Goal: Task Accomplishment & Management: Manage account settings

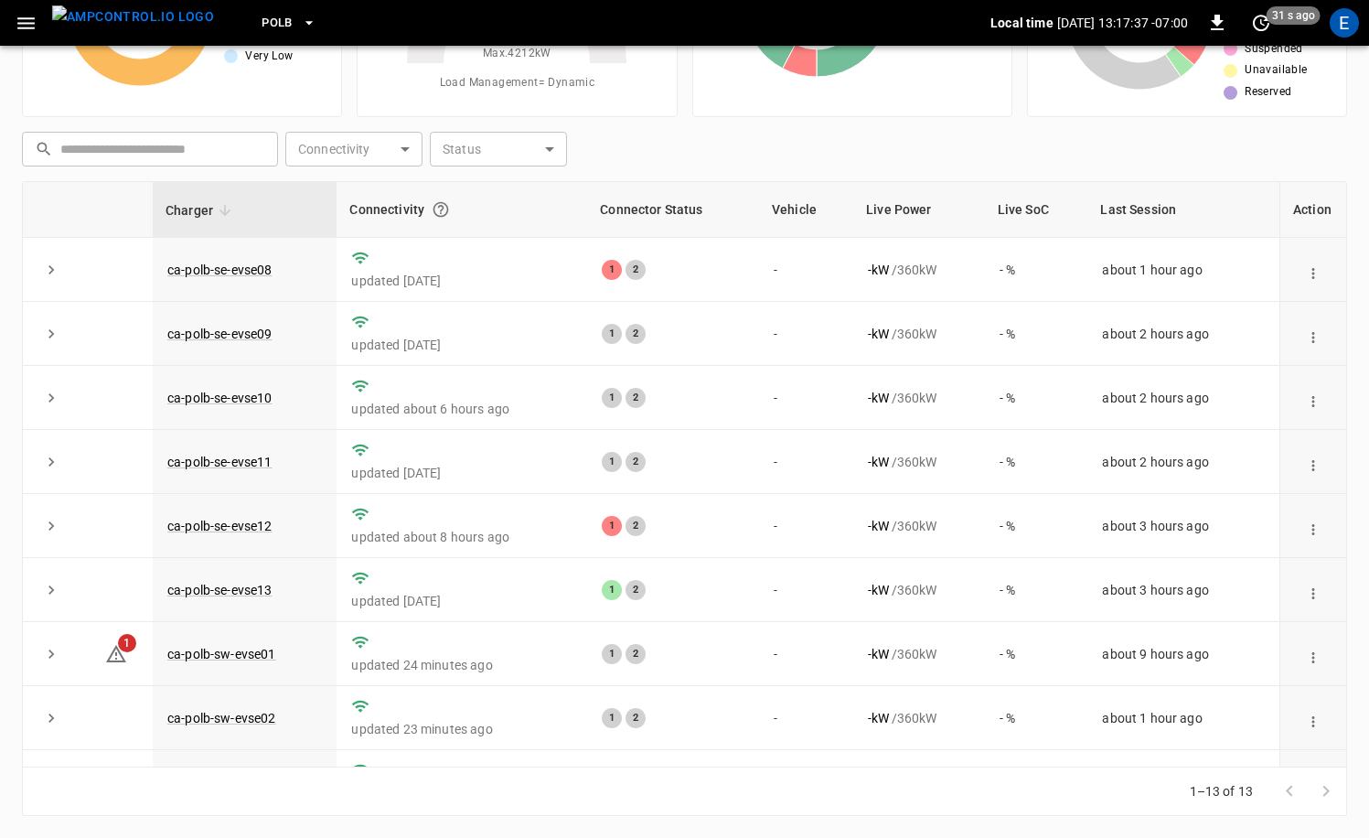
scroll to position [304, 0]
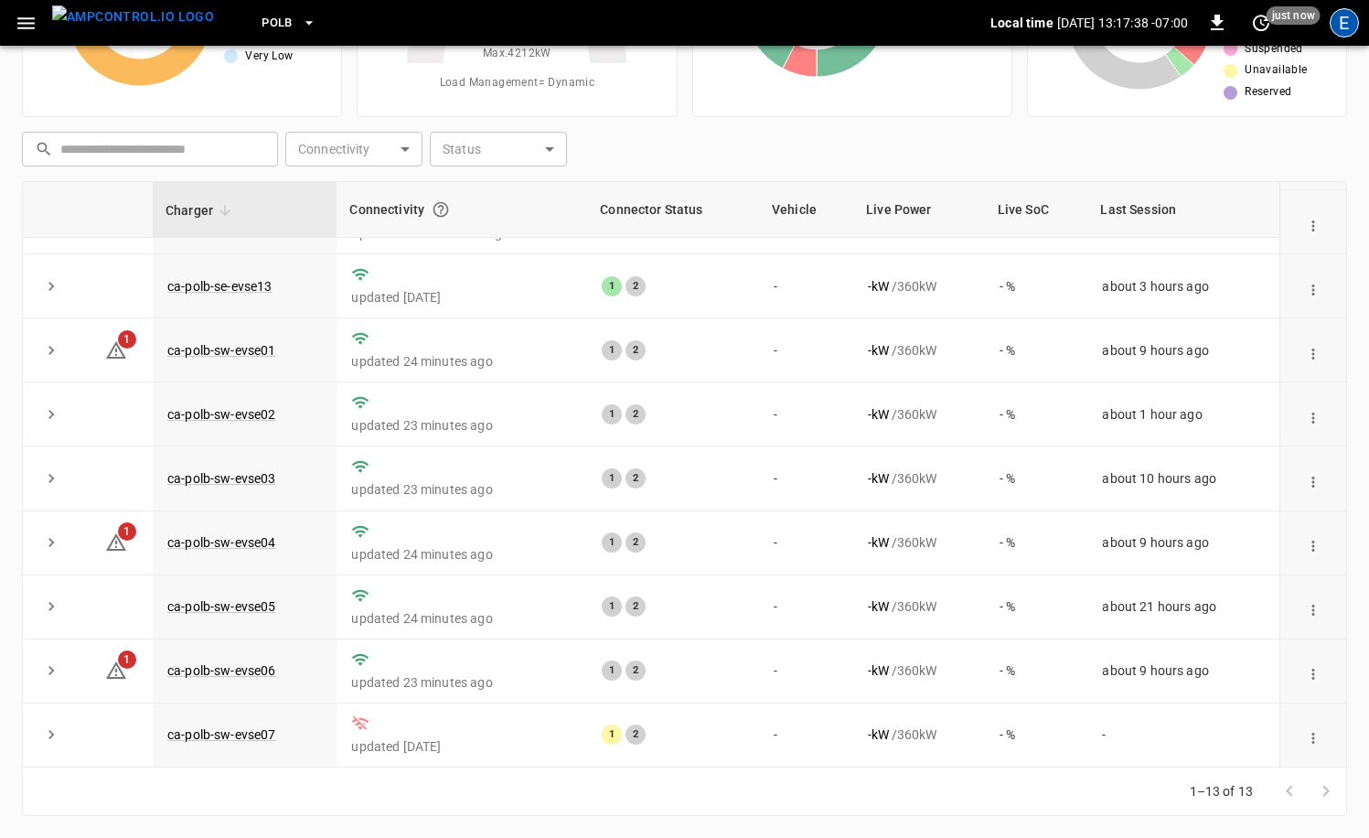
click at [1352, 19] on div "E" at bounding box center [1343, 22] width 29 height 29
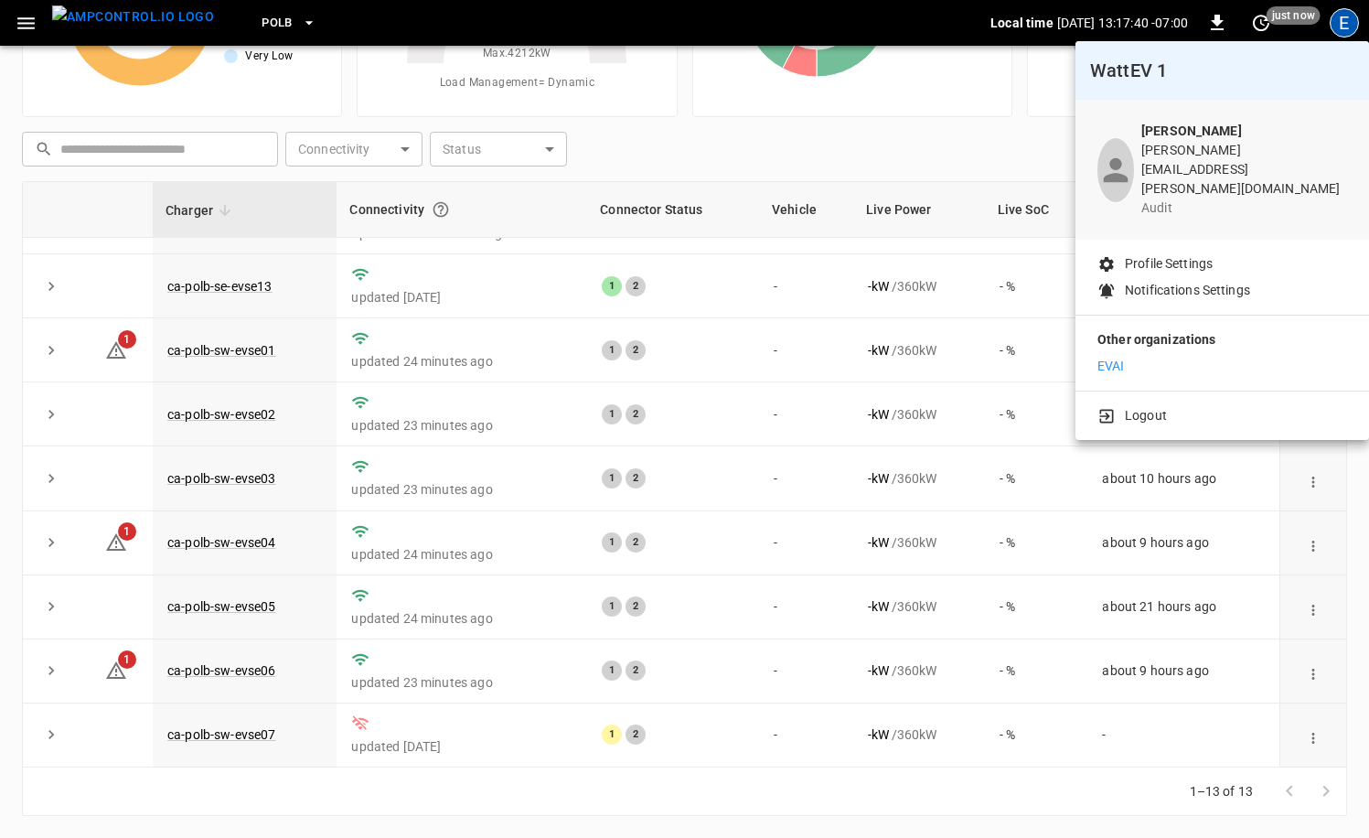
click at [1171, 406] on li "Logout" at bounding box center [1222, 415] width 250 height 19
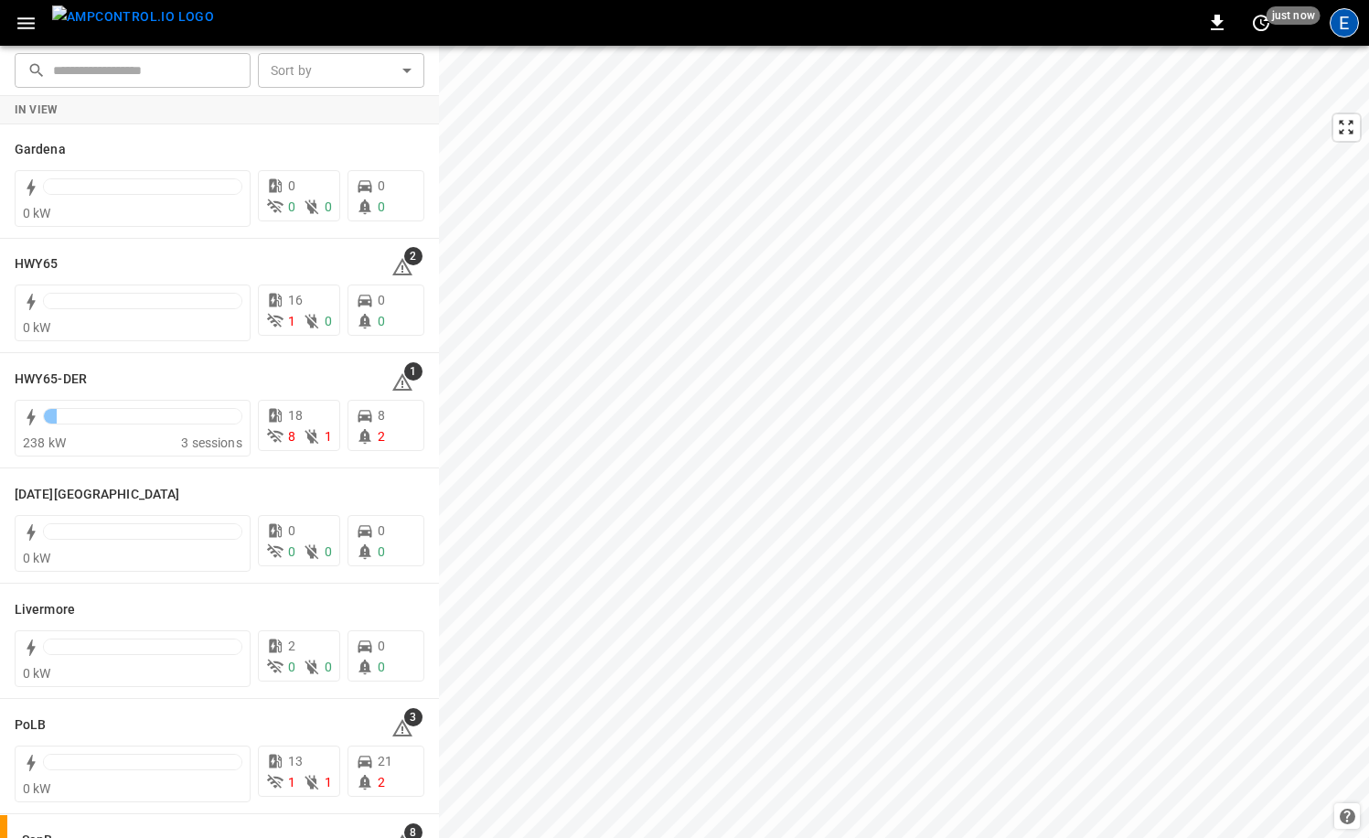
click at [1342, 33] on div "E" at bounding box center [1343, 22] width 29 height 29
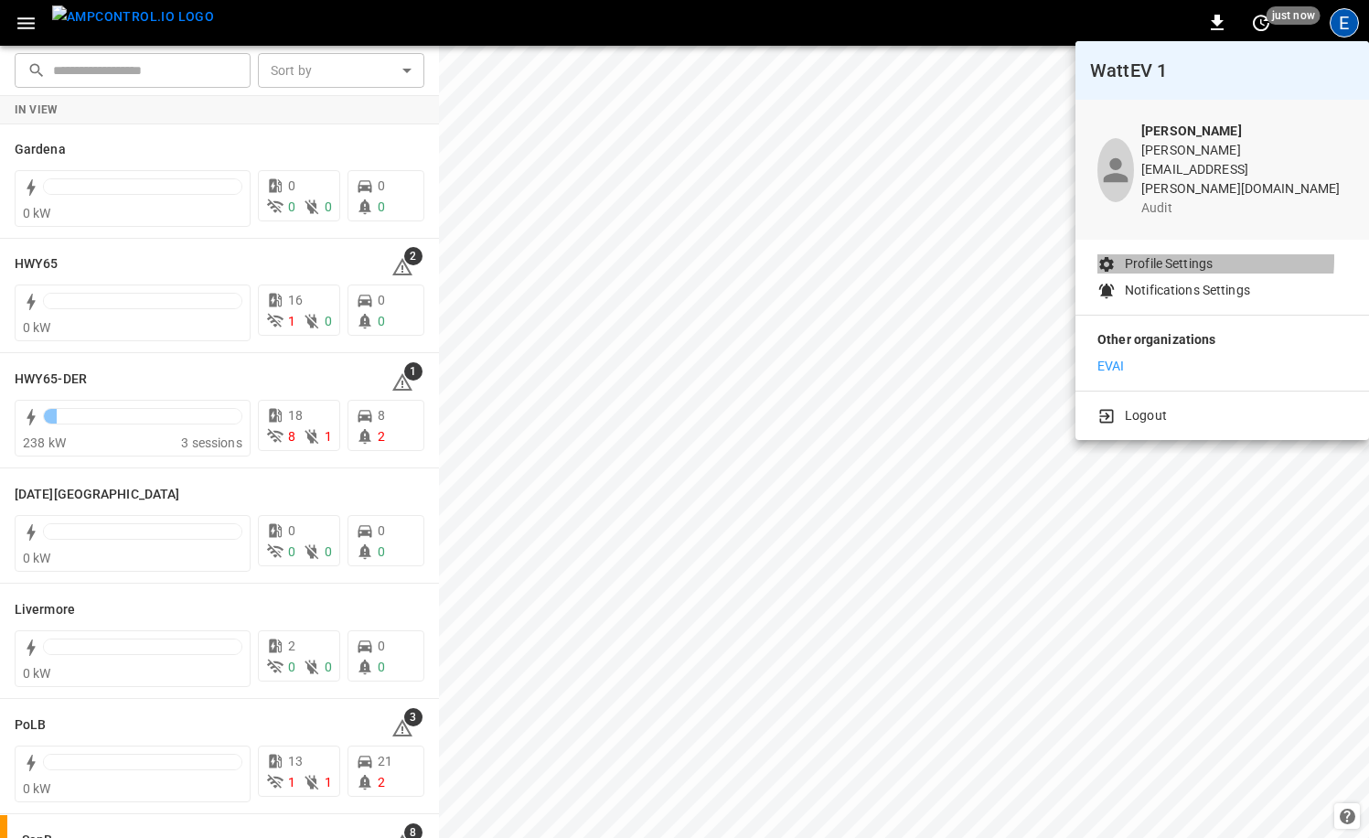
click at [1169, 254] on p "Profile Settings" at bounding box center [1169, 263] width 88 height 19
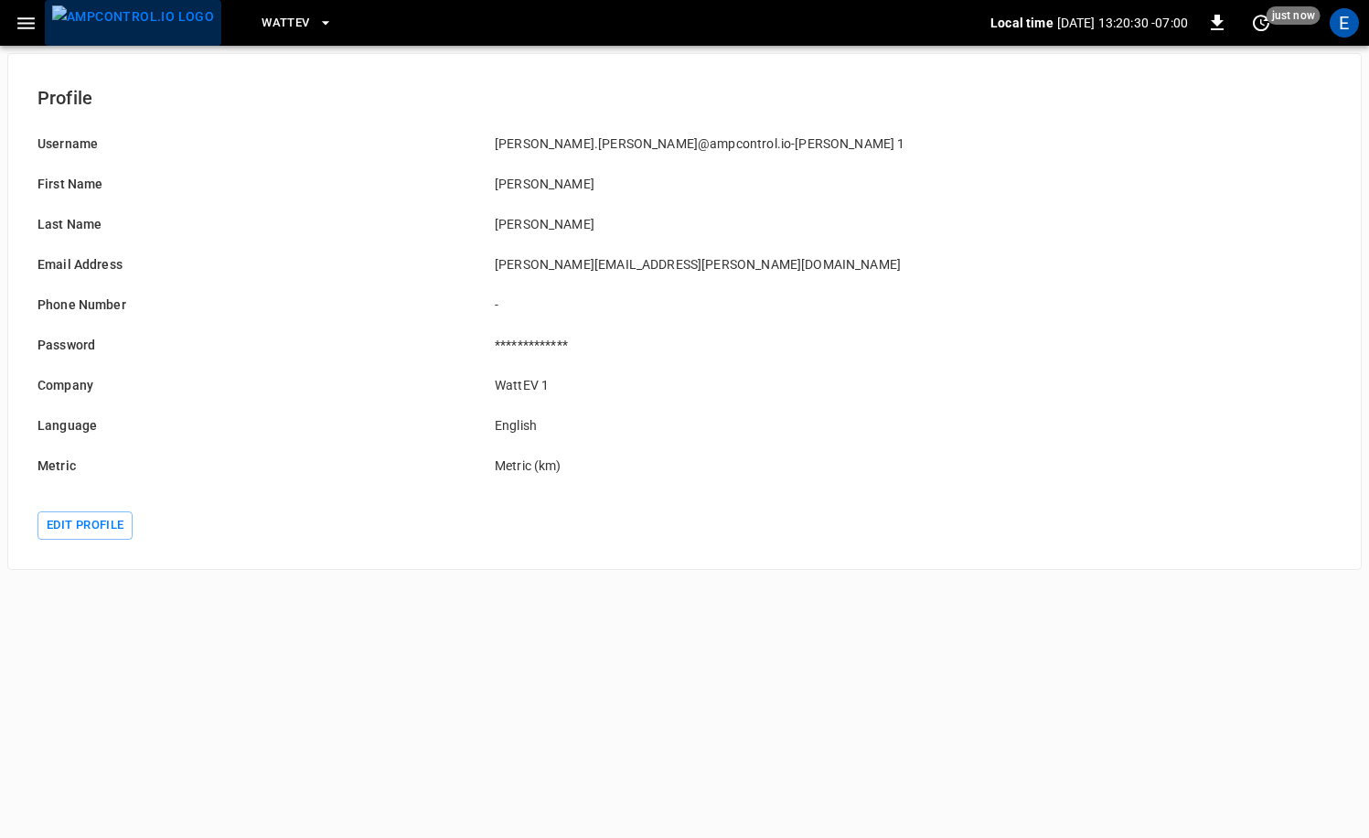
click at [169, 21] on img "menu" at bounding box center [133, 16] width 162 height 23
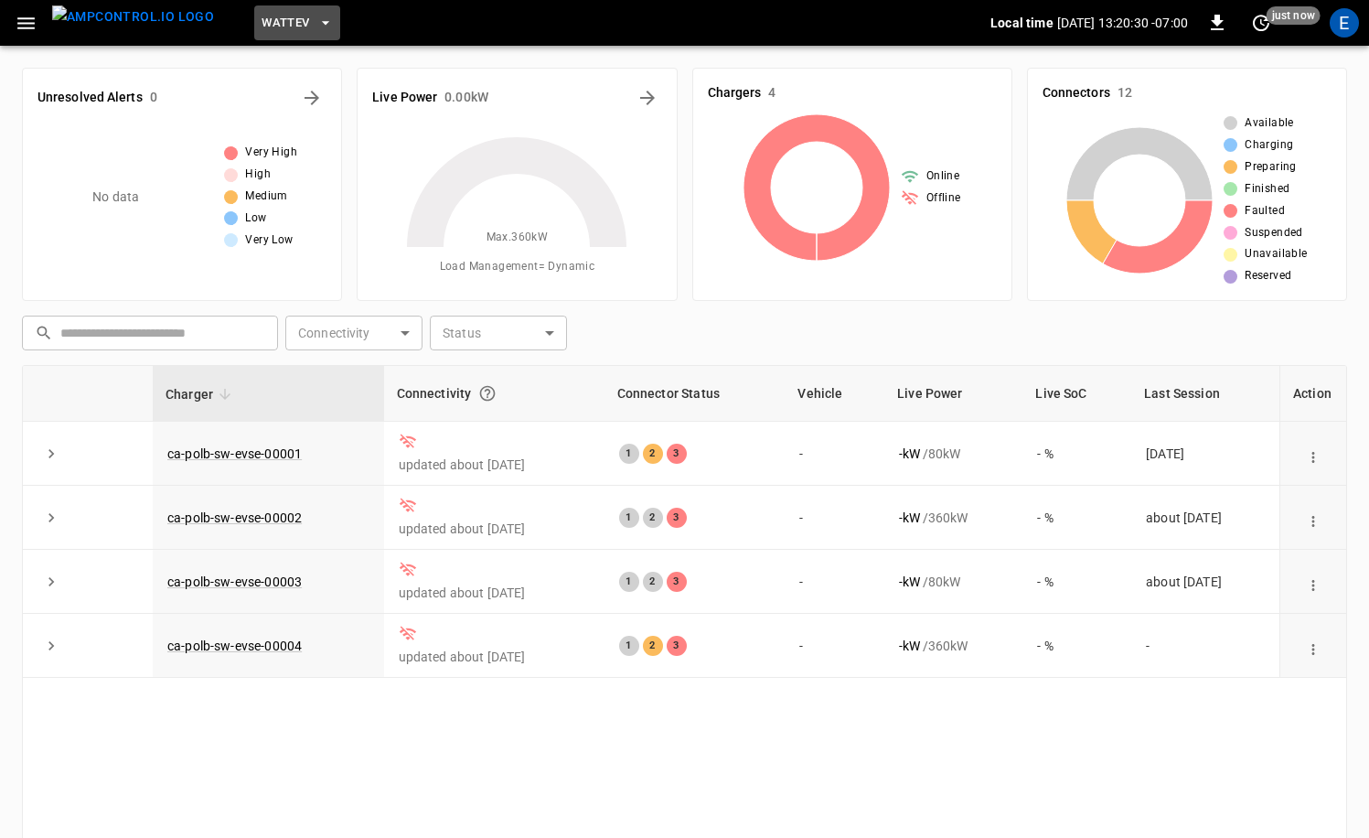
click at [282, 22] on button "WattEV" at bounding box center [297, 23] width 86 height 36
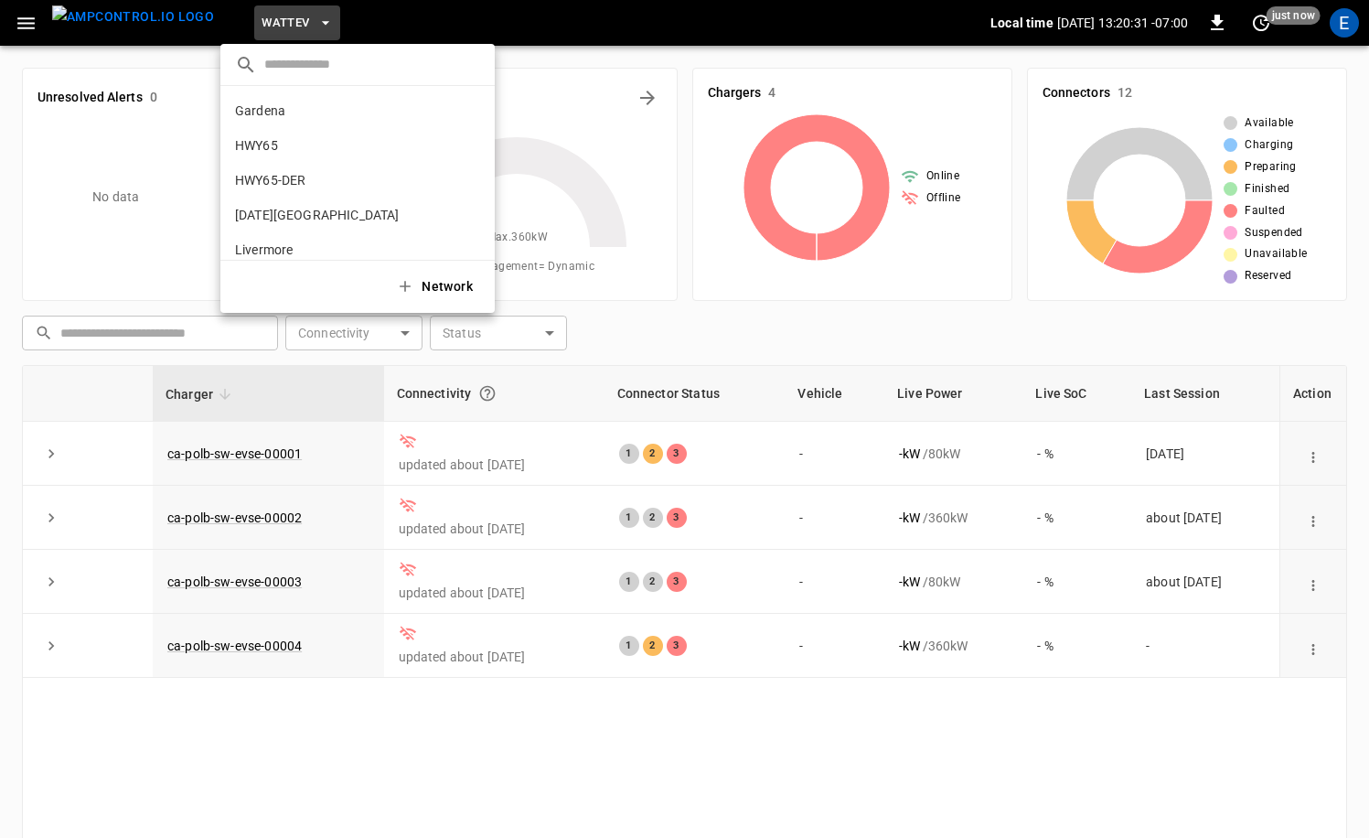
scroll to position [154, 0]
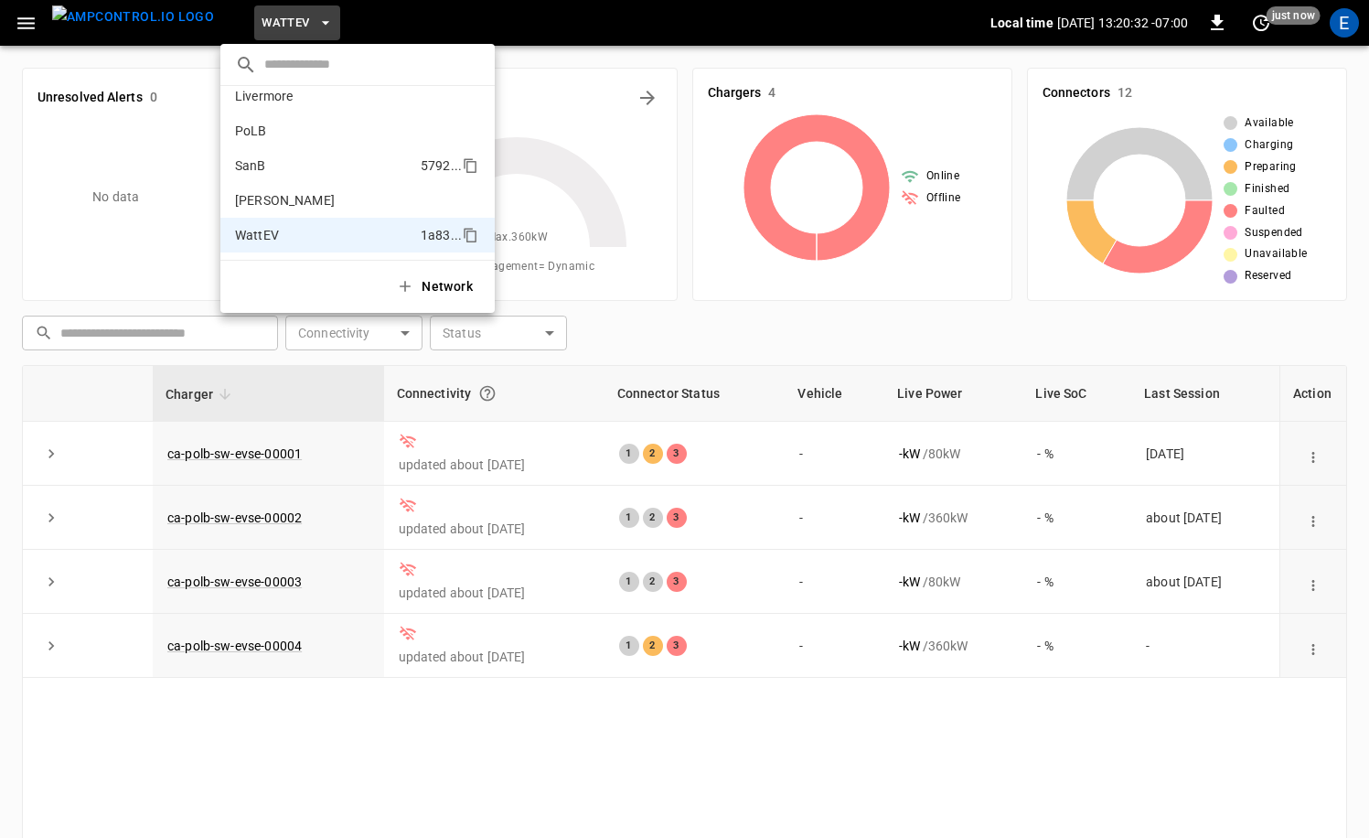
click at [313, 151] on li "SanB 5792 ..." at bounding box center [357, 165] width 274 height 35
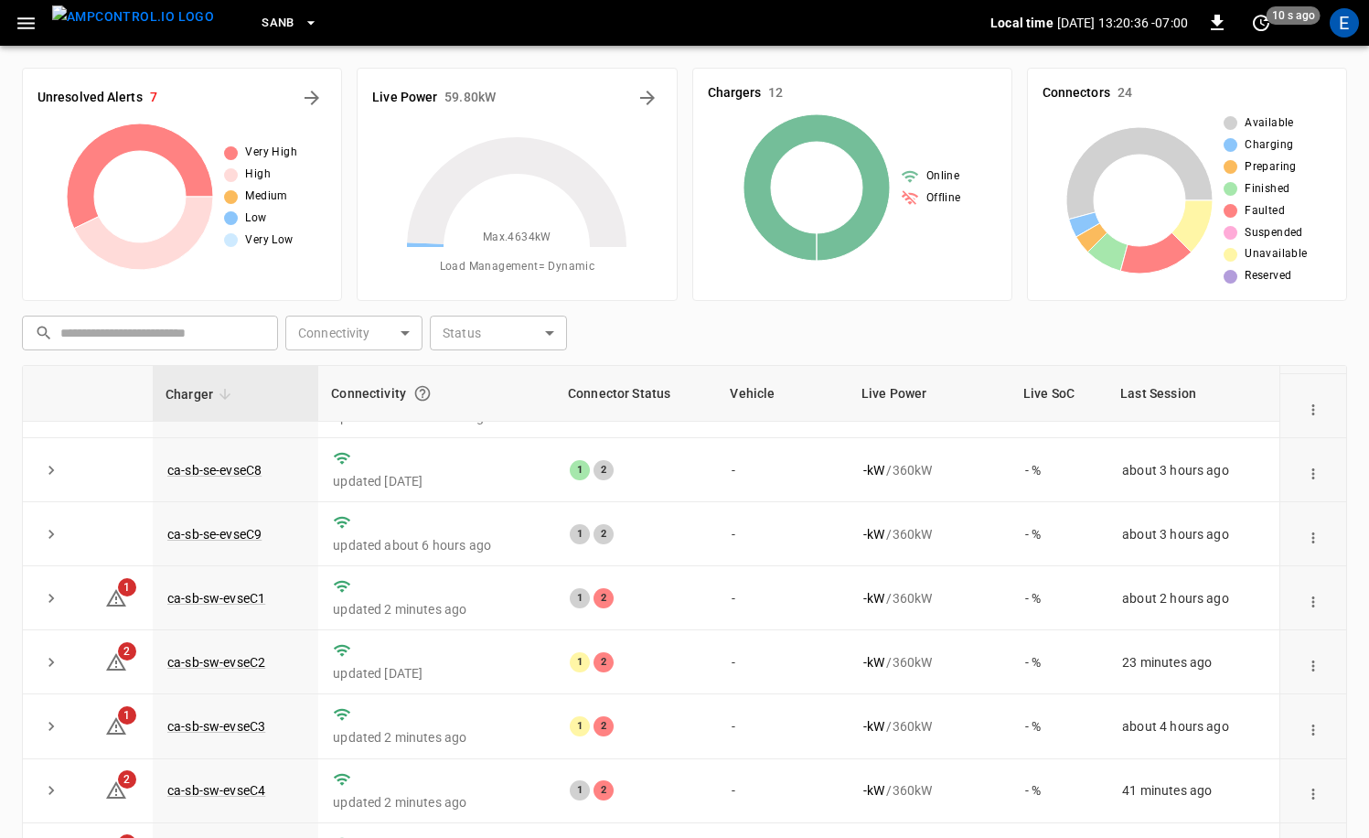
scroll to position [0, 0]
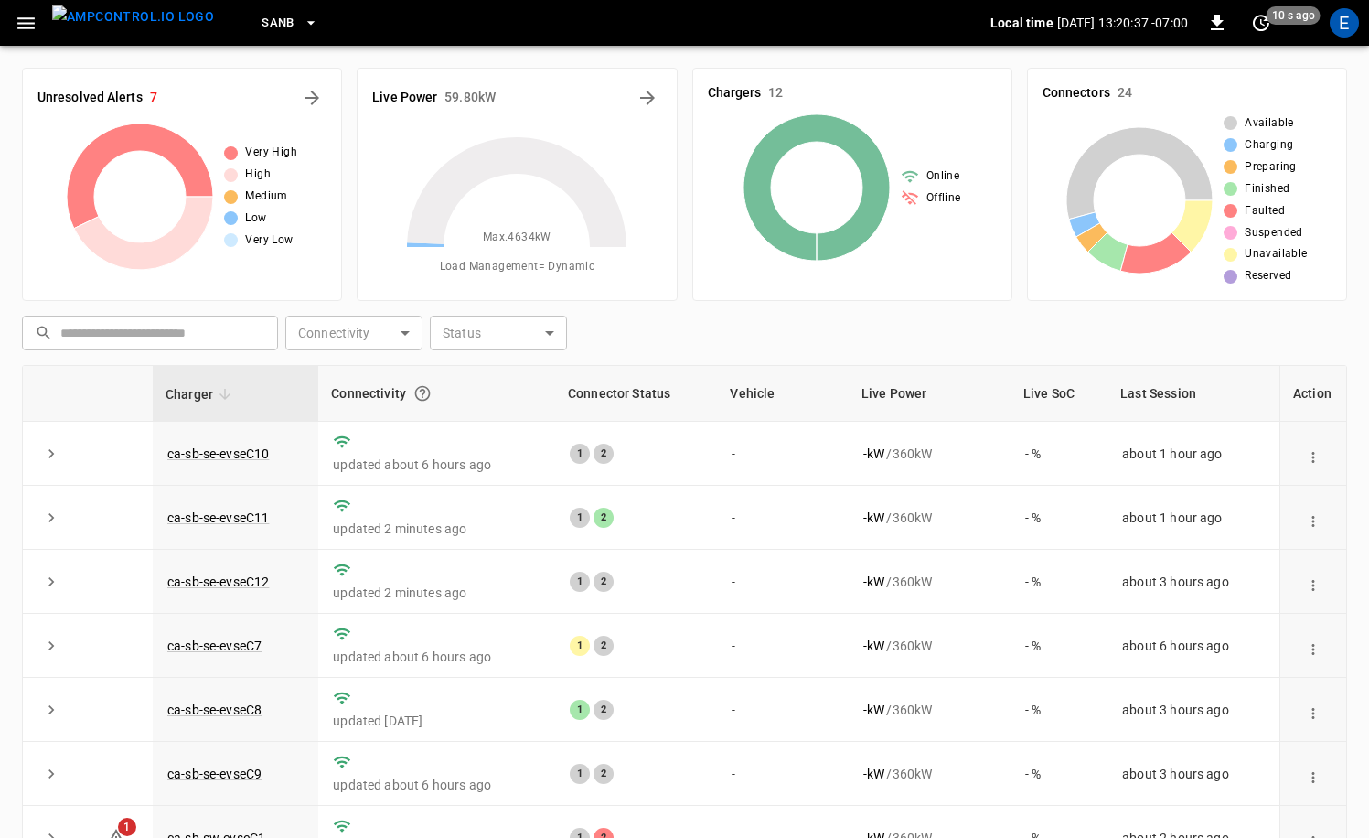
click at [1335, 16] on div "E" at bounding box center [1343, 22] width 29 height 29
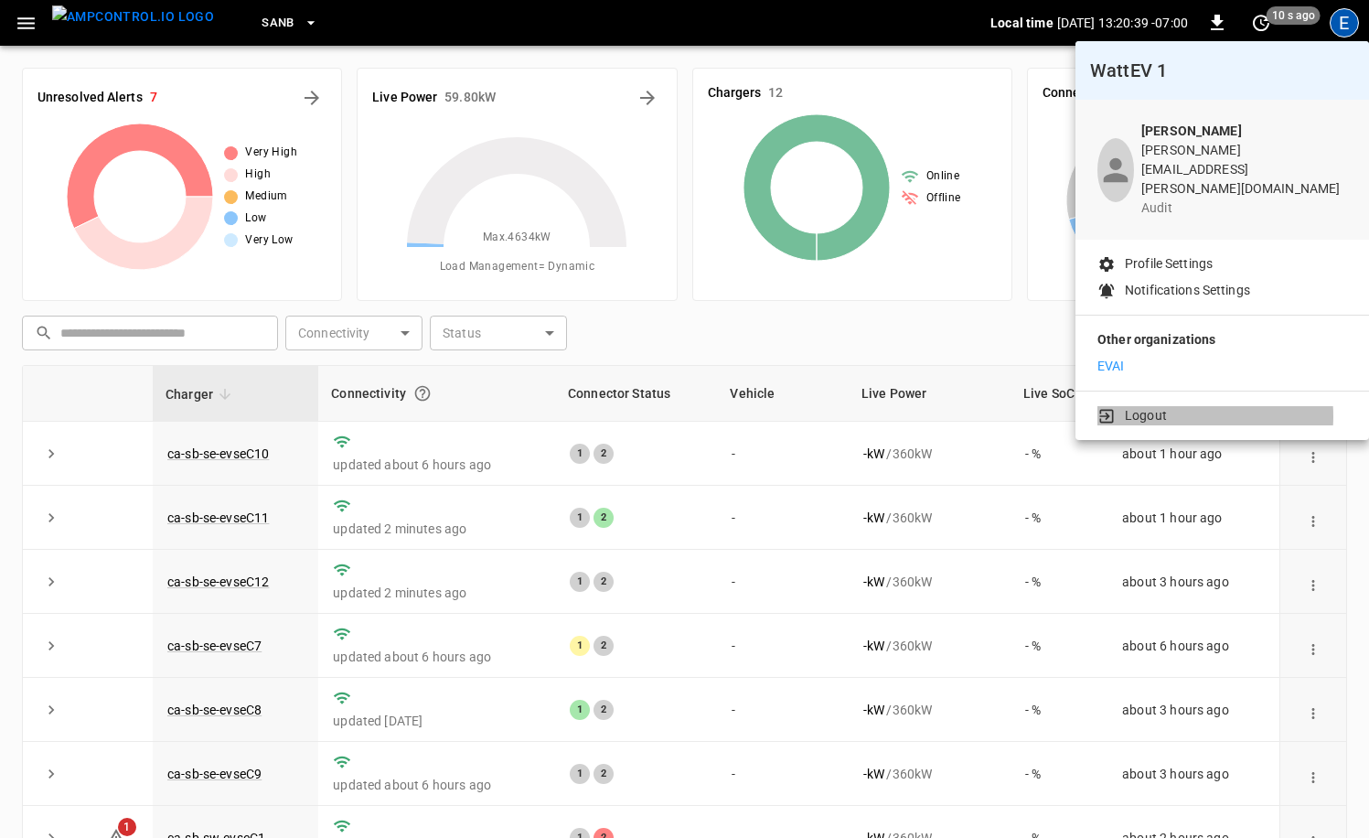
click at [1169, 406] on li "Logout" at bounding box center [1222, 415] width 250 height 19
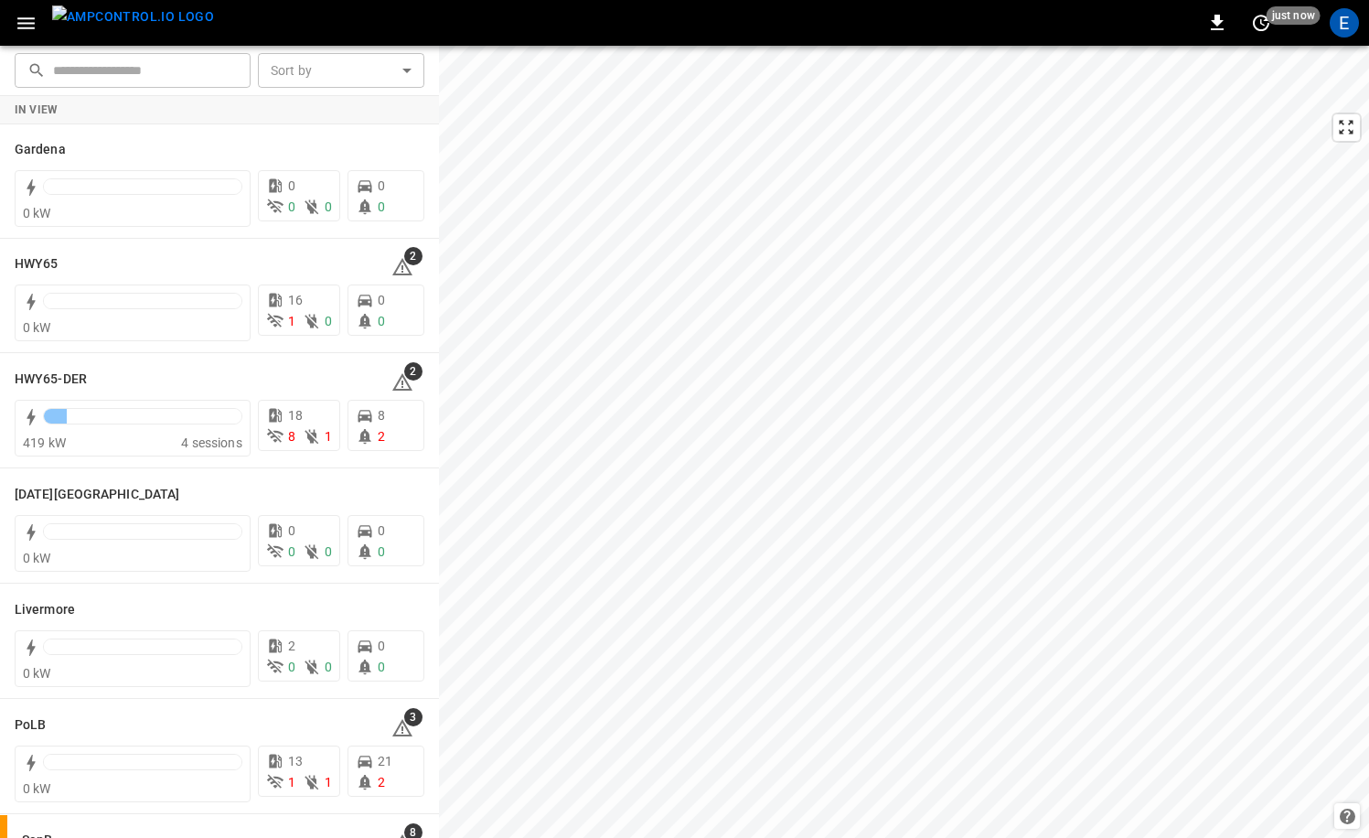
click at [124, 28] on img "menu" at bounding box center [133, 16] width 162 height 23
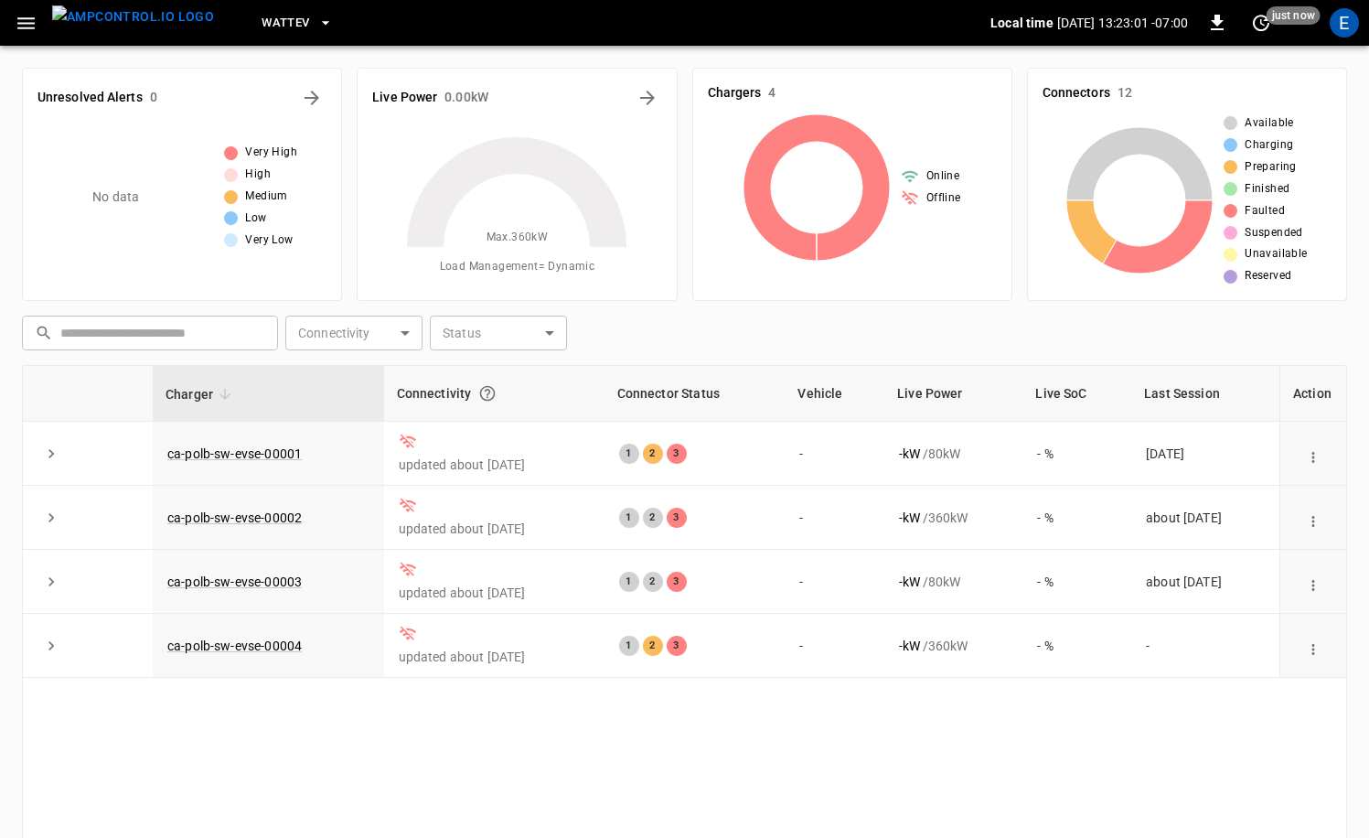
drag, startPoint x: 314, startPoint y: 37, endPoint x: 304, endPoint y: 31, distance: 11.2
click at [312, 37] on div "WattEV" at bounding box center [610, 23] width 762 height 43
click at [316, 19] on icon "button" at bounding box center [325, 23] width 18 height 18
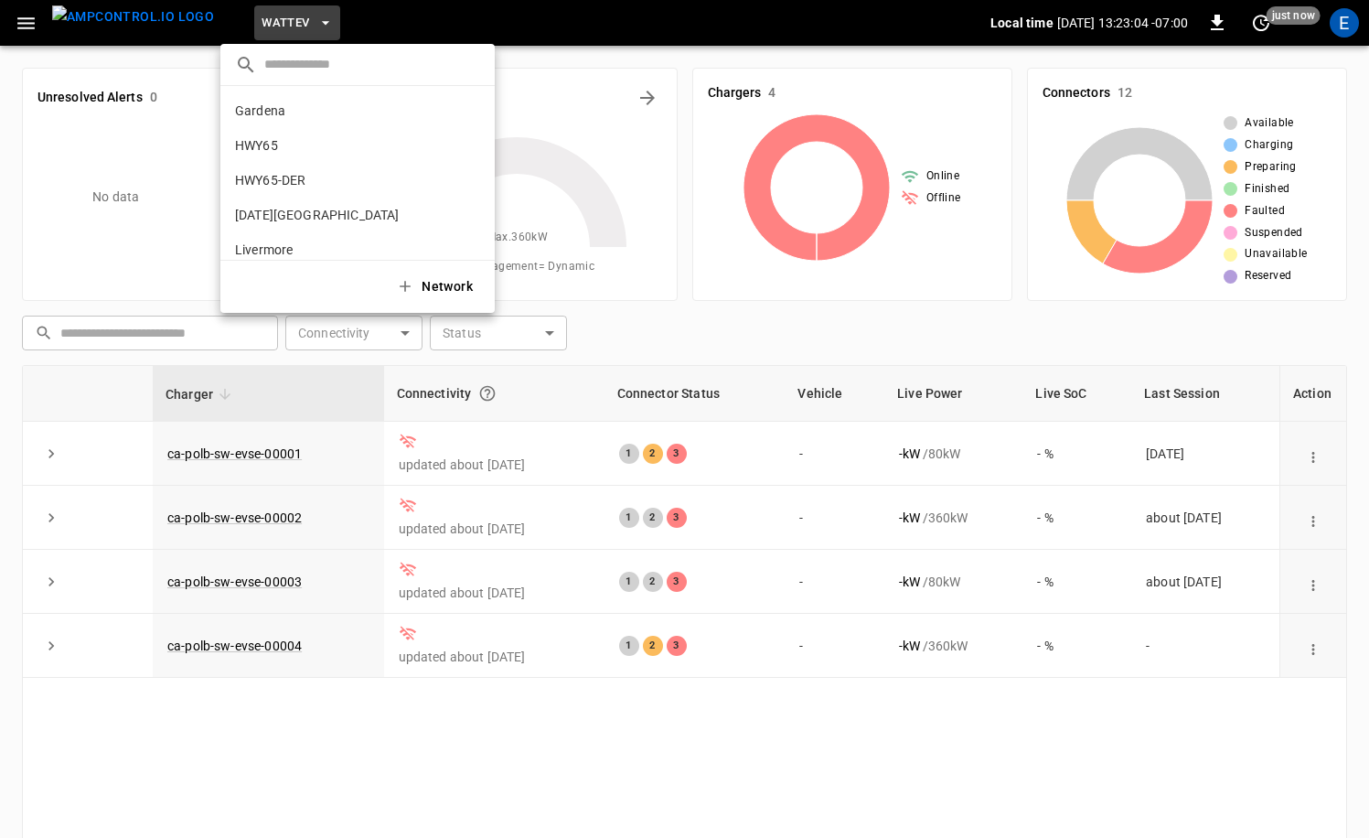
scroll to position [154, 0]
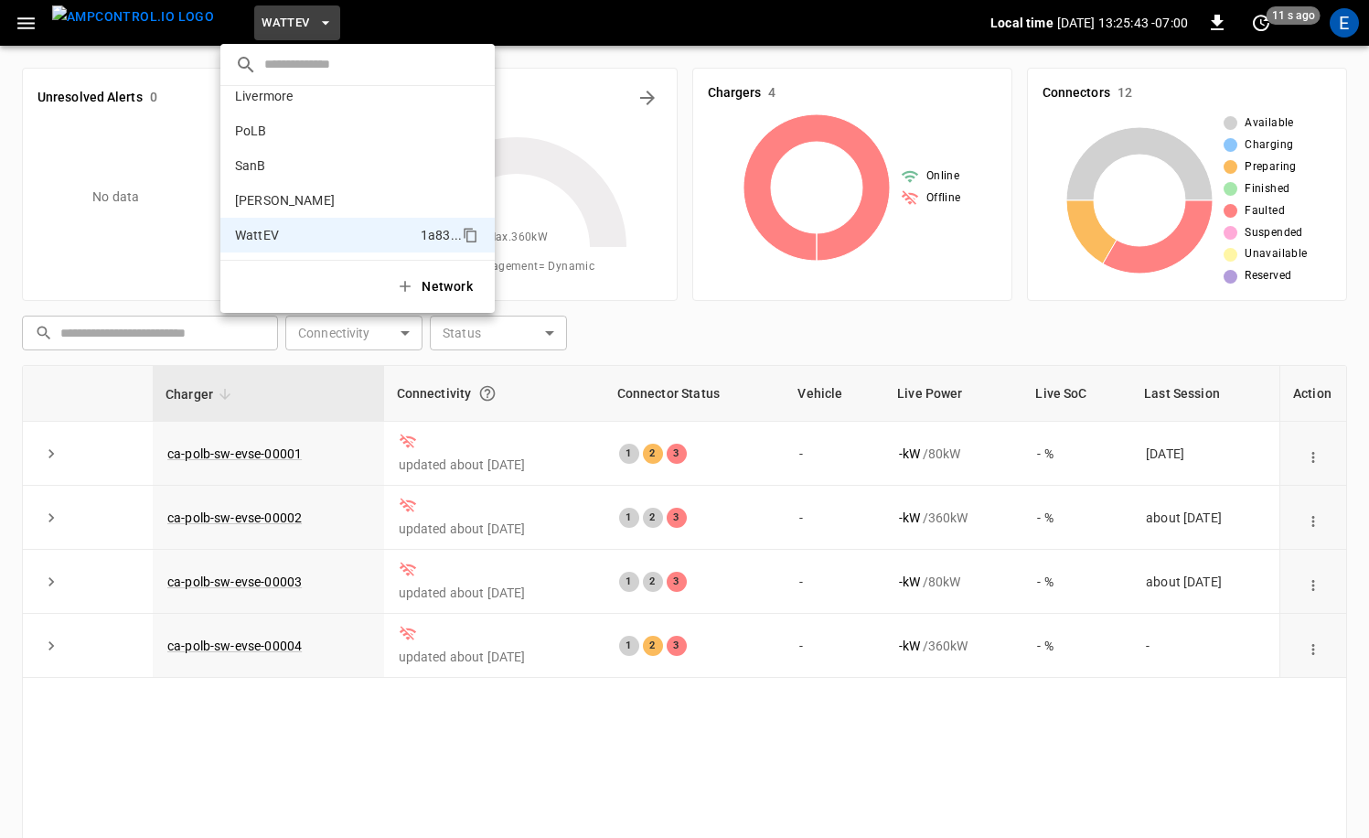
click at [1339, 18] on div at bounding box center [684, 419] width 1369 height 838
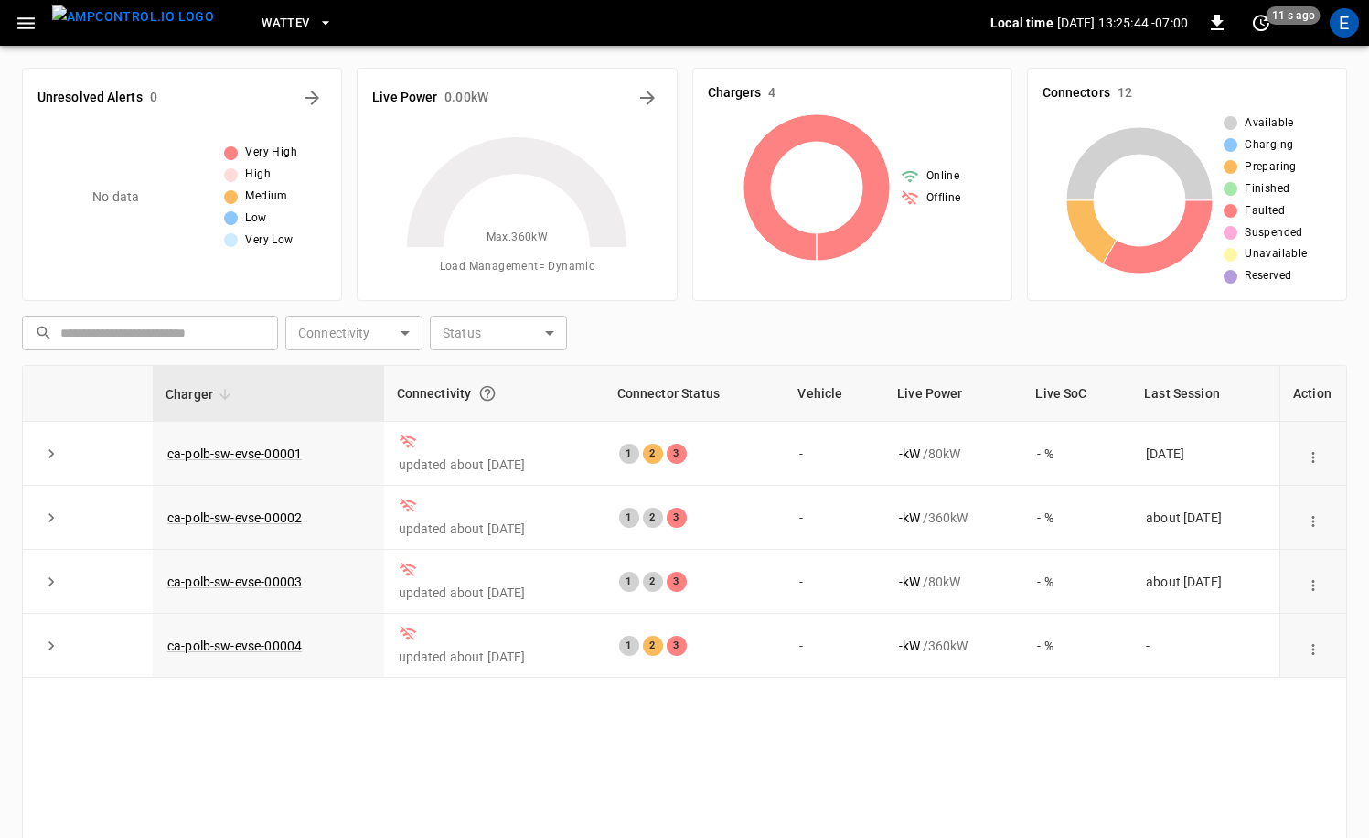
click at [1339, 22] on div "E" at bounding box center [1343, 22] width 29 height 29
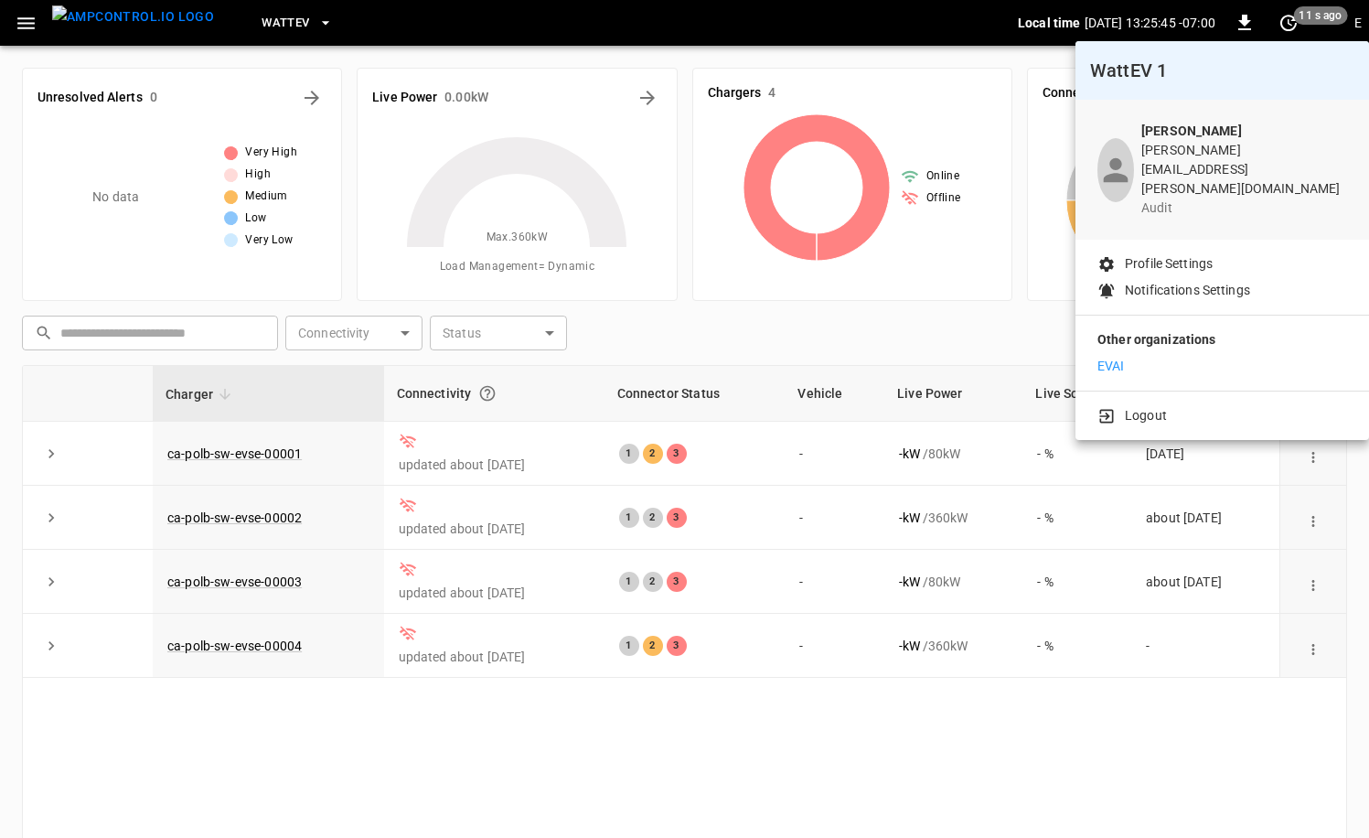
click at [1165, 406] on li "Logout" at bounding box center [1222, 415] width 250 height 19
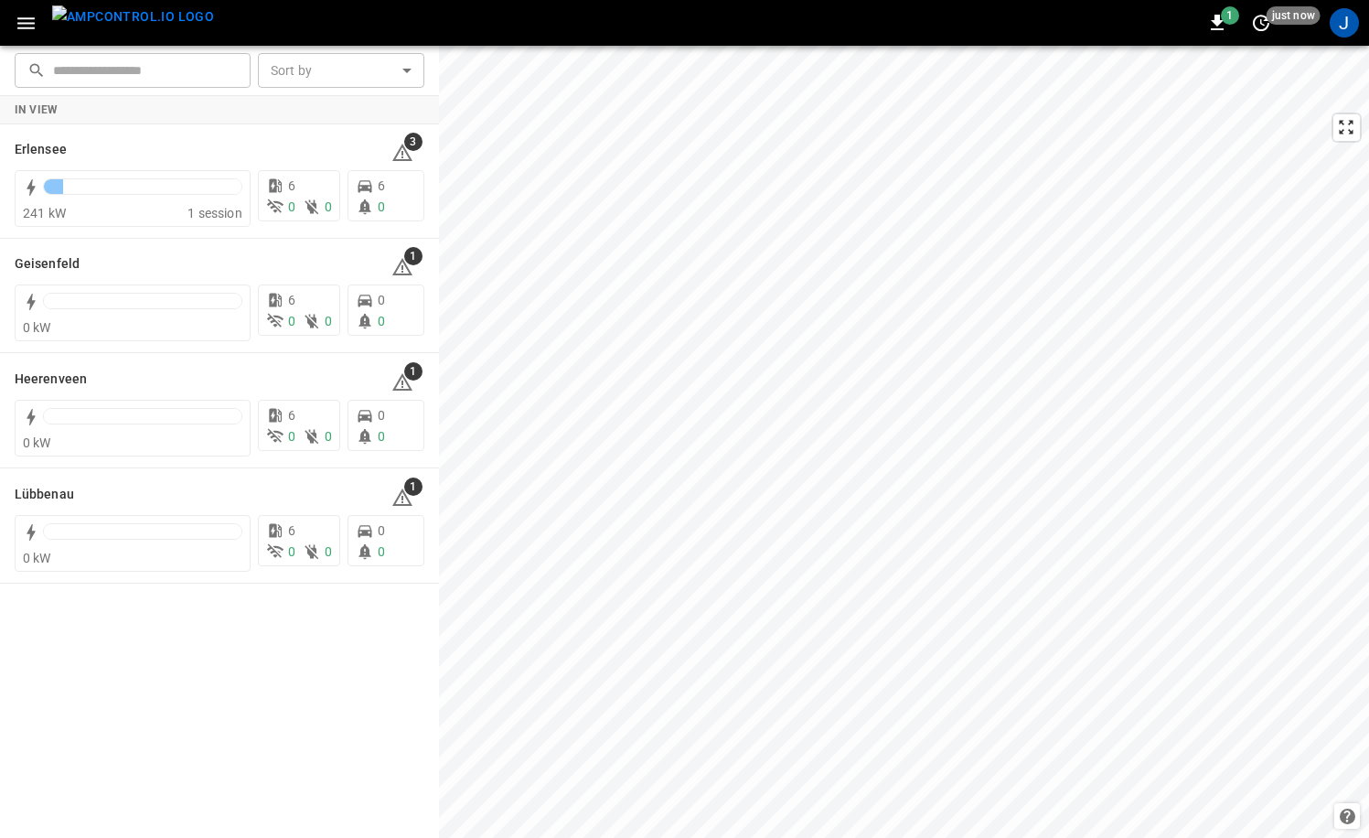
click at [151, 26] on img "menu" at bounding box center [133, 16] width 162 height 23
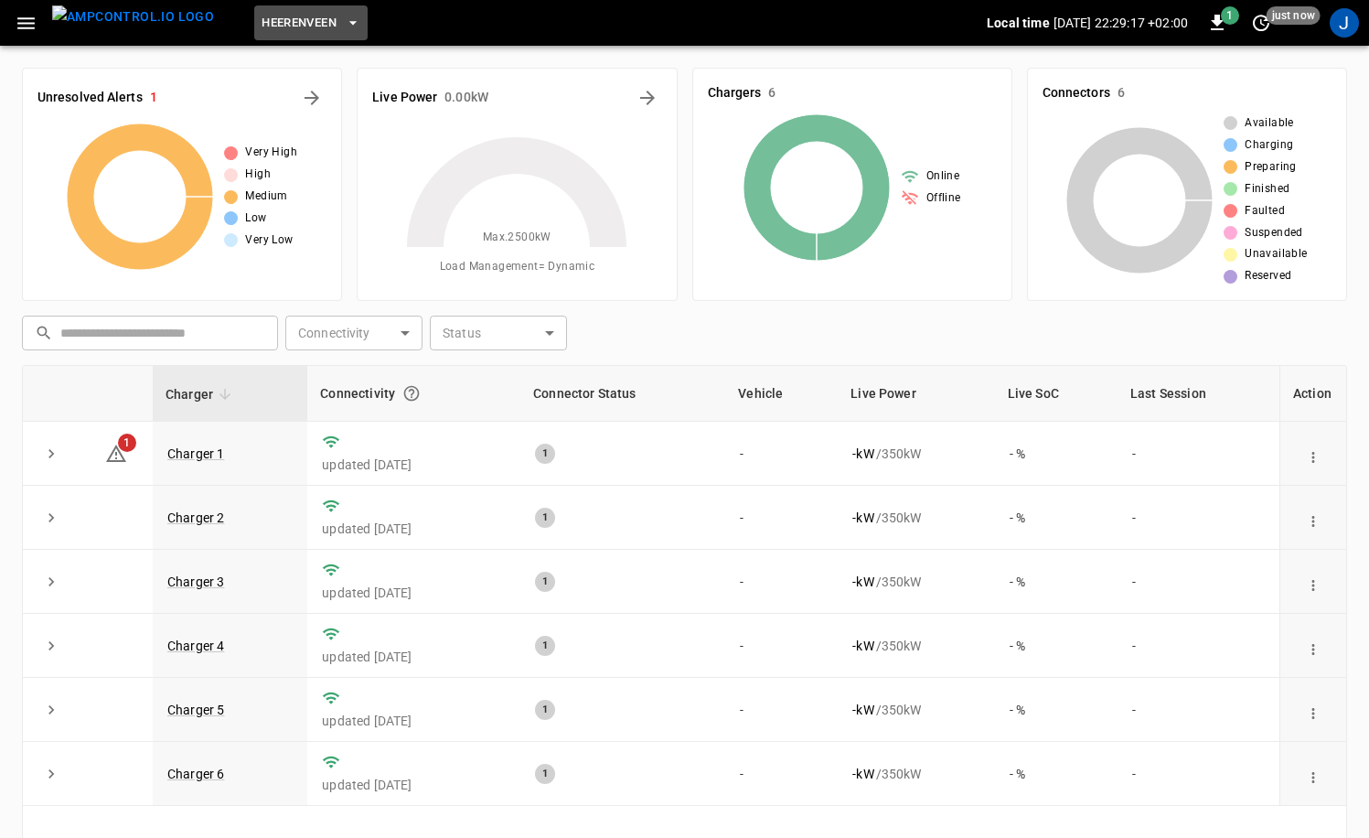
click at [302, 34] on button "Heerenveen" at bounding box center [310, 23] width 113 height 36
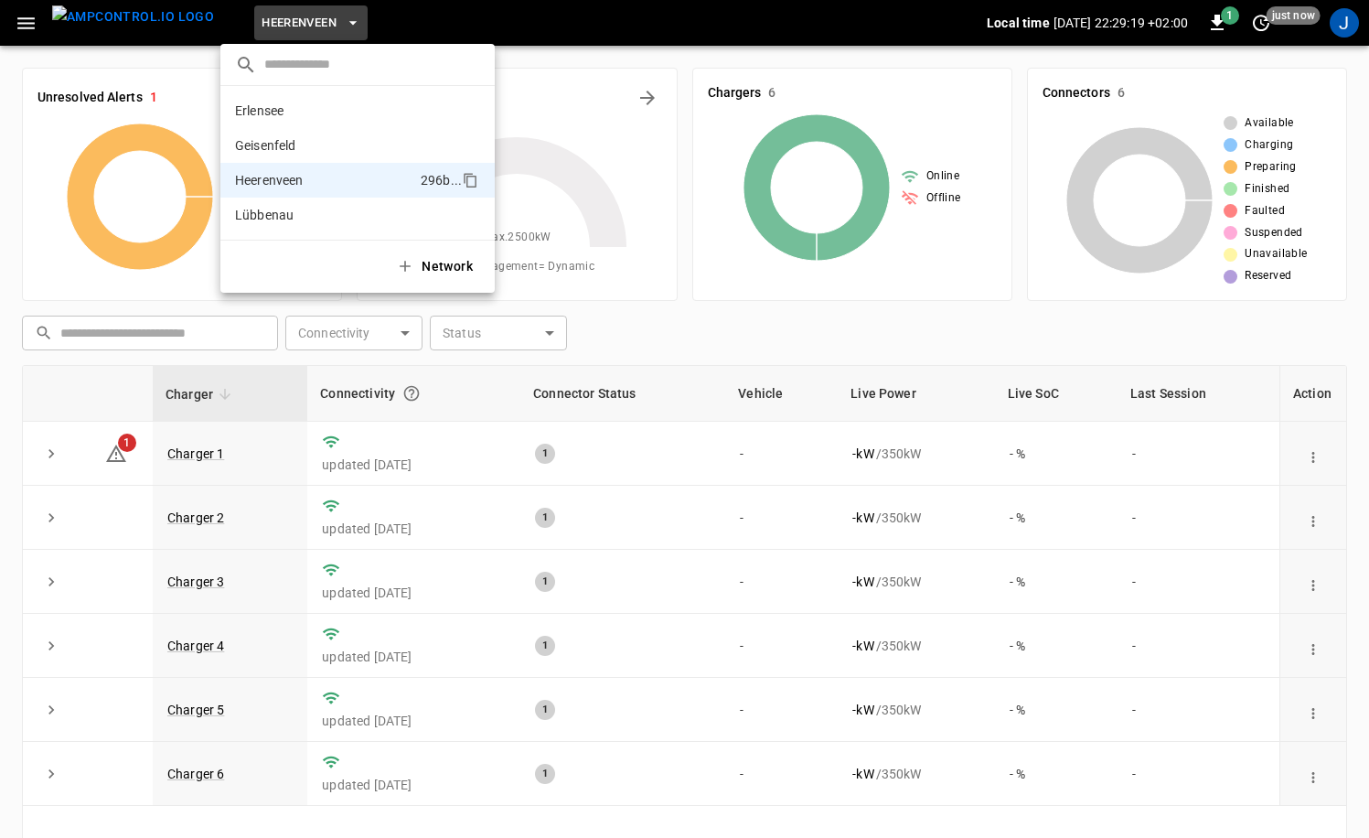
click at [857, 387] on div at bounding box center [684, 419] width 1369 height 838
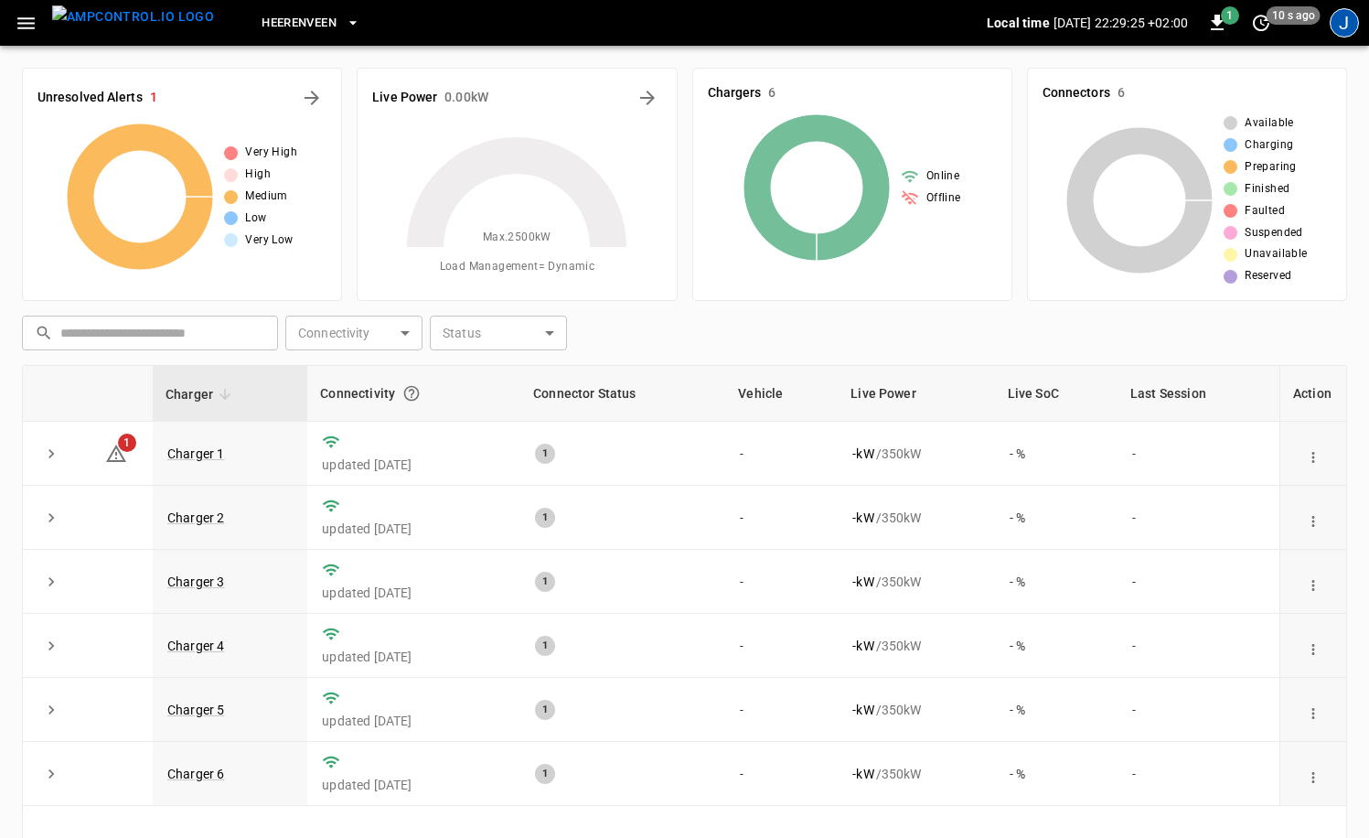
click at [1339, 27] on div "J" at bounding box center [1343, 22] width 29 height 29
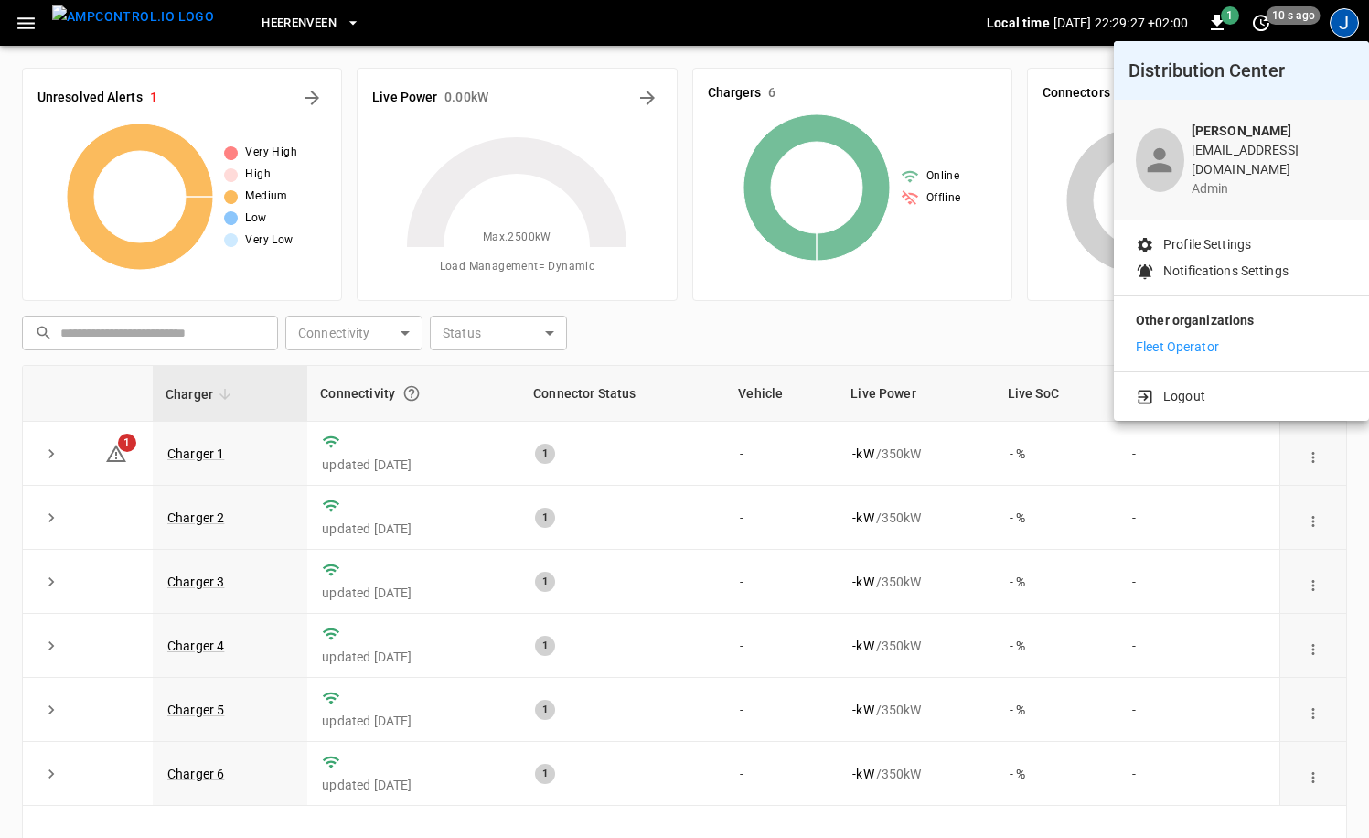
click at [791, 424] on div at bounding box center [684, 419] width 1369 height 838
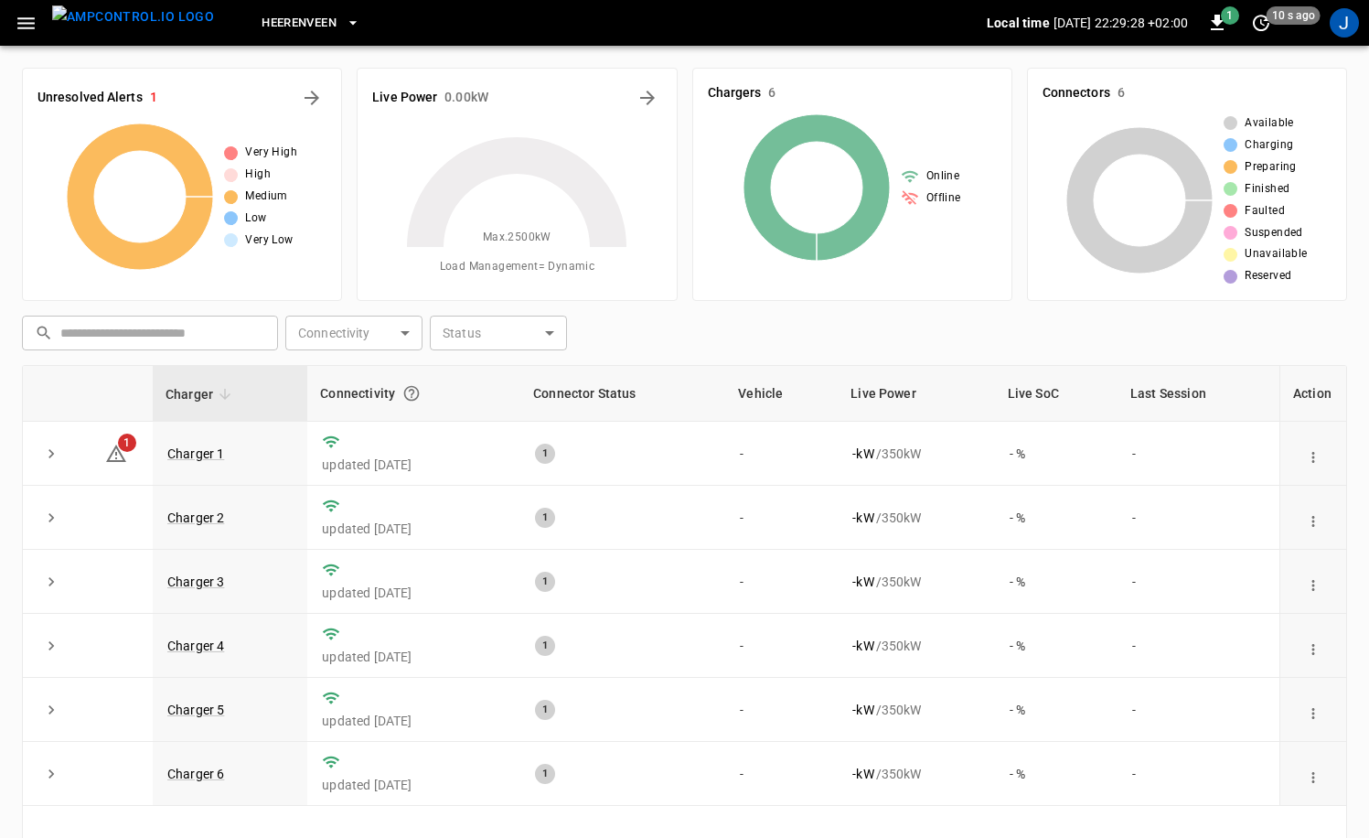
click at [310, 26] on button "Heerenveen" at bounding box center [310, 23] width 113 height 36
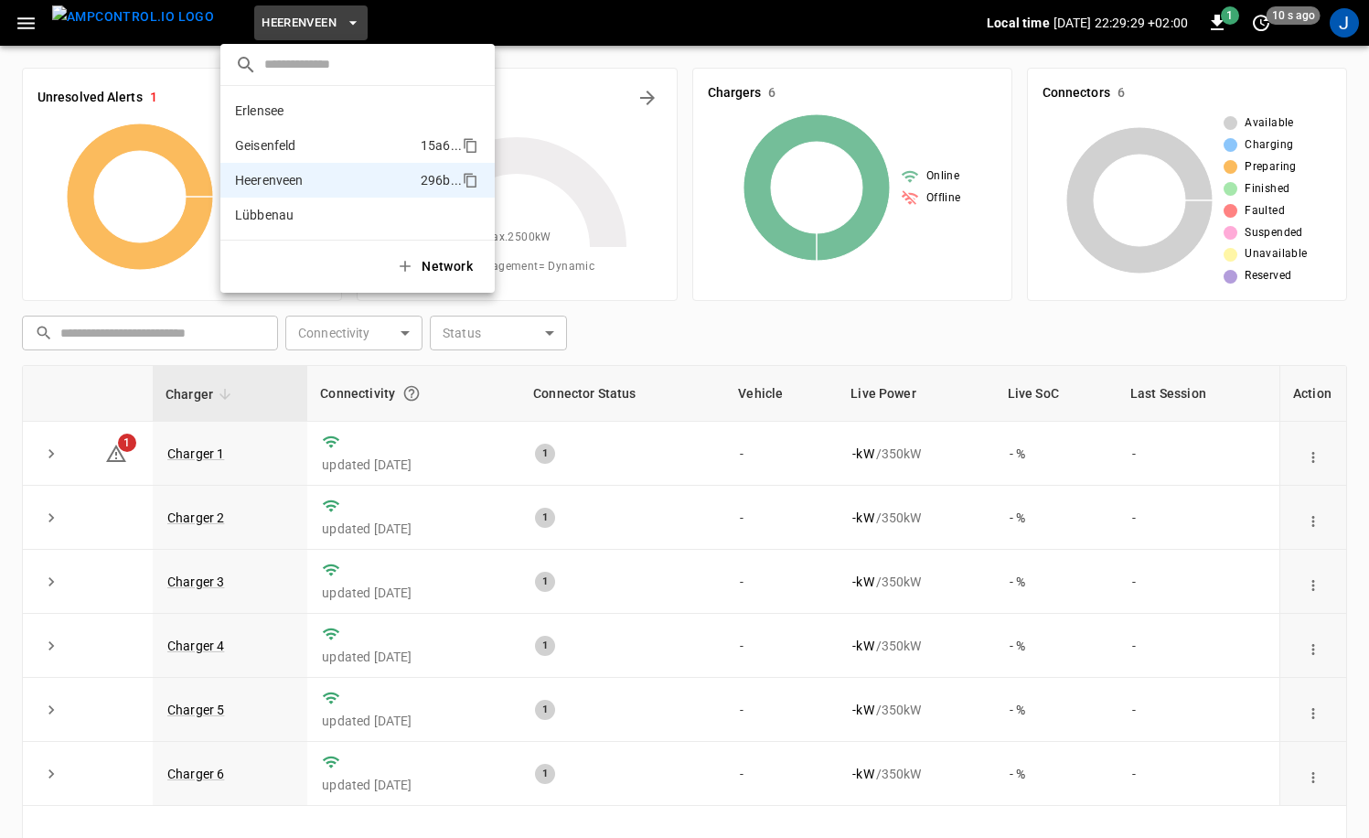
click at [308, 140] on li "Geisenfeld 15a6 ..." at bounding box center [357, 145] width 274 height 35
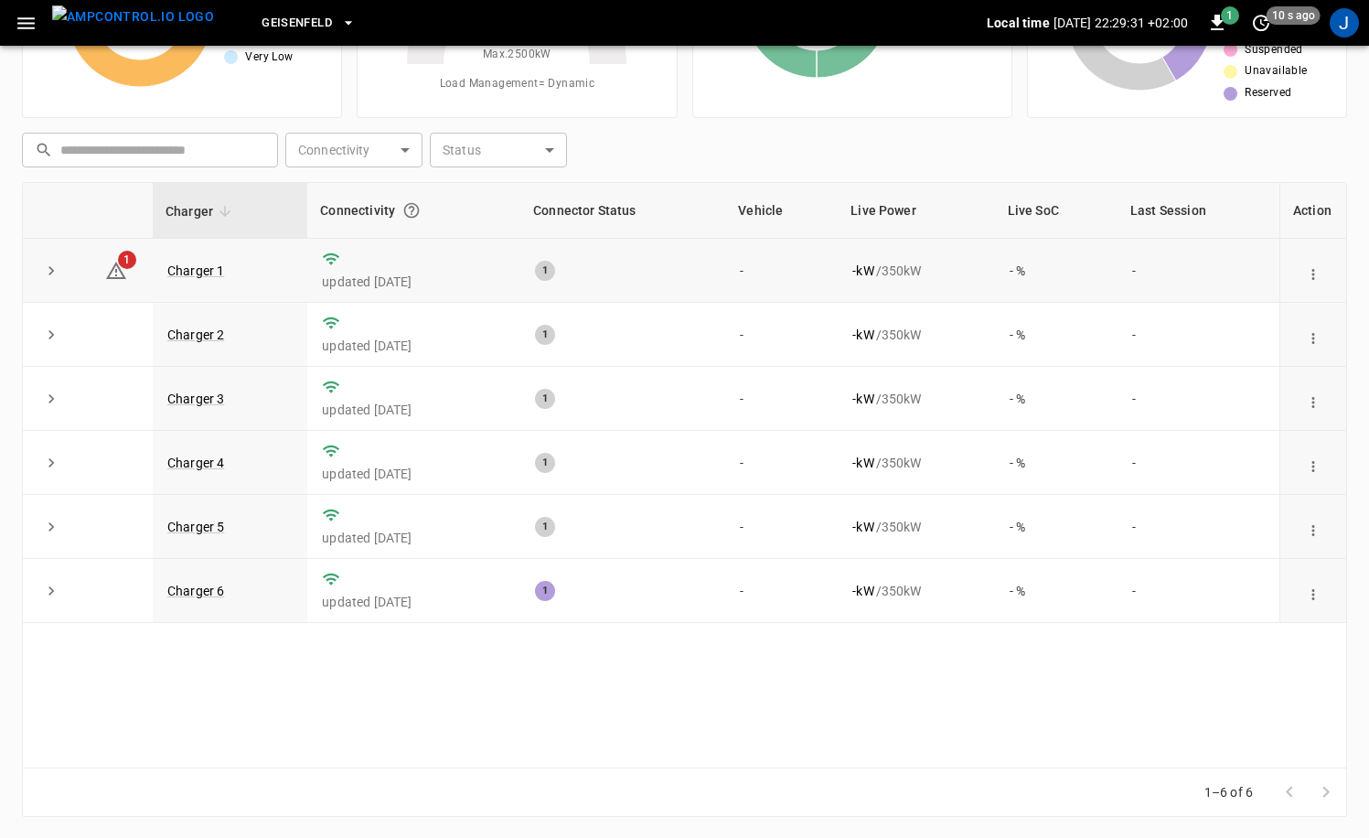
scroll to position [184, 0]
click at [1341, 29] on div "J" at bounding box center [1343, 22] width 29 height 29
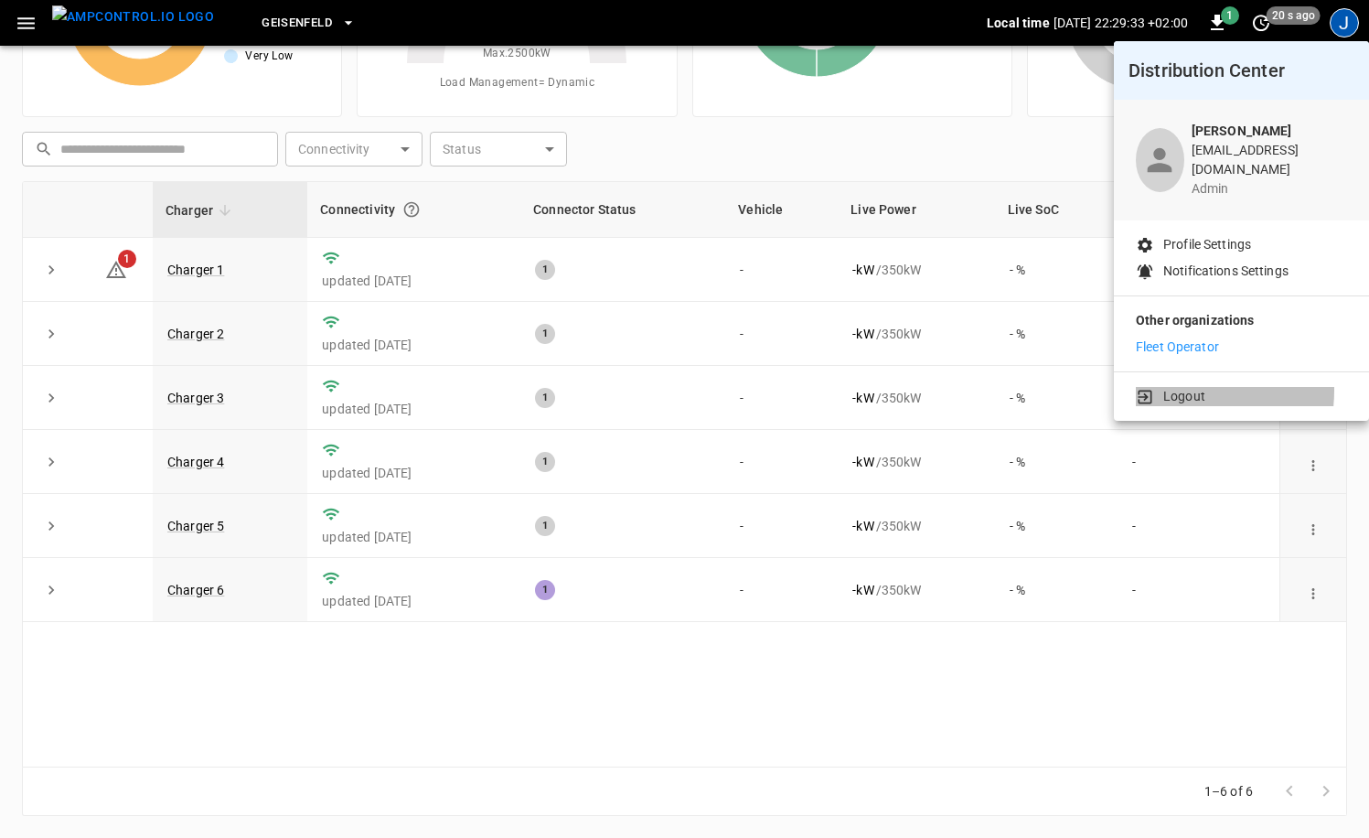
click at [1177, 387] on p "Logout" at bounding box center [1184, 396] width 42 height 19
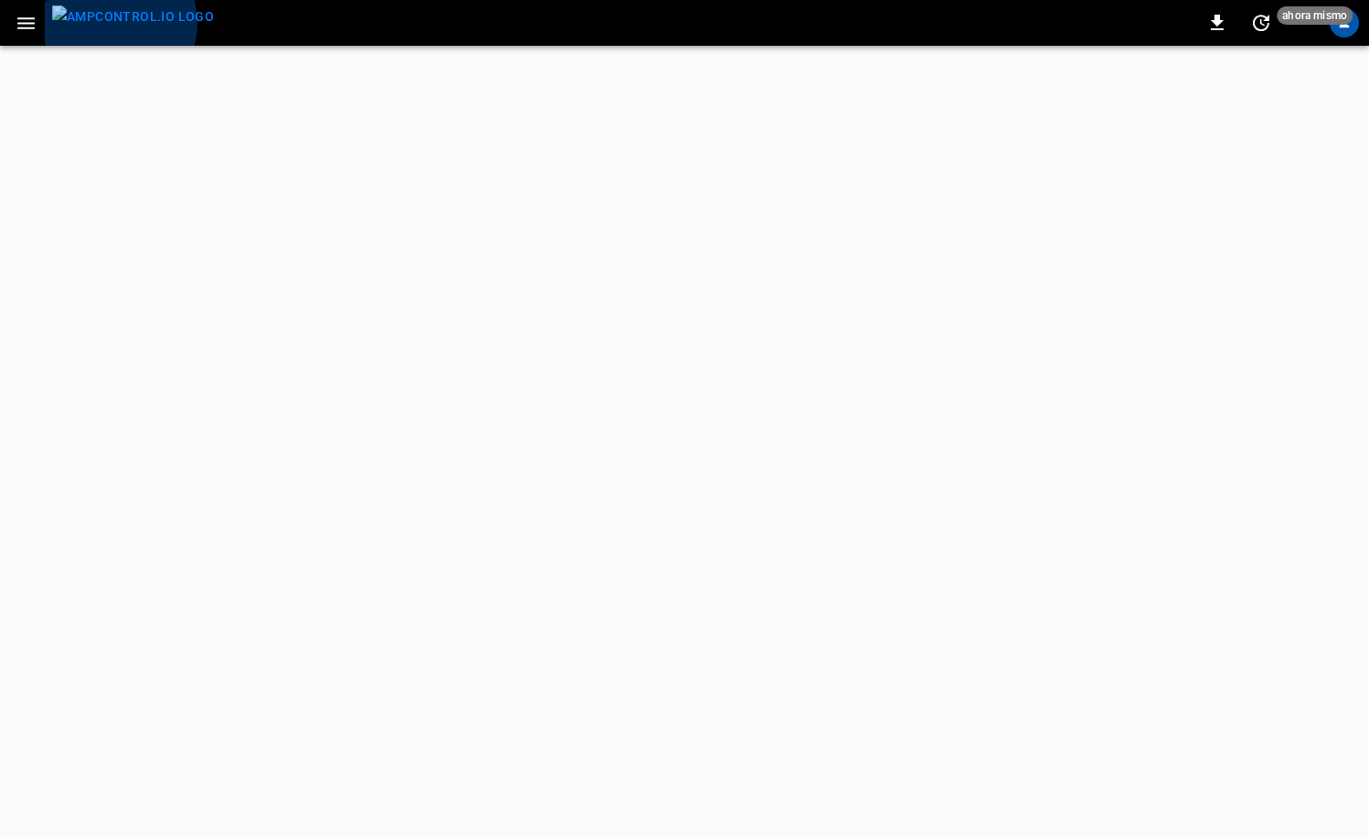
click at [119, 23] on img "menu" at bounding box center [133, 16] width 162 height 23
click at [1340, 32] on div "profile-icon" at bounding box center [1343, 22] width 29 height 29
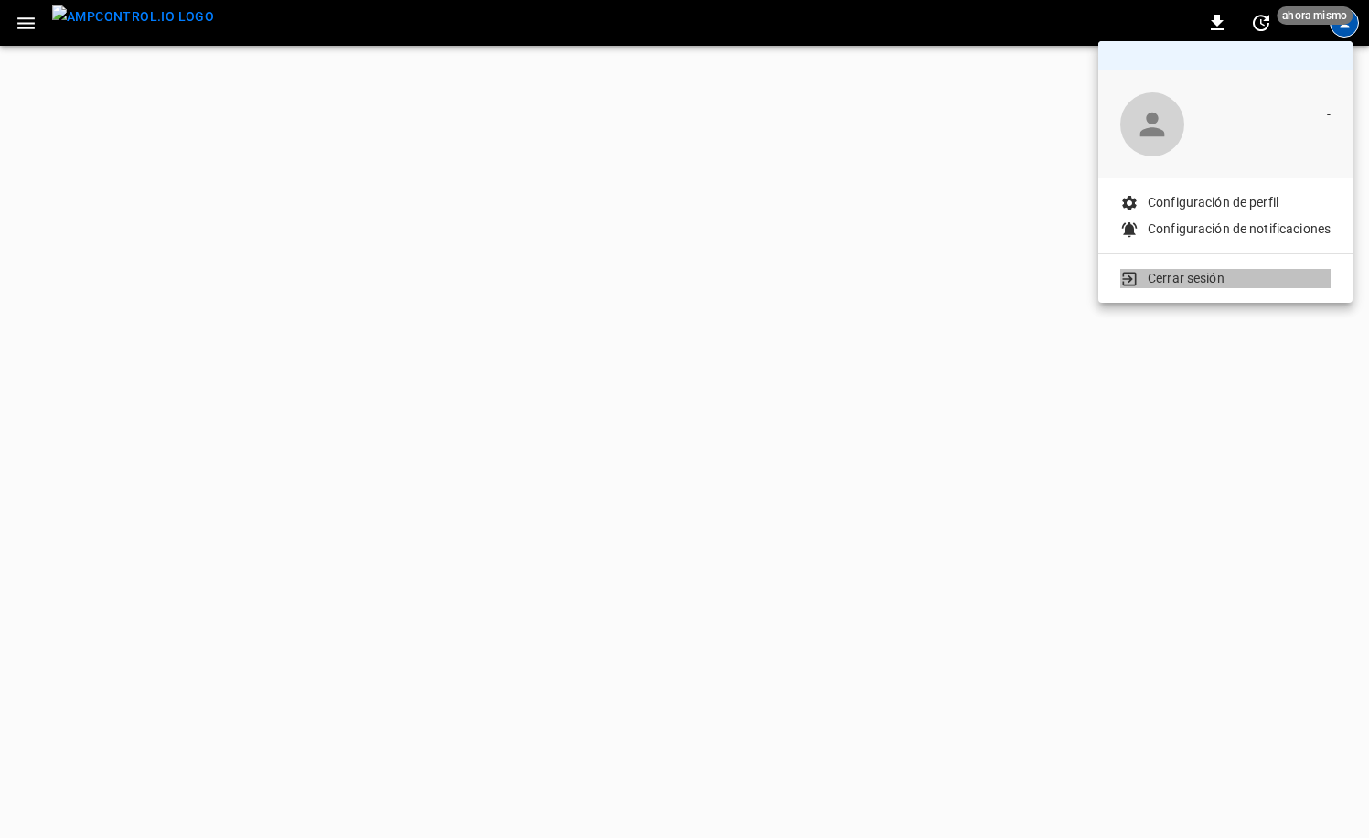
click at [1161, 284] on p "Cerrar sesión" at bounding box center [1186, 278] width 77 height 19
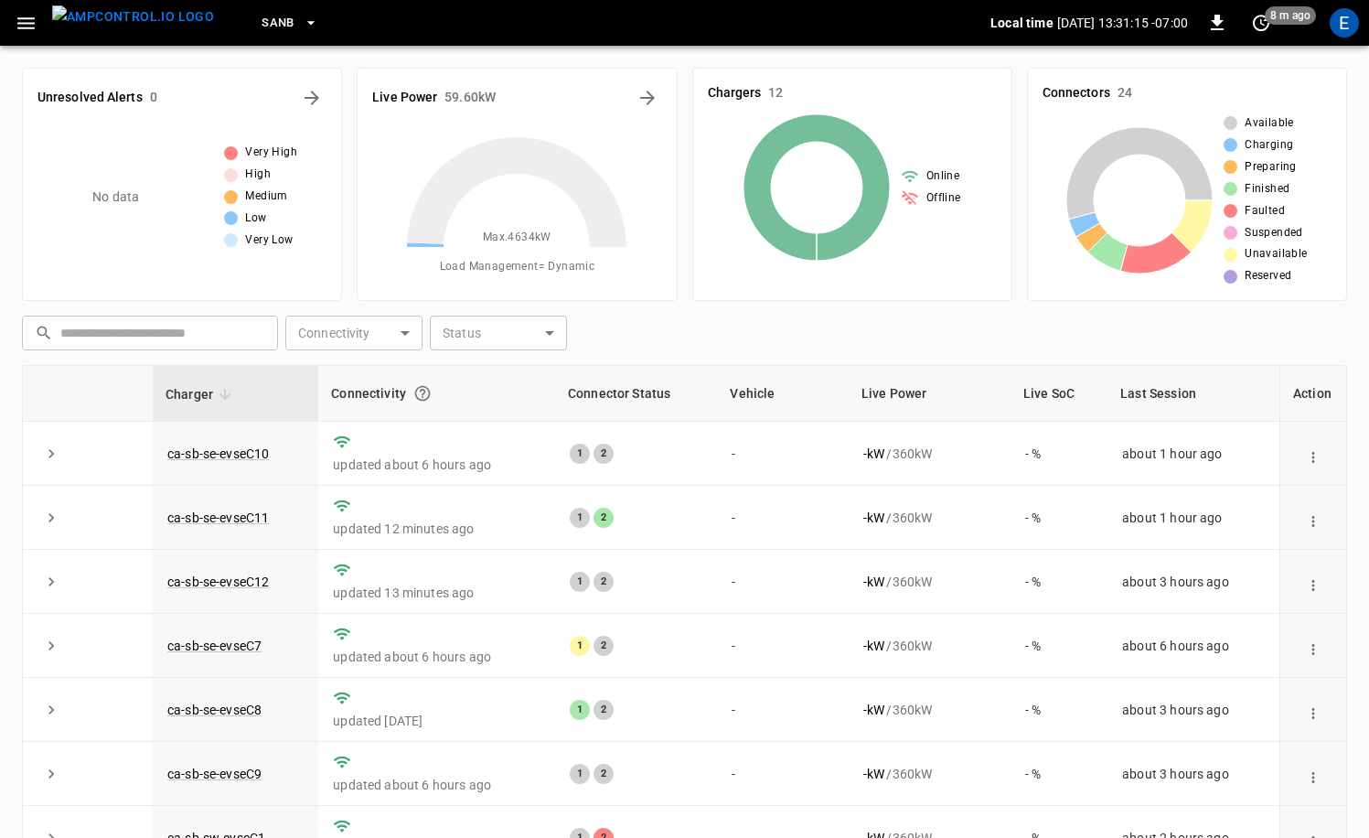
scroll to position [240, 0]
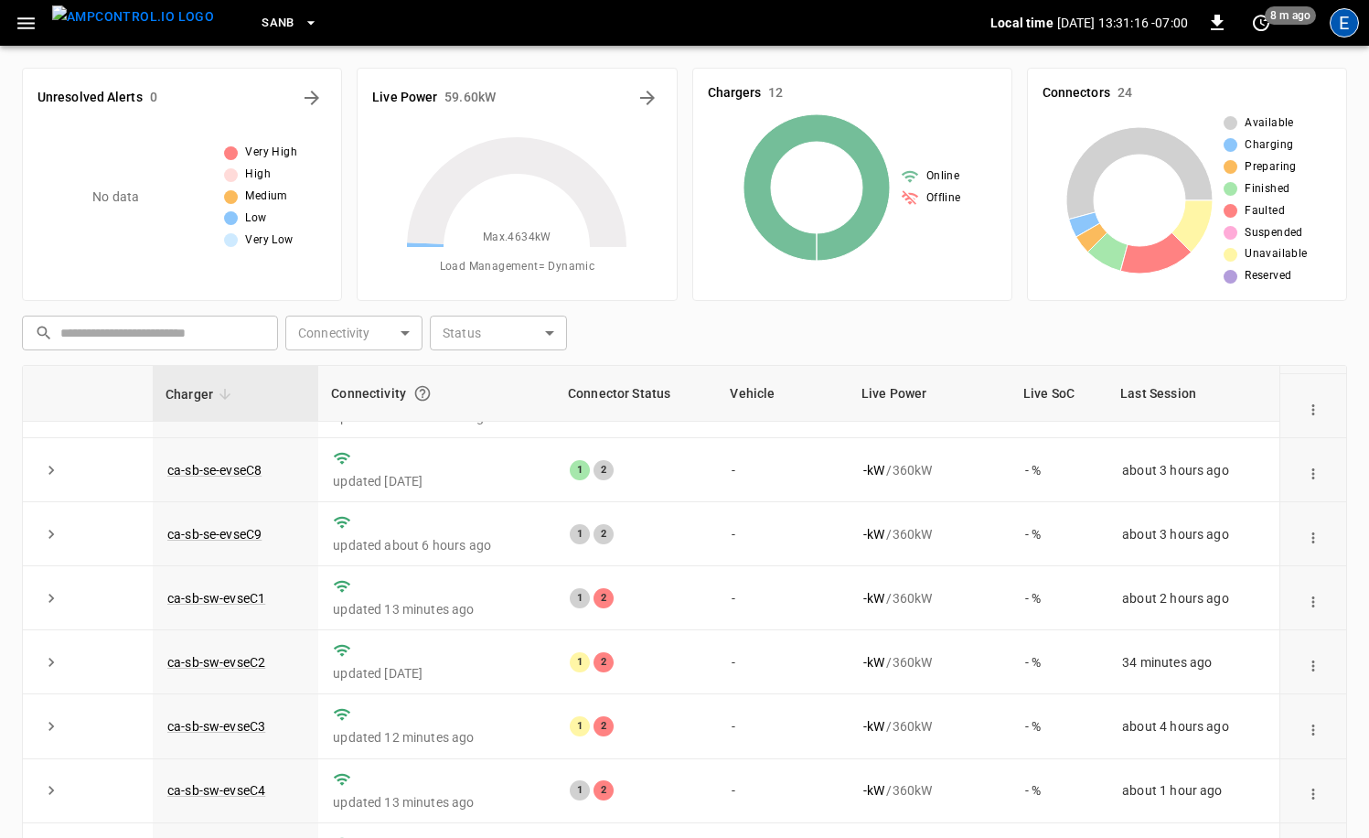
click at [1330, 24] on div "E" at bounding box center [1343, 22] width 29 height 29
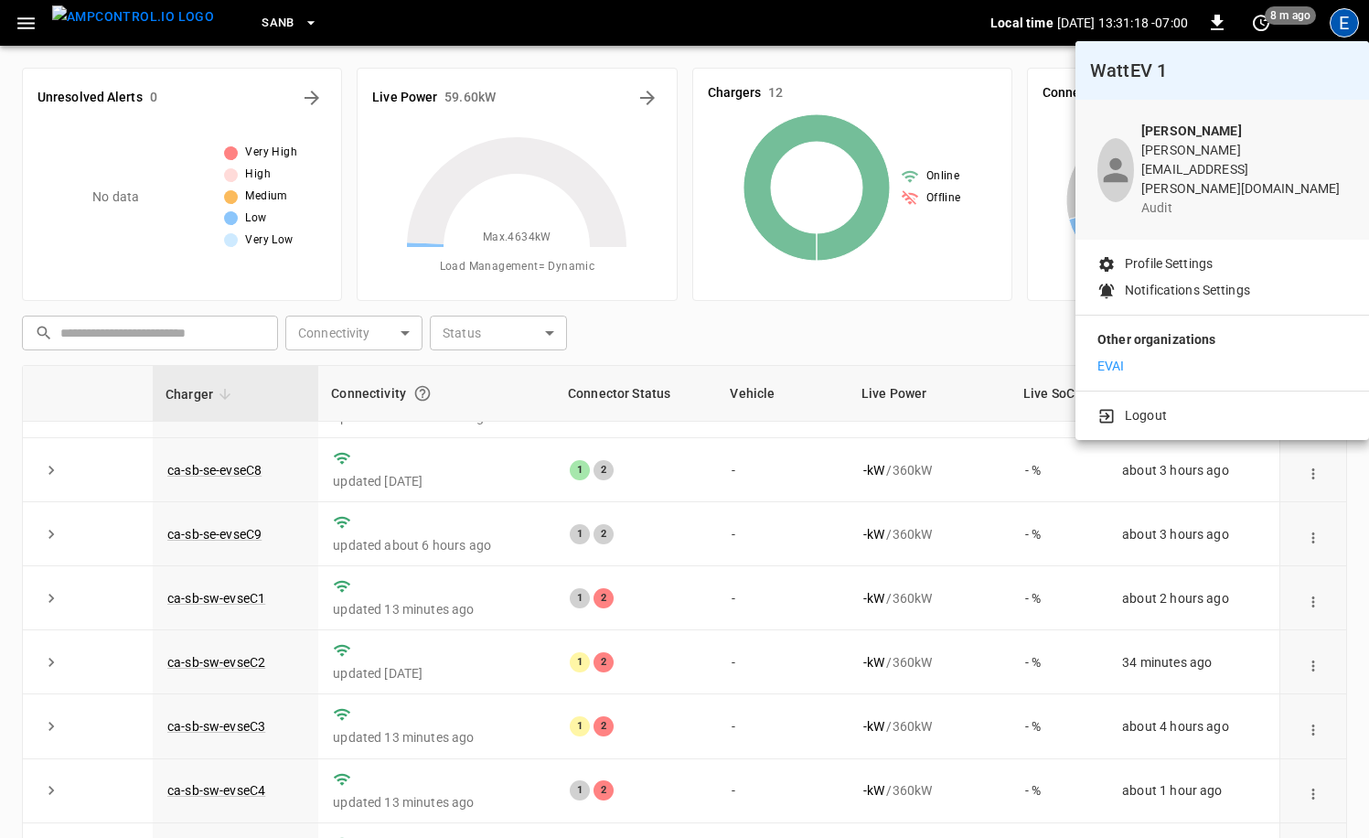
click at [1148, 357] on li "EVAI" at bounding box center [1222, 366] width 250 height 19
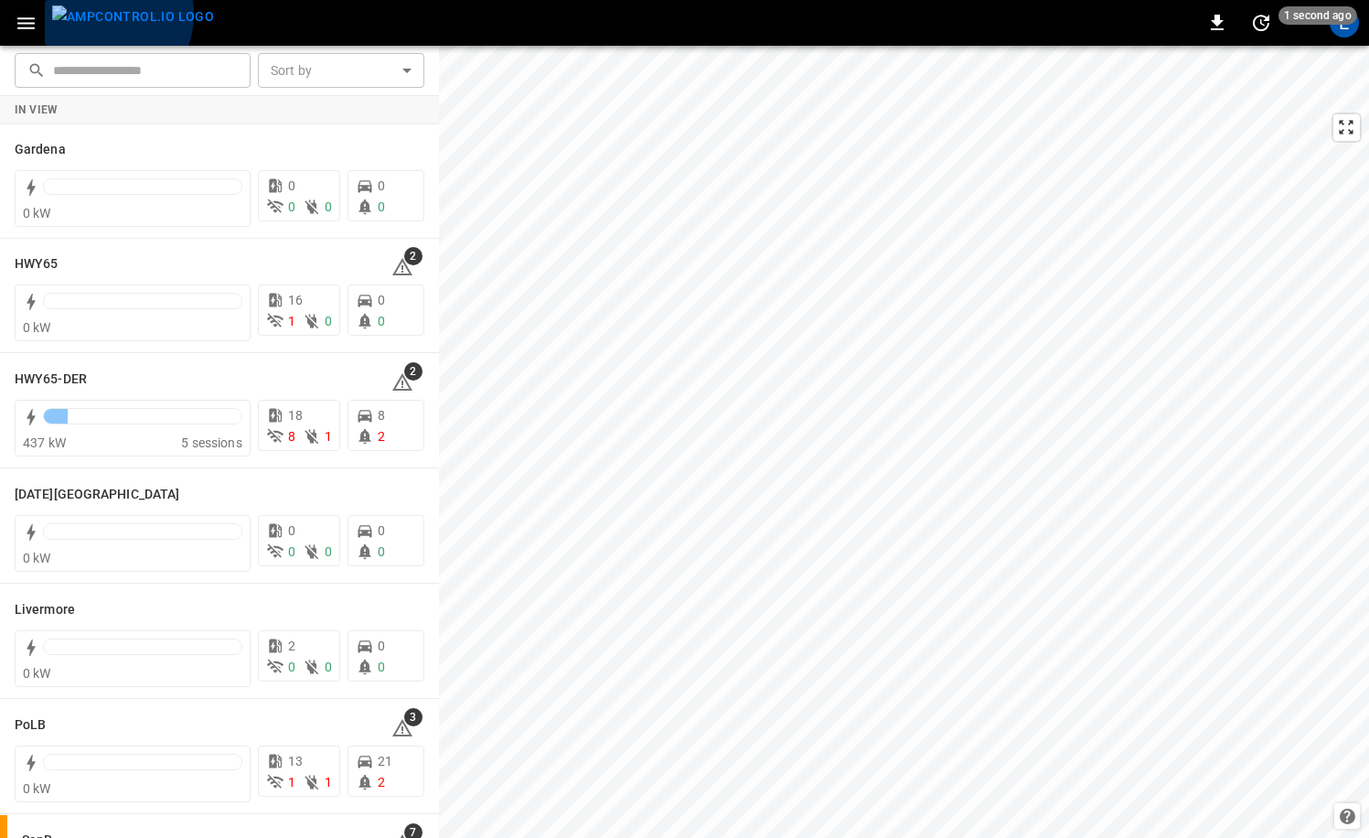
click at [102, 15] on img "menu" at bounding box center [133, 16] width 162 height 23
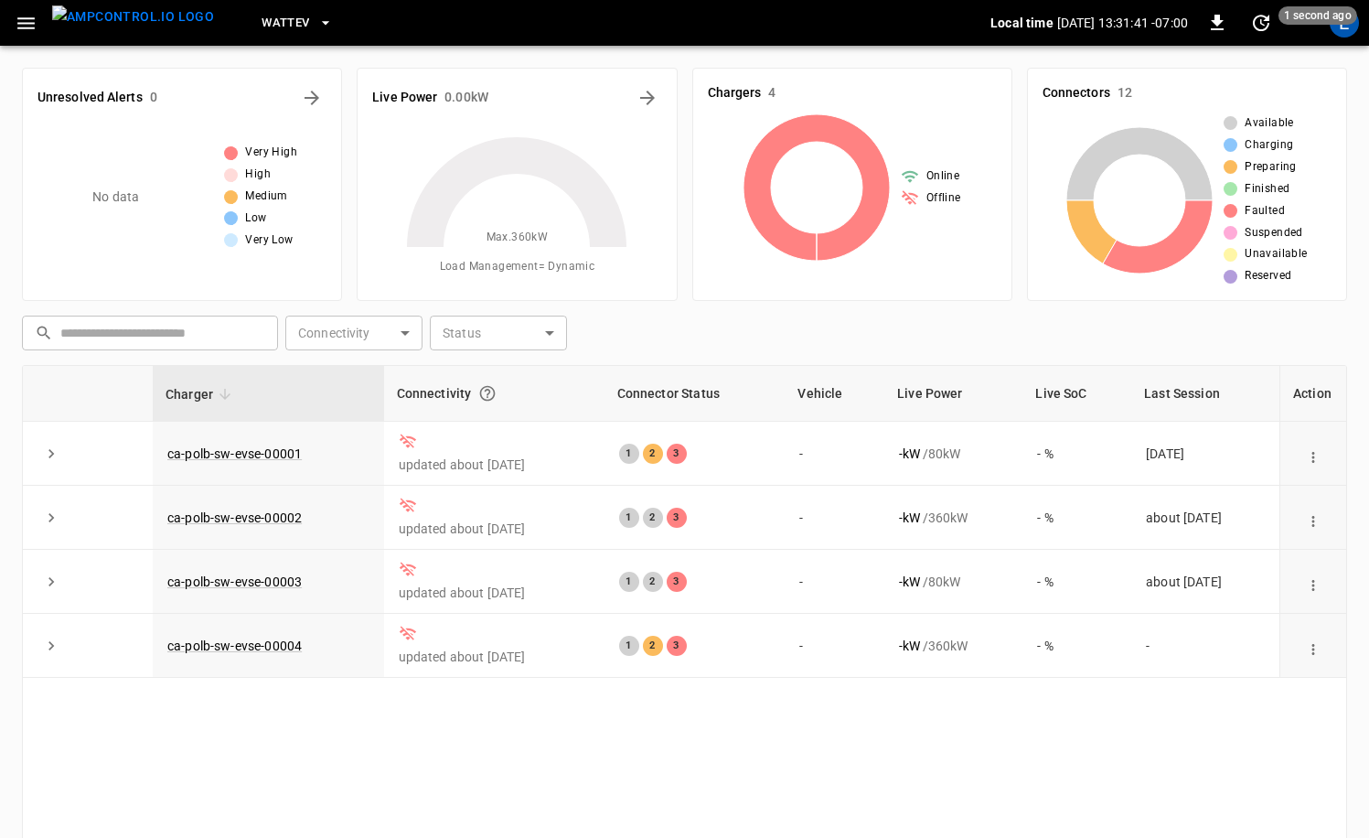
click at [1334, 36] on div "E" at bounding box center [1344, 22] width 35 height 35
click at [1343, 34] on div "E" at bounding box center [1343, 22] width 29 height 29
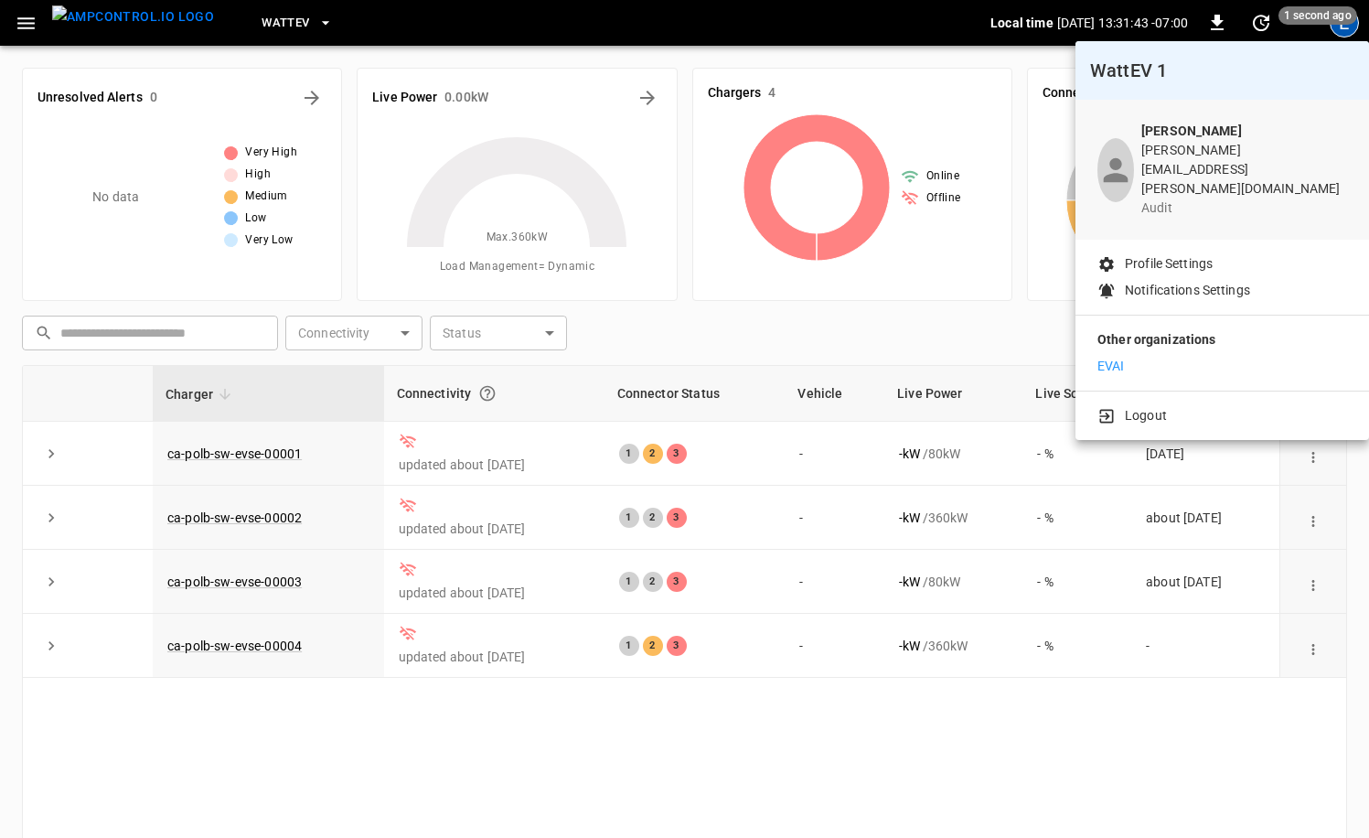
click at [1177, 254] on p "Profile Settings" at bounding box center [1169, 263] width 88 height 19
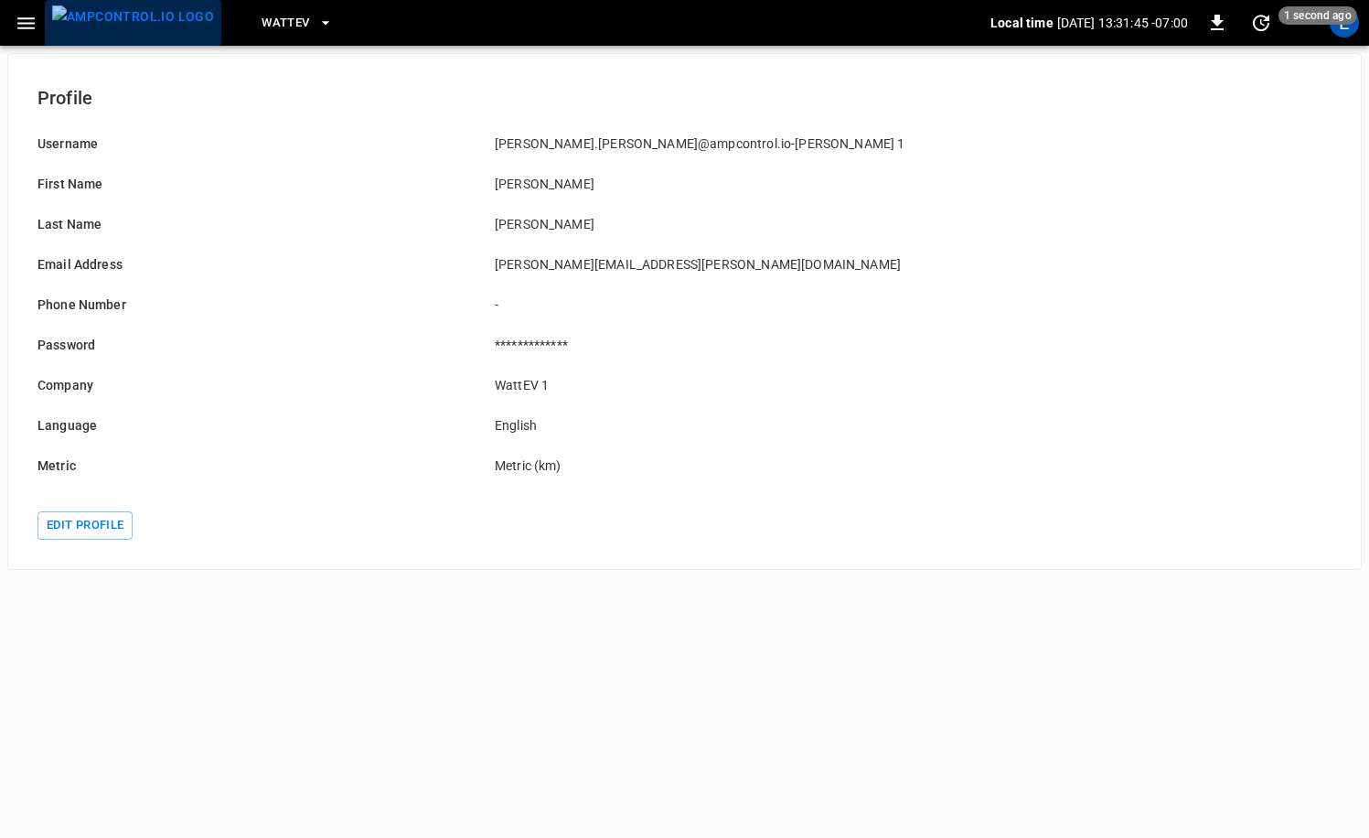
click at [134, 11] on img "menu" at bounding box center [133, 16] width 162 height 23
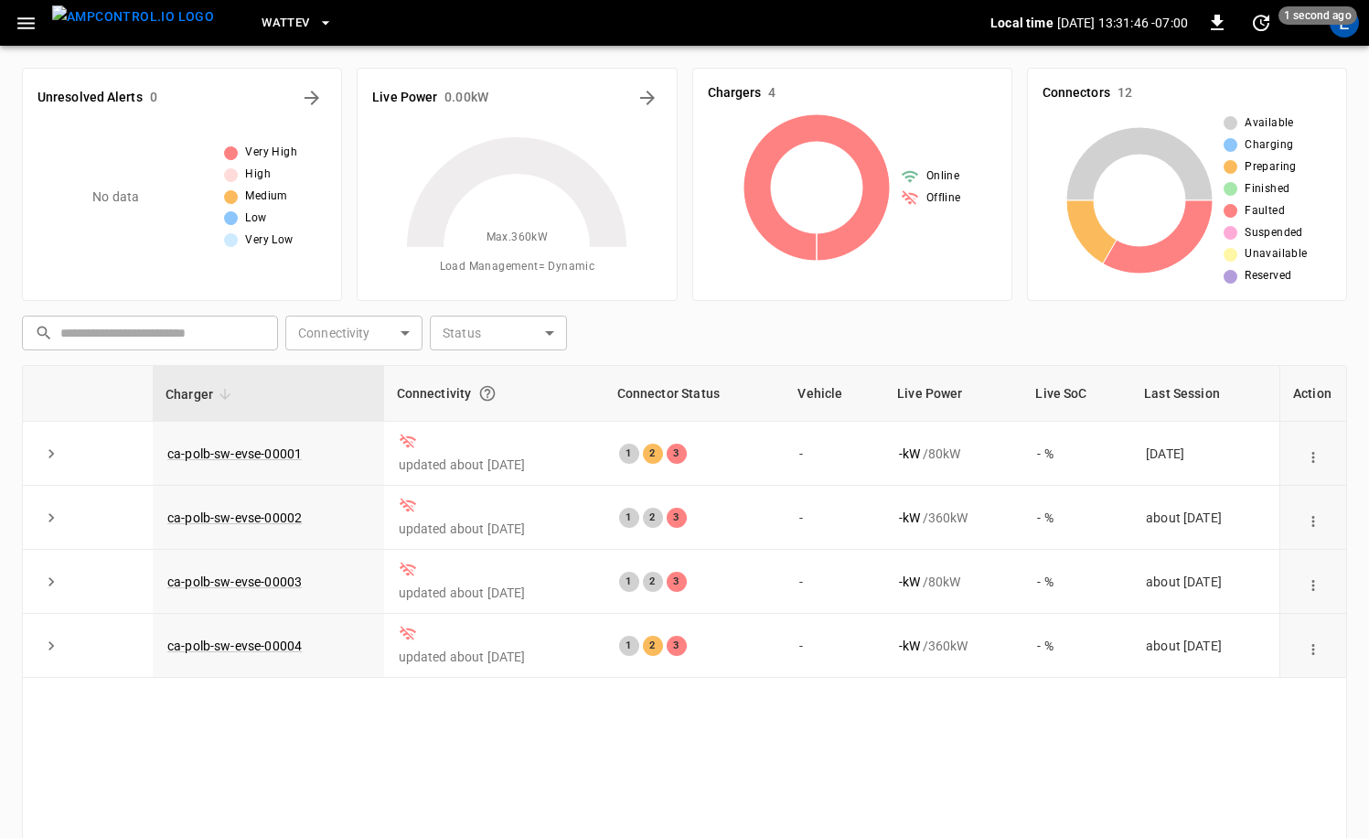
click at [1330, 37] on div "E" at bounding box center [1344, 22] width 35 height 35
click at [1338, 35] on div "E" at bounding box center [1343, 22] width 29 height 29
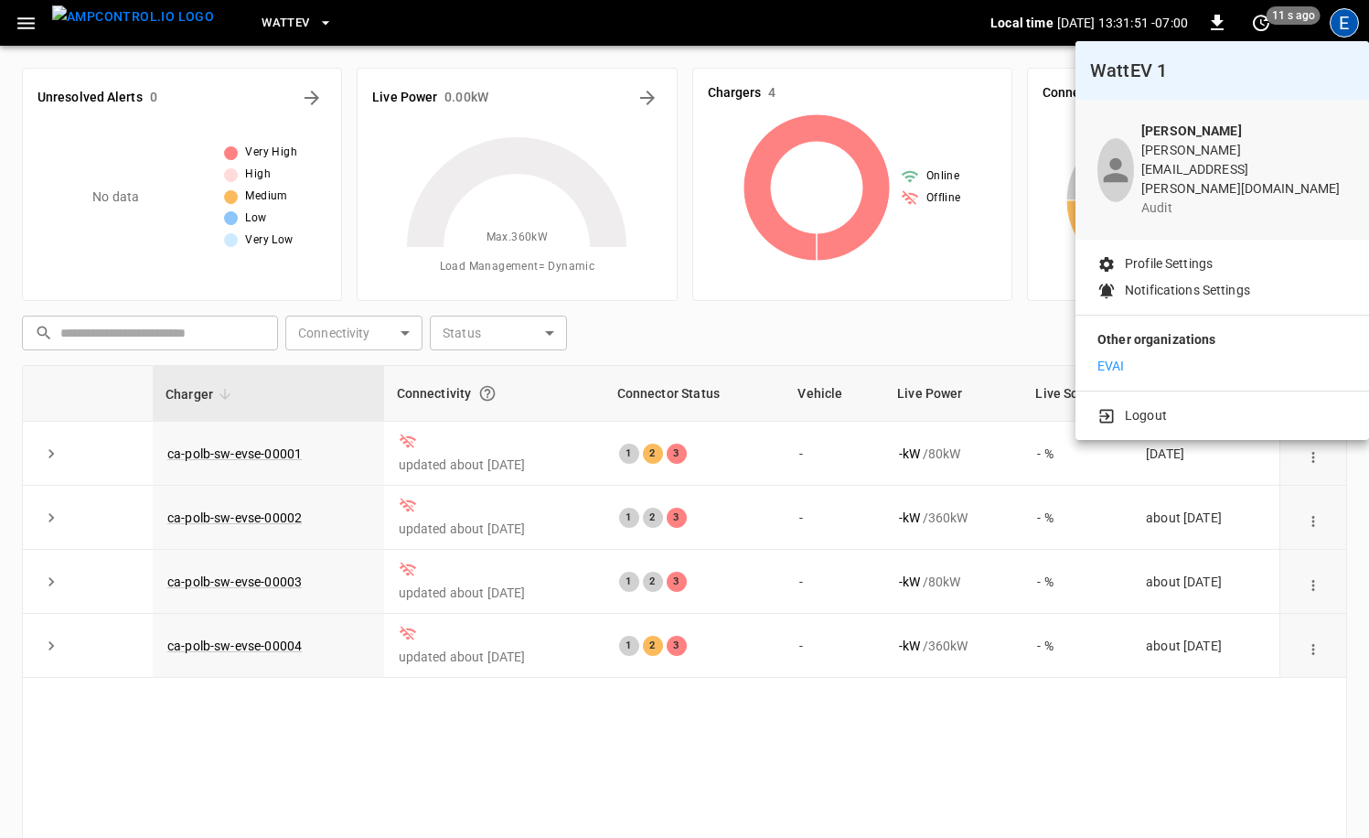
click at [237, 48] on div at bounding box center [684, 419] width 1369 height 838
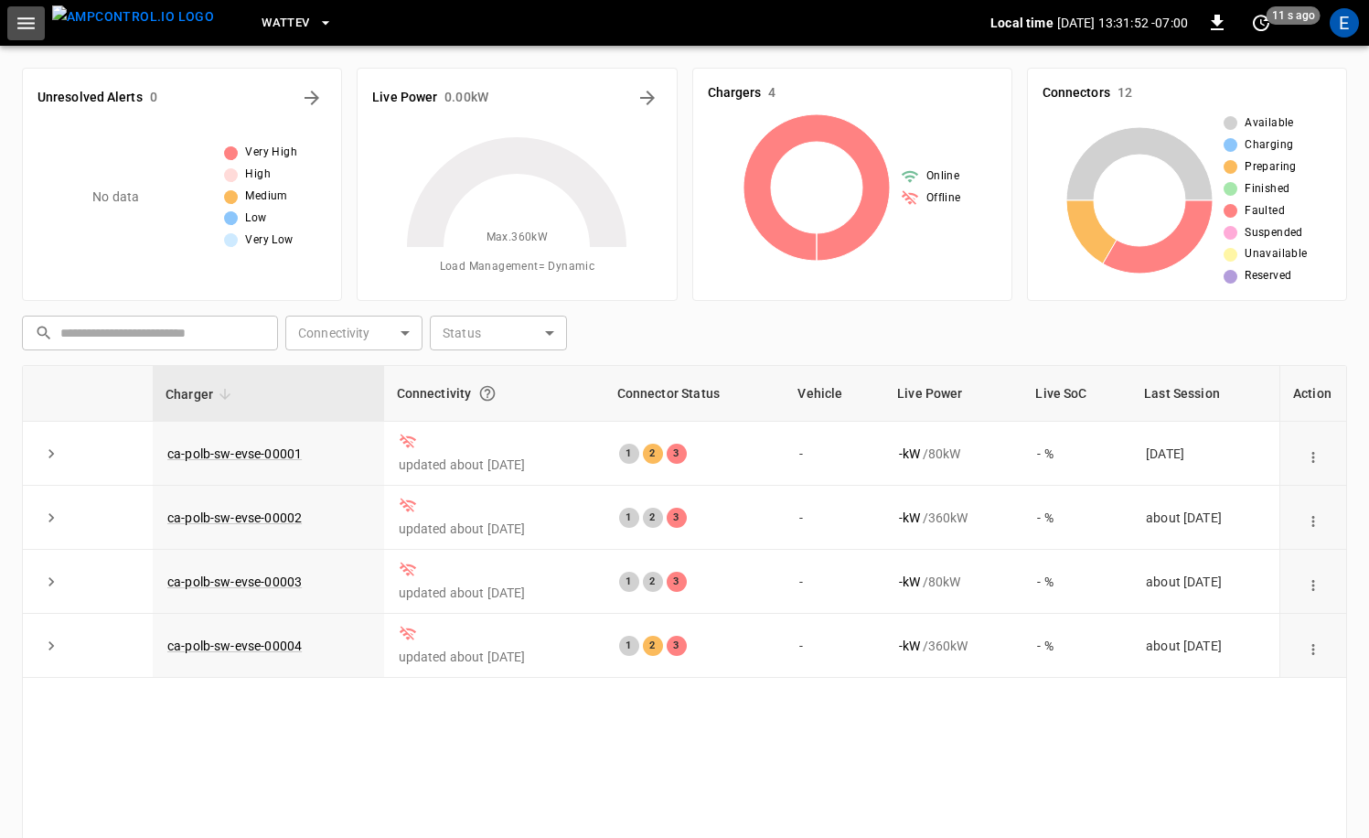
click at [30, 24] on icon "button" at bounding box center [26, 23] width 23 height 23
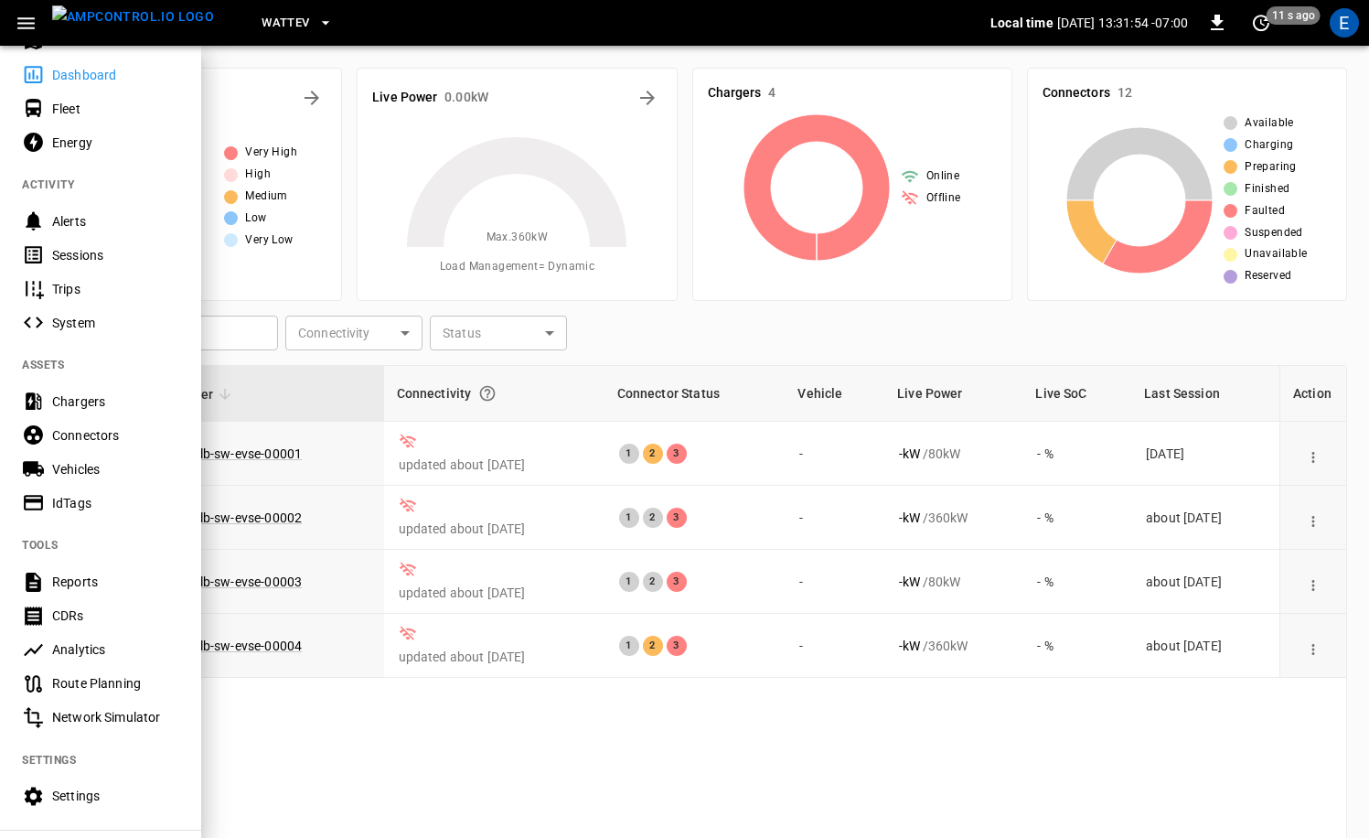
scroll to position [208, 0]
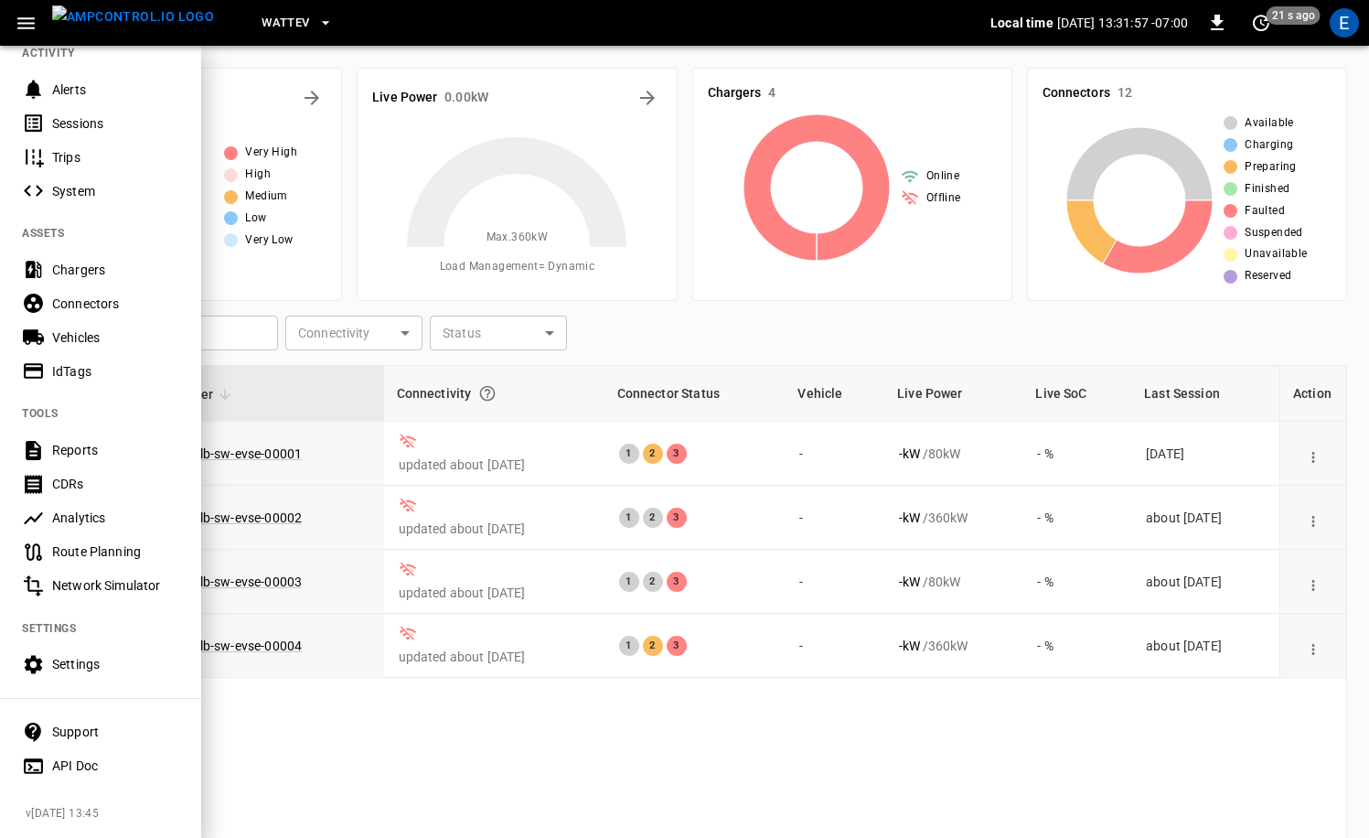
drag, startPoint x: 240, startPoint y: 99, endPoint x: 204, endPoint y: 94, distance: 36.9
click at [240, 99] on div at bounding box center [684, 419] width 1369 height 838
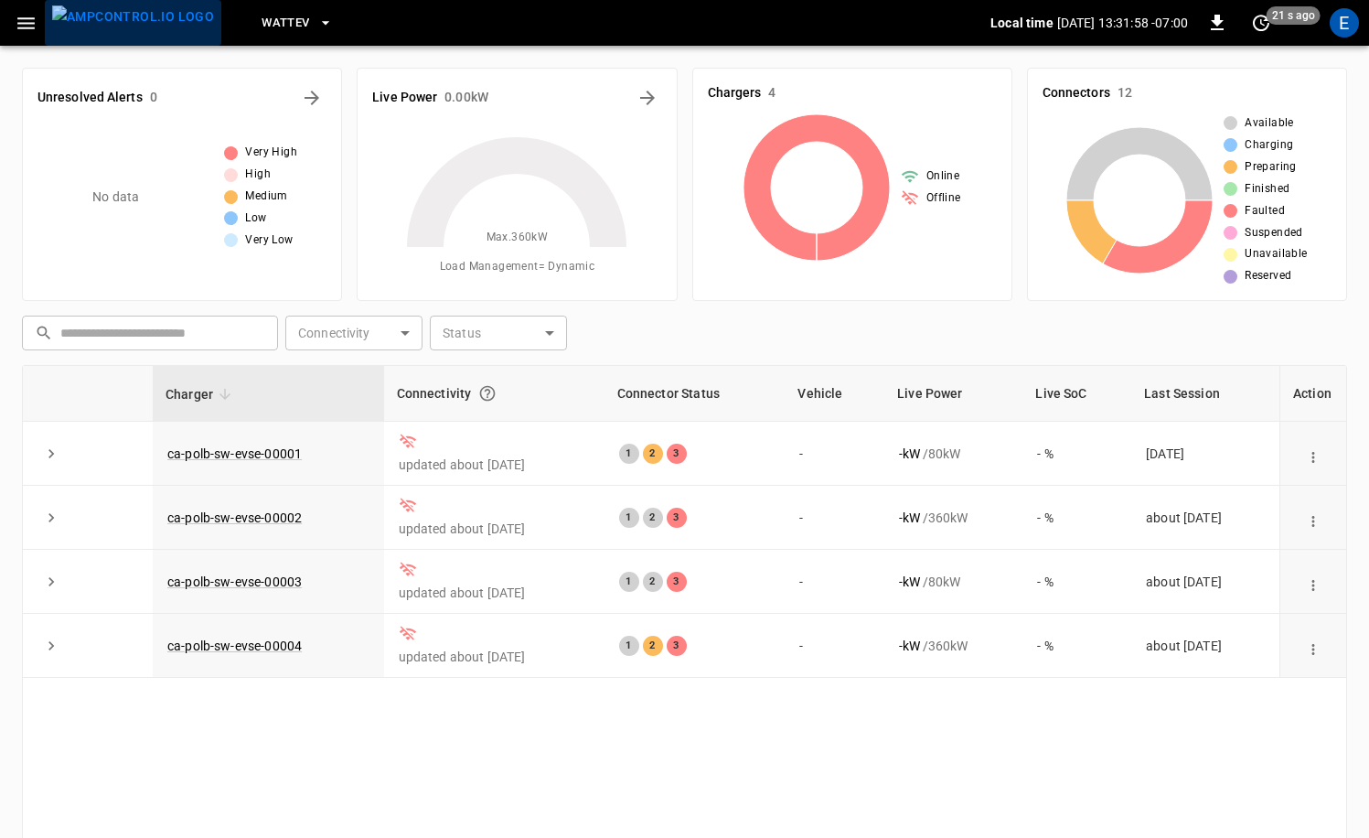
click at [137, 28] on img "menu" at bounding box center [133, 16] width 162 height 23
click at [282, 18] on button "WattEV" at bounding box center [297, 23] width 86 height 36
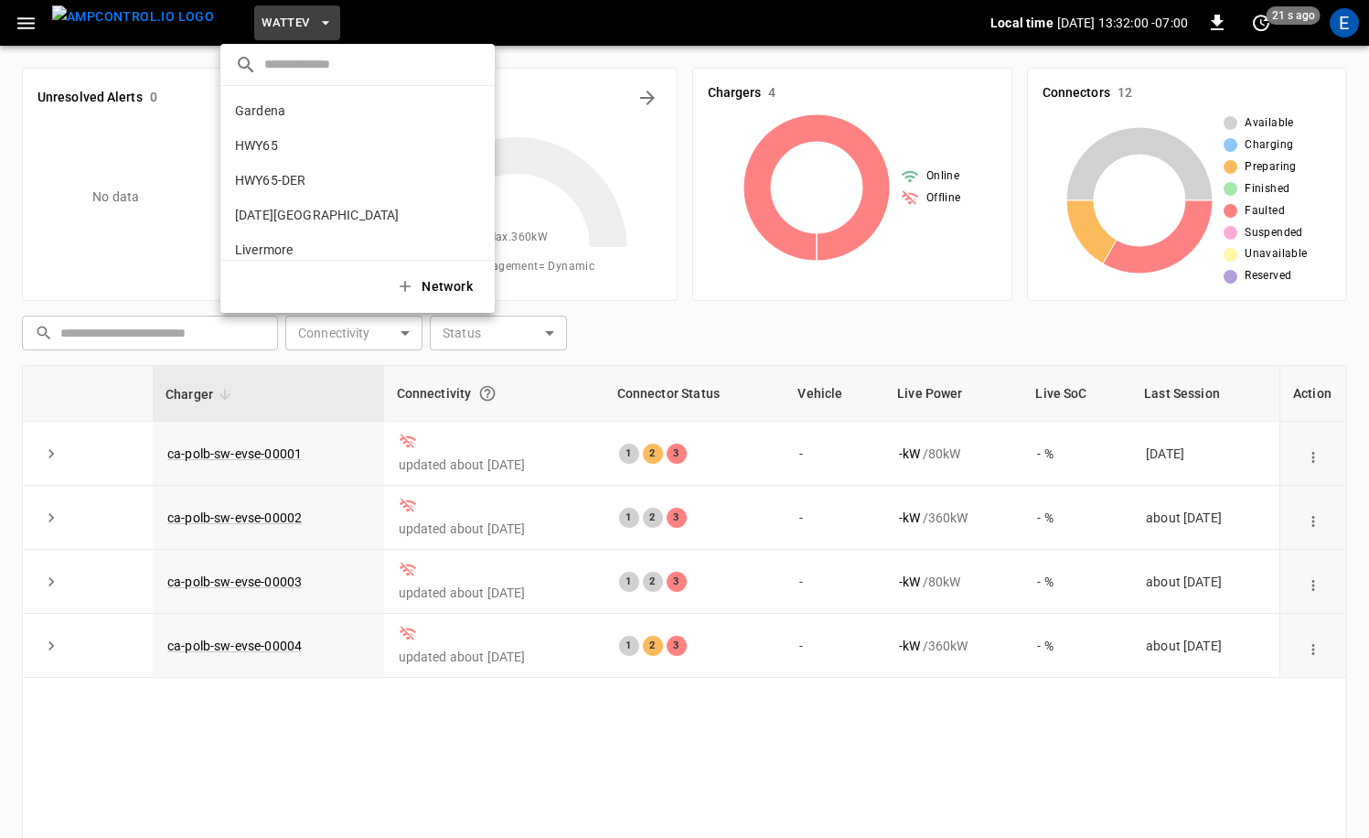
scroll to position [154, 0]
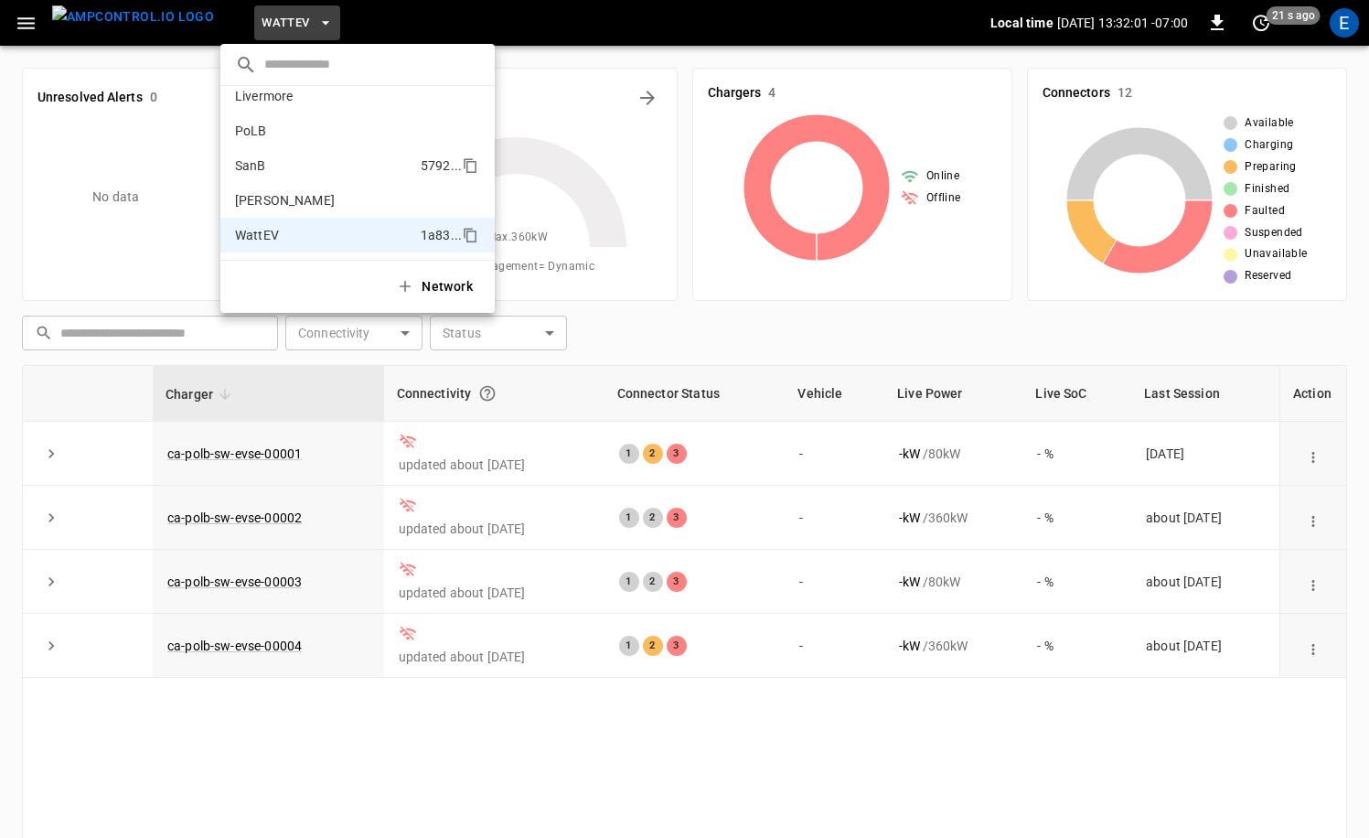
click at [309, 172] on li "SanB 5792 ..." at bounding box center [357, 165] width 274 height 35
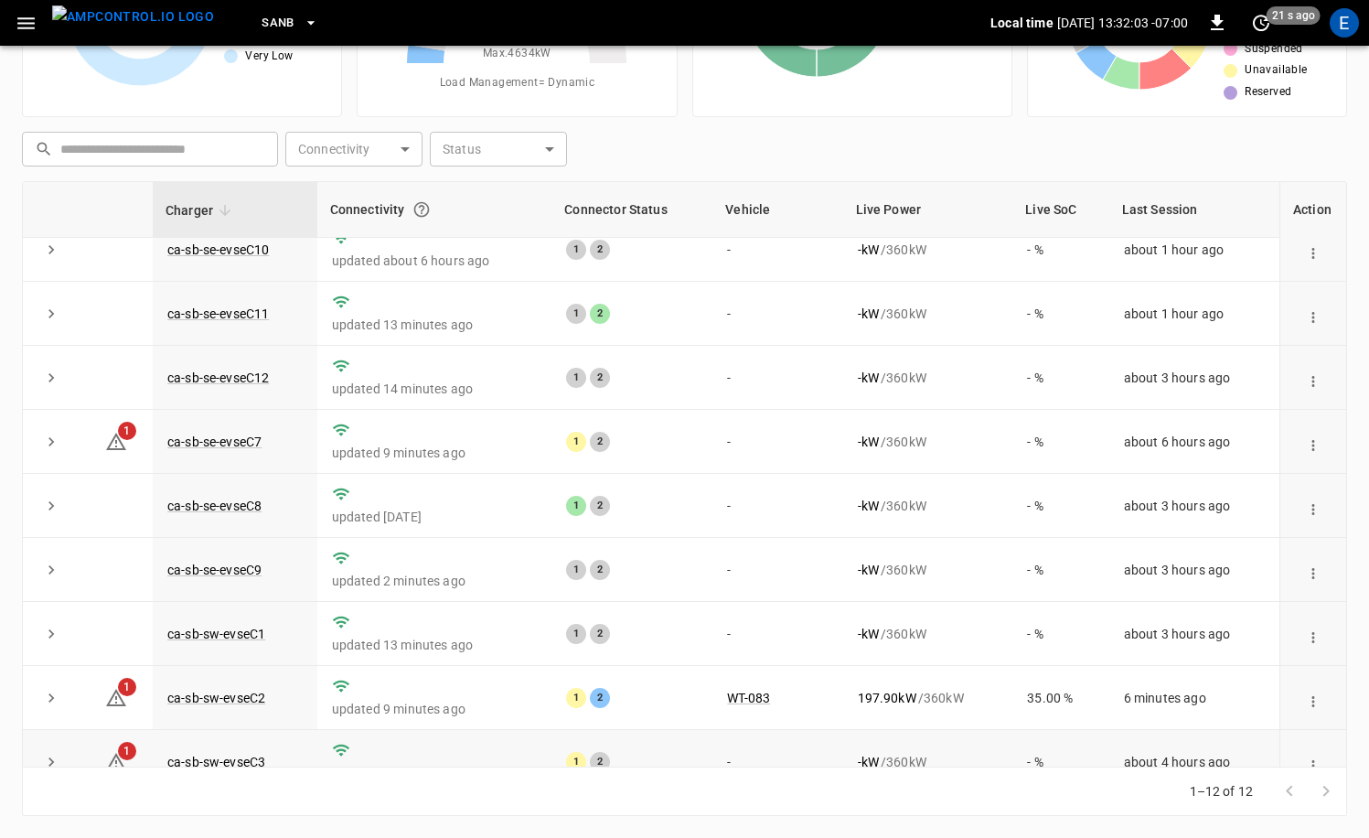
scroll to position [0, 0]
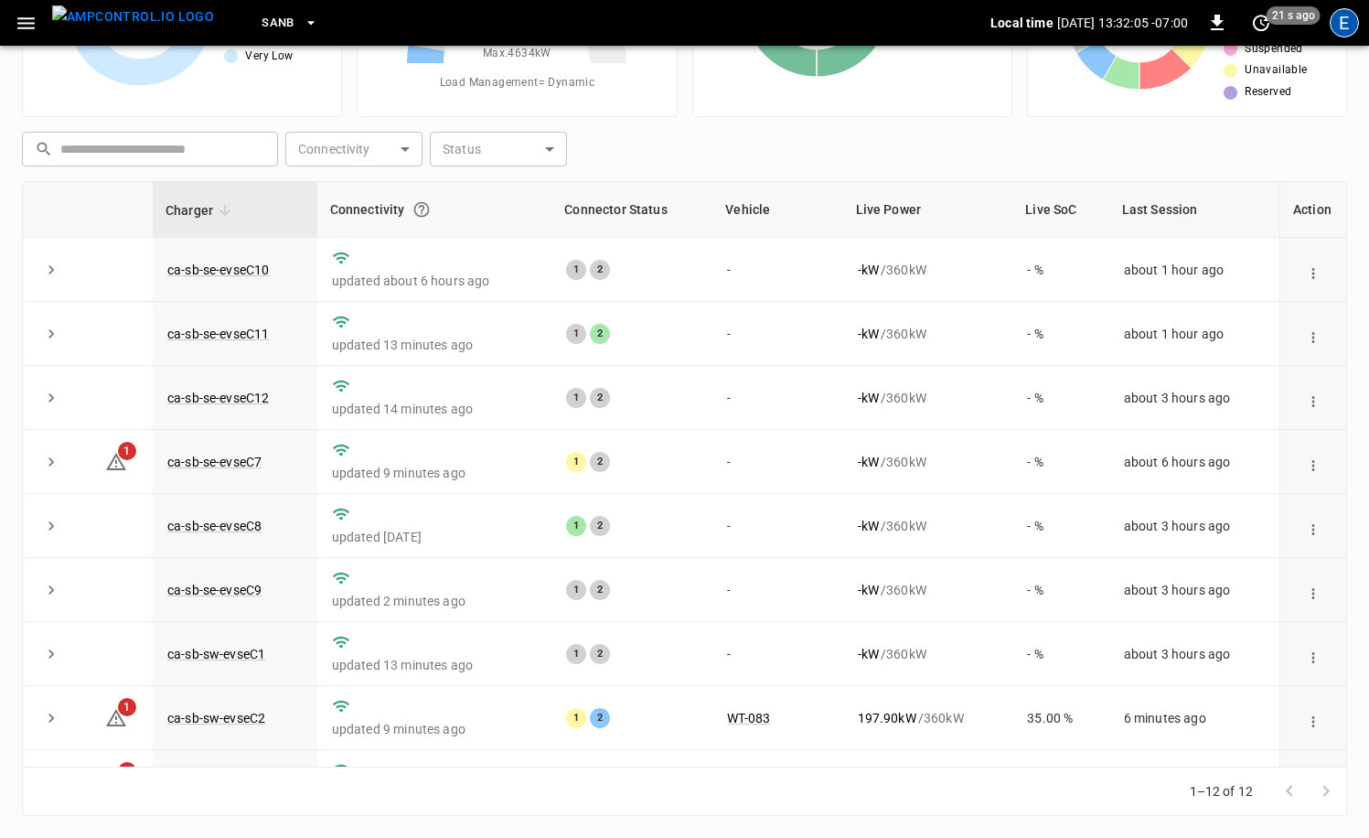
click at [1333, 22] on div "E" at bounding box center [1343, 22] width 29 height 29
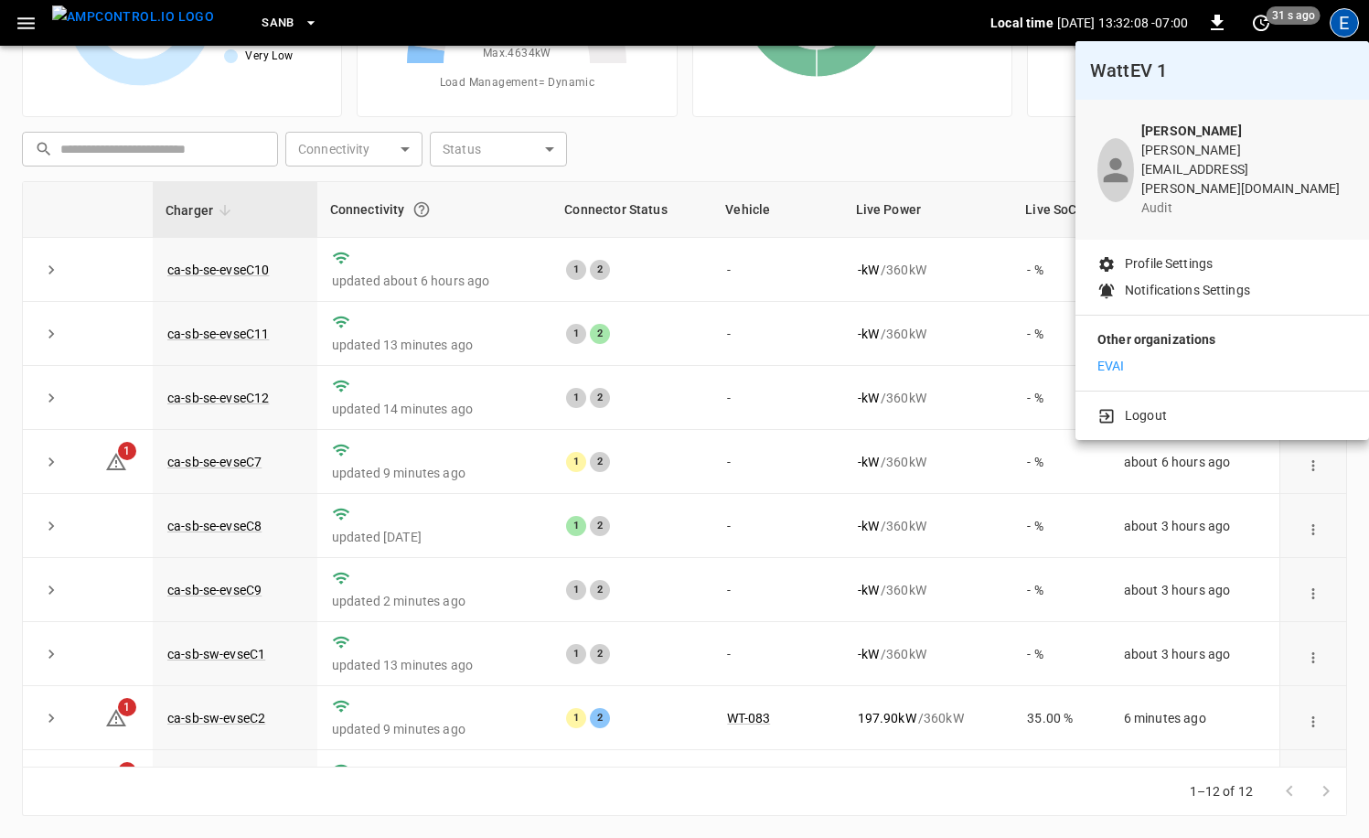
click at [1134, 157] on icon "profile-icon" at bounding box center [1115, 170] width 37 height 37
click at [1352, 19] on div at bounding box center [684, 419] width 1369 height 838
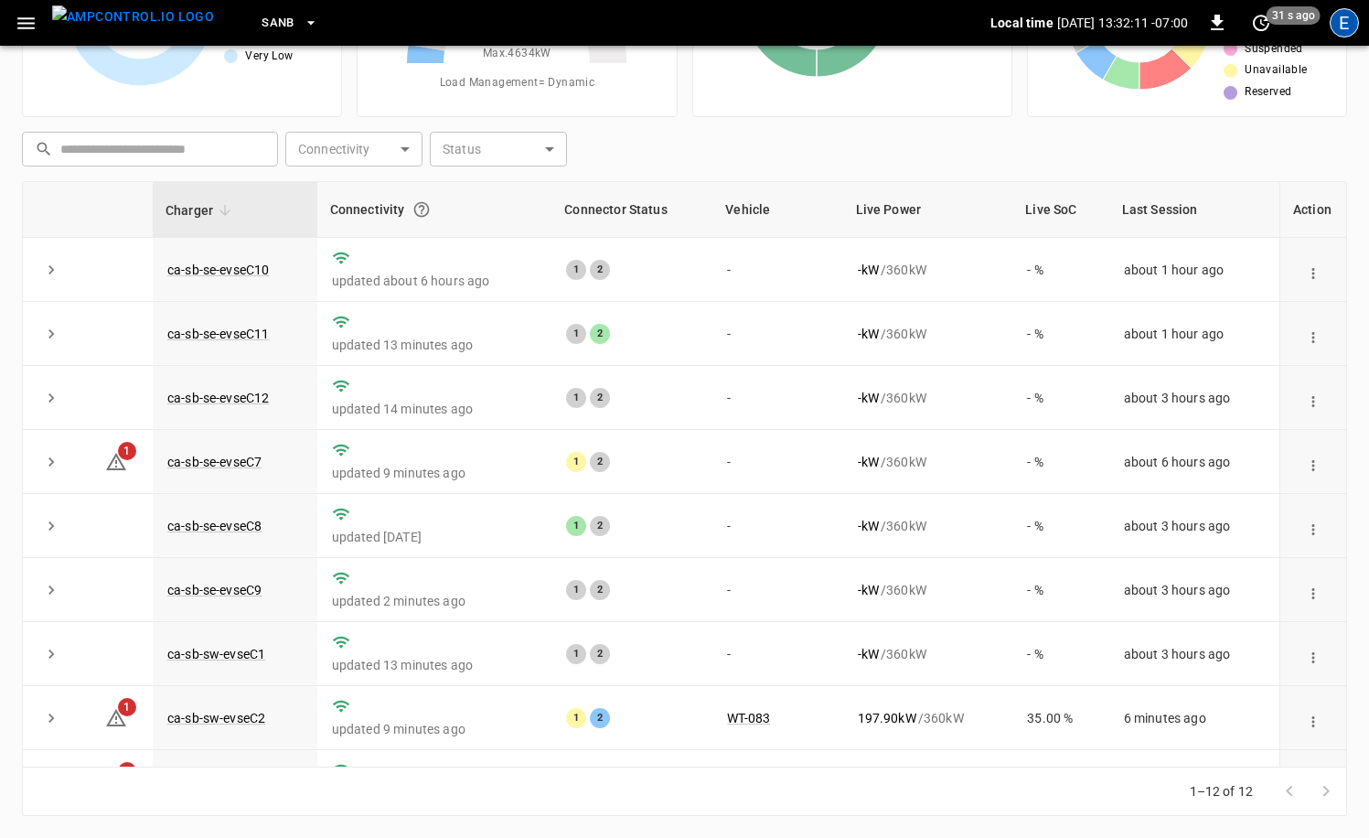
click at [1346, 21] on div "E" at bounding box center [1343, 22] width 29 height 29
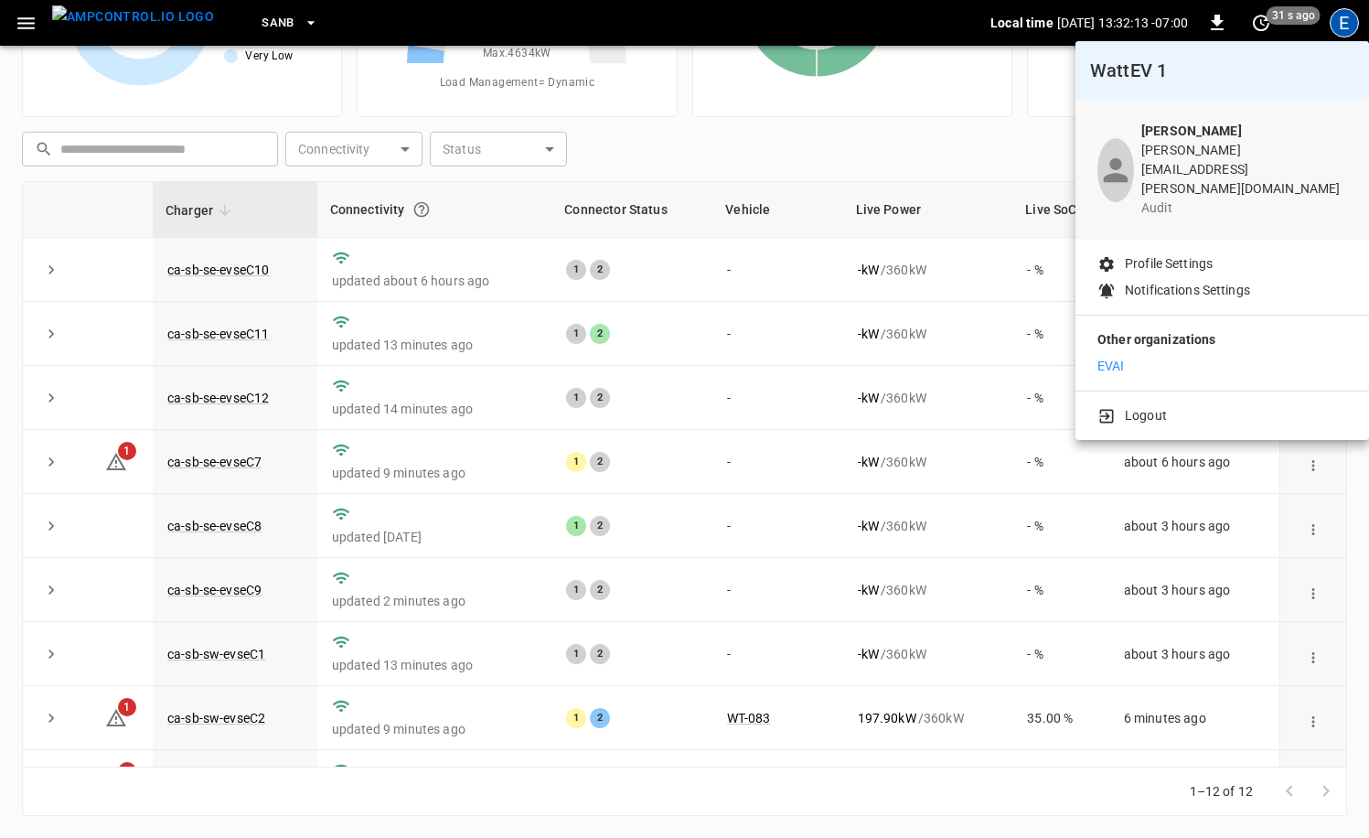
click at [1145, 357] on li "EVAI" at bounding box center [1222, 366] width 250 height 19
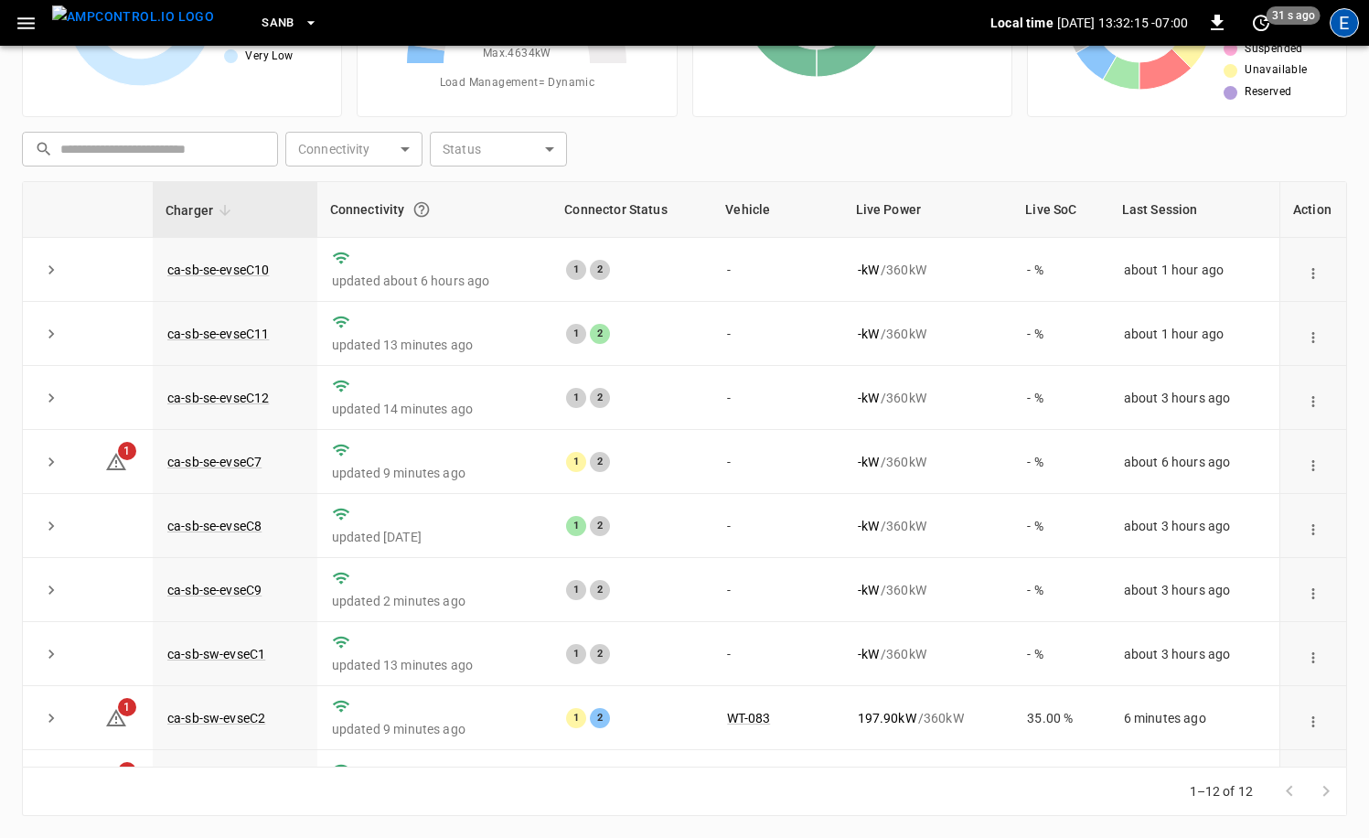
click at [1350, 27] on div "E" at bounding box center [1343, 22] width 29 height 29
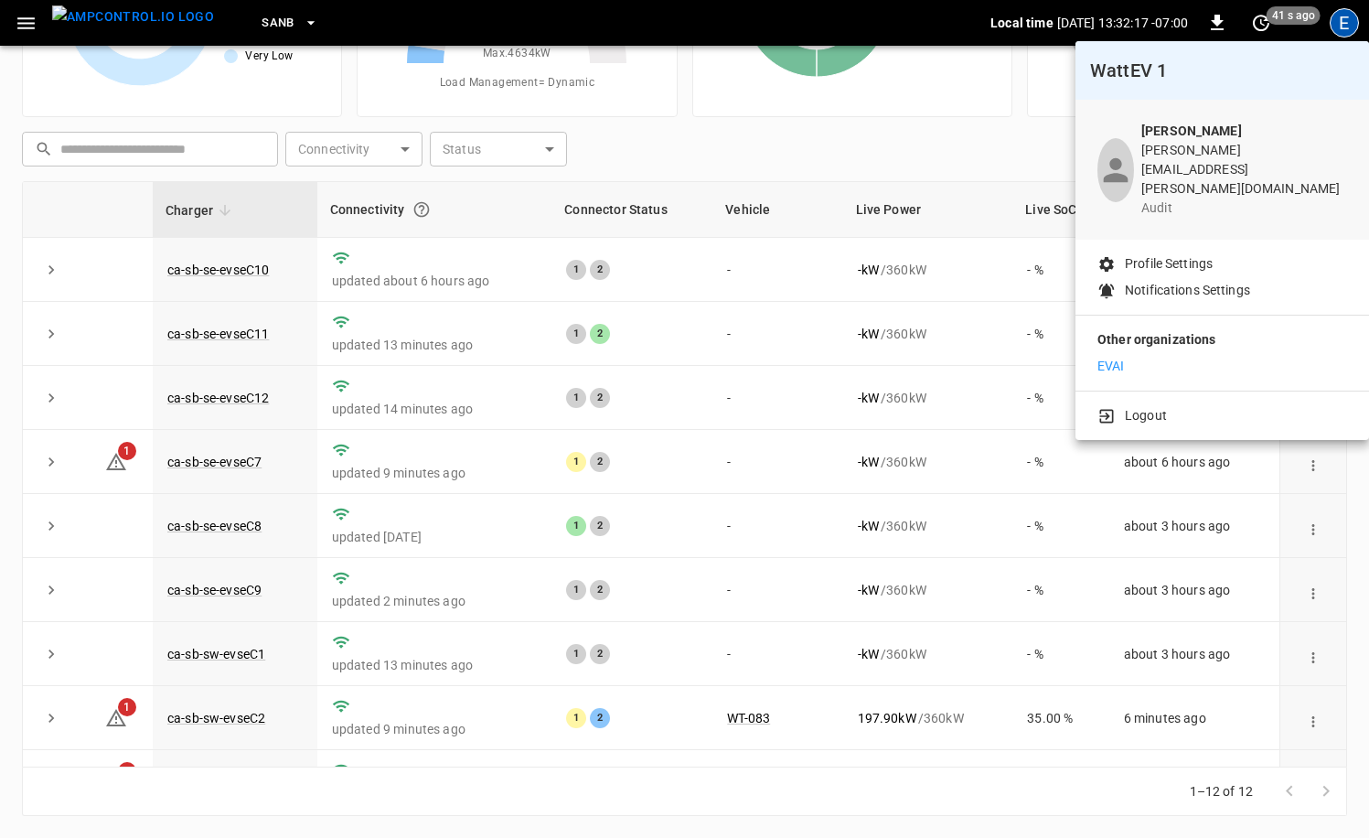
click at [1120, 357] on p "EVAI" at bounding box center [1110, 366] width 27 height 19
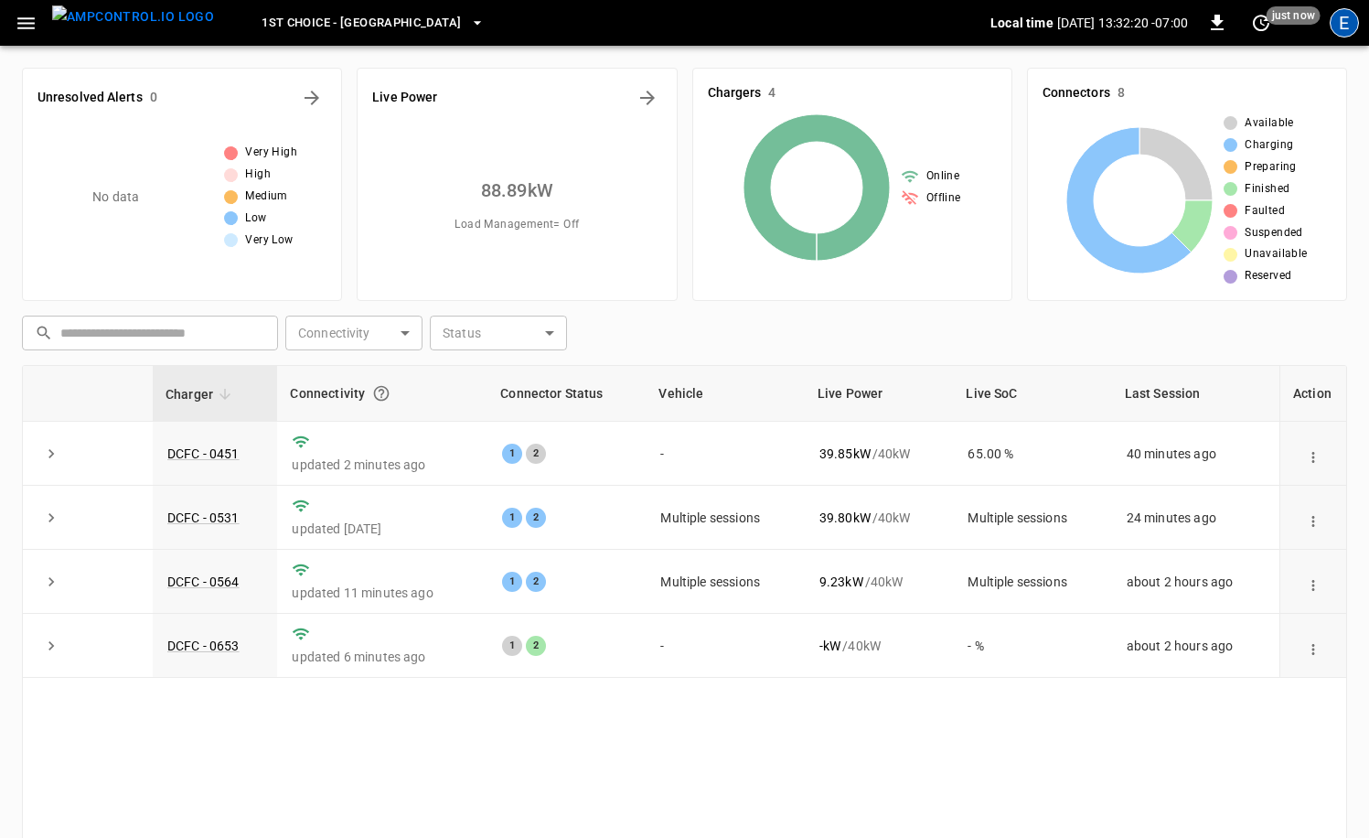
click at [1350, 21] on div "E" at bounding box center [1343, 22] width 29 height 29
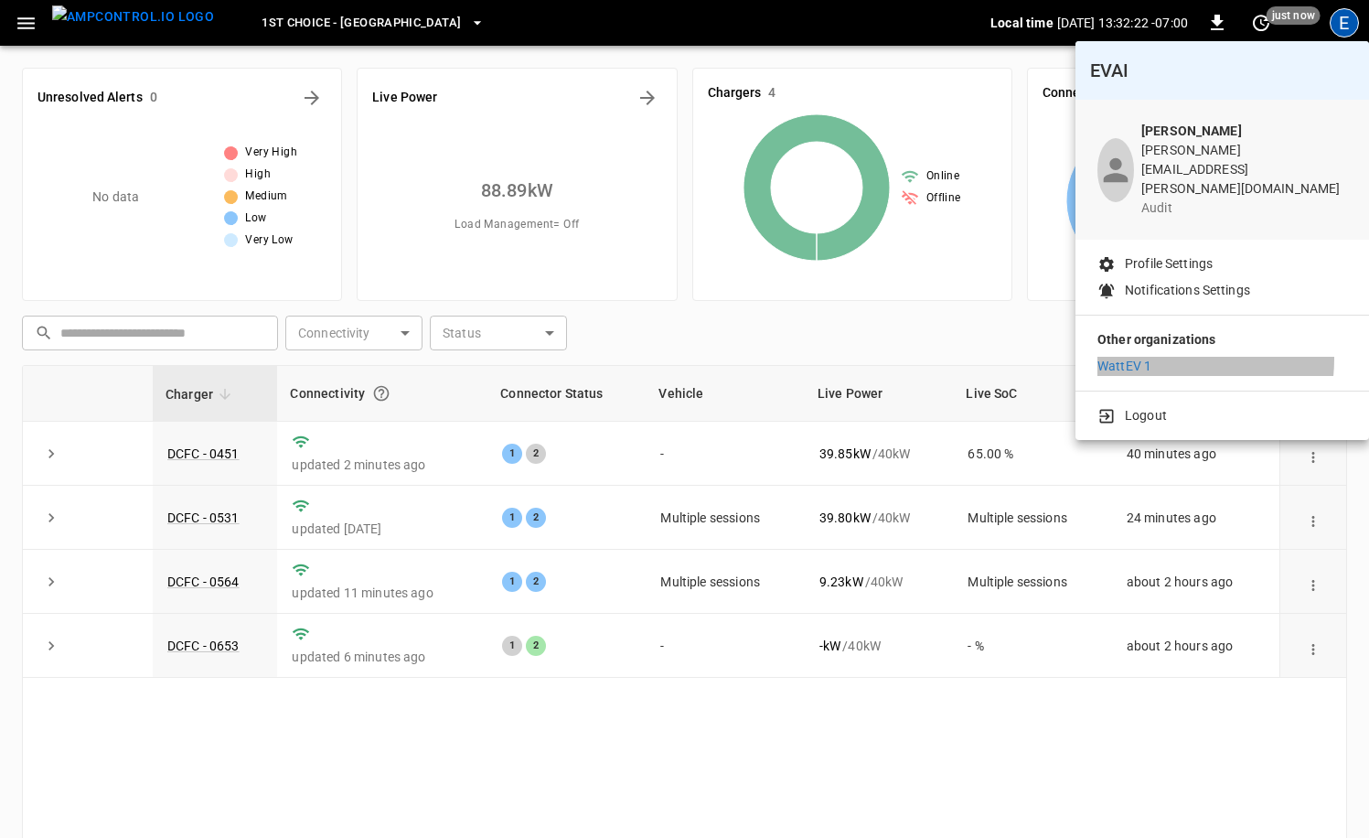
click at [1156, 357] on li "WattEV 1" at bounding box center [1222, 366] width 250 height 19
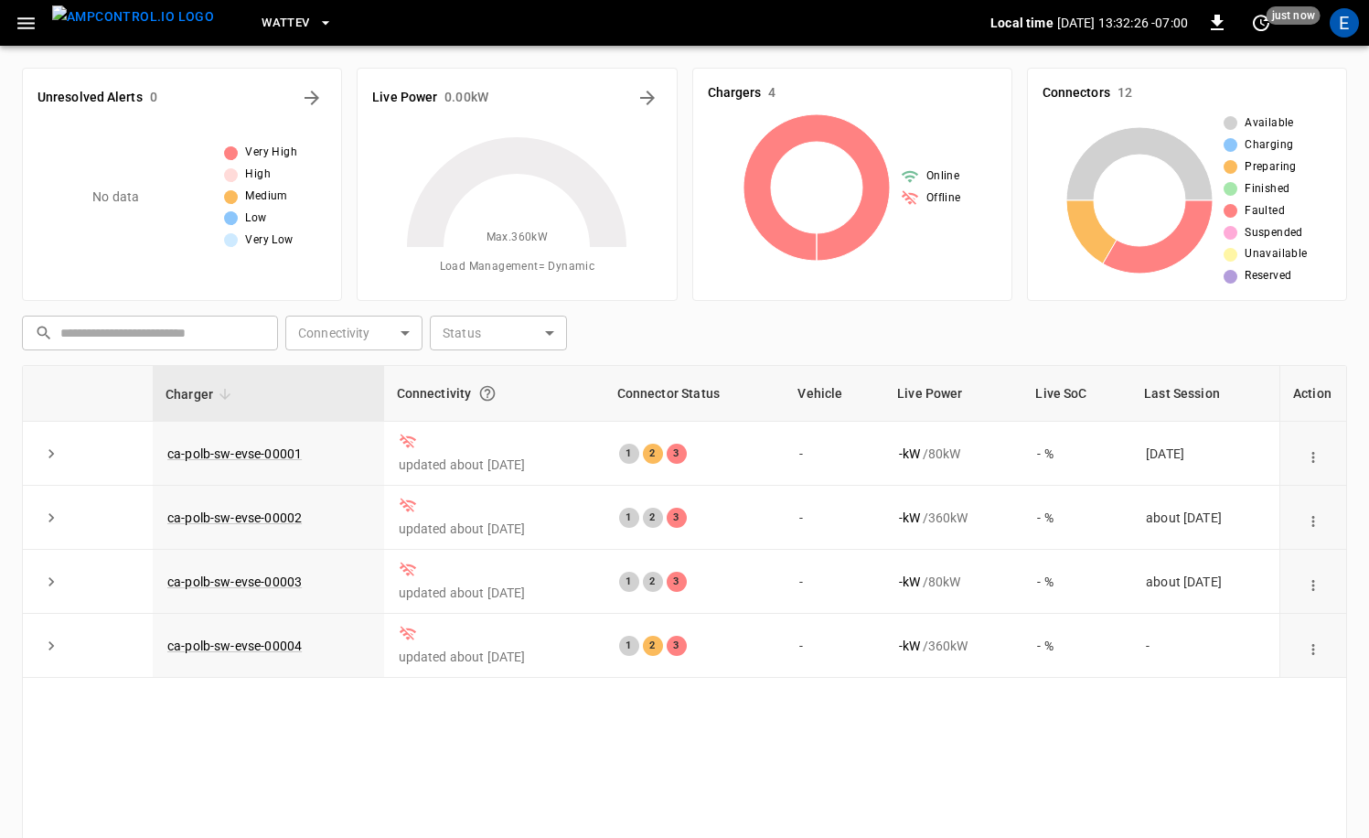
click at [269, 33] on button "WattEV" at bounding box center [297, 23] width 86 height 36
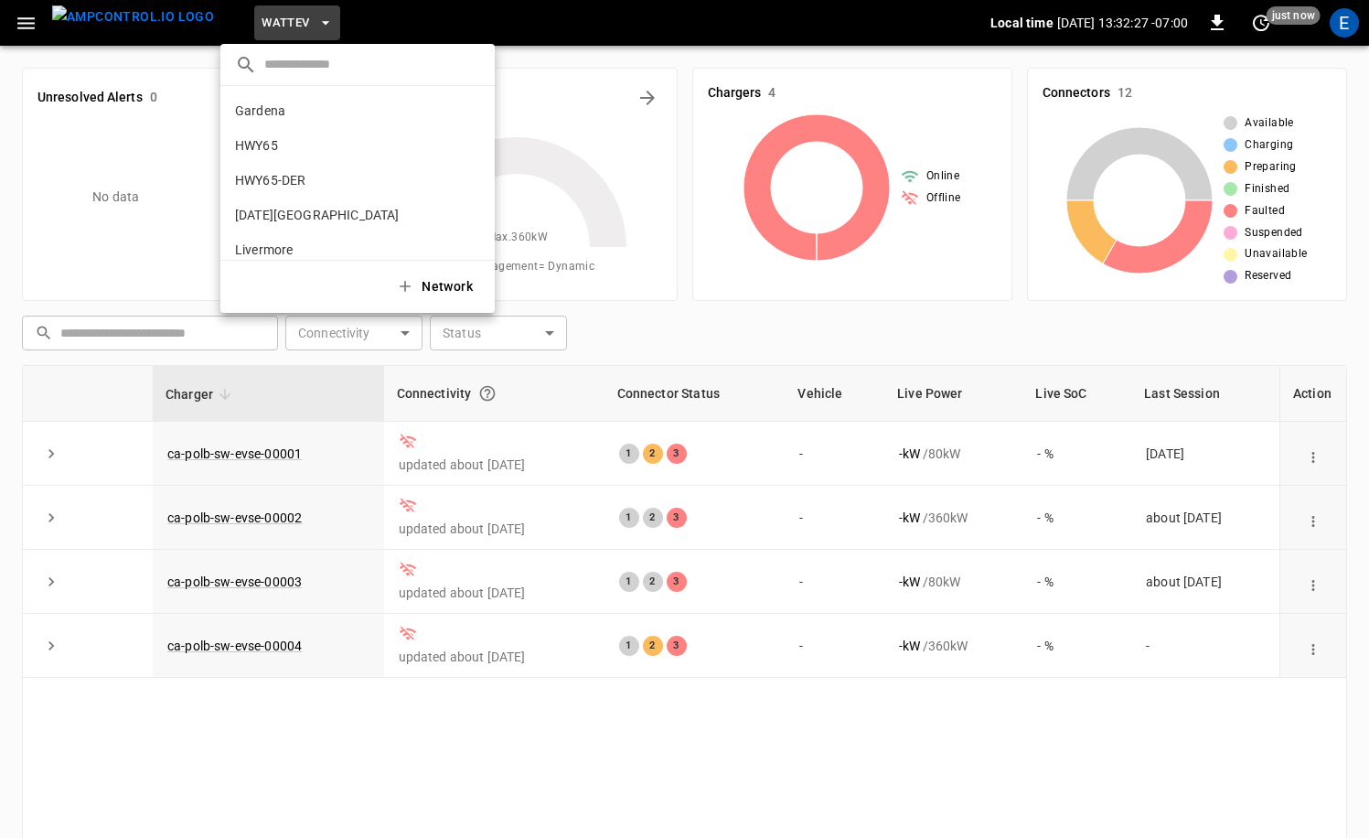
scroll to position [154, 0]
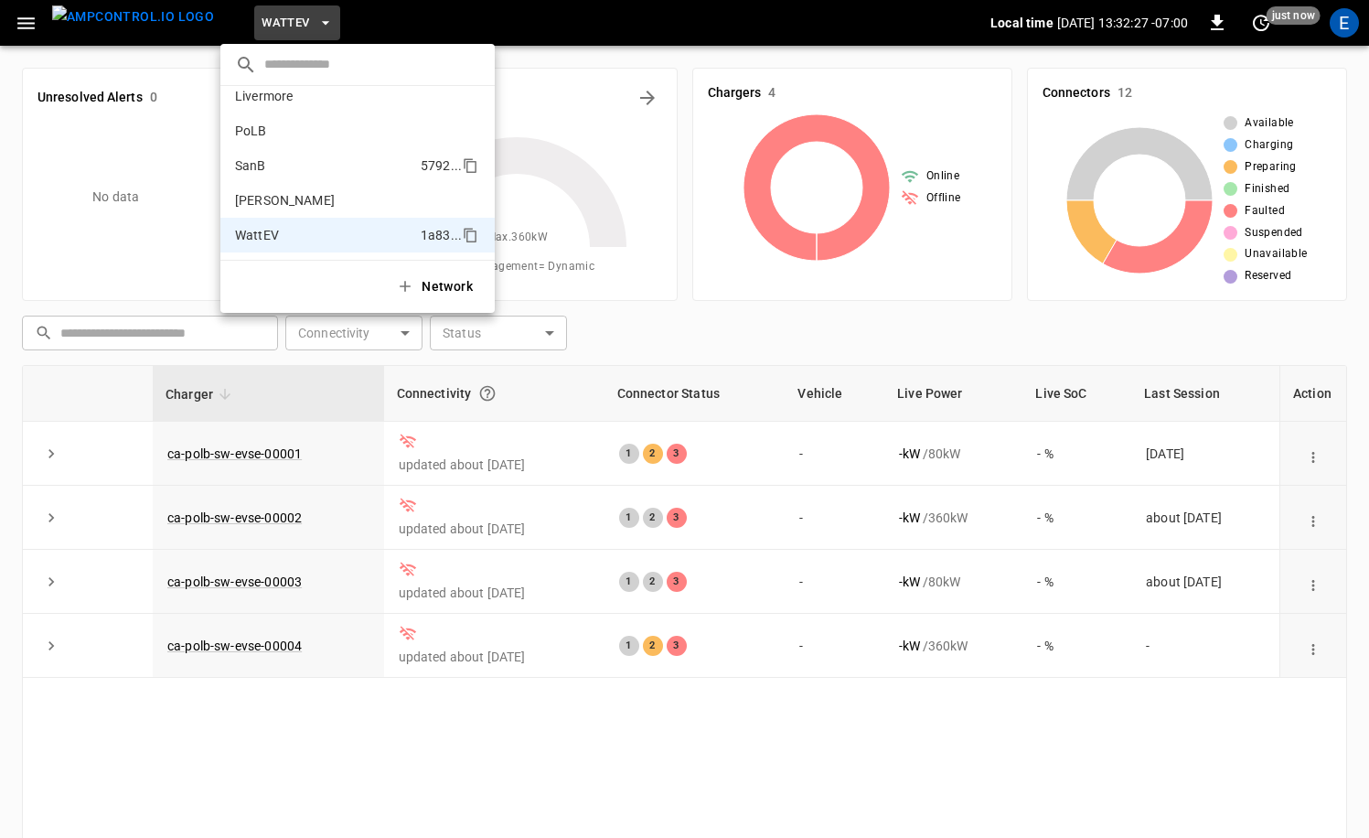
click at [294, 156] on li "SanB 5792 ..." at bounding box center [357, 165] width 274 height 35
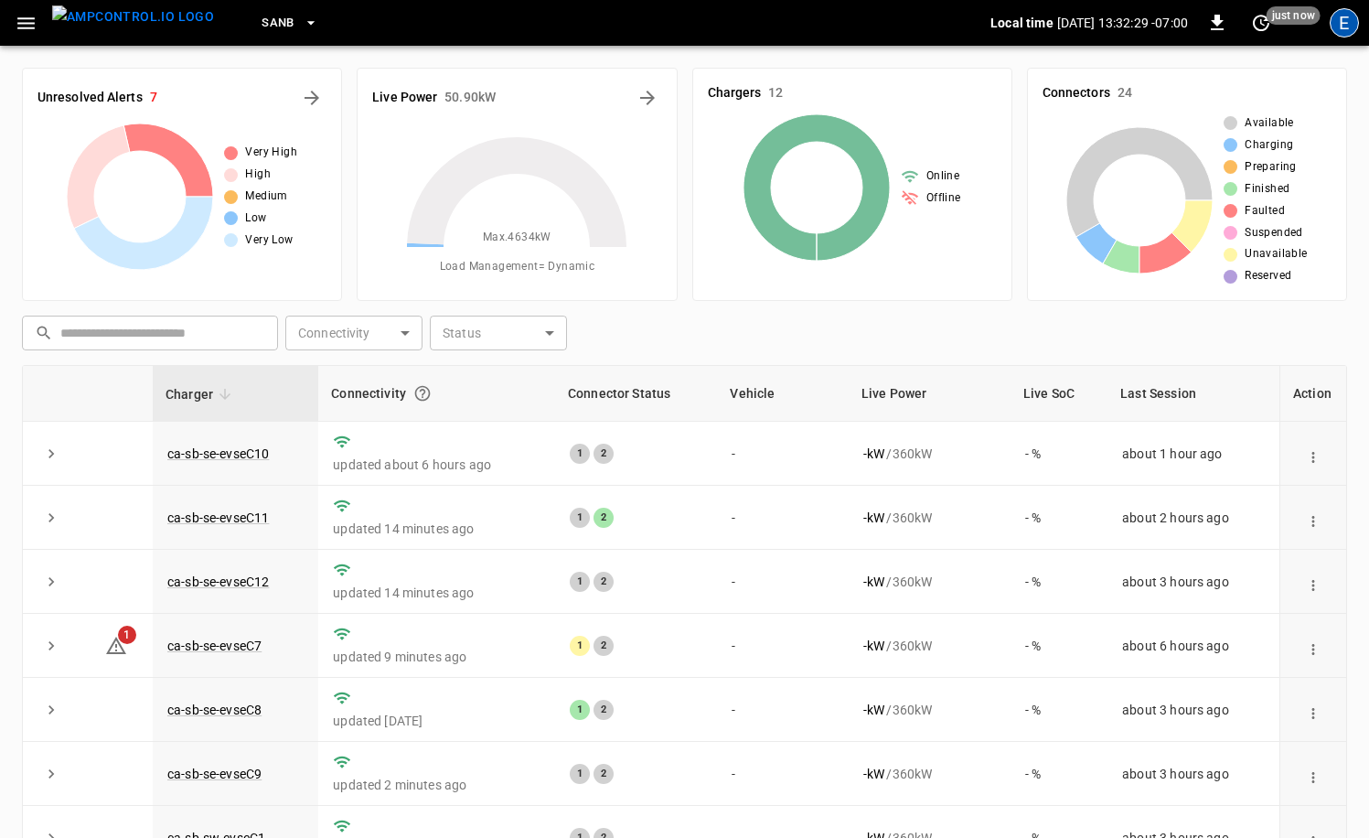
click at [1340, 27] on div "E" at bounding box center [1343, 22] width 29 height 29
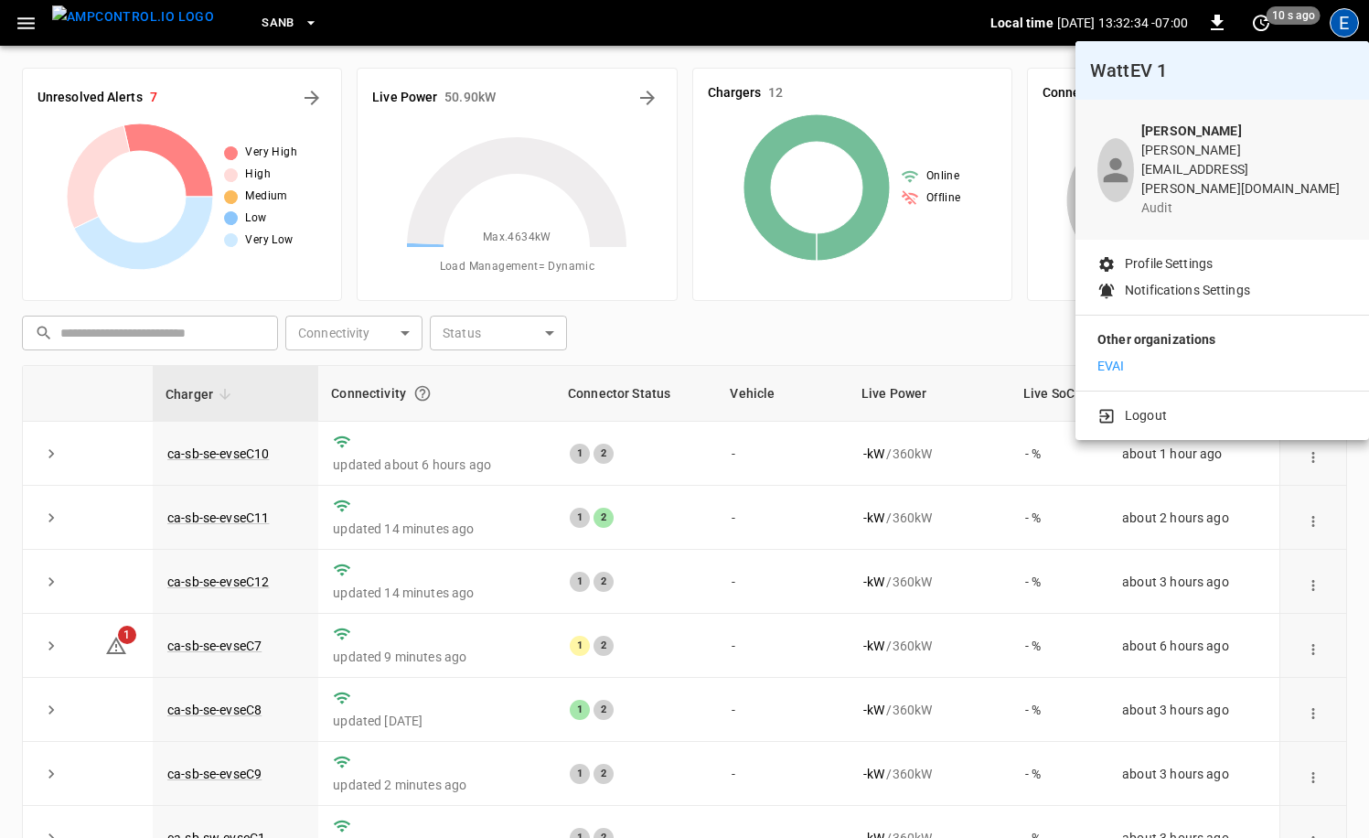
click at [1202, 153] on p "[PERSON_NAME][EMAIL_ADDRESS][PERSON_NAME][DOMAIN_NAME]" at bounding box center [1244, 170] width 206 height 58
click at [1134, 155] on div "profile-icon" at bounding box center [1115, 170] width 37 height 64
click at [167, 21] on div at bounding box center [684, 419] width 1369 height 838
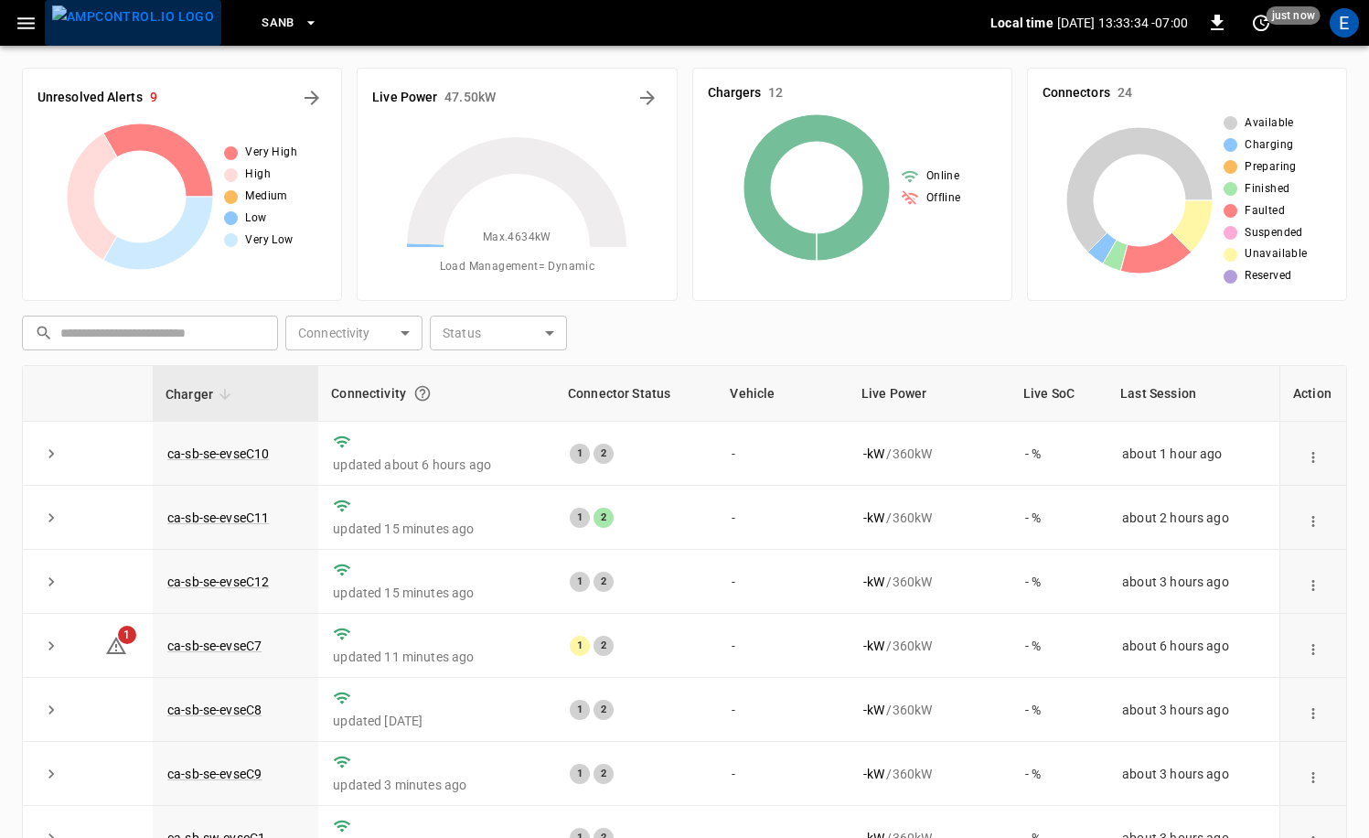
click at [151, 27] on img "menu" at bounding box center [133, 16] width 162 height 23
click at [1351, 31] on div "E" at bounding box center [1343, 22] width 29 height 29
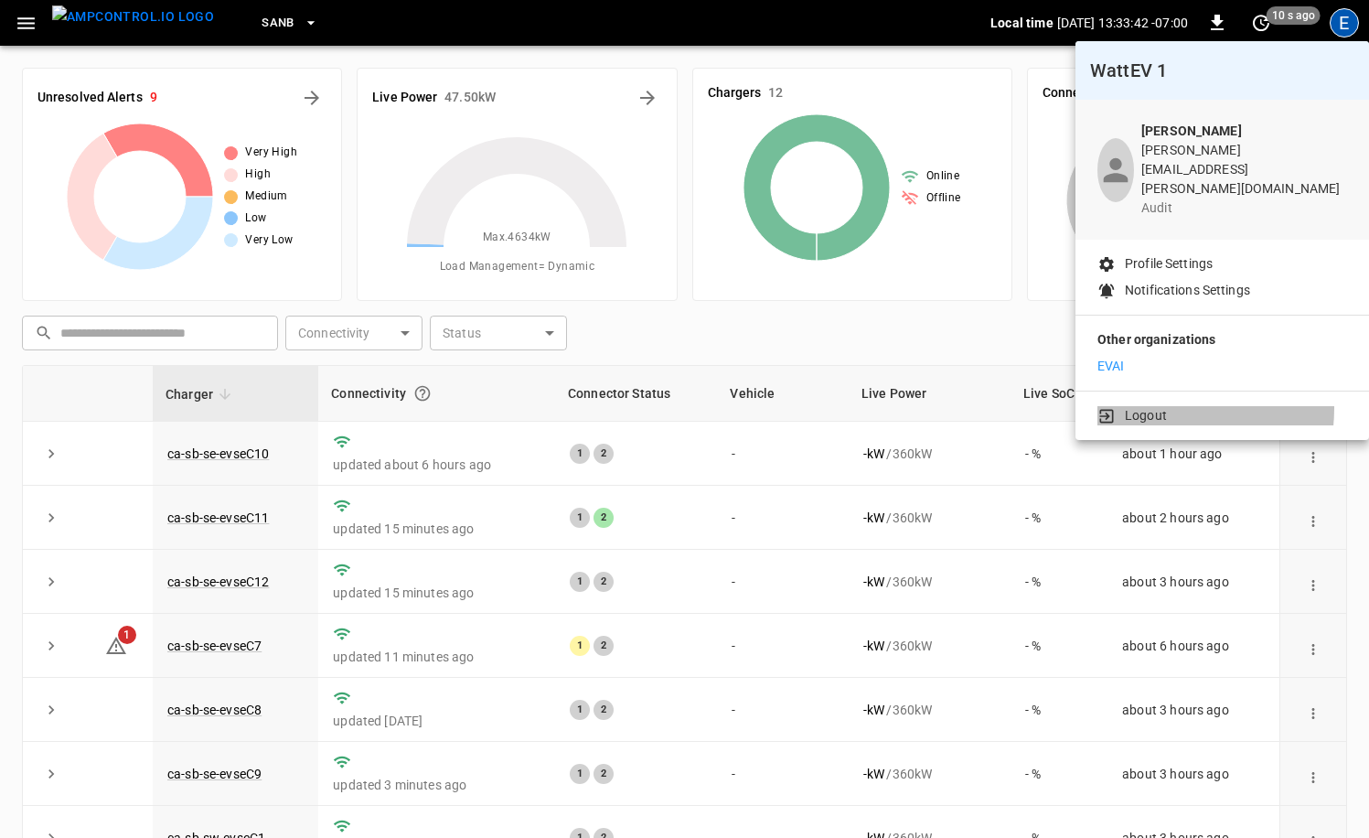
click at [1150, 406] on p "Logout" at bounding box center [1146, 415] width 42 height 19
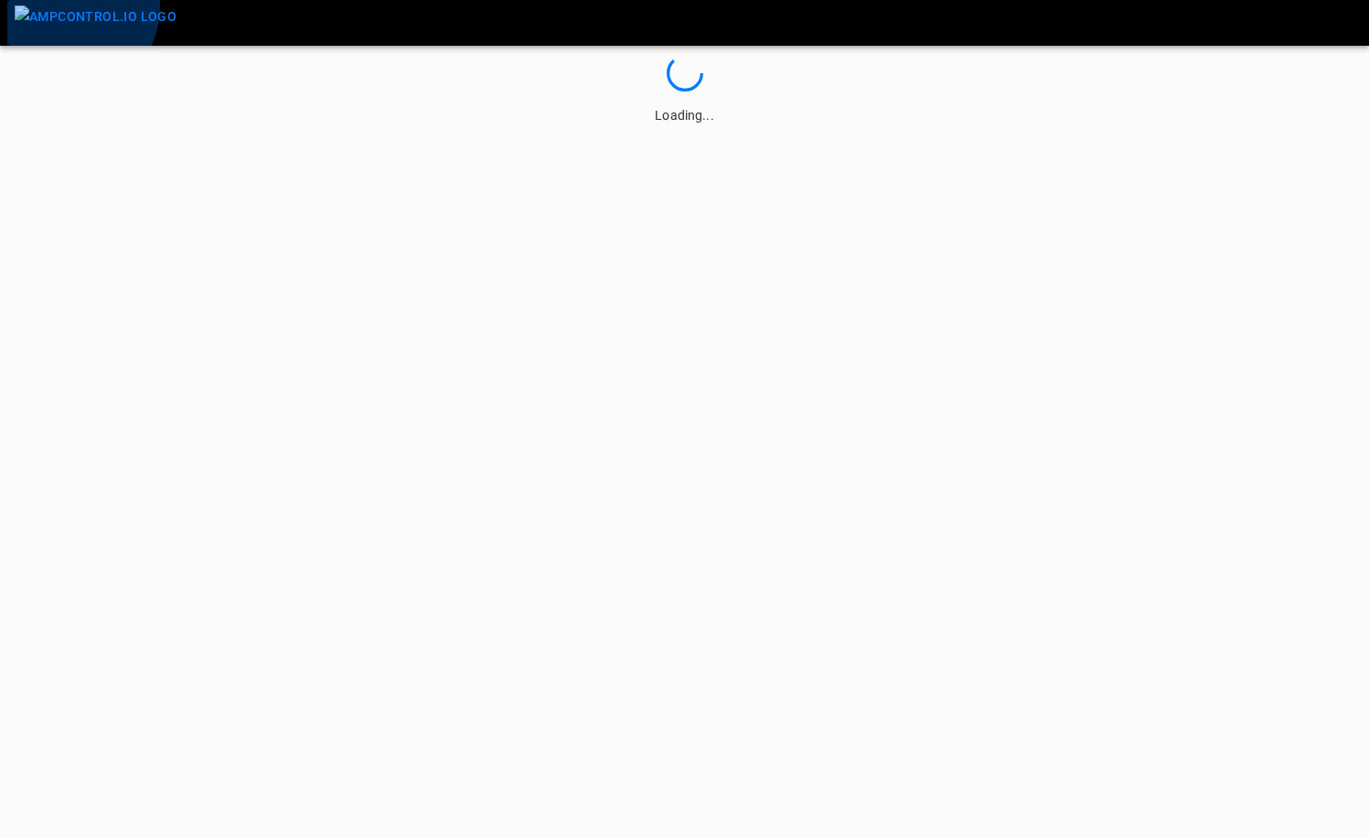
click at [66, 6] on img "menu" at bounding box center [96, 16] width 162 height 23
click at [76, 18] on img "menu" at bounding box center [96, 16] width 162 height 23
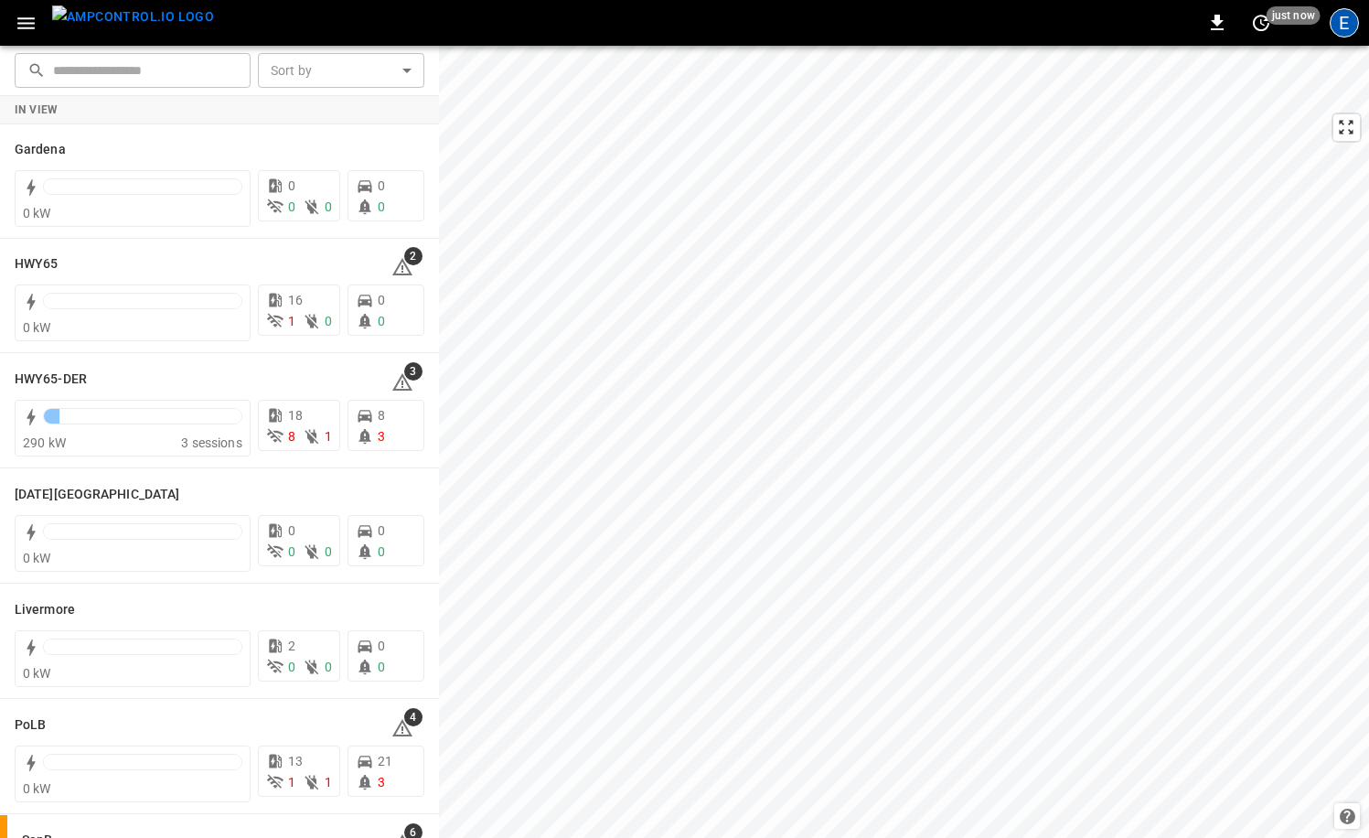
click at [1341, 25] on div "E" at bounding box center [1343, 22] width 29 height 29
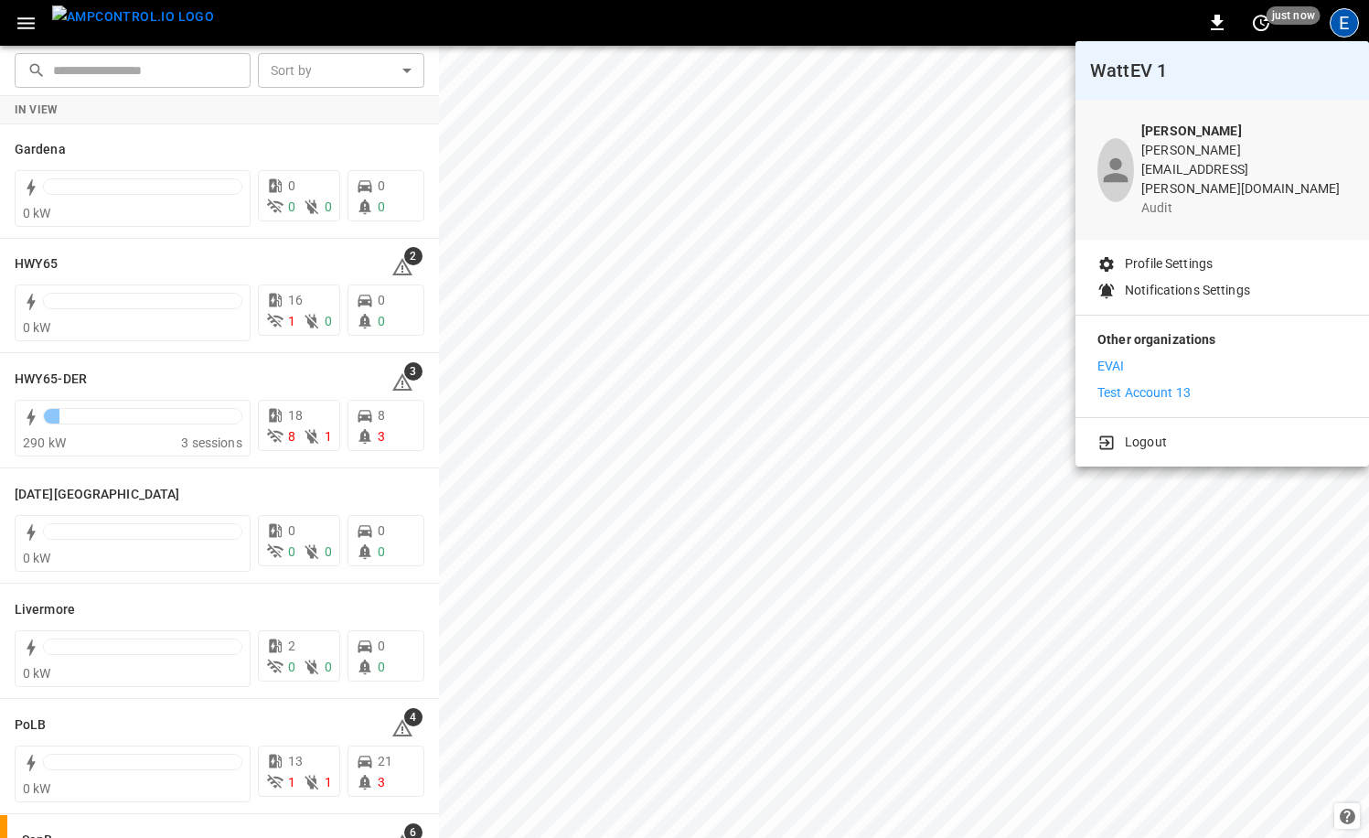
click at [1150, 383] on p "Test Account 13" at bounding box center [1143, 392] width 93 height 19
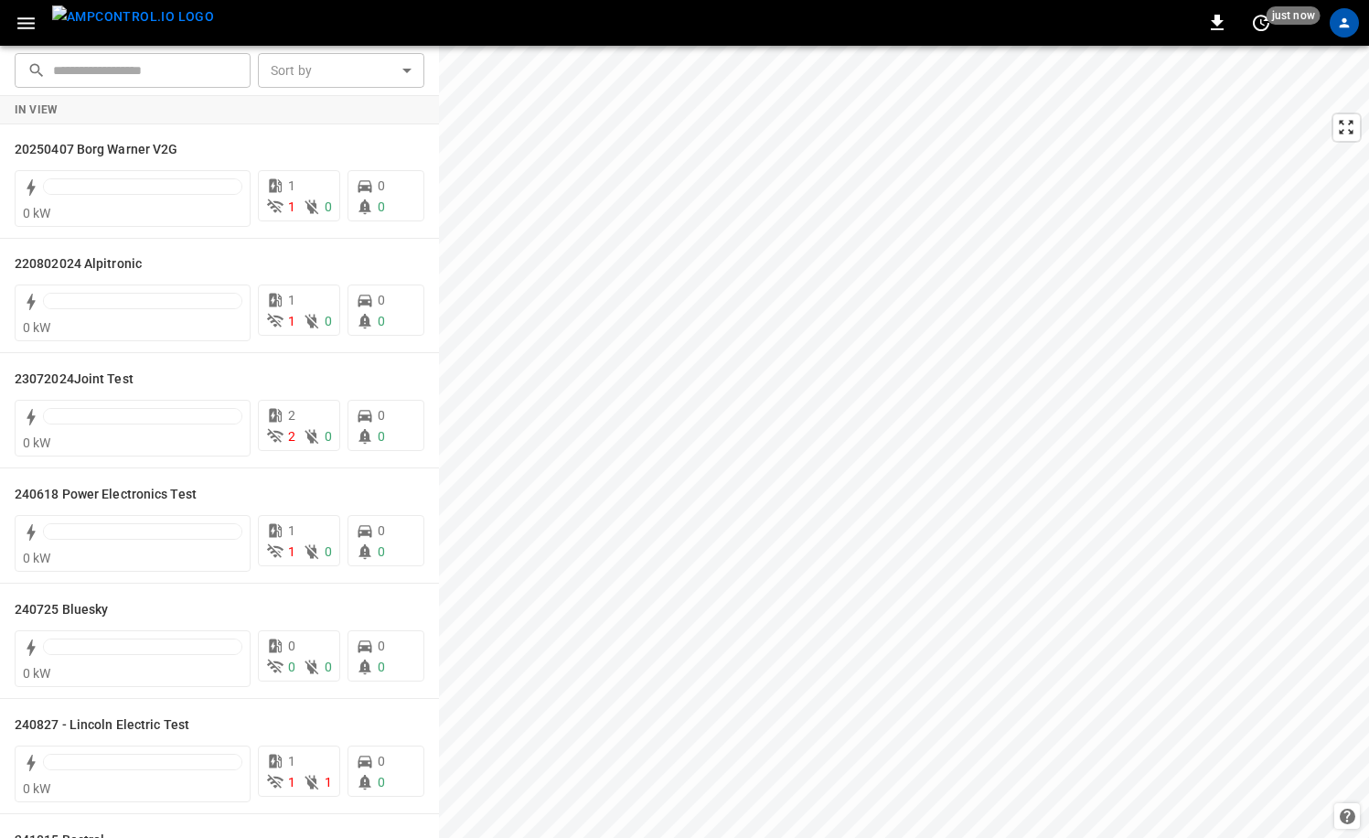
click at [132, 21] on img "menu" at bounding box center [133, 16] width 162 height 23
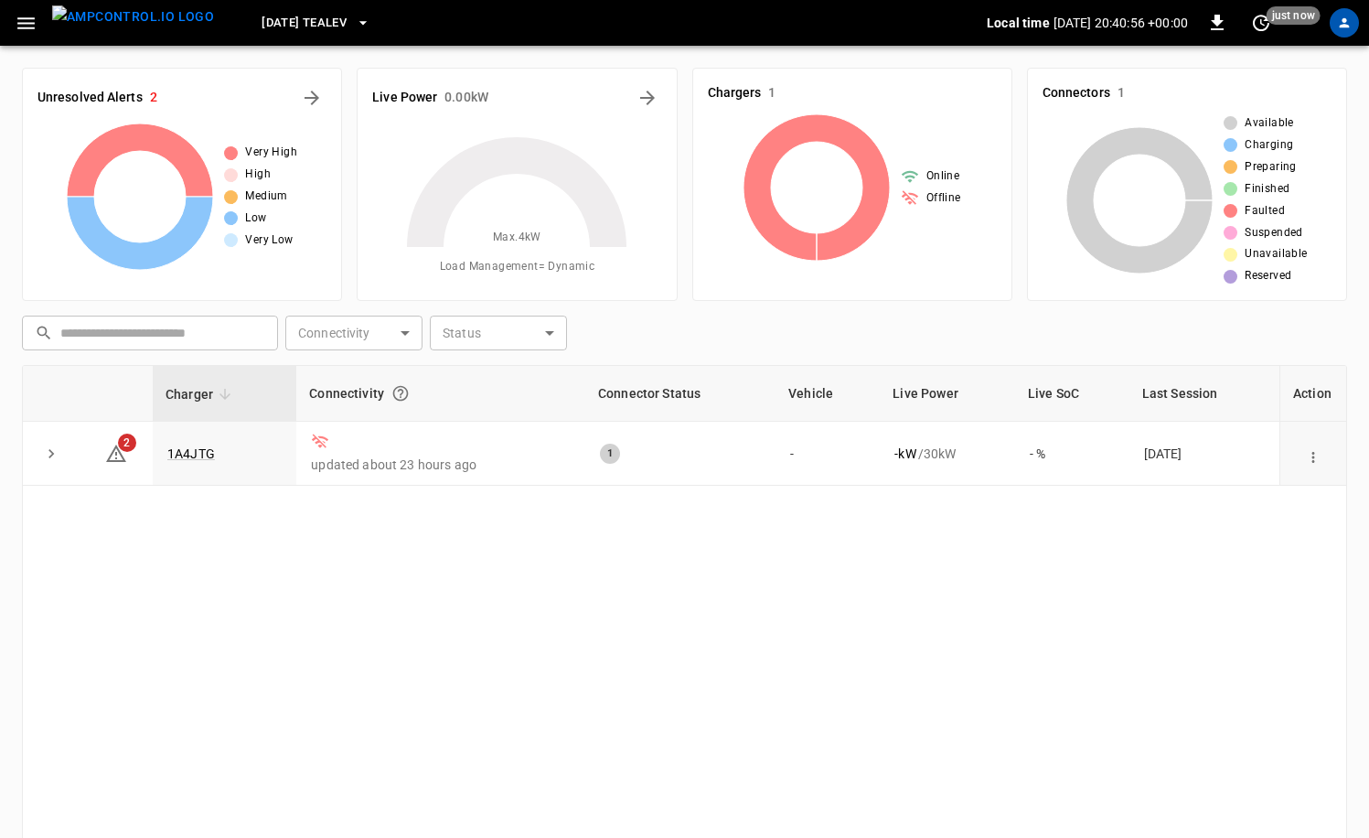
click at [319, 27] on span "[DATE] TealEV" at bounding box center [304, 23] width 85 height 21
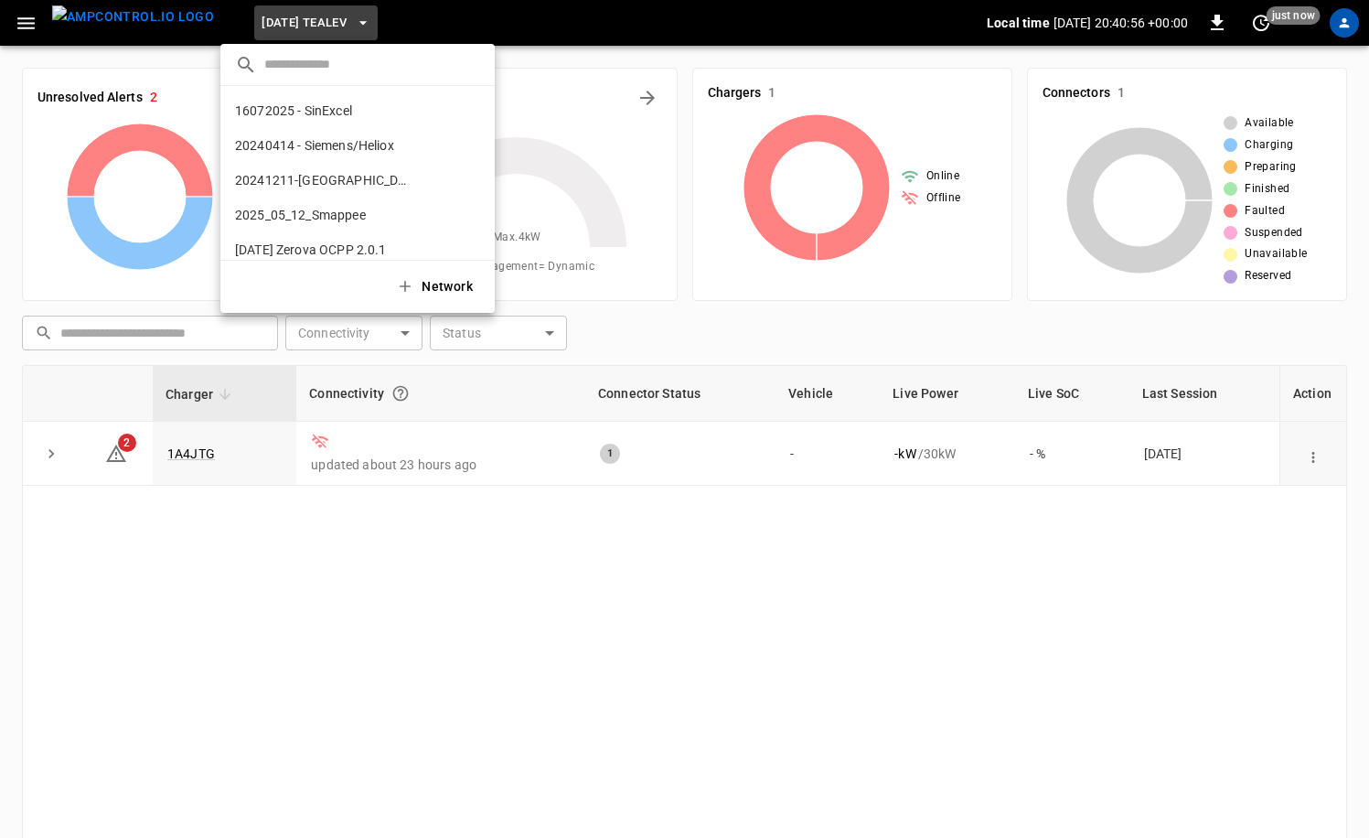
scroll to position [168, 0]
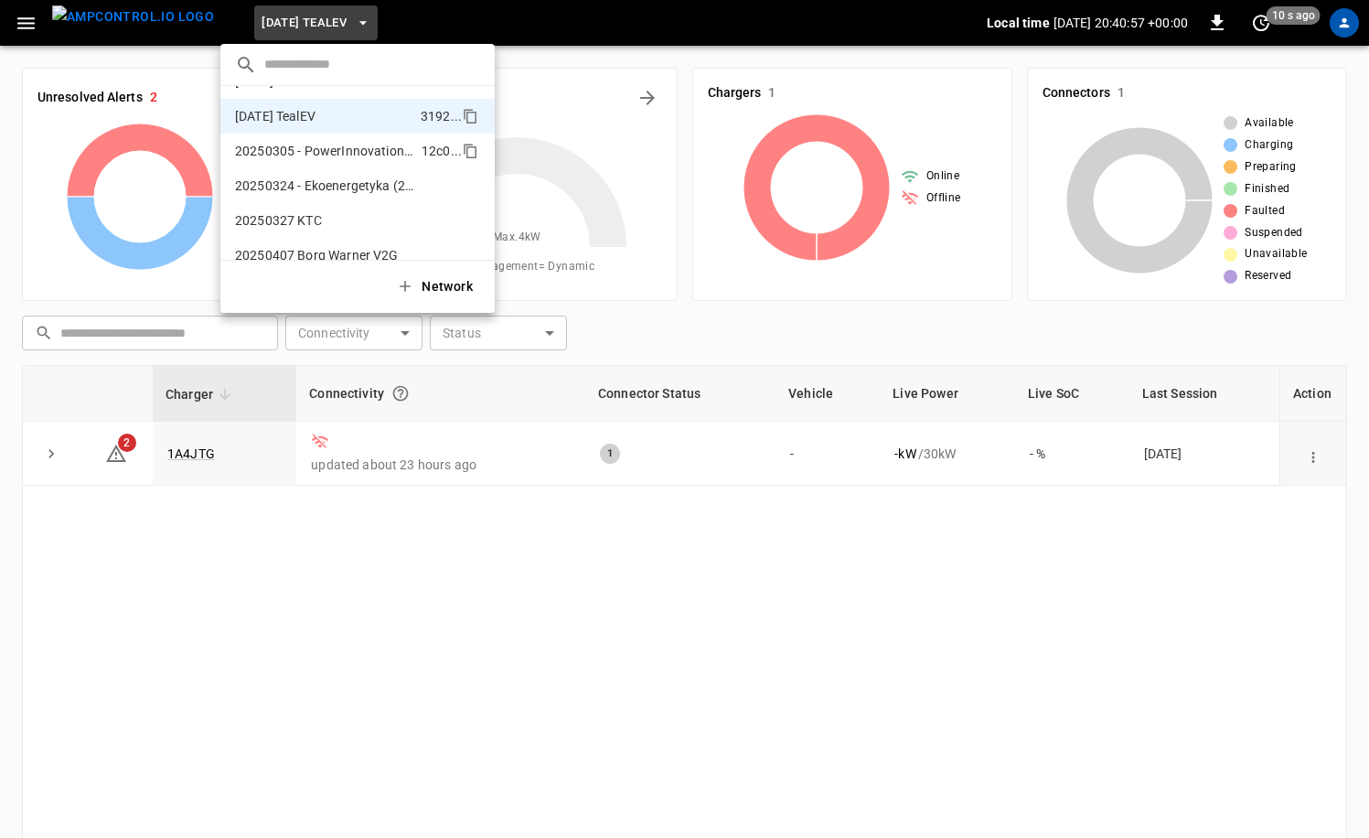
click at [362, 143] on p "20250305 - PowerInnovations Test" at bounding box center [324, 151] width 179 height 18
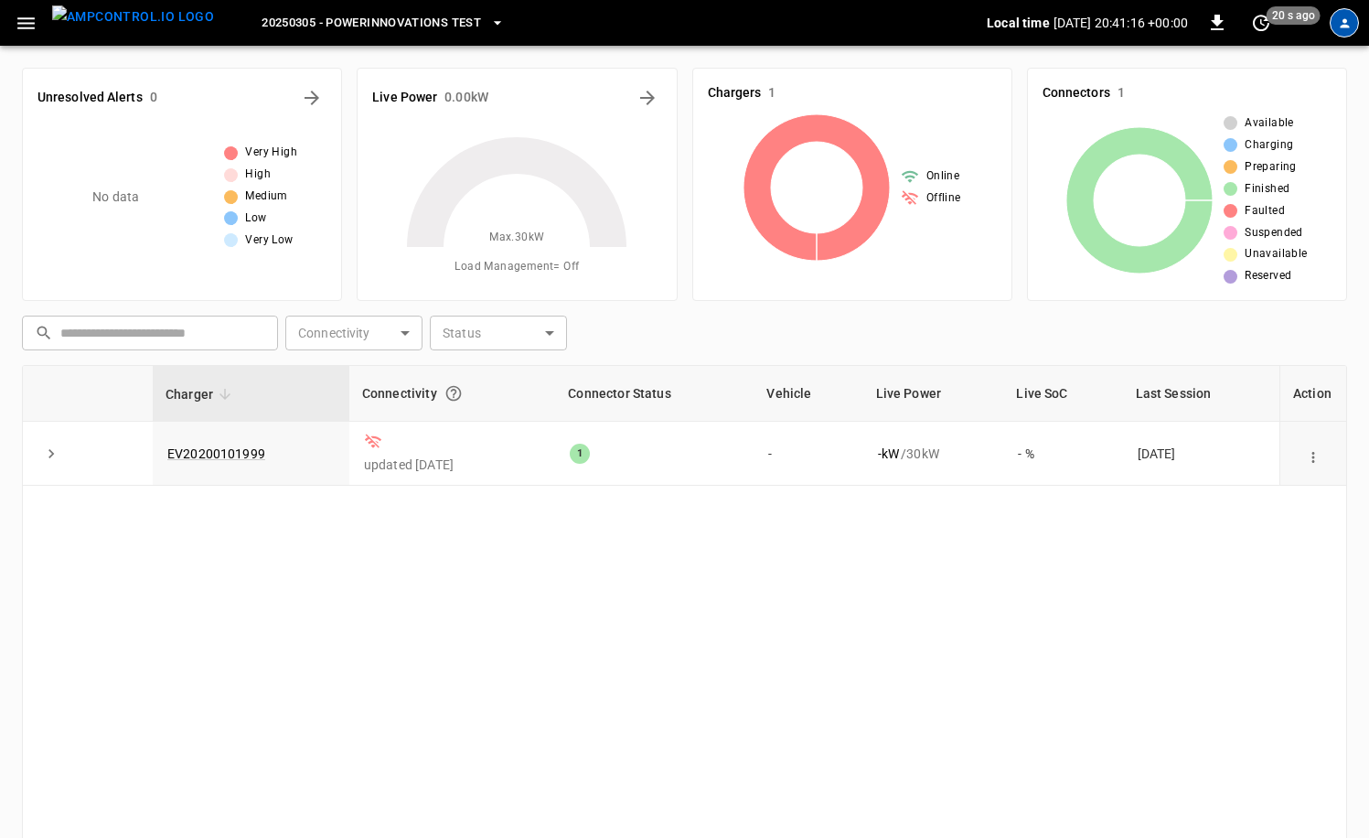
click at [1336, 34] on div "profile-icon" at bounding box center [1343, 22] width 29 height 29
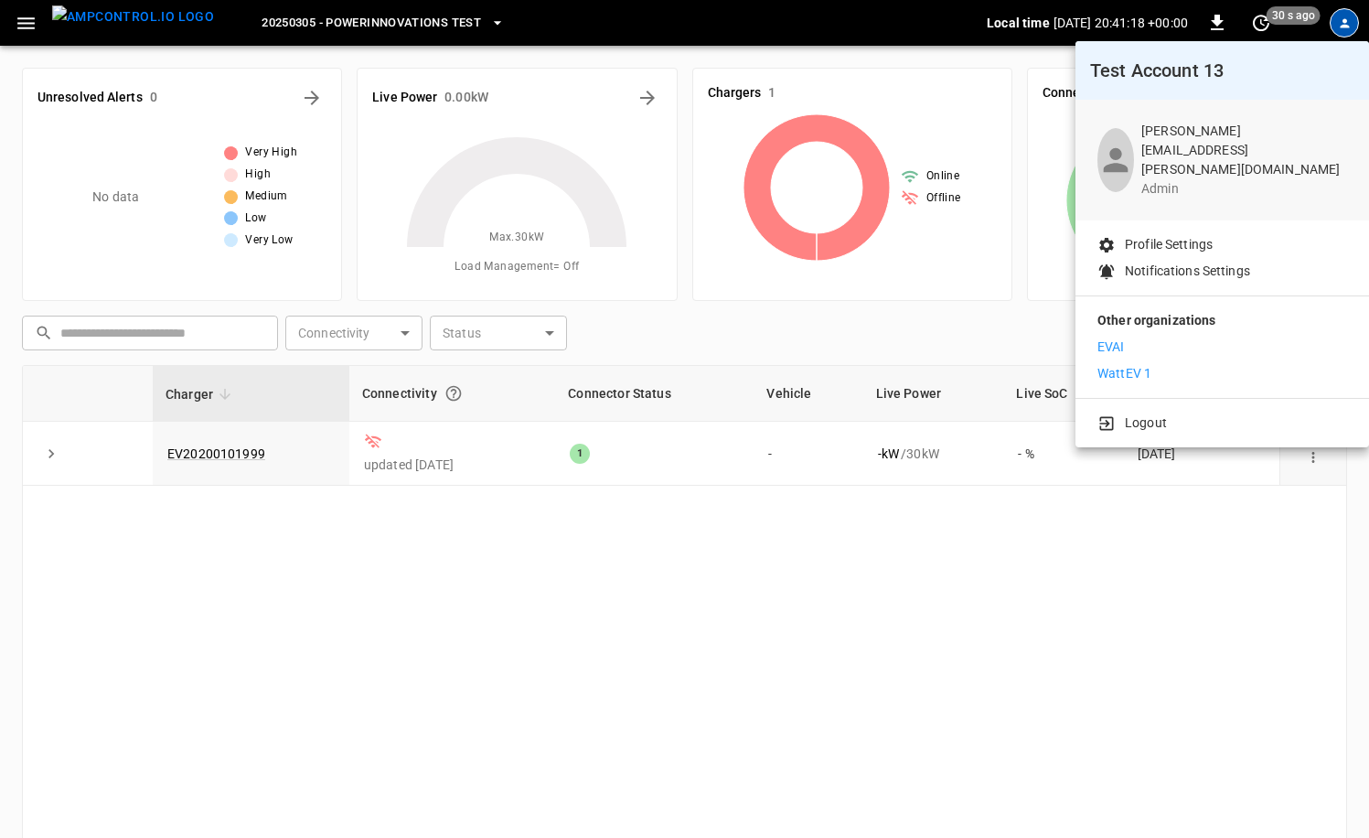
click at [714, 613] on div at bounding box center [684, 419] width 1369 height 838
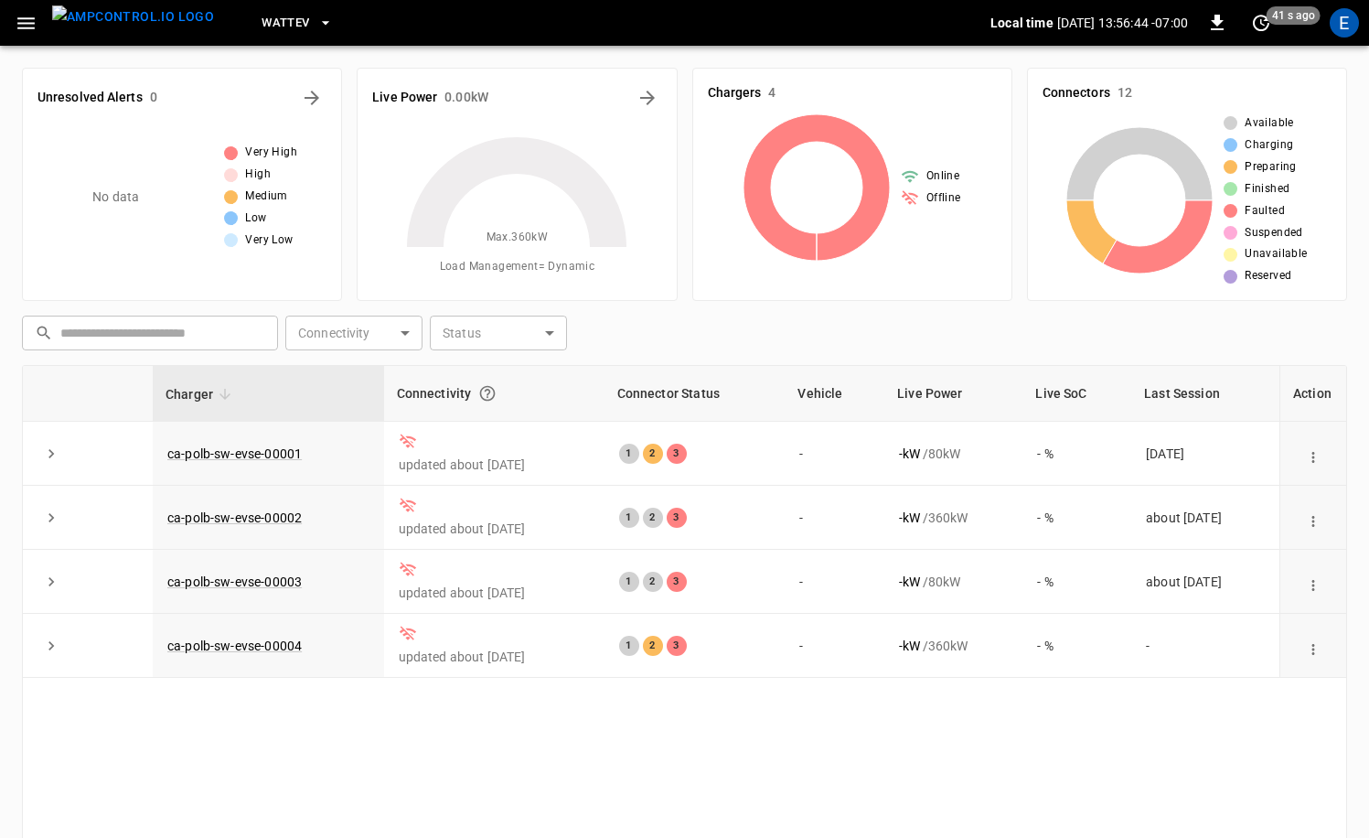
click at [128, 28] on img "menu" at bounding box center [133, 16] width 162 height 23
click at [262, 31] on span "WattEV" at bounding box center [286, 23] width 48 height 21
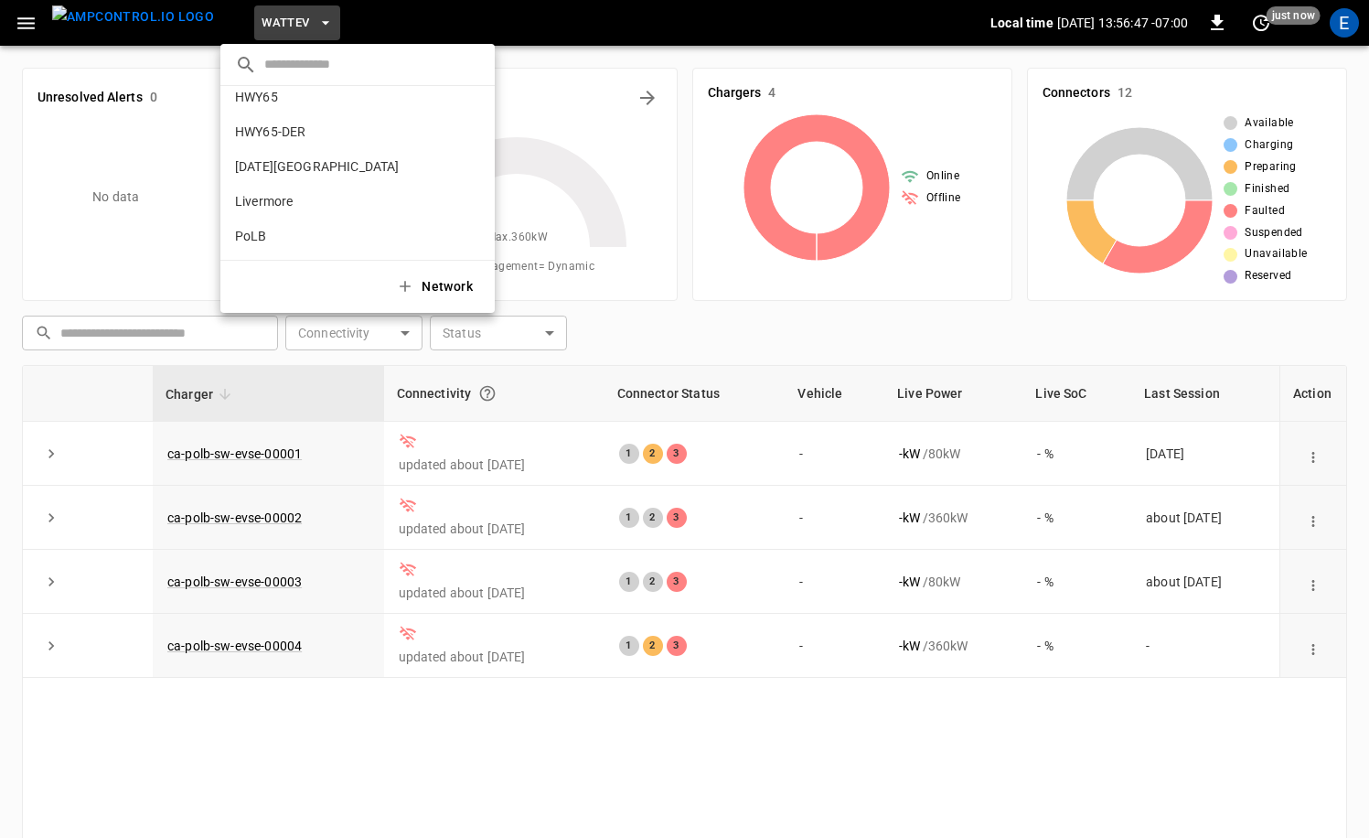
scroll to position [16, 0]
click at [342, 133] on li "HWY65 26fb ..." at bounding box center [357, 129] width 274 height 35
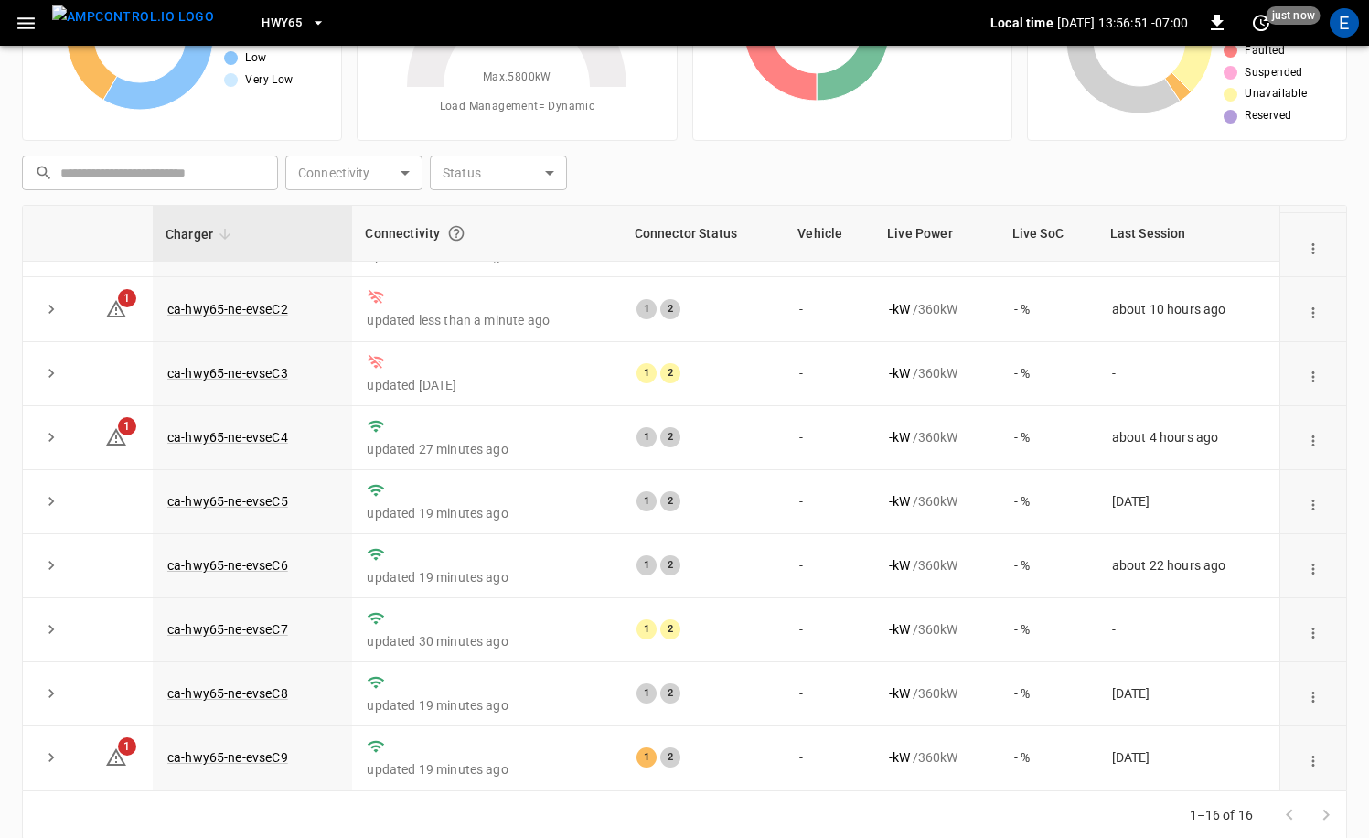
scroll to position [184, 0]
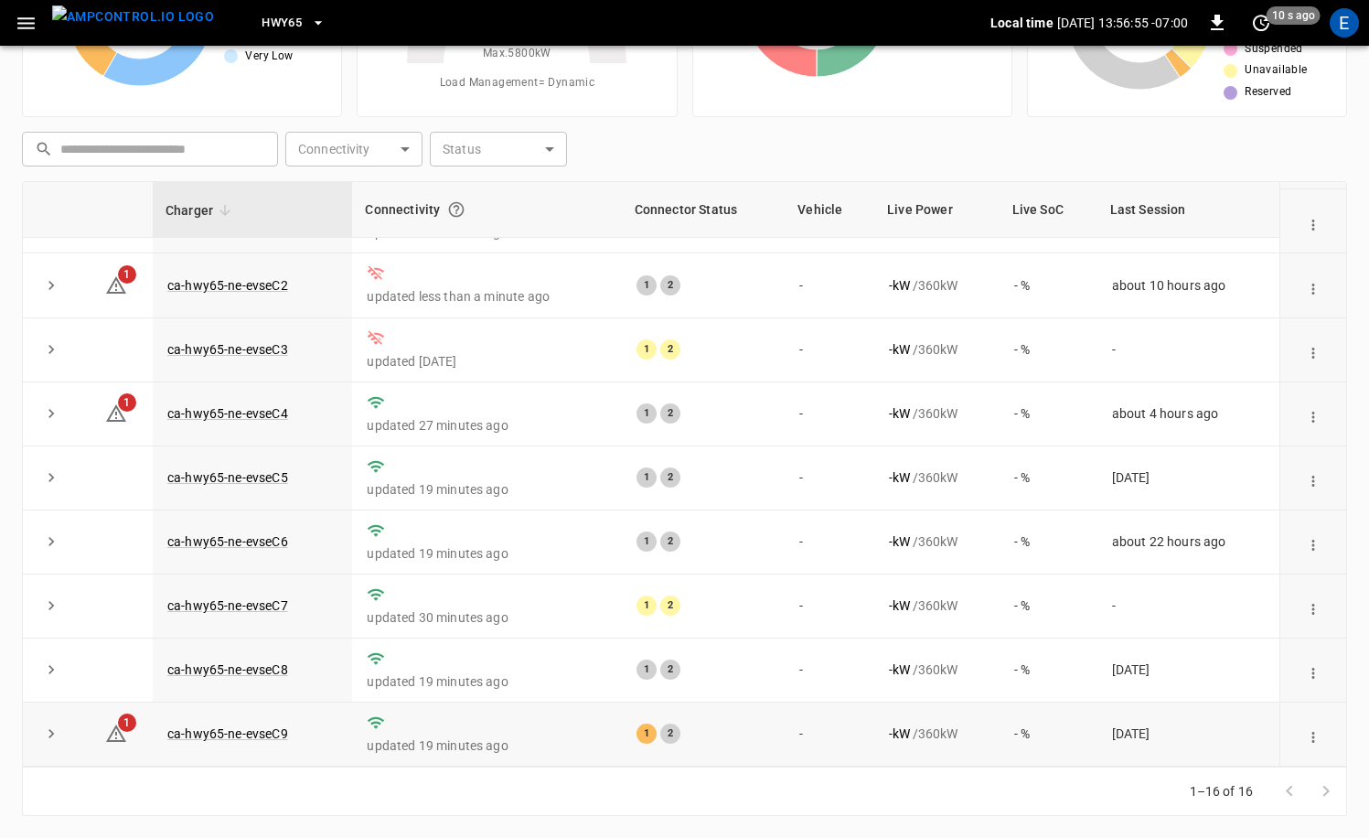
click at [260, 741] on td "ca-hwy65-ne-evseC9" at bounding box center [252, 734] width 199 height 64
click at [263, 733] on link "ca-hwy65-ne-evseC9" at bounding box center [228, 733] width 128 height 22
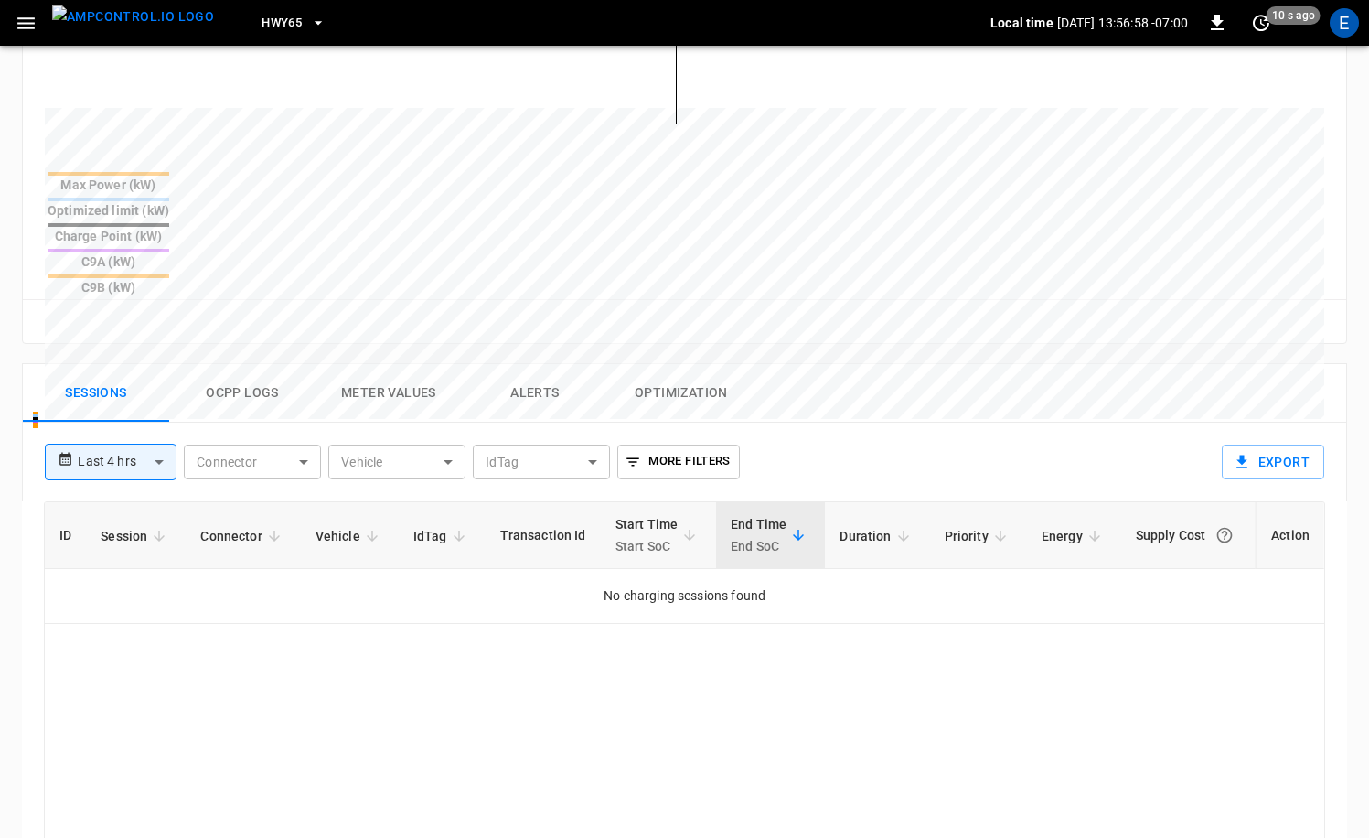
scroll to position [700, 0]
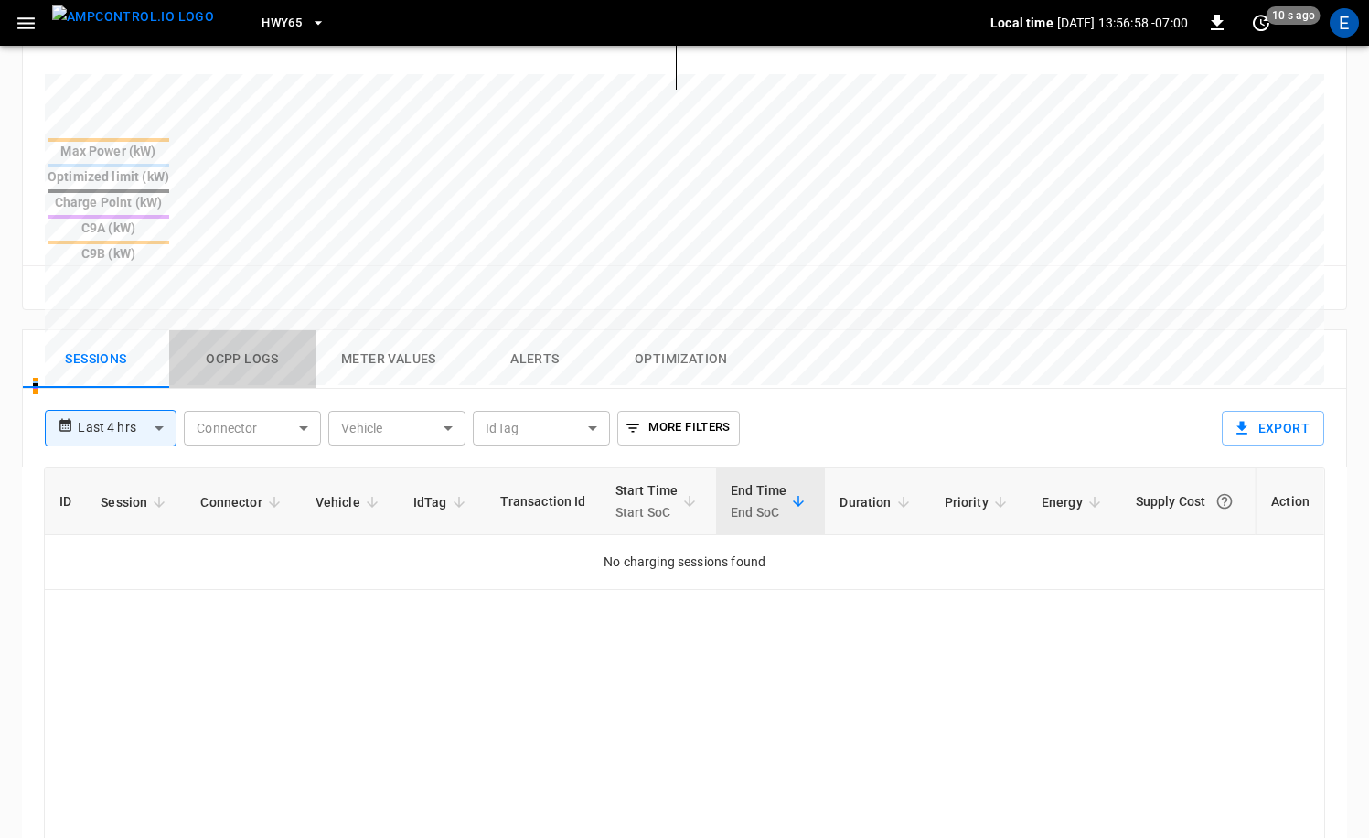
click at [257, 330] on button "Ocpp logs" at bounding box center [242, 359] width 146 height 59
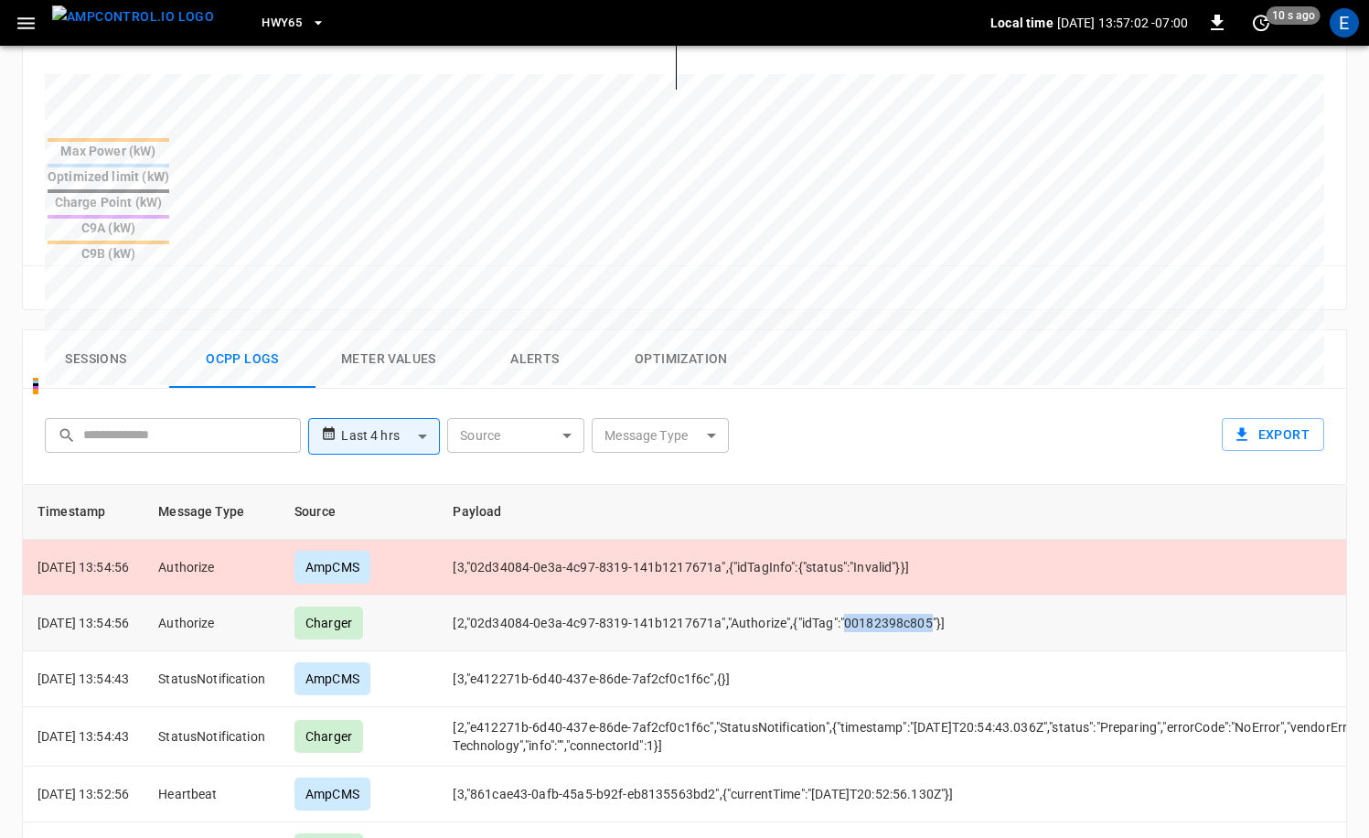
drag, startPoint x: 869, startPoint y: 535, endPoint x: 931, endPoint y: 806, distance: 277.7
click at [957, 595] on td "[2,"02d34084-0e3a-4c97-8319-141b1217671a","Authorize",{"idTag":"00182398c805"}]" at bounding box center [1058, 623] width 1240 height 56
copy td "00182398c805"
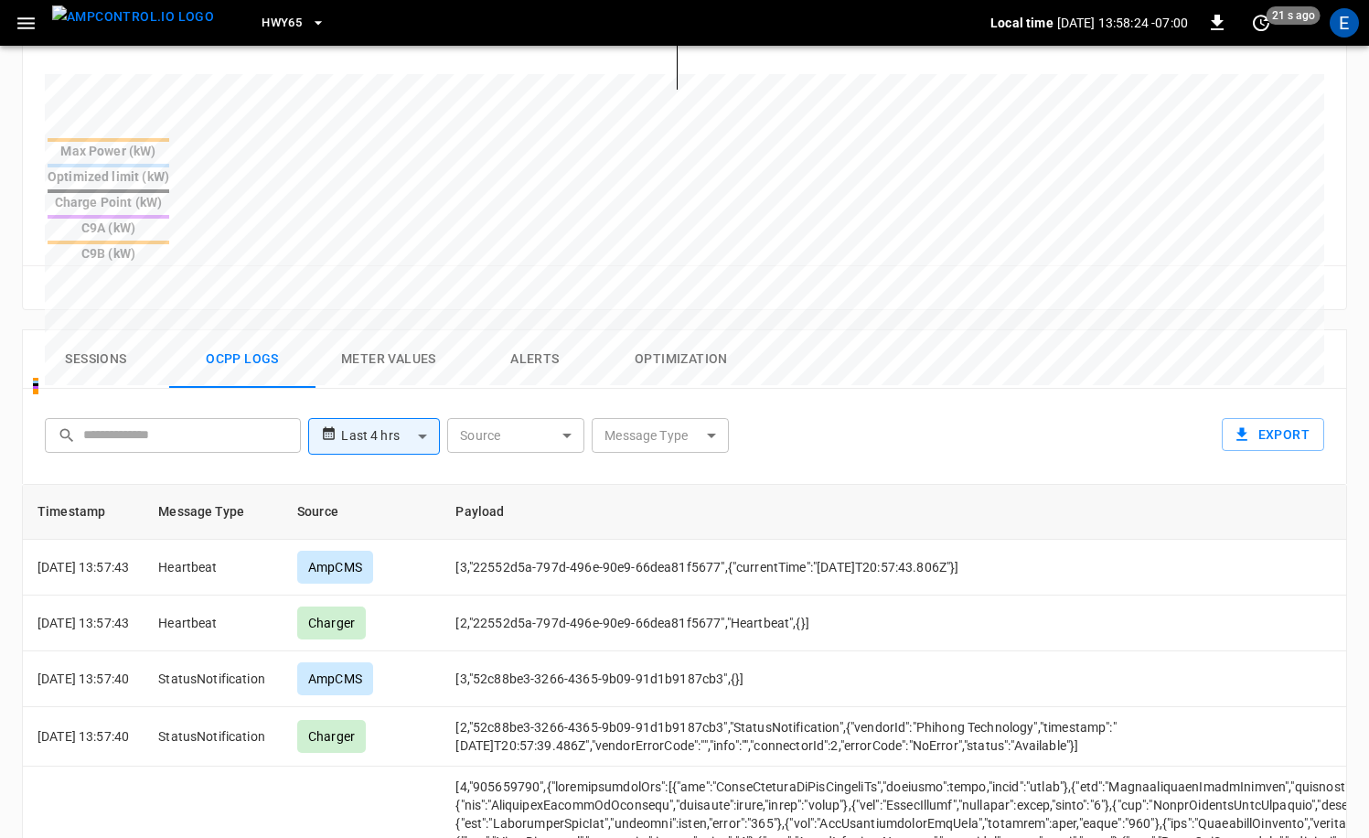
click at [37, 34] on button "button" at bounding box center [25, 23] width 37 height 34
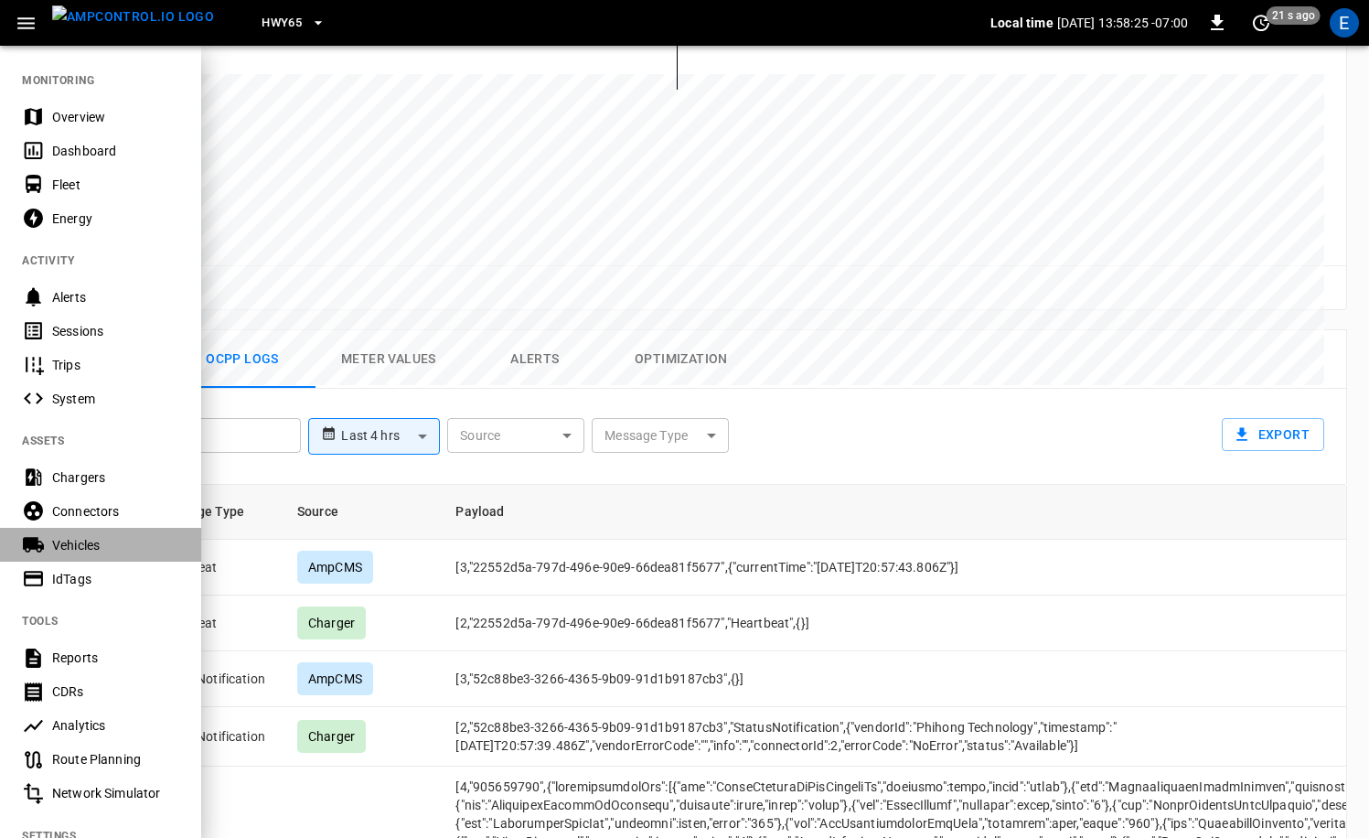
click at [105, 539] on div "Vehicles" at bounding box center [115, 545] width 127 height 18
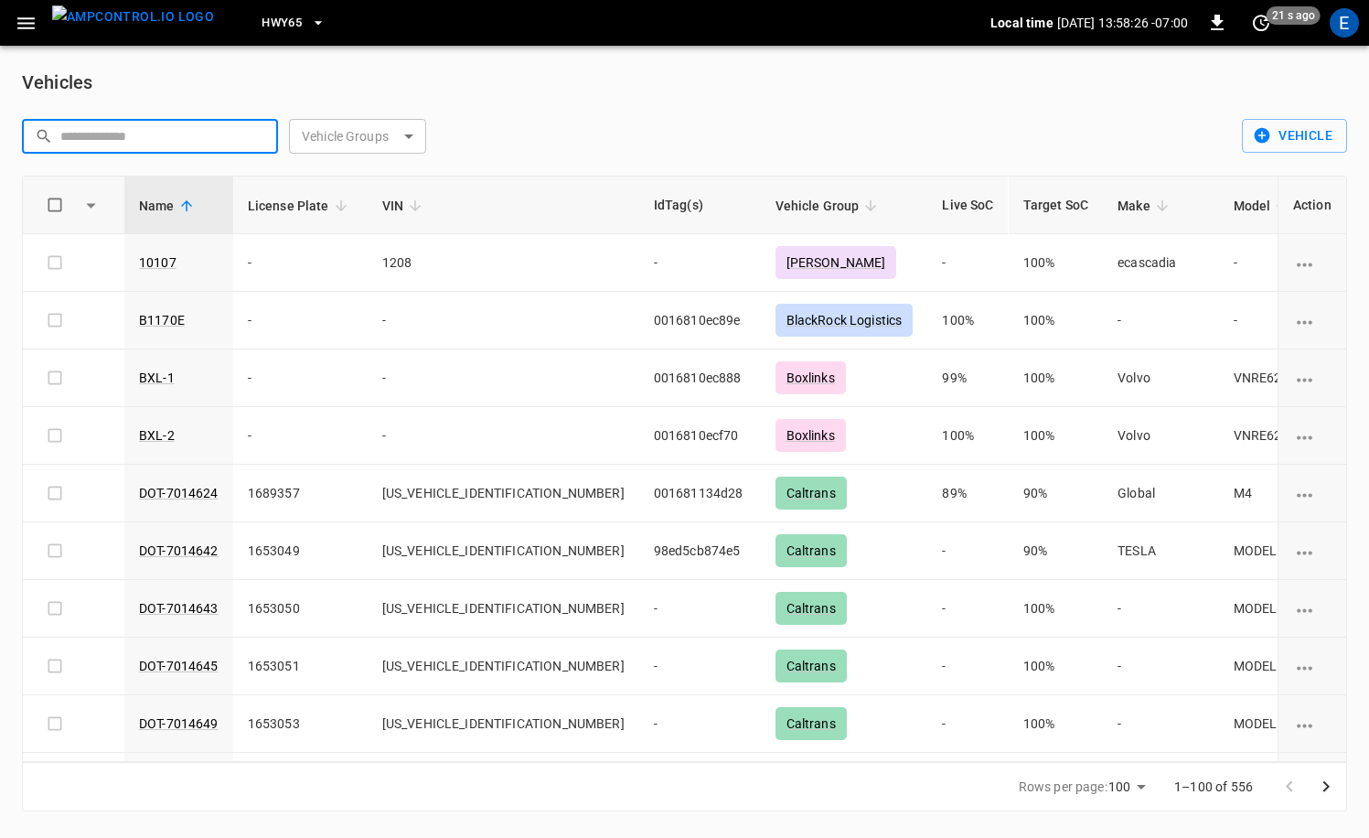
click at [200, 141] on input "text" at bounding box center [162, 136] width 205 height 34
paste input "******"
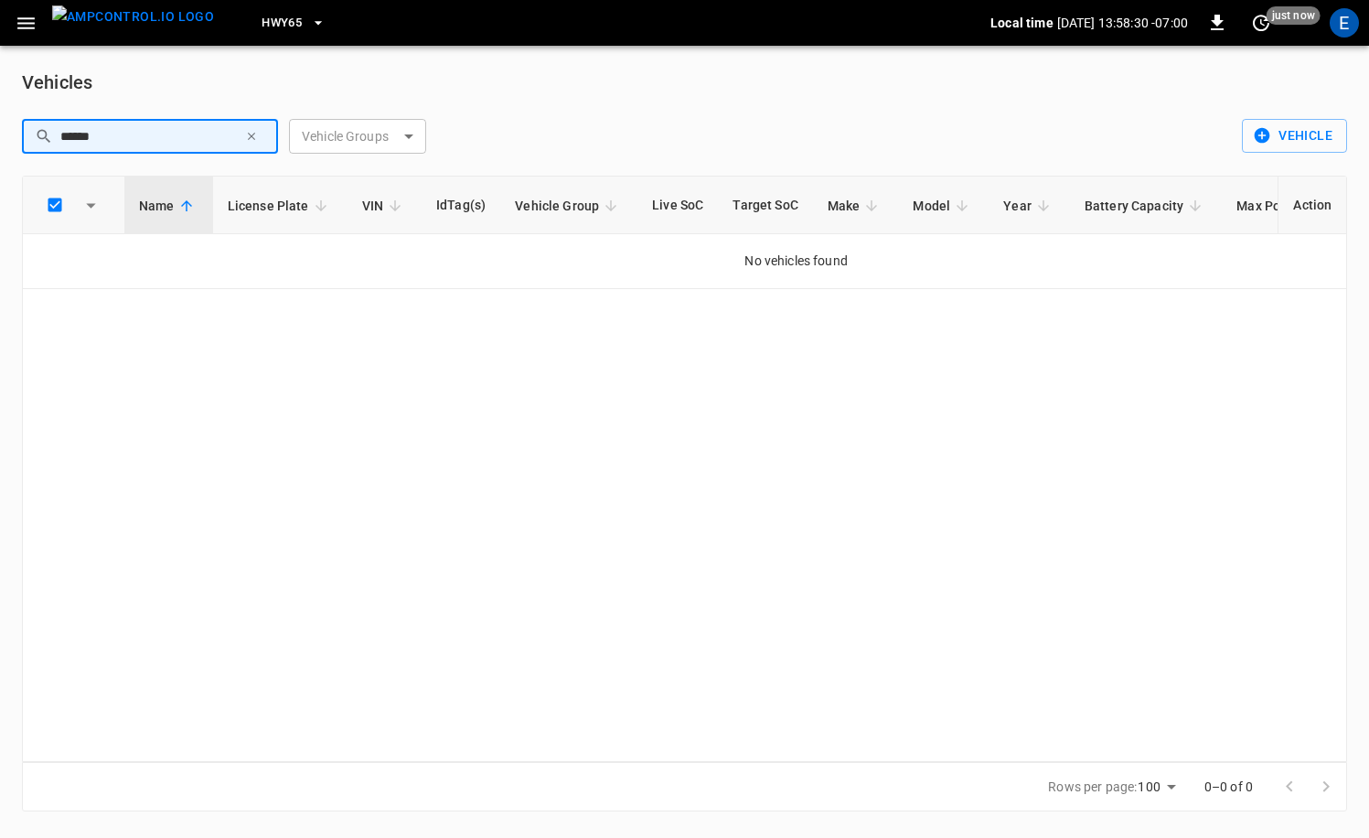
type input "******"
click at [247, 137] on icon "button" at bounding box center [251, 136] width 13 height 13
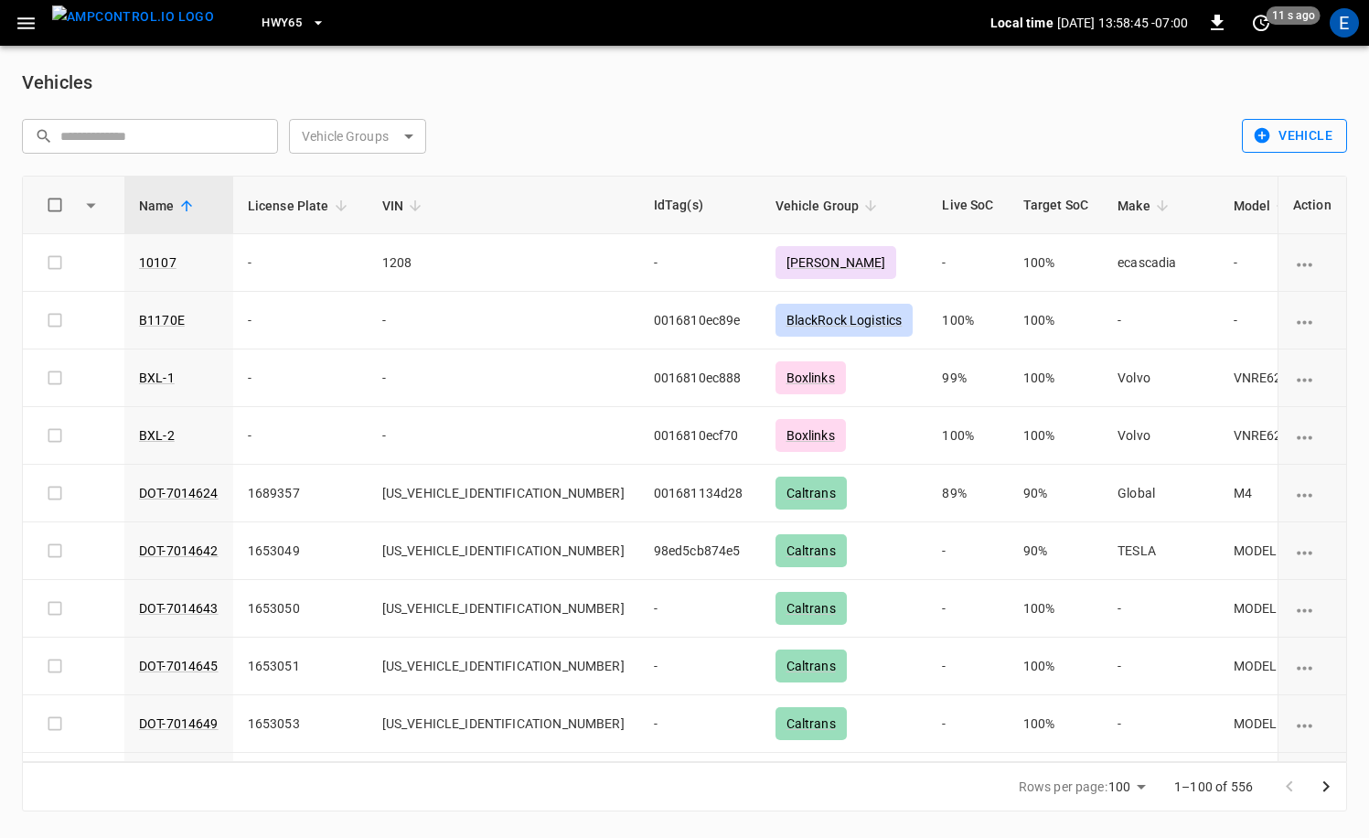
click at [1302, 142] on button "Vehicle" at bounding box center [1294, 136] width 105 height 34
click at [1293, 175] on li "Create" at bounding box center [1291, 175] width 96 height 30
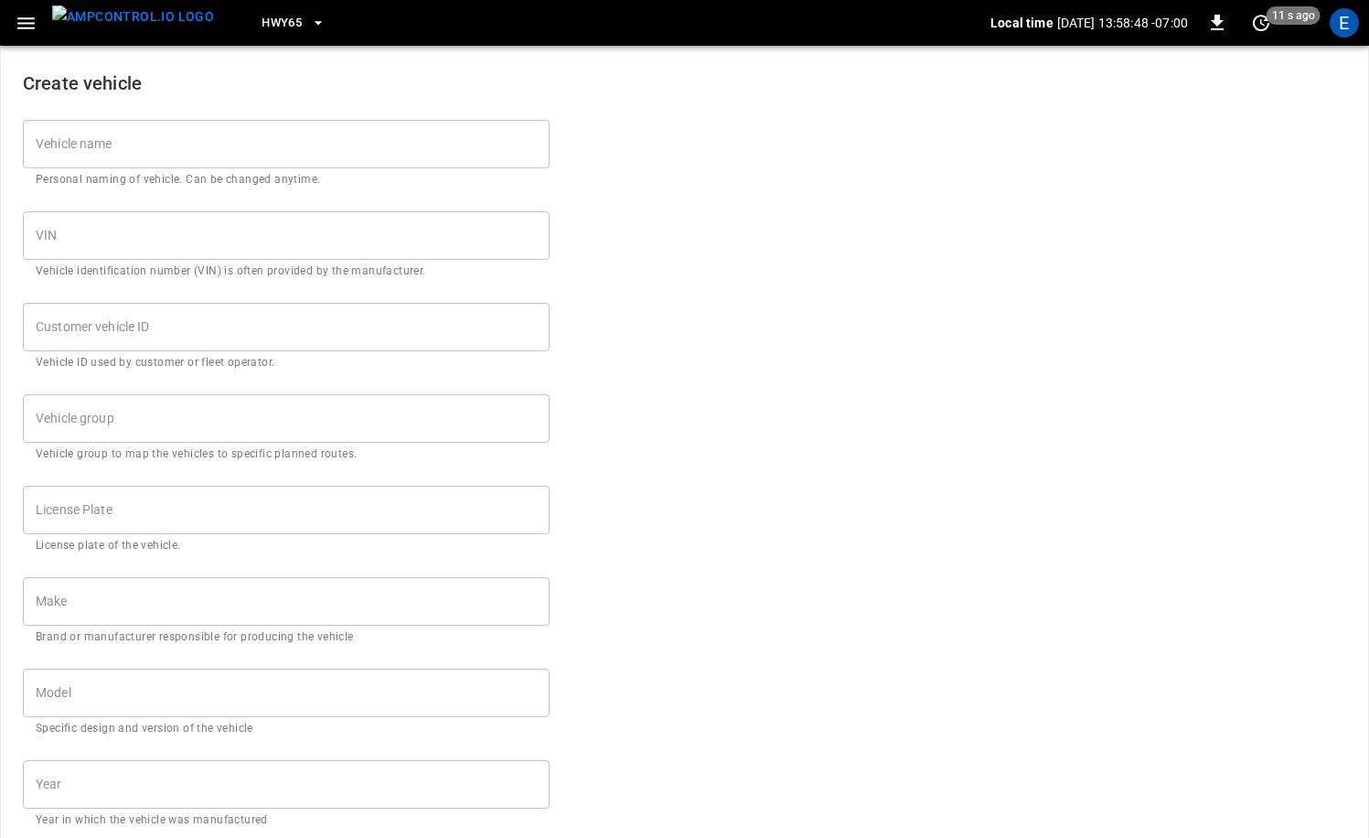
click at [337, 153] on input "Vehicle name" at bounding box center [286, 144] width 527 height 48
paste input "*********"
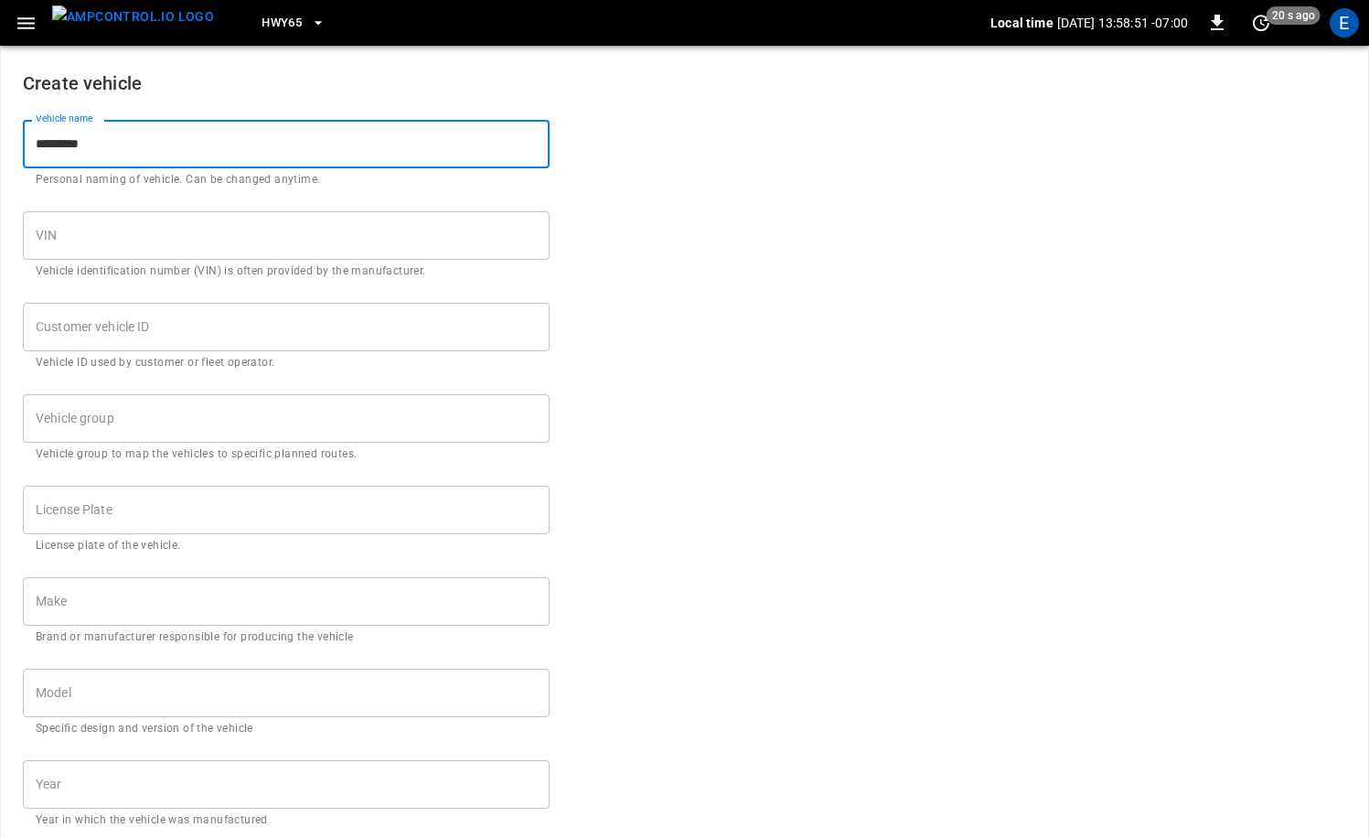
type input "*********"
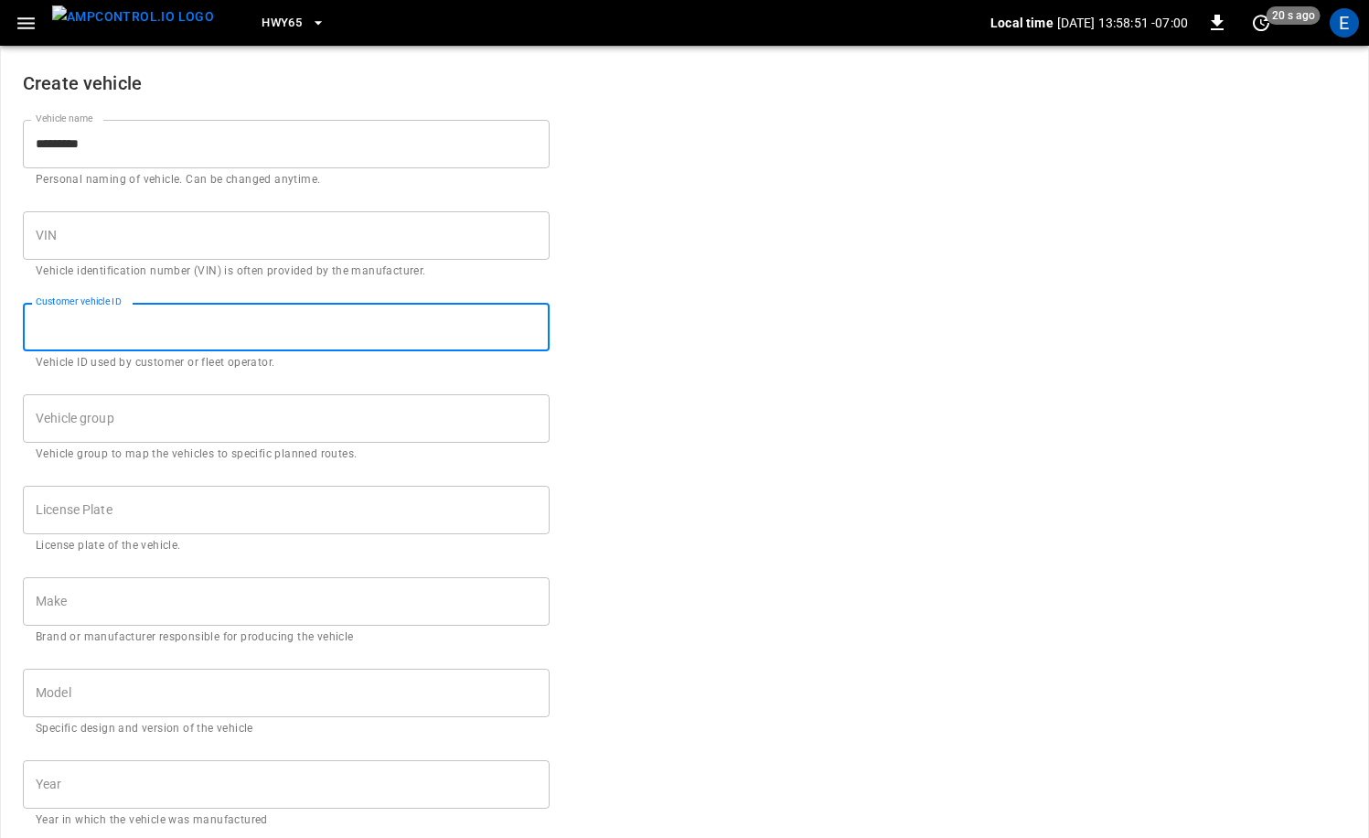
click at [137, 332] on div "Customer vehicle ID Customer vehicle ID Vehicle ID used by customer or fleet op…" at bounding box center [286, 337] width 527 height 69
paste input "*********"
type input "*********"
click at [262, 420] on input "Vehicle group" at bounding box center [272, 418] width 483 height 32
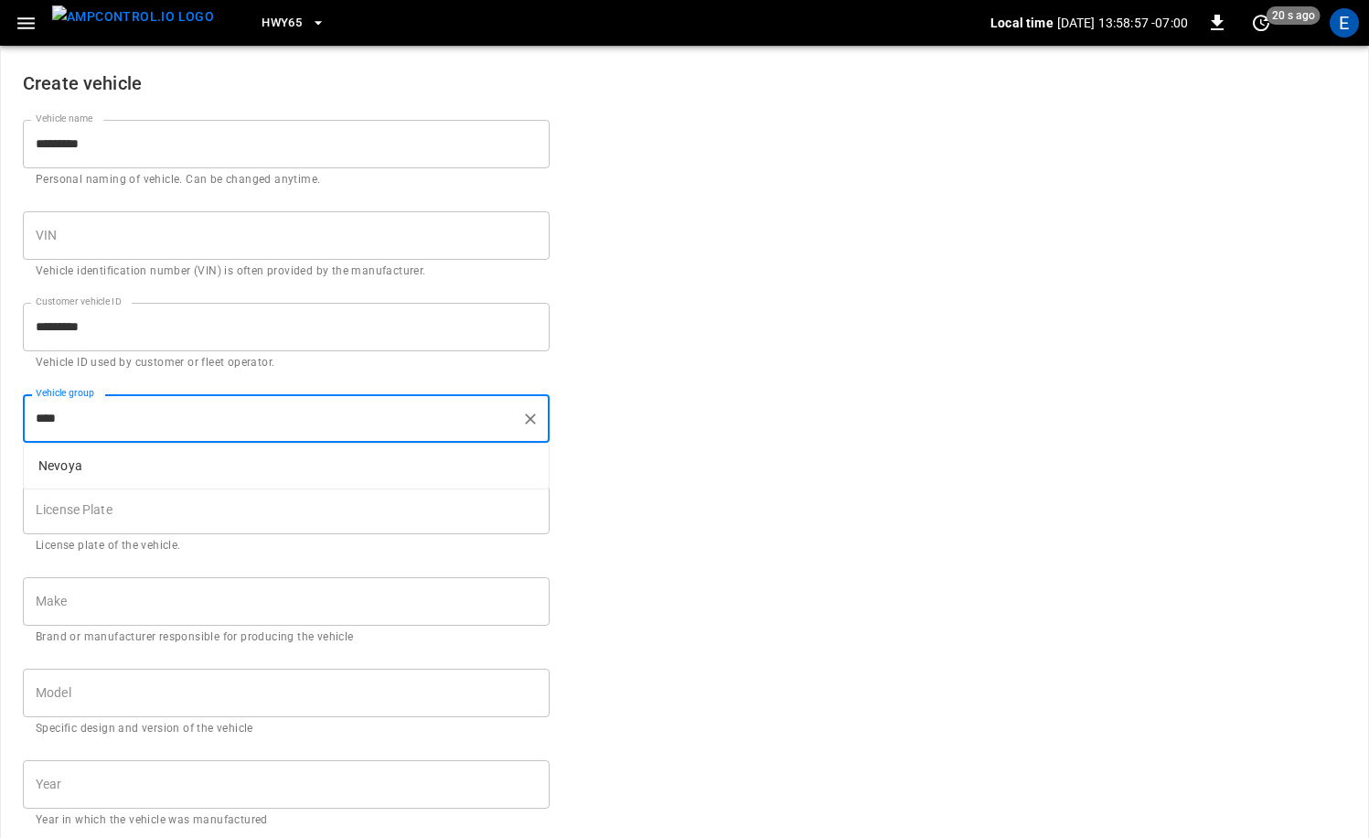
click at [232, 462] on p "Nevoya" at bounding box center [286, 466] width 525 height 30
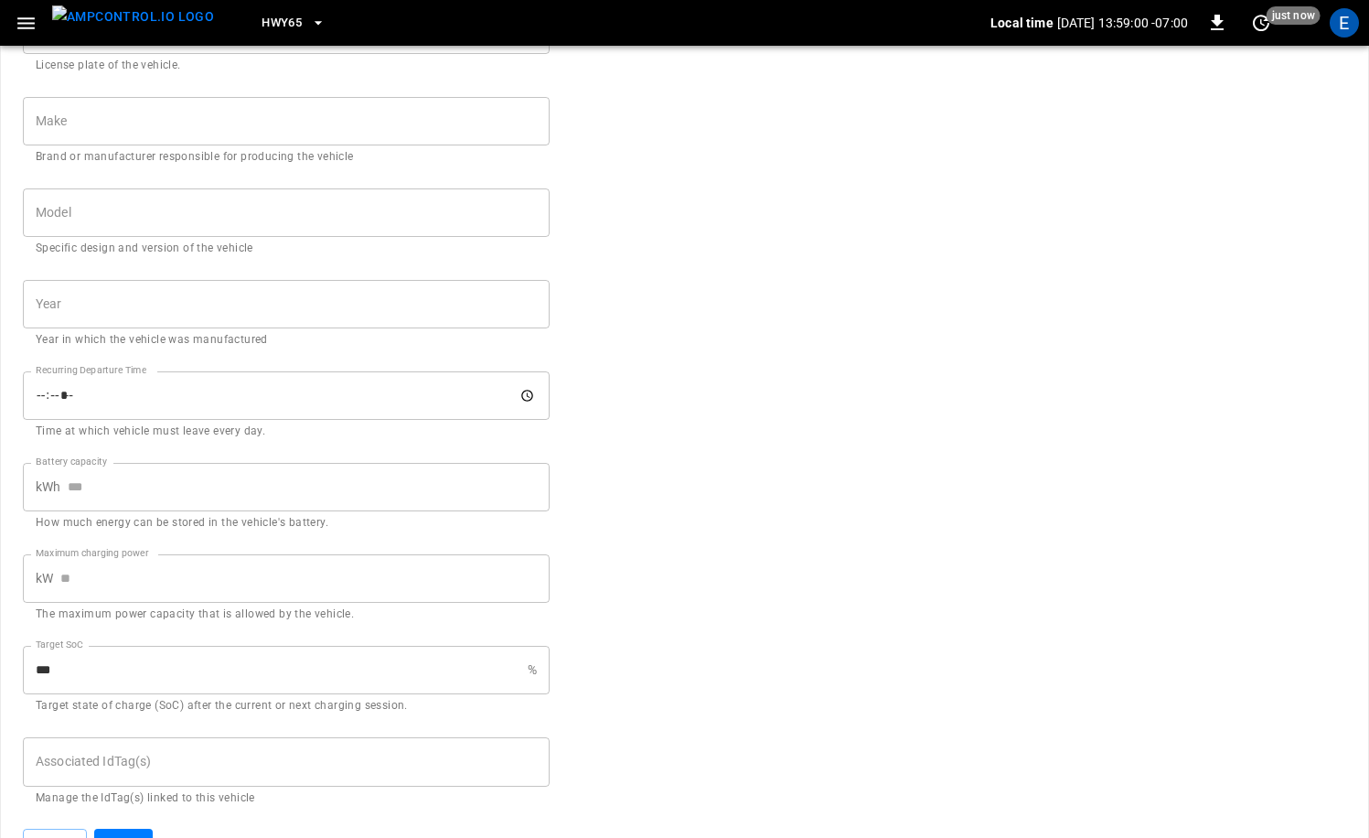
scroll to position [522, 0]
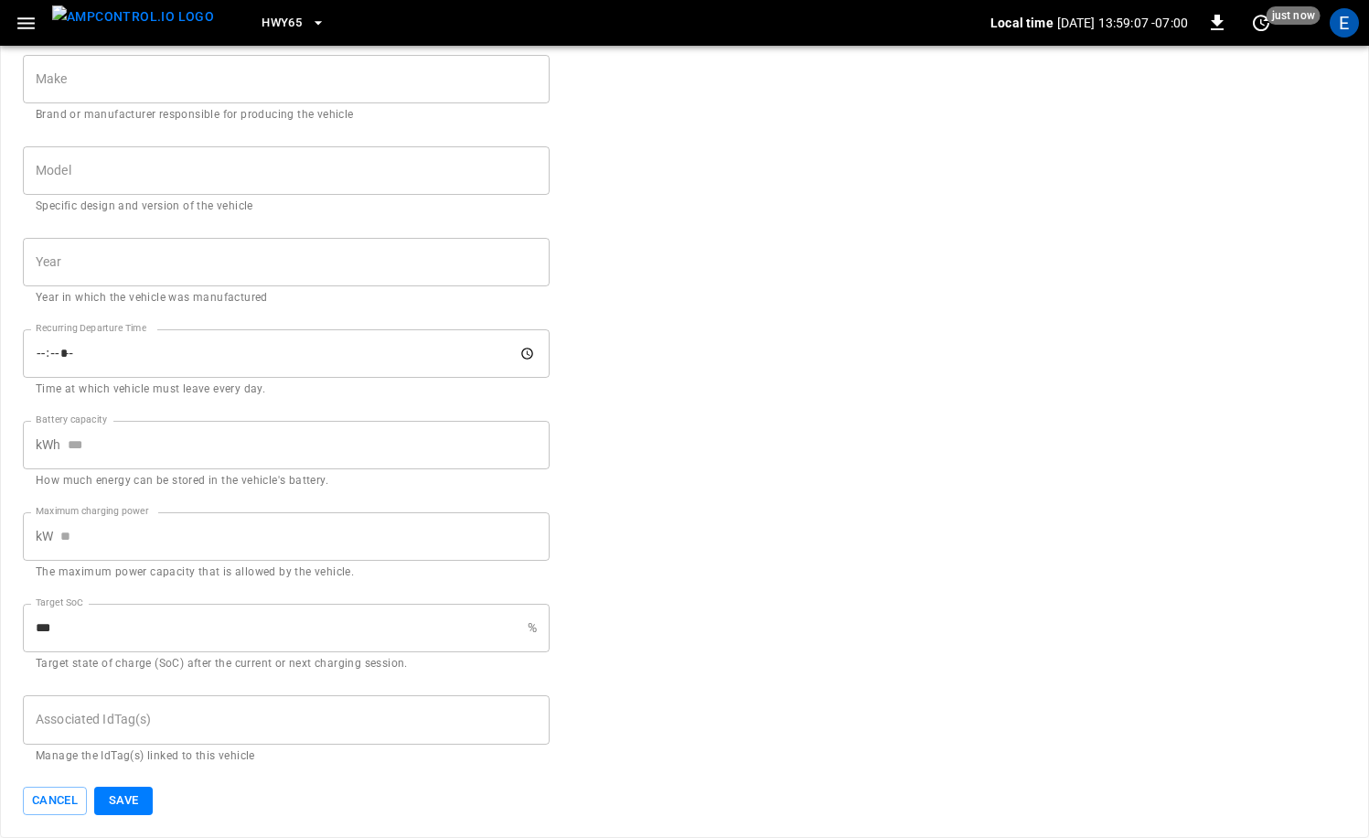
type input "******"
click at [179, 732] on input "Associated IdTag(s)" at bounding box center [286, 719] width 510 height 32
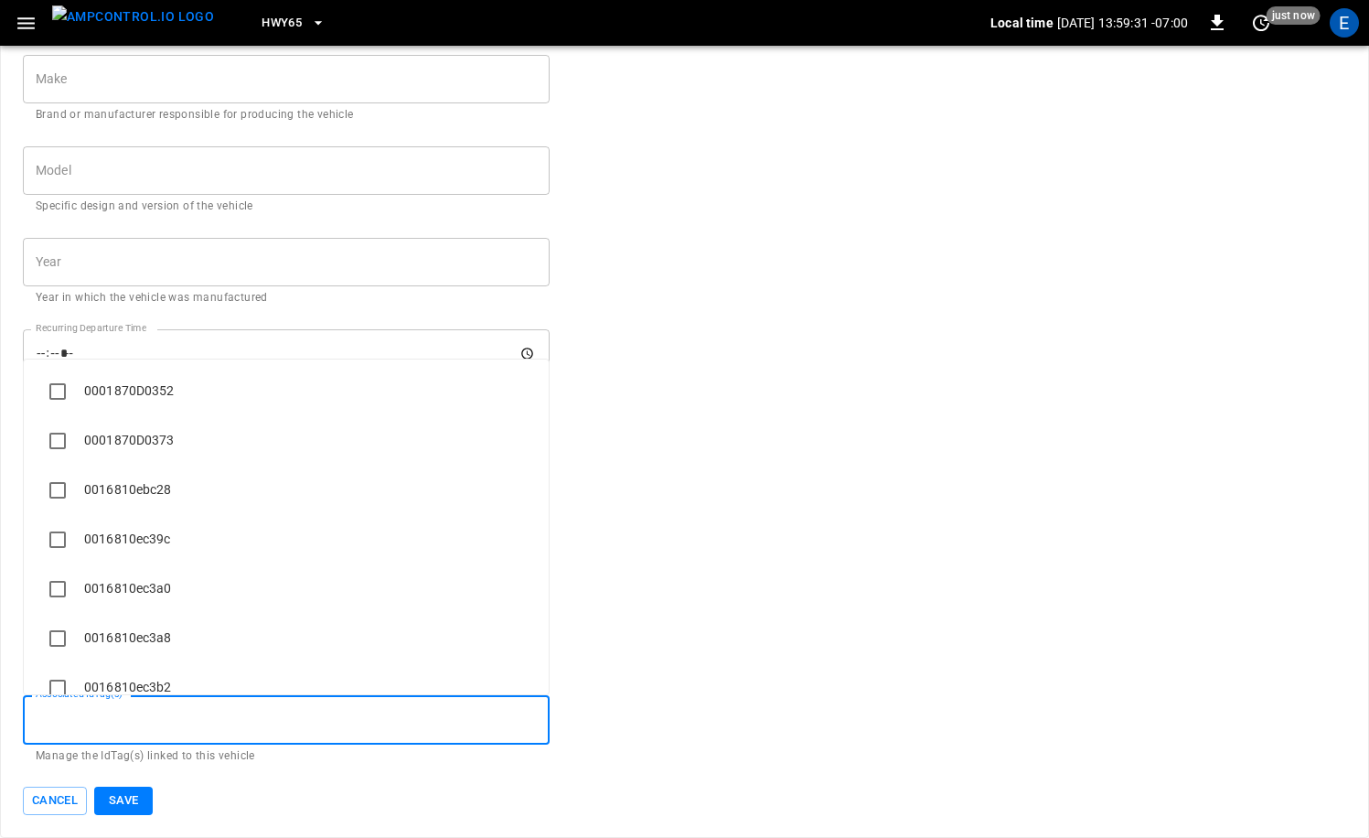
paste input "**********"
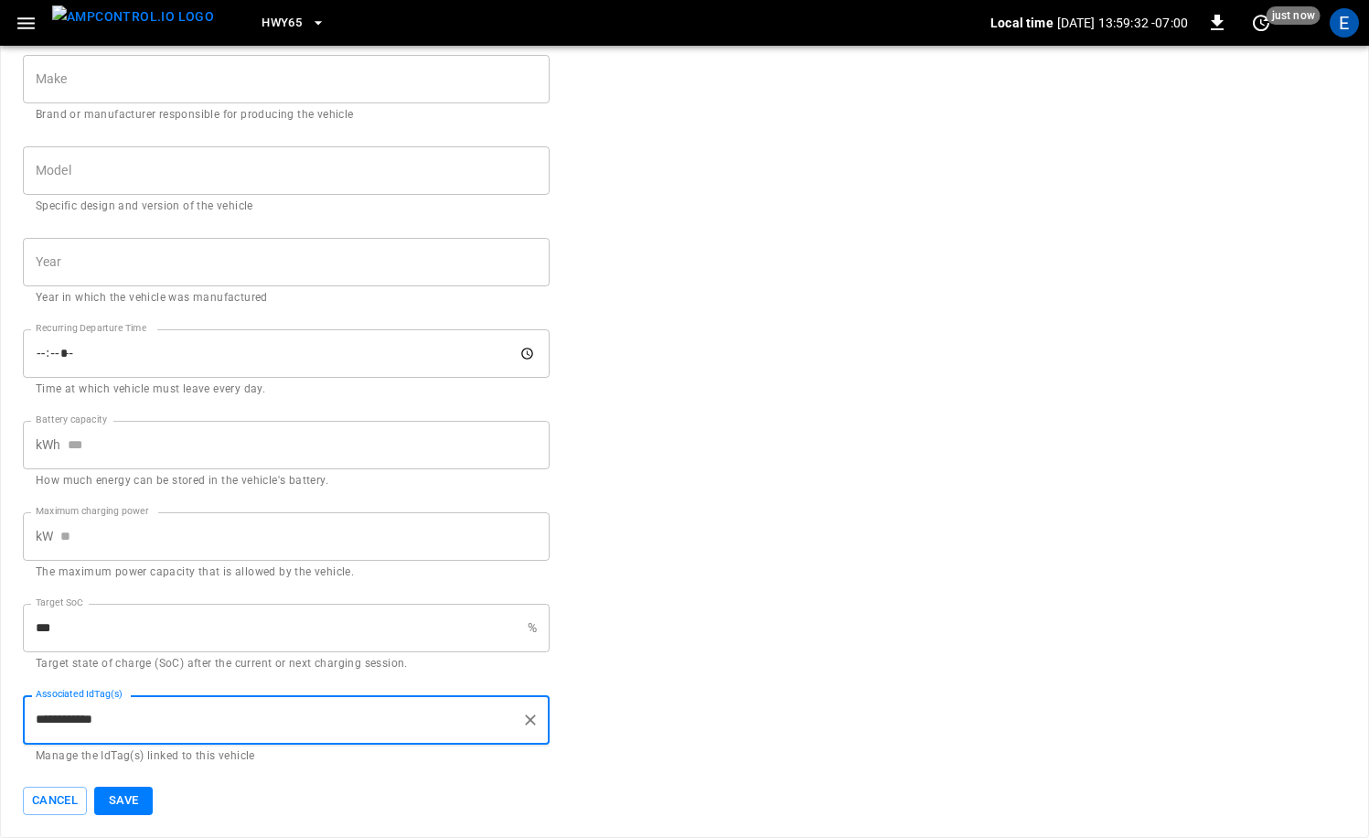
type input "**********"
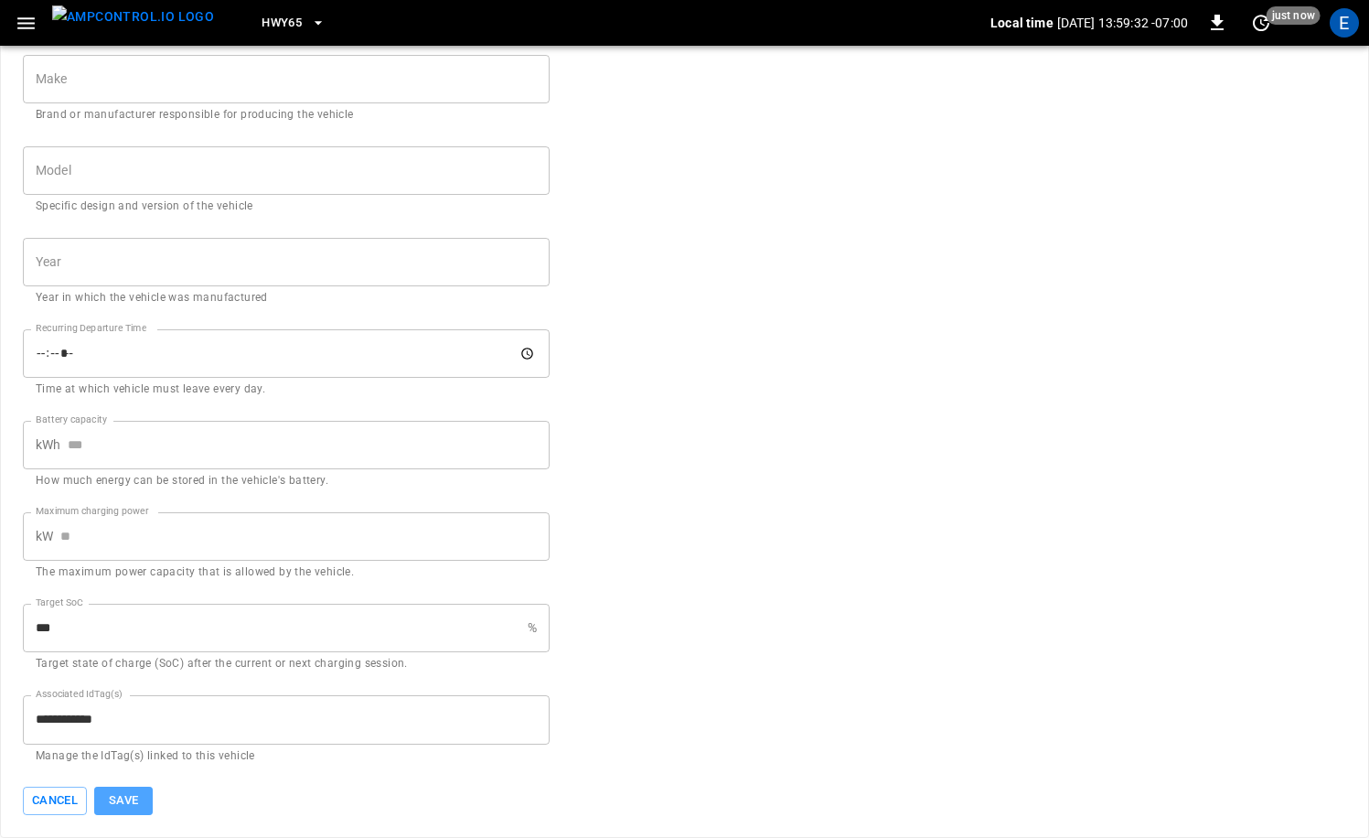
click at [133, 805] on button "Save" at bounding box center [123, 800] width 59 height 28
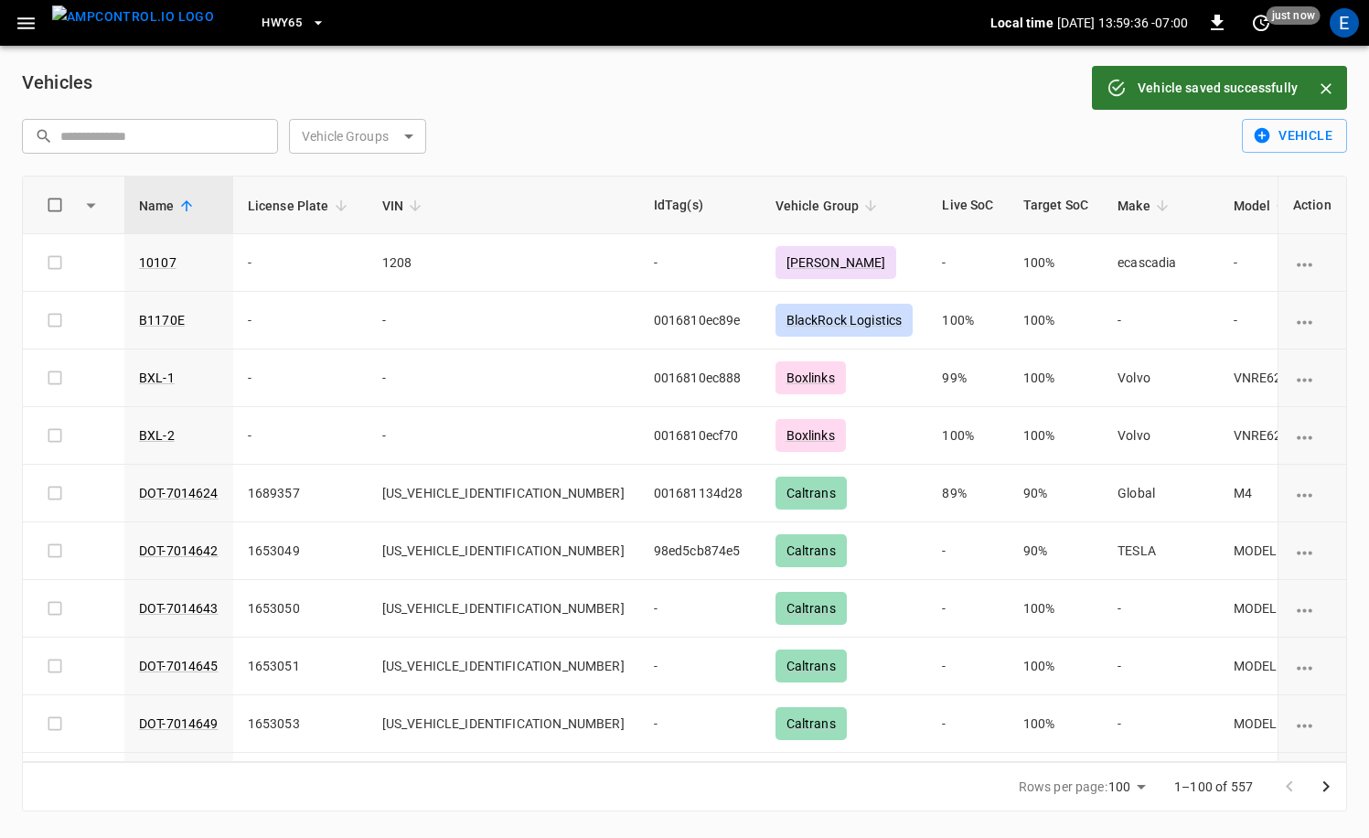
click at [32, 25] on icon "button" at bounding box center [26, 23] width 23 height 23
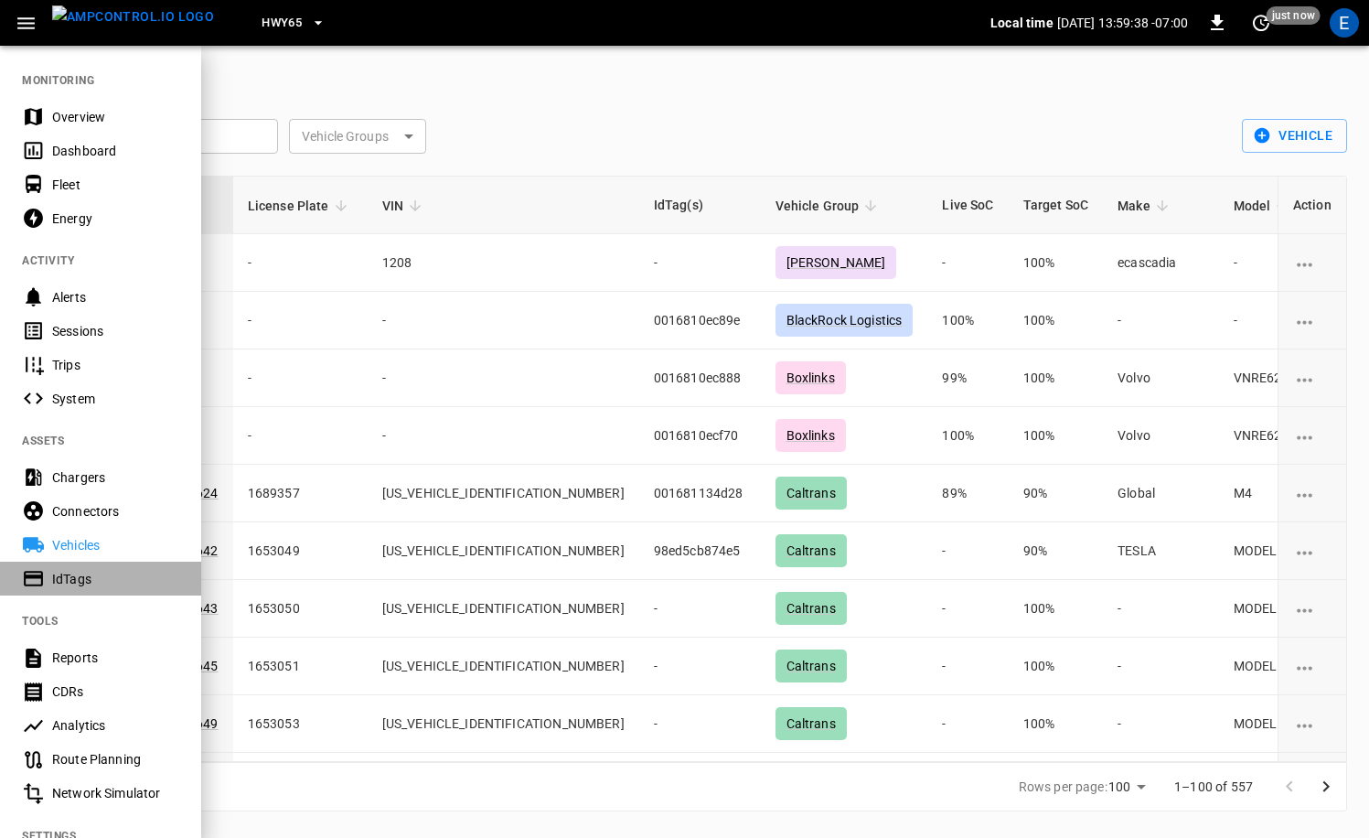
click at [83, 582] on div "IdTags" at bounding box center [115, 579] width 127 height 18
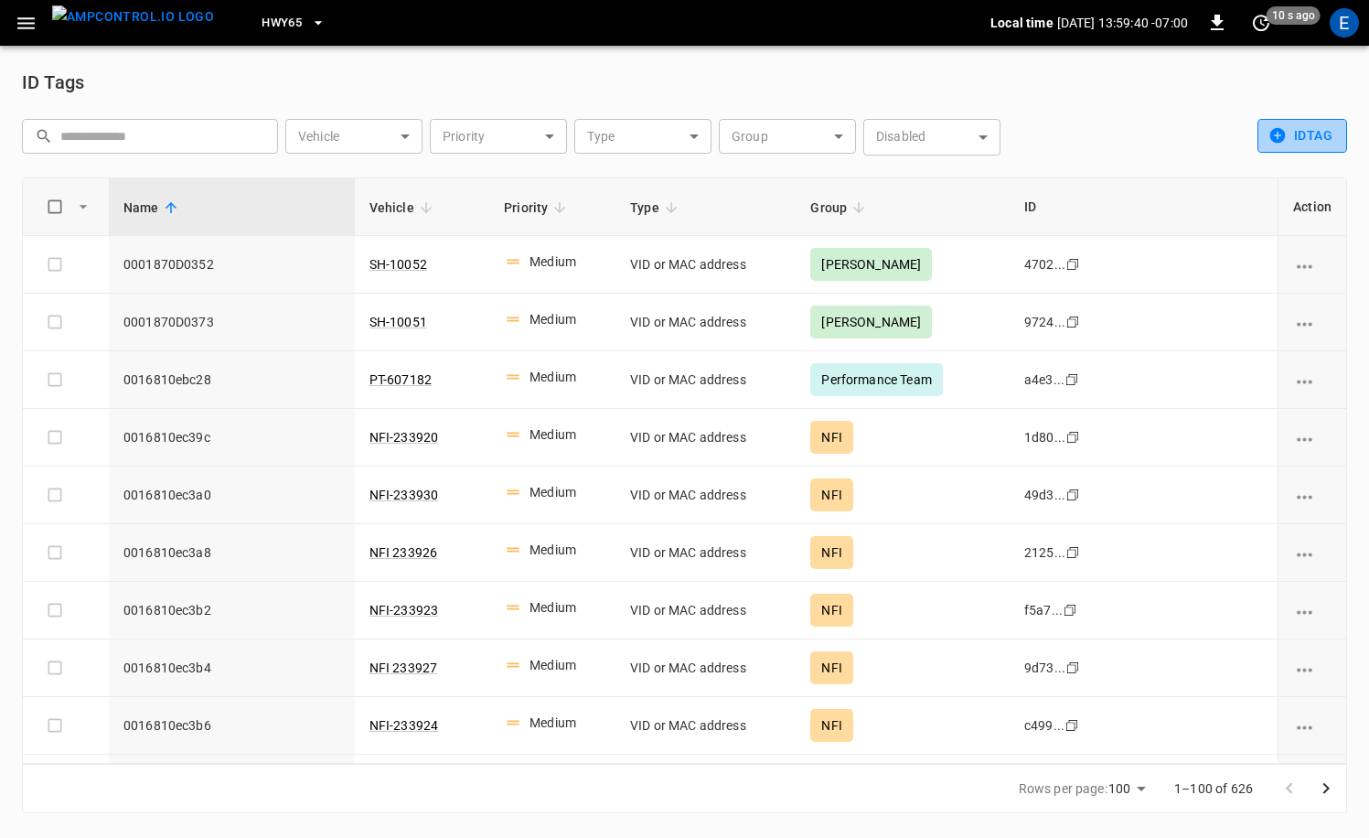
click at [1296, 130] on button "idTag" at bounding box center [1302, 136] width 90 height 34
click at [1264, 173] on li "Create" at bounding box center [1306, 175] width 96 height 30
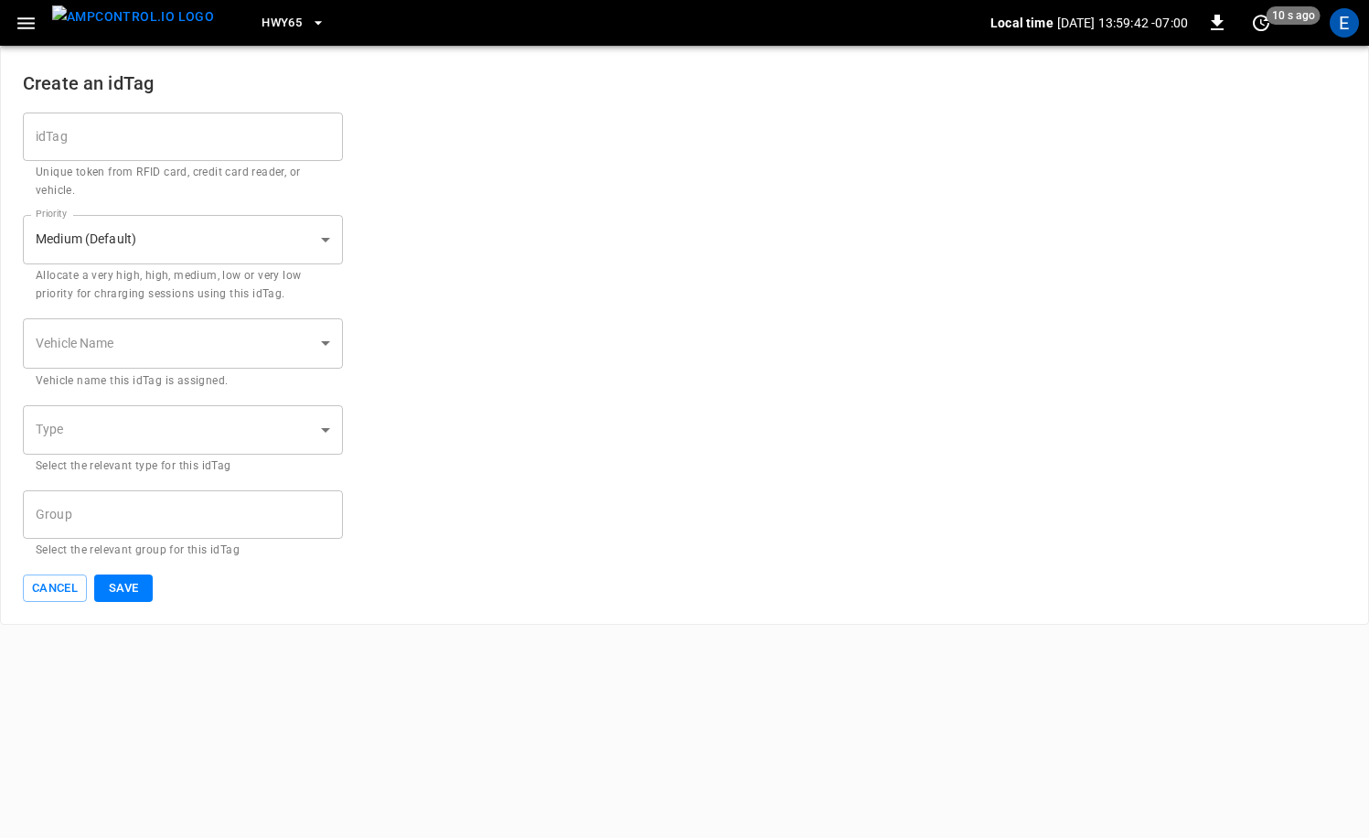
click at [218, 138] on input "idTag" at bounding box center [183, 136] width 320 height 48
paste input "**********"
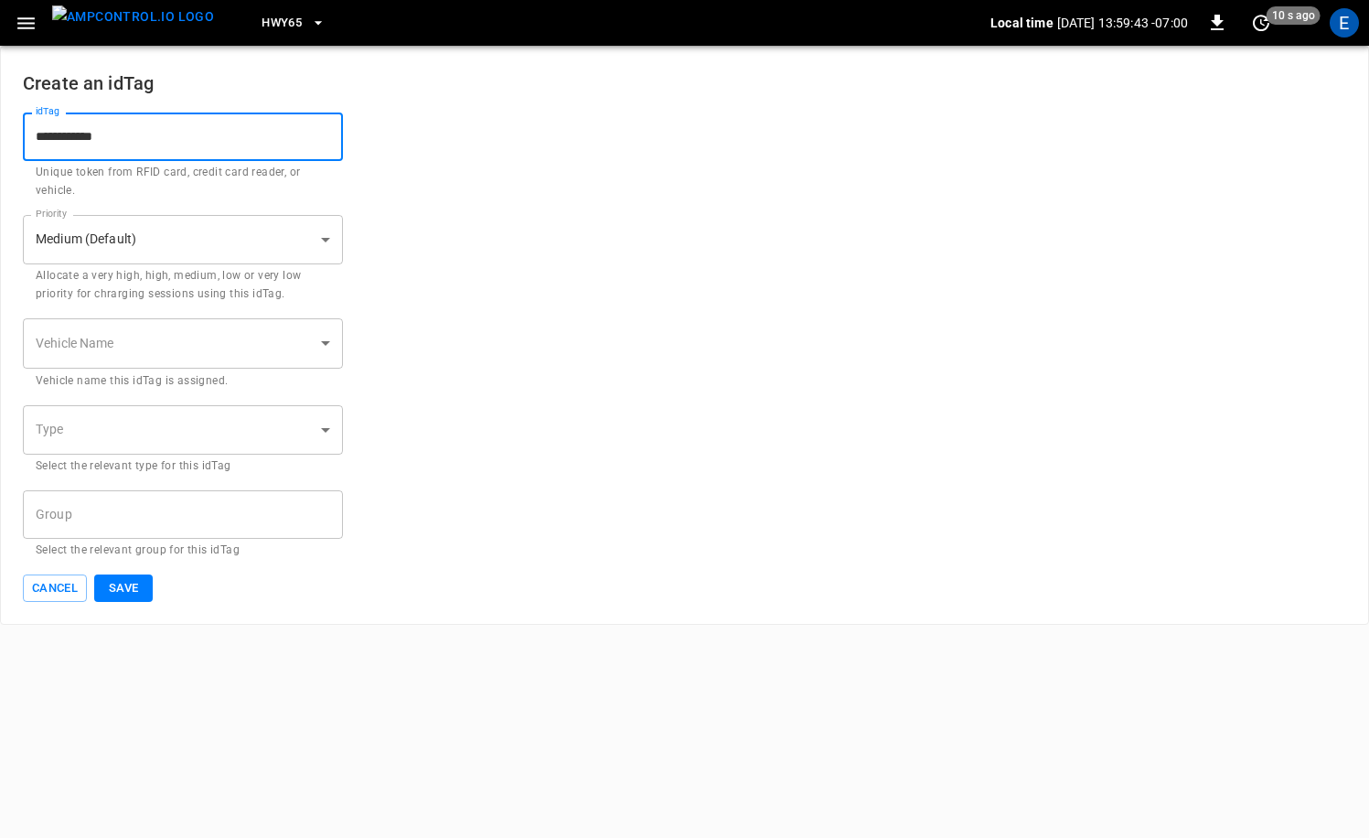
type input "**********"
click at [181, 336] on body "**********" at bounding box center [684, 312] width 1369 height 625
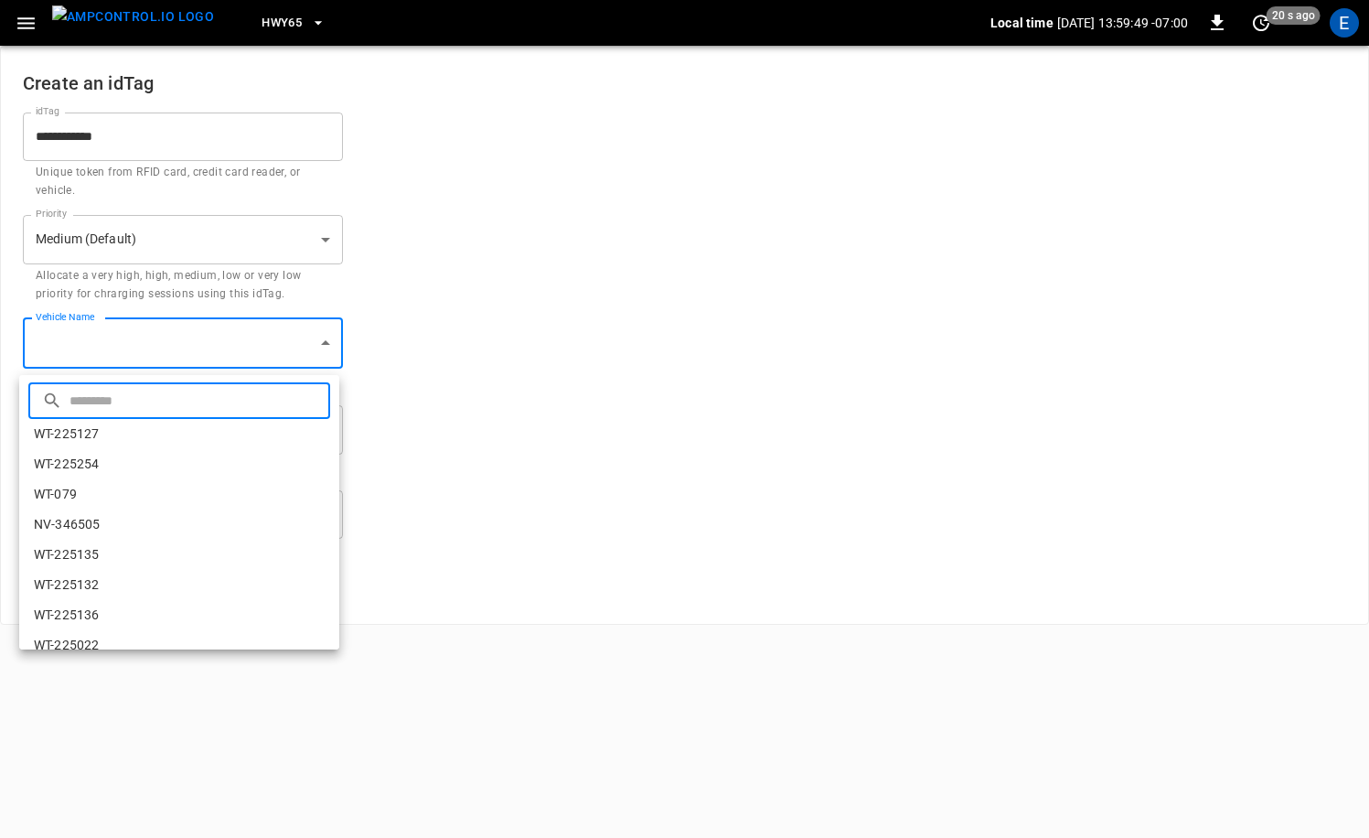
click at [156, 399] on input "text" at bounding box center [197, 400] width 256 height 48
paste input "*********"
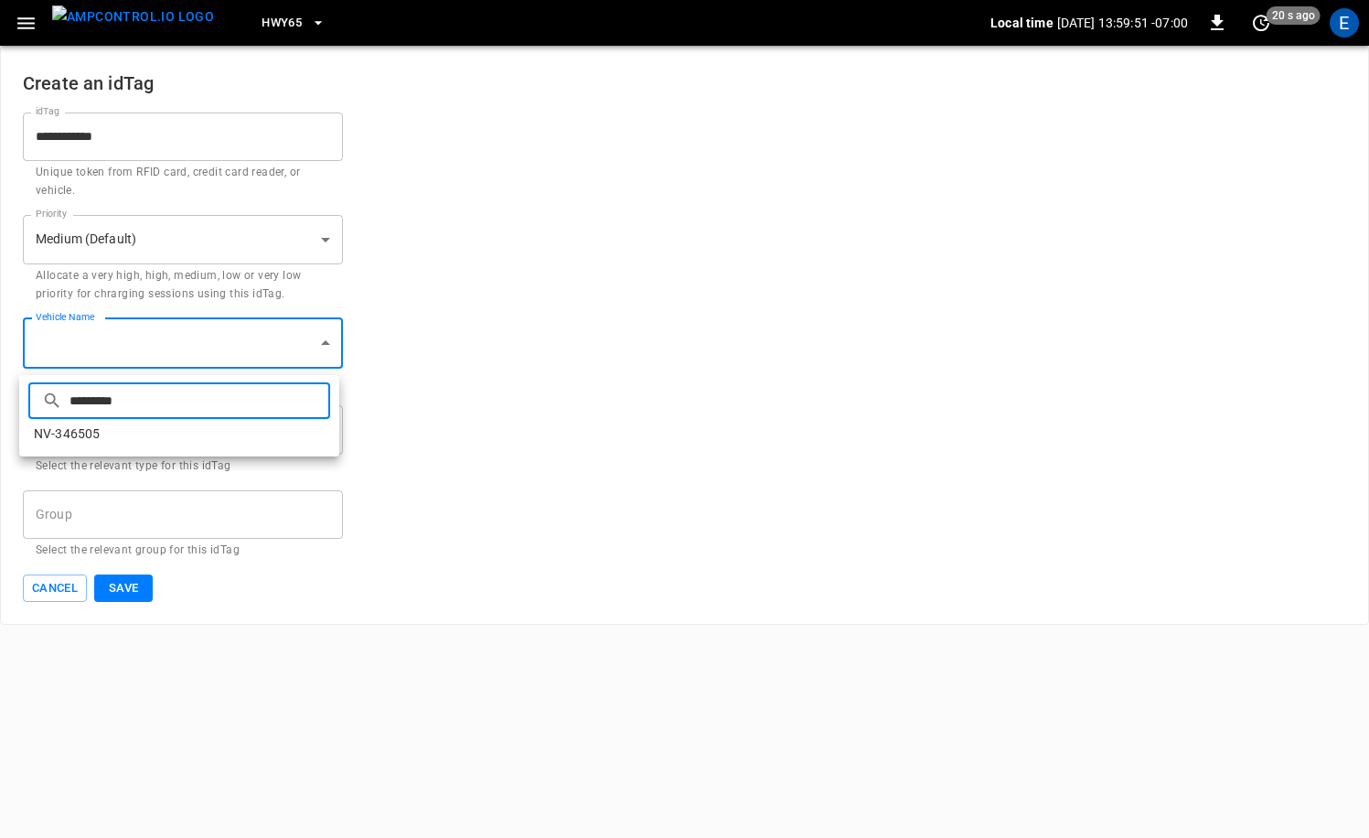
type input "*********"
click at [77, 432] on li "NV-346505" at bounding box center [179, 434] width 320 height 30
type input "**********"
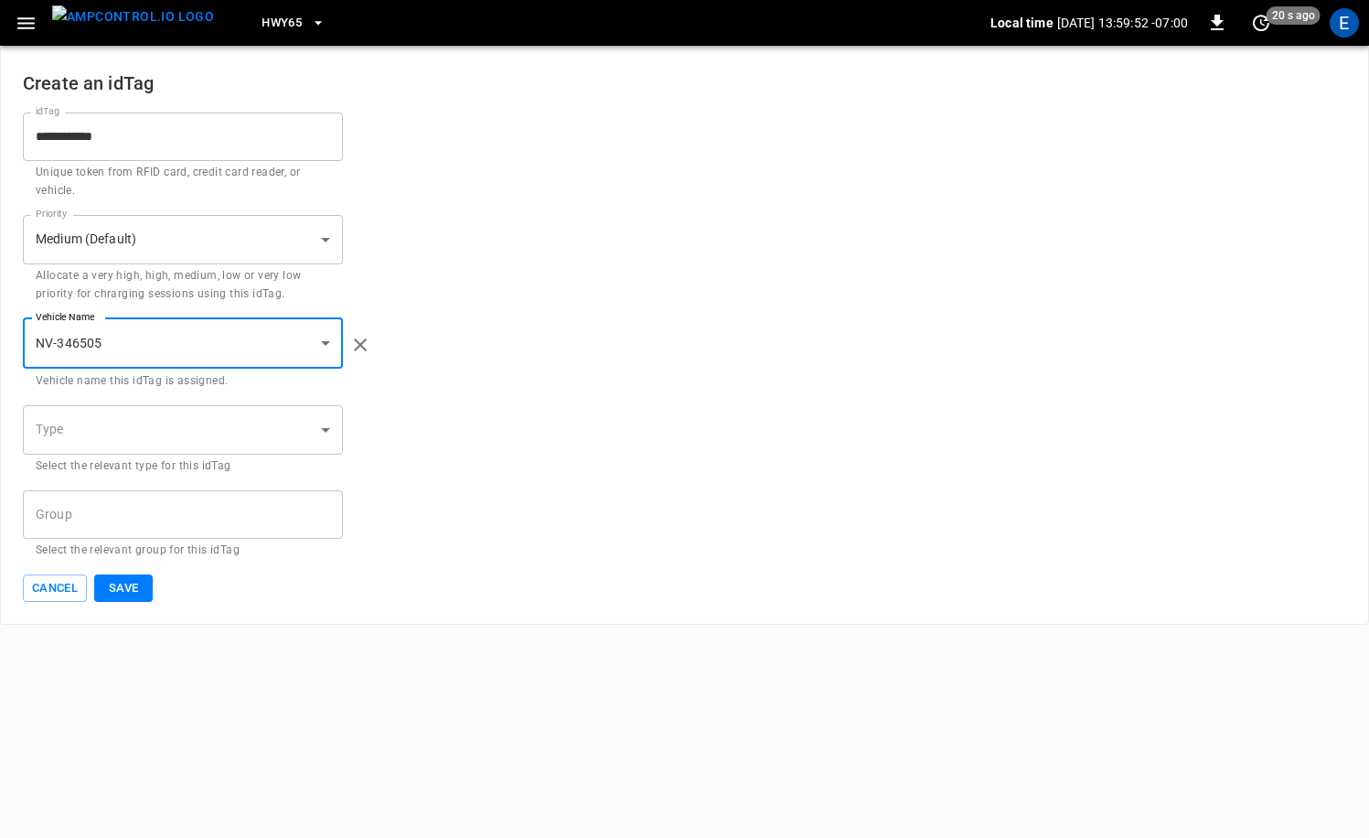
click at [84, 432] on body "**********" at bounding box center [684, 312] width 1369 height 625
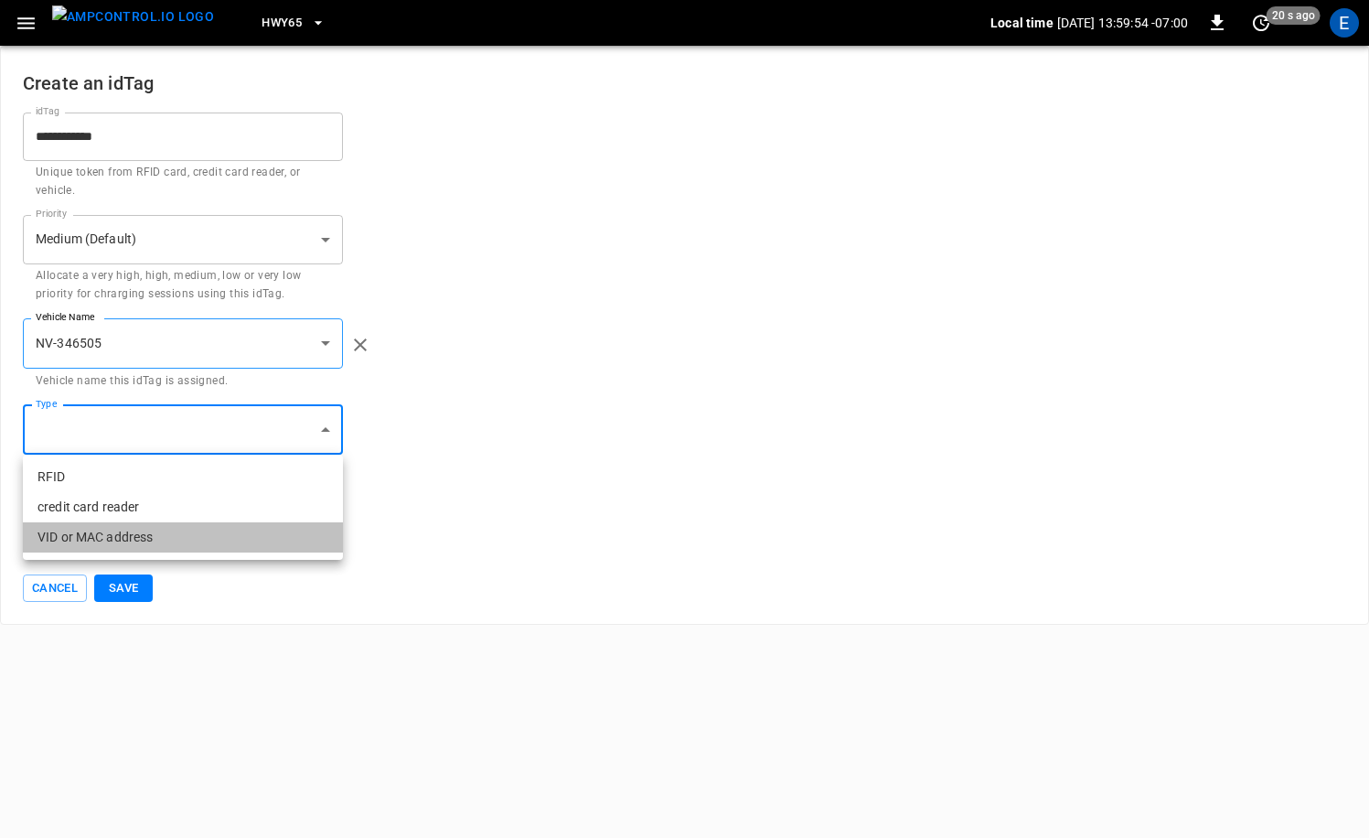
click at [107, 529] on li "VID or MAC address" at bounding box center [183, 537] width 320 height 30
type input "**********"
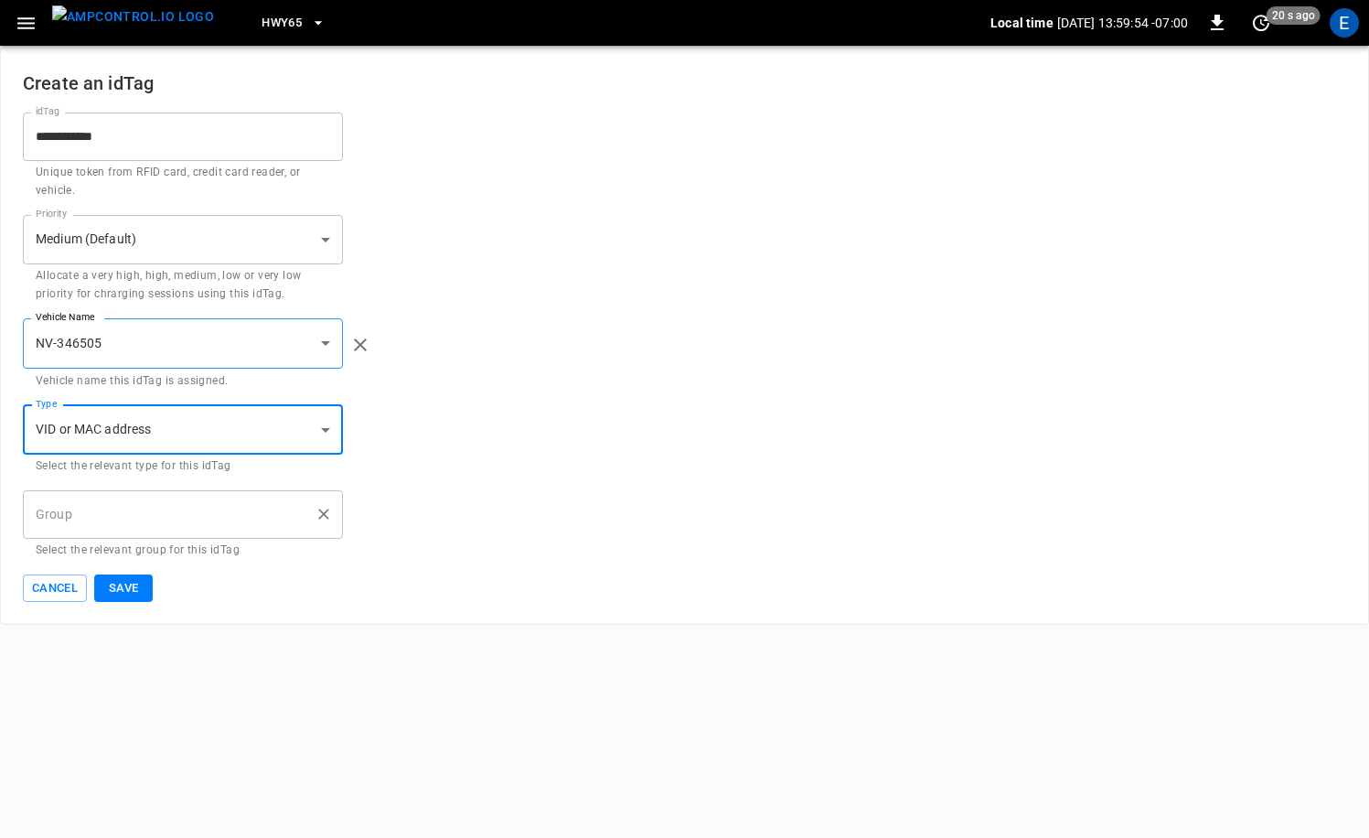
click at [111, 524] on input "Group" at bounding box center [169, 514] width 276 height 32
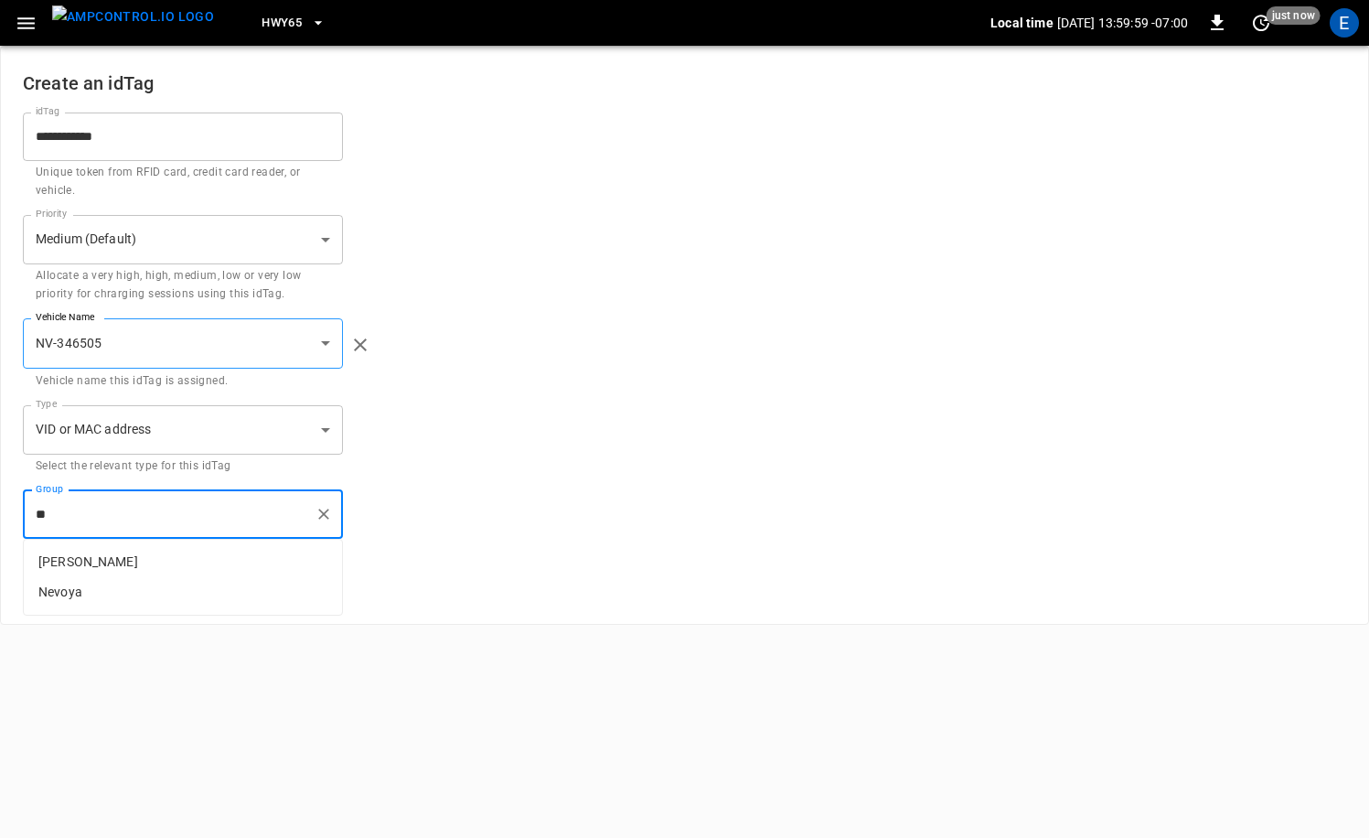
click at [103, 589] on p "Nevoya" at bounding box center [183, 592] width 318 height 30
type input "******"
click at [129, 592] on button "Save" at bounding box center [123, 588] width 59 height 28
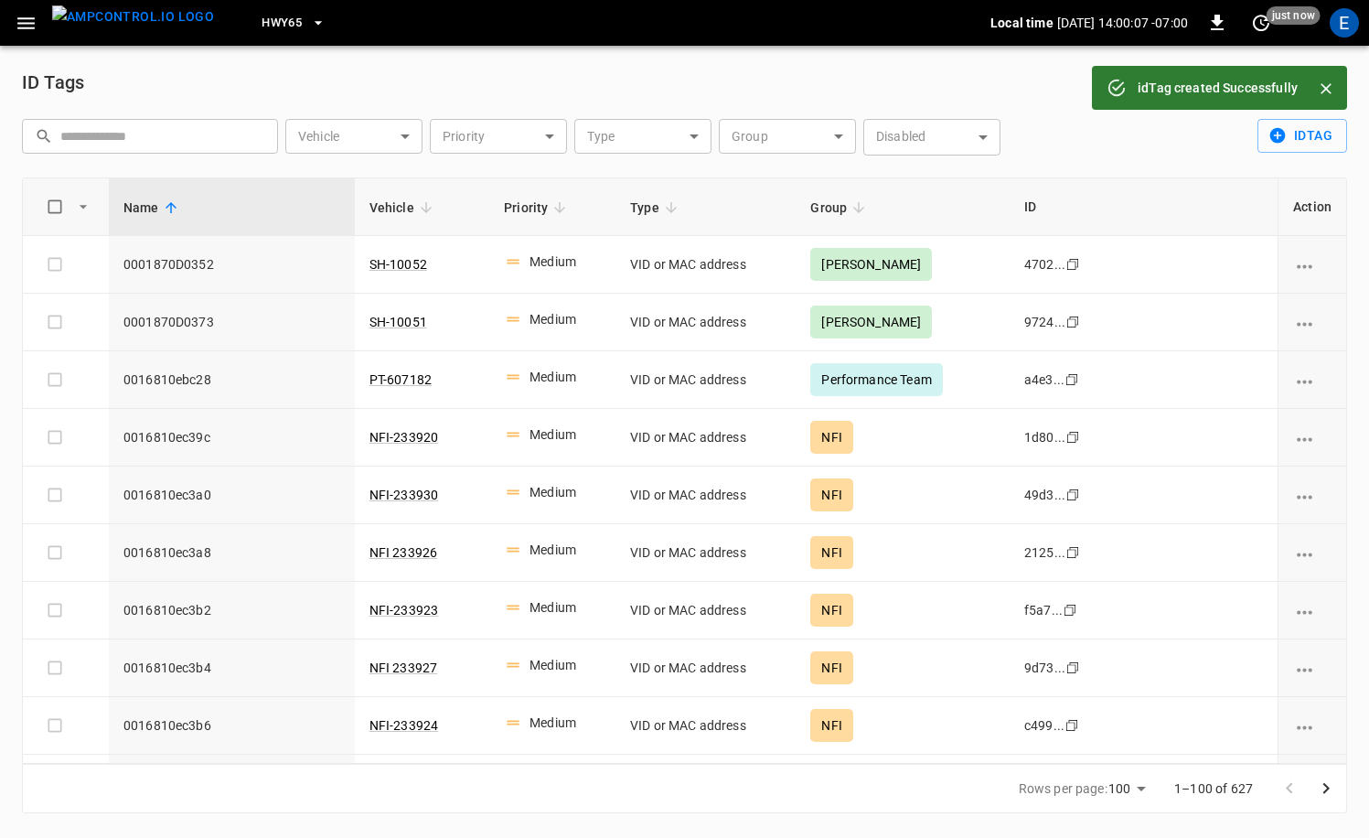
click at [144, 13] on img "menu" at bounding box center [133, 16] width 162 height 23
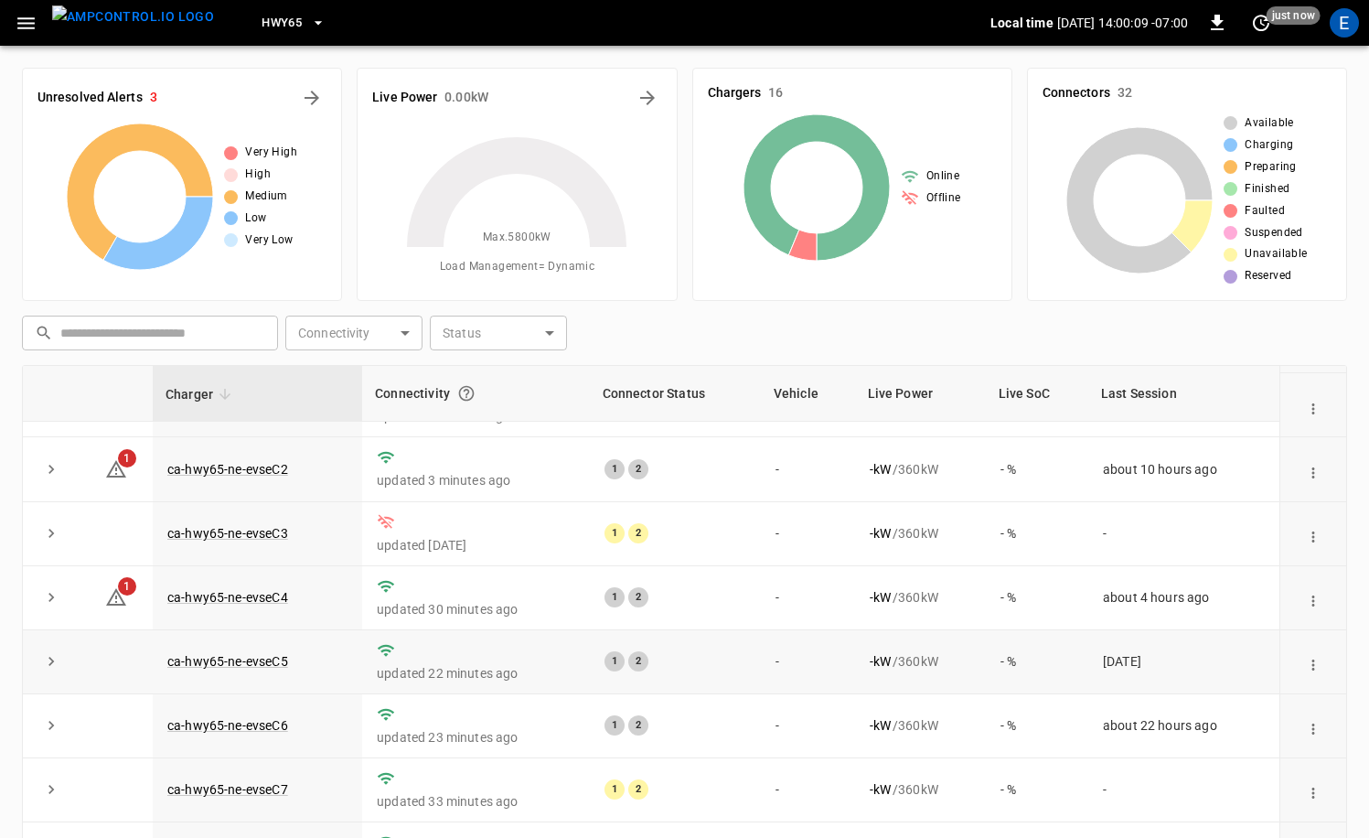
scroll to position [184, 0]
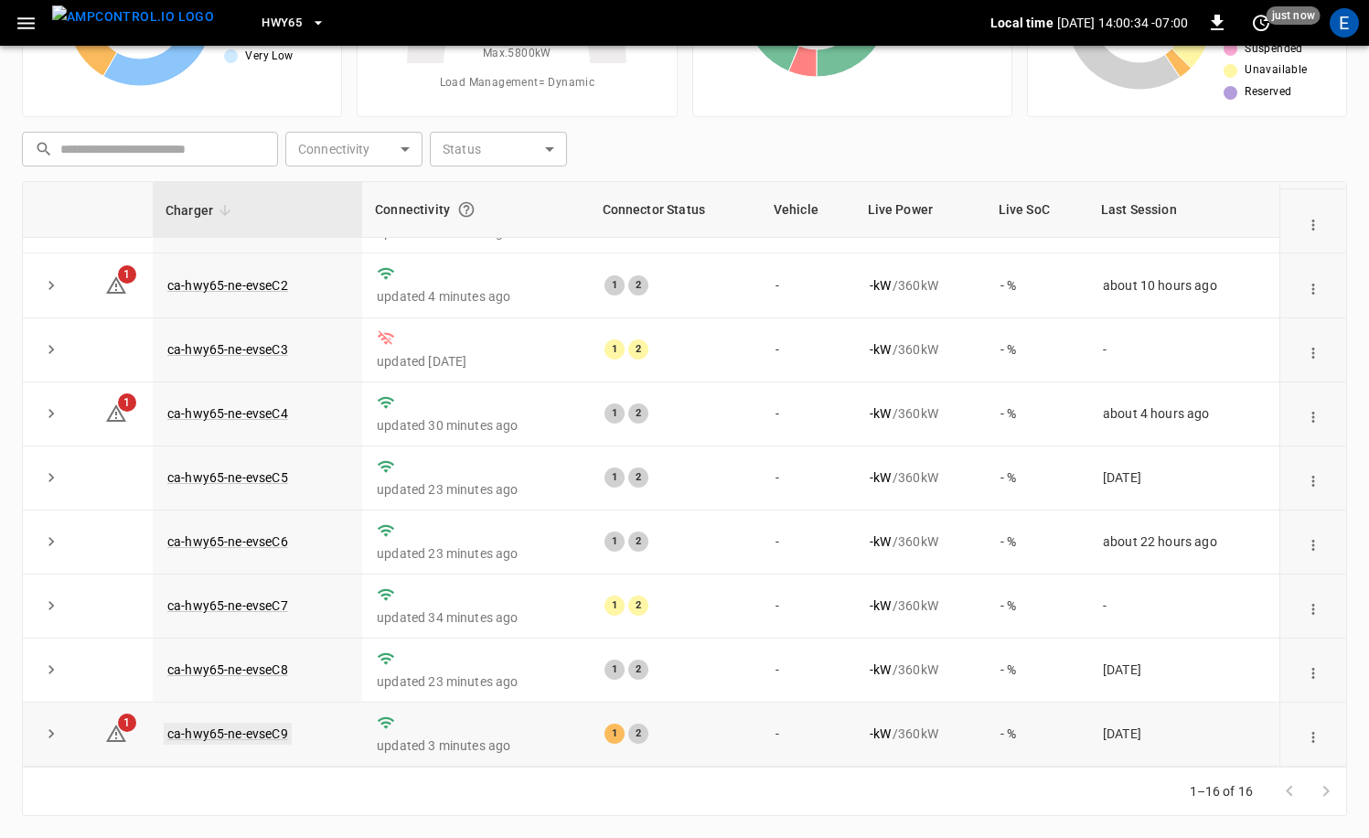
click at [262, 732] on link "ca-hwy65-ne-evseC9" at bounding box center [228, 733] width 128 height 22
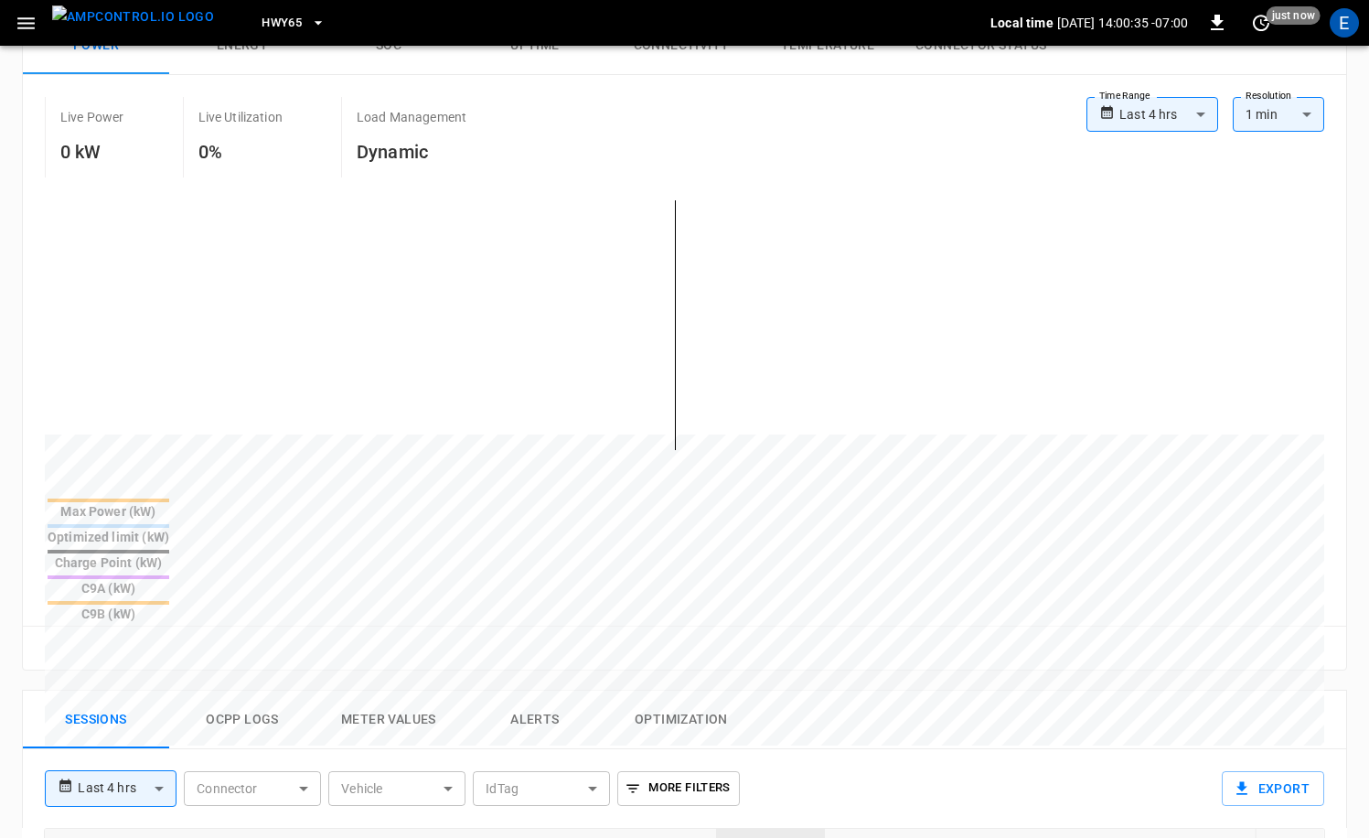
scroll to position [606, 0]
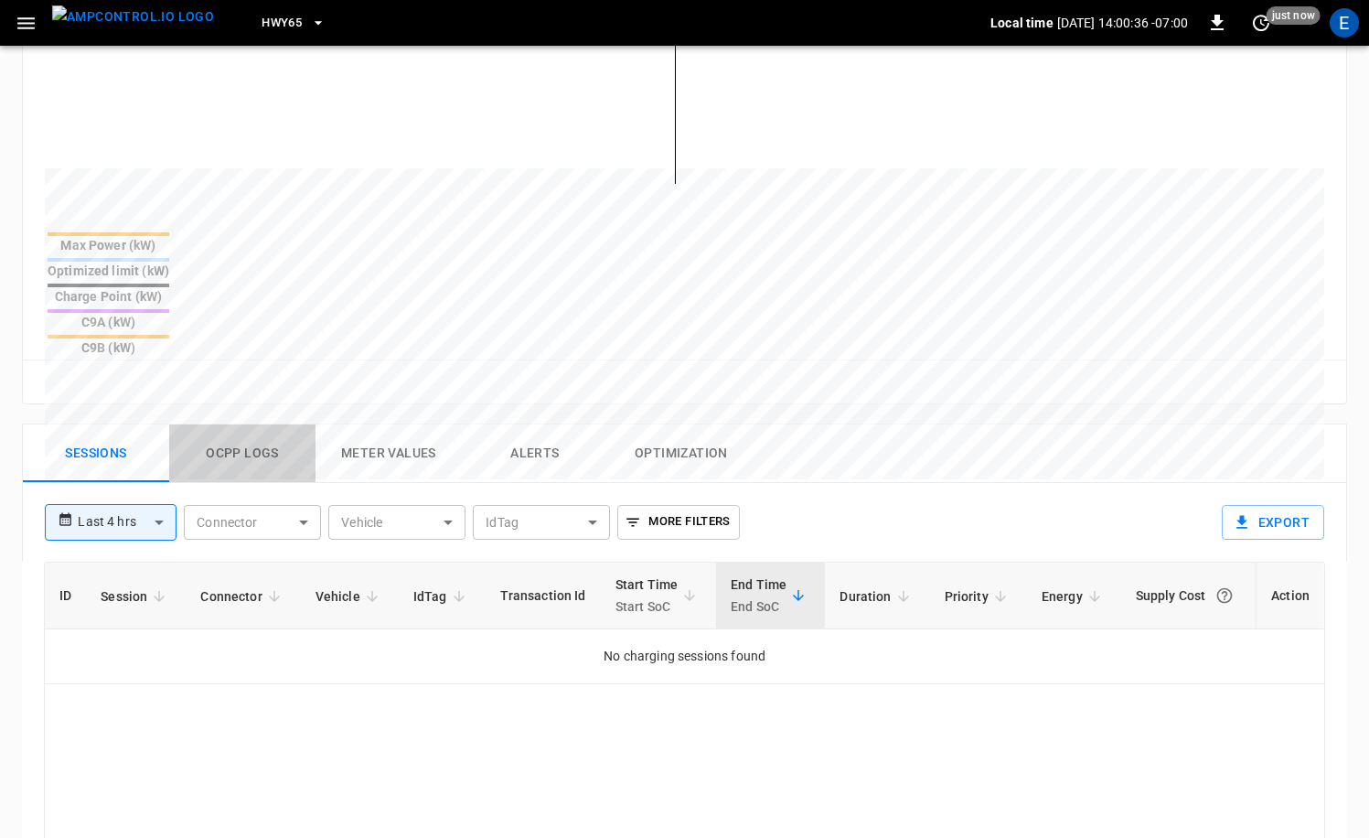
click at [265, 424] on button "Ocpp logs" at bounding box center [242, 453] width 146 height 59
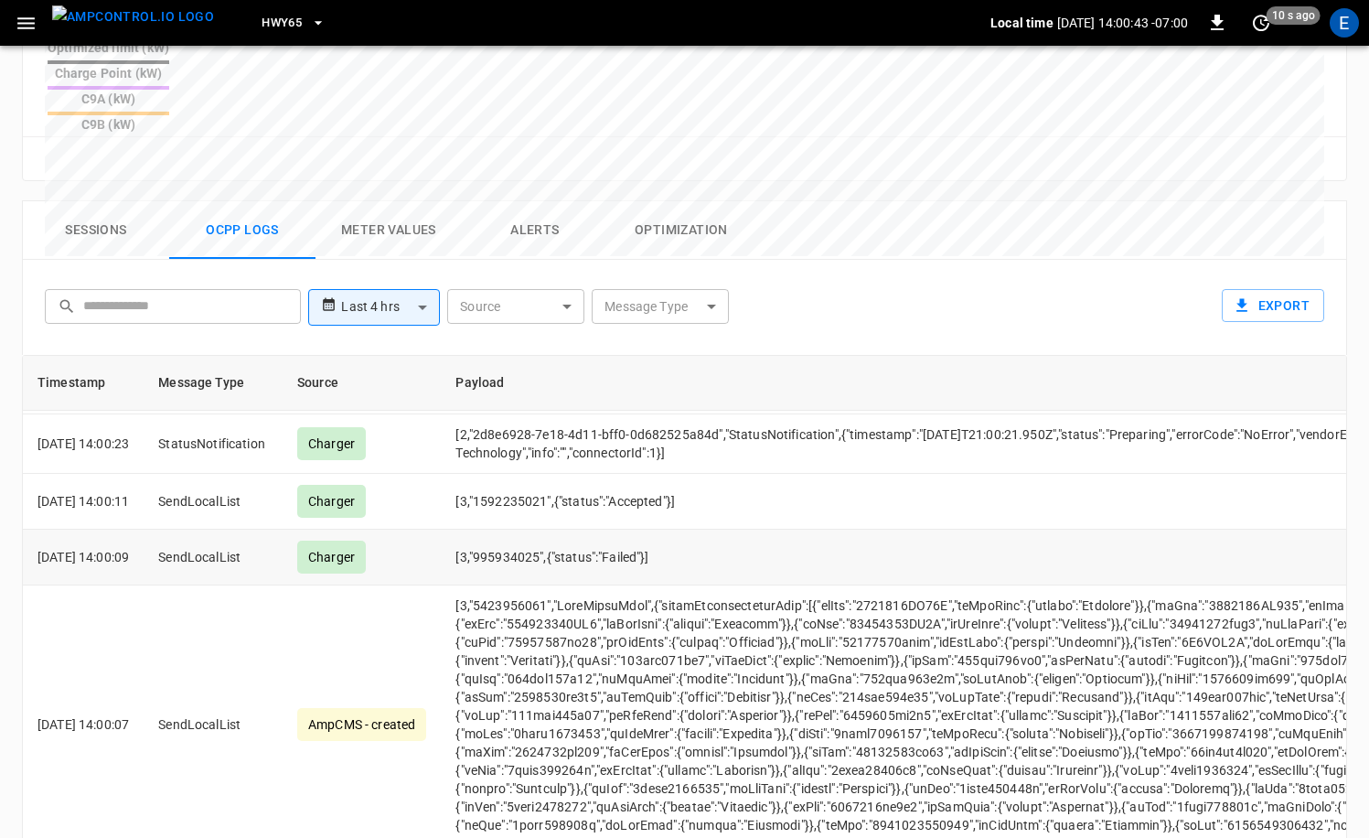
scroll to position [0, 0]
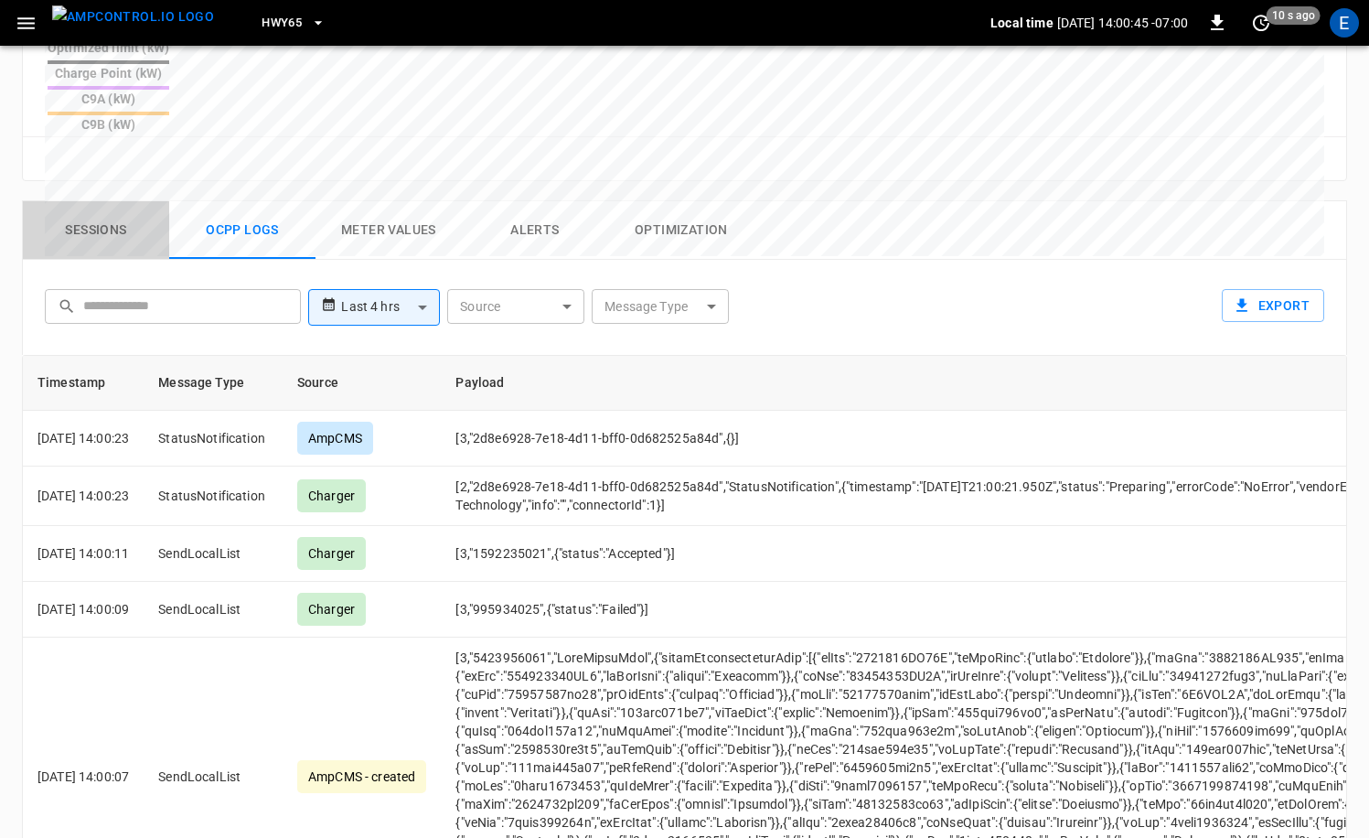
click at [98, 201] on button "Sessions" at bounding box center [96, 230] width 146 height 59
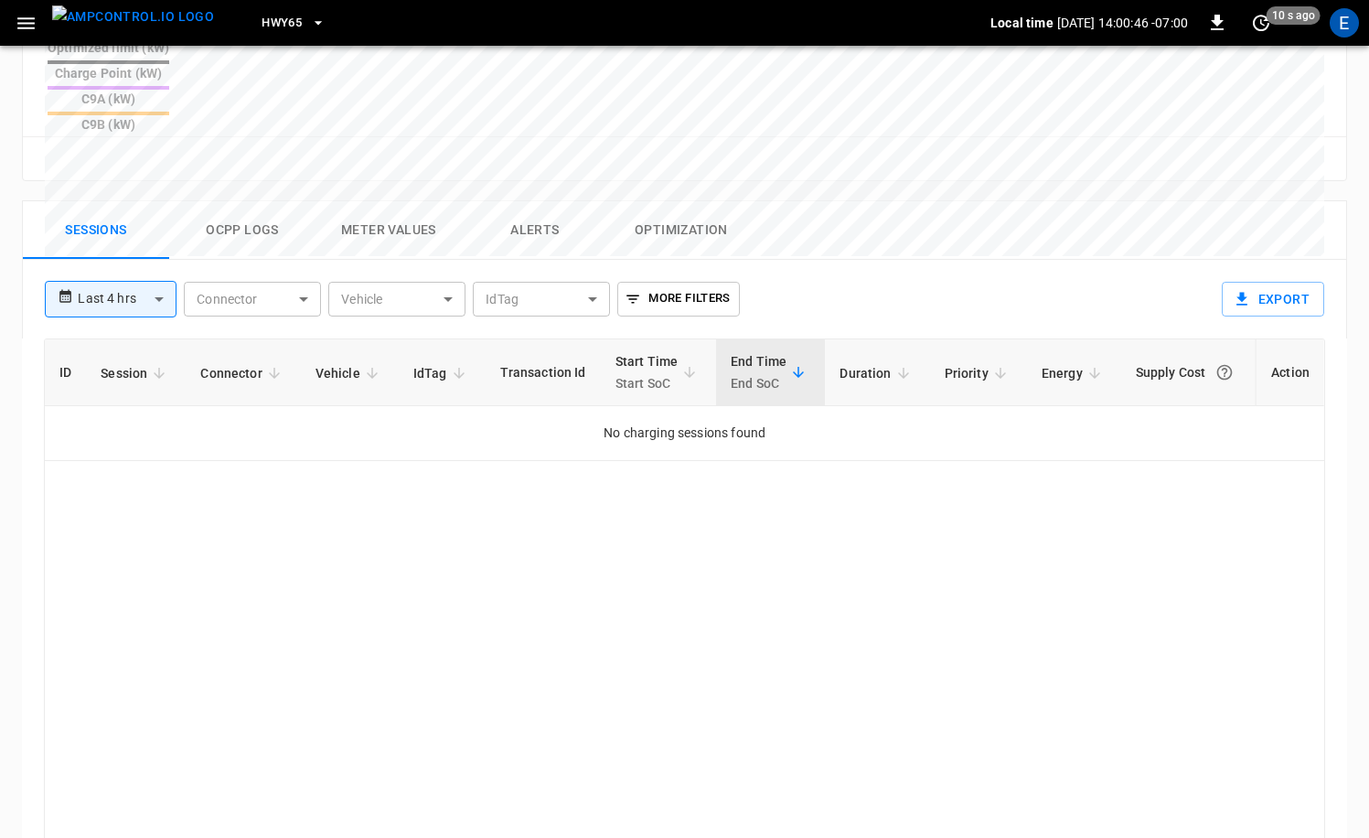
click at [206, 201] on button "Ocpp logs" at bounding box center [242, 230] width 146 height 59
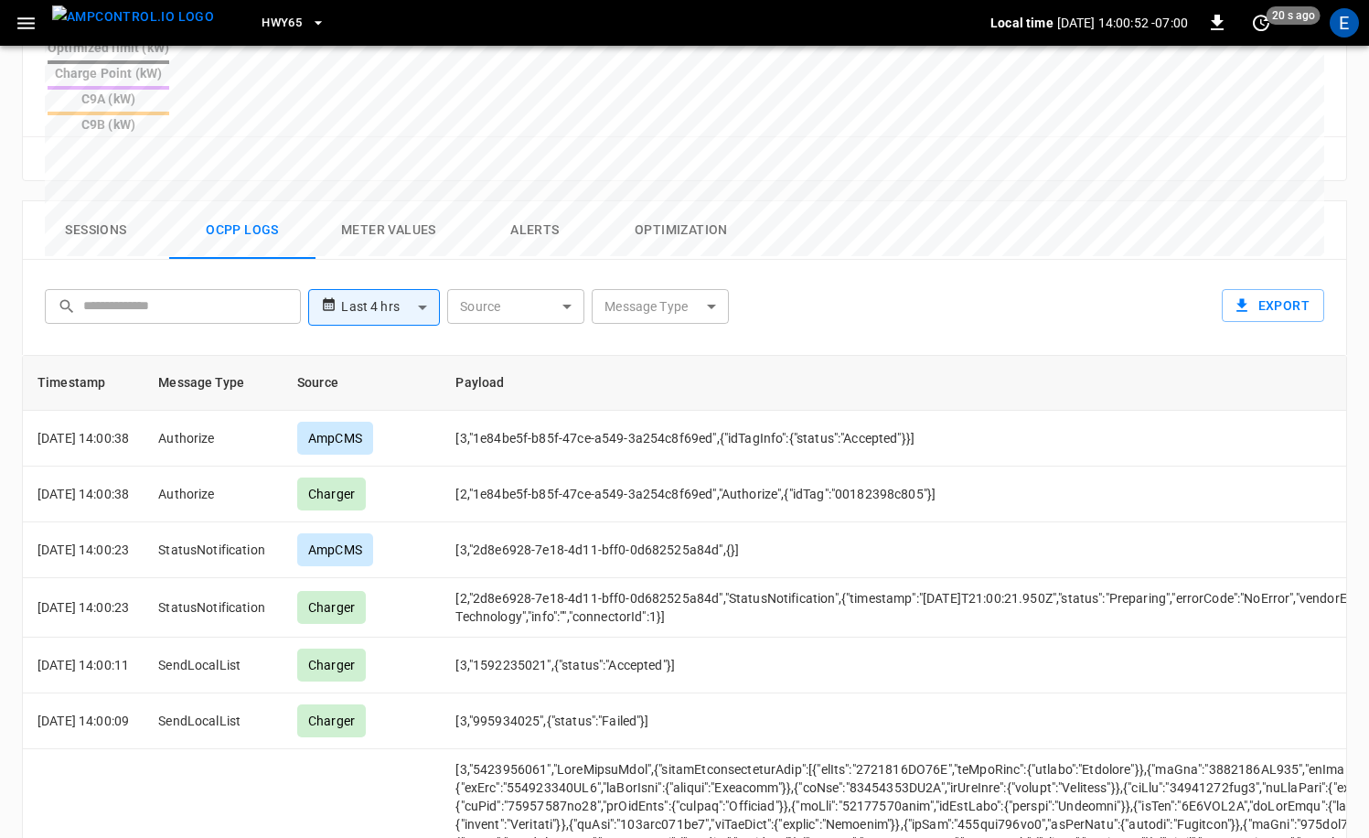
click at [91, 201] on button "Sessions" at bounding box center [96, 230] width 146 height 59
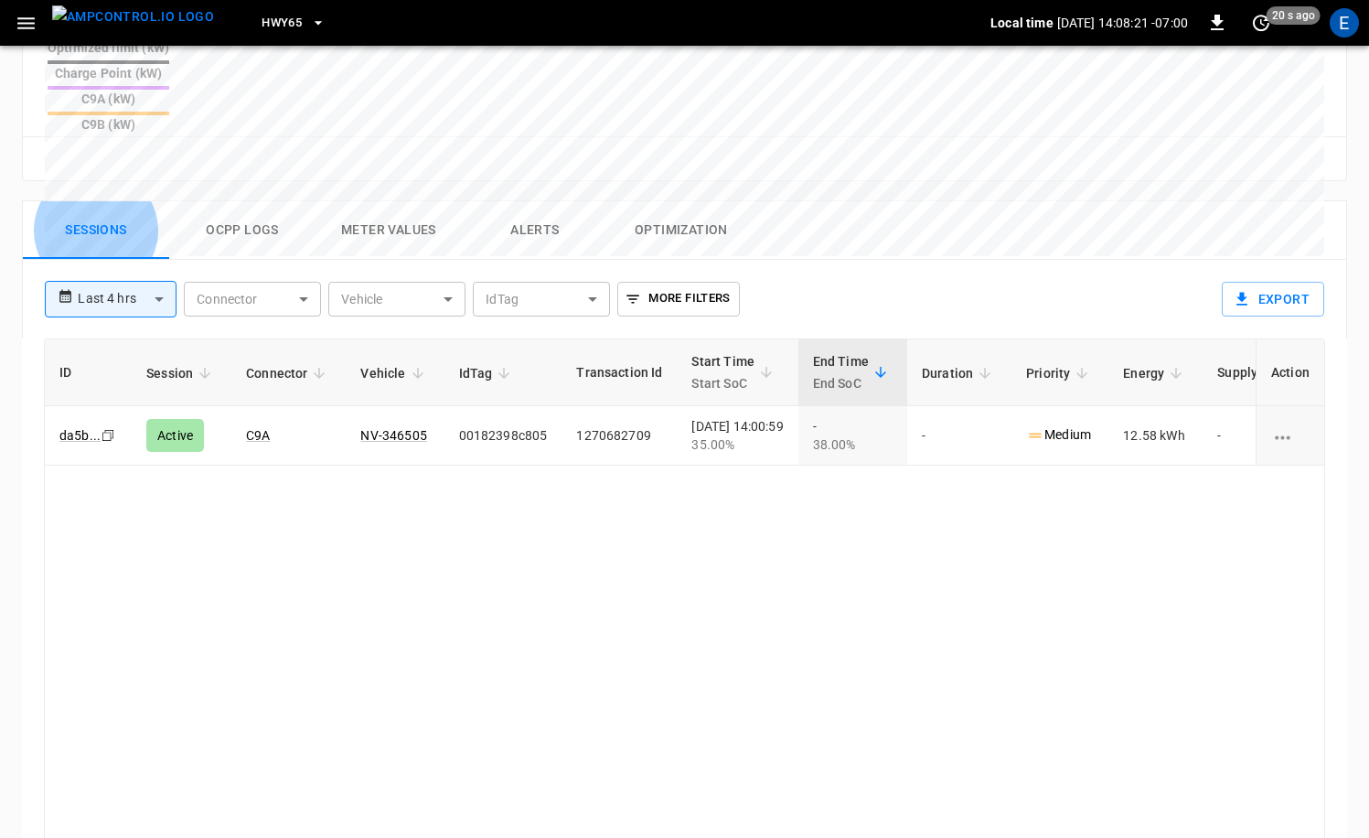
click at [846, 421] on div "ID Session Connector Vehicle IdTag Transaction Id Start Time Start SoC End Time…" at bounding box center [684, 631] width 1281 height 586
click at [900, 437] on div "ID Session Connector Vehicle IdTag Transaction Id Start Time Start SoC End Time…" at bounding box center [684, 631] width 1281 height 586
click at [152, 28] on img "menu" at bounding box center [133, 16] width 162 height 23
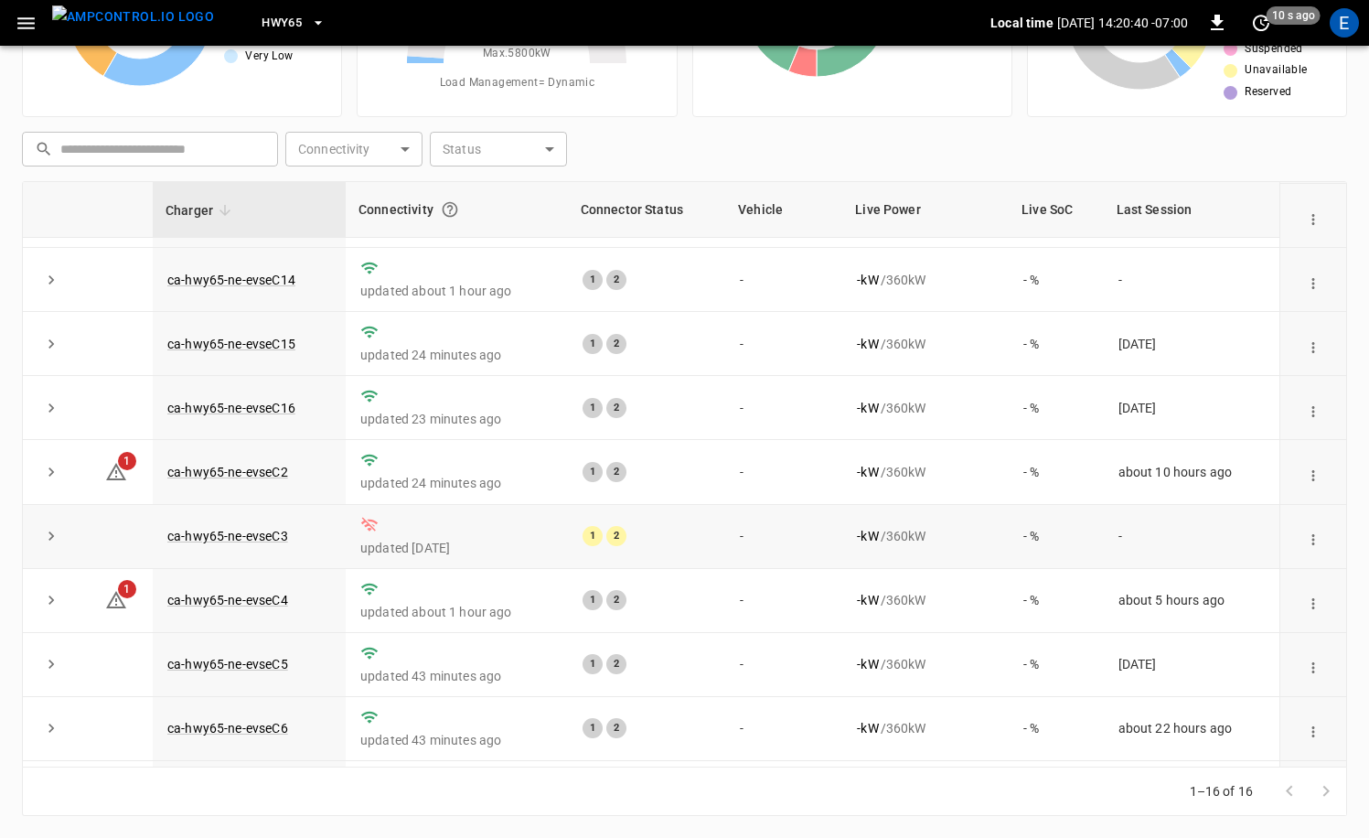
scroll to position [496, 0]
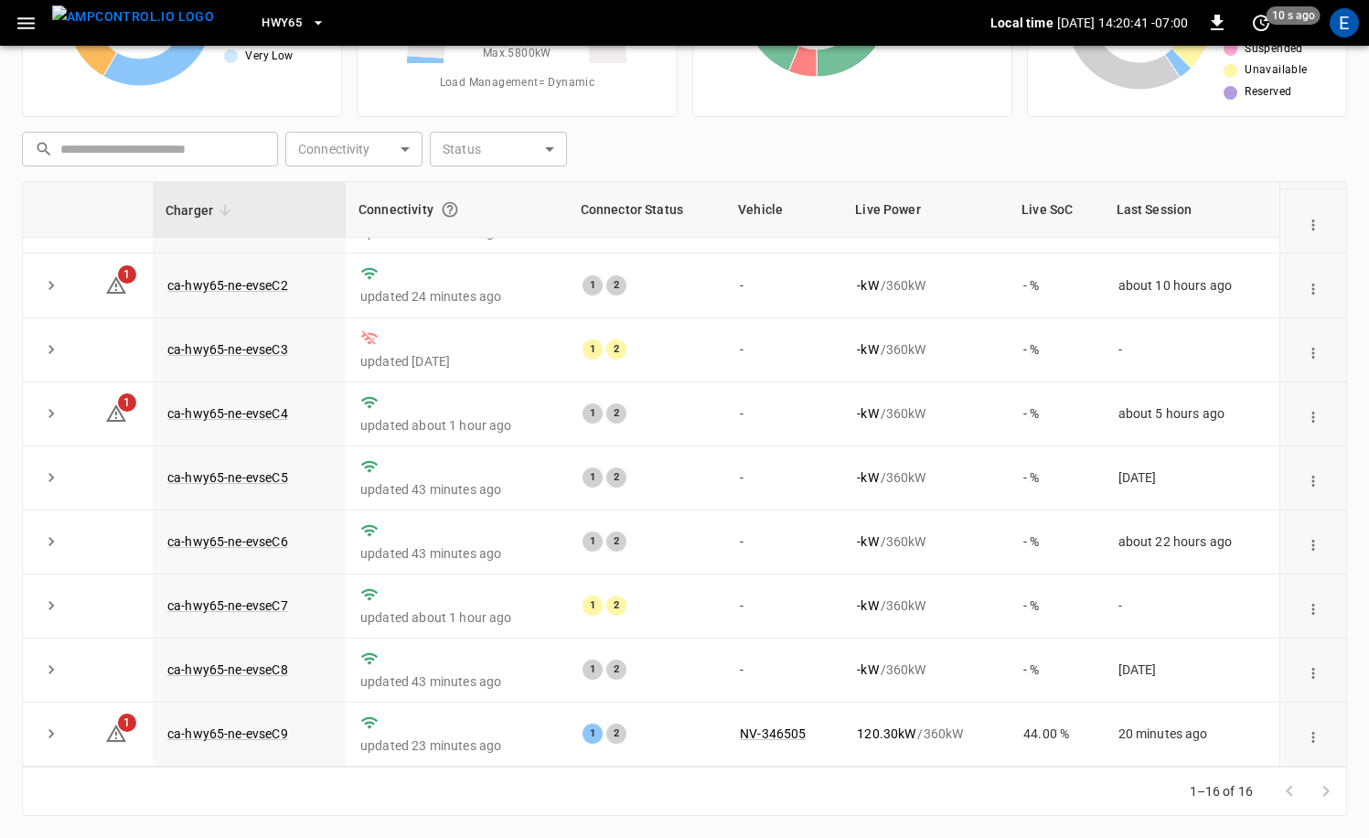
click at [309, 26] on icon "button" at bounding box center [318, 23] width 18 height 18
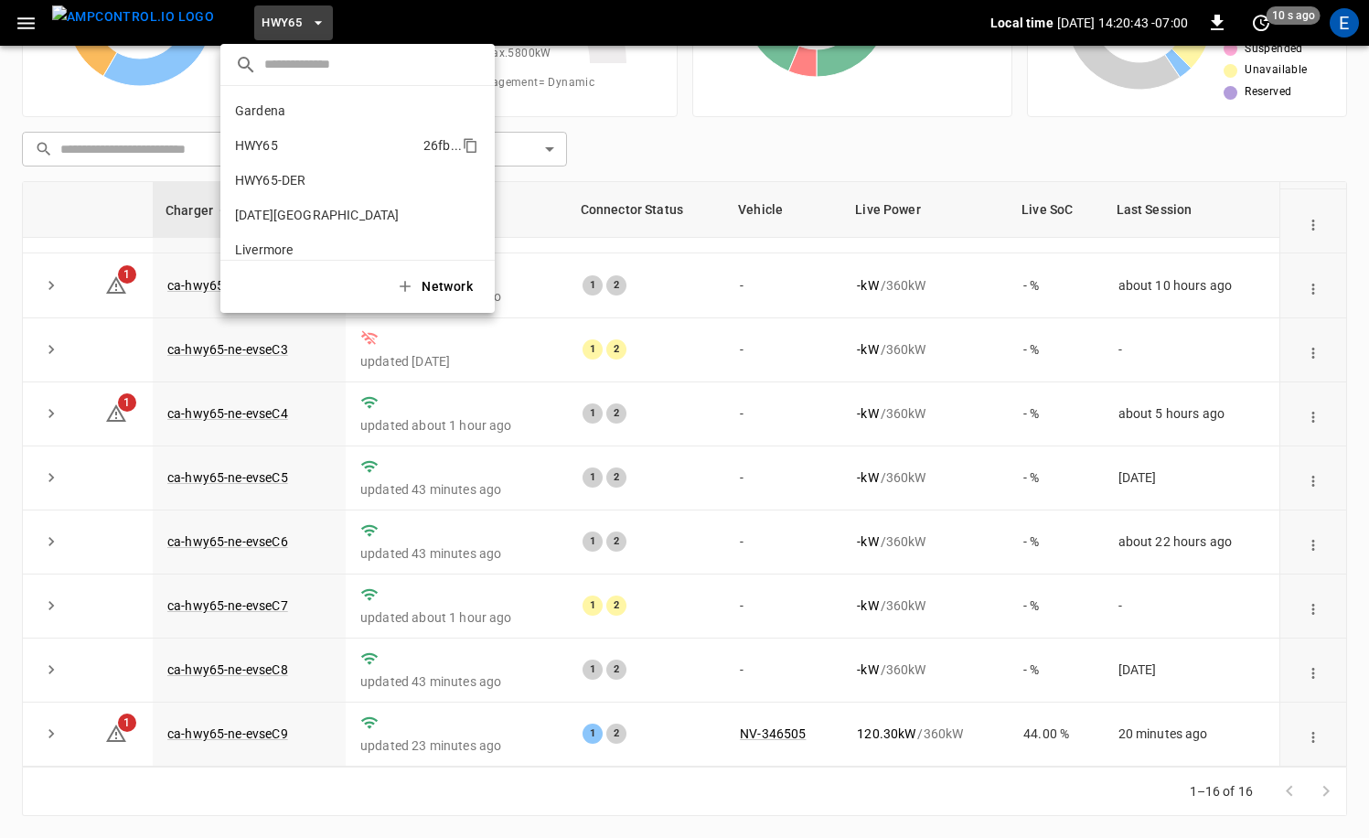
scroll to position [154, 0]
click at [324, 164] on li "SanB 5792 ..." at bounding box center [357, 165] width 274 height 35
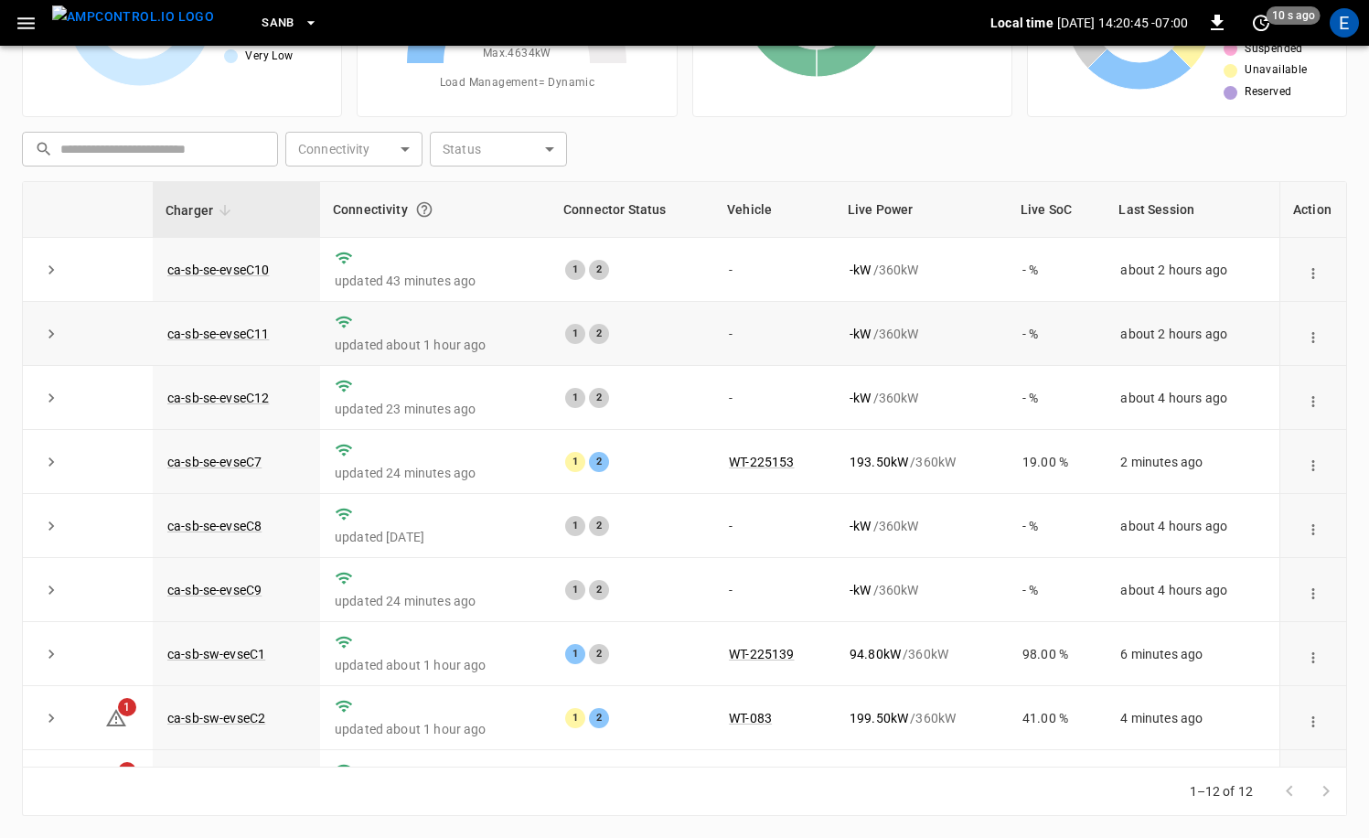
scroll to position [240, 0]
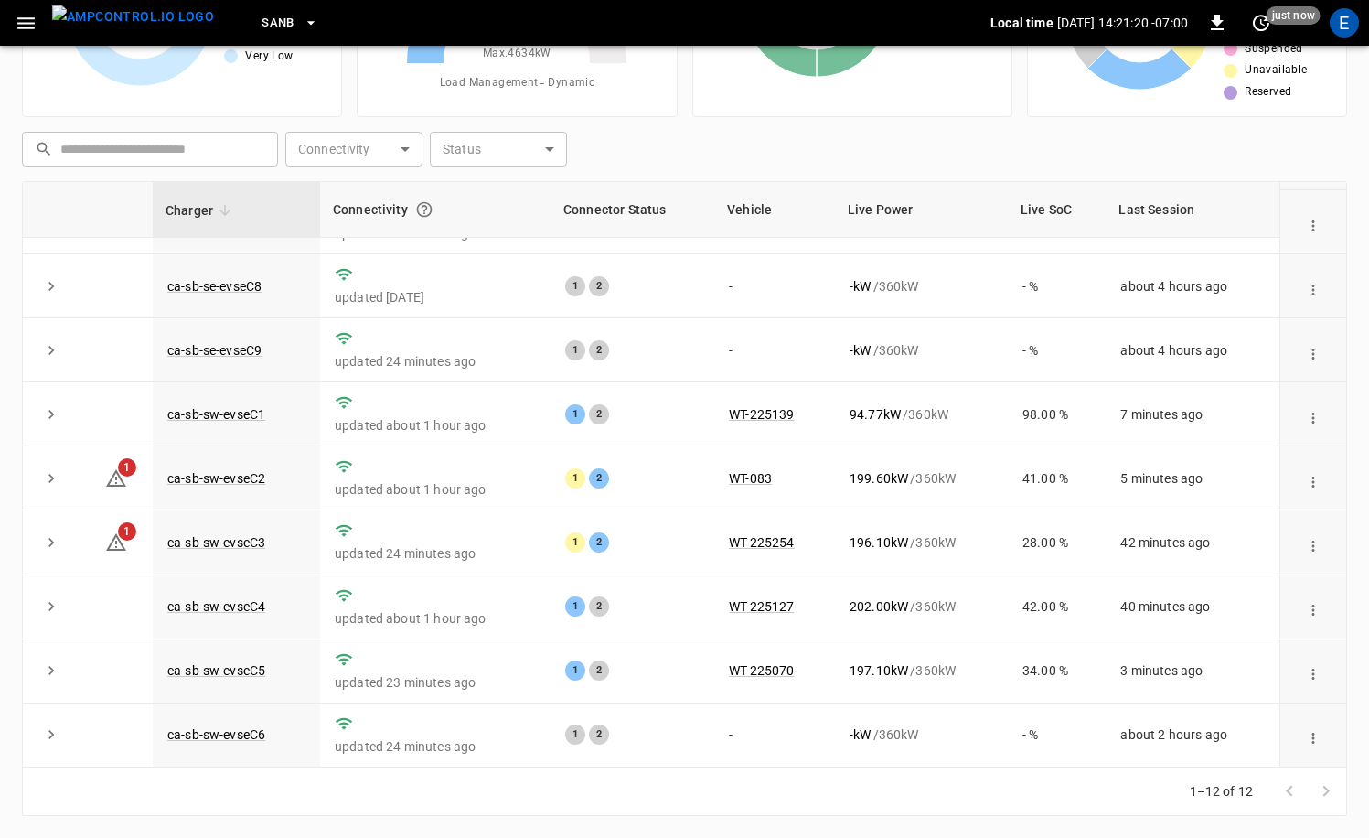
click at [262, 27] on span "SanB" at bounding box center [278, 23] width 33 height 21
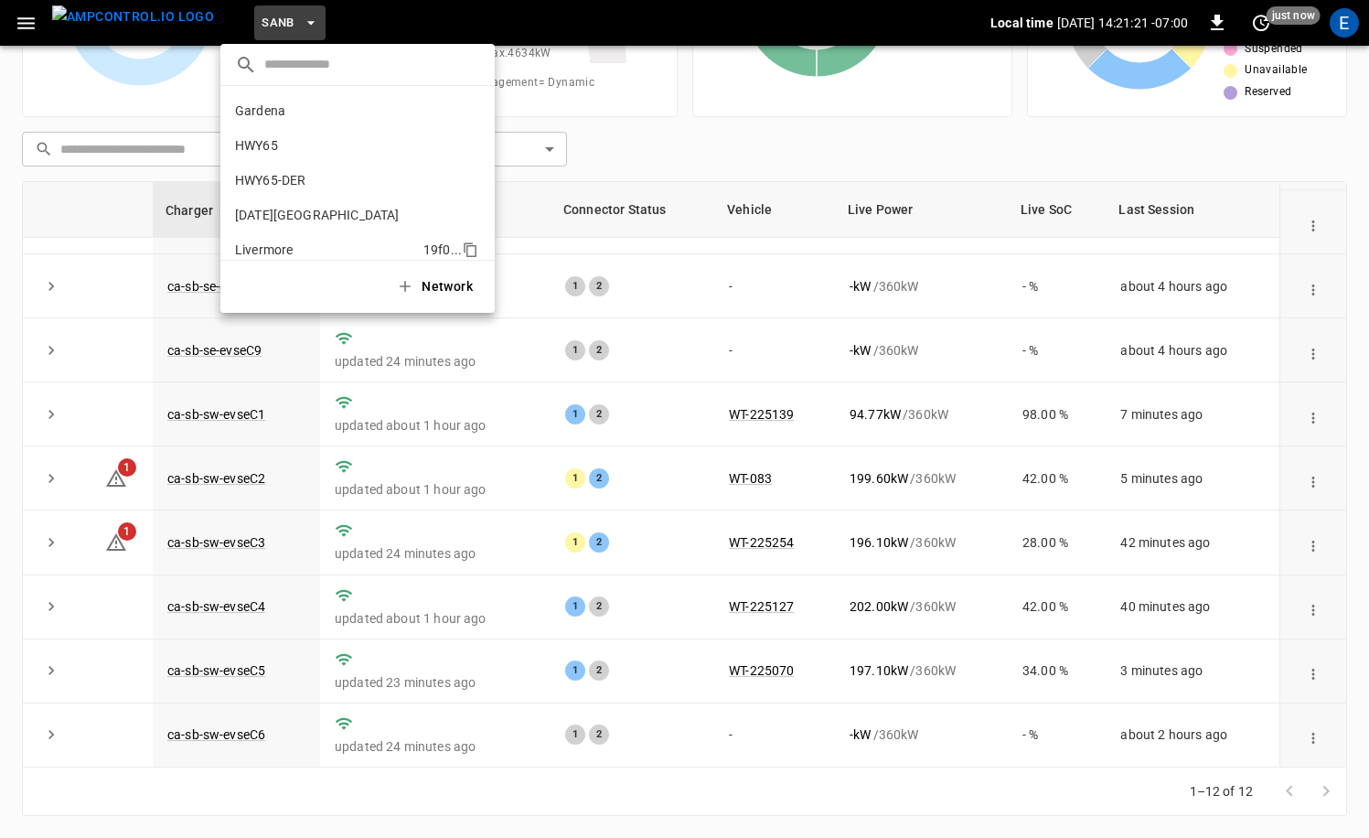
scroll to position [154, 0]
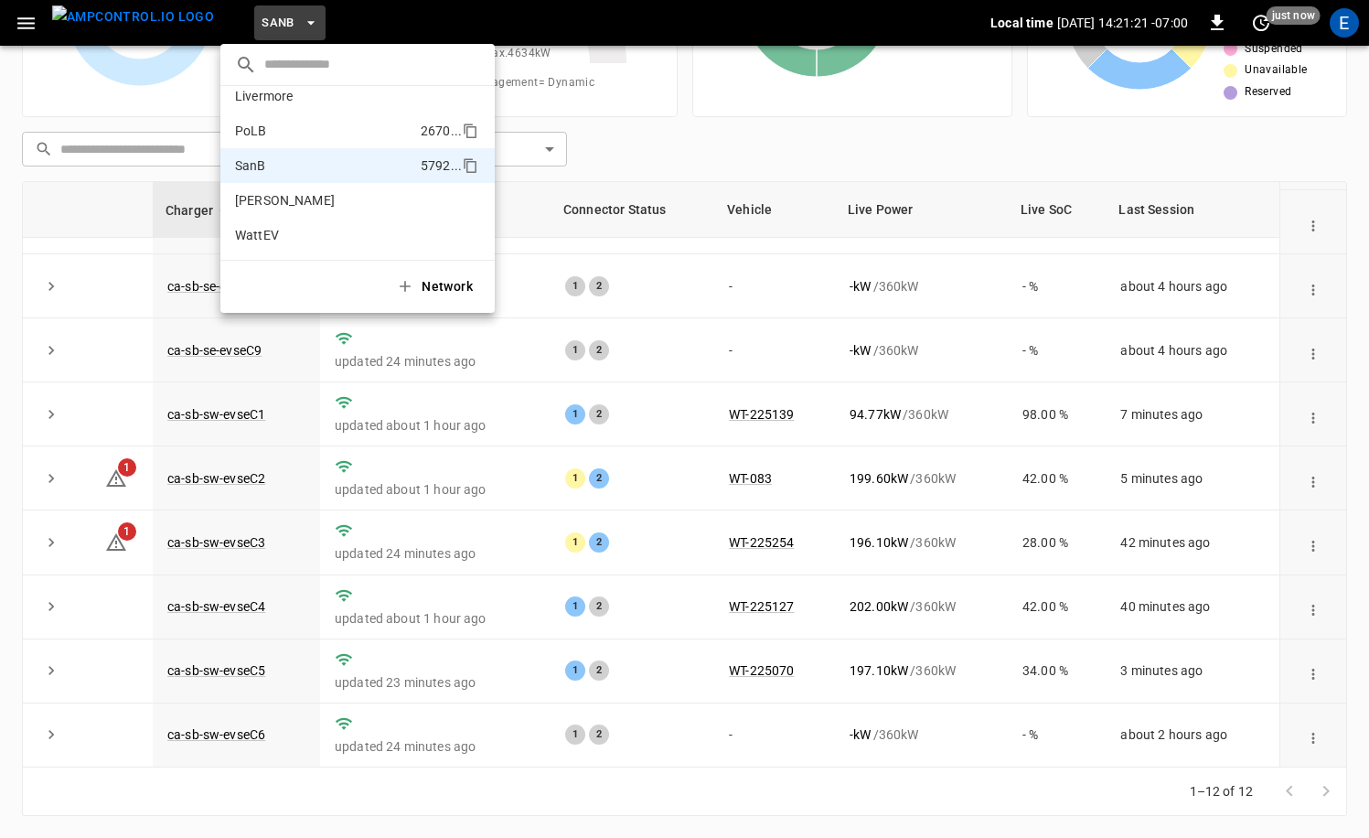
click at [279, 123] on li "PoLB 2670 ..." at bounding box center [357, 130] width 274 height 35
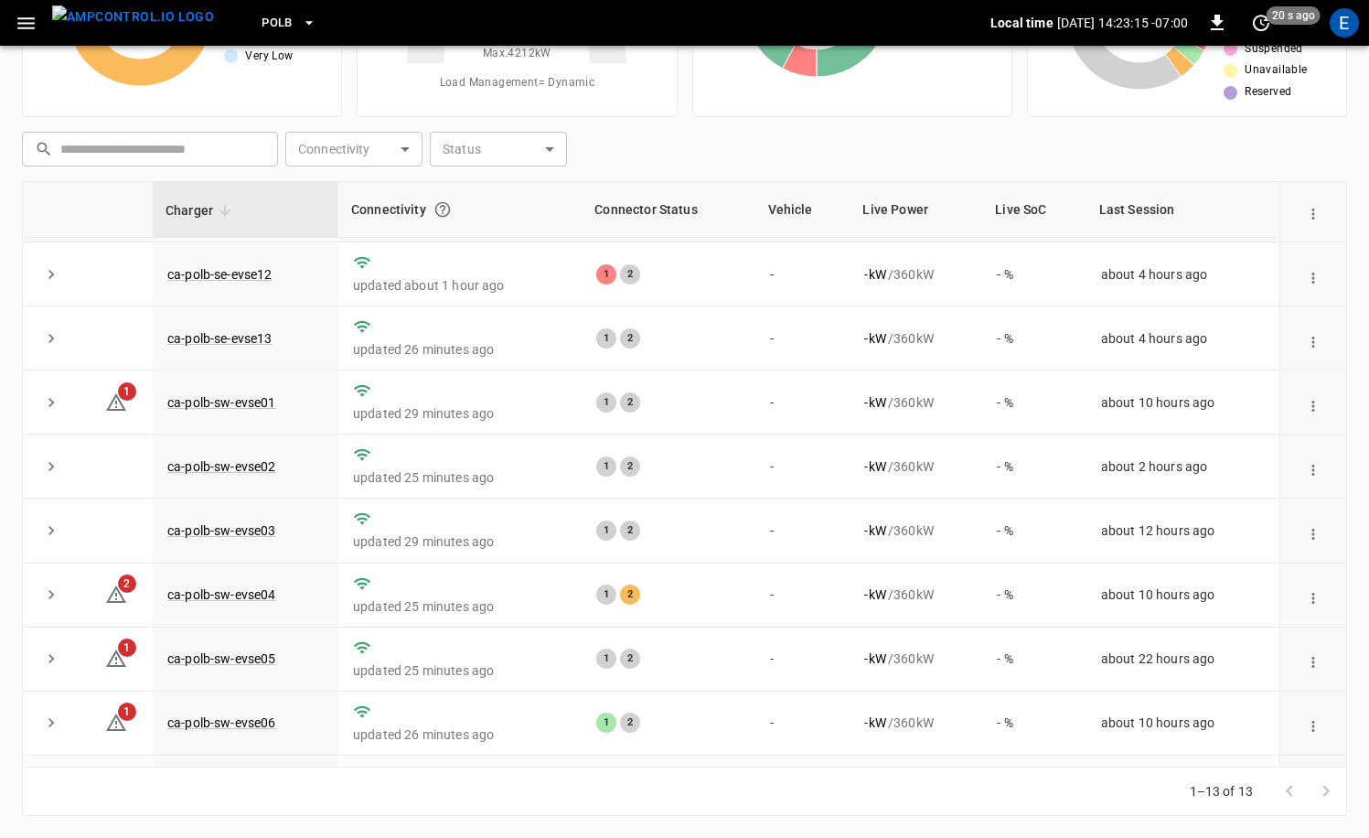
scroll to position [304, 0]
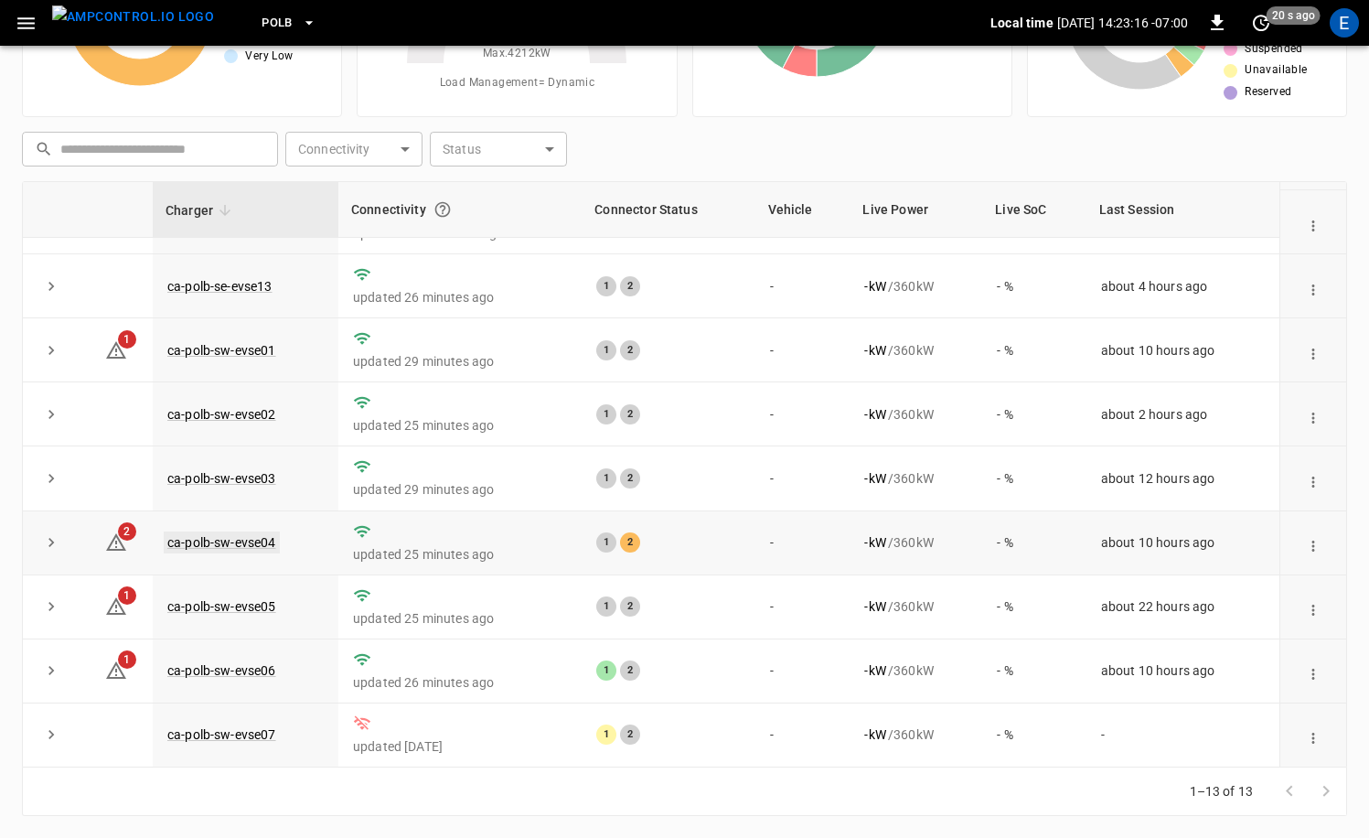
click at [259, 542] on link "ca-polb-sw-evse04" at bounding box center [222, 542] width 116 height 22
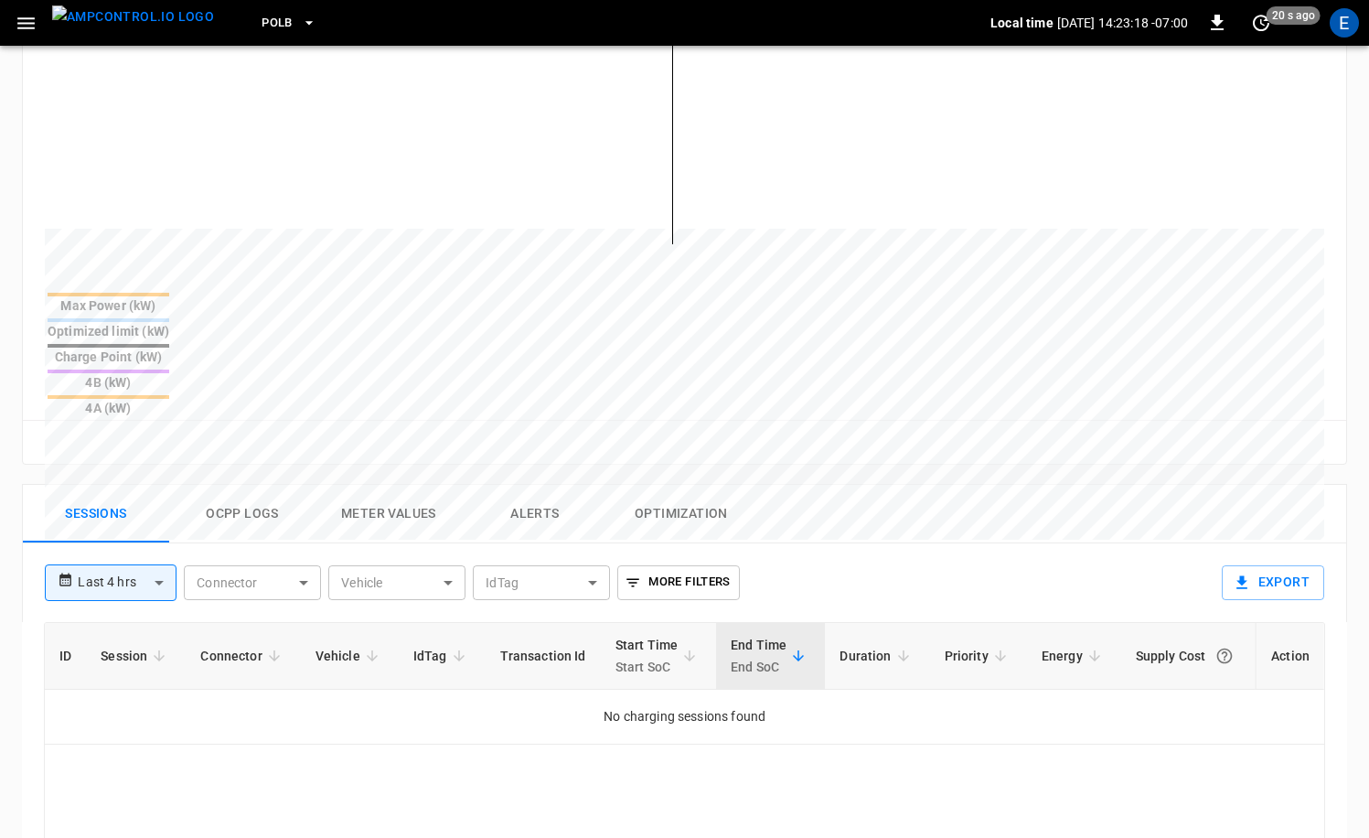
scroll to position [625, 0]
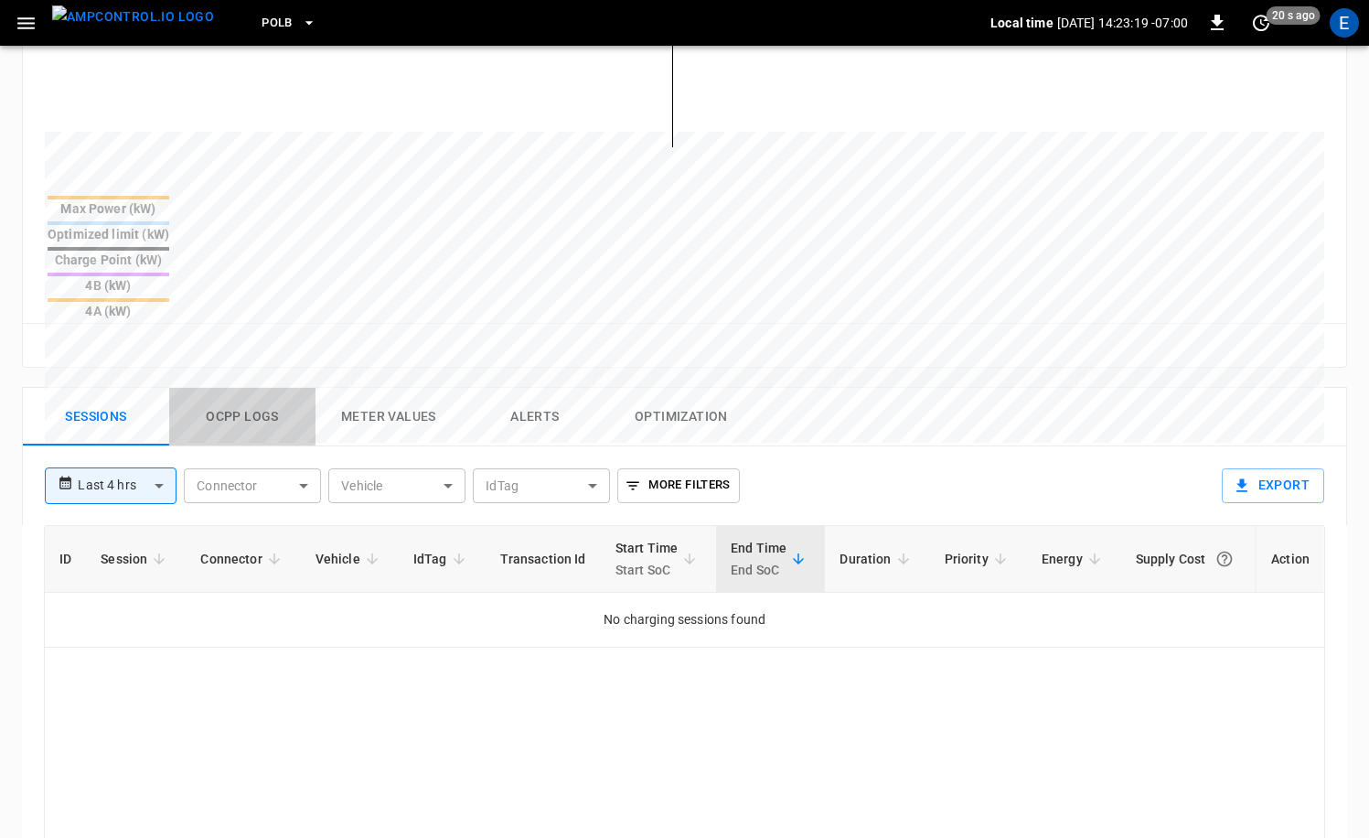
click at [287, 388] on button "Ocpp logs" at bounding box center [242, 417] width 146 height 59
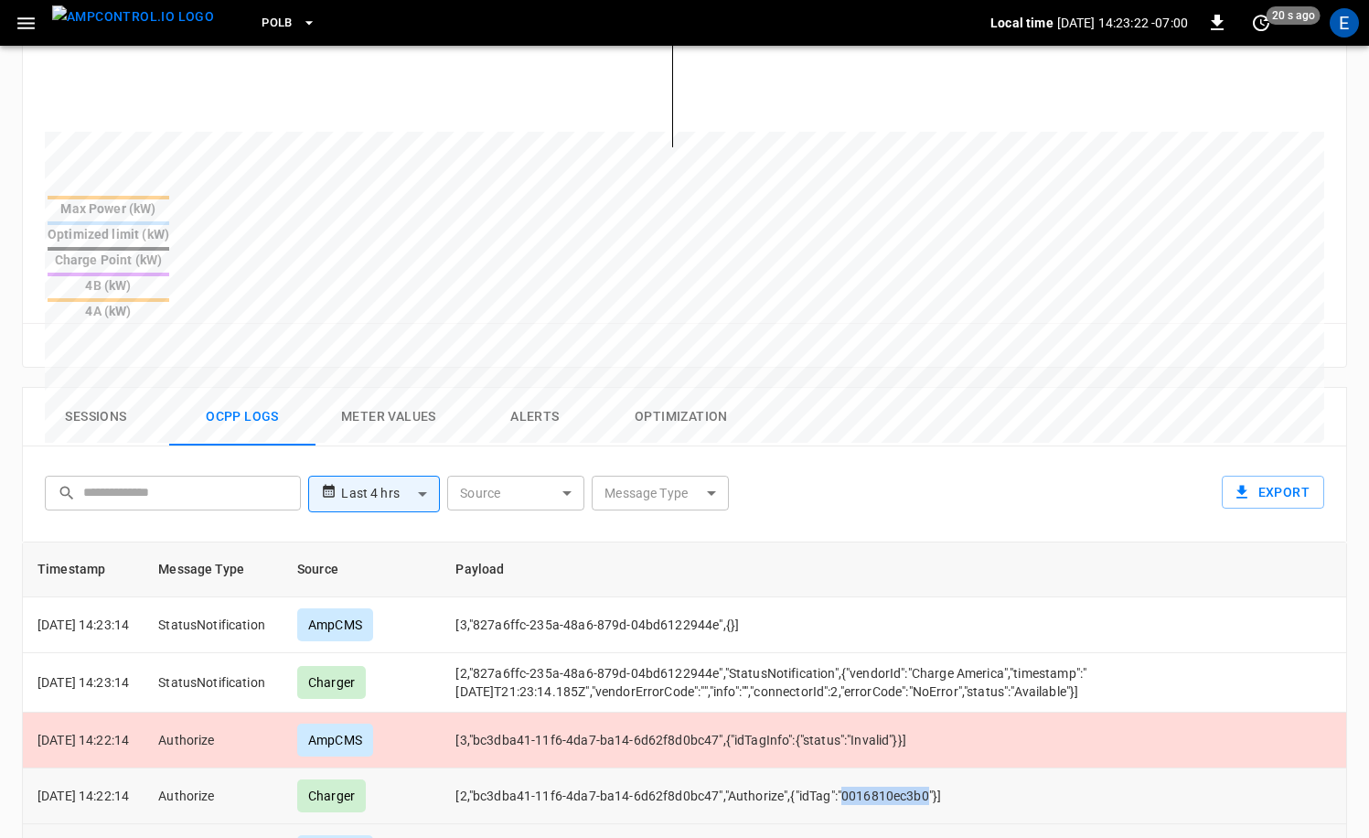
drag, startPoint x: 870, startPoint y: 701, endPoint x: 998, endPoint y: 763, distance: 142.7
click at [956, 768] on td "[2,"bc3dba41-11f6-4da7-ba14-6d62f8d0bc47","Authorize",{"idTag":"0016810ec3b0"}]" at bounding box center [1061, 796] width 1240 height 56
copy td "0016810ec3b0"
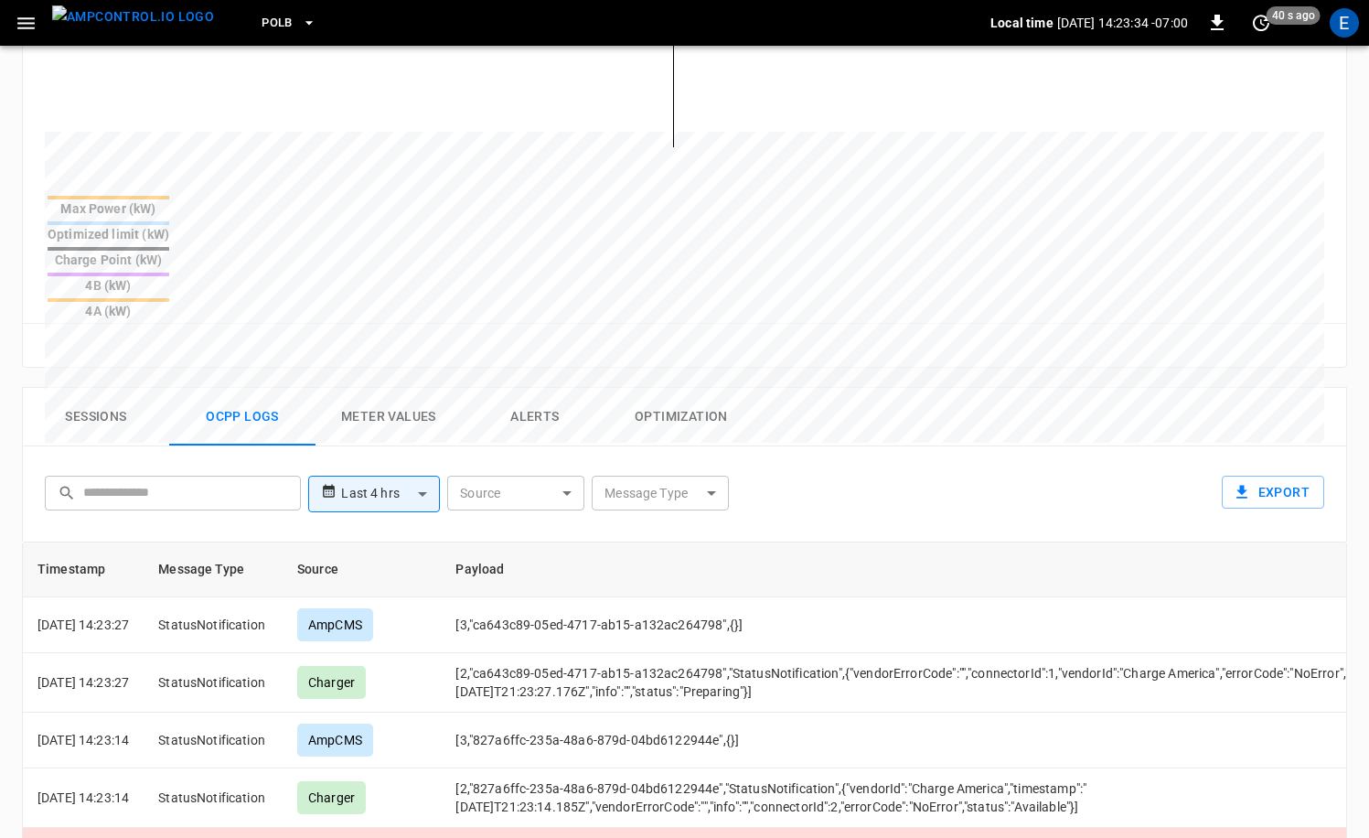
click at [123, 388] on button "Sessions" at bounding box center [96, 417] width 146 height 59
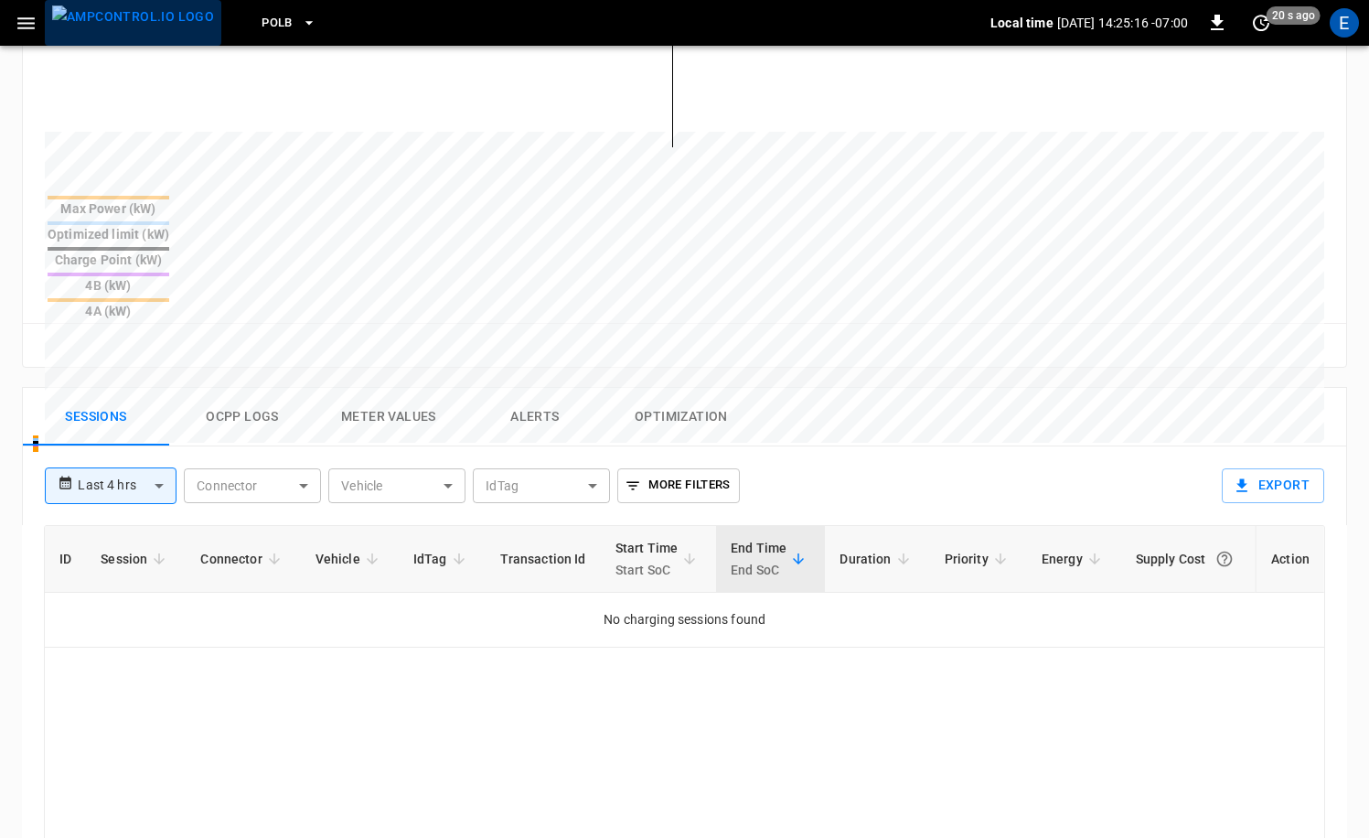
click at [148, 28] on img "menu" at bounding box center [133, 16] width 162 height 23
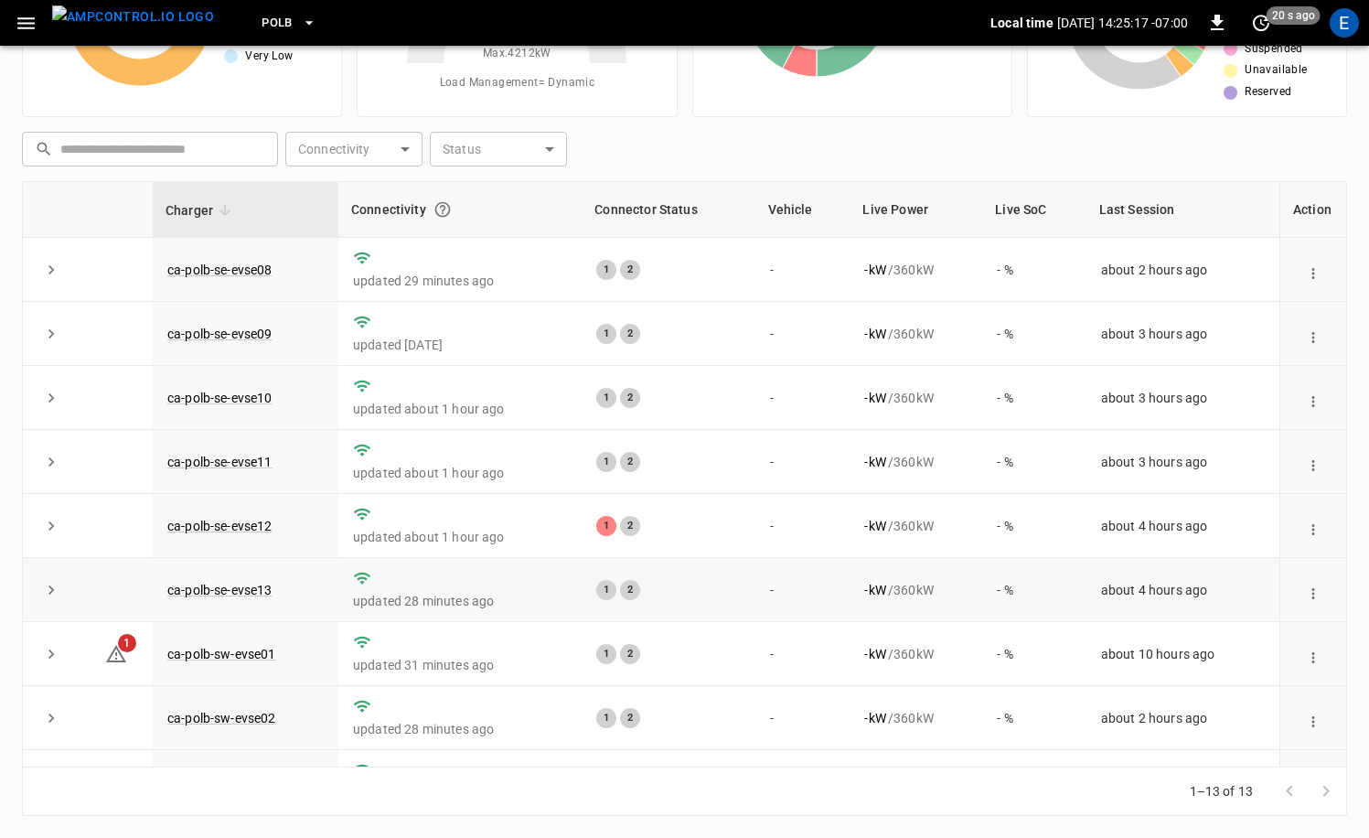
scroll to position [304, 0]
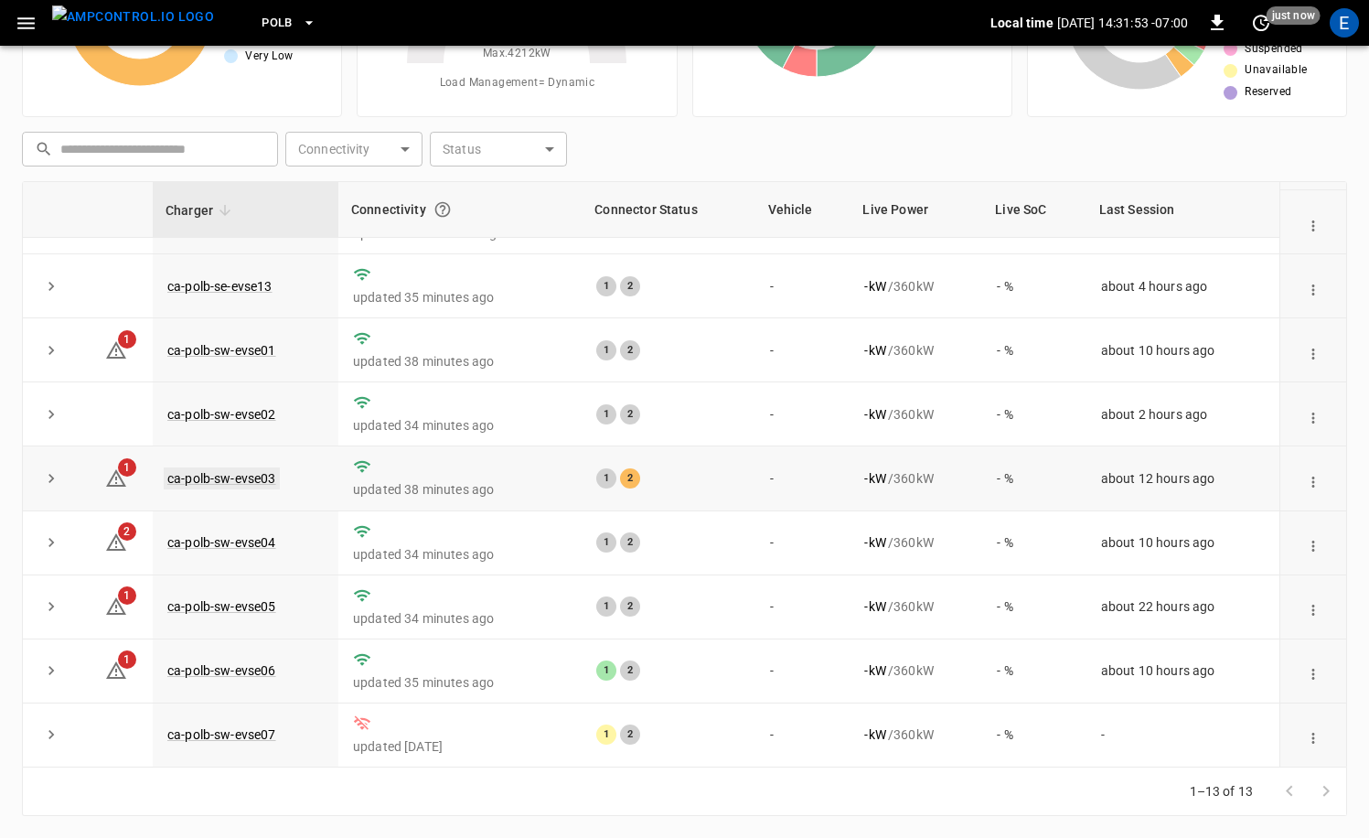
click at [249, 473] on link "ca-polb-sw-evse03" at bounding box center [222, 478] width 116 height 22
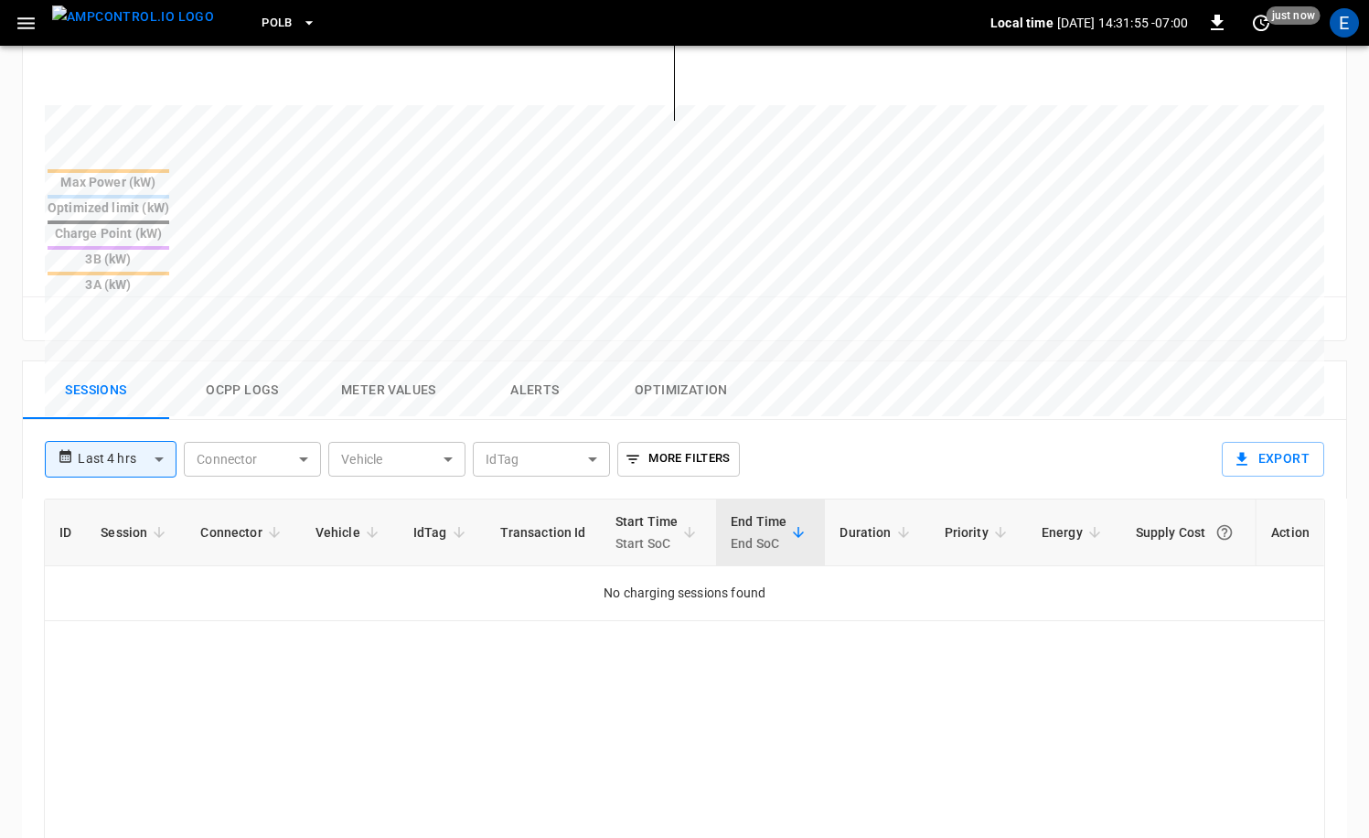
scroll to position [704, 0]
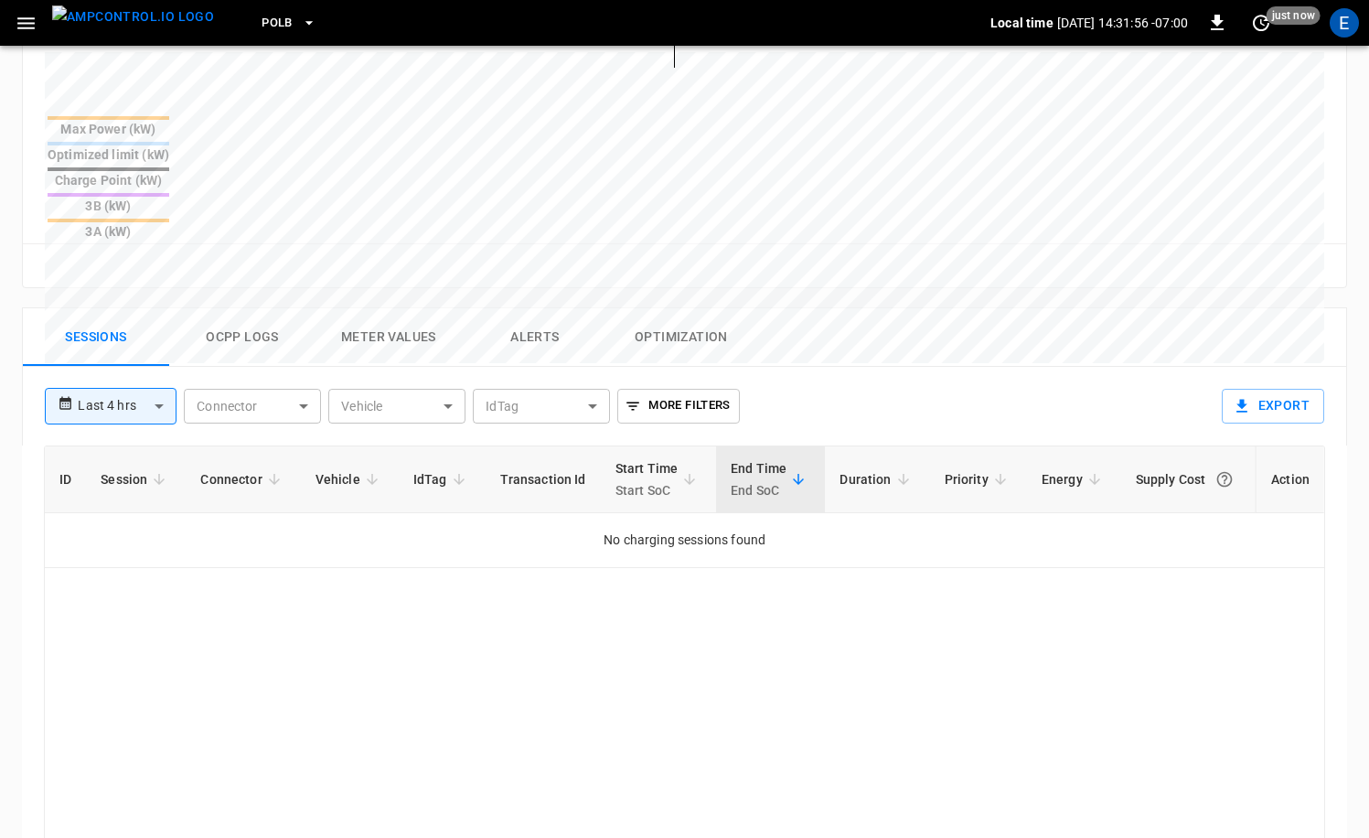
click at [251, 308] on button "Ocpp logs" at bounding box center [242, 337] width 146 height 59
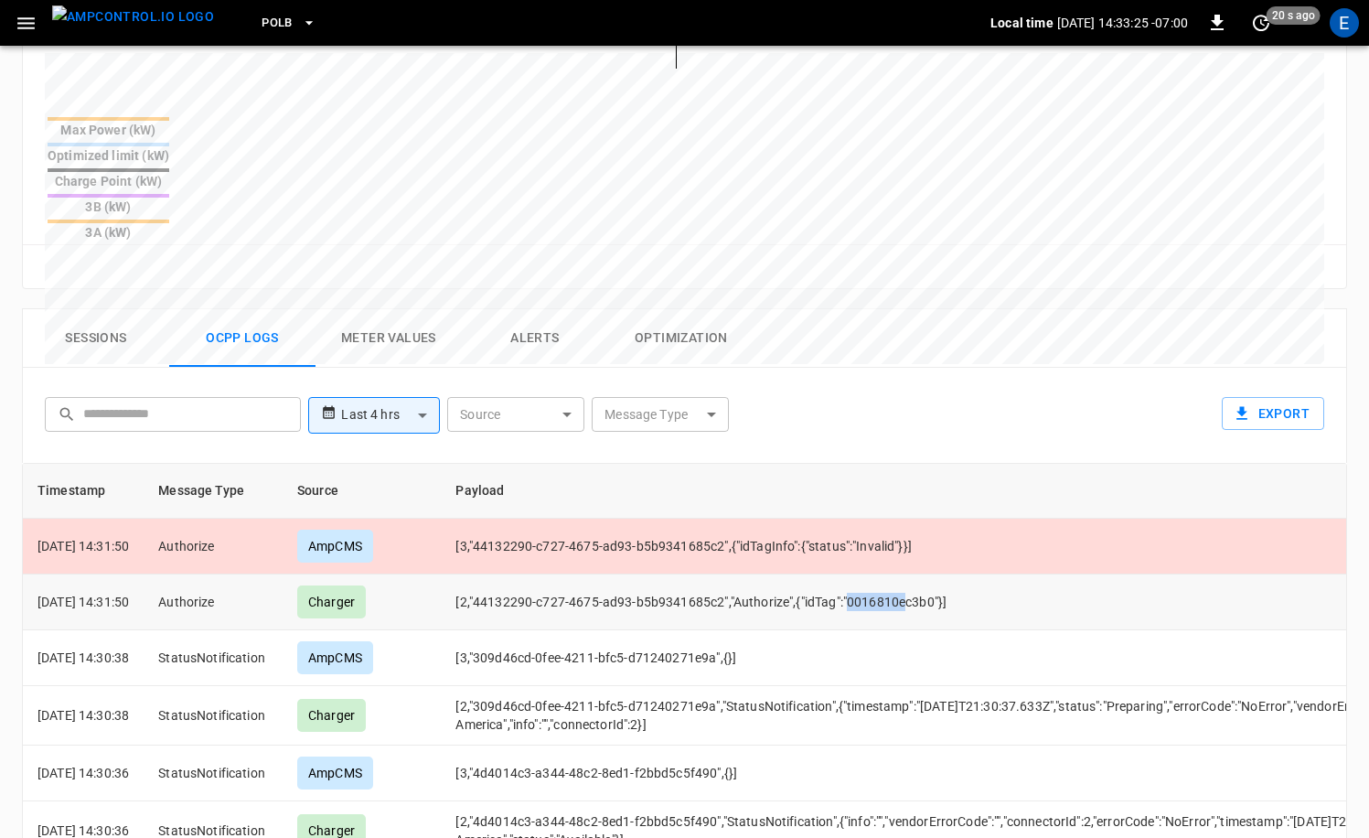
scroll to position [705, 0]
drag, startPoint x: 875, startPoint y: 512, endPoint x: 960, endPoint y: 523, distance: 85.7
click at [960, 572] on td "[2,"44132290-c727-4675-ad93-b5b9341685c2","Authorize",{"idTag":"0016810ec3b0"}]" at bounding box center [1061, 600] width 1240 height 56
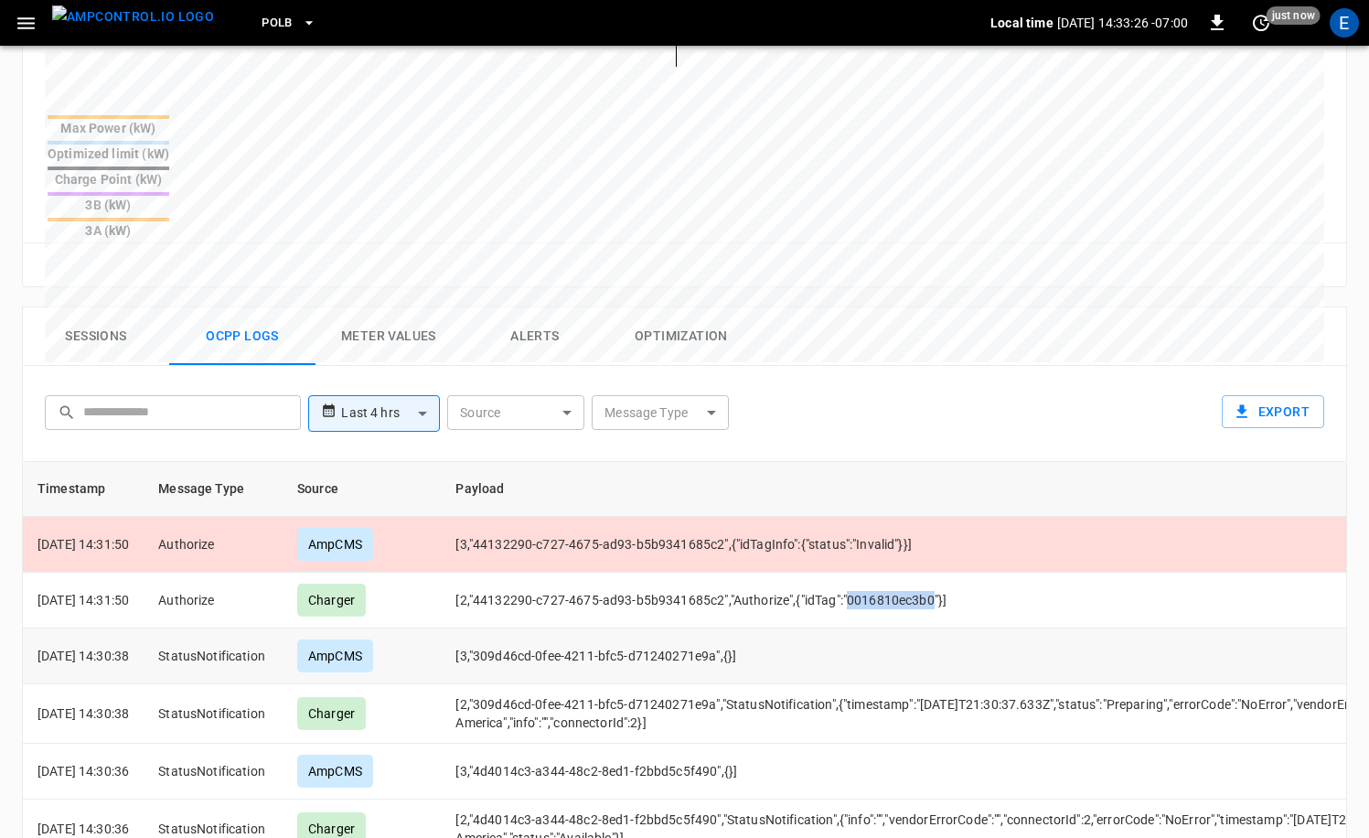
copy td "0016810ec3b0"
click at [31, 25] on icon "button" at bounding box center [26, 23] width 23 height 23
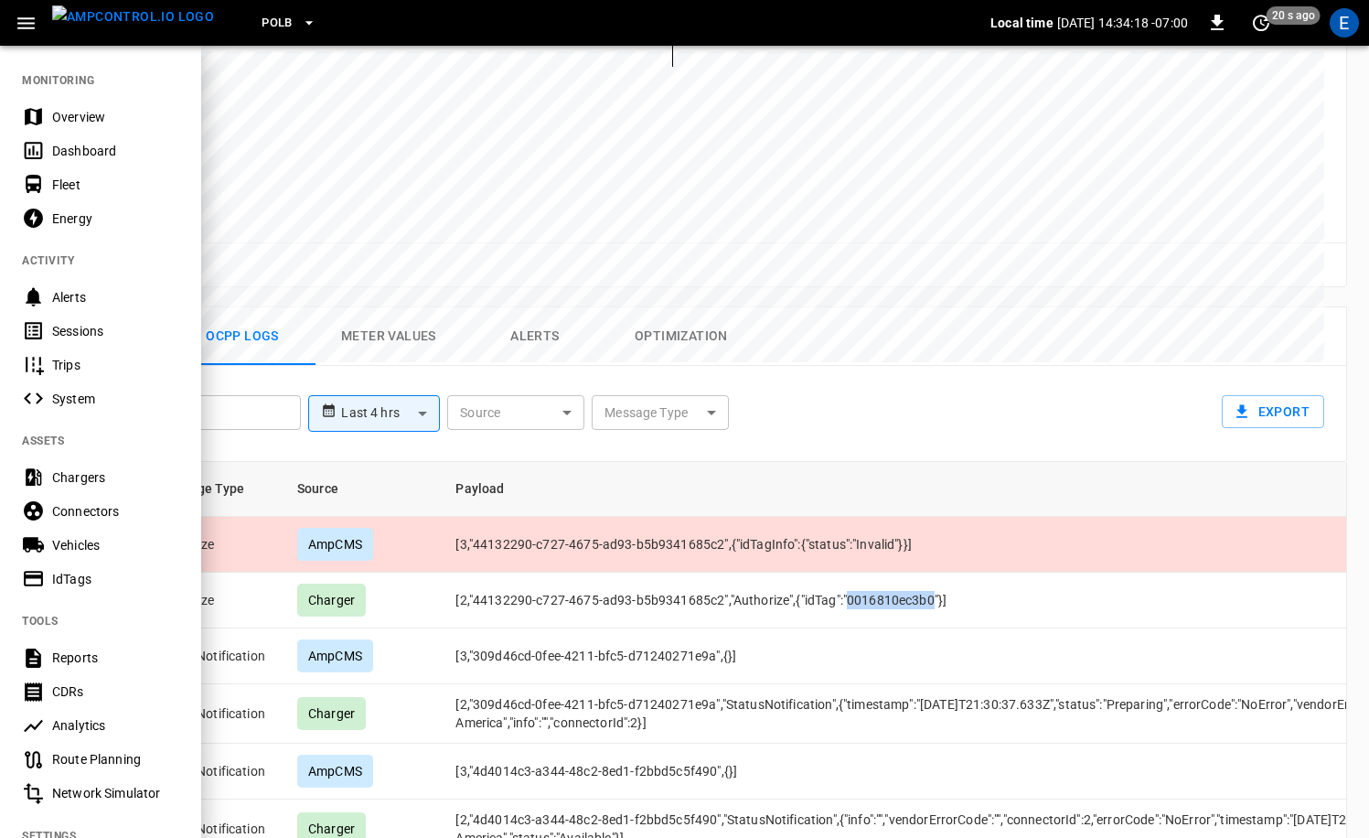
click at [81, 544] on div "Vehicles" at bounding box center [115, 545] width 127 height 18
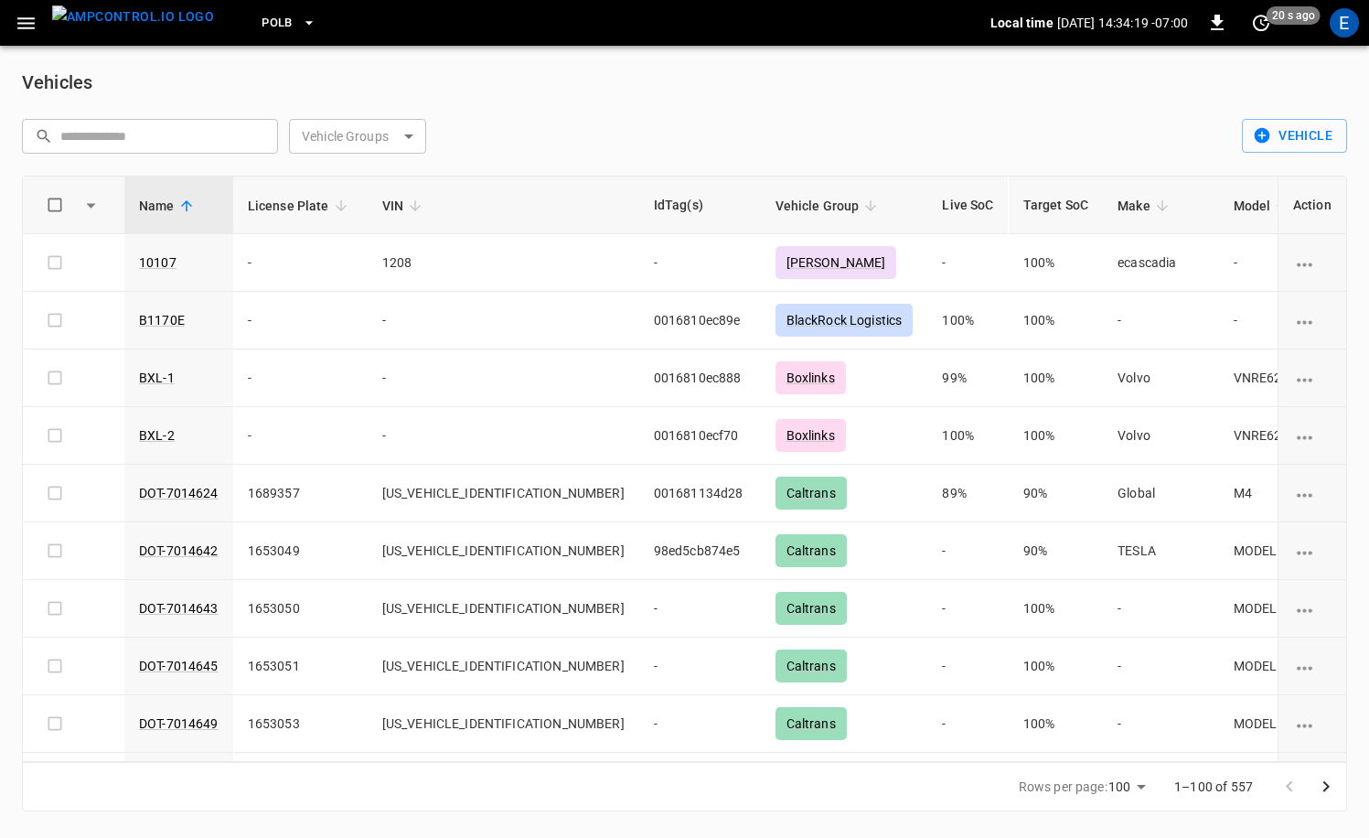
click at [196, 124] on input "text" at bounding box center [162, 136] width 205 height 34
paste input "******"
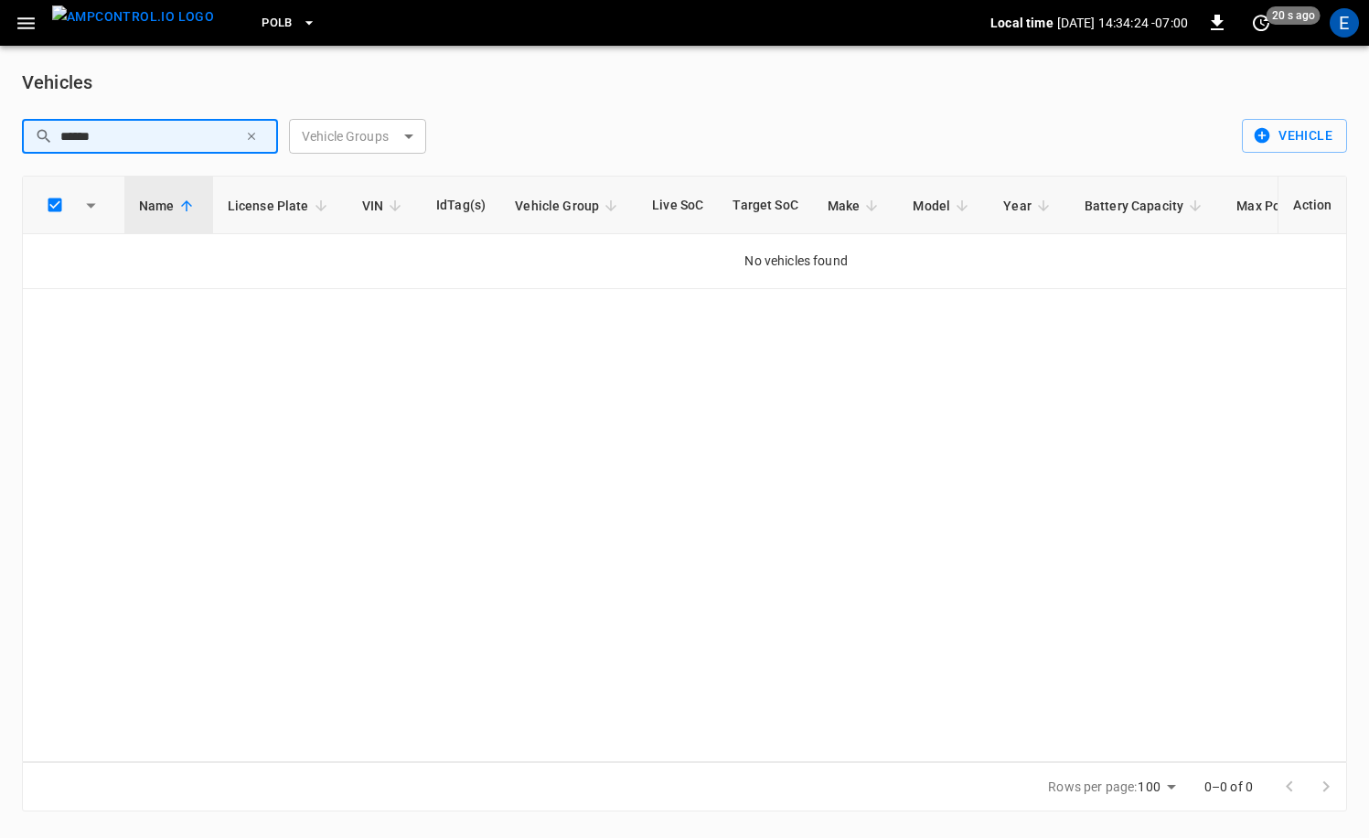
type input "******"
click at [256, 135] on icon "button" at bounding box center [251, 136] width 13 height 13
click at [688, 101] on div "Vehicles ​ ****** ​ Vehicle Groups ​ Vehicle Groups Vehicle Name License Plate …" at bounding box center [684, 439] width 1369 height 787
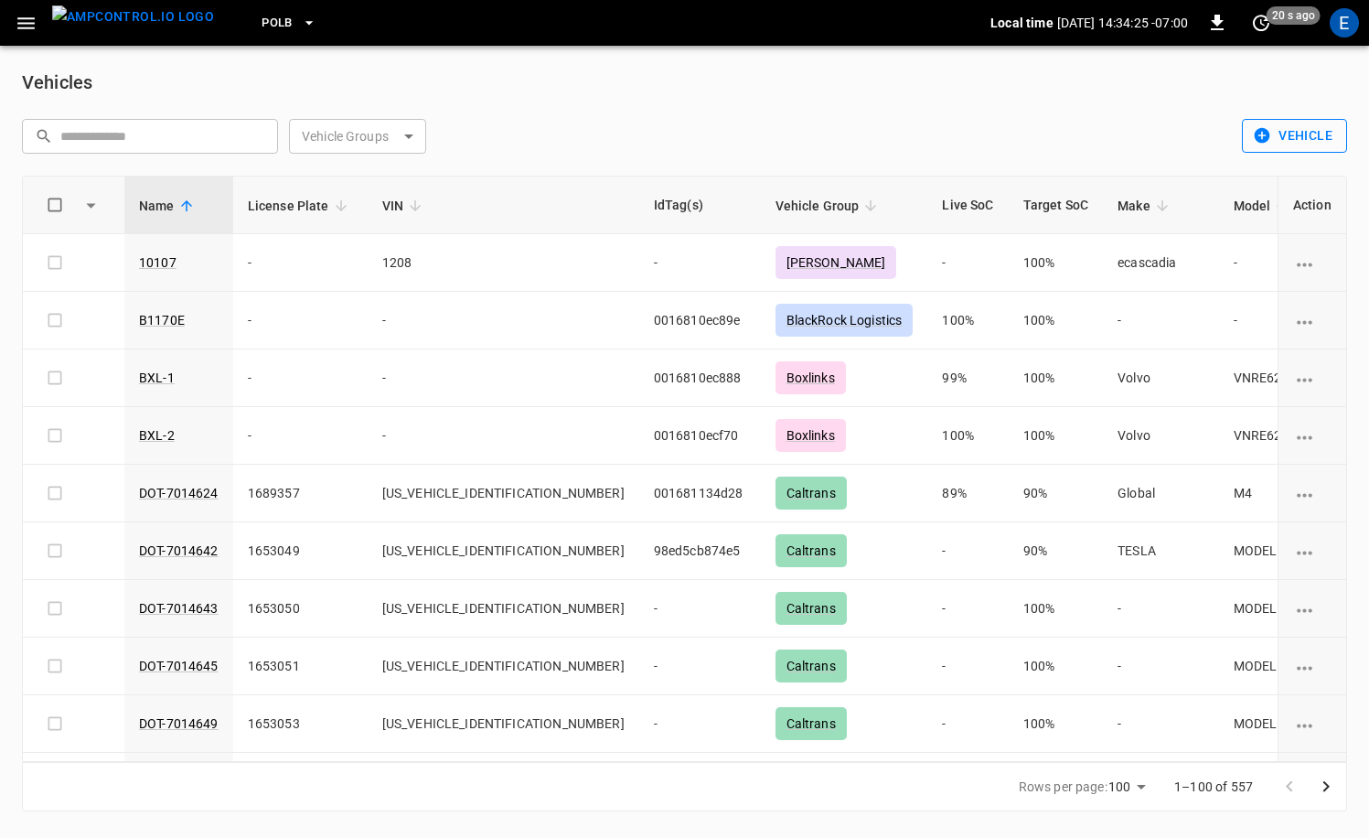
click at [1292, 135] on button "Vehicle" at bounding box center [1294, 136] width 105 height 34
click at [1301, 170] on li "Create" at bounding box center [1291, 175] width 96 height 30
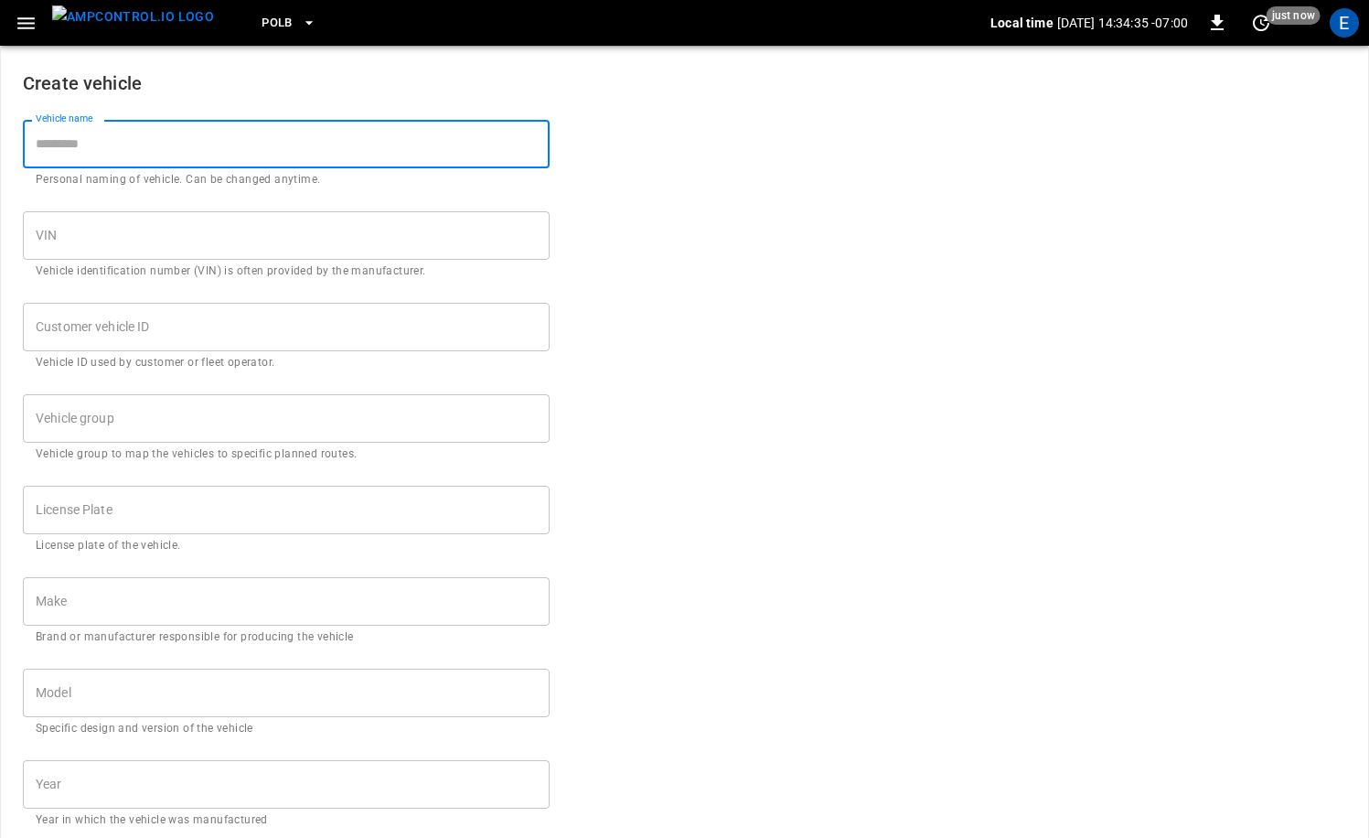
click at [174, 148] on input "Vehicle name" at bounding box center [286, 144] width 527 height 48
paste input "**********"
type input "**********"
click at [166, 316] on input "Customer vehicle ID" at bounding box center [286, 327] width 527 height 48
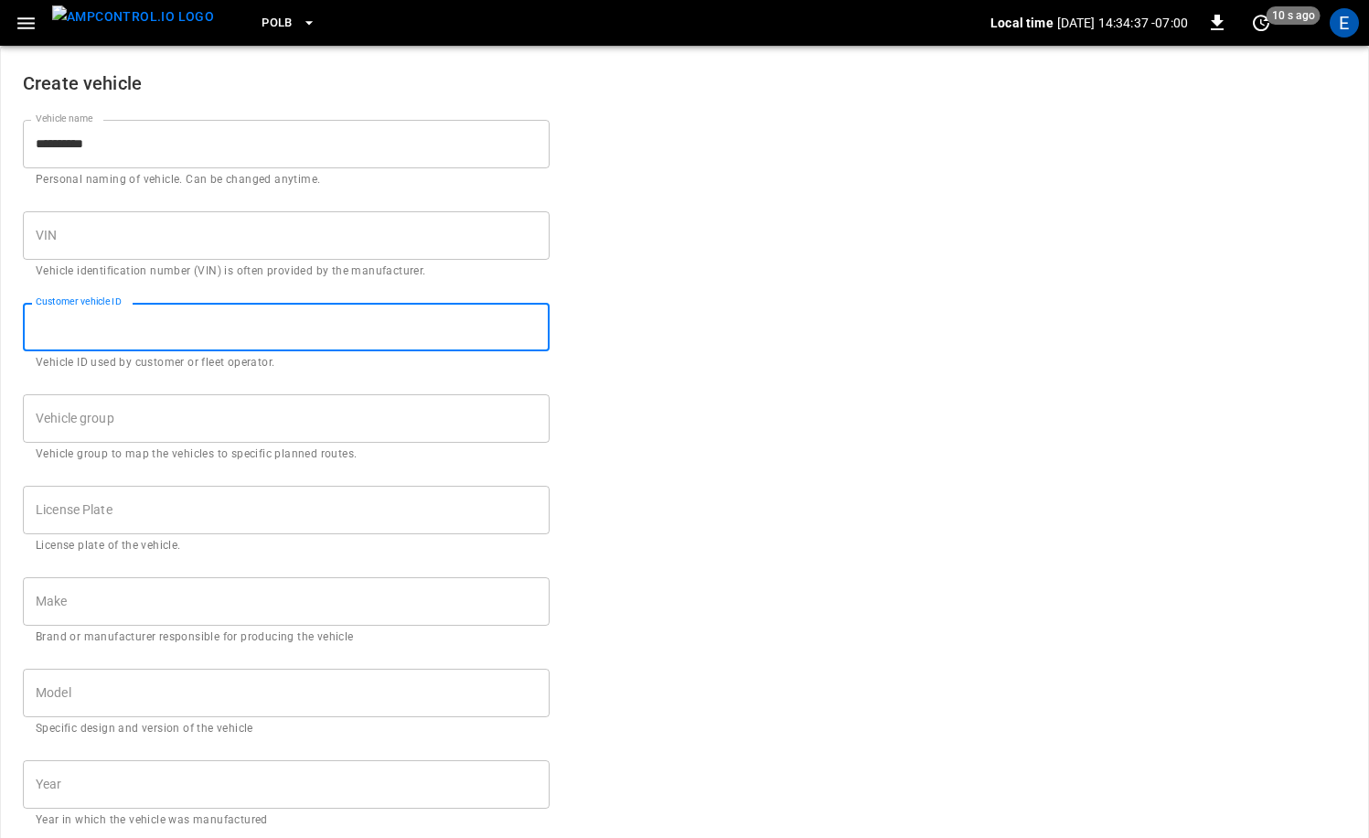
paste input "**********"
type input "**********"
click at [312, 419] on input "Vehicle group" at bounding box center [272, 418] width 483 height 32
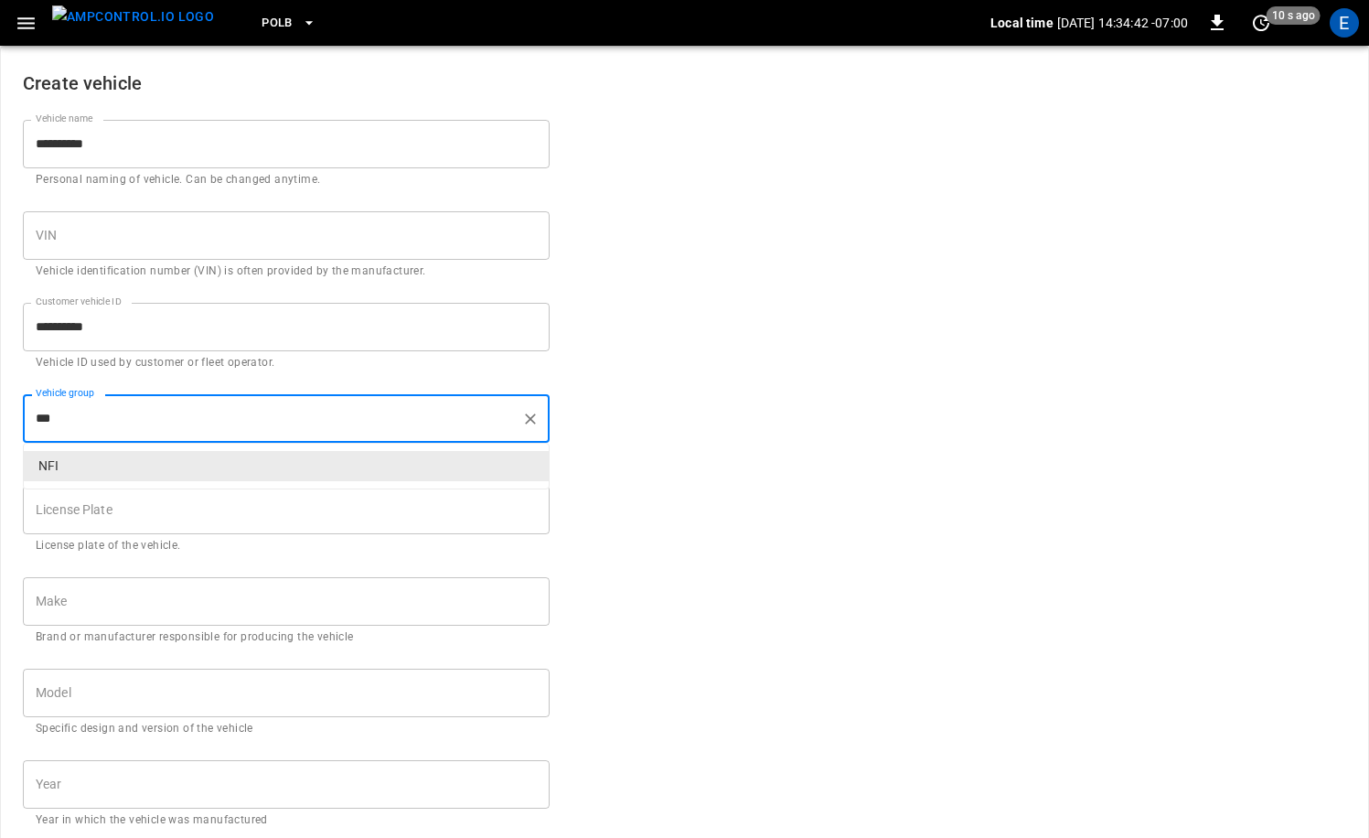
click at [282, 475] on p "NFI" at bounding box center [286, 466] width 525 height 30
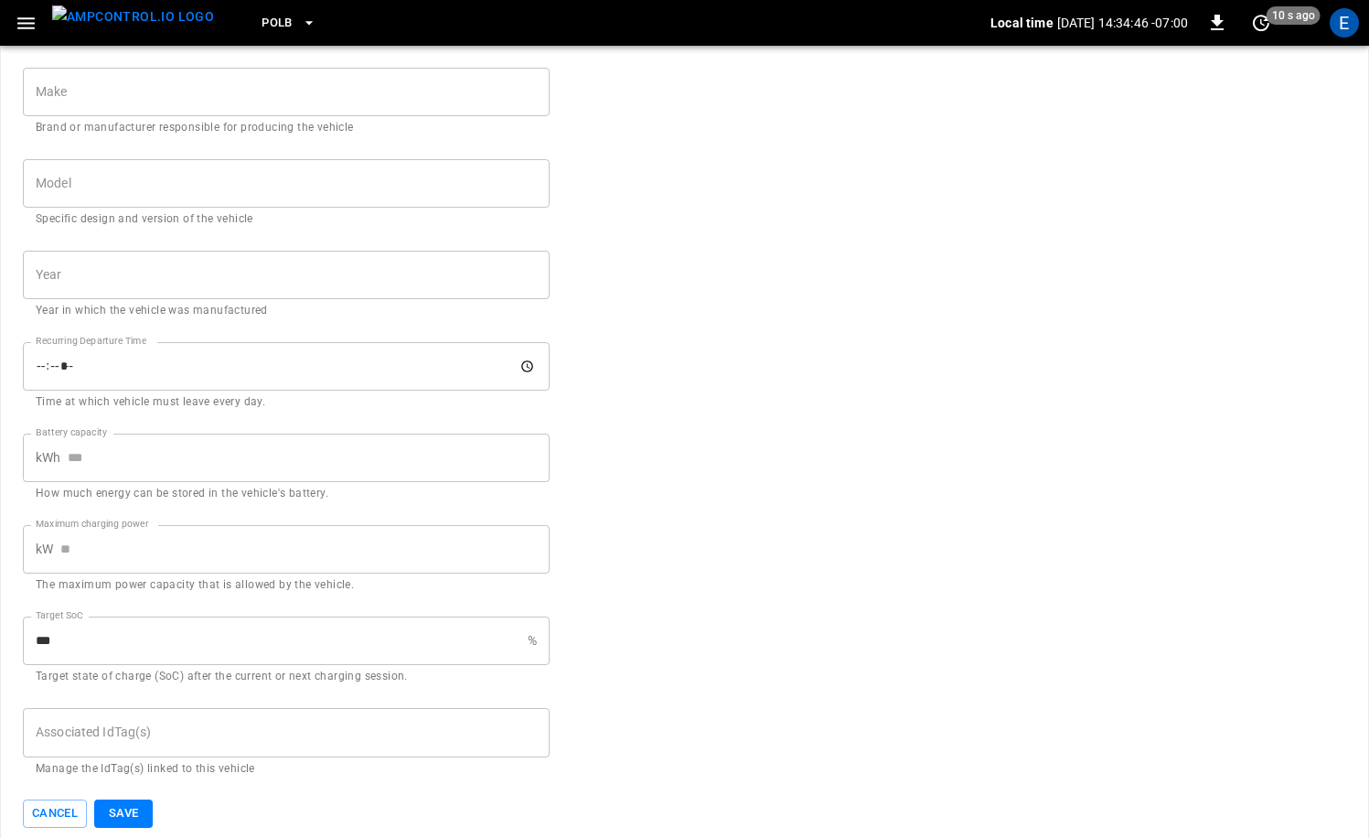
scroll to position [522, 0]
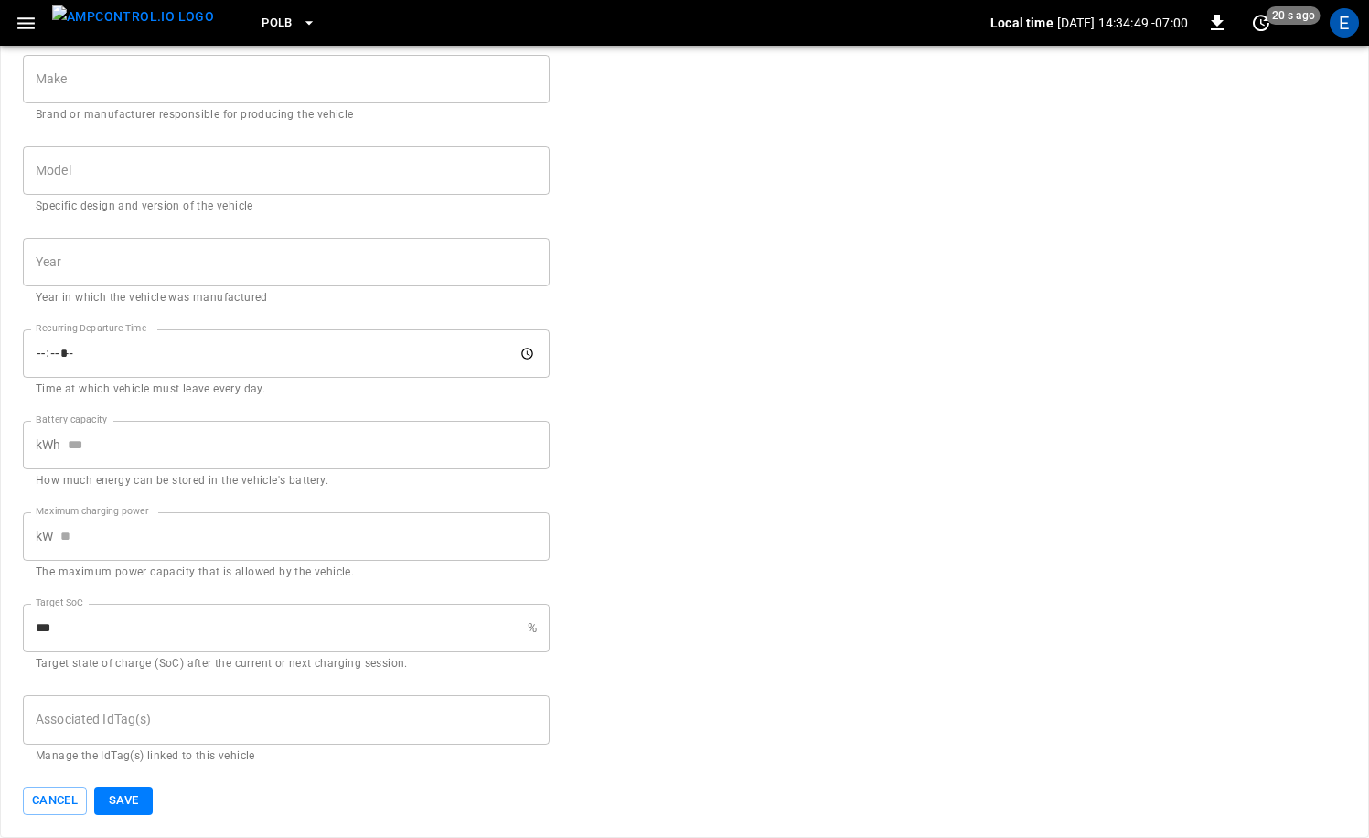
type input "***"
click at [174, 722] on input "Associated IdTag(s)" at bounding box center [286, 719] width 510 height 32
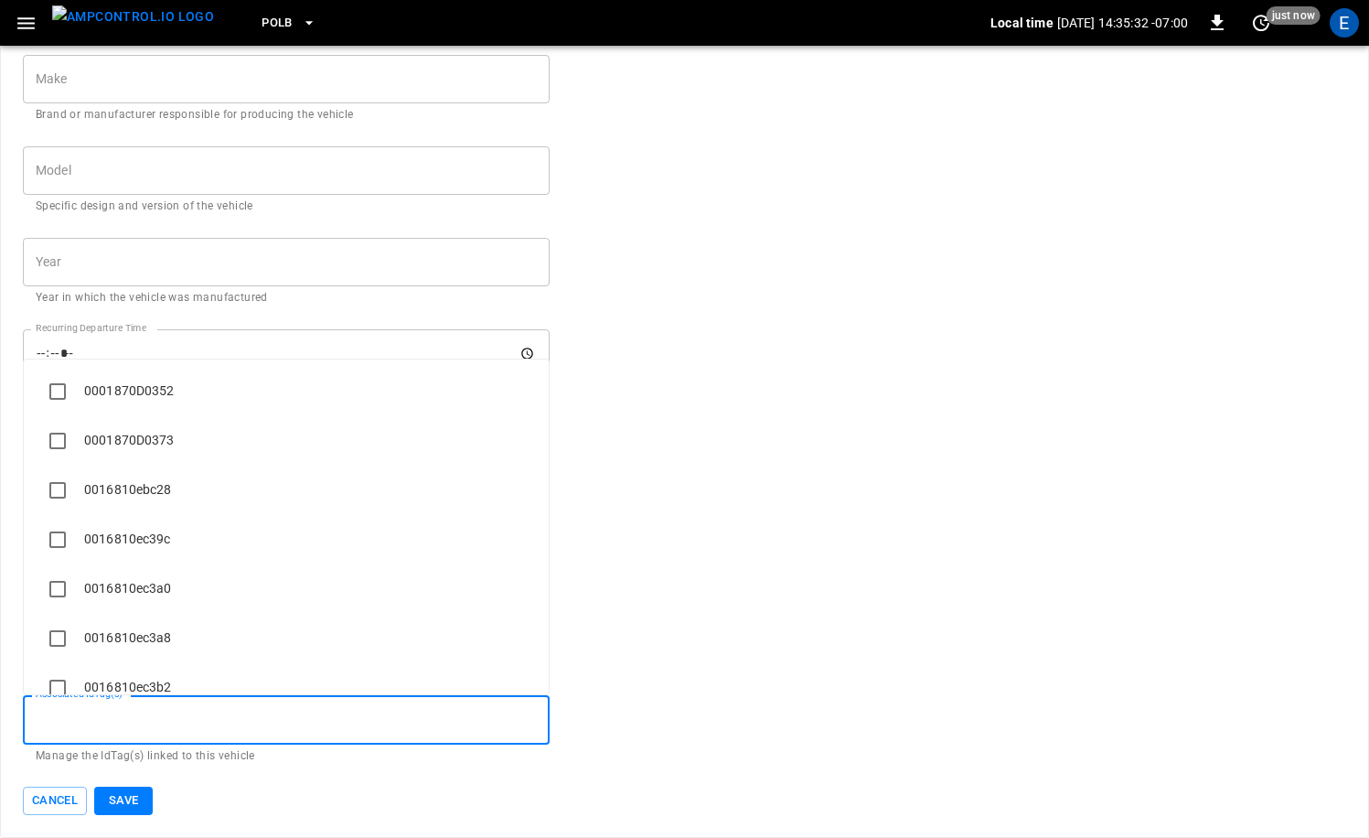
paste input "**********"
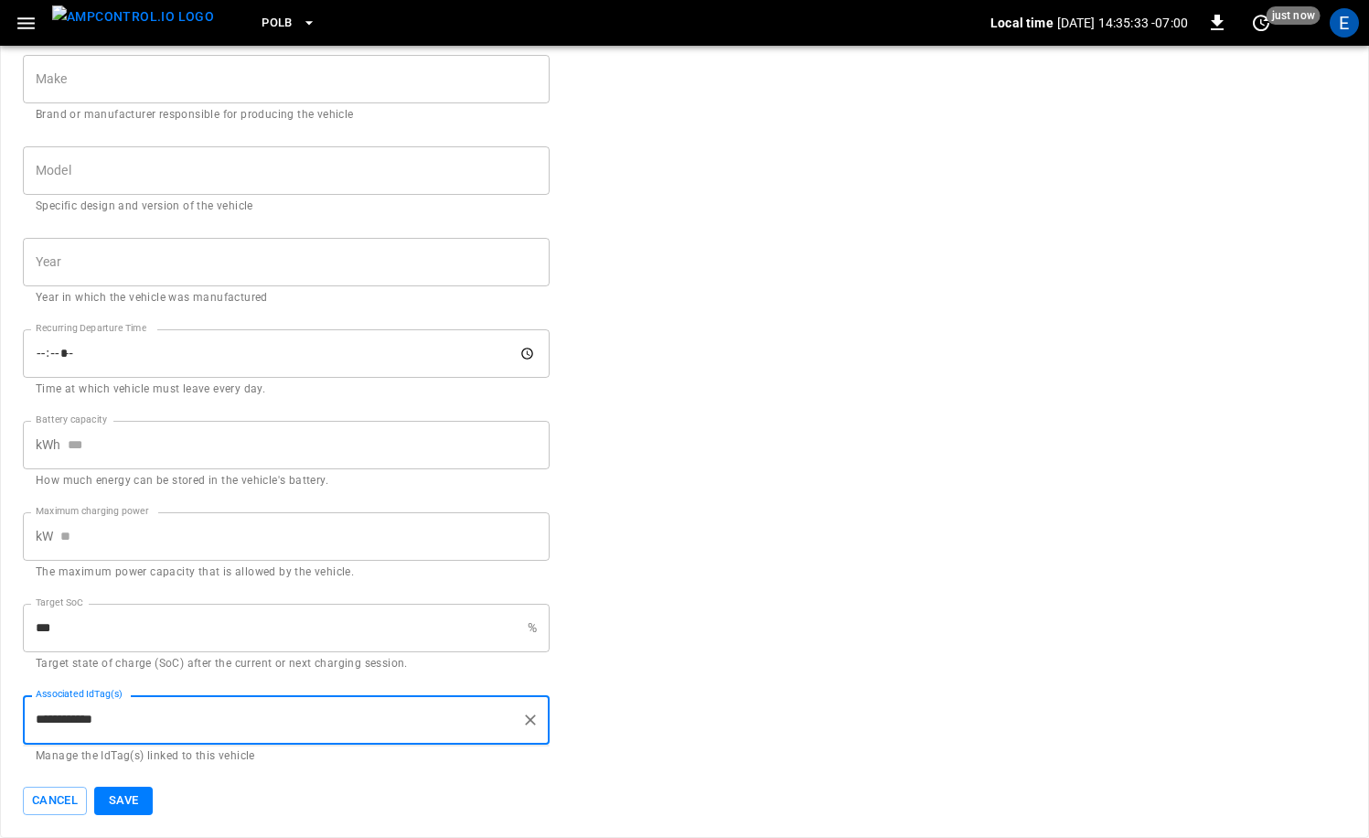
type input "**********"
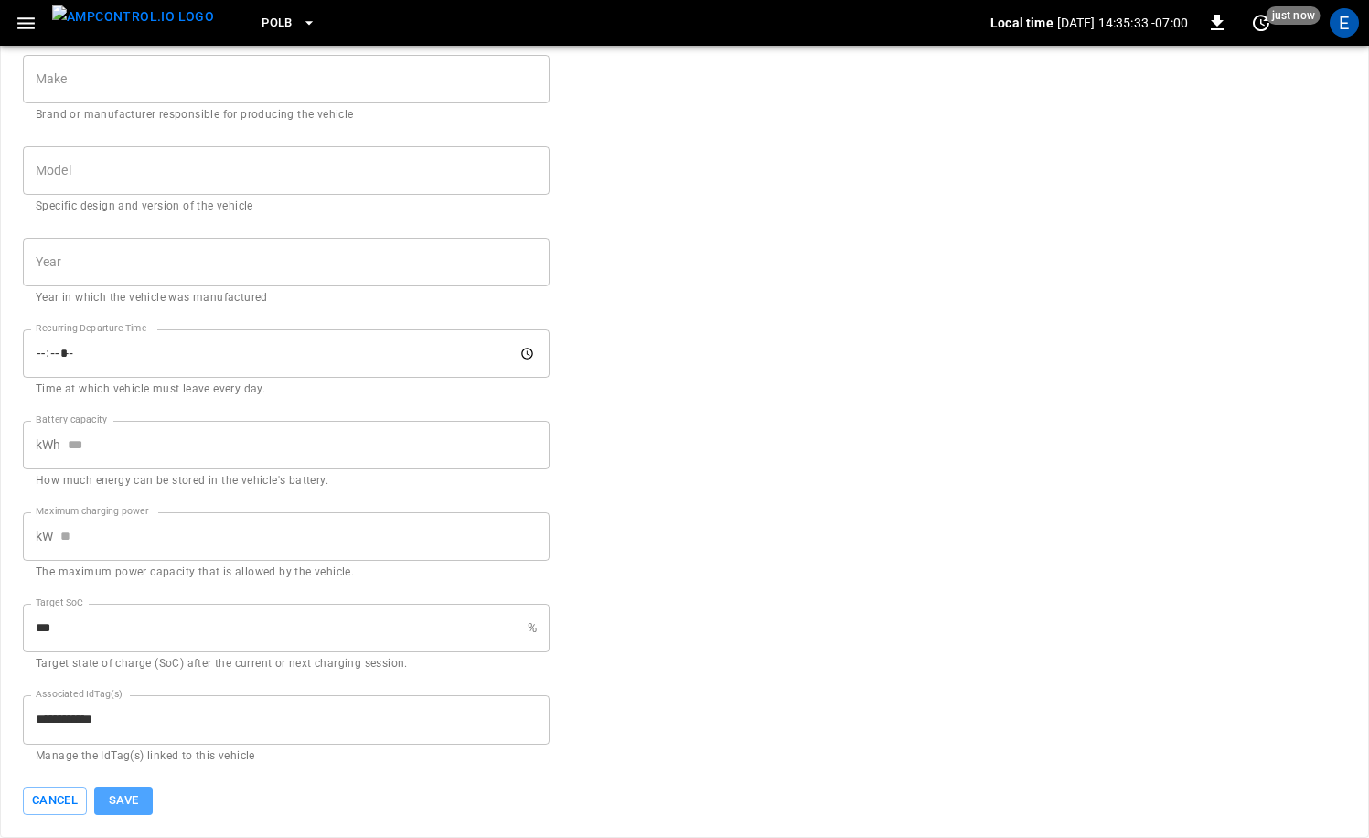
click at [133, 794] on button "Save" at bounding box center [123, 800] width 59 height 28
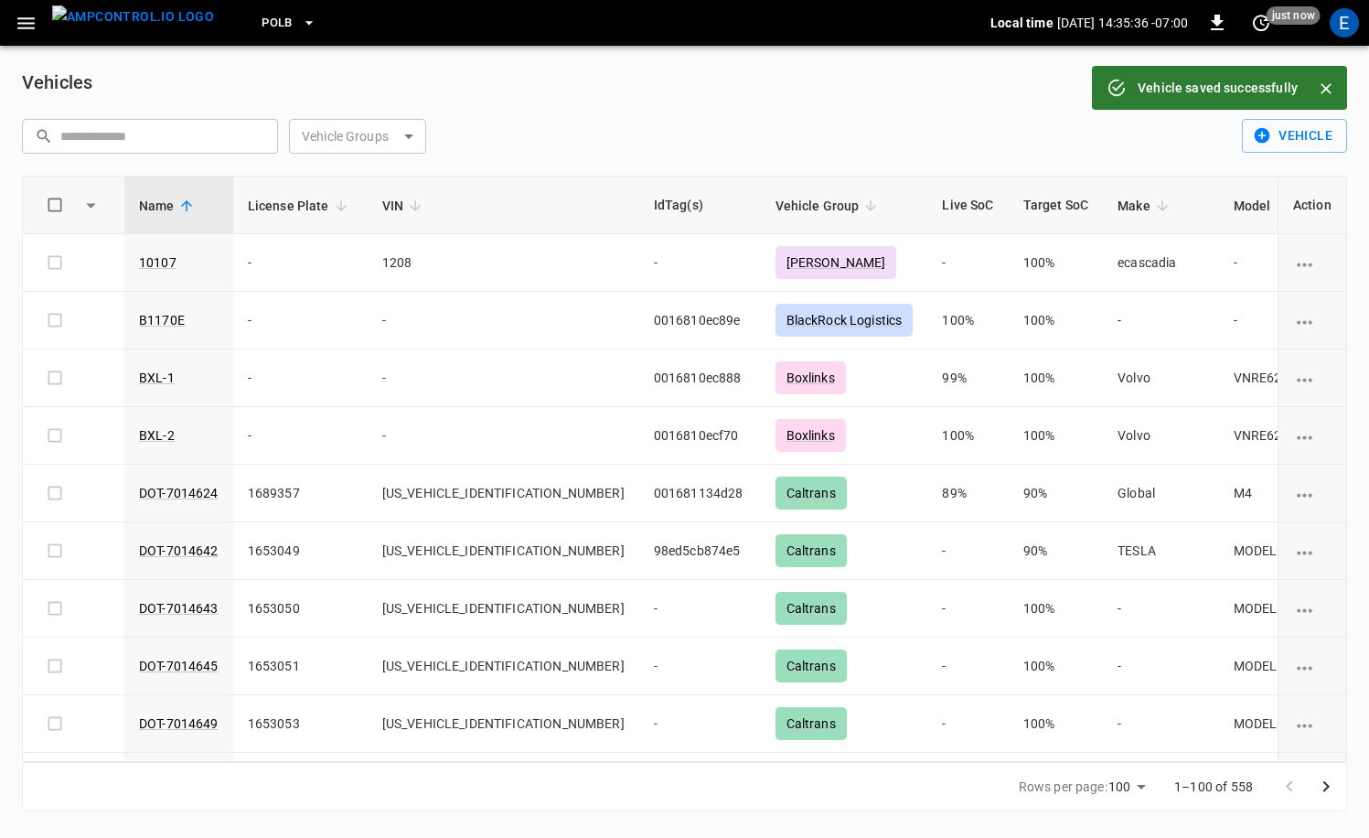
click at [16, 18] on icon "button" at bounding box center [26, 23] width 23 height 23
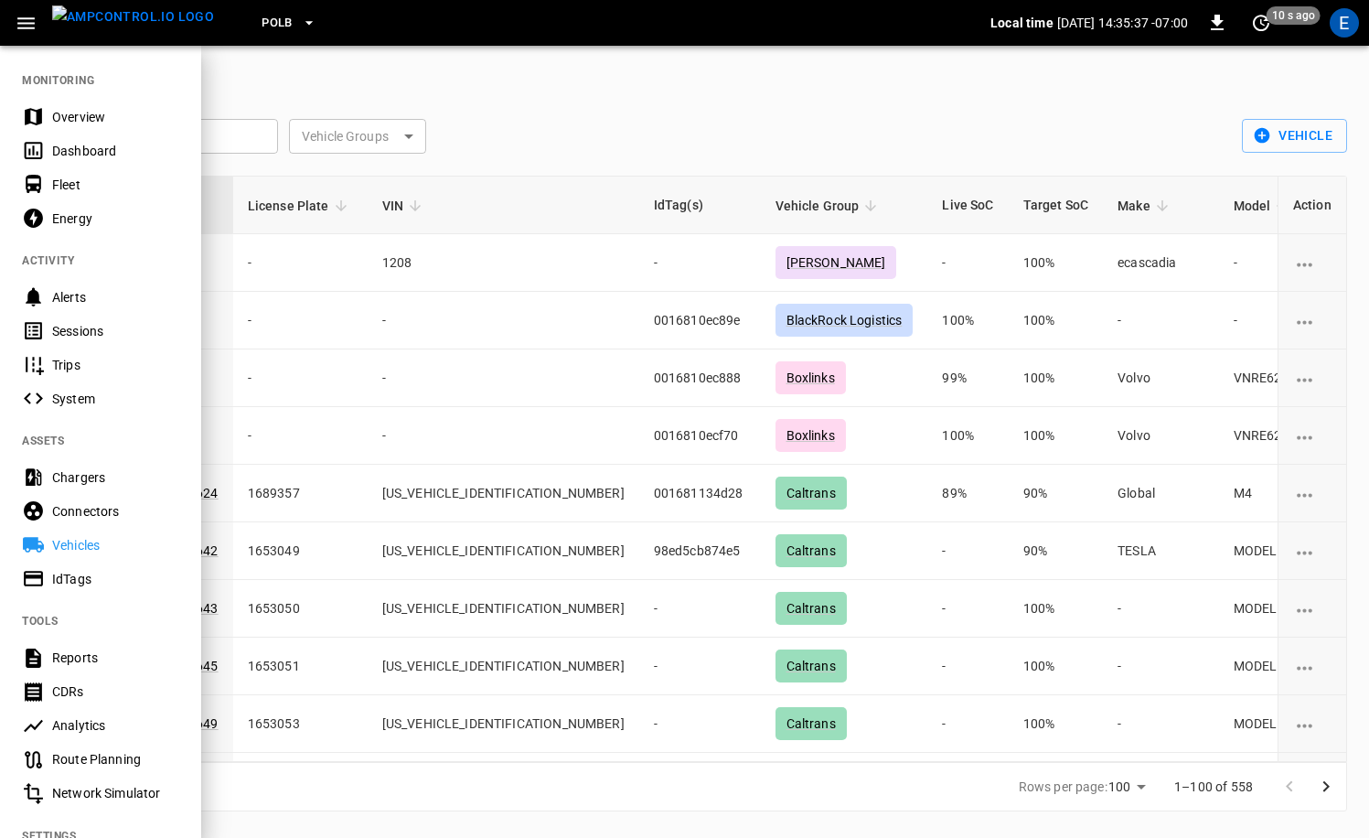
click at [80, 579] on div "IdTags" at bounding box center [115, 579] width 127 height 18
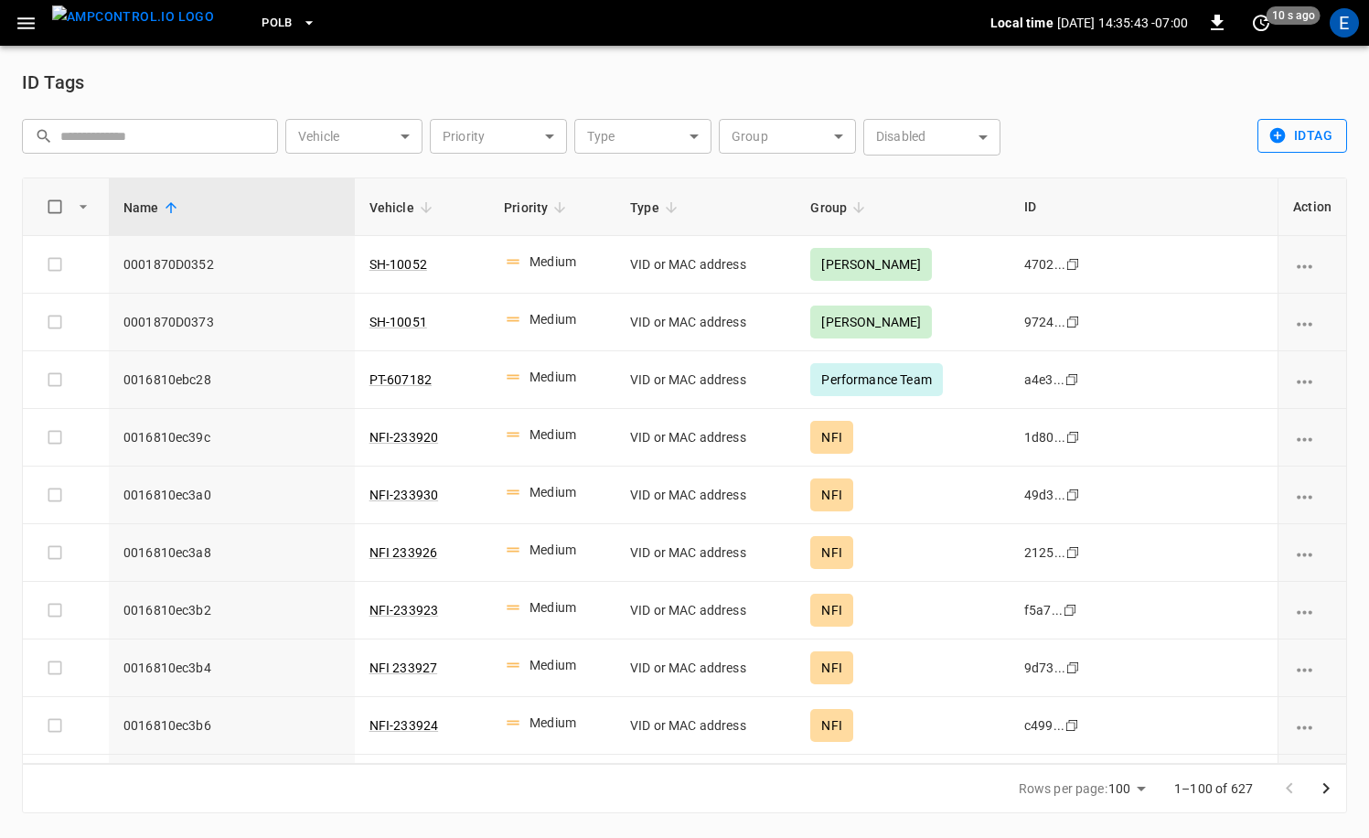
click at [1302, 137] on button "idTag" at bounding box center [1302, 136] width 90 height 34
click at [1287, 177] on li "Create" at bounding box center [1306, 175] width 96 height 30
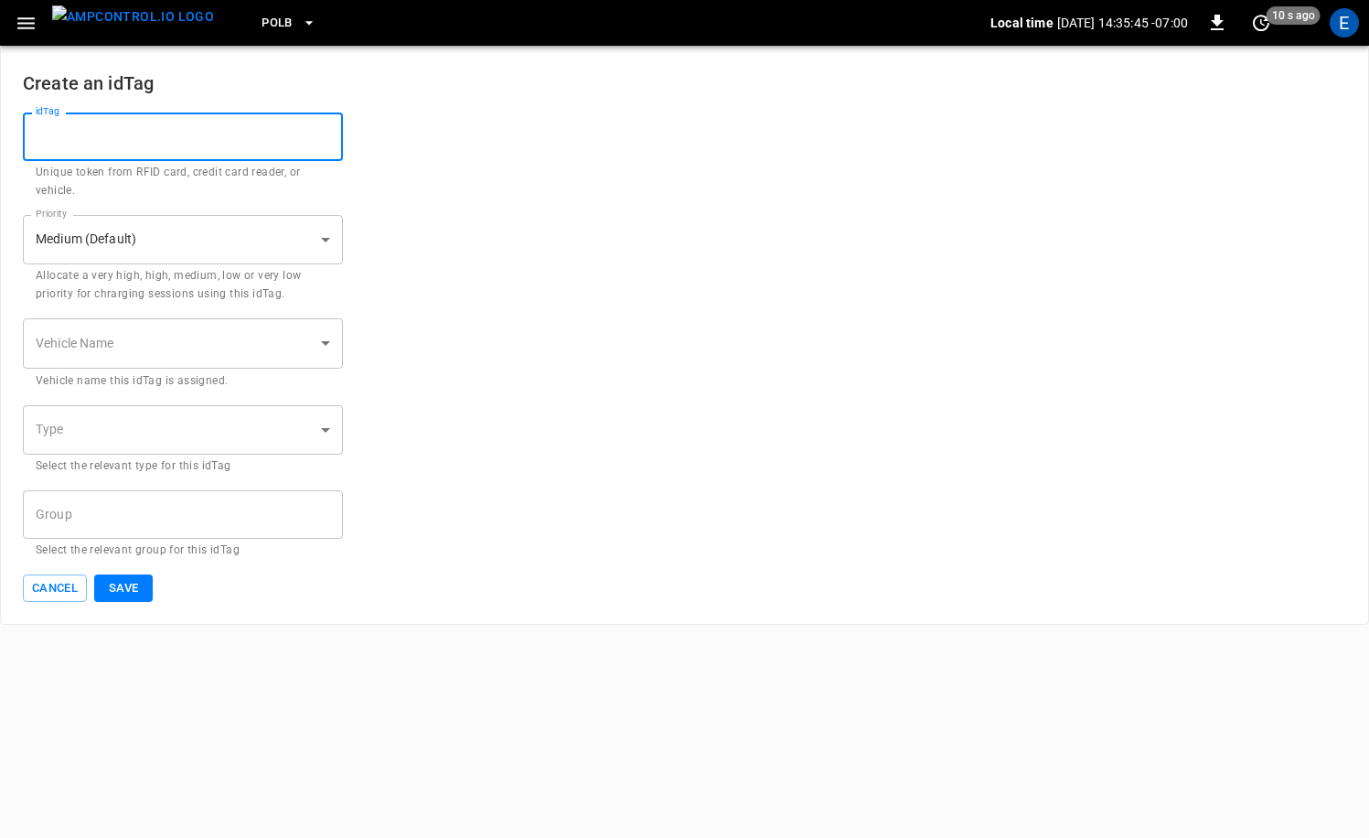
click at [197, 141] on input "idTag" at bounding box center [183, 136] width 320 height 48
paste input "**********"
type input "**********"
click at [158, 327] on body "**********" at bounding box center [684, 312] width 1369 height 625
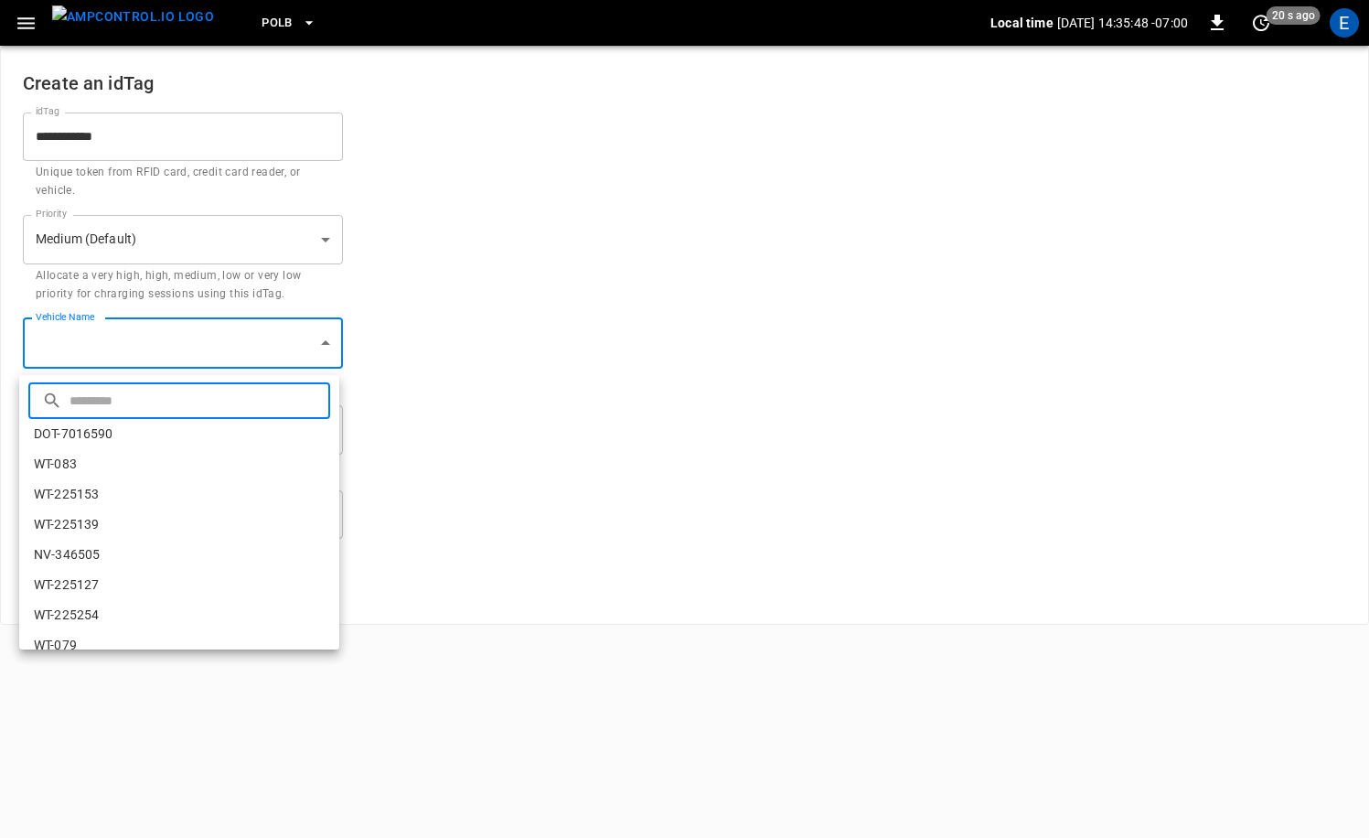
click at [152, 405] on input "text" at bounding box center [197, 400] width 256 height 48
type input "*"
type input "**********"
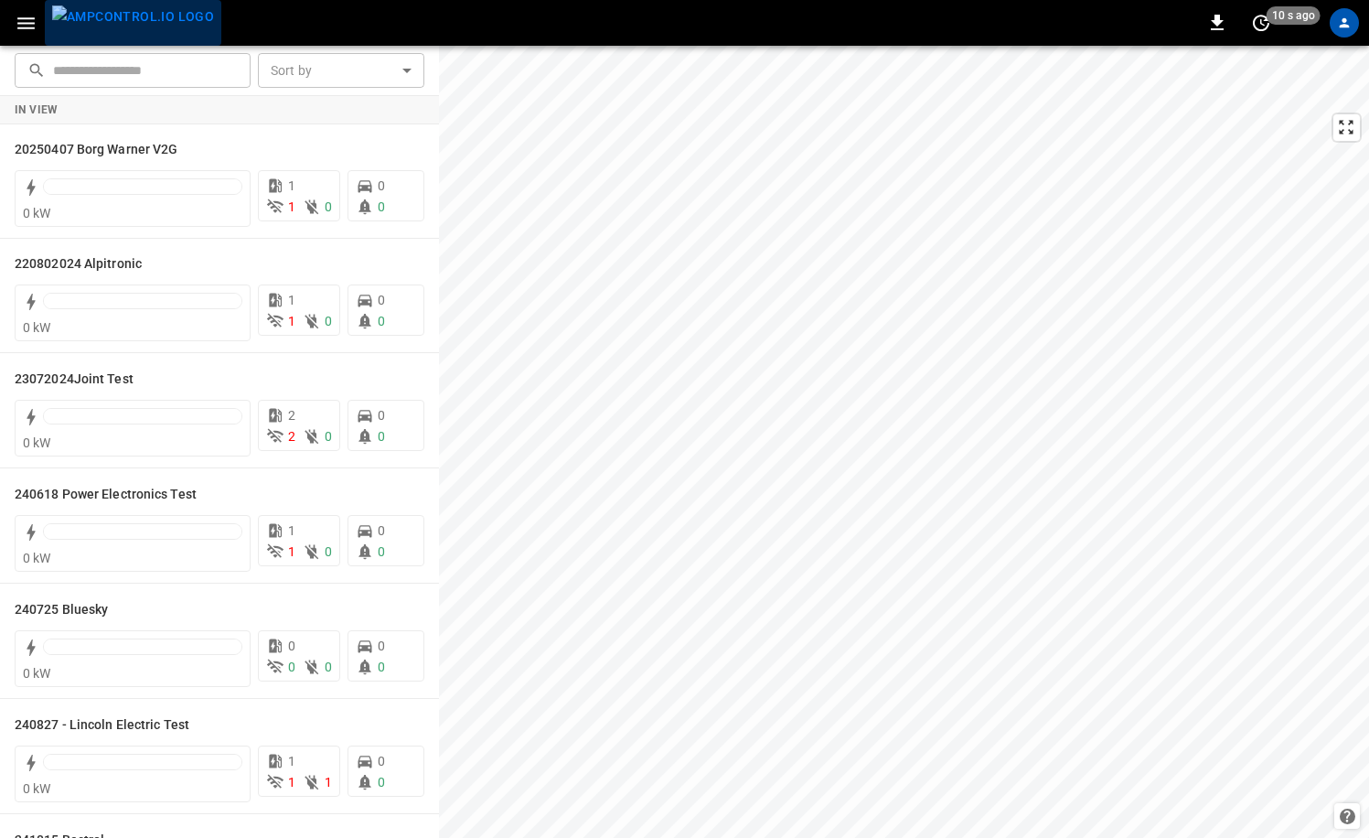
click at [175, 22] on img "menu" at bounding box center [133, 16] width 162 height 23
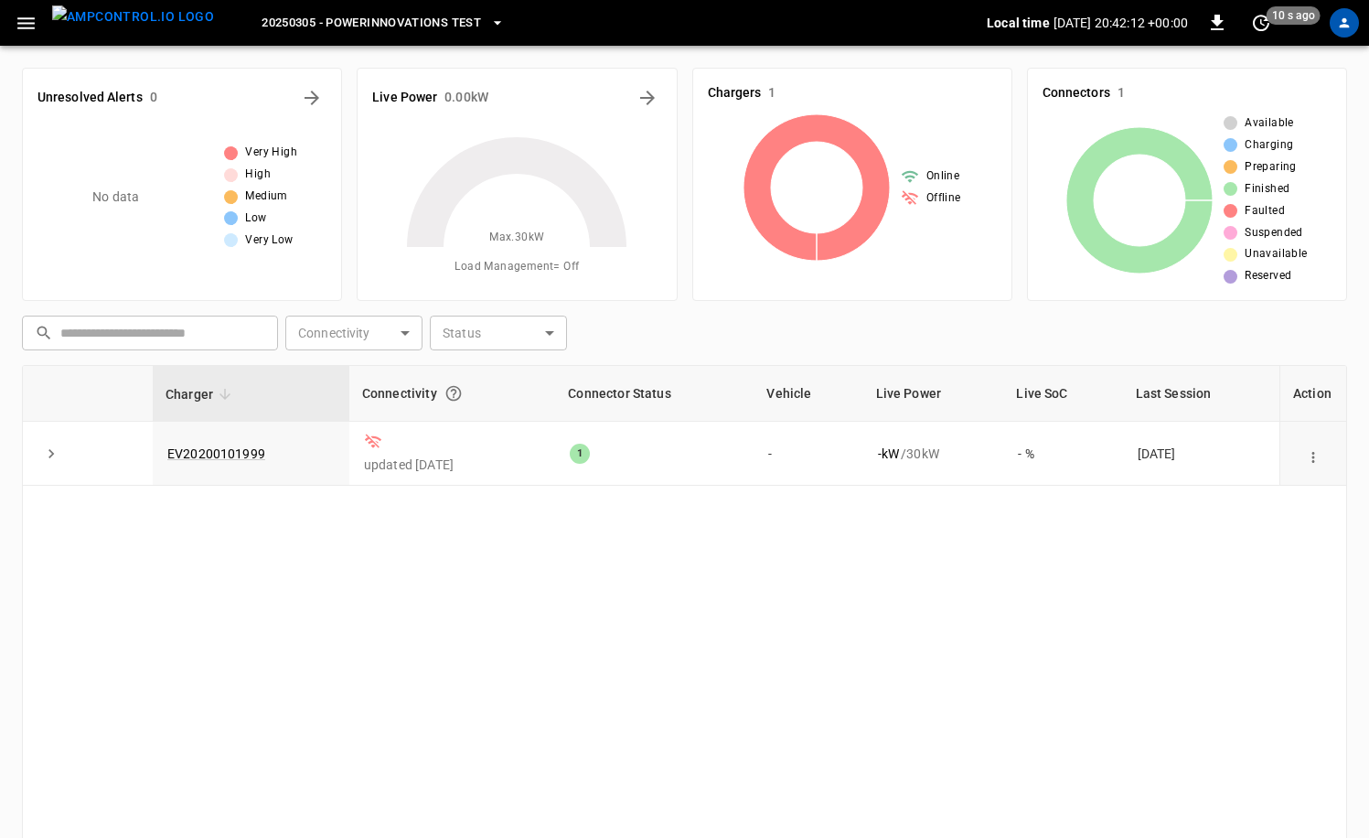
click at [412, 6] on button "20250305 - PowerInnovations Test" at bounding box center [383, 23] width 258 height 36
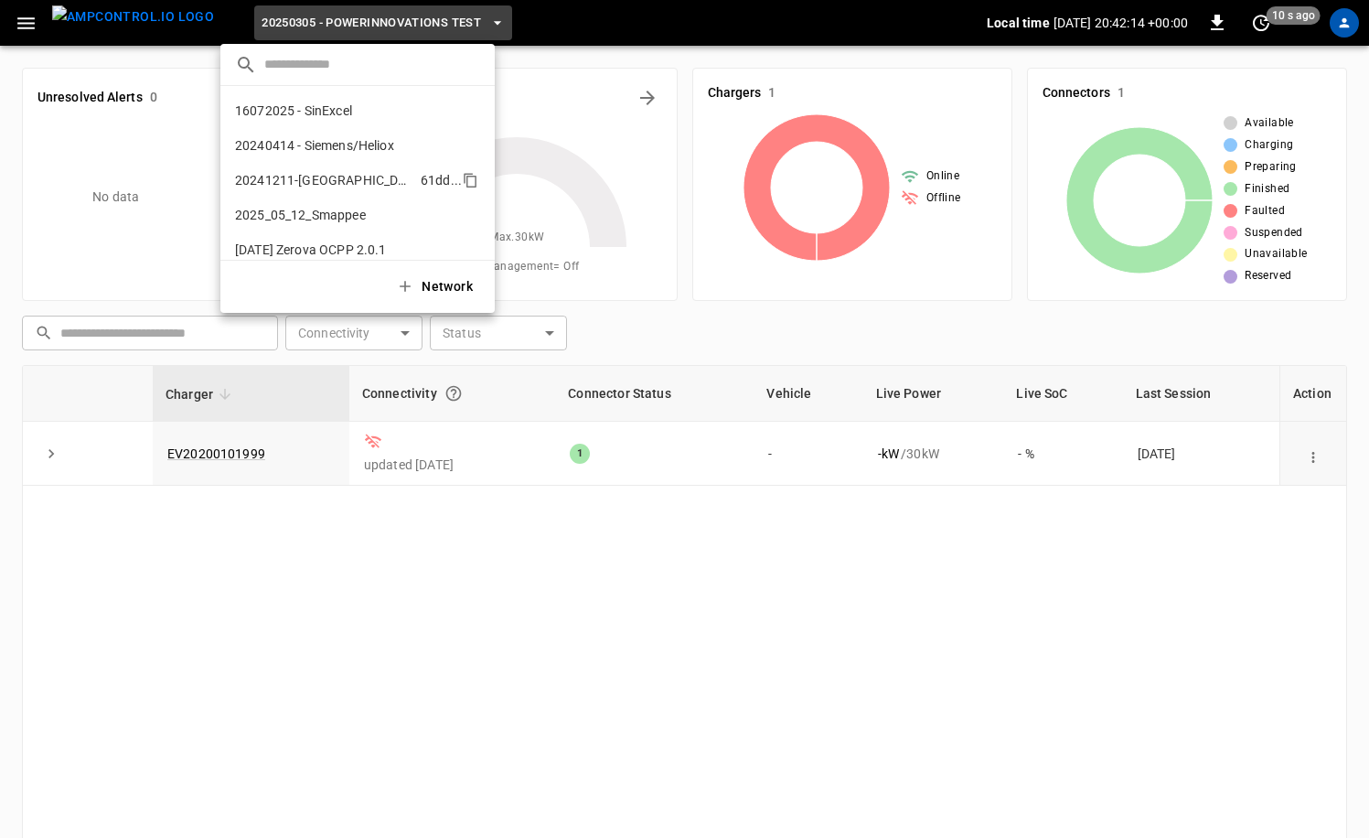
click at [361, 184] on li "20241211-Kempower 61dd ..." at bounding box center [357, 180] width 274 height 35
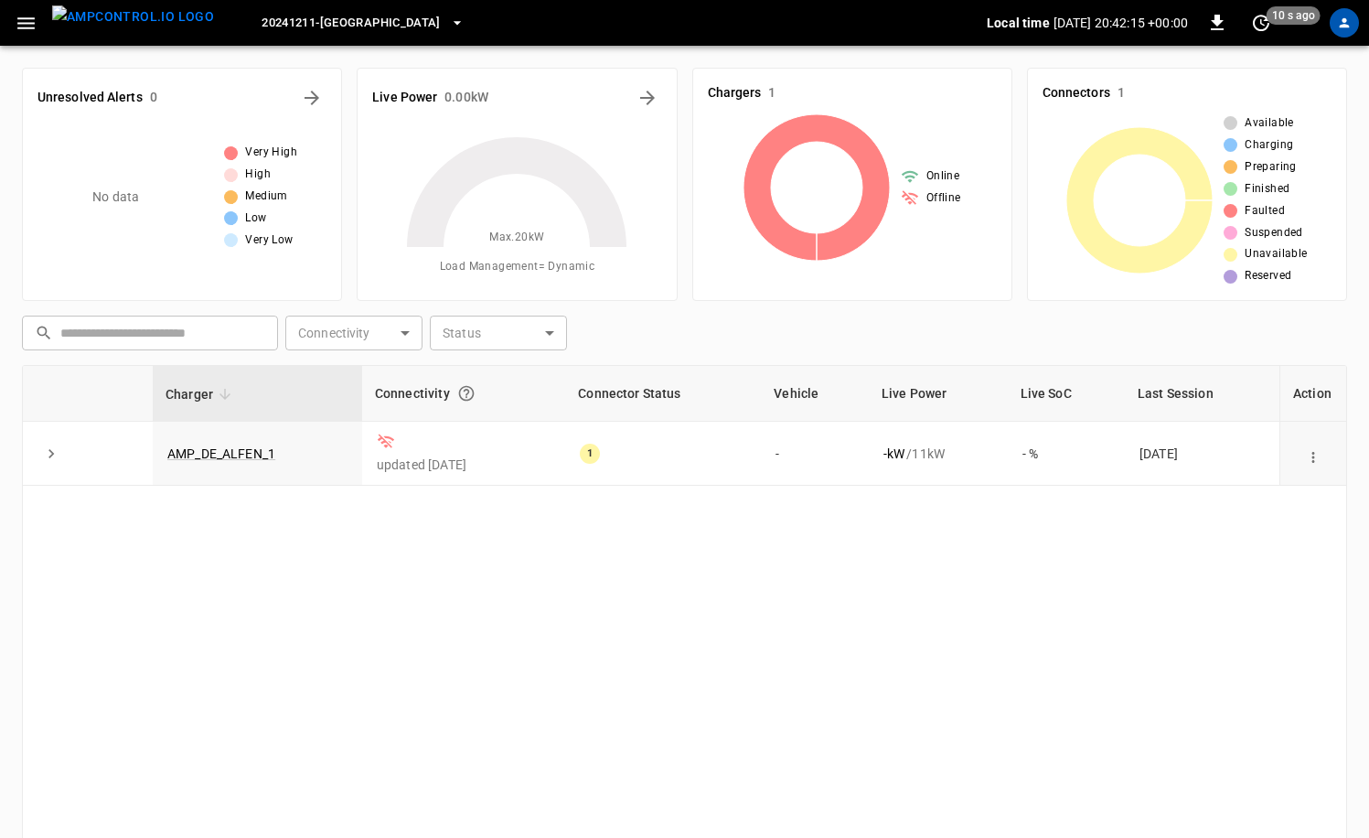
click at [448, 29] on icon "button" at bounding box center [457, 23] width 18 height 18
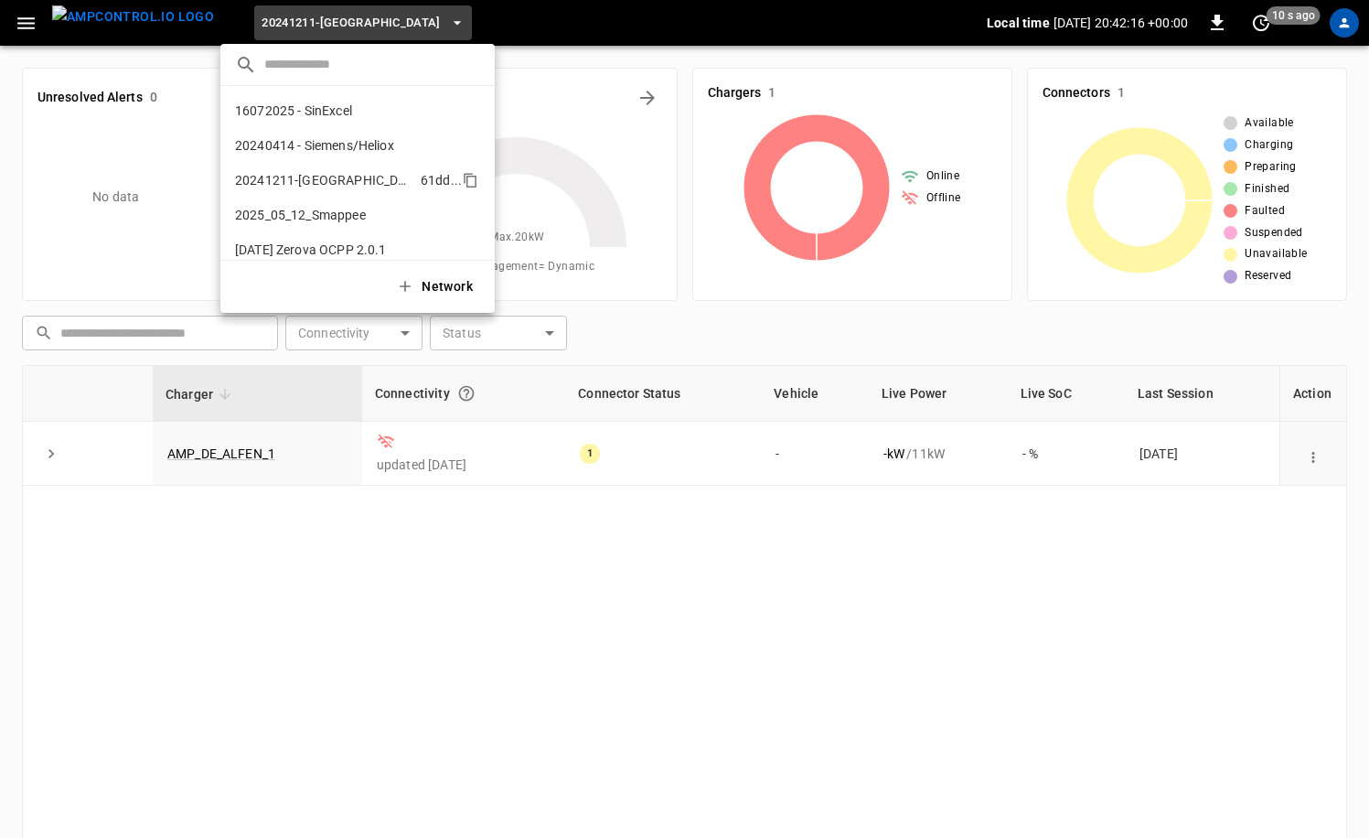
scroll to position [64, 0]
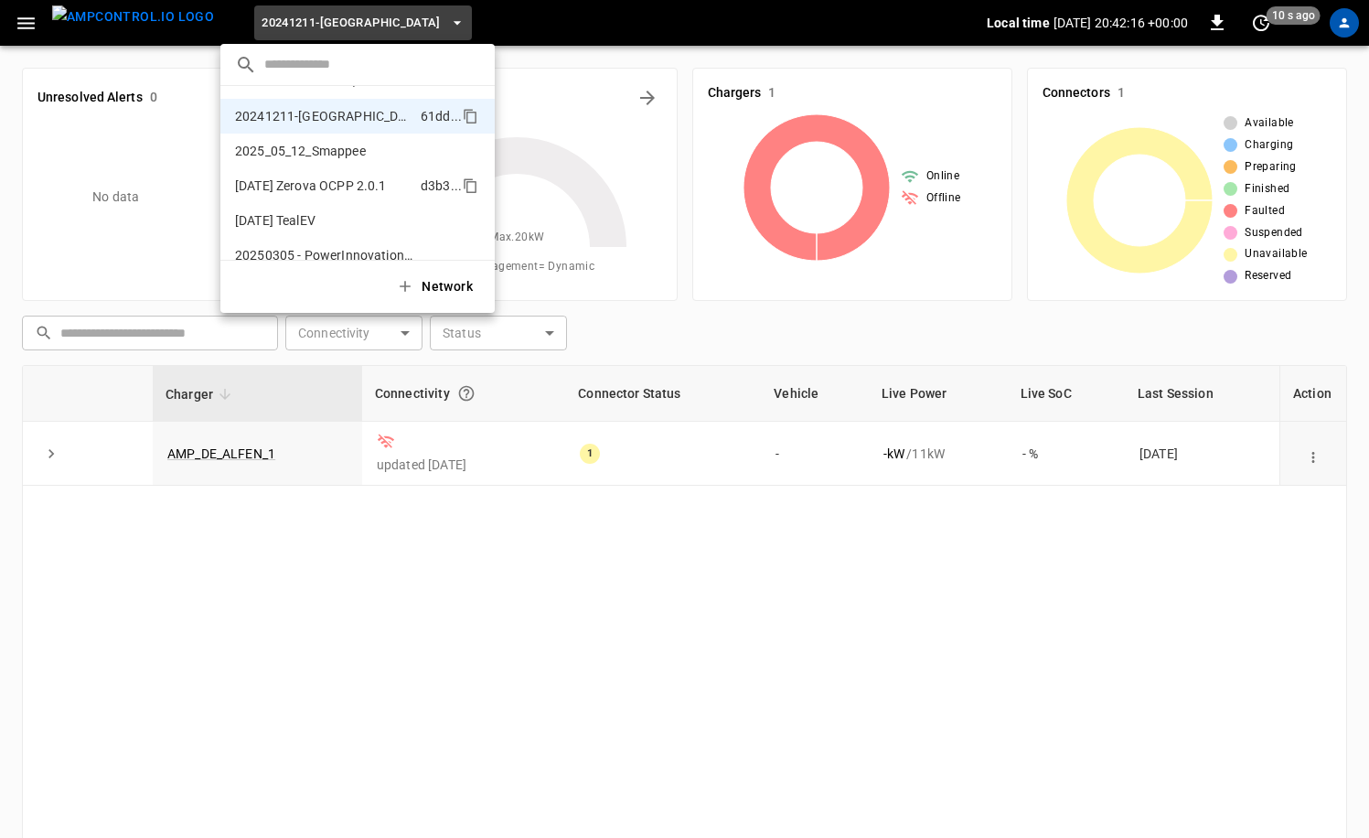
click at [365, 173] on li "2025-08-18 Zerova OCPP 2.0.1 d3b3 ..." at bounding box center [357, 185] width 274 height 35
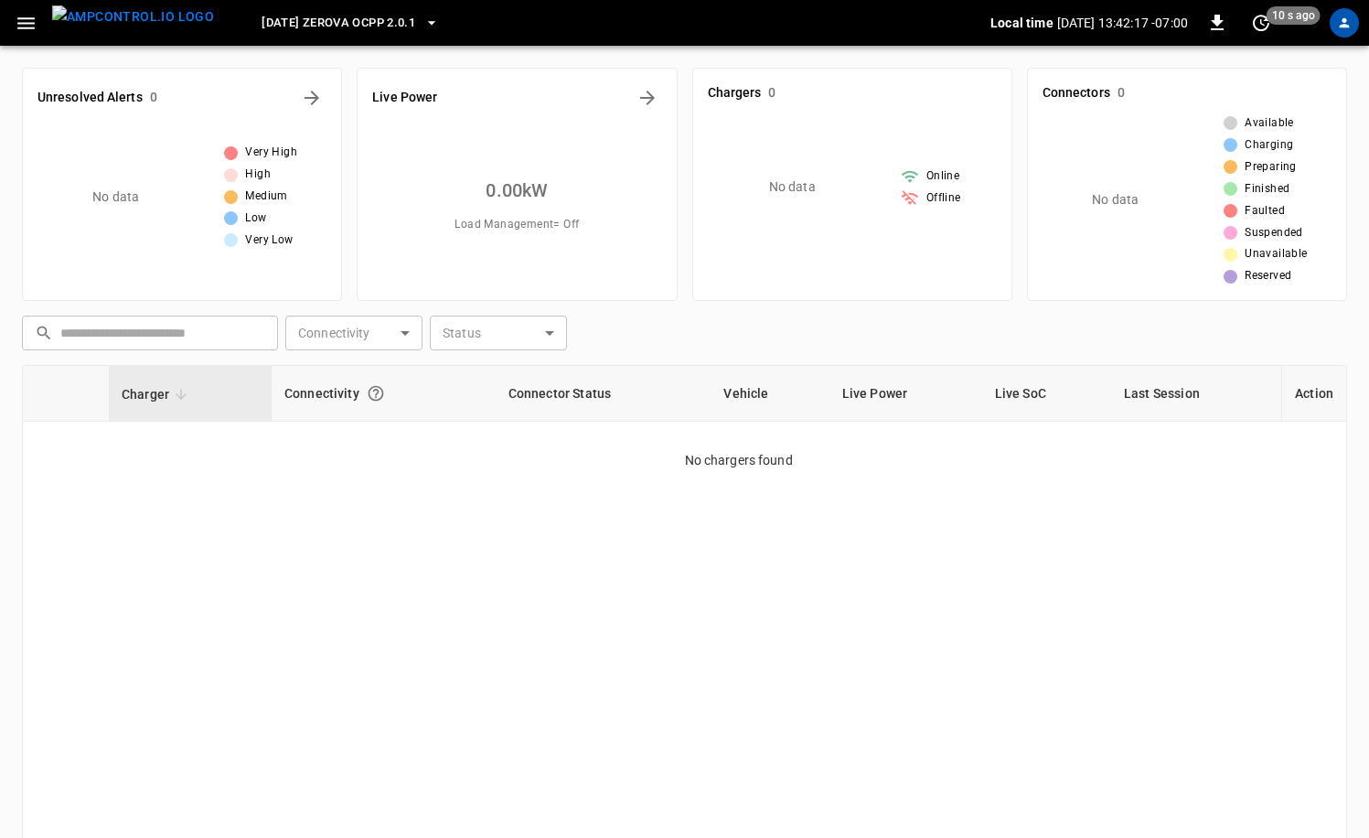
click at [372, 31] on span "2025-08-18 Zerova OCPP 2.0.1" at bounding box center [339, 23] width 154 height 21
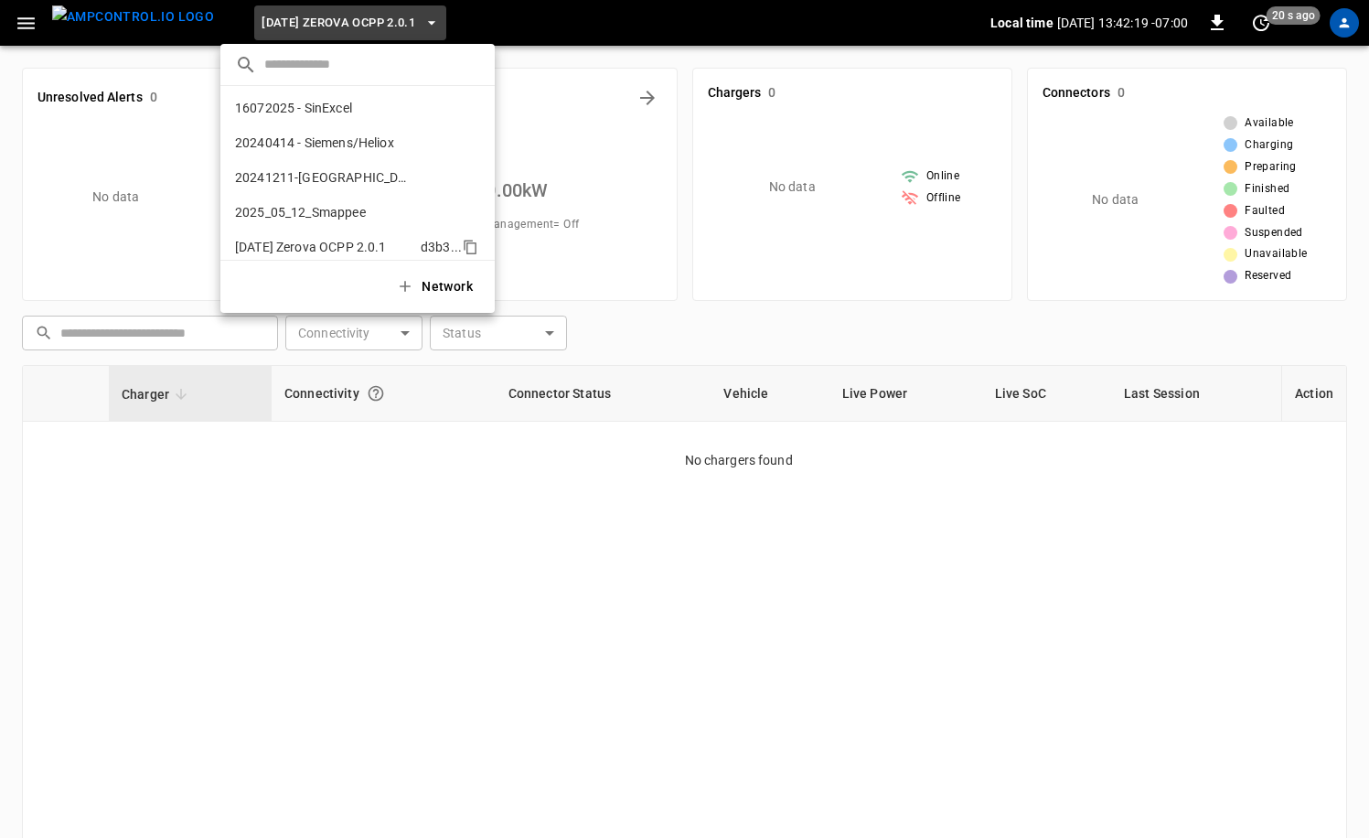
scroll to position [0, 0]
click at [360, 138] on p "20240414 - Siemens/Heliox" at bounding box center [314, 145] width 159 height 18
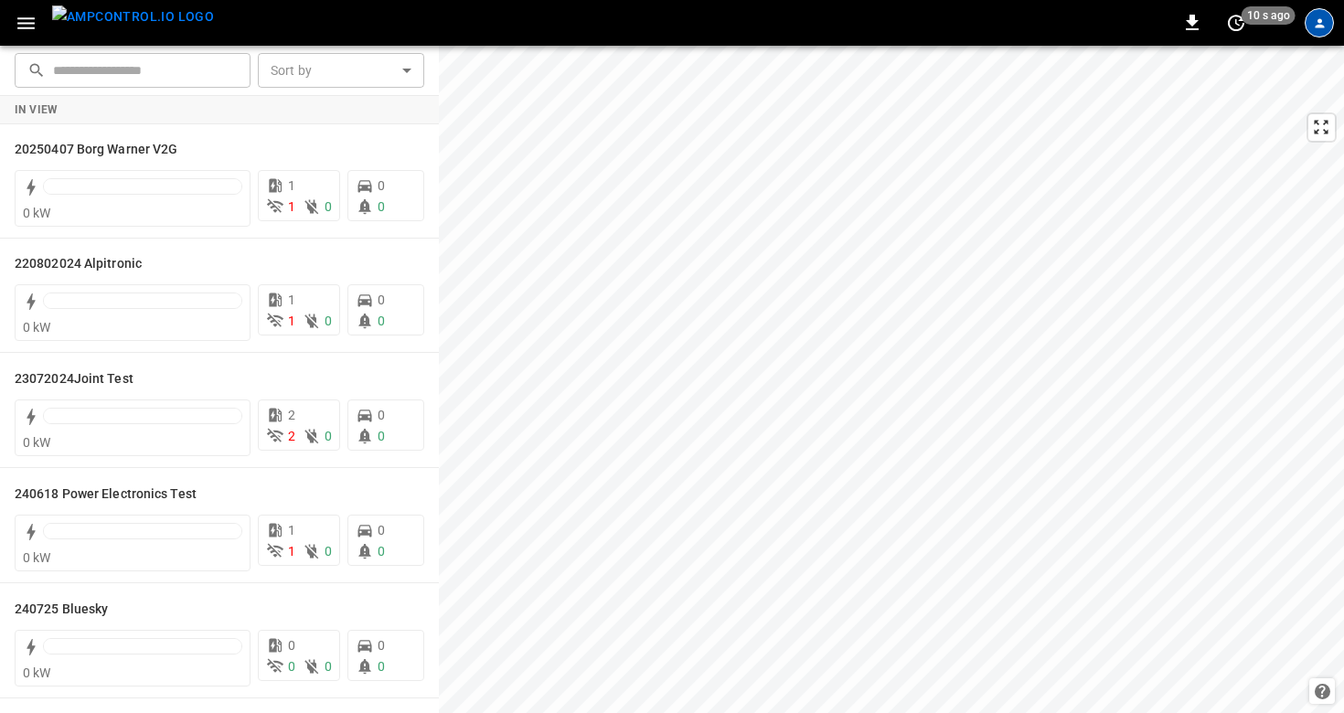
click at [1309, 24] on div "profile-icon" at bounding box center [1319, 22] width 29 height 29
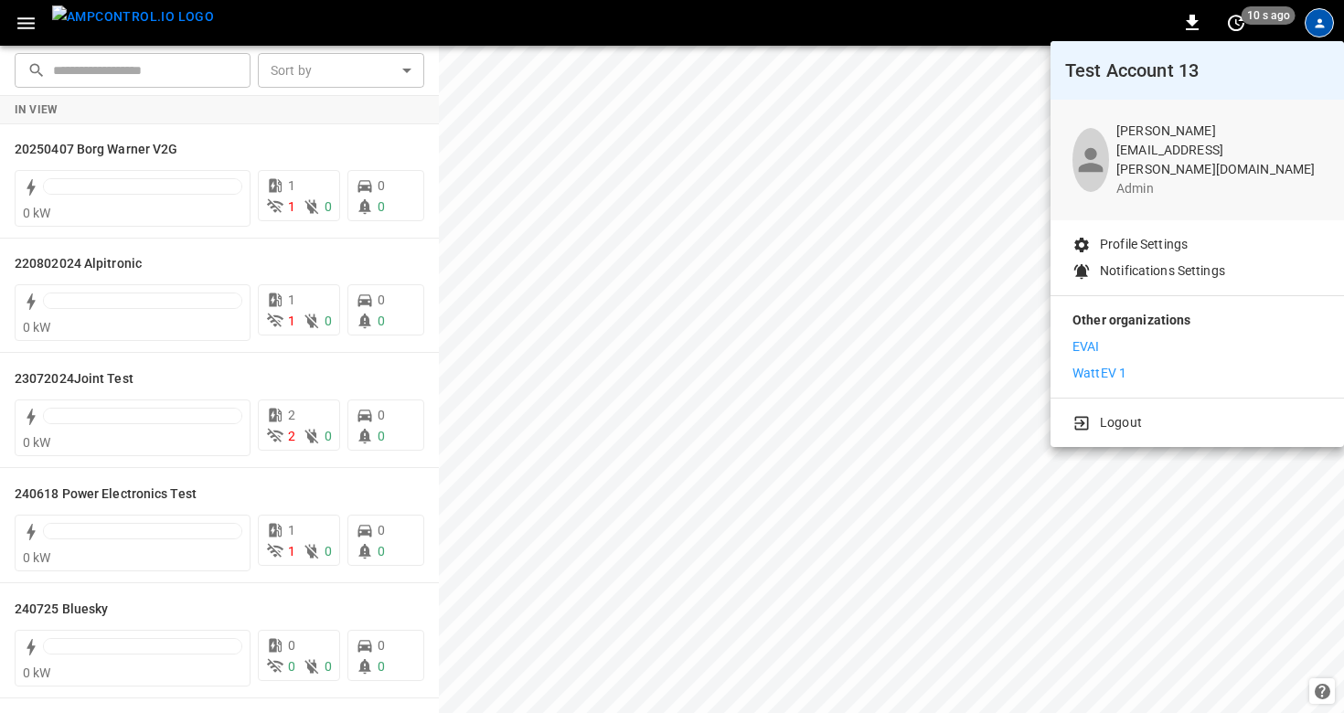
click at [881, 218] on div at bounding box center [672, 356] width 1344 height 713
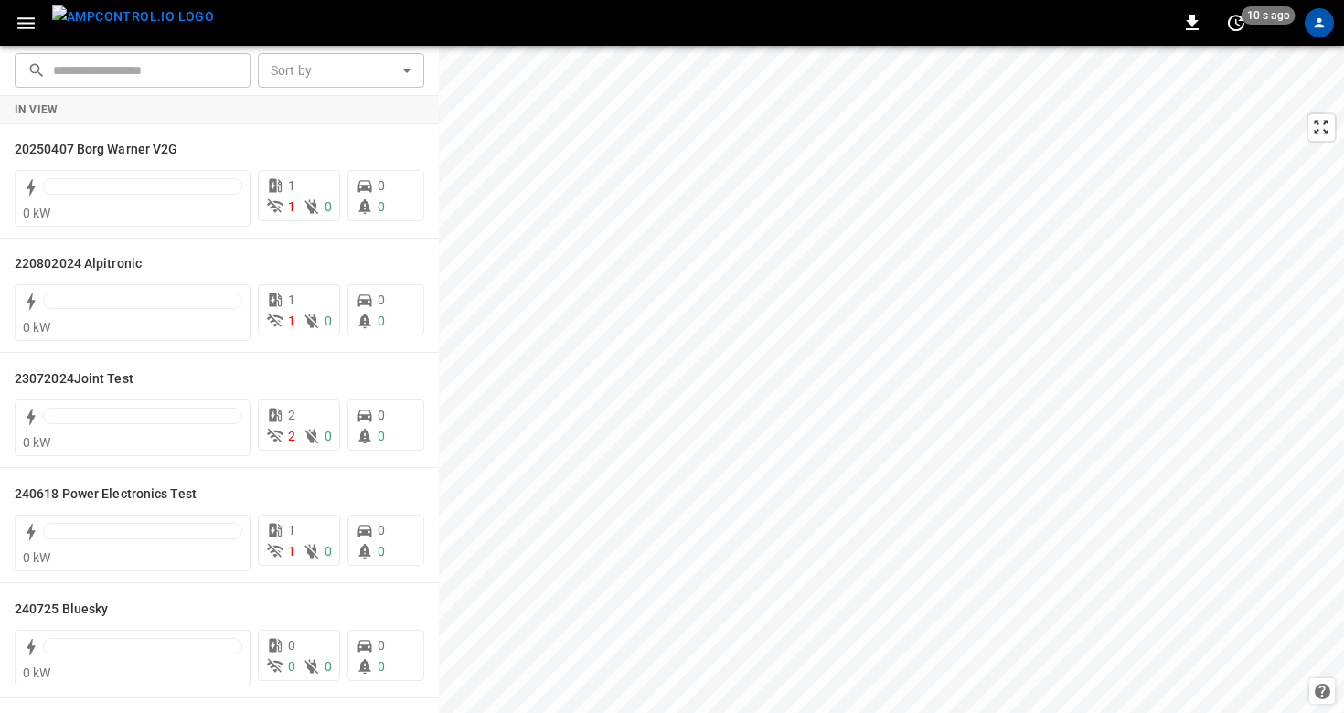
click at [1317, 25] on icon "profile-icon" at bounding box center [1320, 23] width 10 height 10
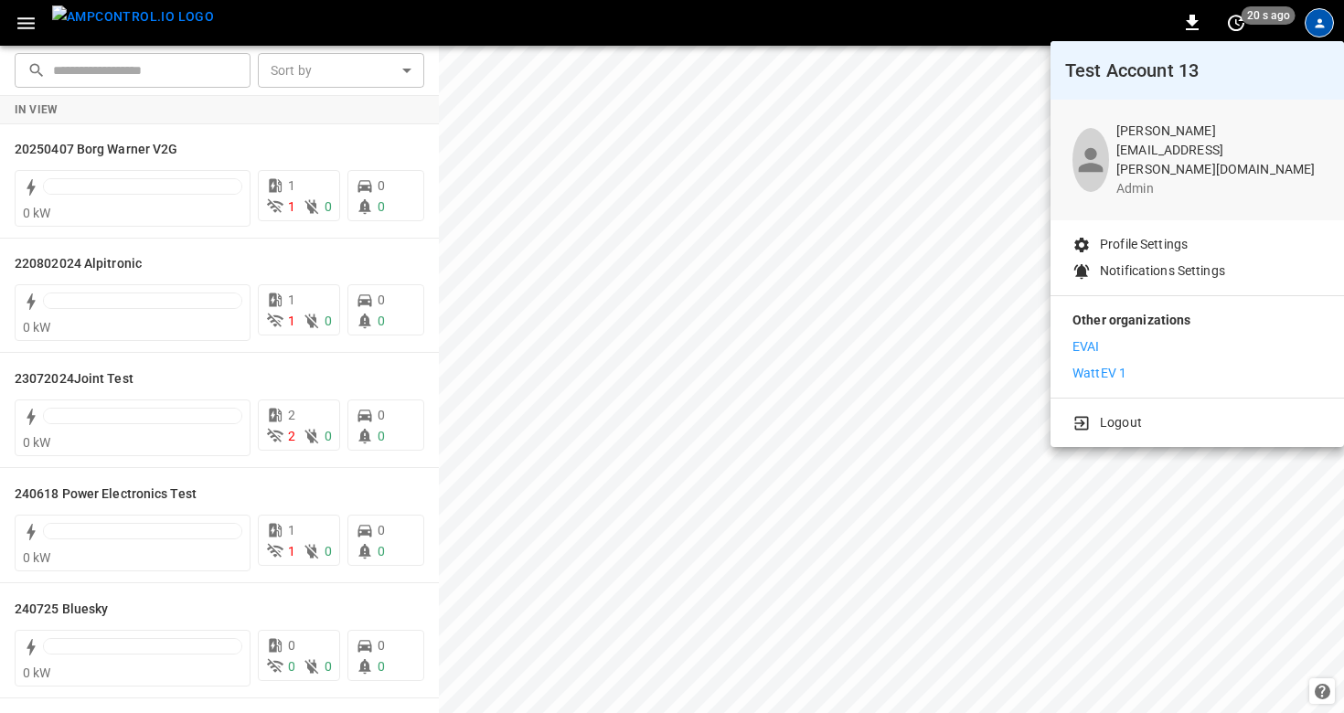
click at [1124, 364] on p "WattEV 1" at bounding box center [1100, 373] width 54 height 19
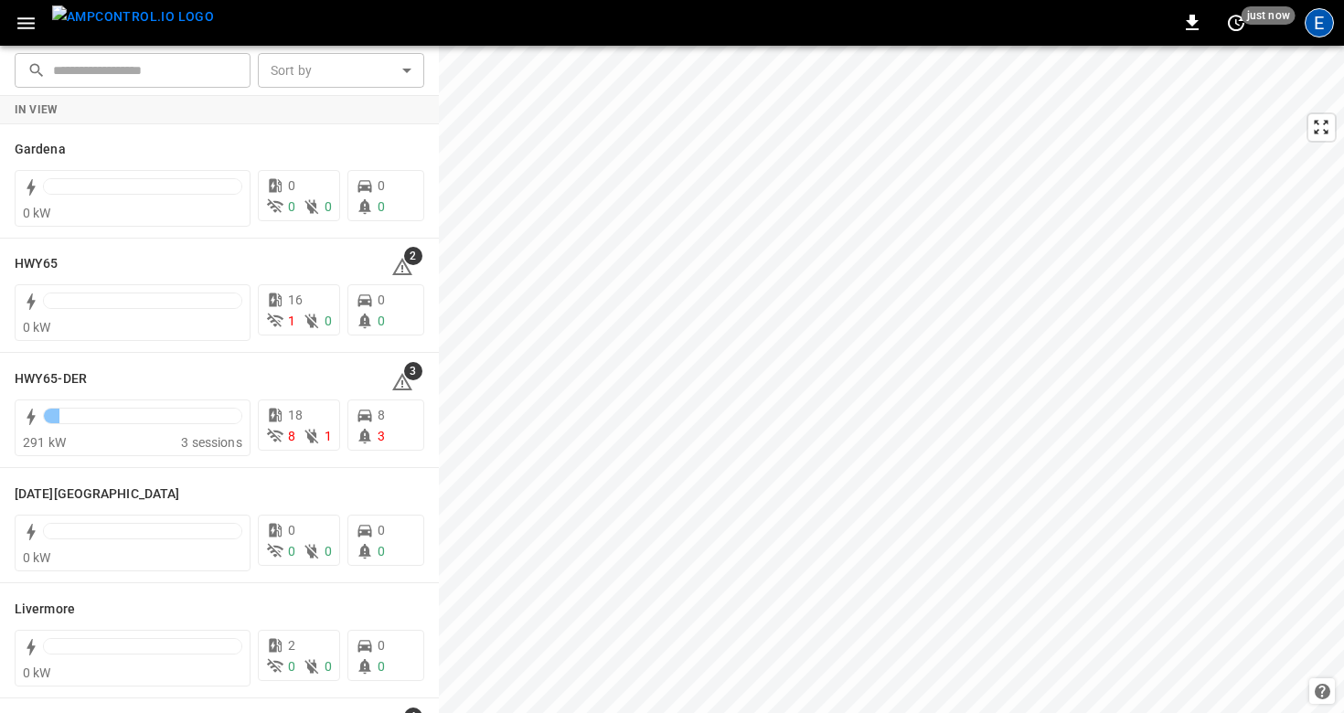
click at [1318, 23] on div "E" at bounding box center [1319, 22] width 29 height 29
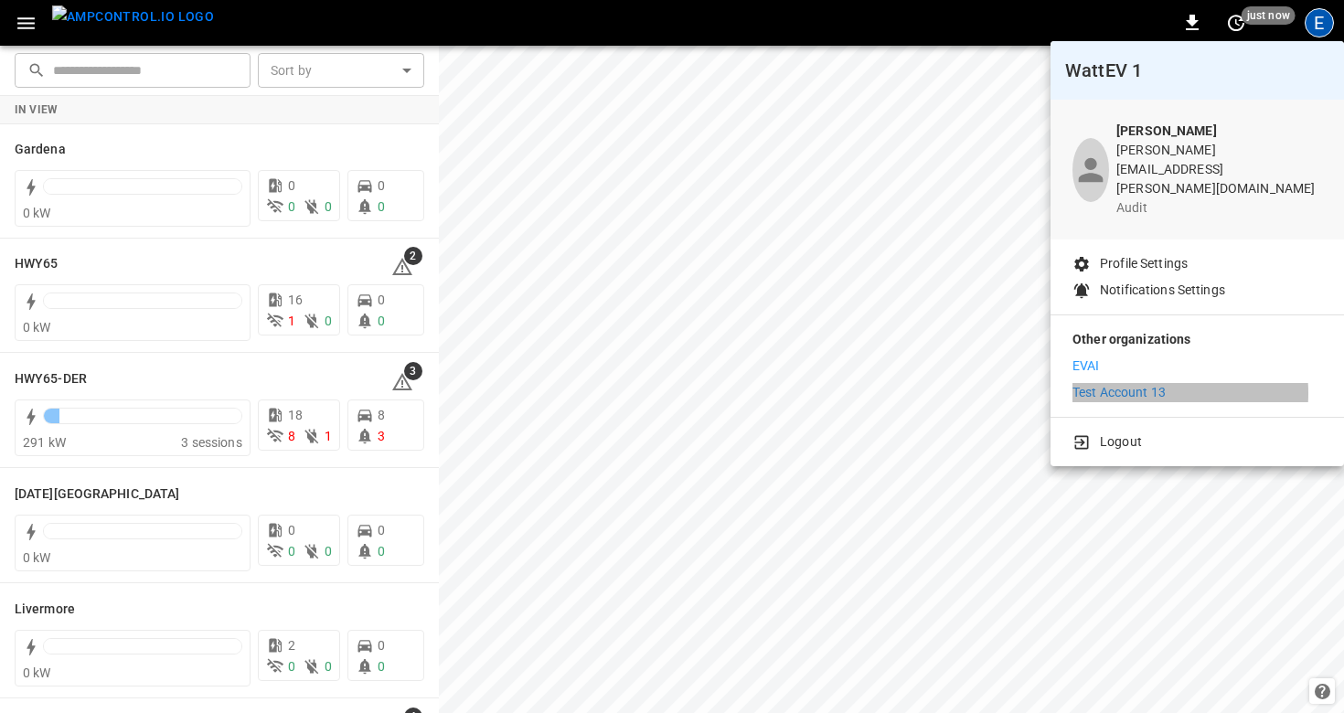
click at [1138, 383] on p "Test Account 13" at bounding box center [1119, 392] width 93 height 19
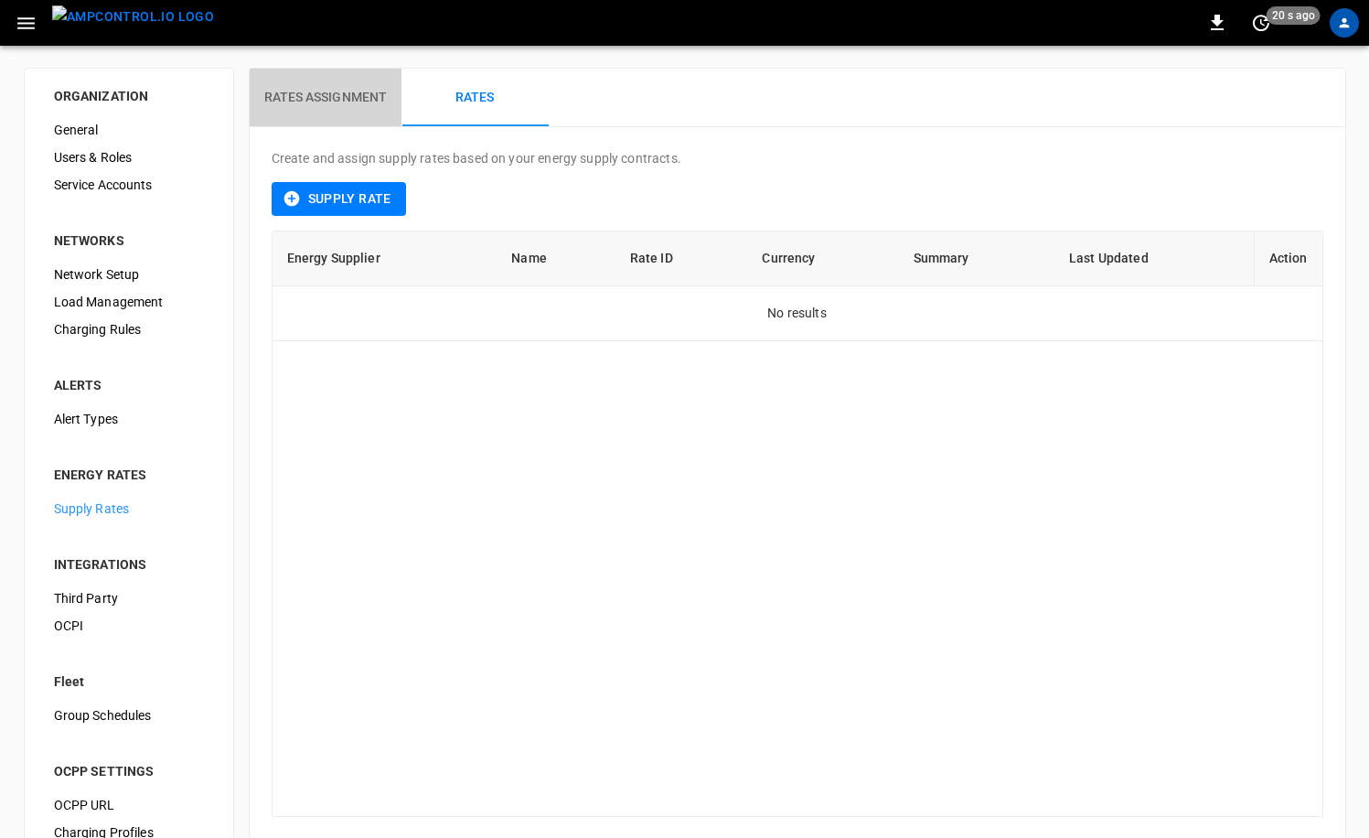
click at [345, 82] on button "Rates Assignment" at bounding box center [326, 98] width 153 height 59
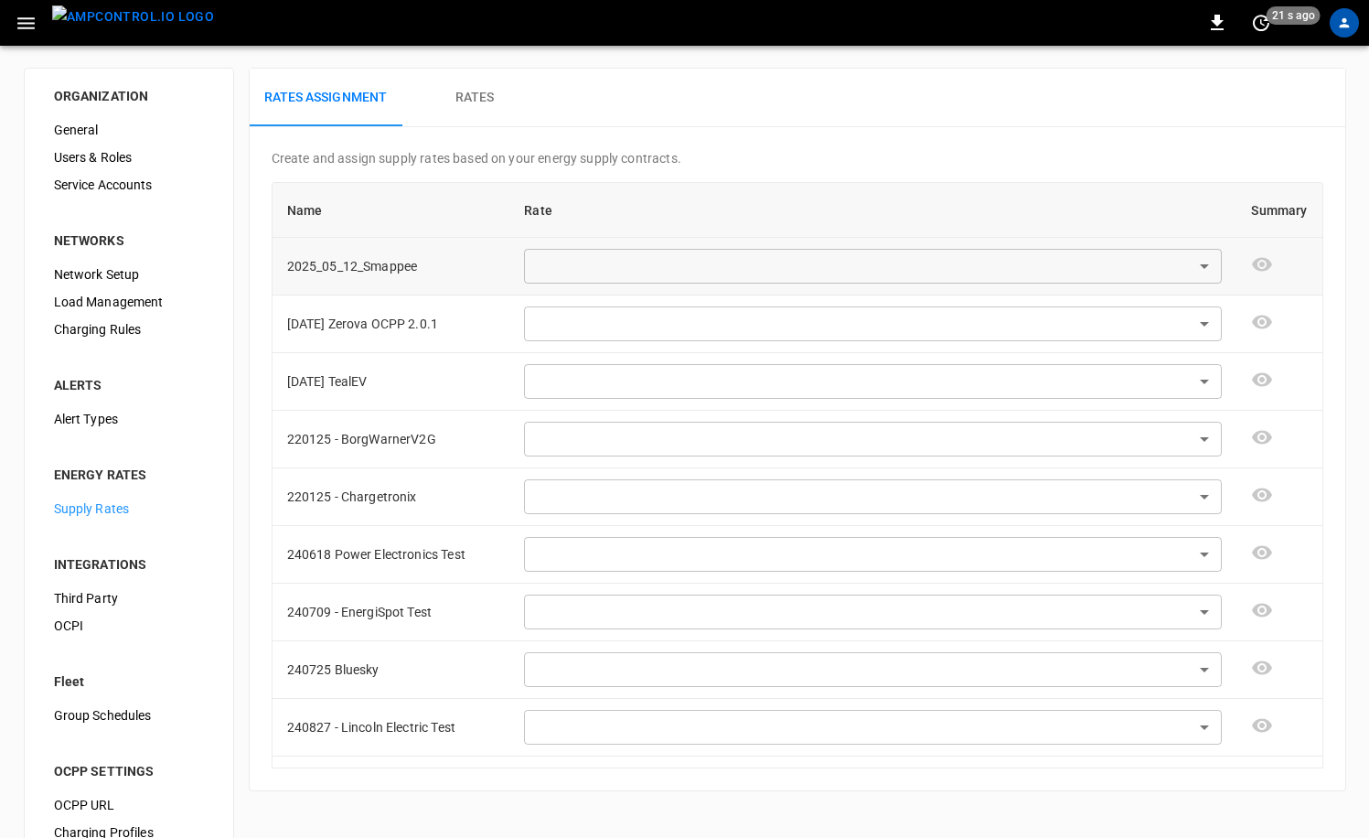
click at [1193, 268] on body "0 21 s ago ORGANIZATION General Users & Roles Service Accounts NETWORKS Network…" at bounding box center [684, 441] width 1369 height 883
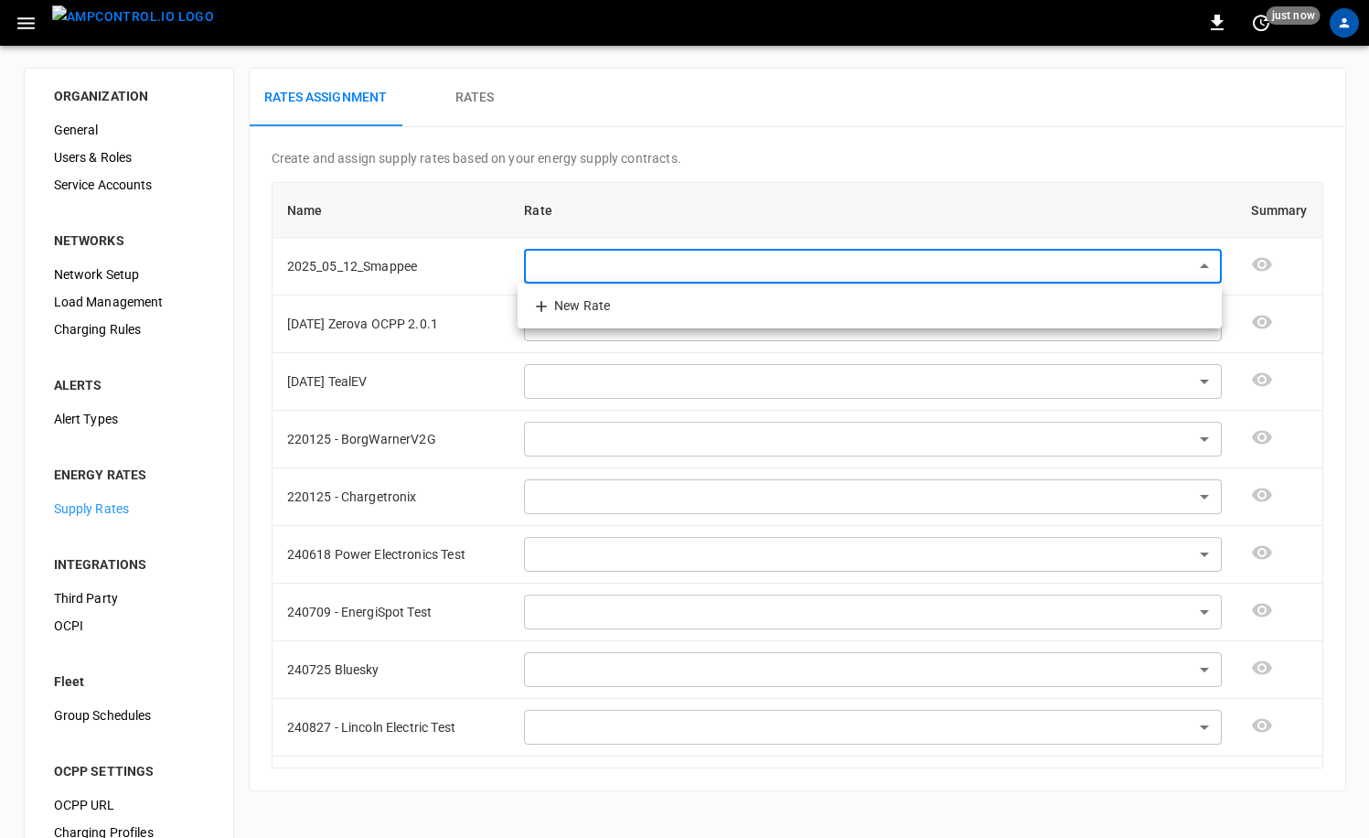
click at [876, 221] on div at bounding box center [684, 419] width 1369 height 838
click at [454, 73] on button "Rates" at bounding box center [474, 98] width 146 height 59
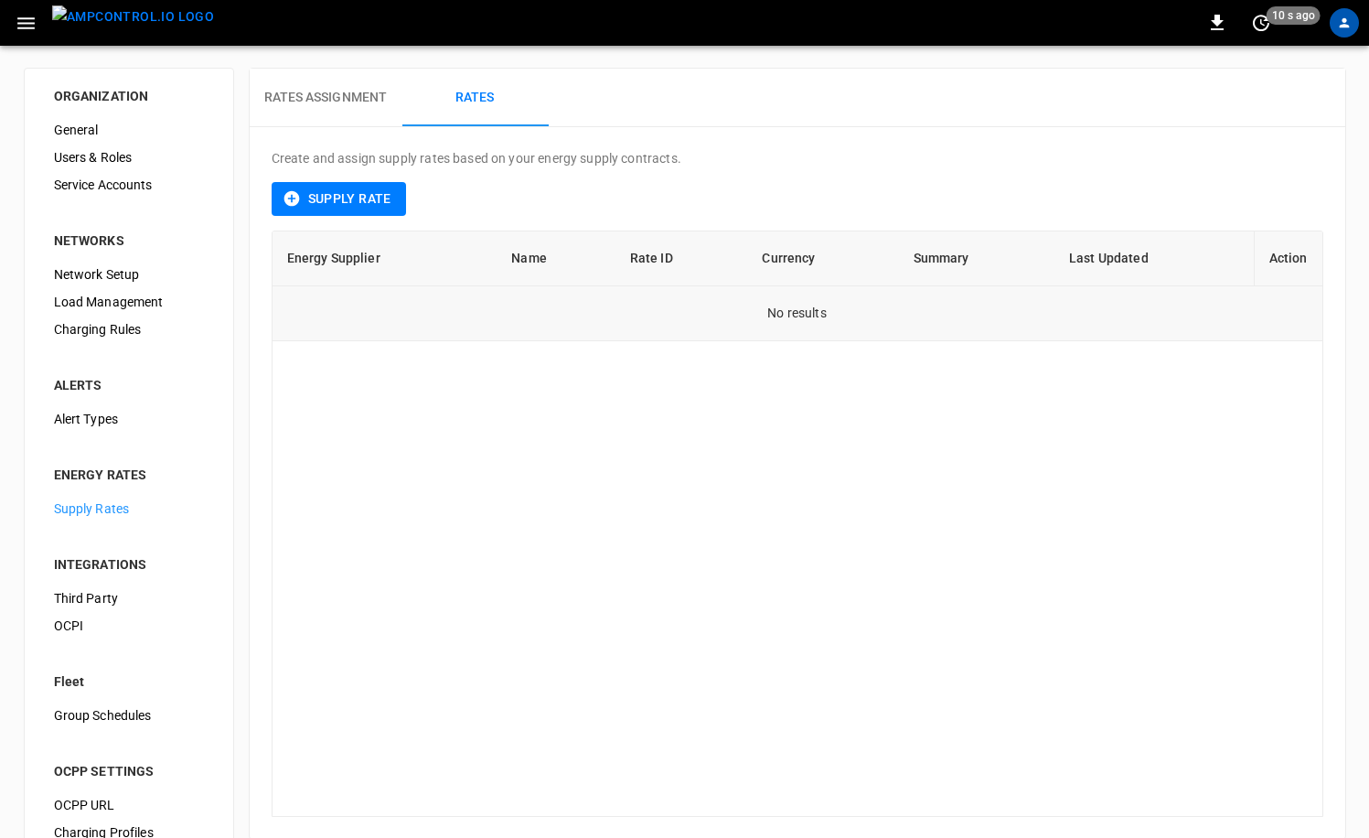
drag, startPoint x: 794, startPoint y: 312, endPoint x: 720, endPoint y: 288, distance: 77.8
click at [794, 312] on td "No results" at bounding box center [797, 313] width 1050 height 55
click at [372, 200] on button "Supply Rate" at bounding box center [339, 199] width 134 height 34
click at [356, 101] on h6 "Rates Assignment" at bounding box center [325, 98] width 123 height 20
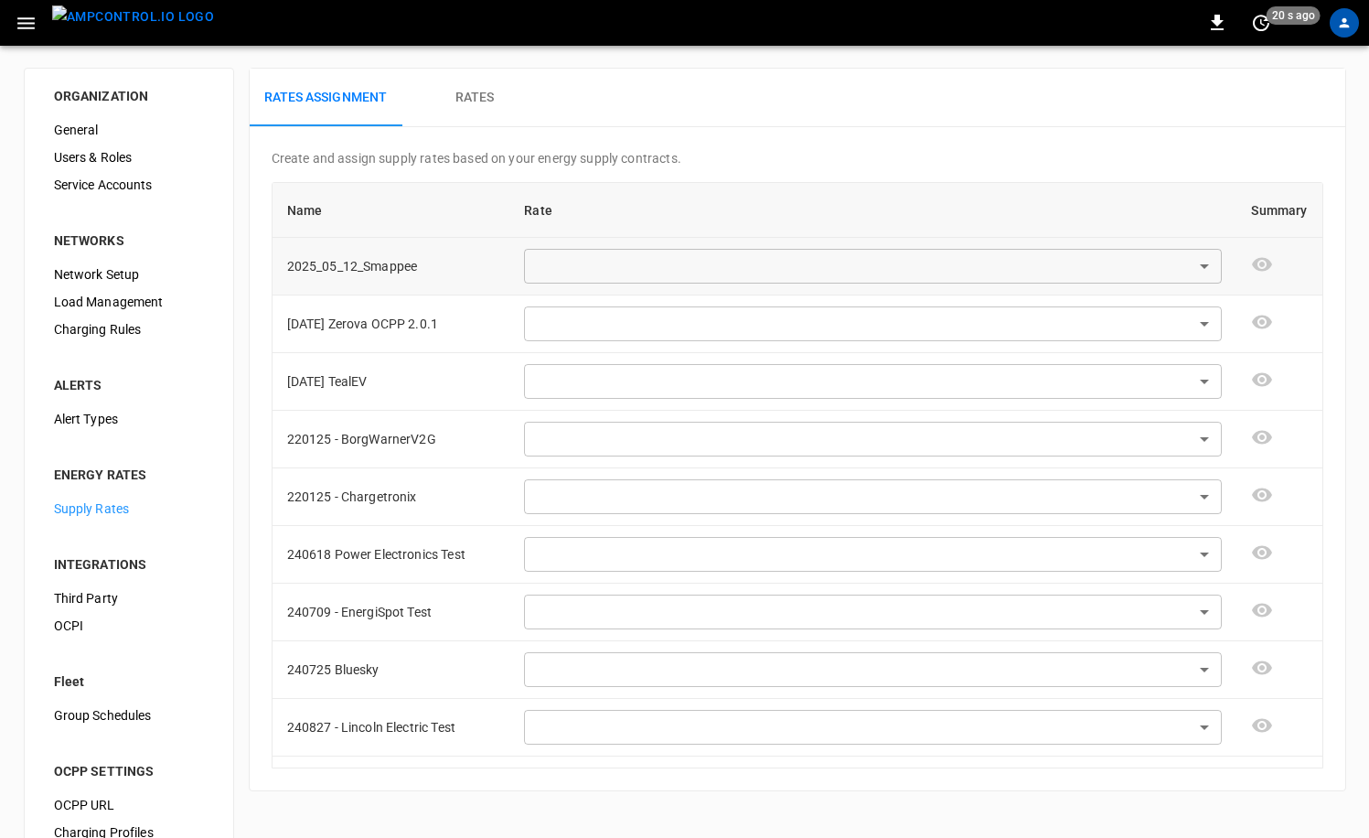
click at [776, 282] on body "0 20 s ago ORGANIZATION General Users & Roles Service Accounts NETWORKS Network…" at bounding box center [684, 441] width 1369 height 883
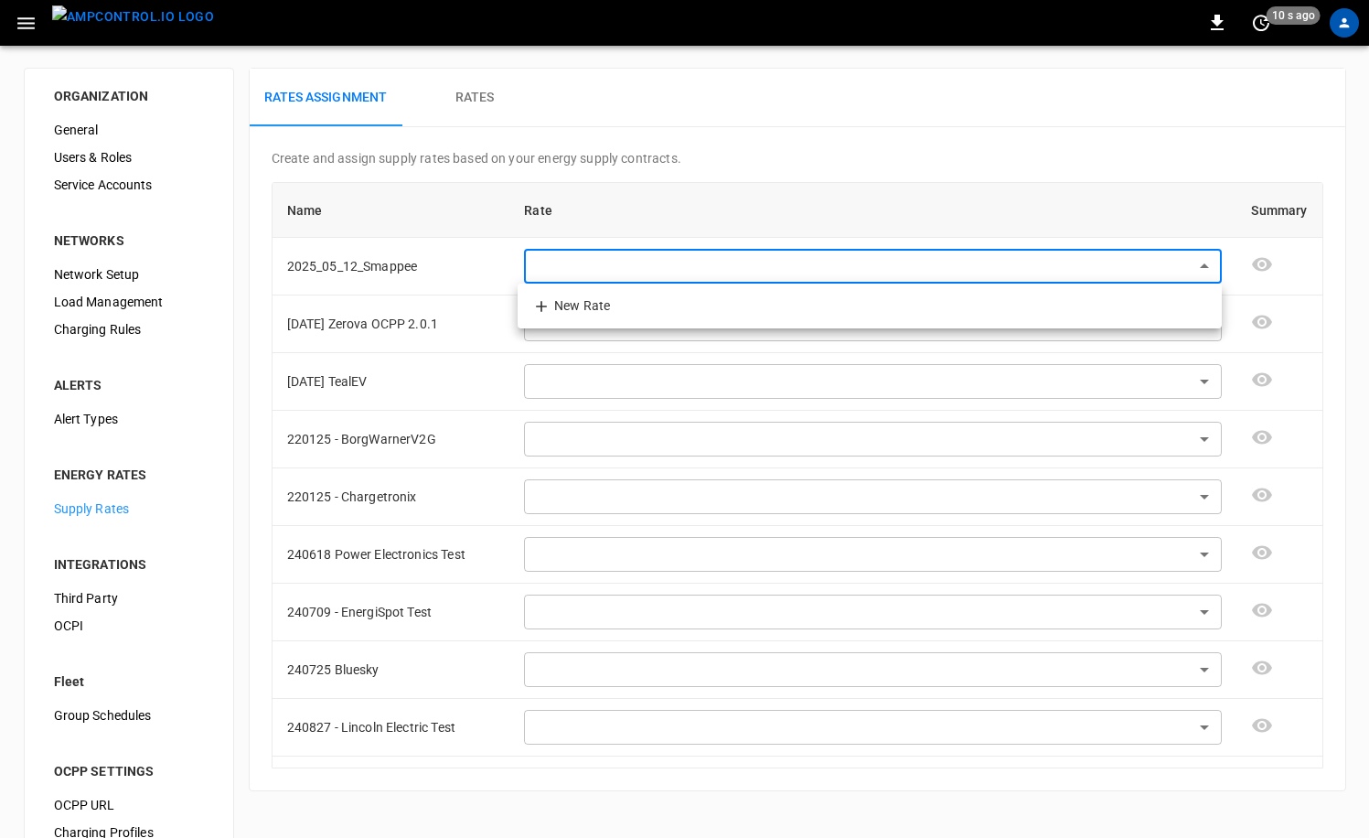
click at [709, 172] on div at bounding box center [684, 419] width 1369 height 838
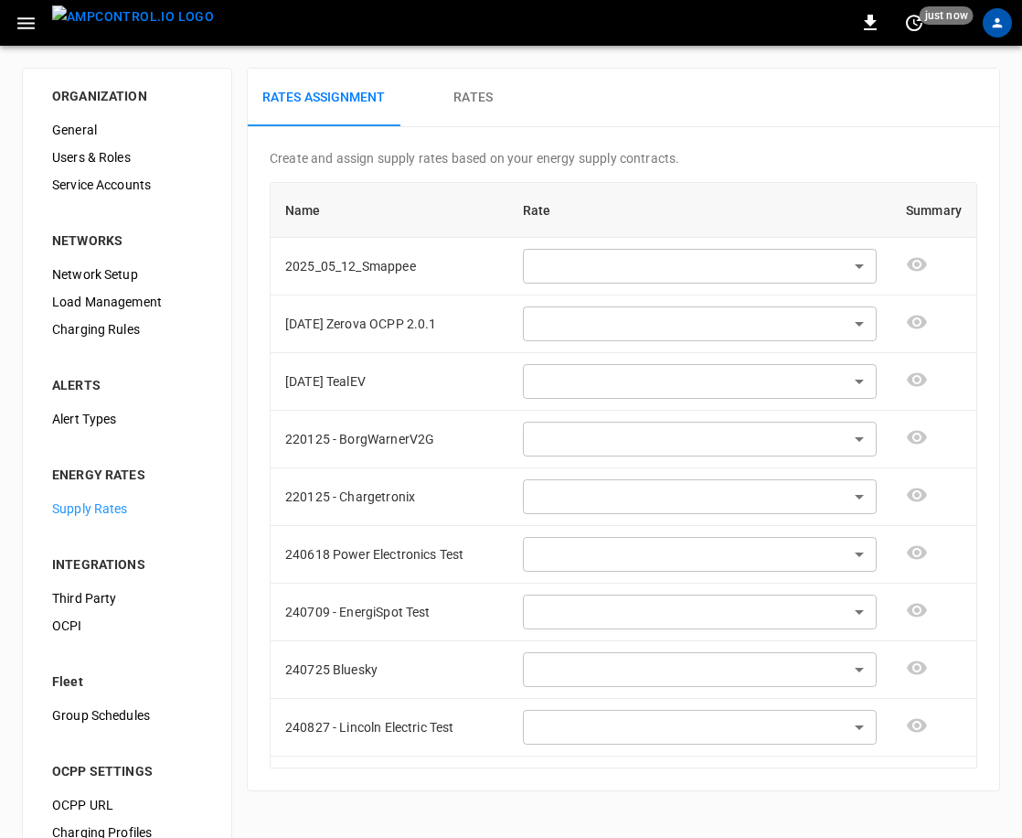
click at [347, 100] on h6 "Rates Assignment" at bounding box center [323, 98] width 123 height 20
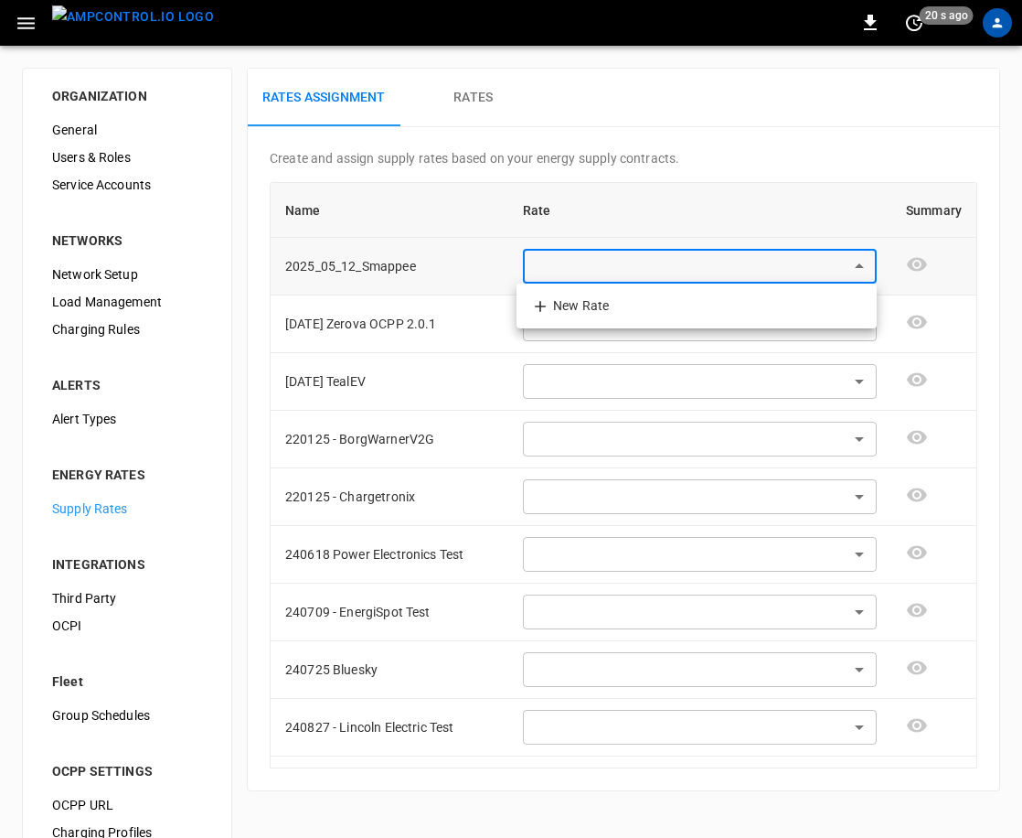
click at [864, 272] on body "0 20 s ago ORGANIZATION General Users & Roles Service Accounts NETWORKS Network…" at bounding box center [511, 441] width 1022 height 883
click at [592, 304] on li "New Rate" at bounding box center [697, 306] width 360 height 30
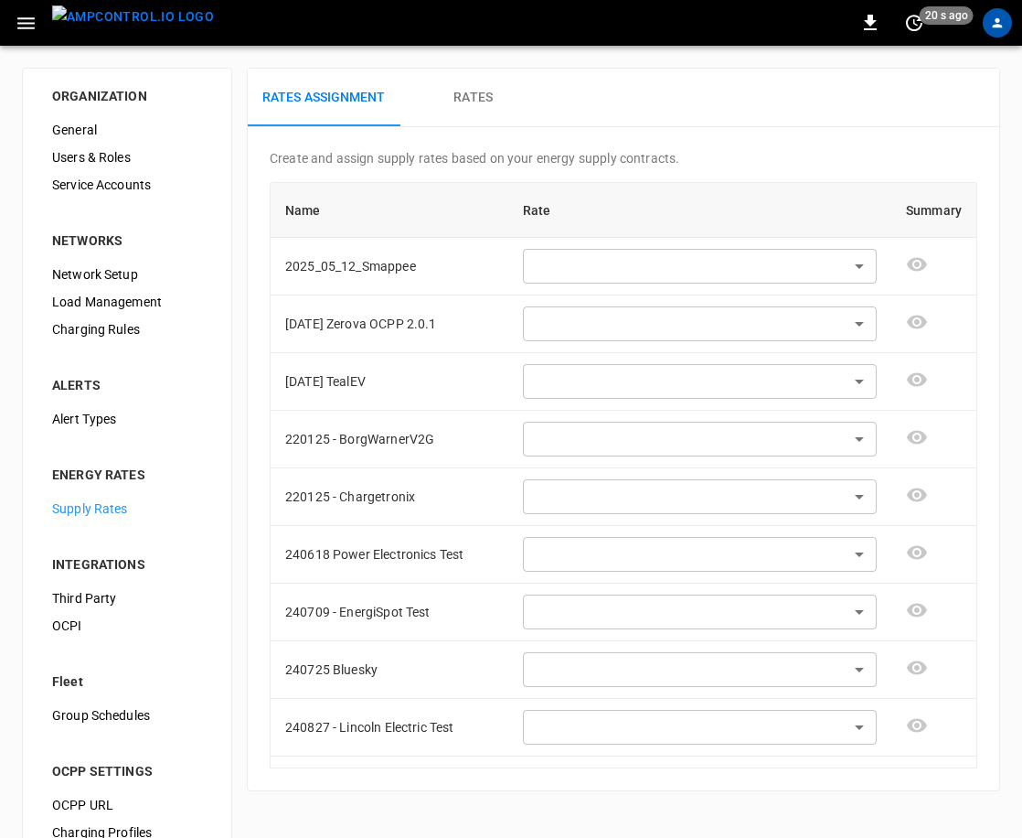
click at [469, 102] on h6 "Rates" at bounding box center [473, 98] width 39 height 20
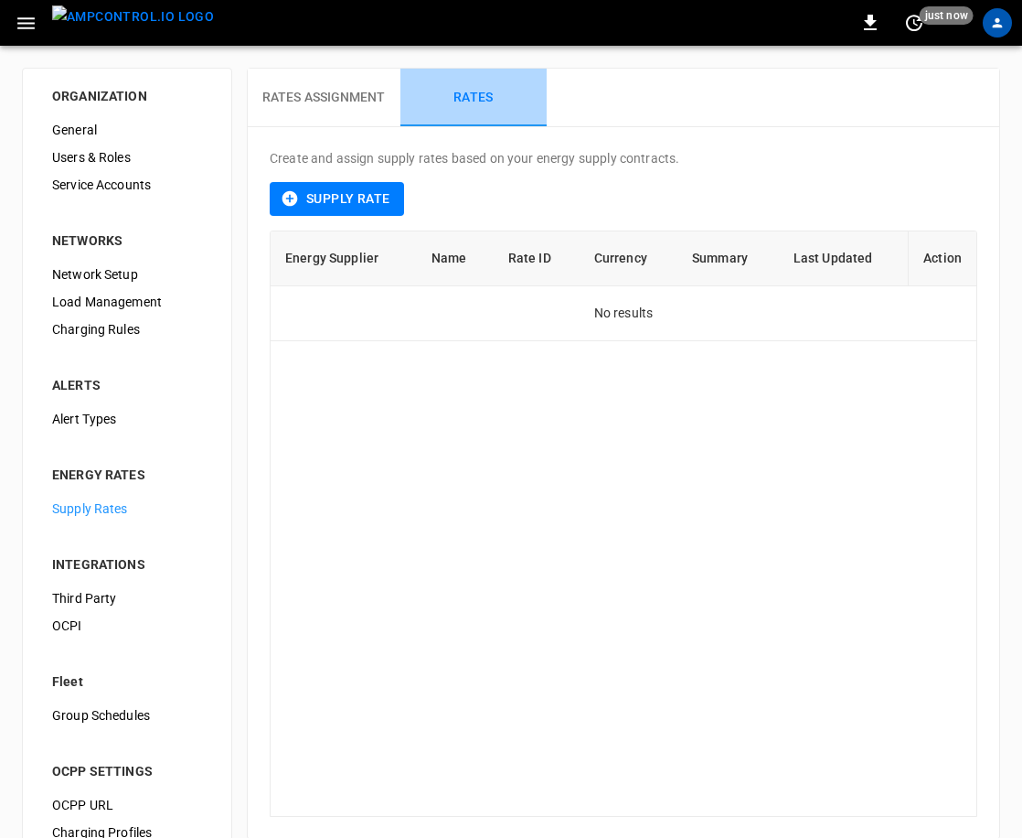
click at [485, 102] on h6 "Rates" at bounding box center [473, 98] width 39 height 20
click at [374, 123] on button "Rates Assignment" at bounding box center [324, 98] width 153 height 59
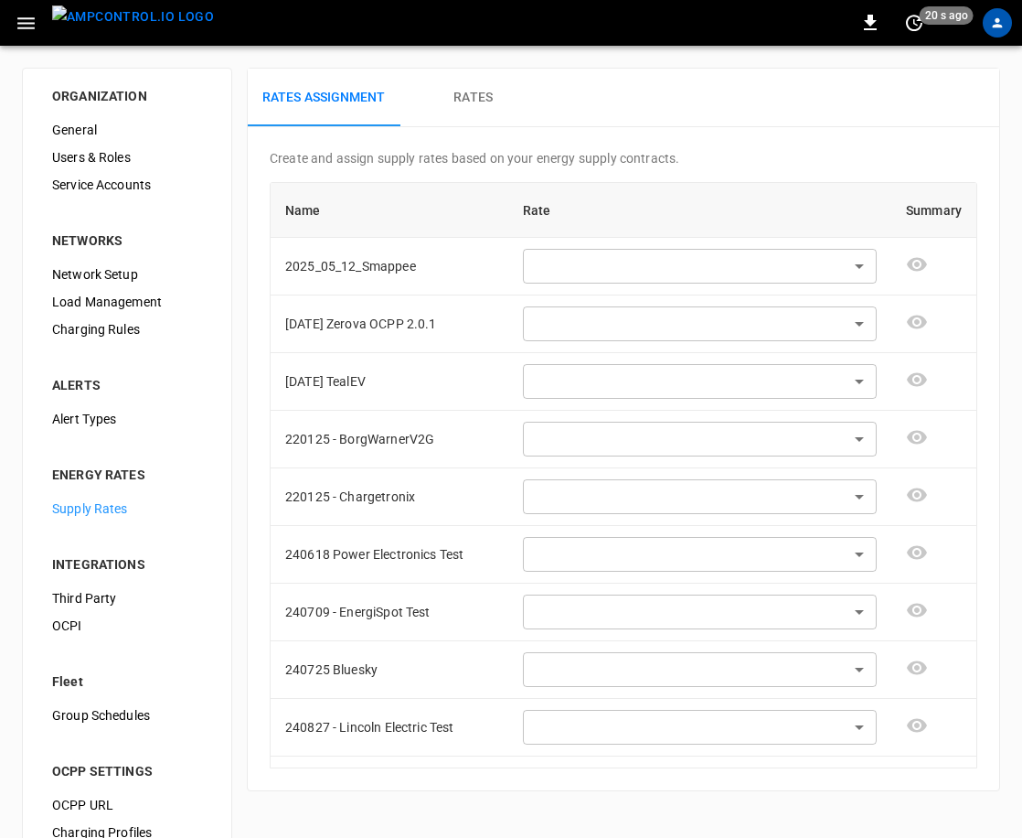
click at [486, 91] on h6 "Rates" at bounding box center [473, 98] width 39 height 20
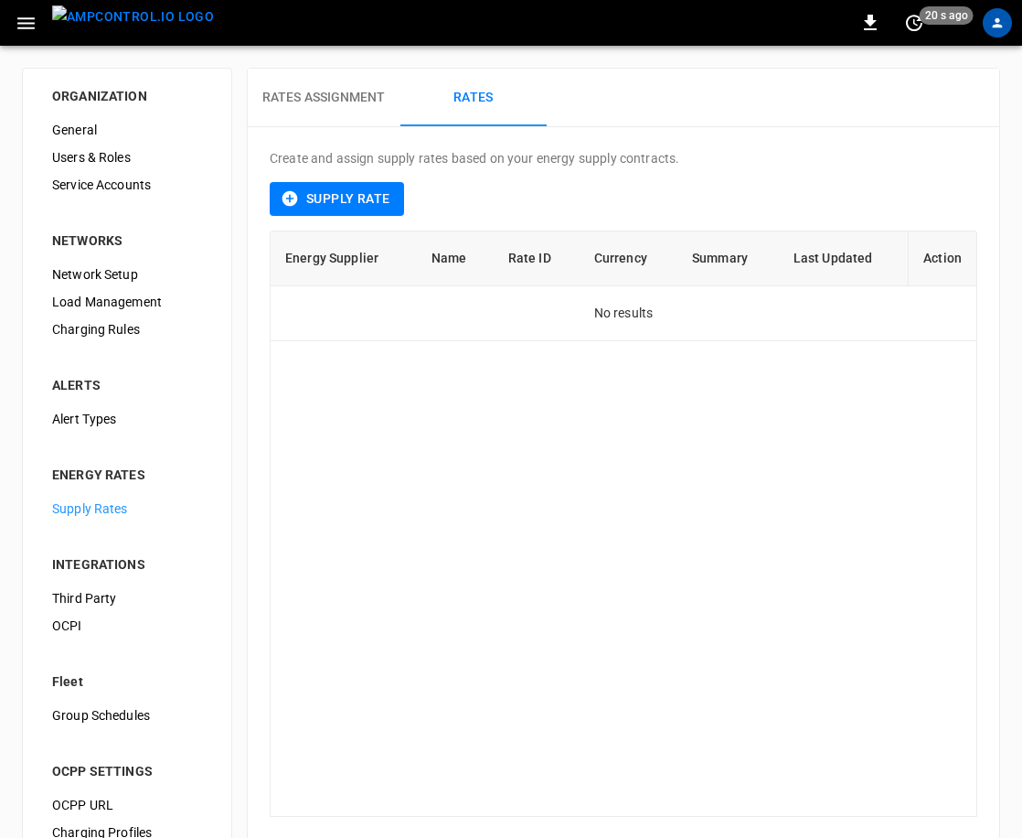
click at [389, 197] on button "Supply Rate" at bounding box center [337, 199] width 134 height 34
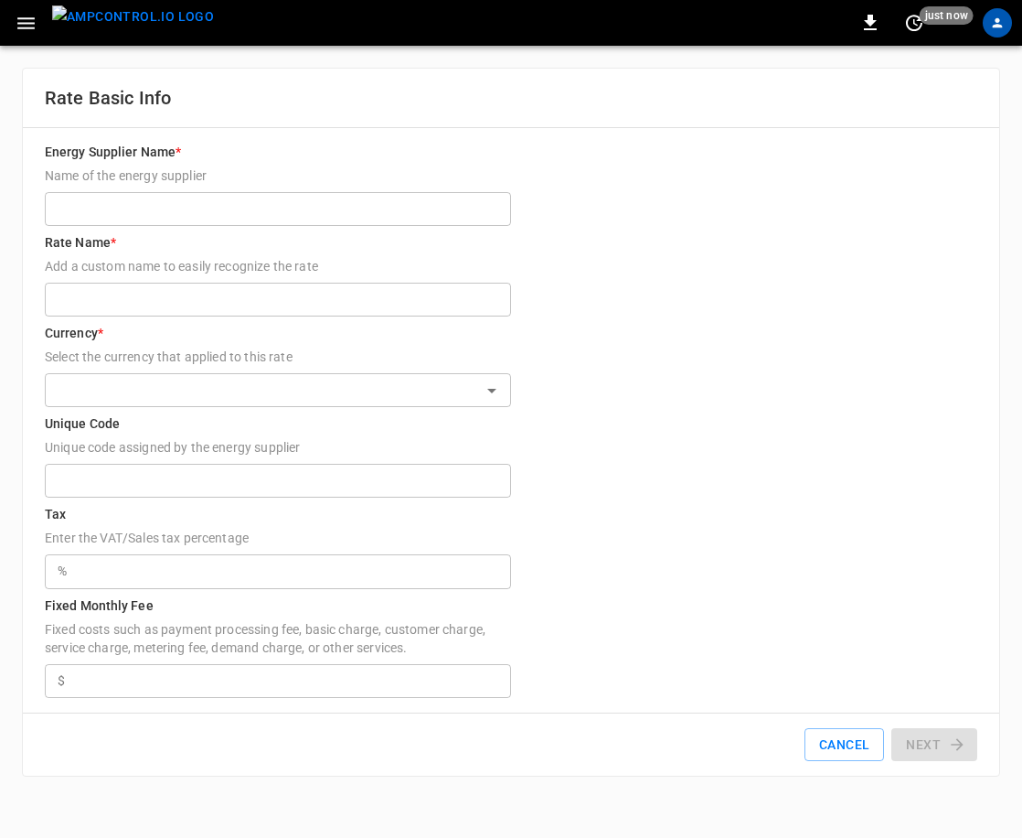
click at [160, 205] on input "Energy Supplier Name * Name of the energy supplier" at bounding box center [278, 209] width 466 height 34
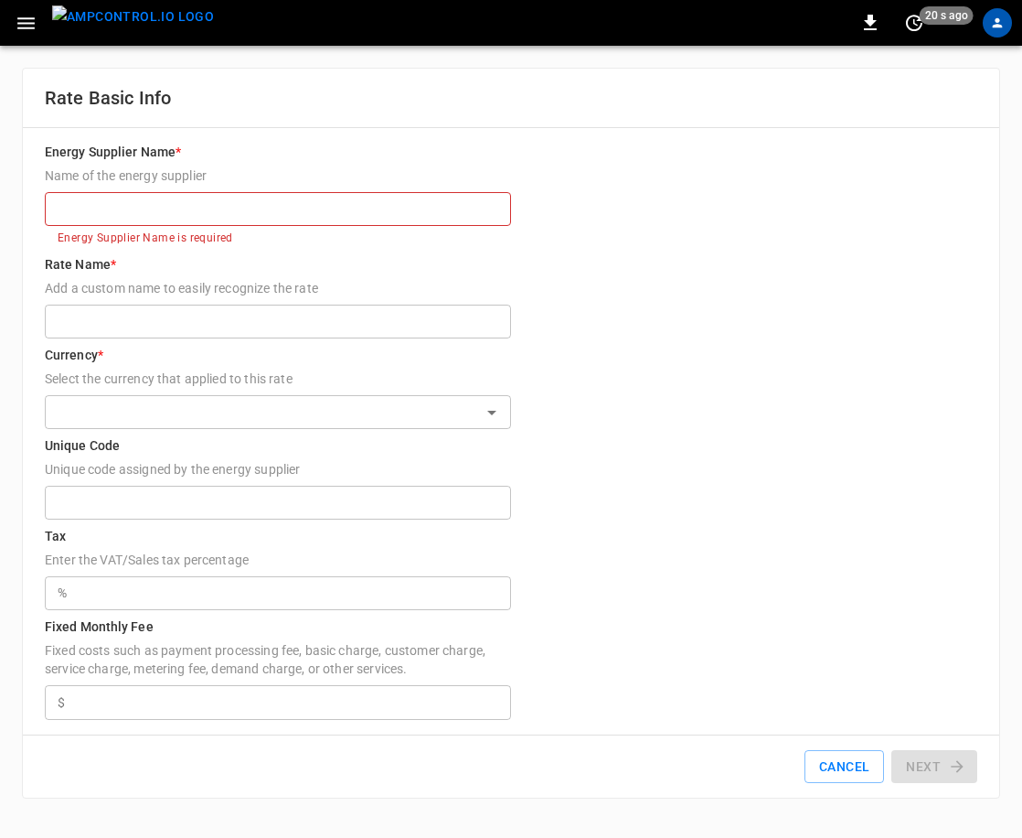
click at [254, 206] on input "Energy Supplier Name * Name of the energy supplier" at bounding box center [278, 209] width 466 height 34
click at [148, 218] on input "Energy Supplier Name * Name of the energy supplier" at bounding box center [278, 209] width 466 height 34
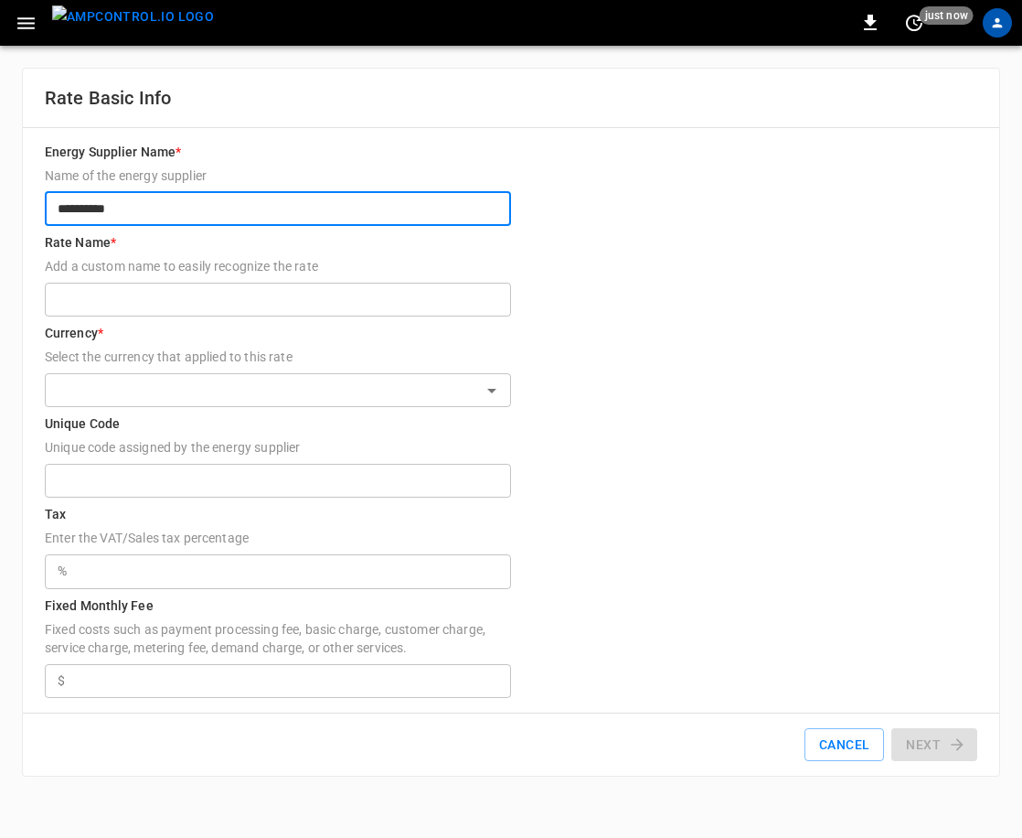
type input "**********"
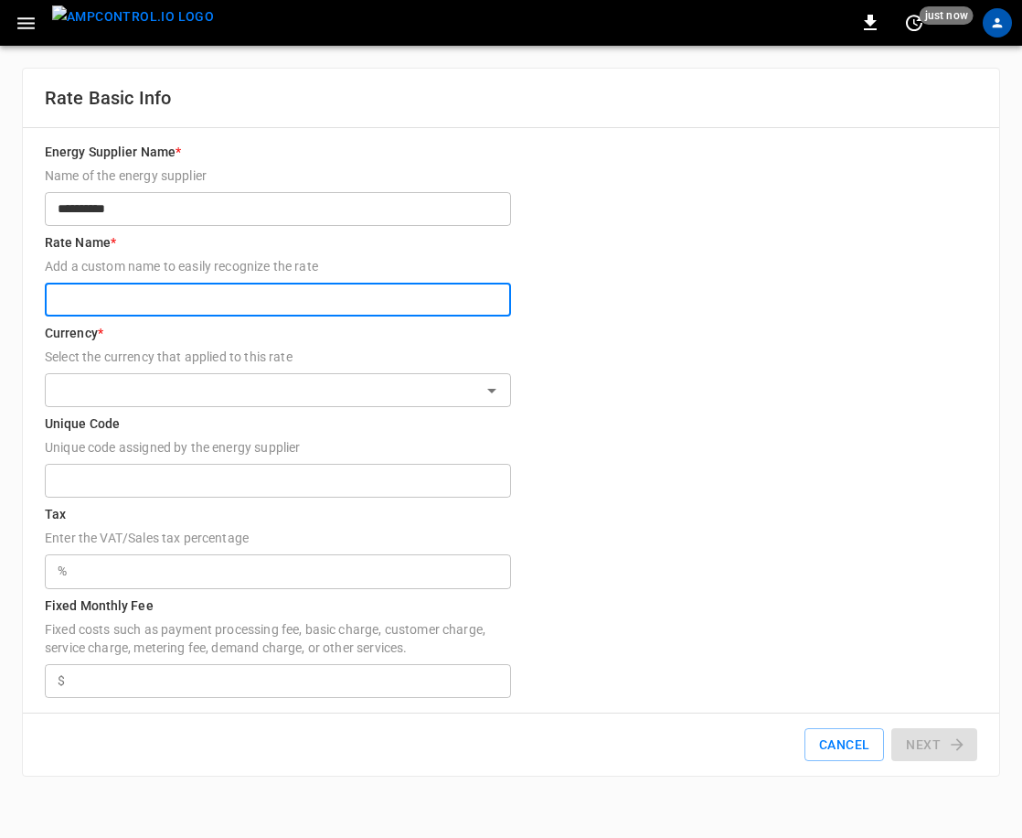
click at [172, 302] on input "Rate Name * Add a custom name to easily recognize the rate" at bounding box center [278, 300] width 466 height 34
click at [327, 214] on input "**********" at bounding box center [278, 209] width 466 height 34
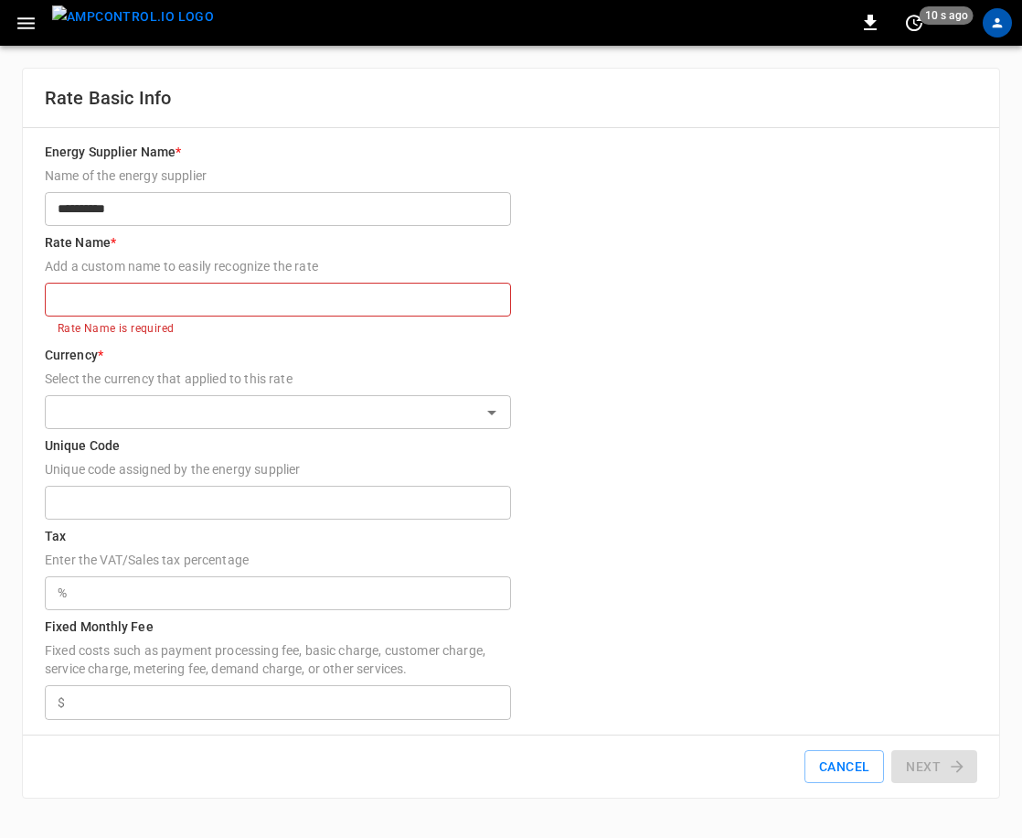
click at [200, 298] on input "Rate Name * Add a custom name to easily recognize the rate" at bounding box center [278, 300] width 466 height 34
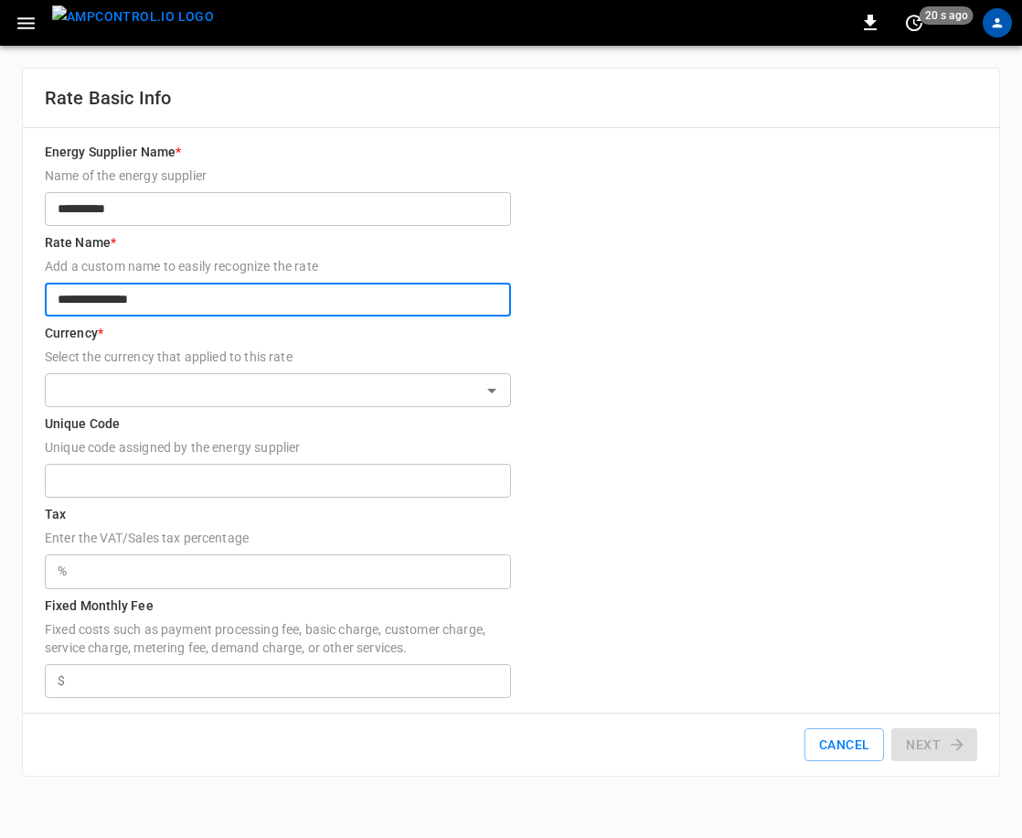
type input "**********"
click at [229, 380] on input "text" at bounding box center [262, 390] width 425 height 23
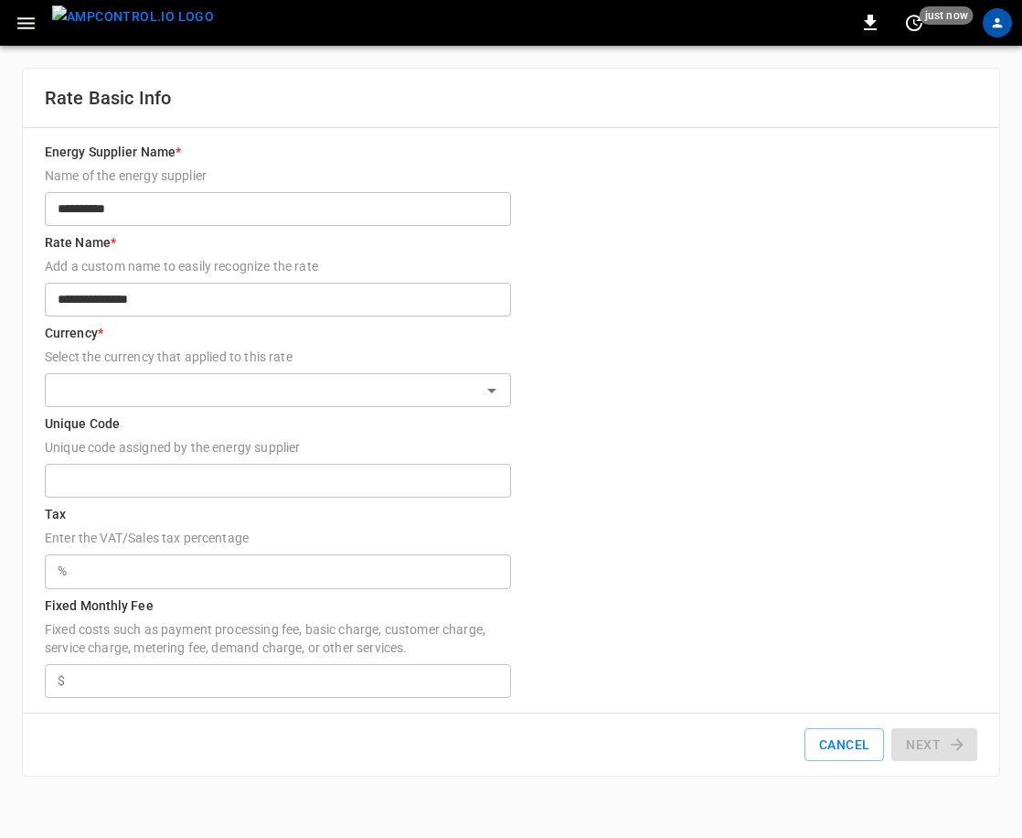
click at [598, 425] on h6 "Unique Code" at bounding box center [511, 424] width 933 height 20
click at [511, 464] on input "Unique Code Unique code assigned by the energy supplier" at bounding box center [278, 481] width 466 height 34
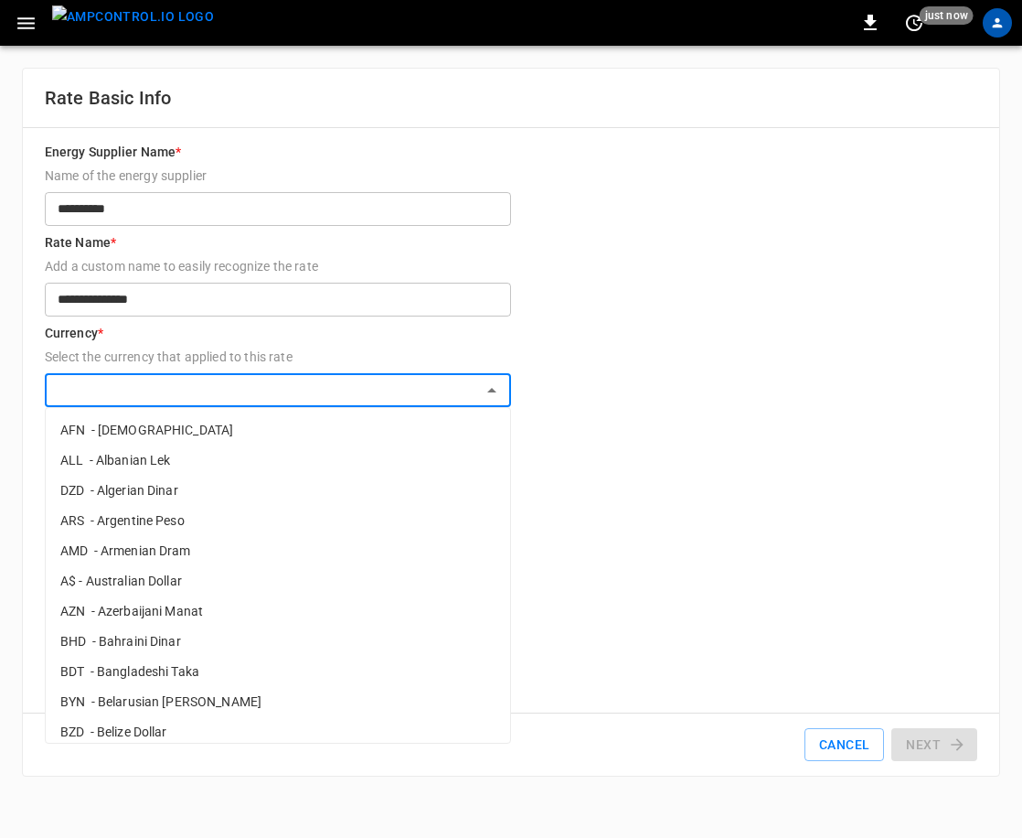
click at [455, 395] on input "text" at bounding box center [262, 390] width 425 height 23
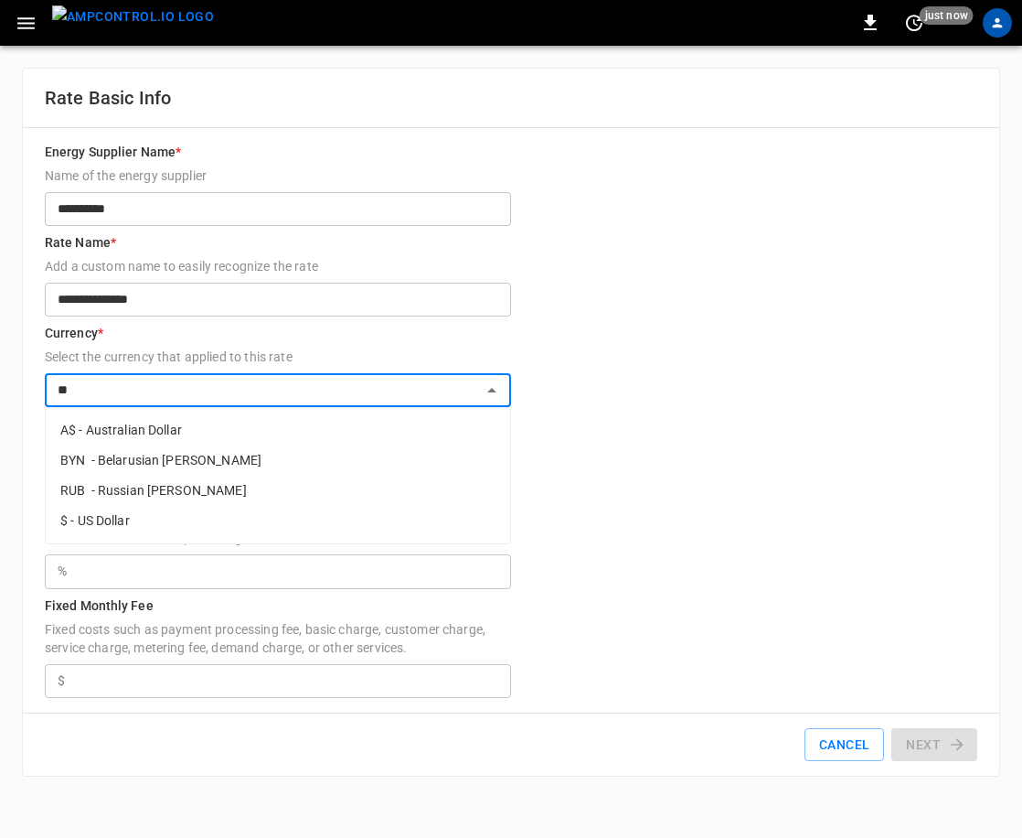
type input "**"
click at [688, 479] on form "**********" at bounding box center [511, 420] width 933 height 555
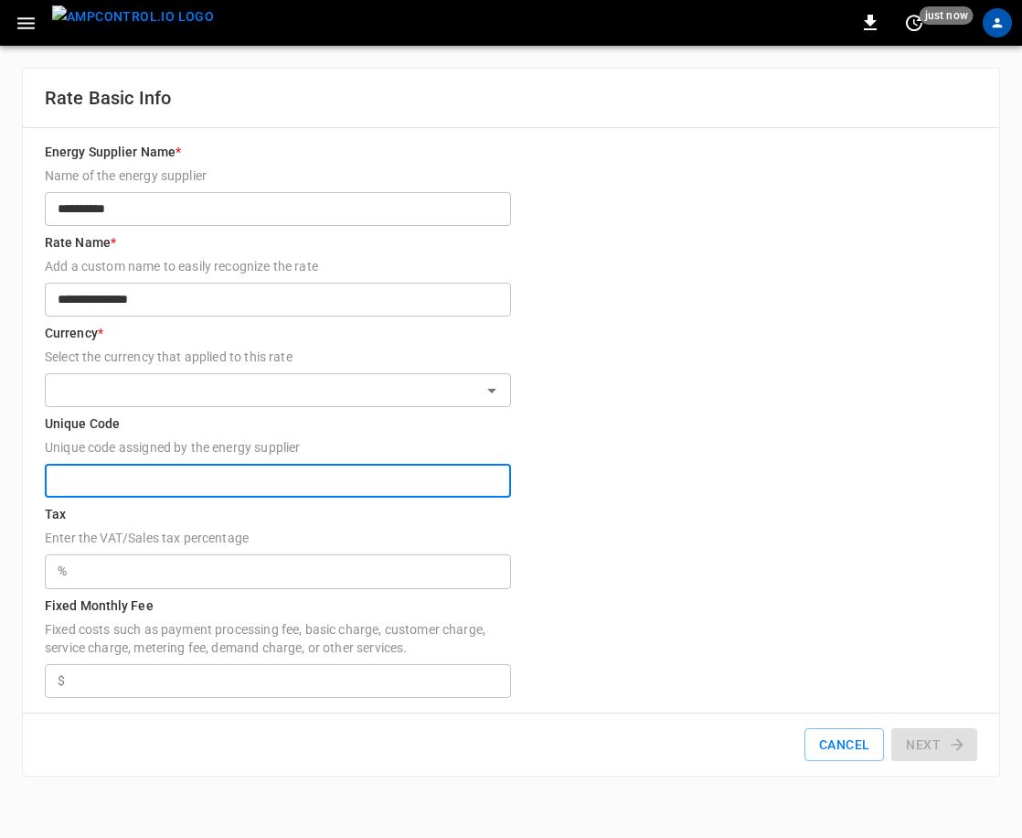
click at [230, 492] on input "Unique Code Unique code assigned by the energy supplier" at bounding box center [278, 481] width 466 height 34
type input "*"
click at [177, 284] on input "**********" at bounding box center [278, 300] width 466 height 34
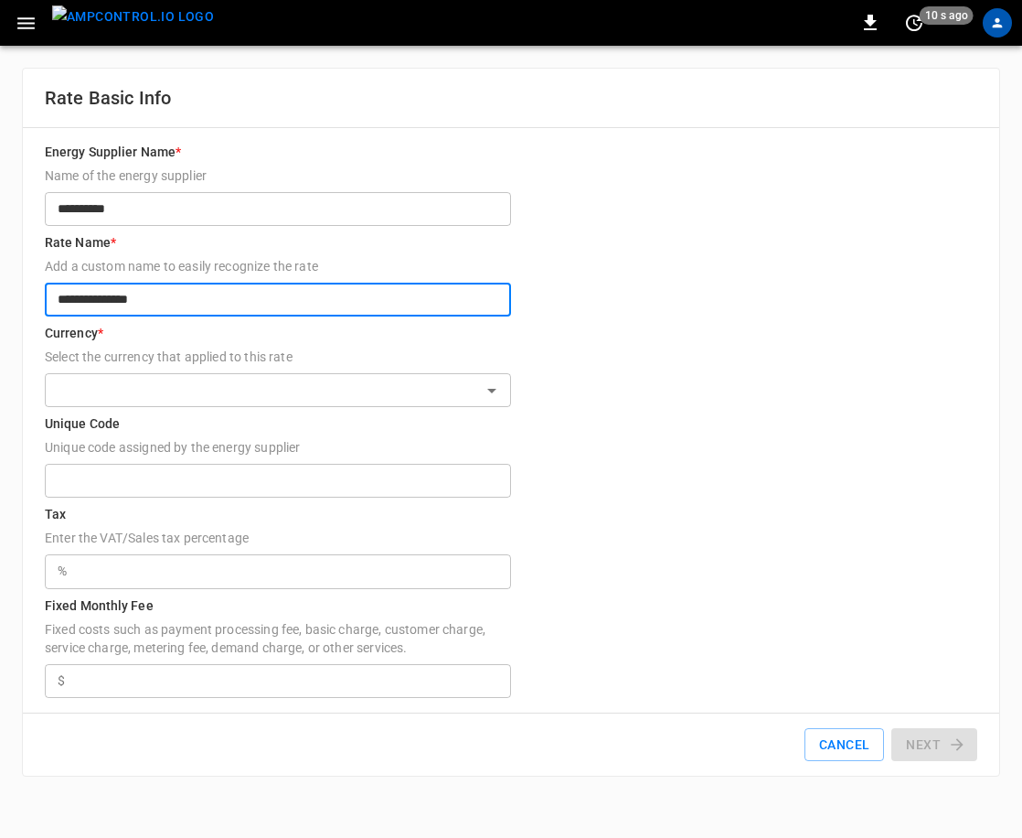
click at [177, 284] on input "**********" at bounding box center [278, 300] width 466 height 34
click at [688, 381] on form "**********" at bounding box center [511, 420] width 933 height 555
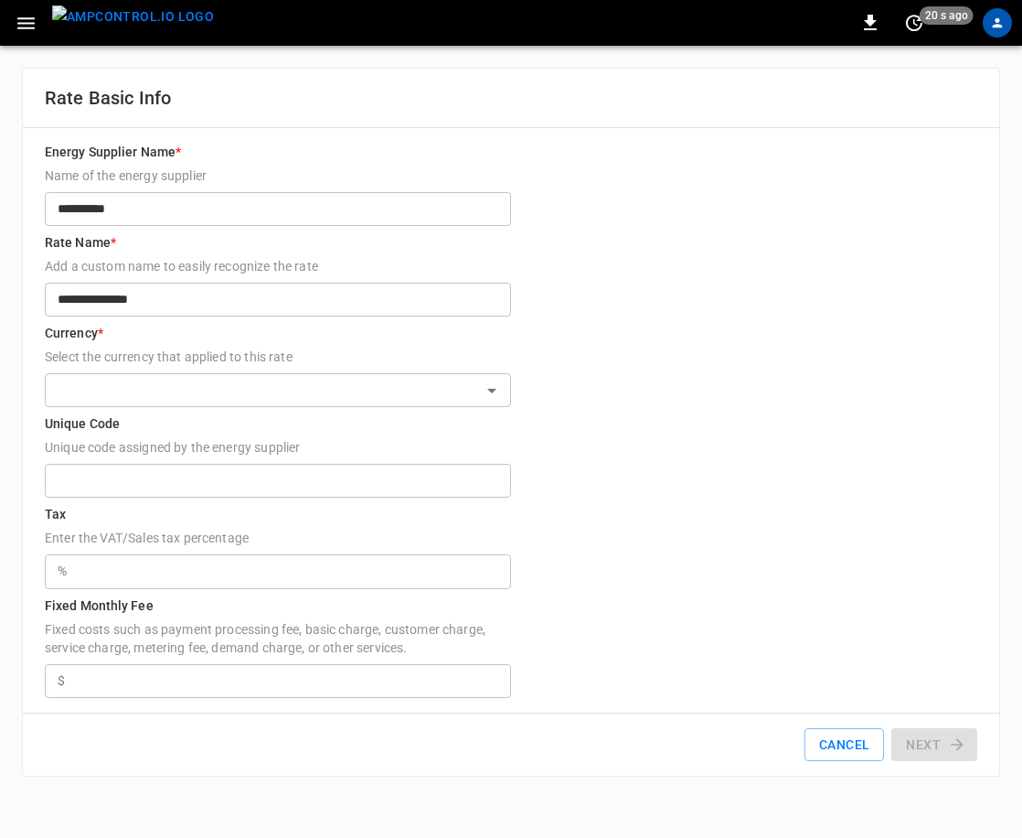
click at [171, 204] on input "**********" at bounding box center [278, 209] width 466 height 34
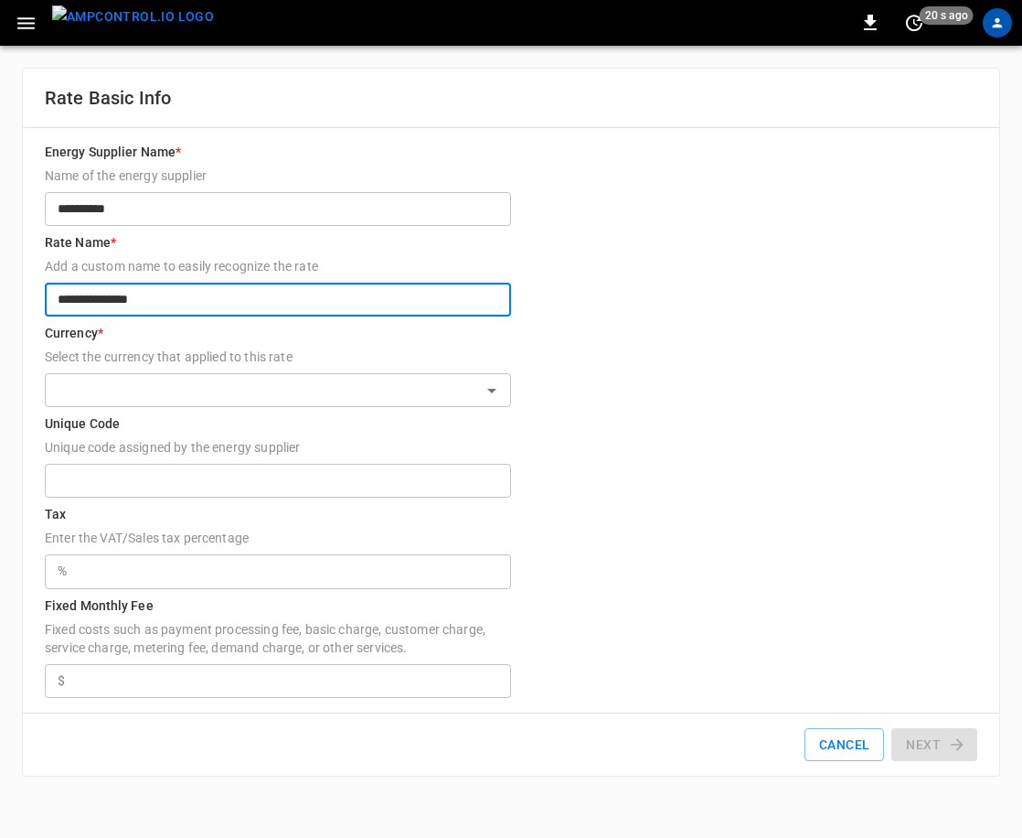
click at [225, 299] on input "**********" at bounding box center [278, 300] width 466 height 34
click at [306, 393] on input "text" at bounding box center [262, 390] width 425 height 23
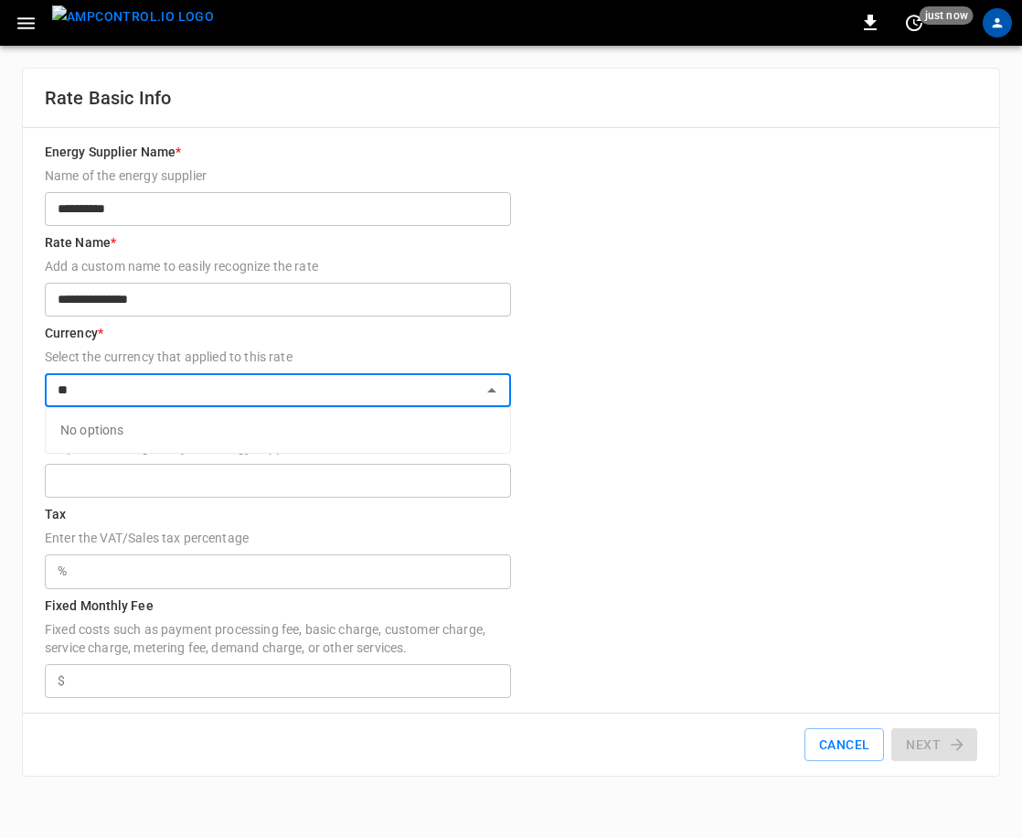
type input "*"
click at [215, 508] on li "$ - US Dollar" at bounding box center [278, 521] width 464 height 30
type input "**********"
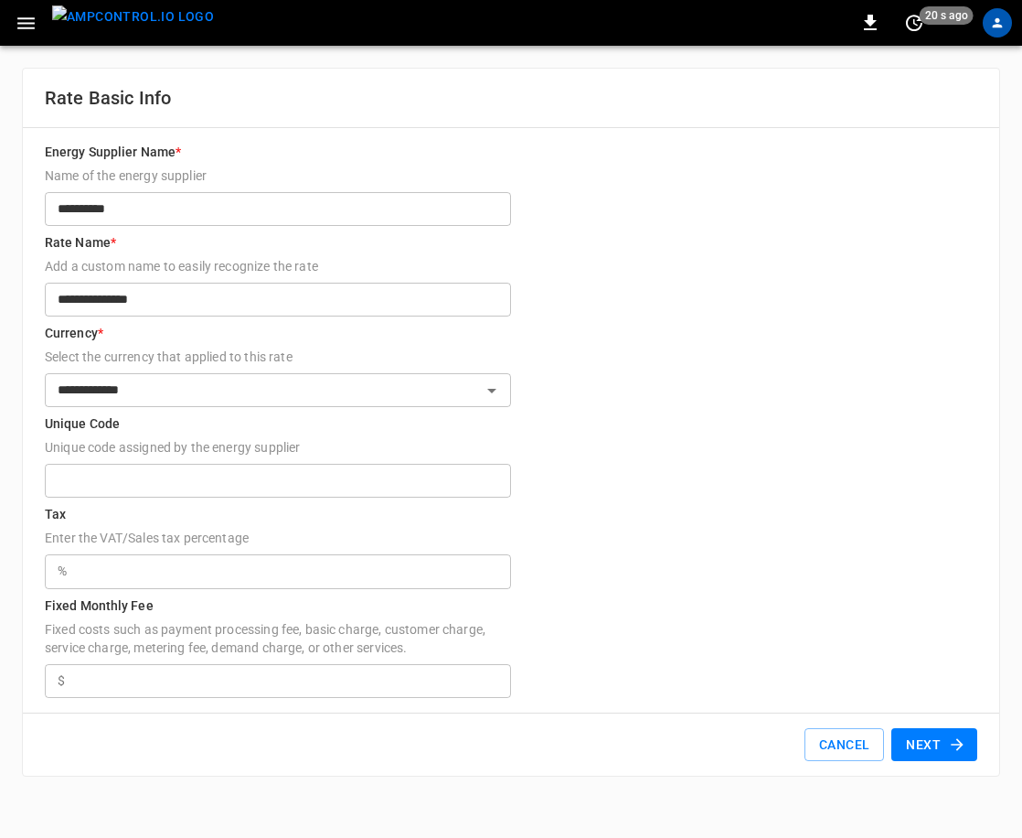
click at [343, 488] on input "Unique Code Unique code assigned by the energy supplier" at bounding box center [278, 481] width 466 height 34
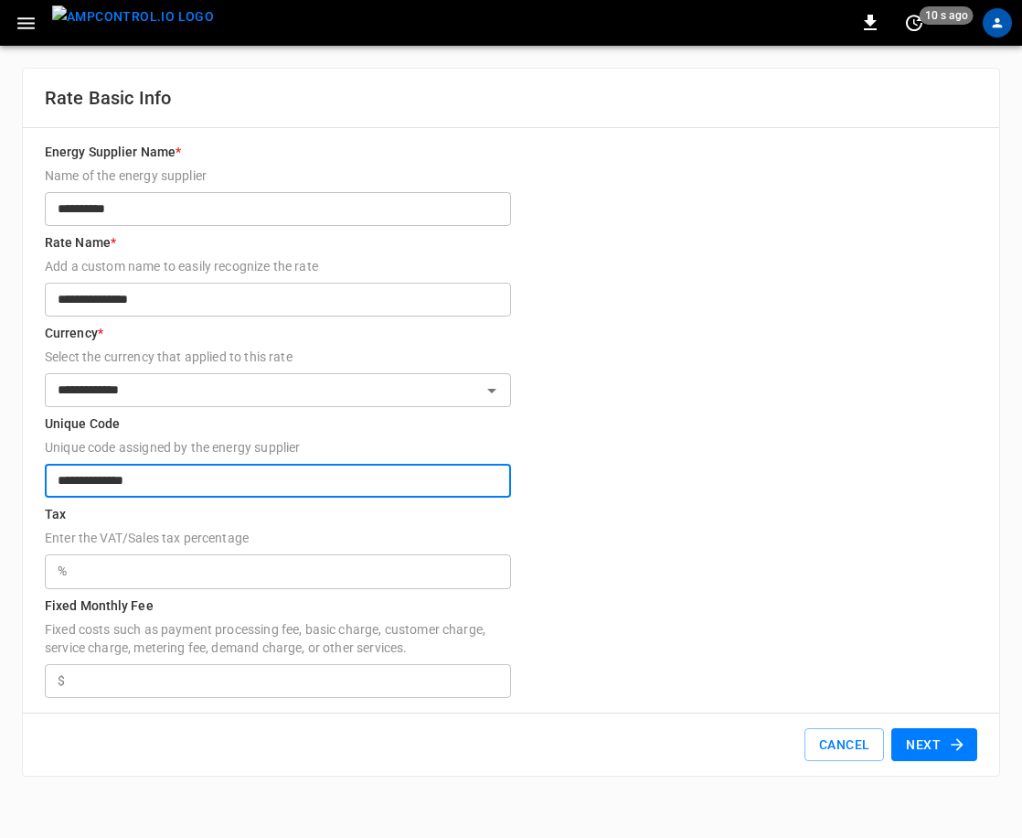
click at [273, 470] on input "**********" at bounding box center [278, 481] width 466 height 34
type input "**********"
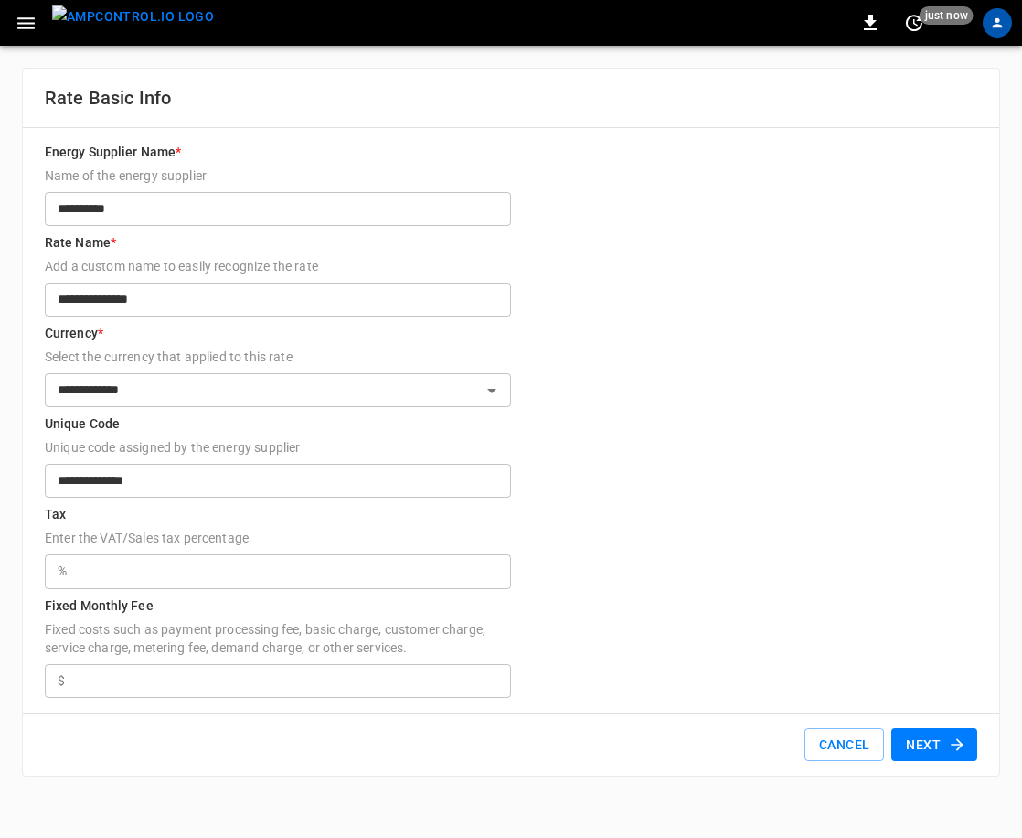
click at [244, 557] on input "text" at bounding box center [292, 571] width 437 height 34
click at [279, 572] on input "*****" at bounding box center [292, 571] width 437 height 34
type input "*****"
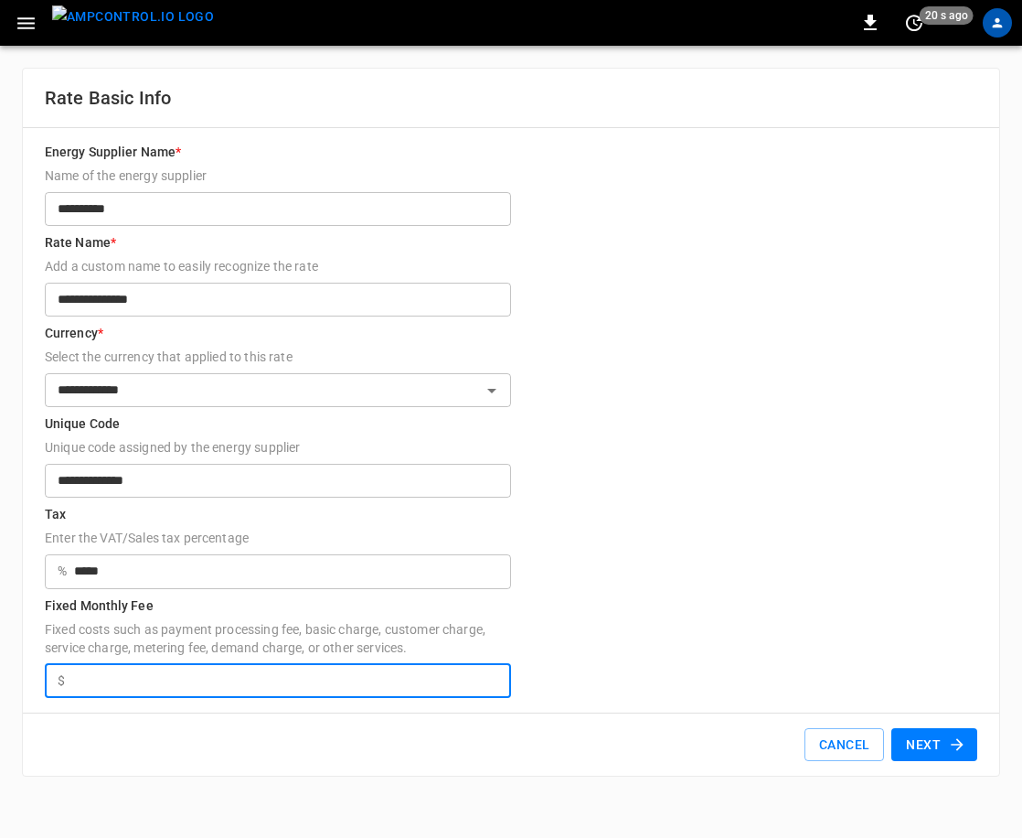
click at [280, 684] on input "Fixed Monthly Fee Fixed costs such as payment processing fee, basic charge, cus…" at bounding box center [291, 681] width 439 height 34
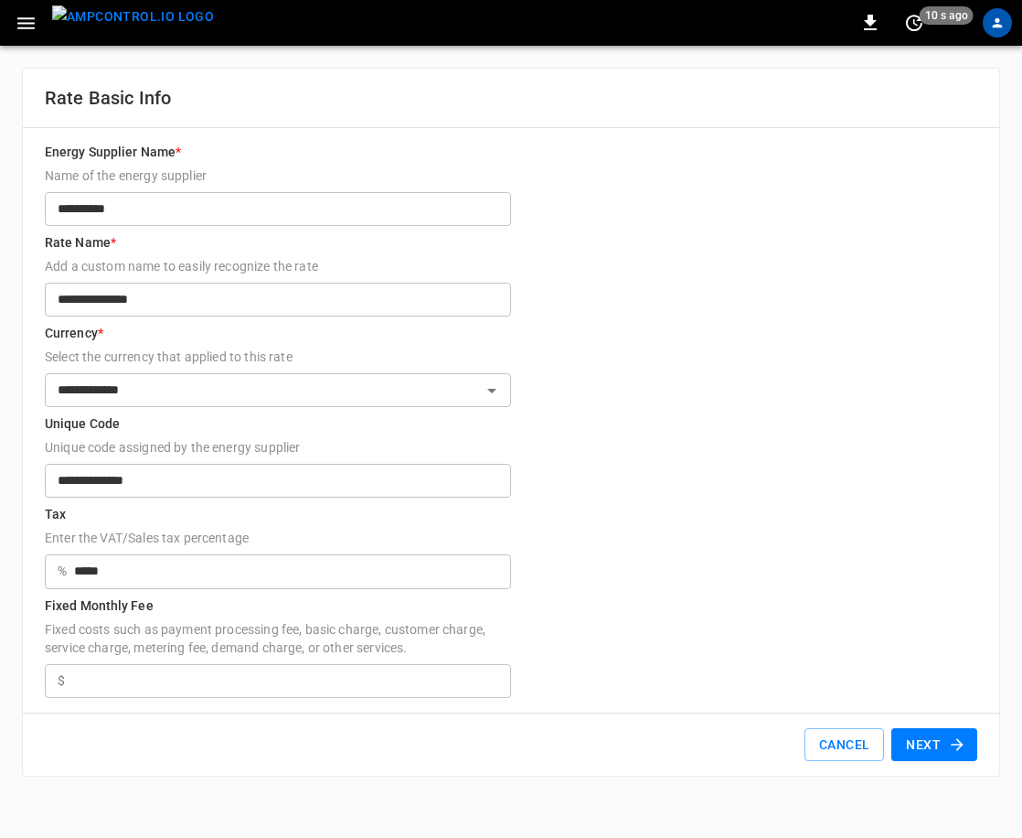
click at [190, 666] on input "Fixed Monthly Fee Fixed costs such as payment processing fee, basic charge, cus…" at bounding box center [291, 681] width 439 height 34
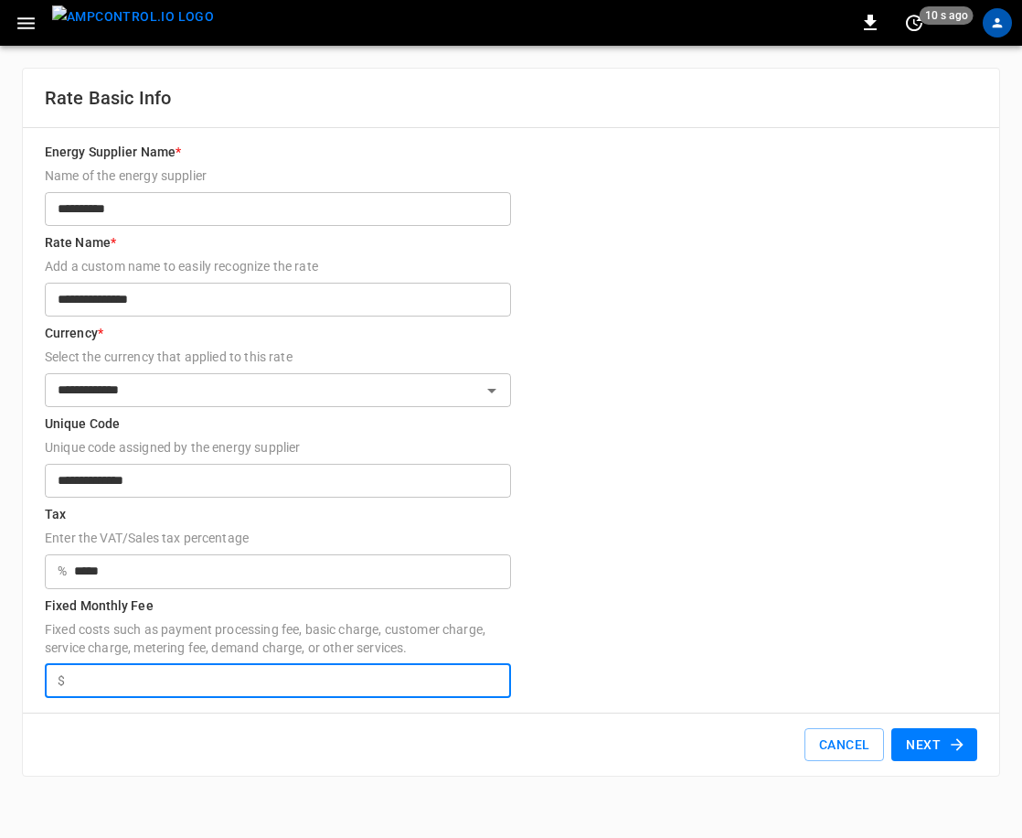
click at [329, 678] on input "**" at bounding box center [291, 681] width 439 height 34
type input "**"
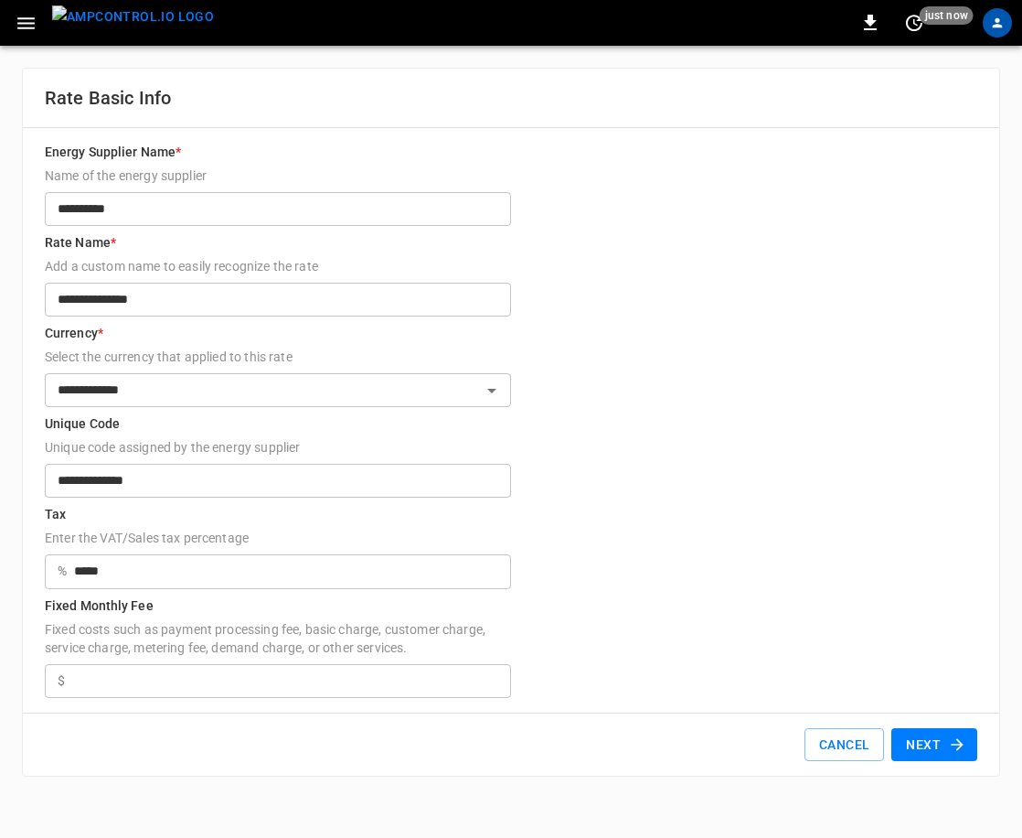
click at [921, 712] on button "Next" at bounding box center [934, 745] width 86 height 34
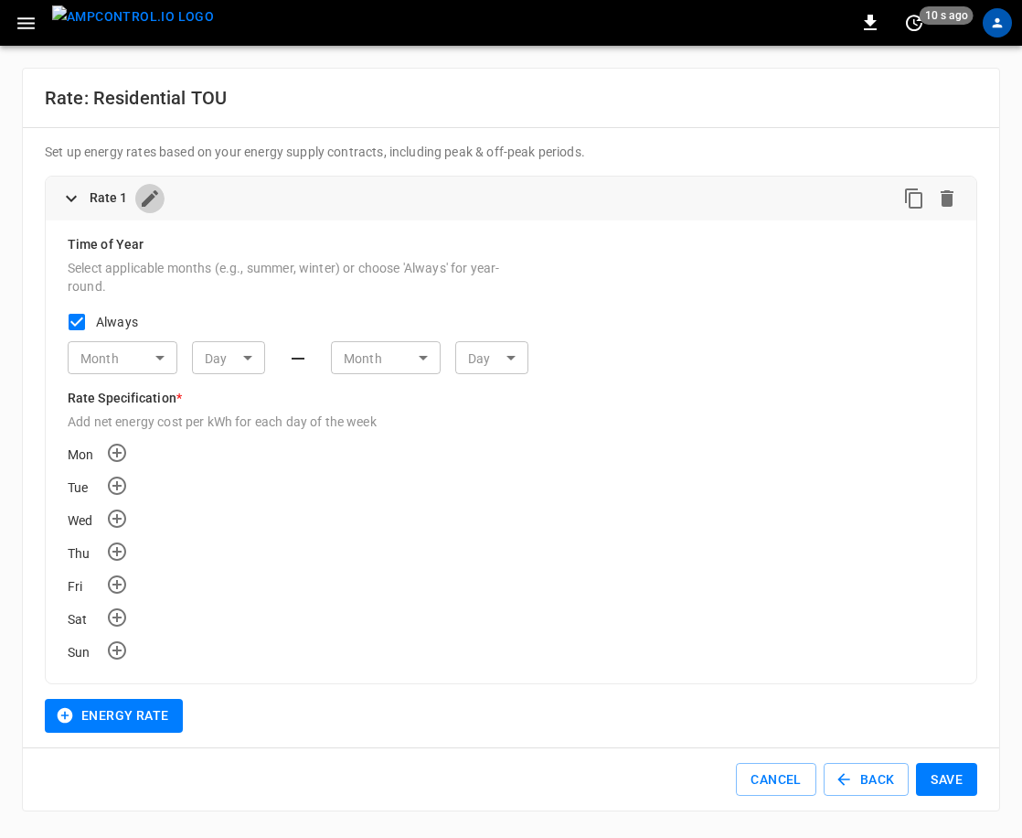
click at [150, 200] on icon "button" at bounding box center [150, 198] width 22 height 22
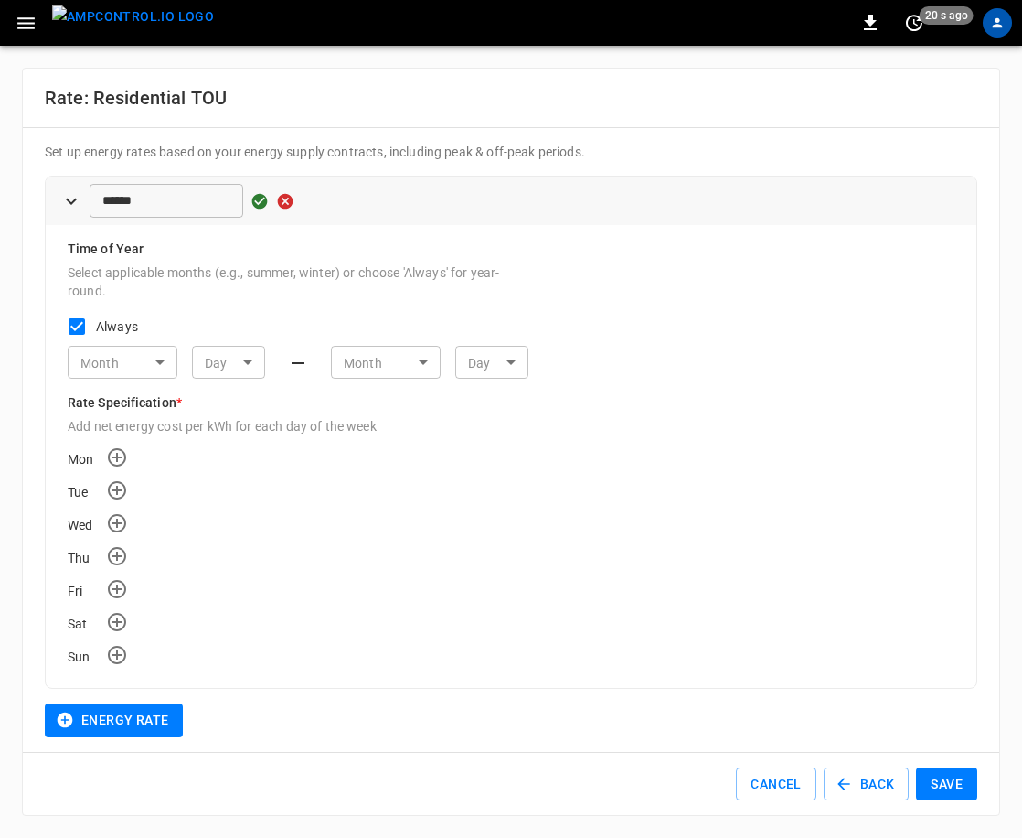
click at [452, 200] on div "****** ​" at bounding box center [526, 201] width 872 height 34
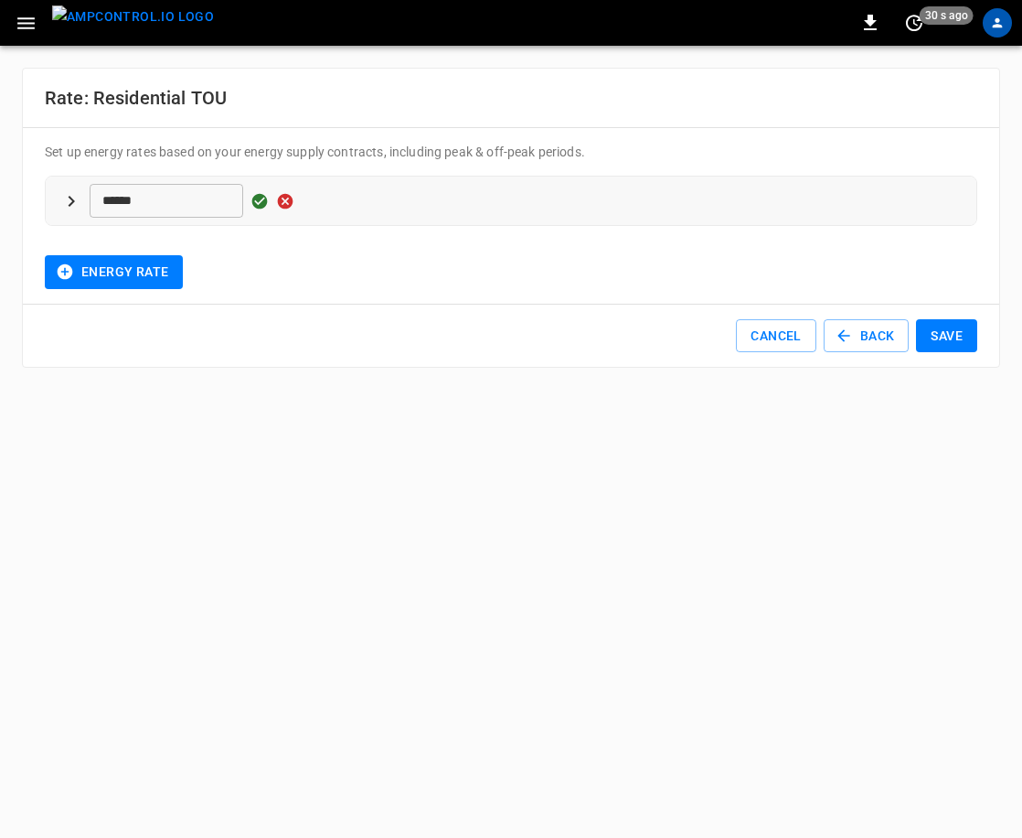
click at [329, 200] on div "****** ​" at bounding box center [526, 201] width 872 height 34
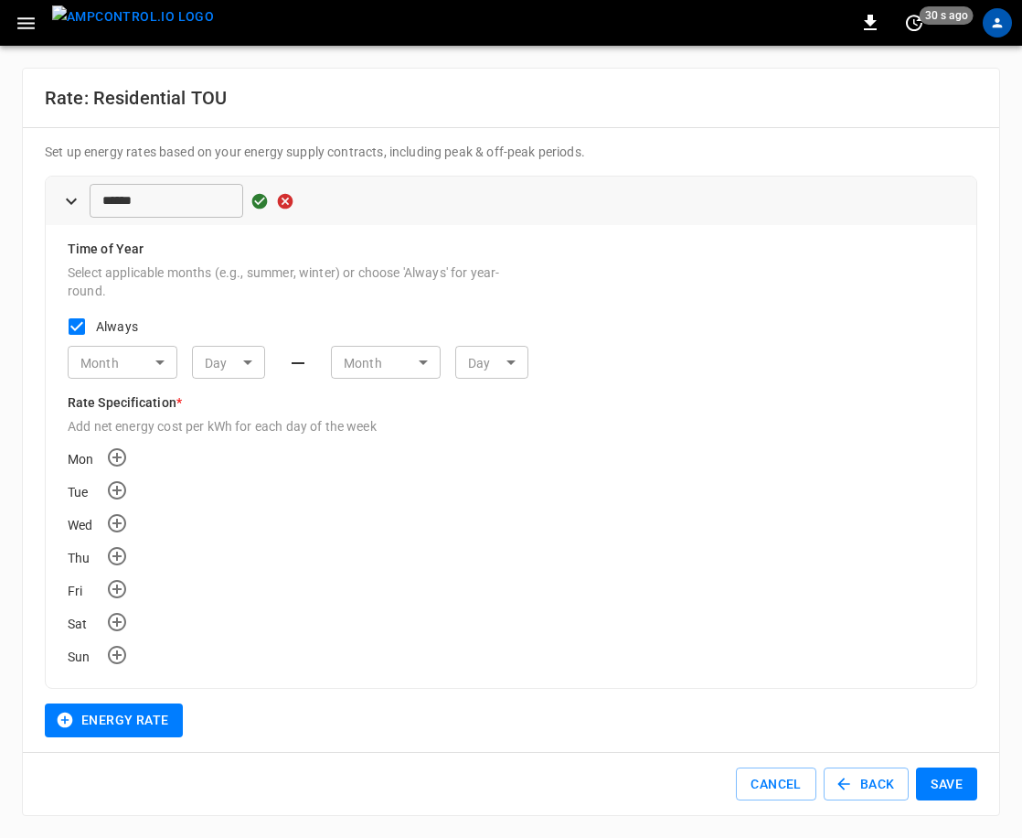
click at [301, 200] on div "****** ​" at bounding box center [526, 201] width 872 height 34
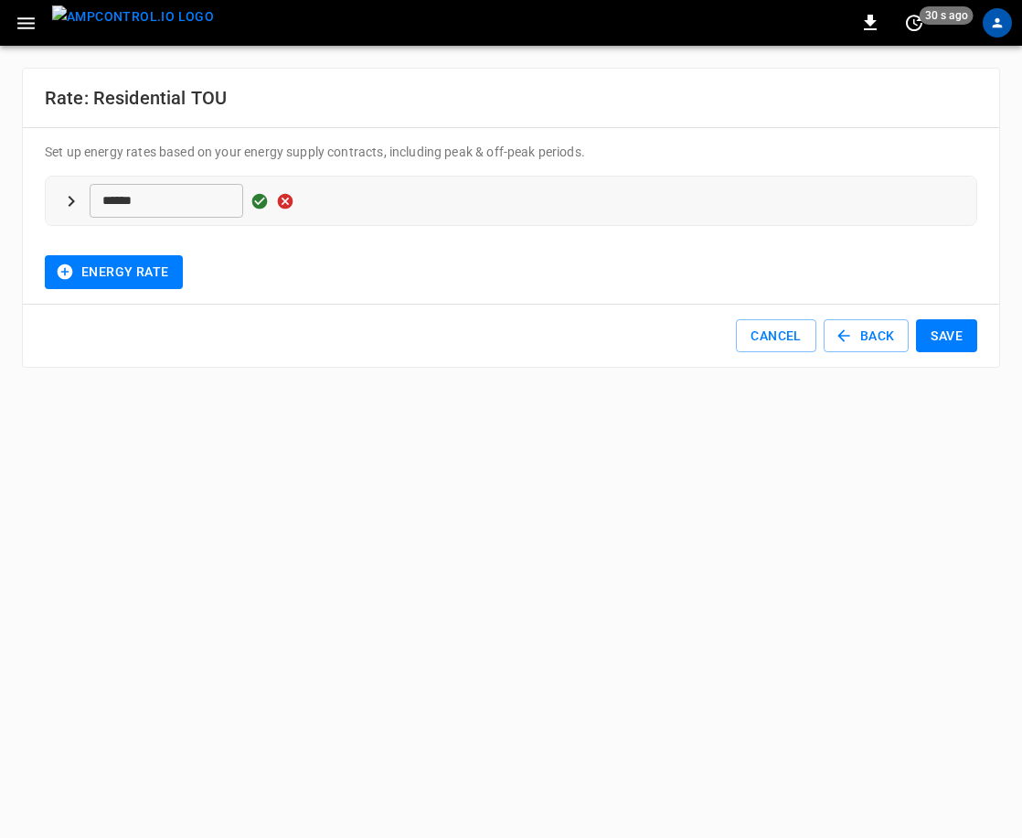
click at [294, 201] on icon "button" at bounding box center [286, 201] width 16 height 16
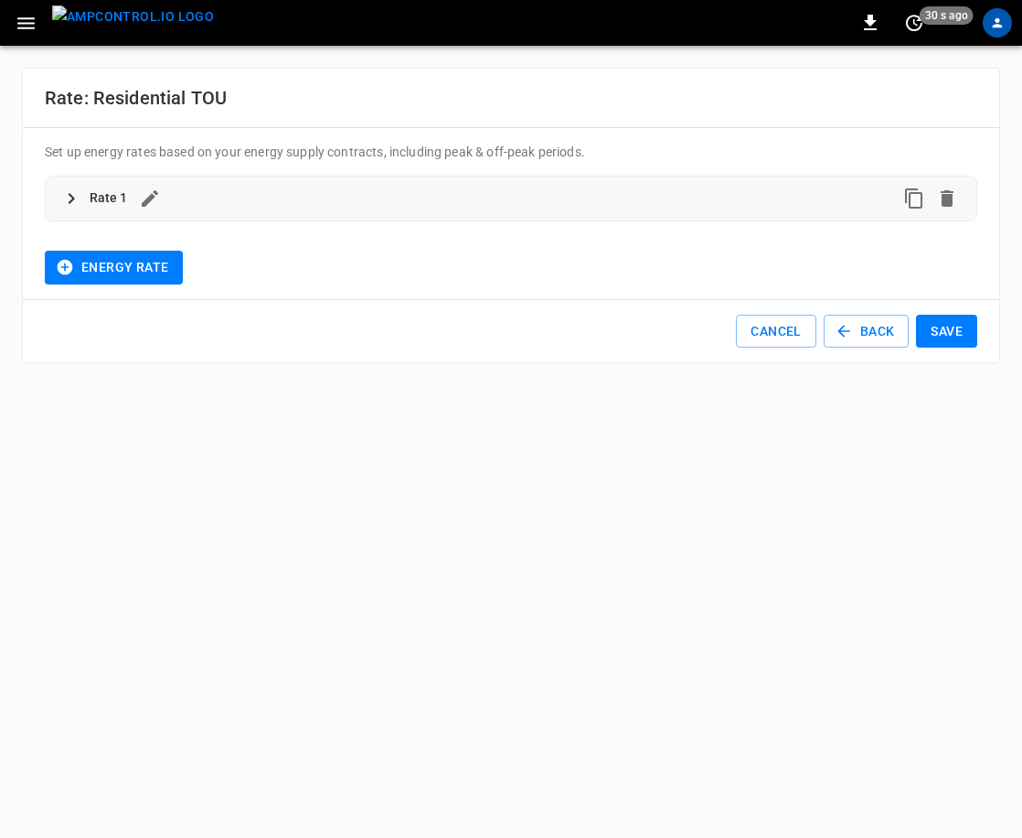
click at [295, 201] on div "Rate 1" at bounding box center [495, 198] width 810 height 29
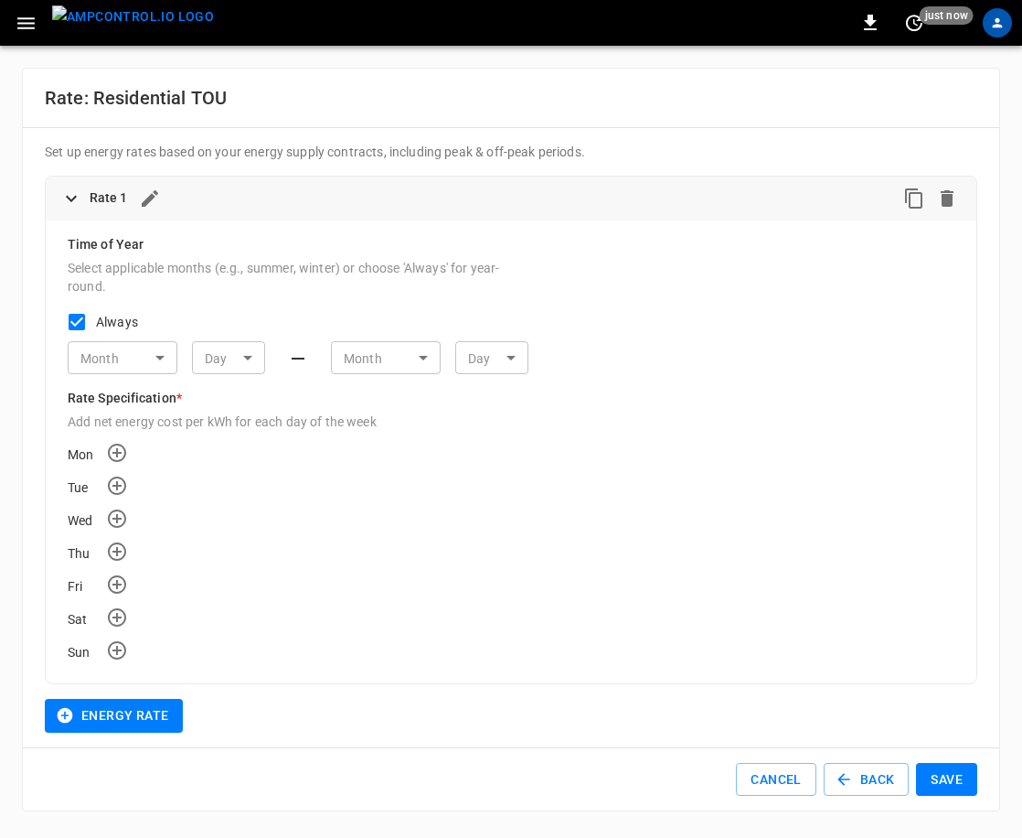
click at [426, 358] on body "0 just now ORGANIZATION General Users & Roles Service Accounts NETWORKS Network…" at bounding box center [511, 416] width 1022 height 833
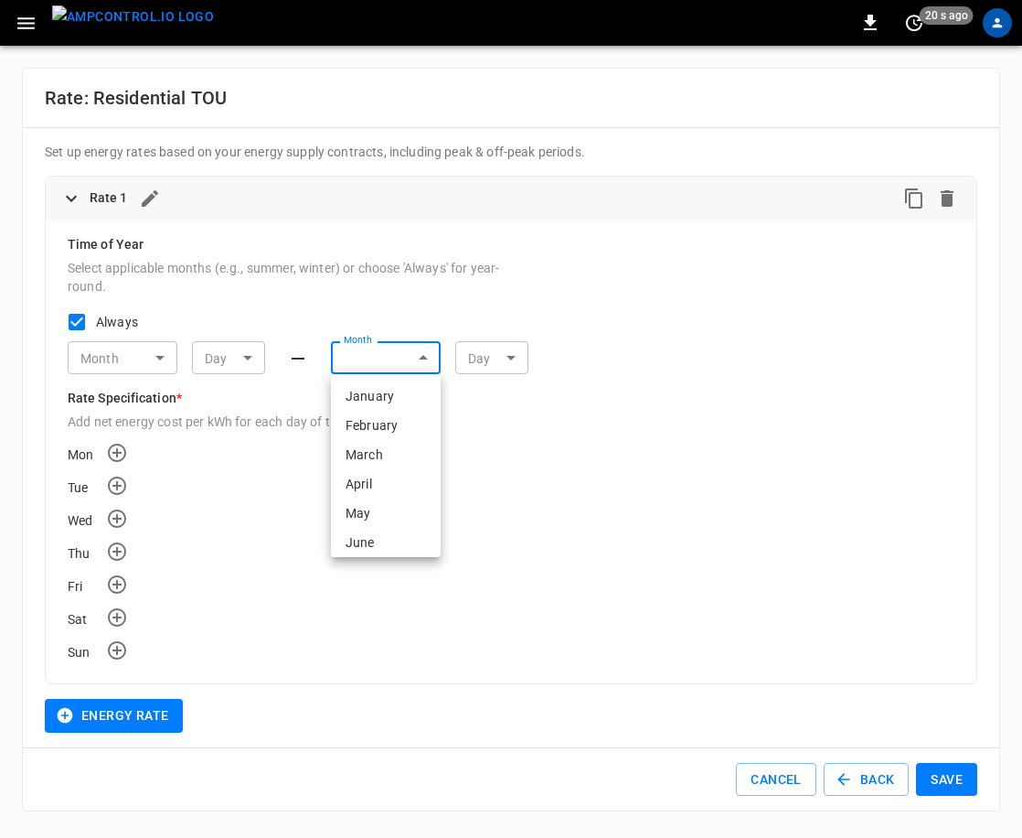
click at [987, 28] on div at bounding box center [511, 419] width 1022 height 838
click at [995, 27] on icon "profile-icon" at bounding box center [998, 23] width 14 height 14
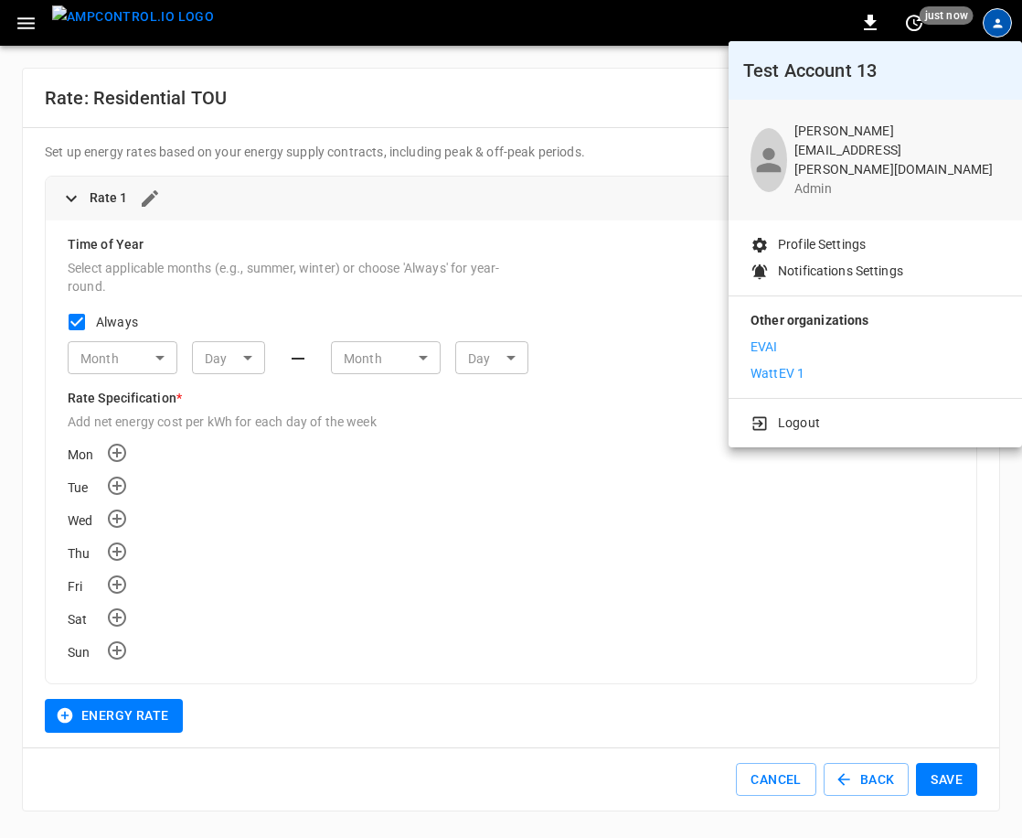
click at [815, 364] on li "WattEV 1" at bounding box center [876, 373] width 250 height 19
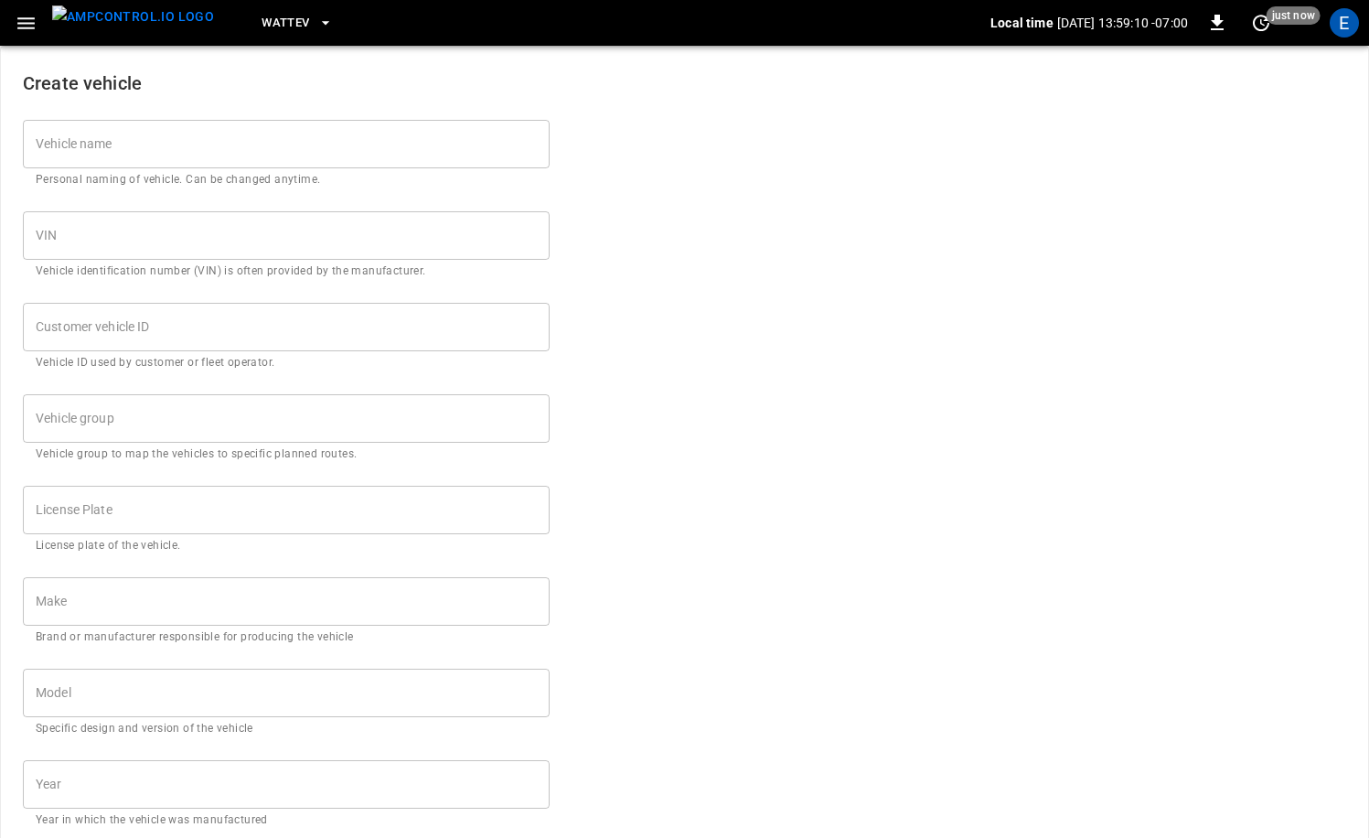
drag, startPoint x: 72, startPoint y: 19, endPoint x: 205, endPoint y: 16, distance: 132.6
click at [72, 19] on img "menu" at bounding box center [133, 16] width 162 height 23
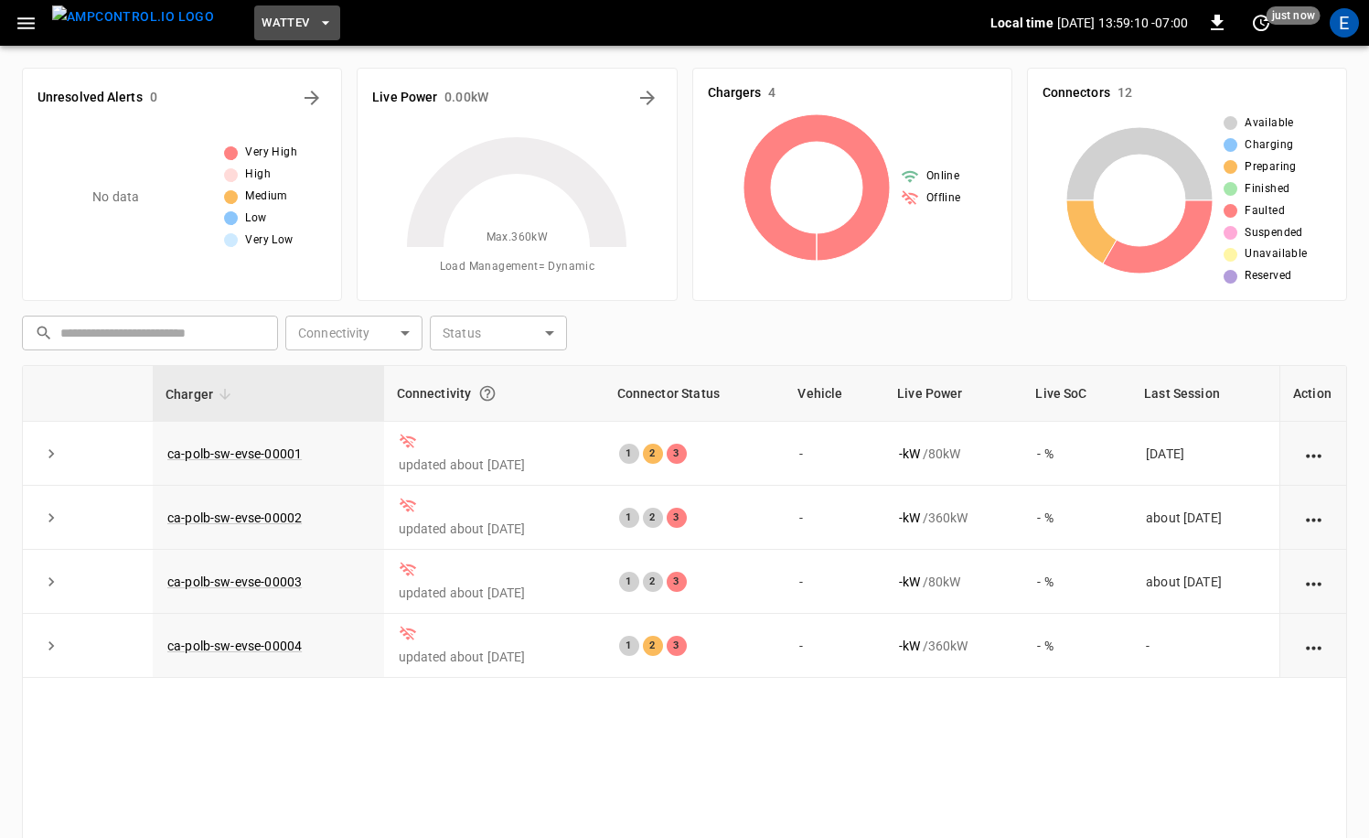
scroll to position [3, 0]
click at [263, 15] on span "WattEV" at bounding box center [286, 23] width 48 height 21
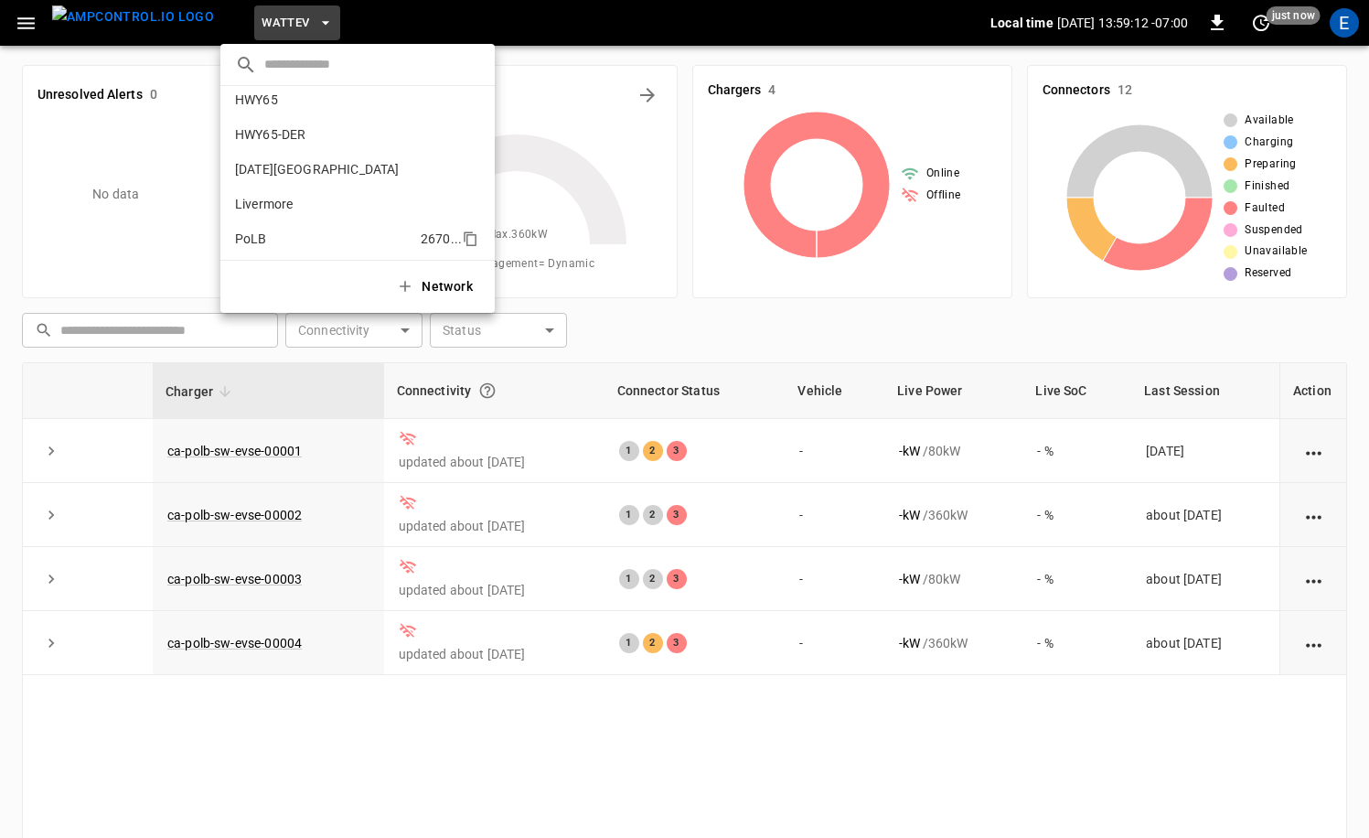
scroll to position [26, 0]
click at [290, 128] on li "HWY65 26fb ..." at bounding box center [357, 119] width 274 height 35
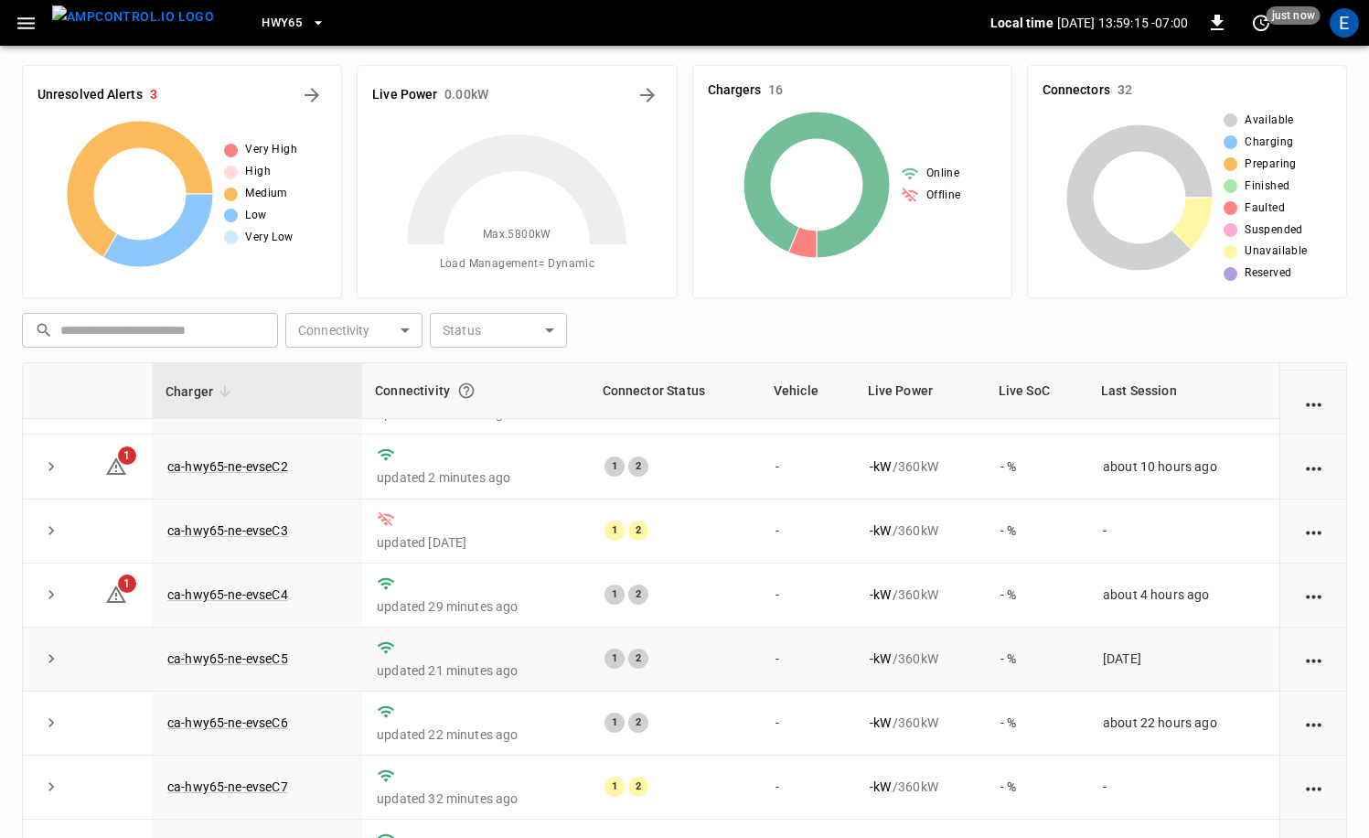
scroll to position [184, 0]
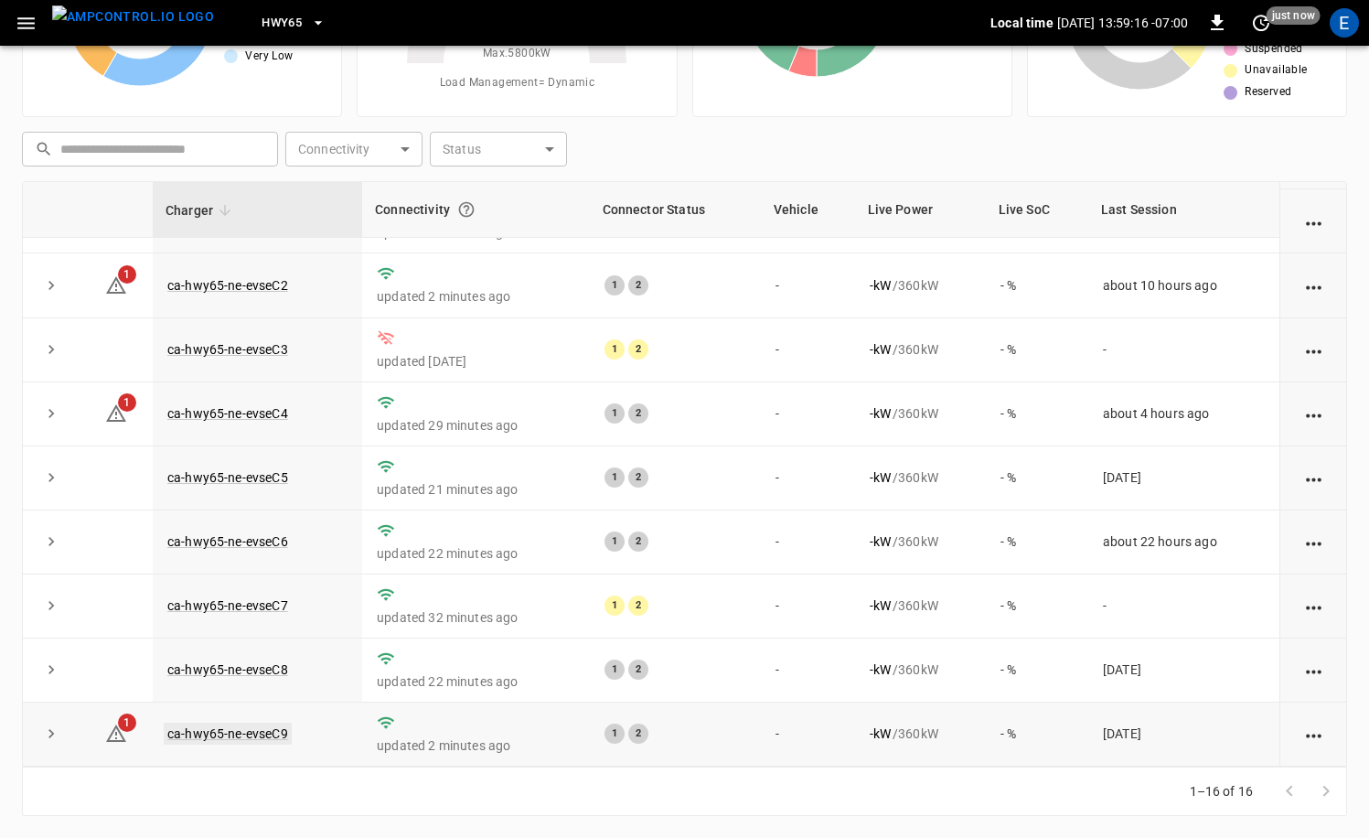
click at [263, 731] on link "ca-hwy65-ne-evseC9" at bounding box center [228, 733] width 128 height 22
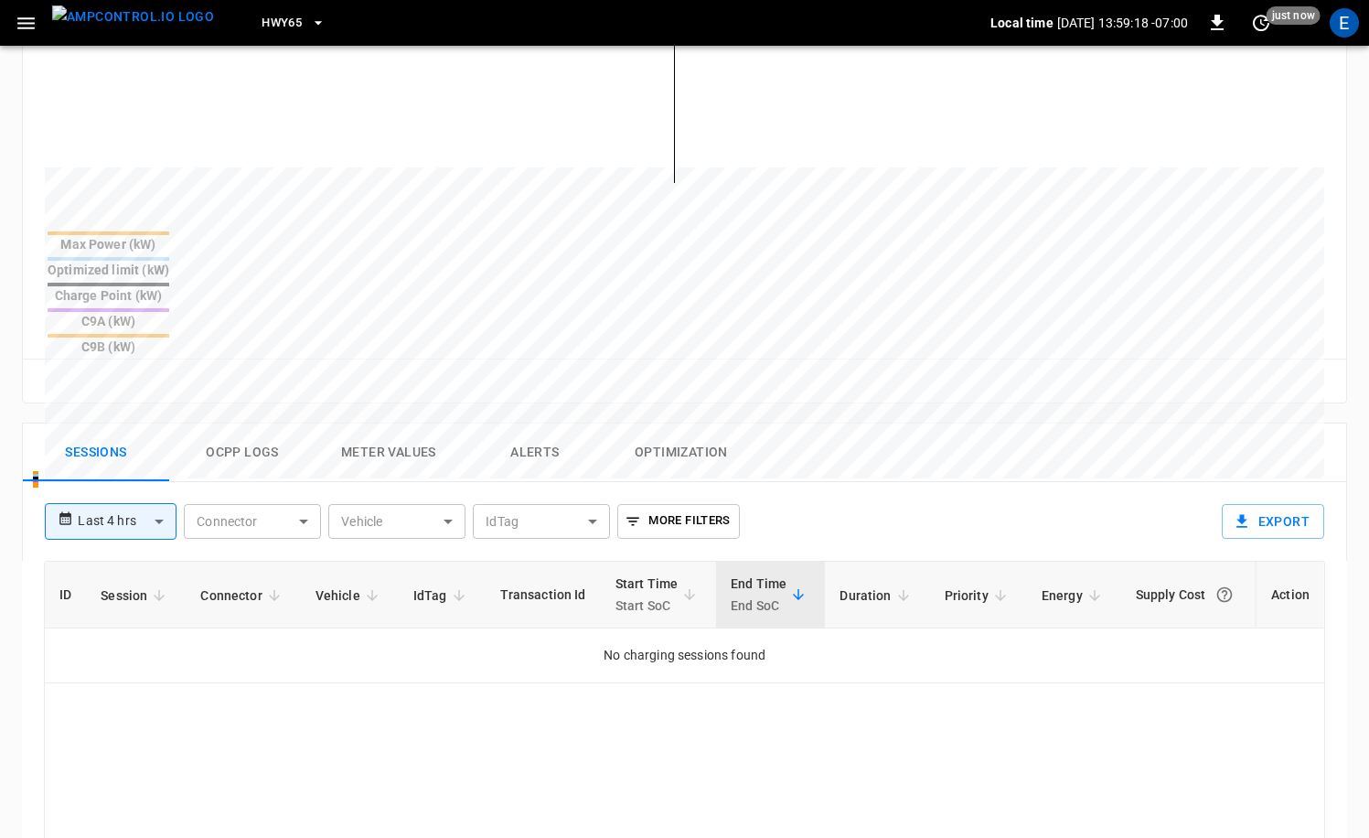
scroll to position [641, 0]
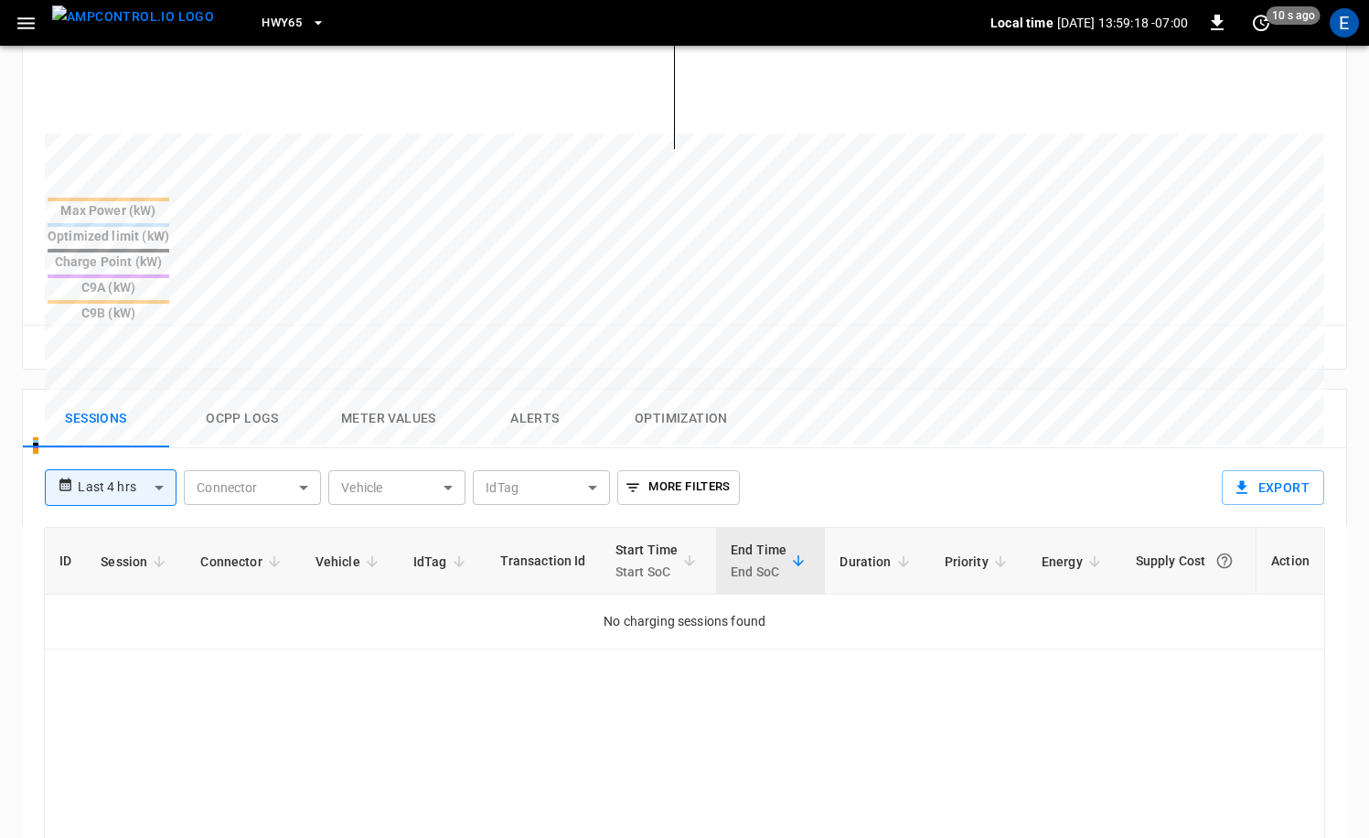
click at [262, 390] on button "Ocpp logs" at bounding box center [242, 419] width 146 height 59
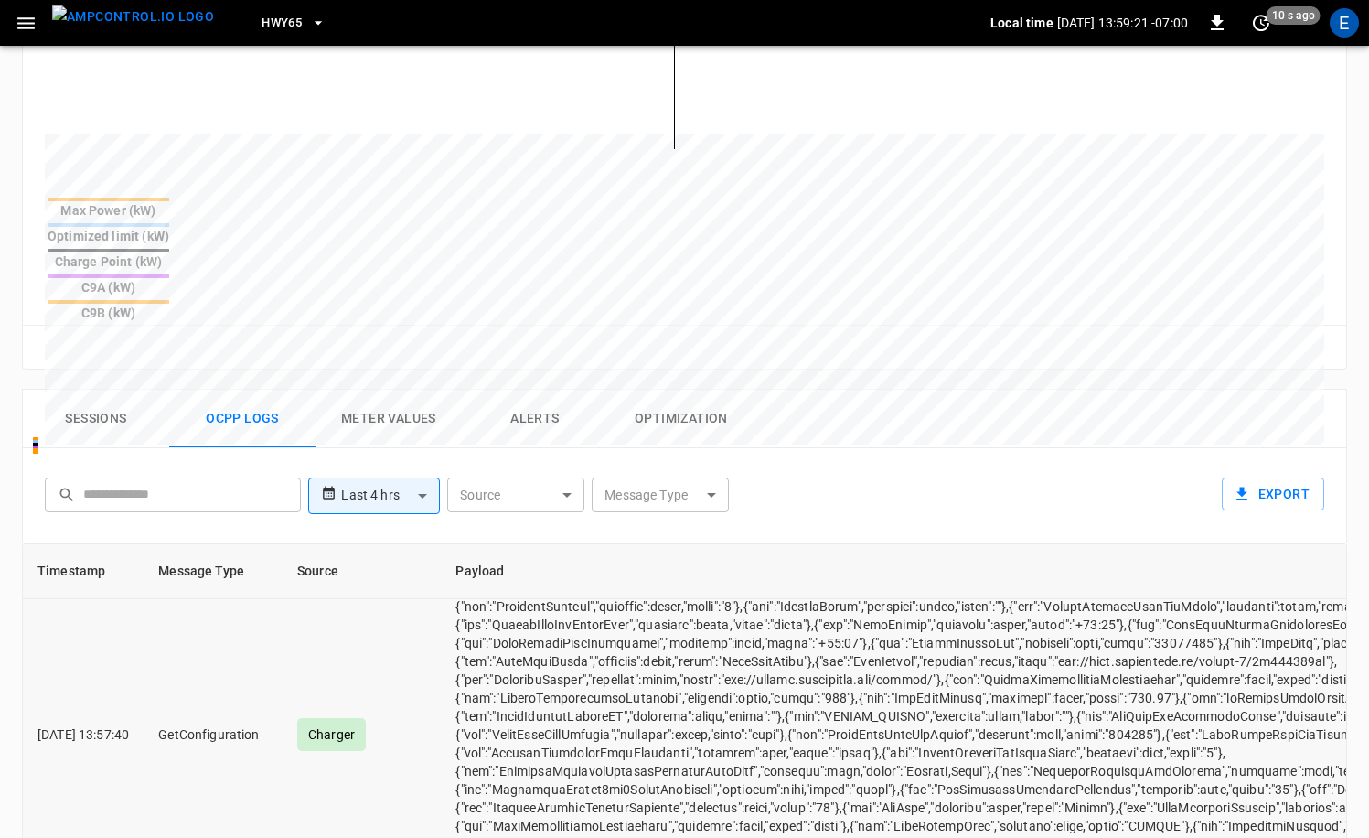
scroll to position [688, 0]
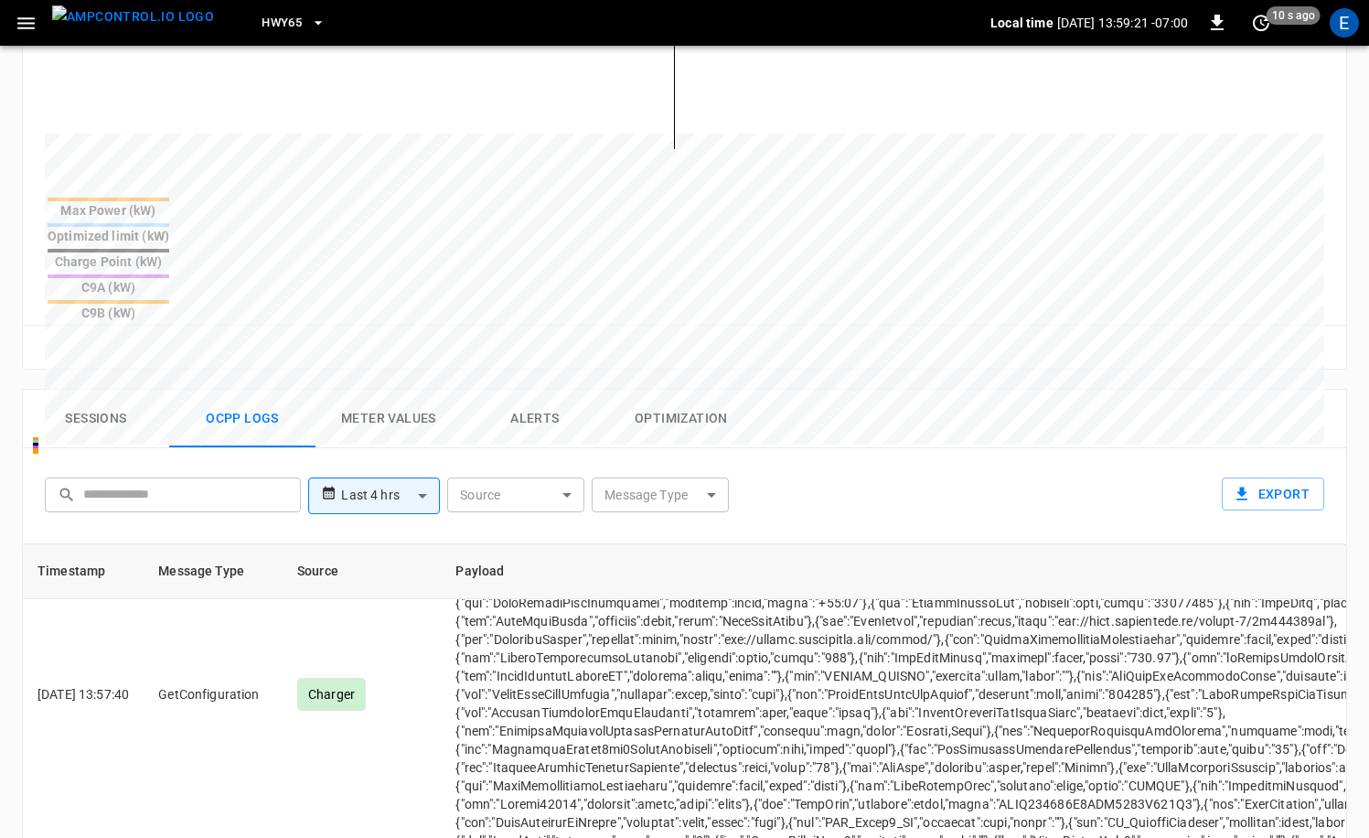
drag, startPoint x: 647, startPoint y: 427, endPoint x: 646, endPoint y: 390, distance: 36.6
click at [646, 463] on div "**********" at bounding box center [680, 492] width 1286 height 59
click at [646, 448] on div "**********" at bounding box center [684, 495] width 1325 height 95
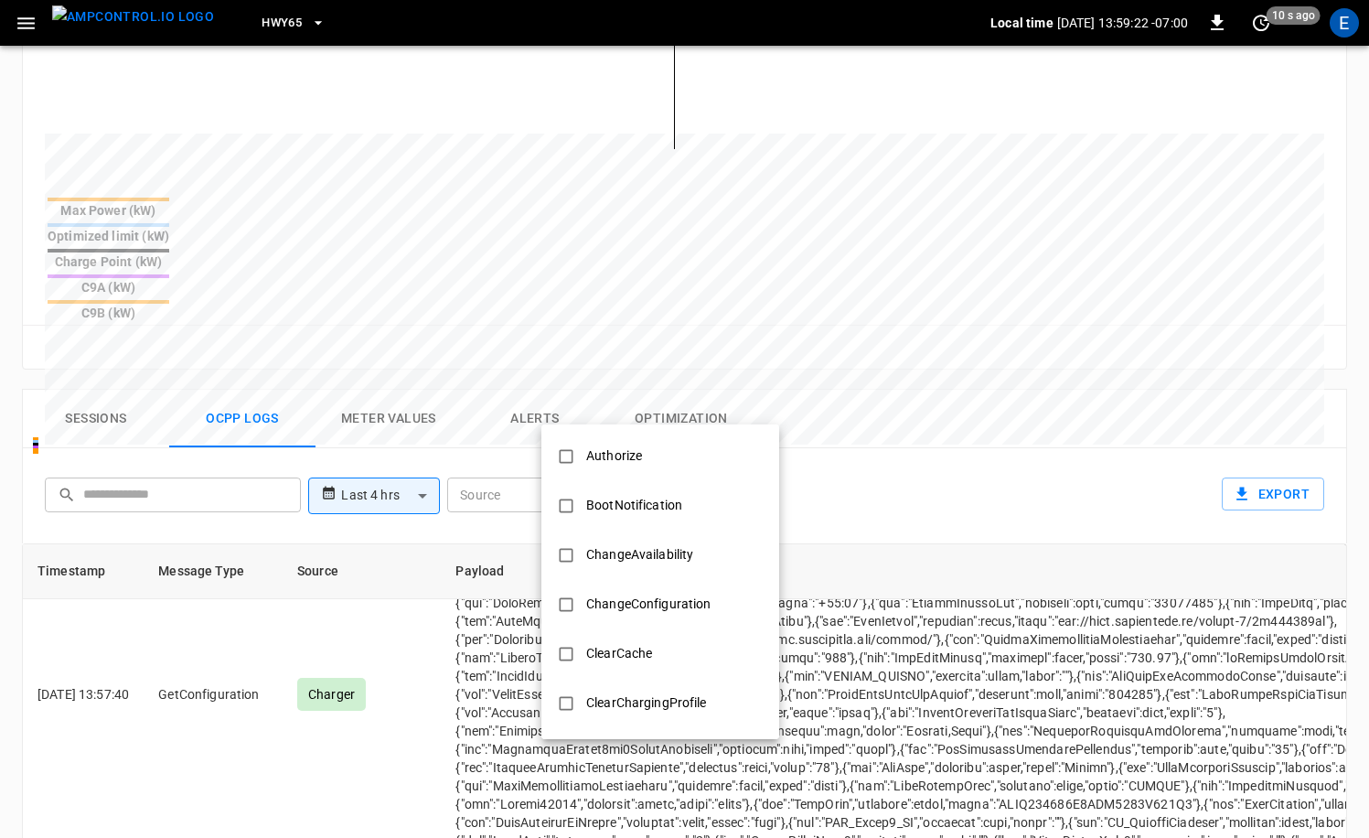
click at [638, 401] on body "**********" at bounding box center [684, 279] width 1369 height 1841
click at [615, 444] on div "Authorize" at bounding box center [614, 456] width 78 height 34
type input "*********"
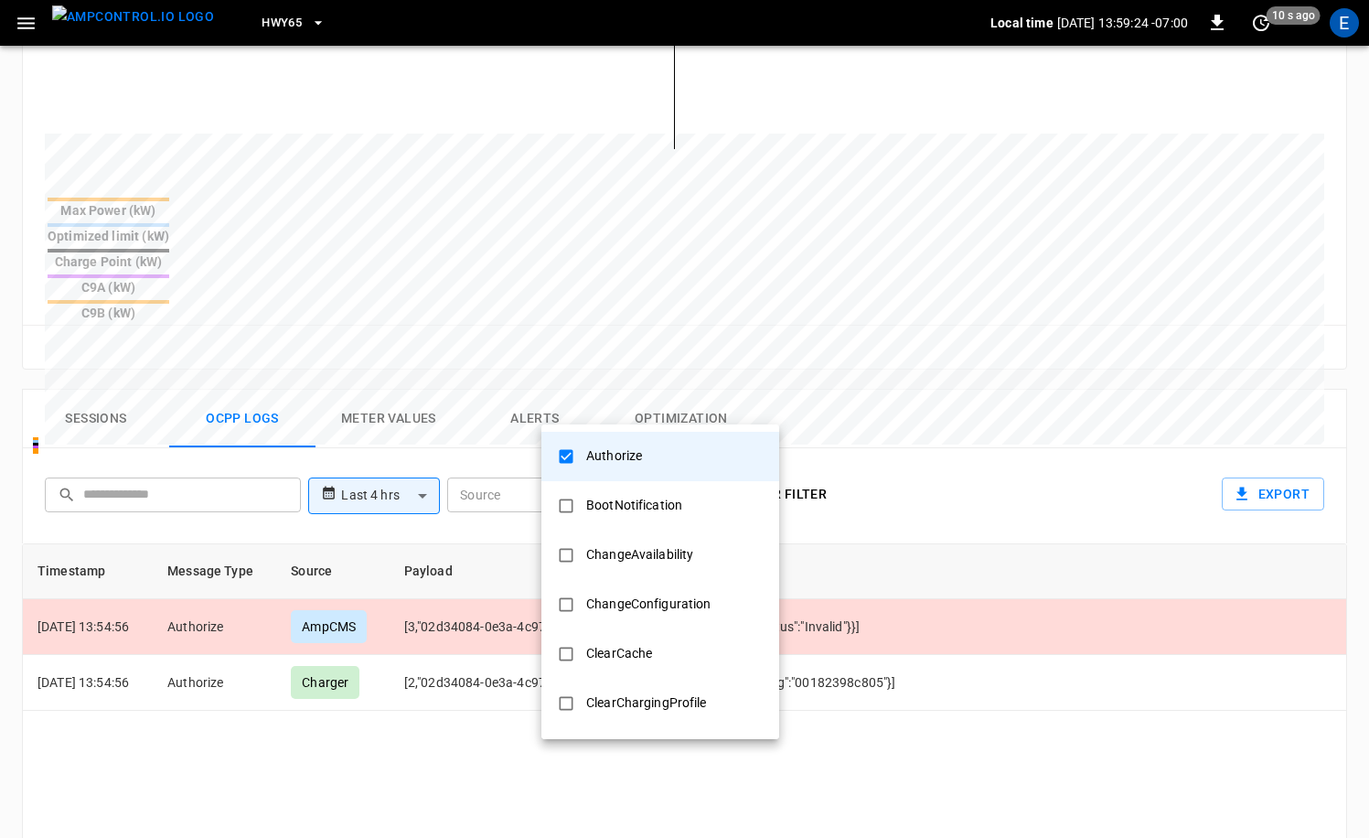
click at [398, 656] on div at bounding box center [684, 419] width 1369 height 838
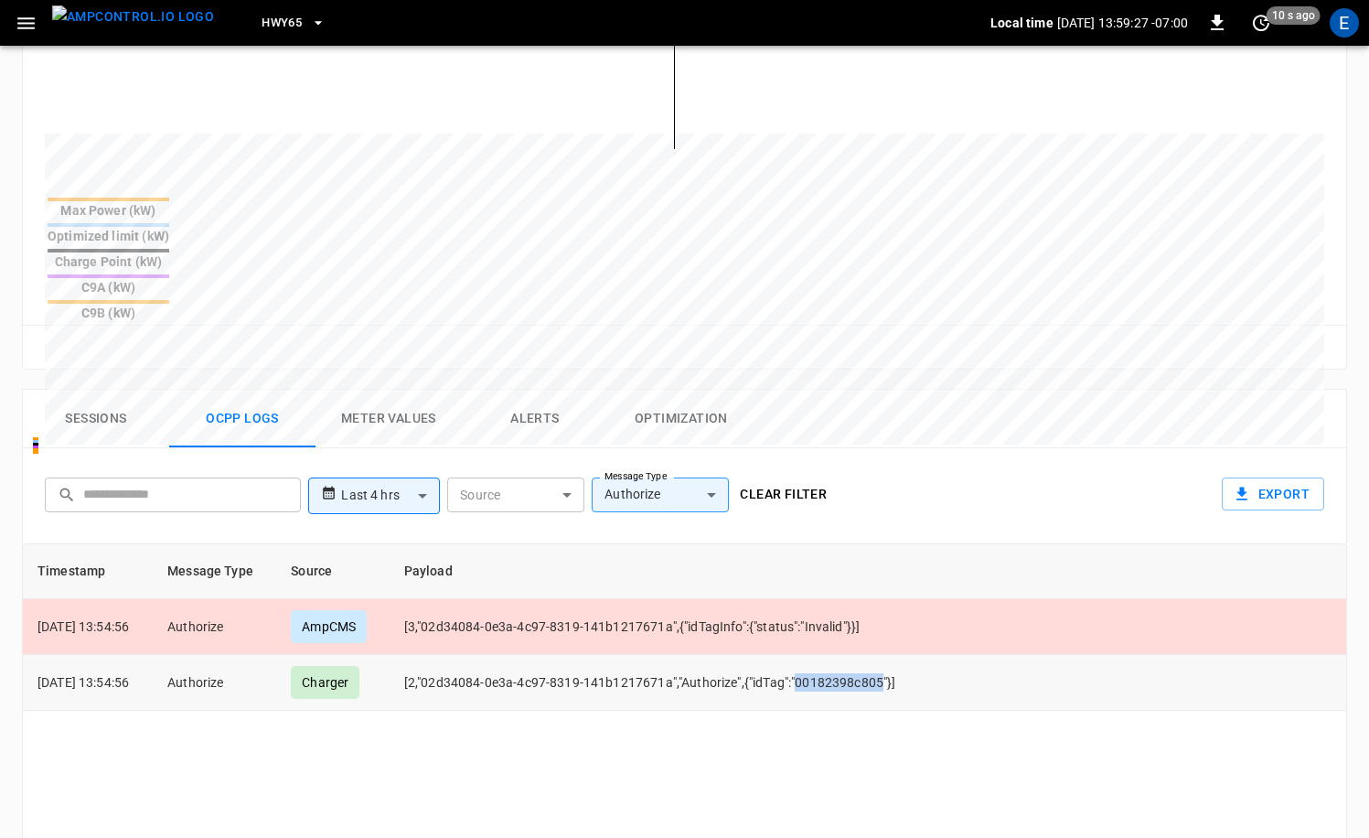
drag, startPoint x: 813, startPoint y: 595, endPoint x: 898, endPoint y: 607, distance: 85.9
click at [895, 655] on td "[2,"02d34084-0e3a-4c97-8319-141b1217671a","Authorize",{"idTag":"00182398c805"}]" at bounding box center [670, 683] width 560 height 56
copy td "00182398c805"
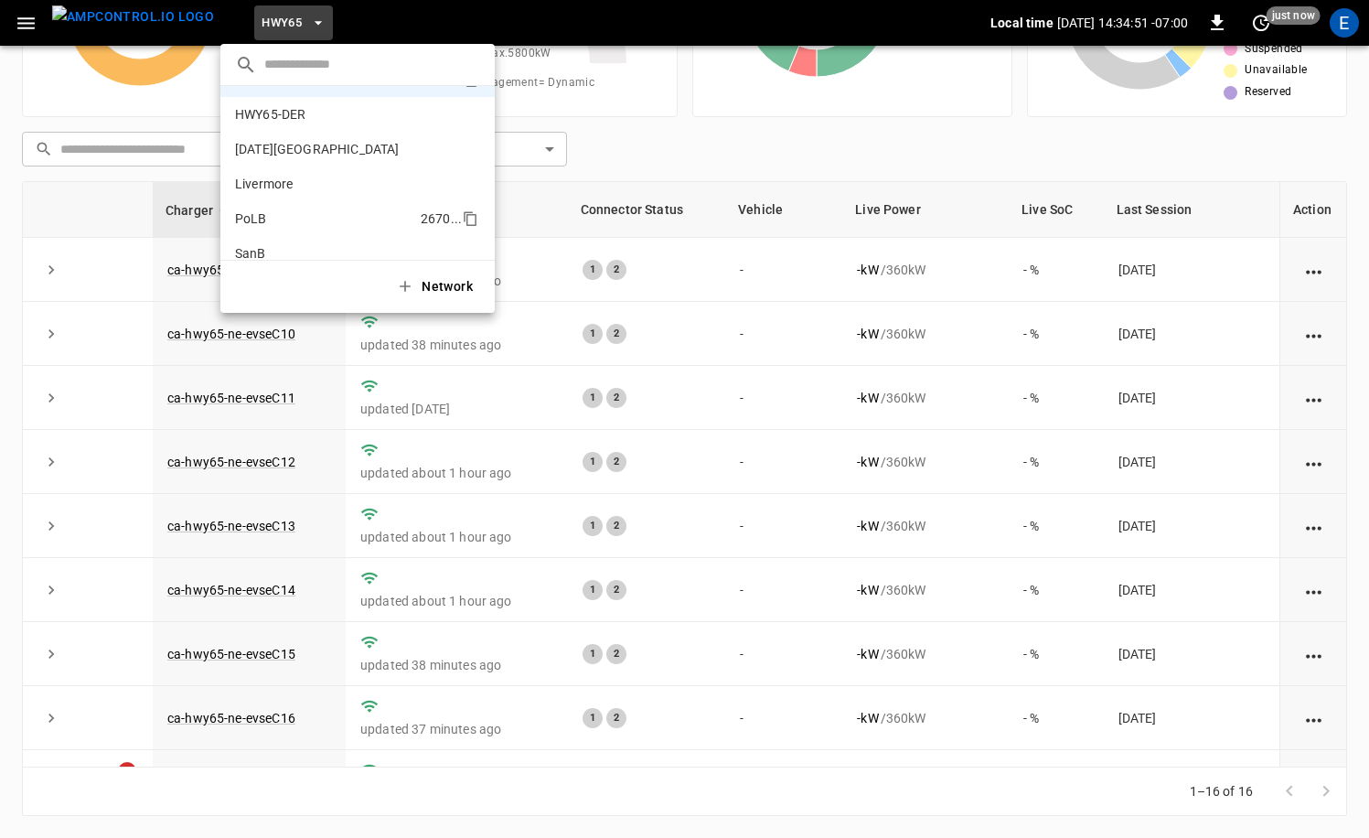
scroll to position [67, 0]
click at [273, 215] on li "PoLB 2670 ..." at bounding box center [357, 217] width 274 height 35
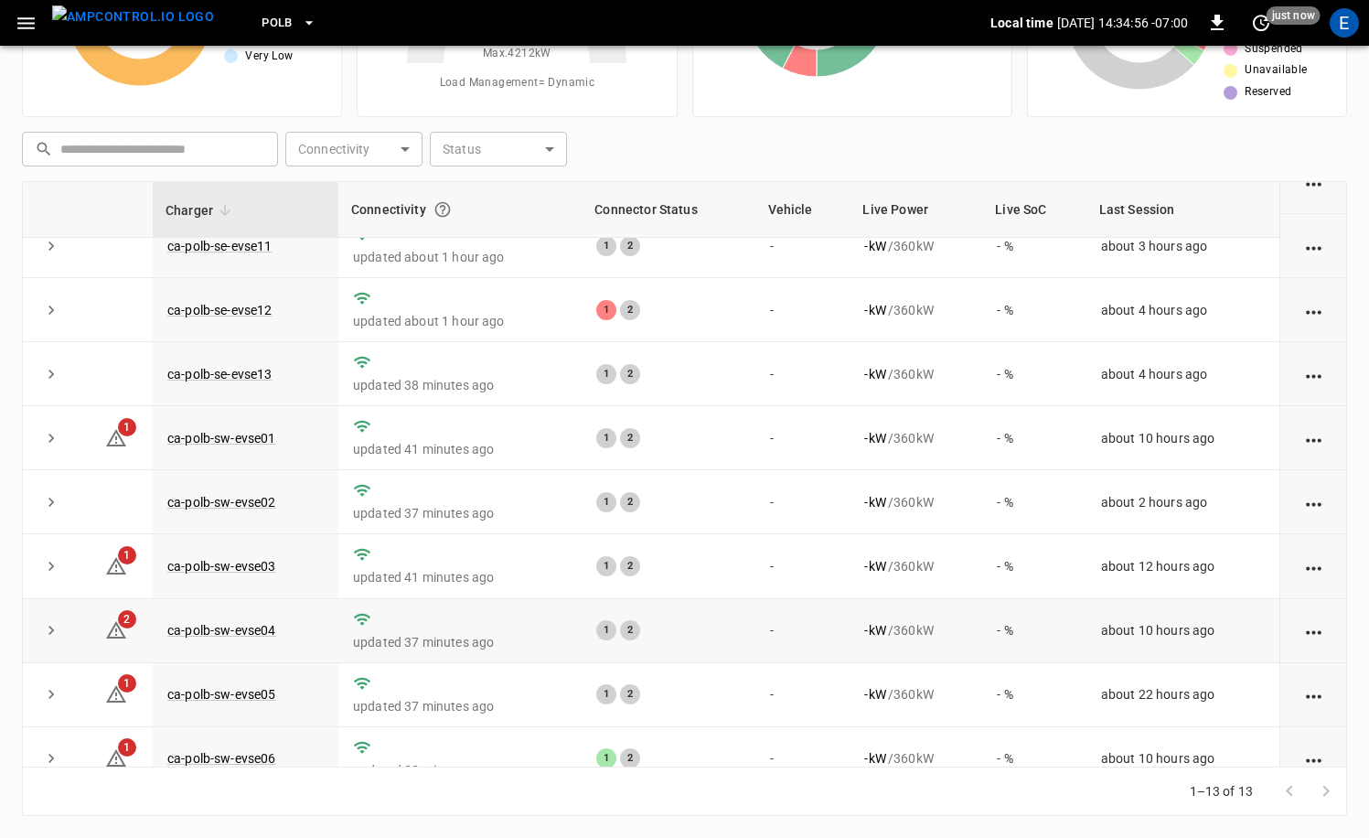
scroll to position [214, 0]
click at [263, 569] on link "ca-polb-sw-evse03" at bounding box center [222, 568] width 116 height 22
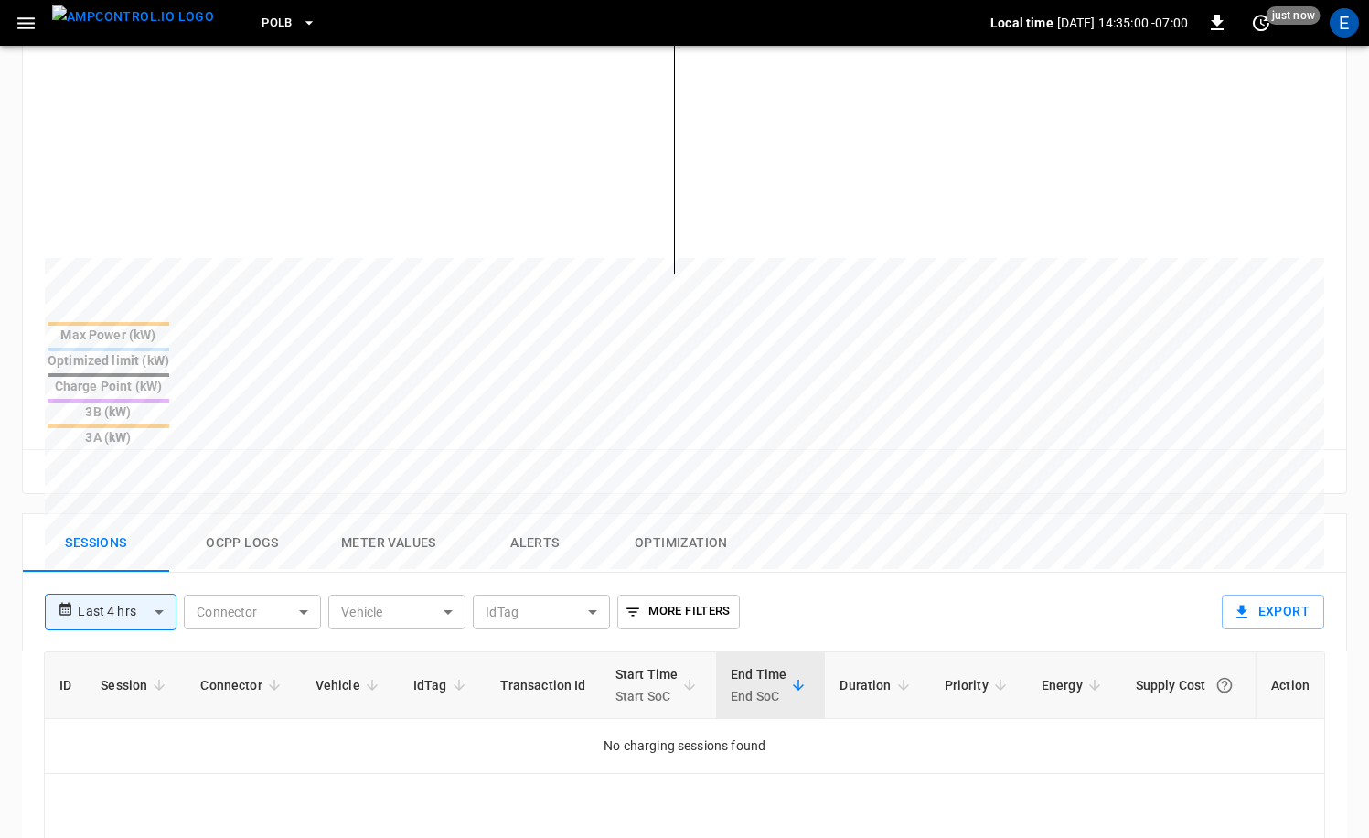
click at [264, 514] on button "Ocpp logs" at bounding box center [242, 543] width 146 height 59
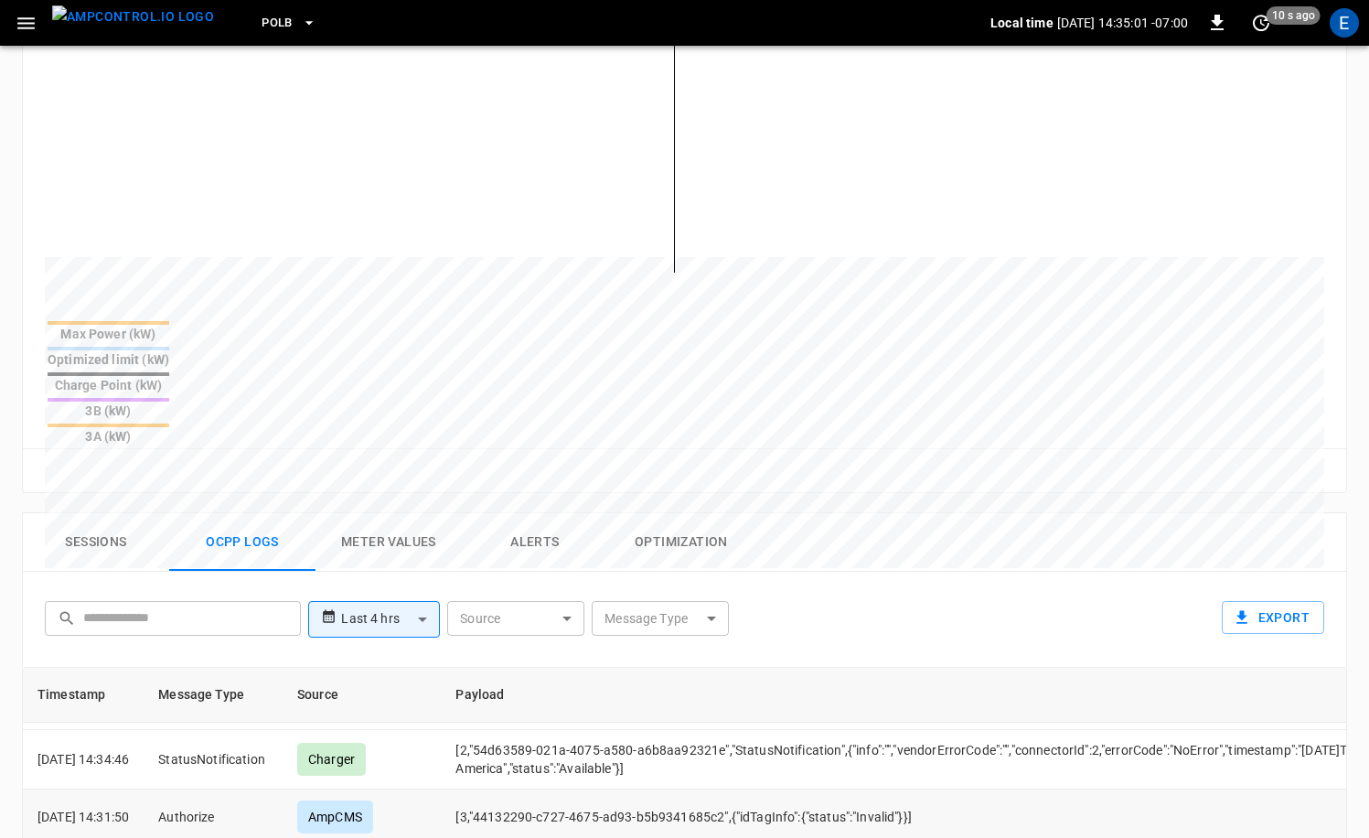
scroll to position [52, 0]
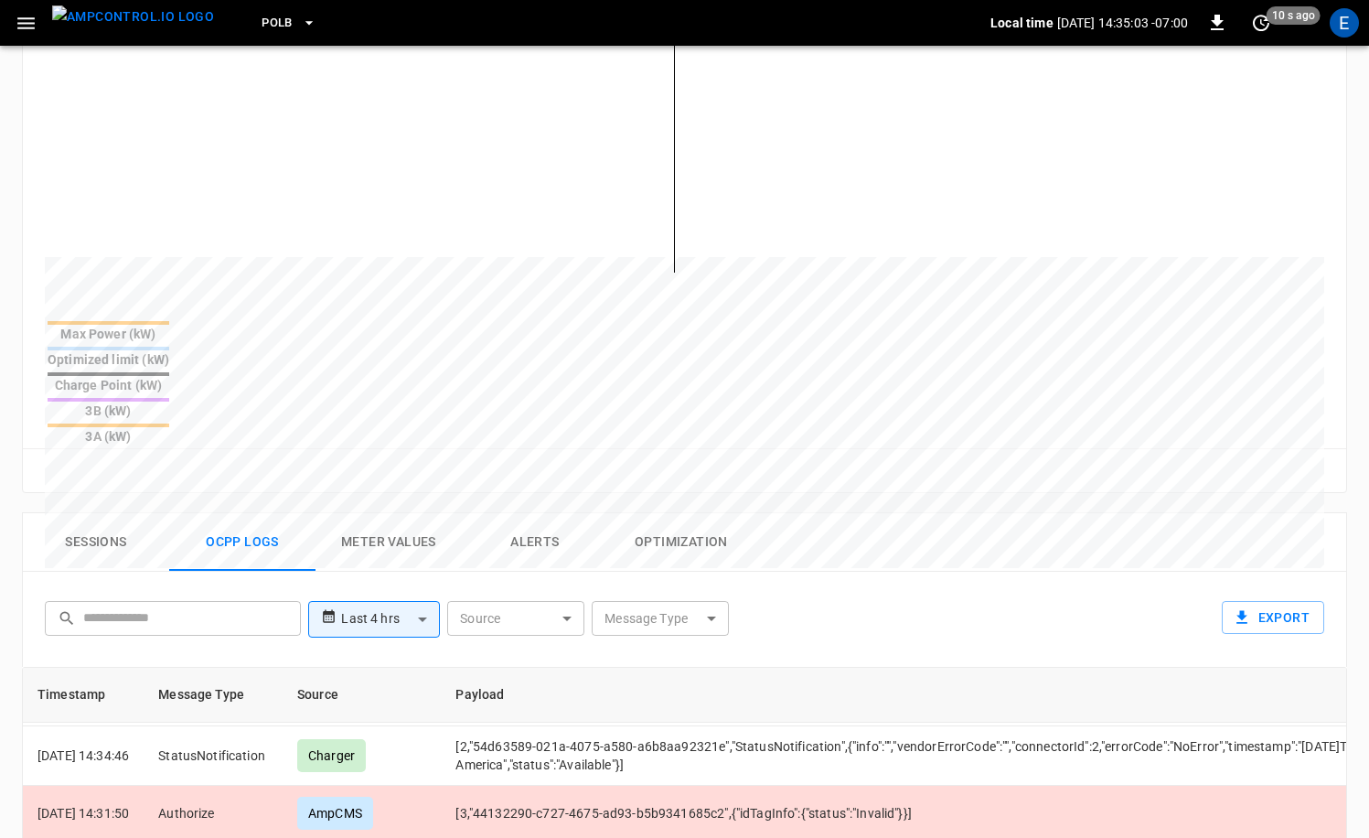
drag, startPoint x: 951, startPoint y: 774, endPoint x: 885, endPoint y: 782, distance: 66.2
copy td "0016810ec3b0"
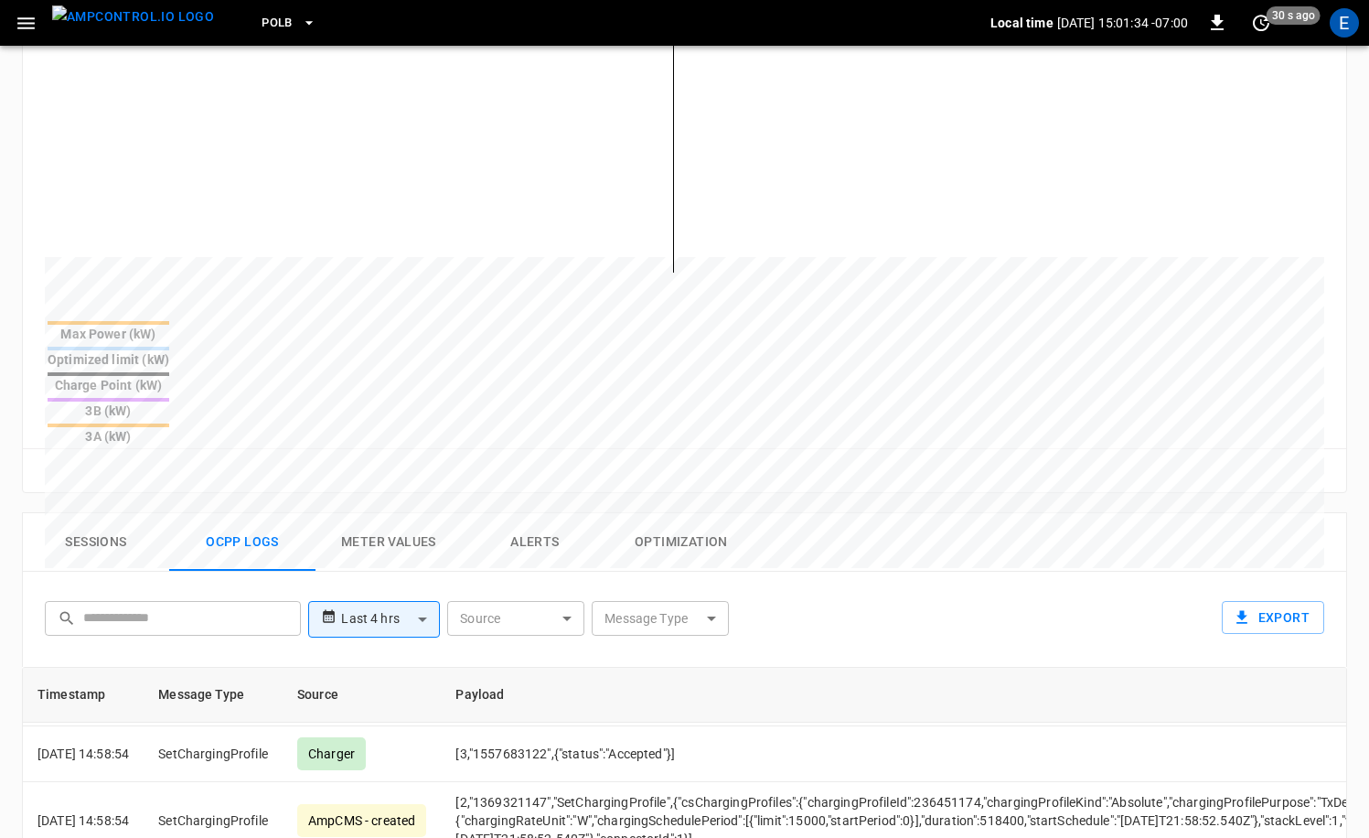
click at [133, 24] on img "menu" at bounding box center [133, 16] width 162 height 23
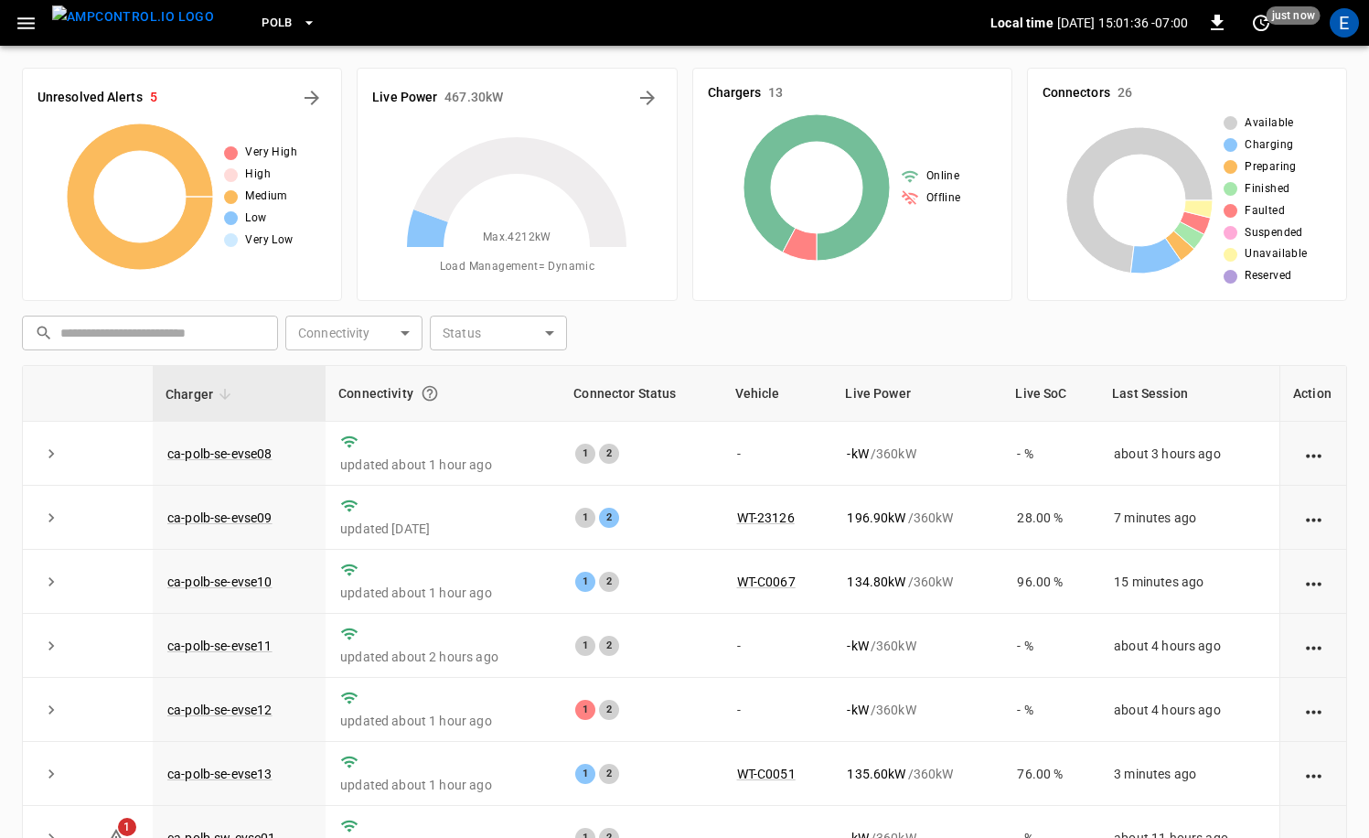
click at [22, 29] on icon "button" at bounding box center [26, 23] width 23 height 23
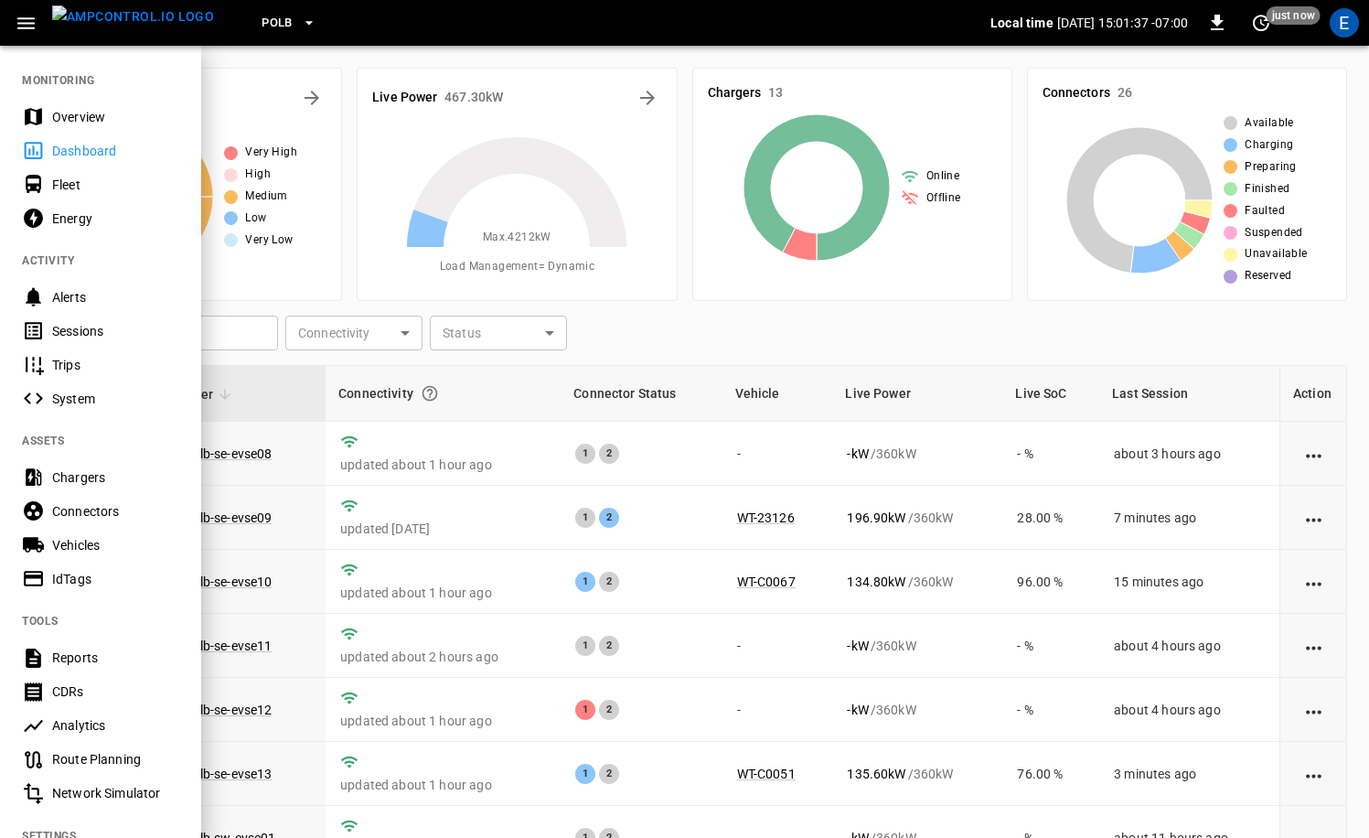
click at [101, 536] on div "Vehicles" at bounding box center [115, 545] width 127 height 18
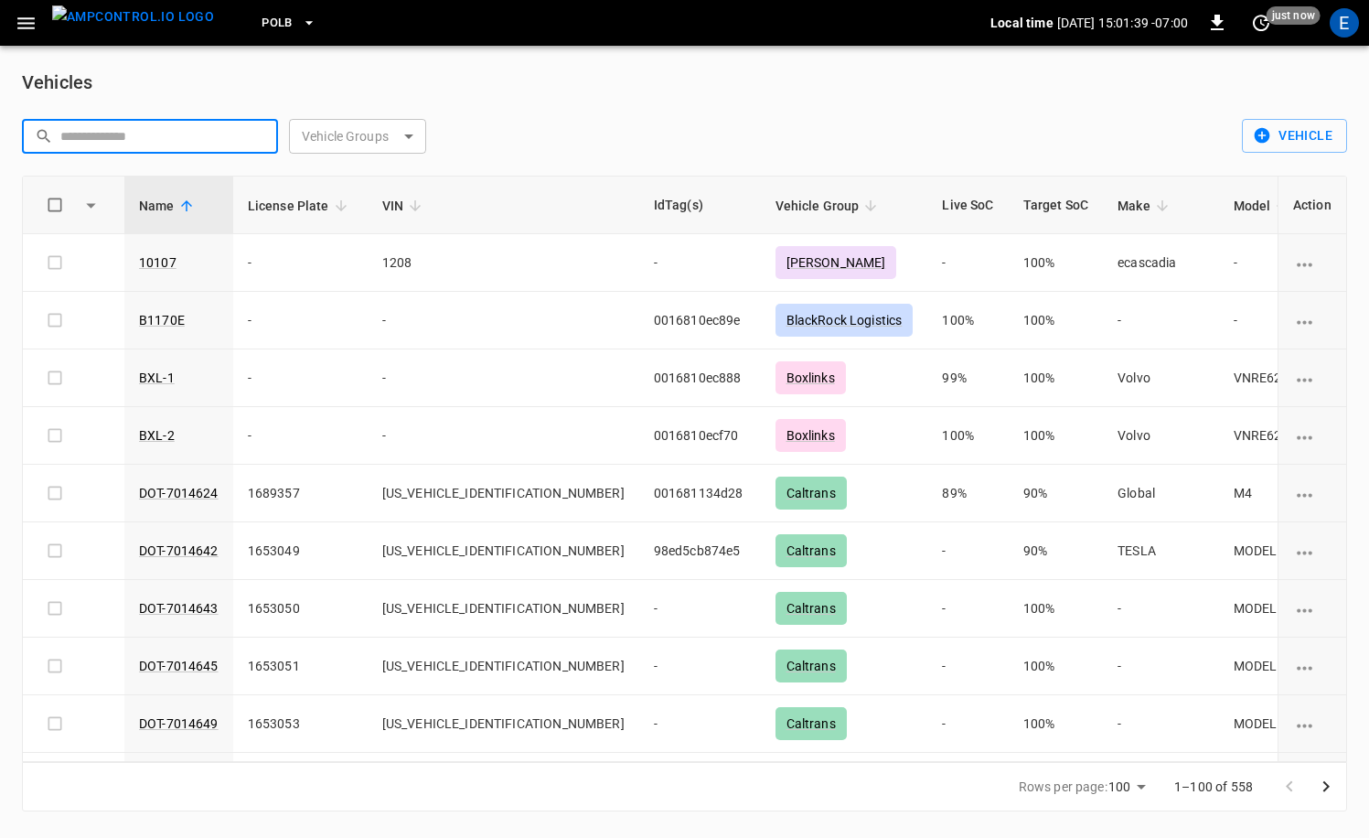
click at [196, 145] on input "text" at bounding box center [162, 136] width 205 height 34
paste input "******"
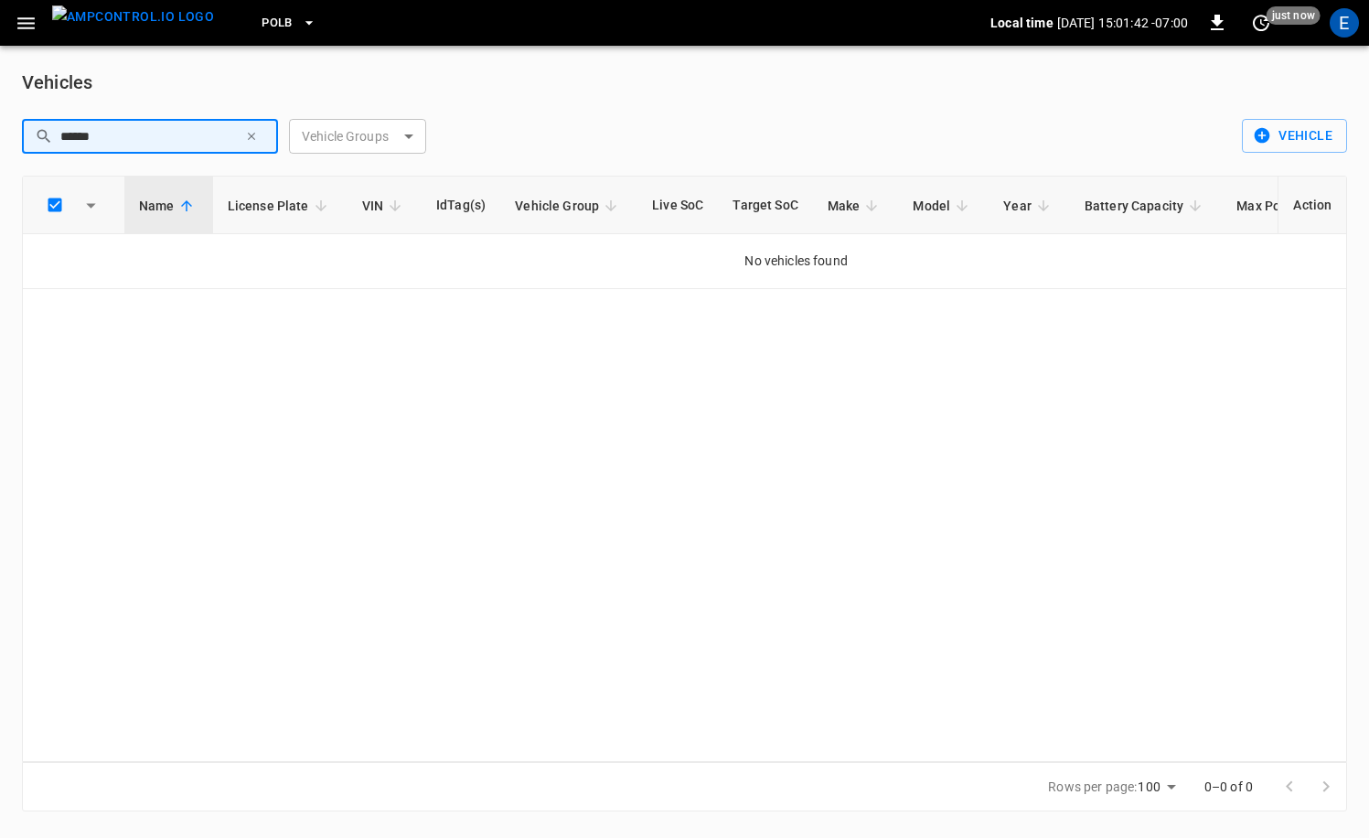
type input "******"
click at [119, 27] on img "menu" at bounding box center [133, 16] width 162 height 23
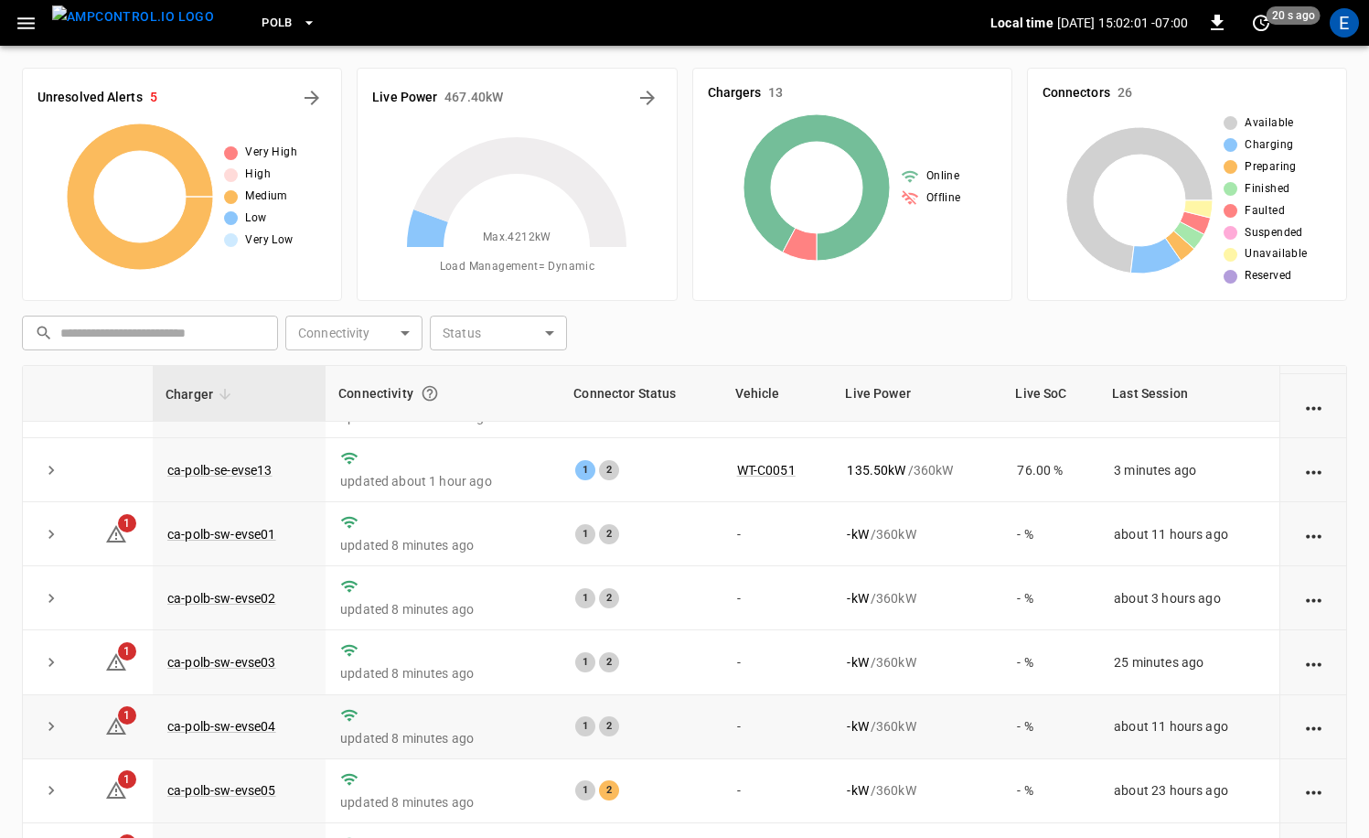
scroll to position [184, 0]
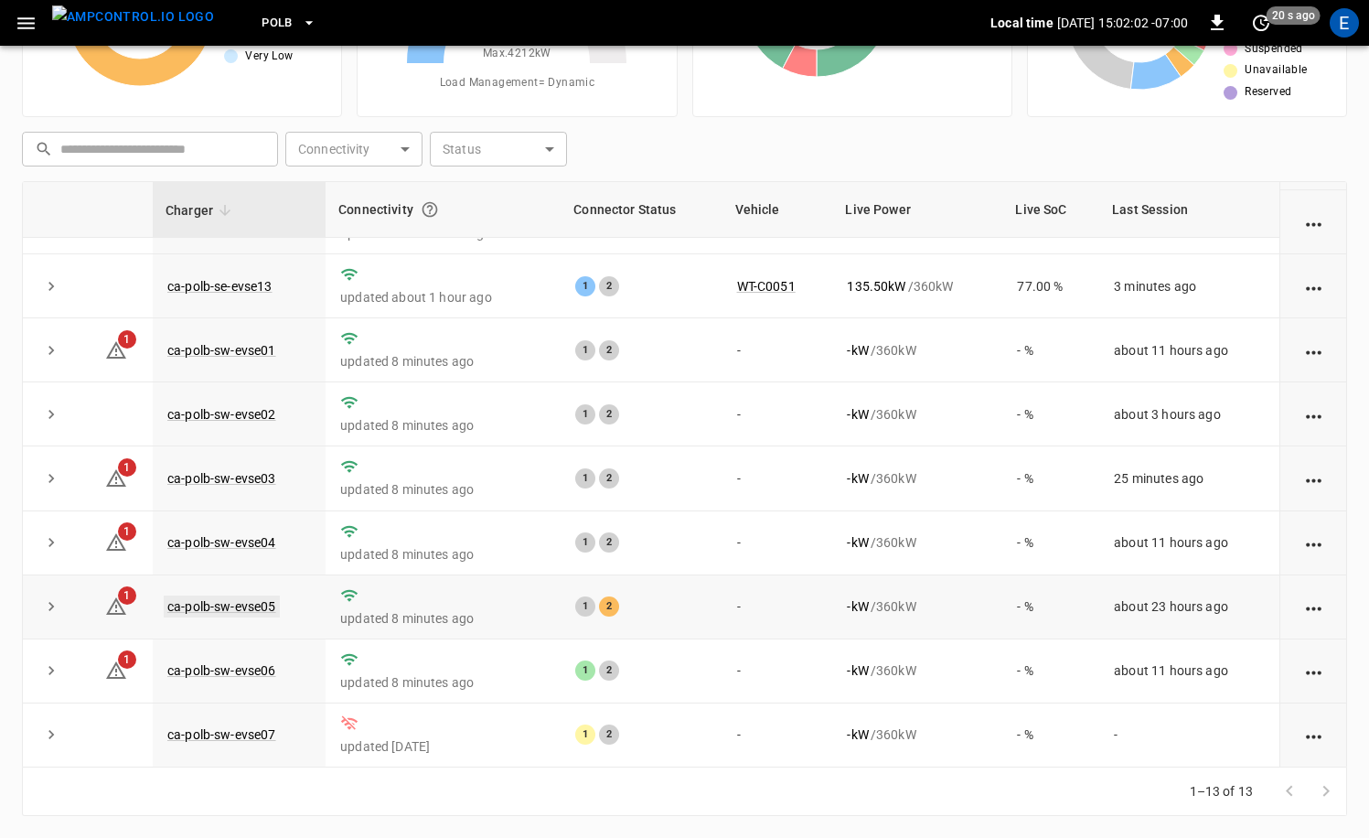
click at [263, 606] on link "ca-polb-sw-evse05" at bounding box center [222, 606] width 116 height 22
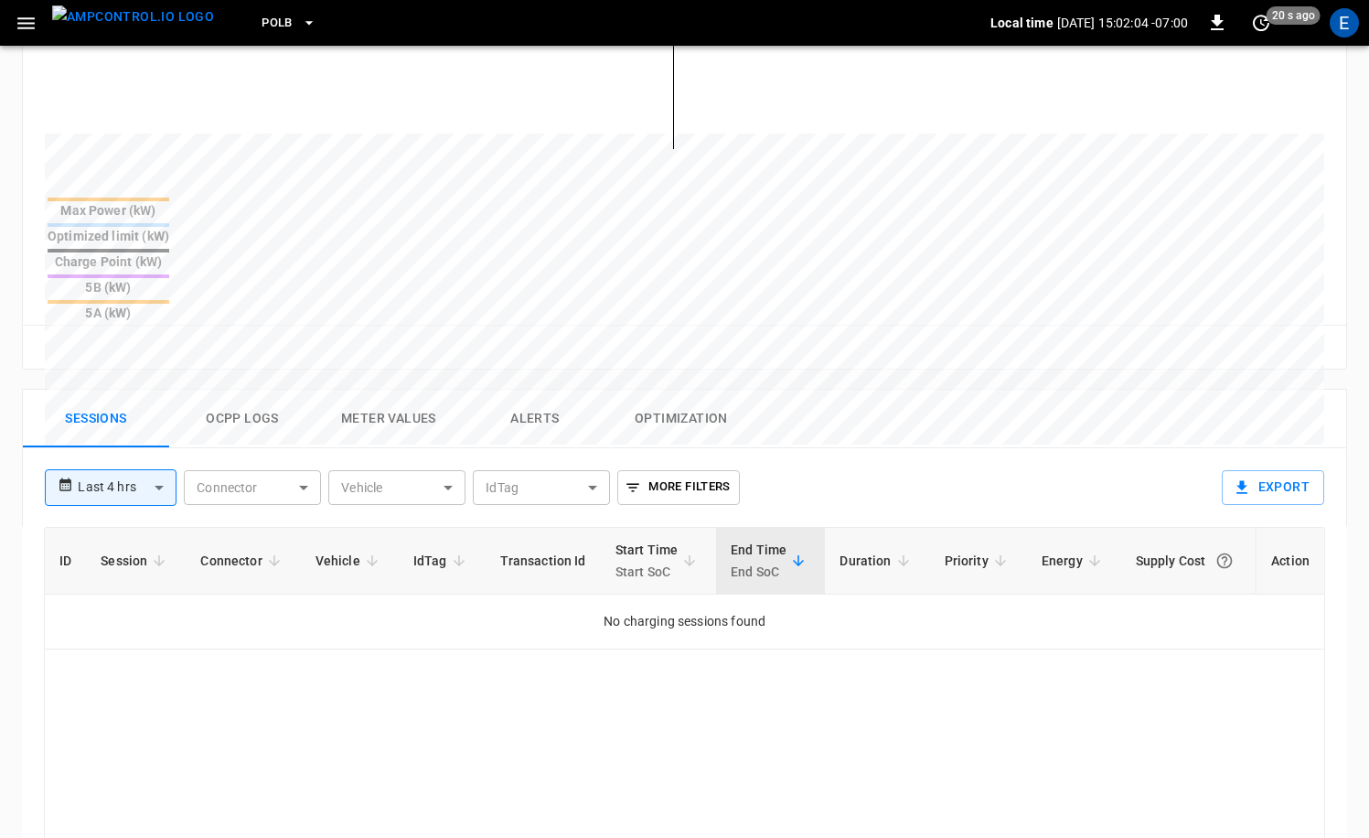
scroll to position [805, 0]
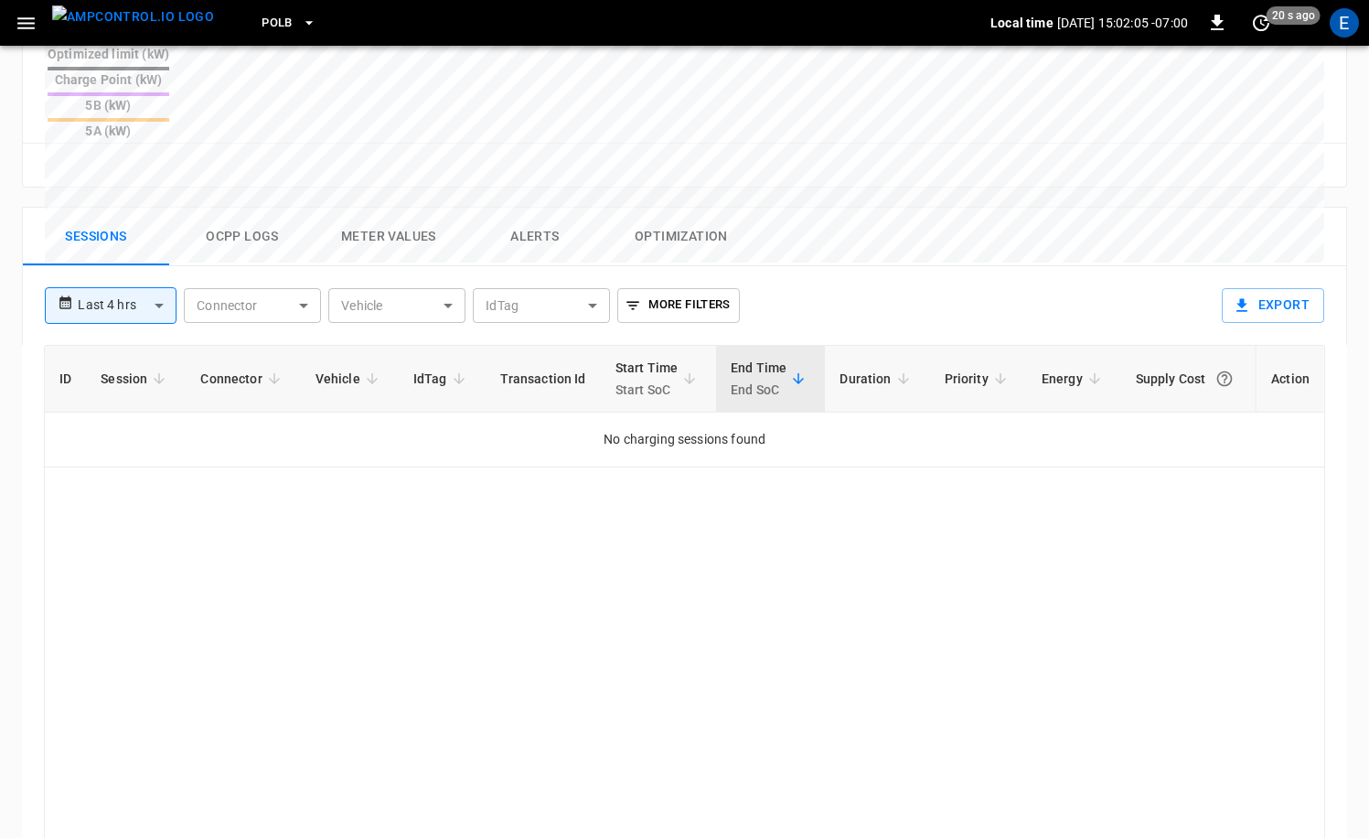
click at [246, 208] on button "Ocpp logs" at bounding box center [242, 237] width 146 height 59
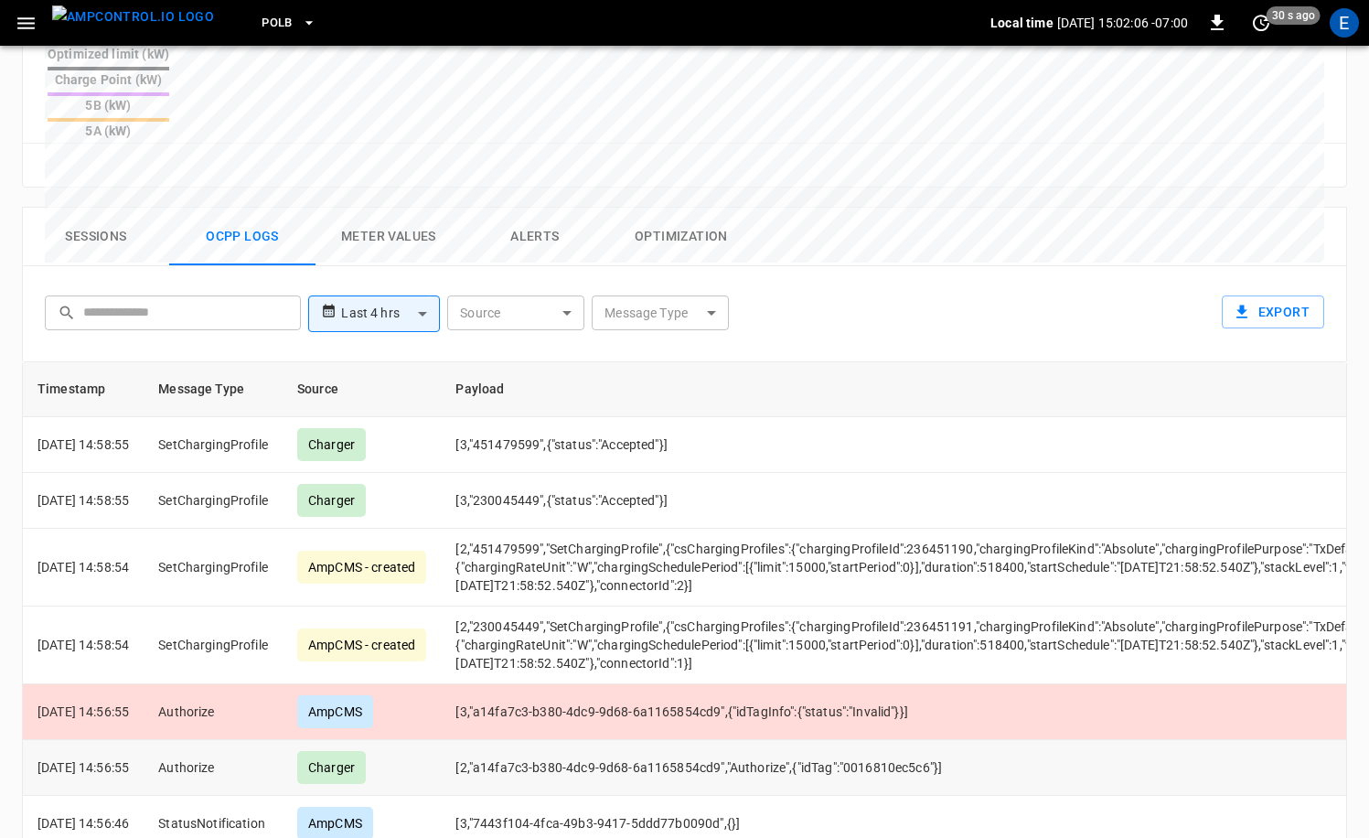
scroll to position [804, 0]
drag, startPoint x: 950, startPoint y: 645, endPoint x: 872, endPoint y: 645, distance: 77.7
click at [872, 741] on td "[2,"a14fa7c3-b380-4dc9-9d68-6a1165854cd9","Authorize",{"idTag":"0016810ec5c6"}]" at bounding box center [1109, 769] width 1337 height 56
copy td "0016810ec5c6"
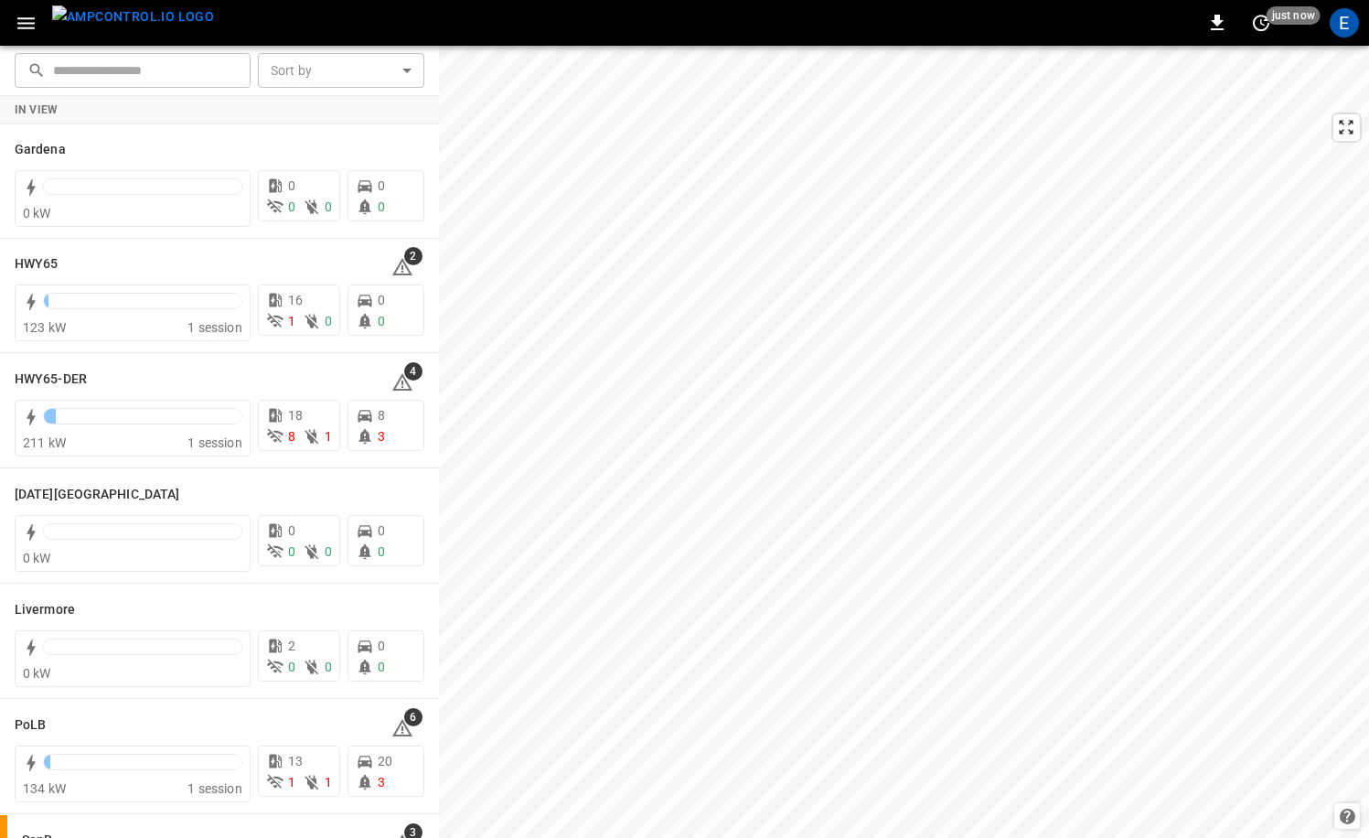
click at [151, 27] on img "menu" at bounding box center [133, 16] width 162 height 23
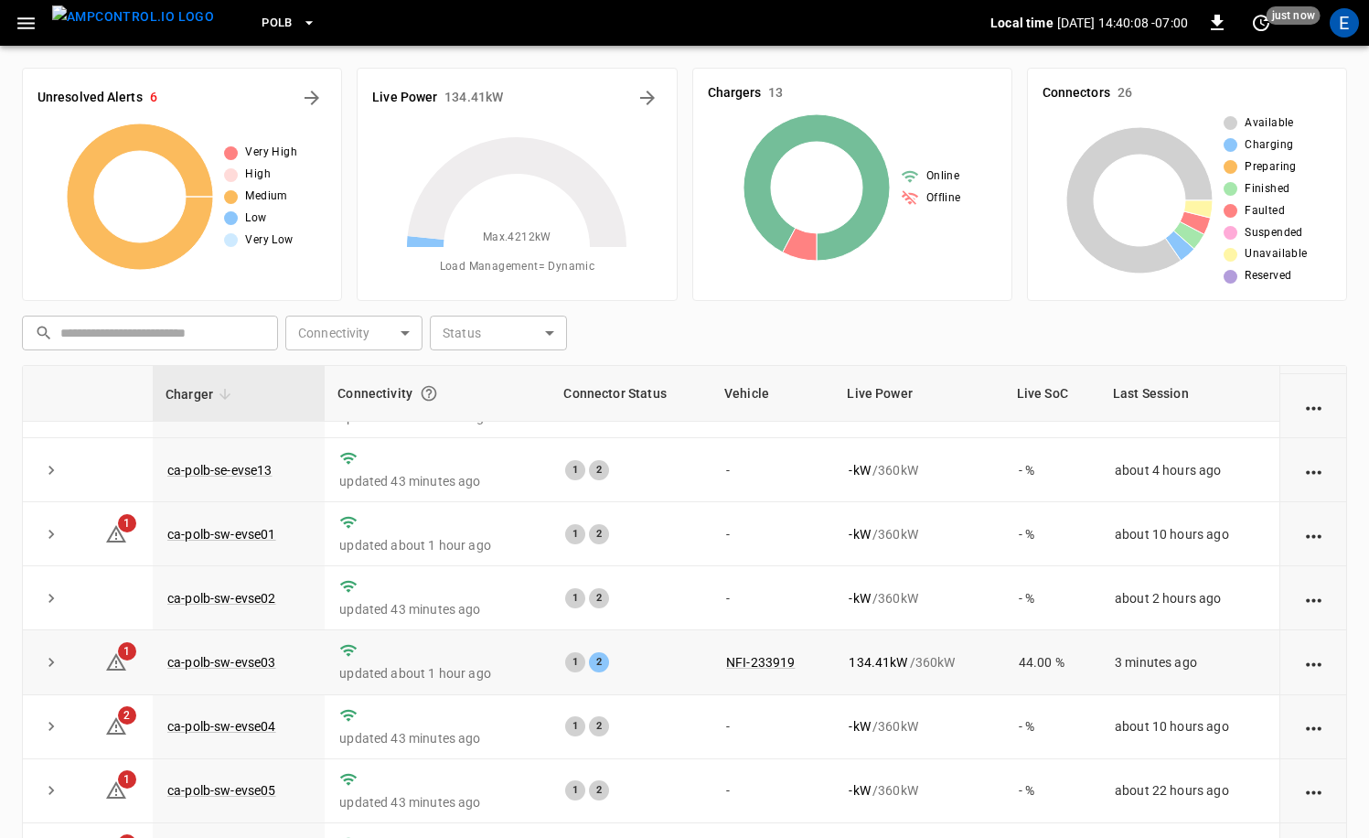
scroll to position [184, 0]
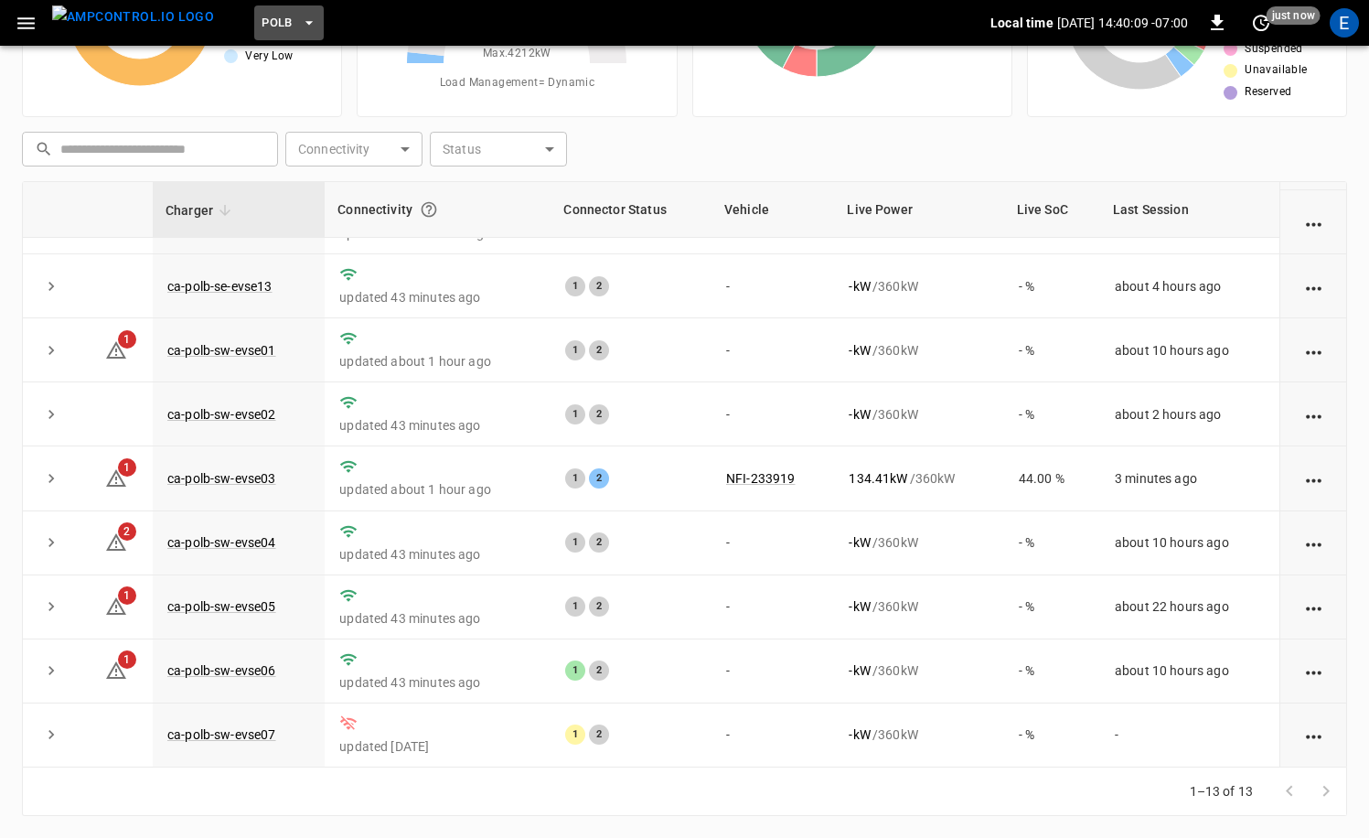
click at [300, 21] on icon "button" at bounding box center [309, 23] width 18 height 18
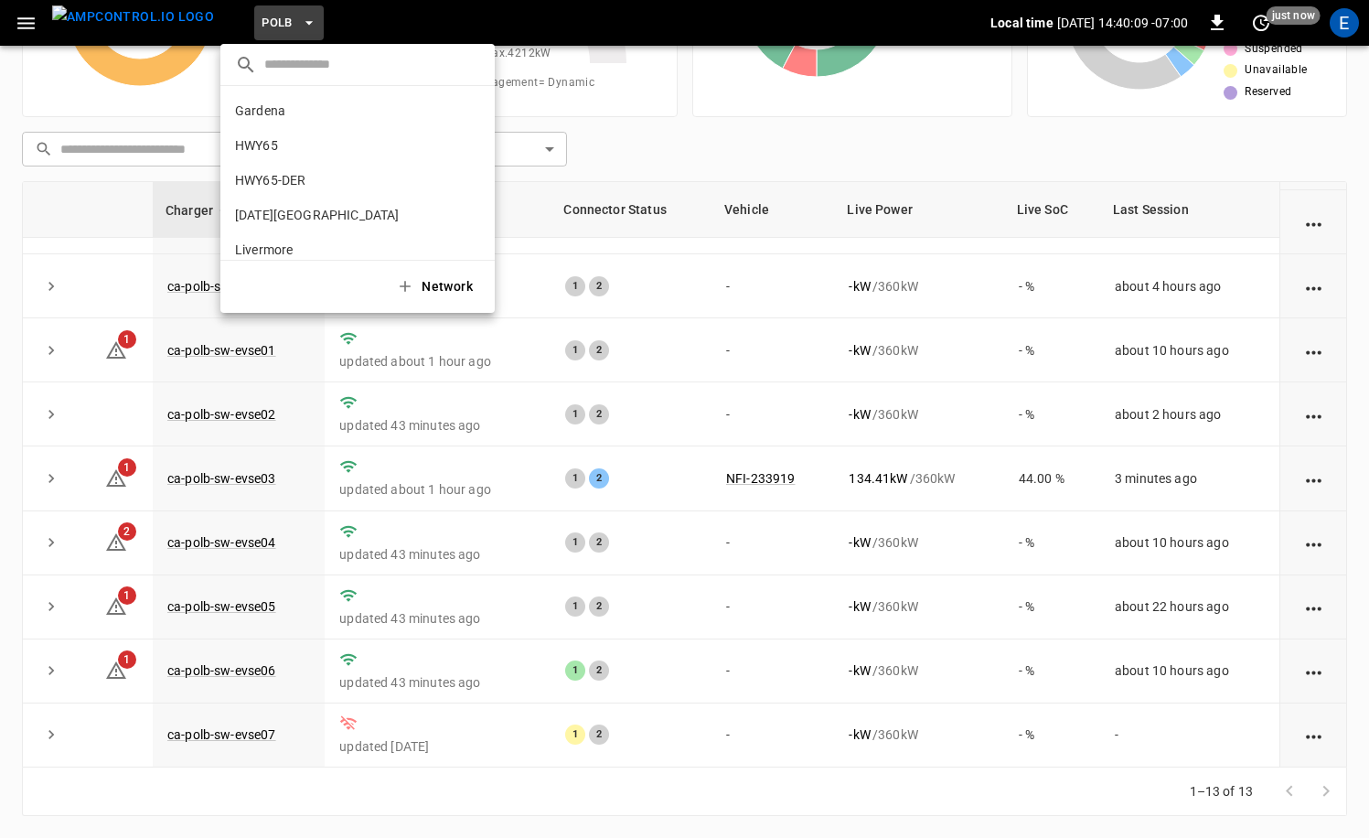
scroll to position [154, 0]
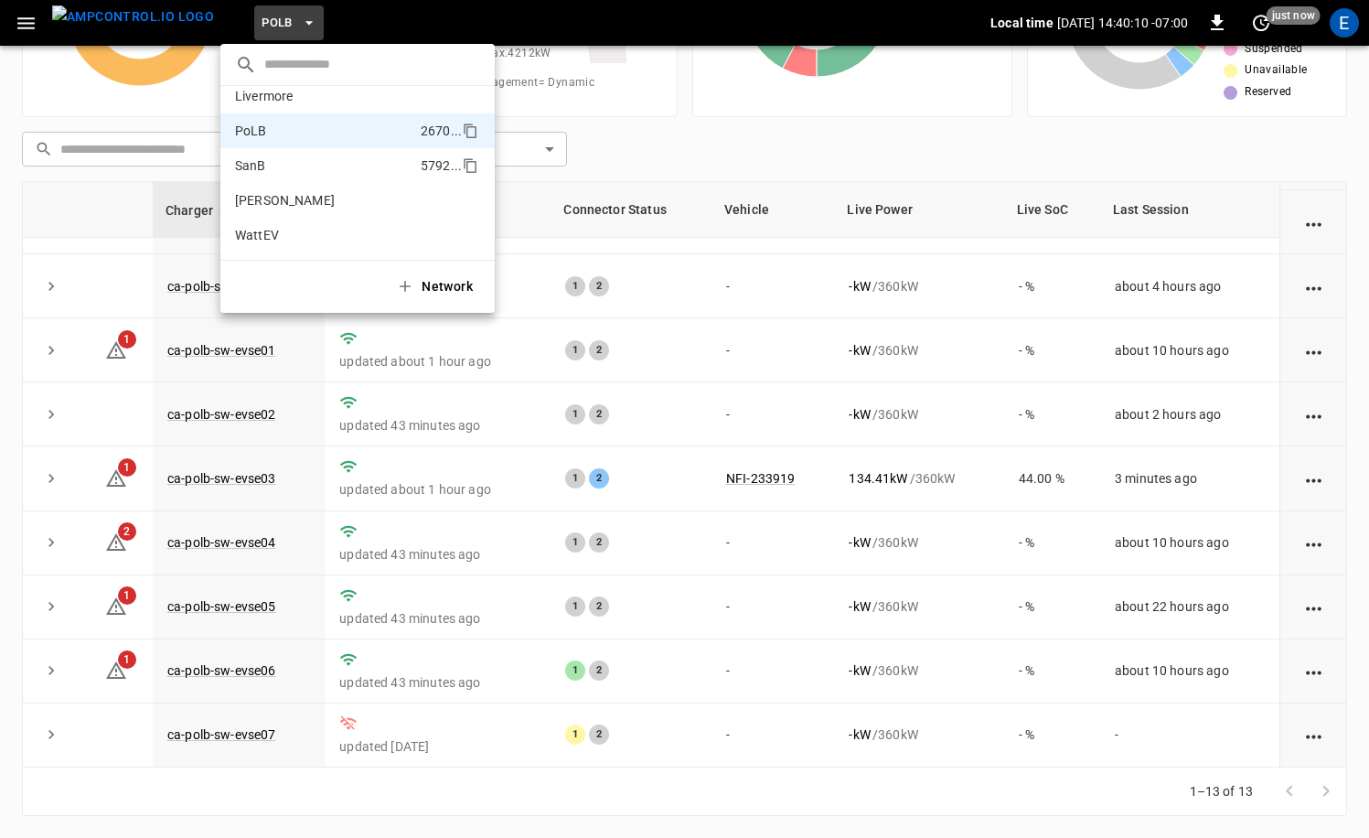
click at [298, 171] on li "SanB 5792 ..." at bounding box center [357, 165] width 274 height 35
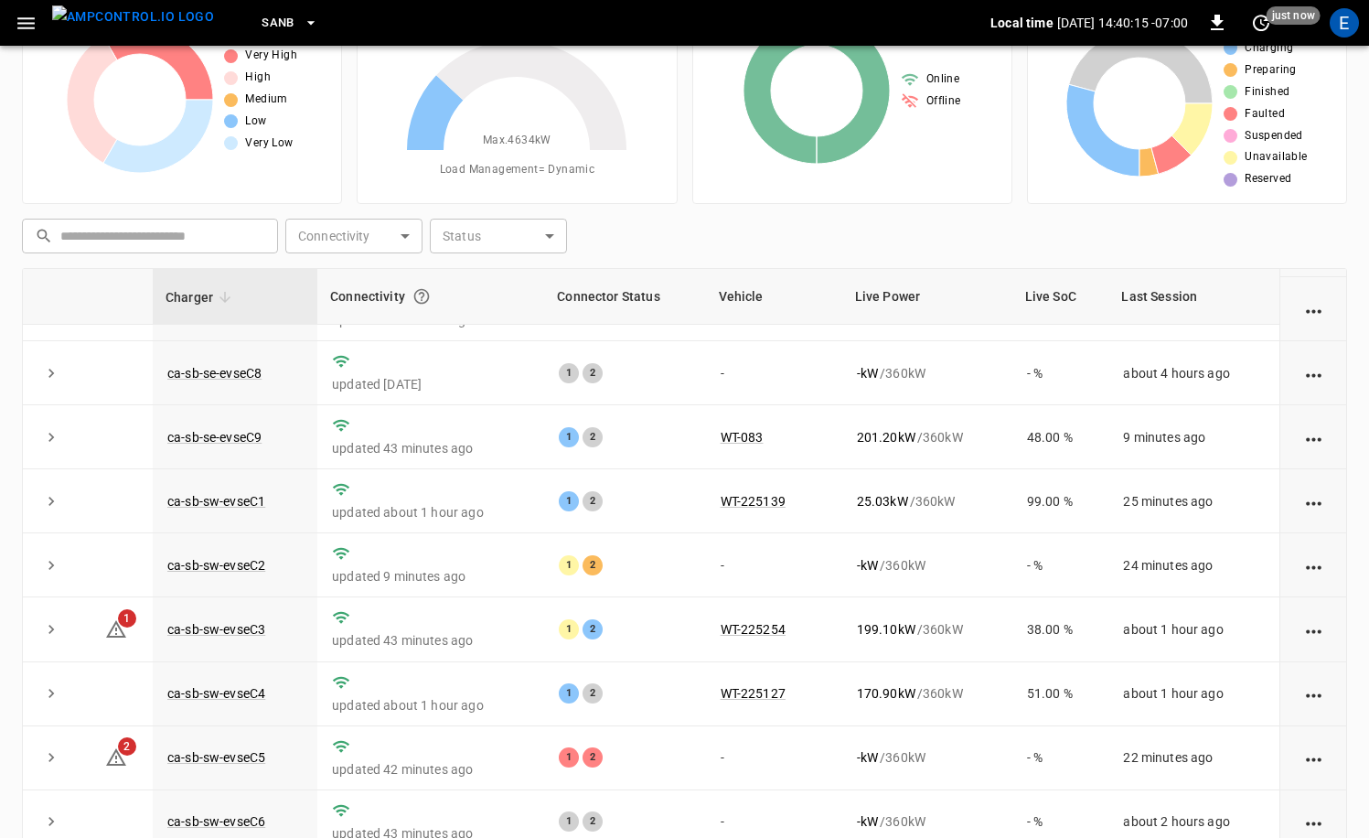
scroll to position [96, 0]
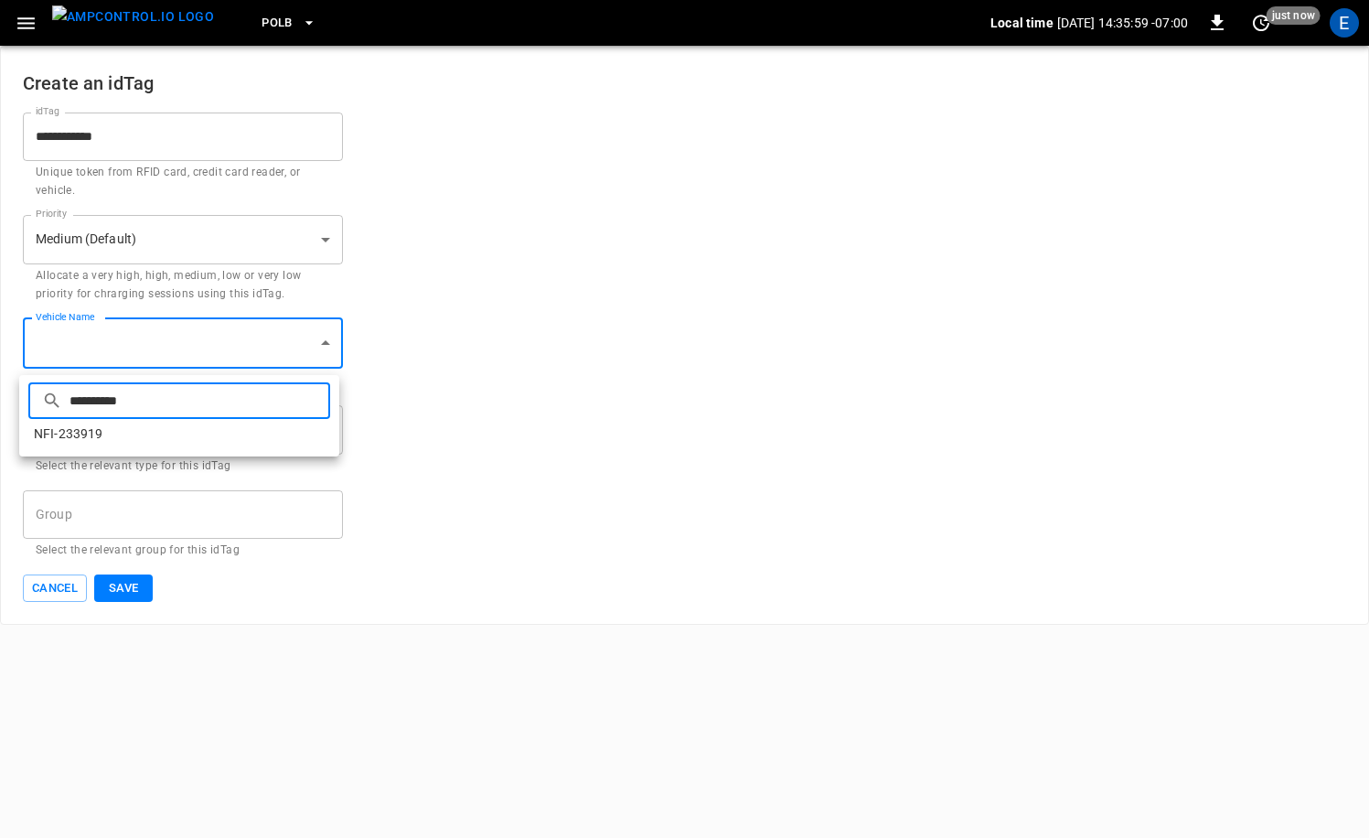
type input "**********"
click at [94, 434] on li "NFI-233919" at bounding box center [179, 434] width 320 height 30
type input "**********"
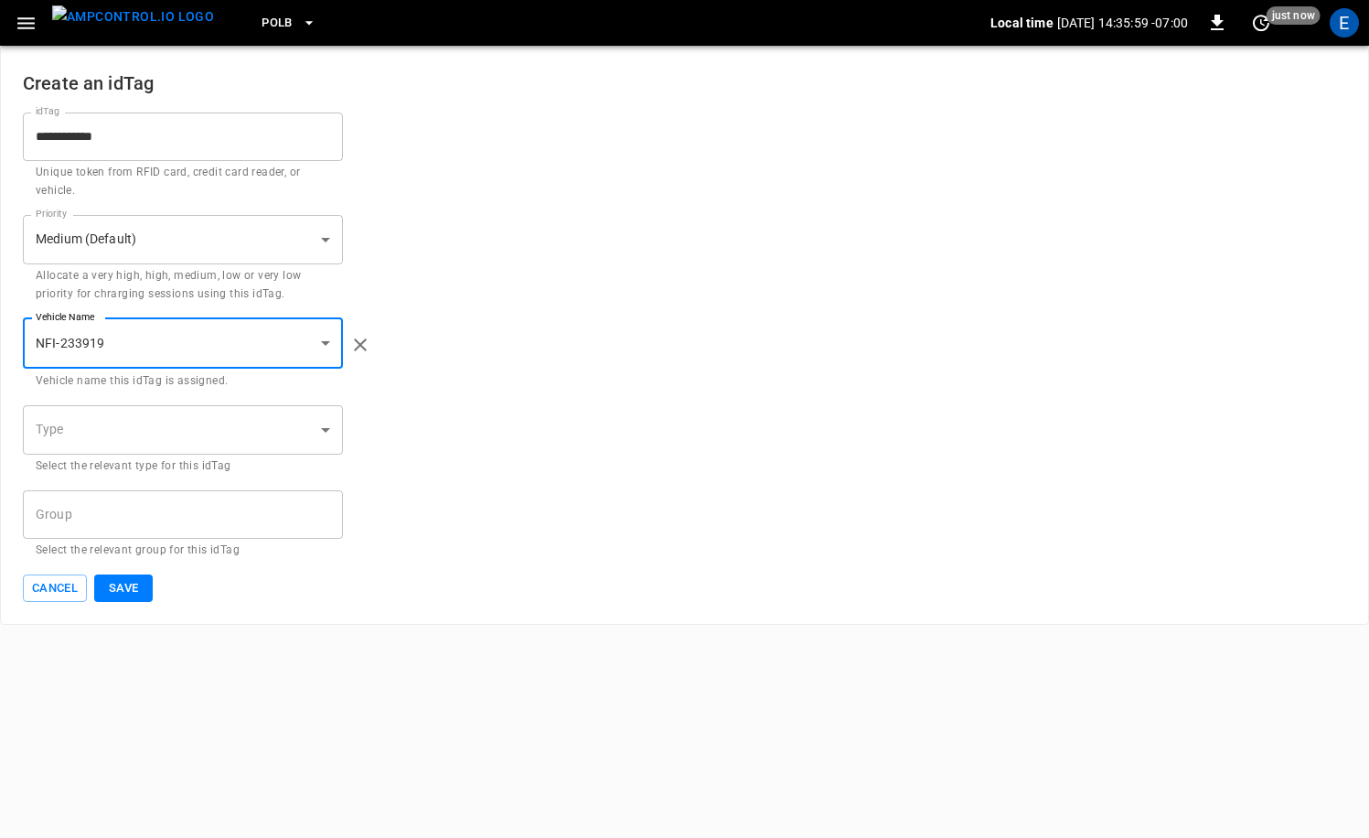
click at [107, 441] on body "**********" at bounding box center [684, 312] width 1369 height 625
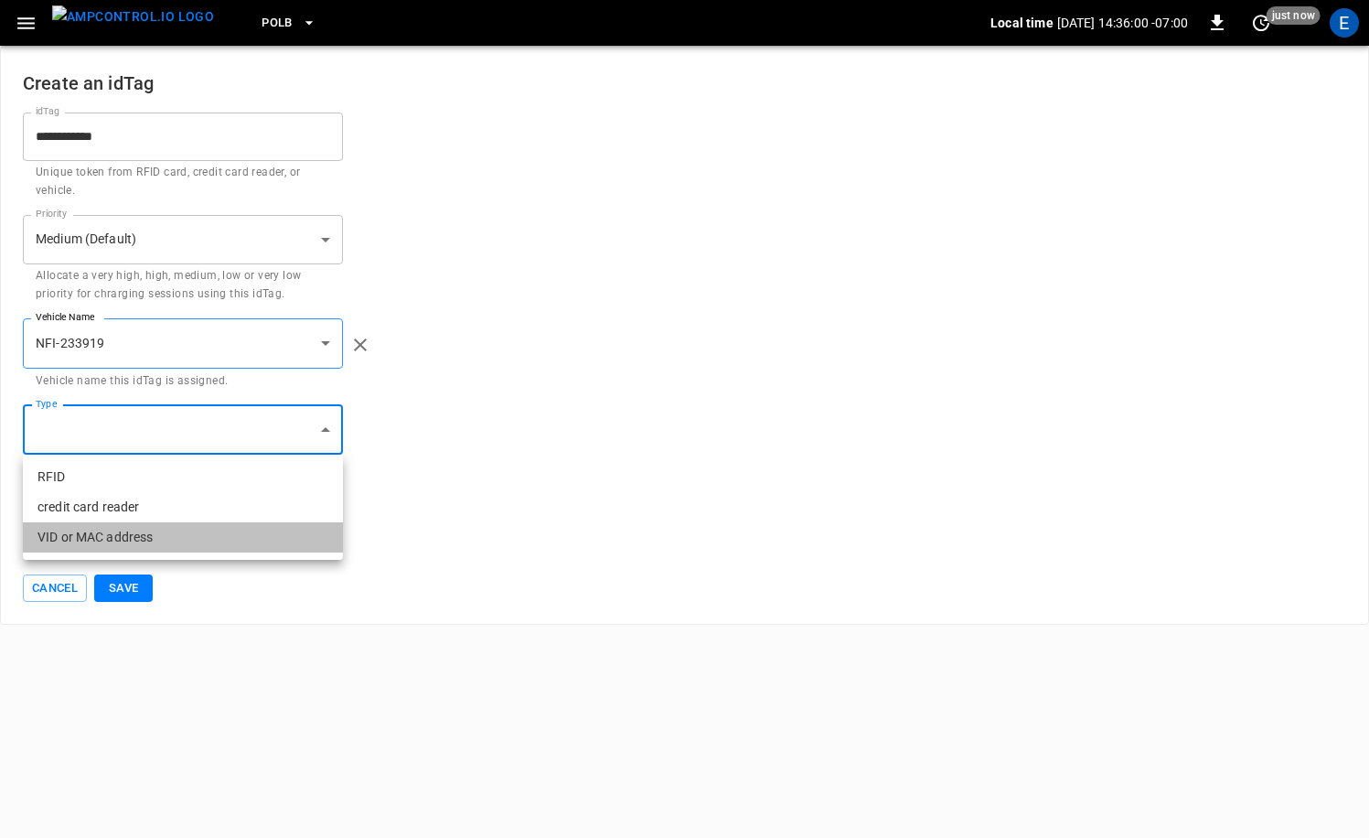
click at [113, 529] on li "VID or MAC address" at bounding box center [183, 537] width 320 height 30
type input "**********"
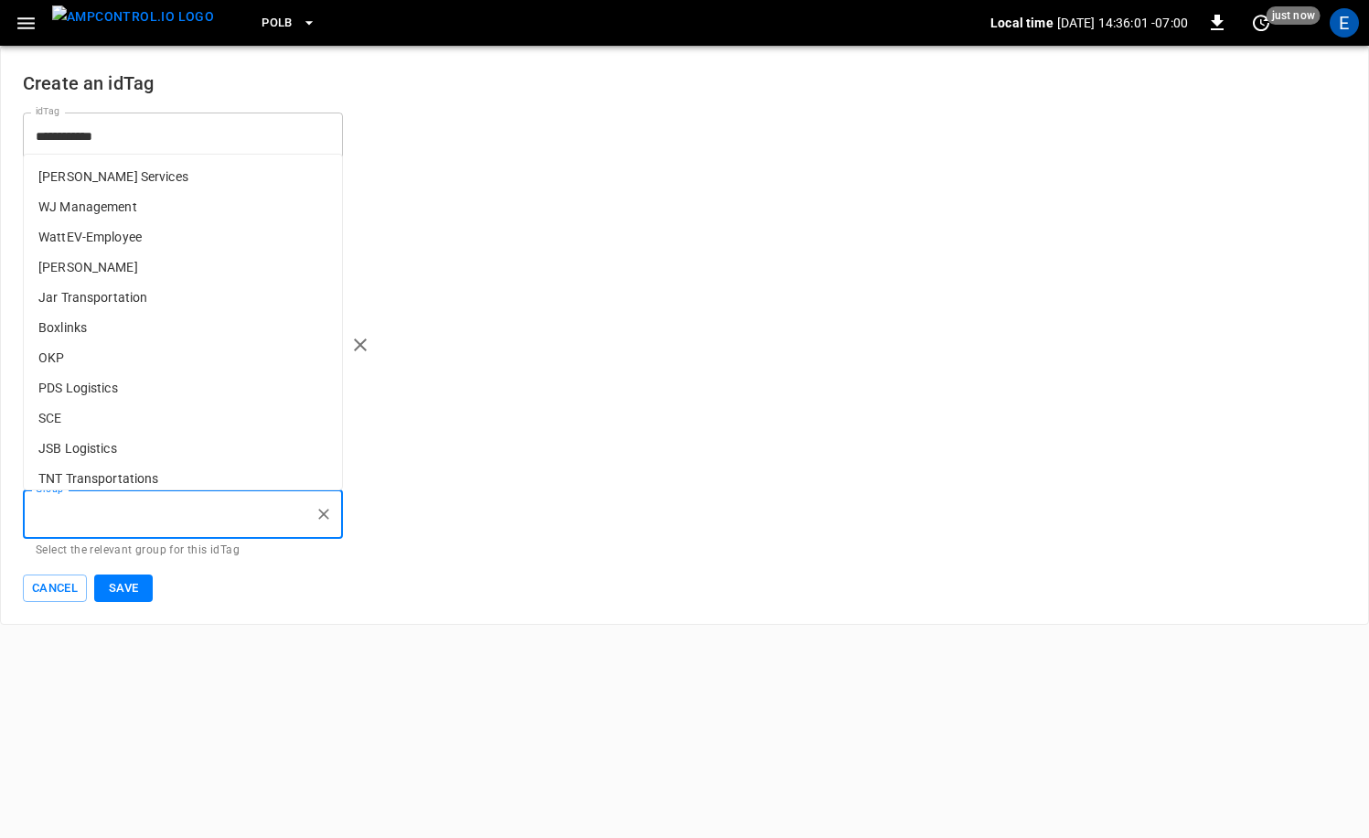
click at [126, 516] on input "Group" at bounding box center [169, 514] width 276 height 32
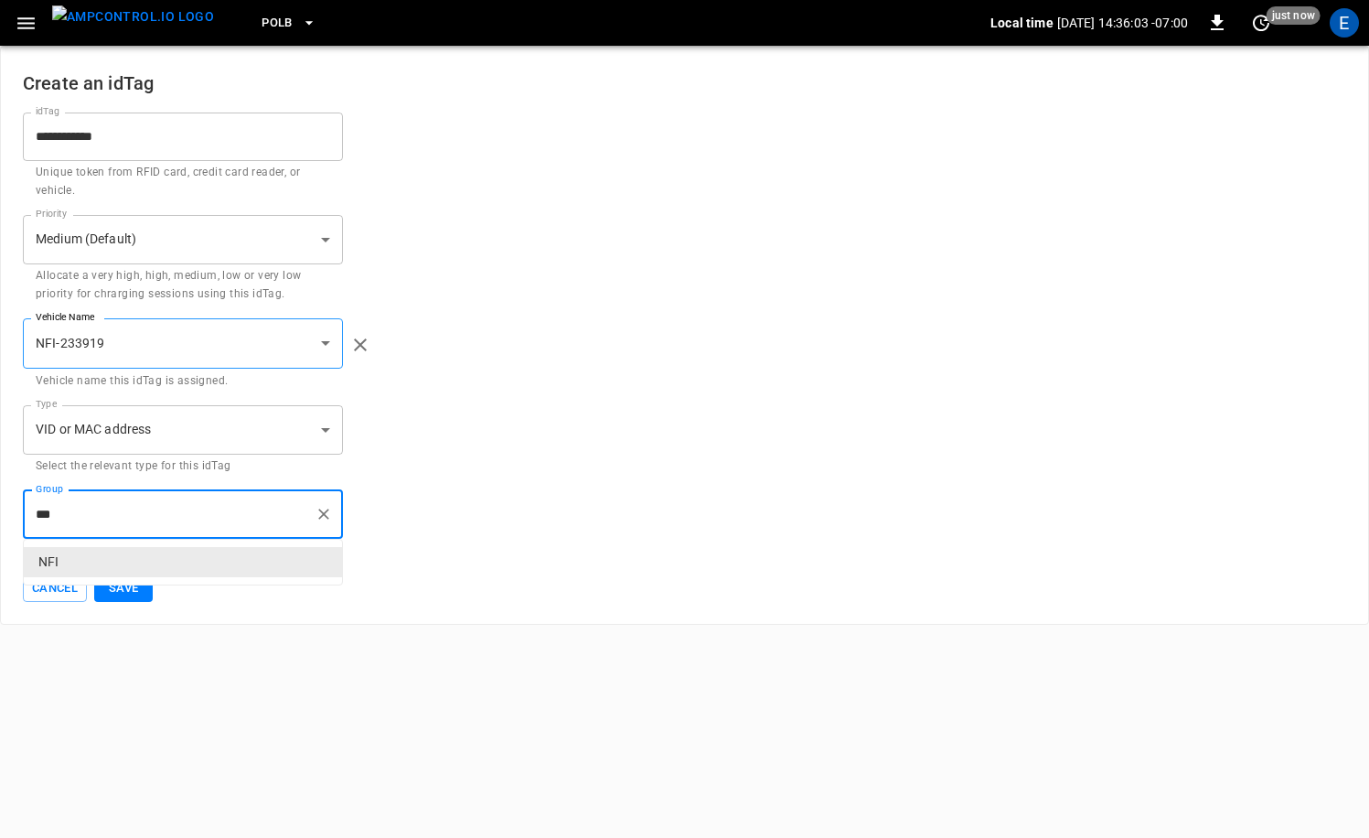
click at [134, 558] on p "NFI" at bounding box center [183, 562] width 318 height 30
type input "***"
click at [130, 586] on button "Save" at bounding box center [123, 588] width 59 height 28
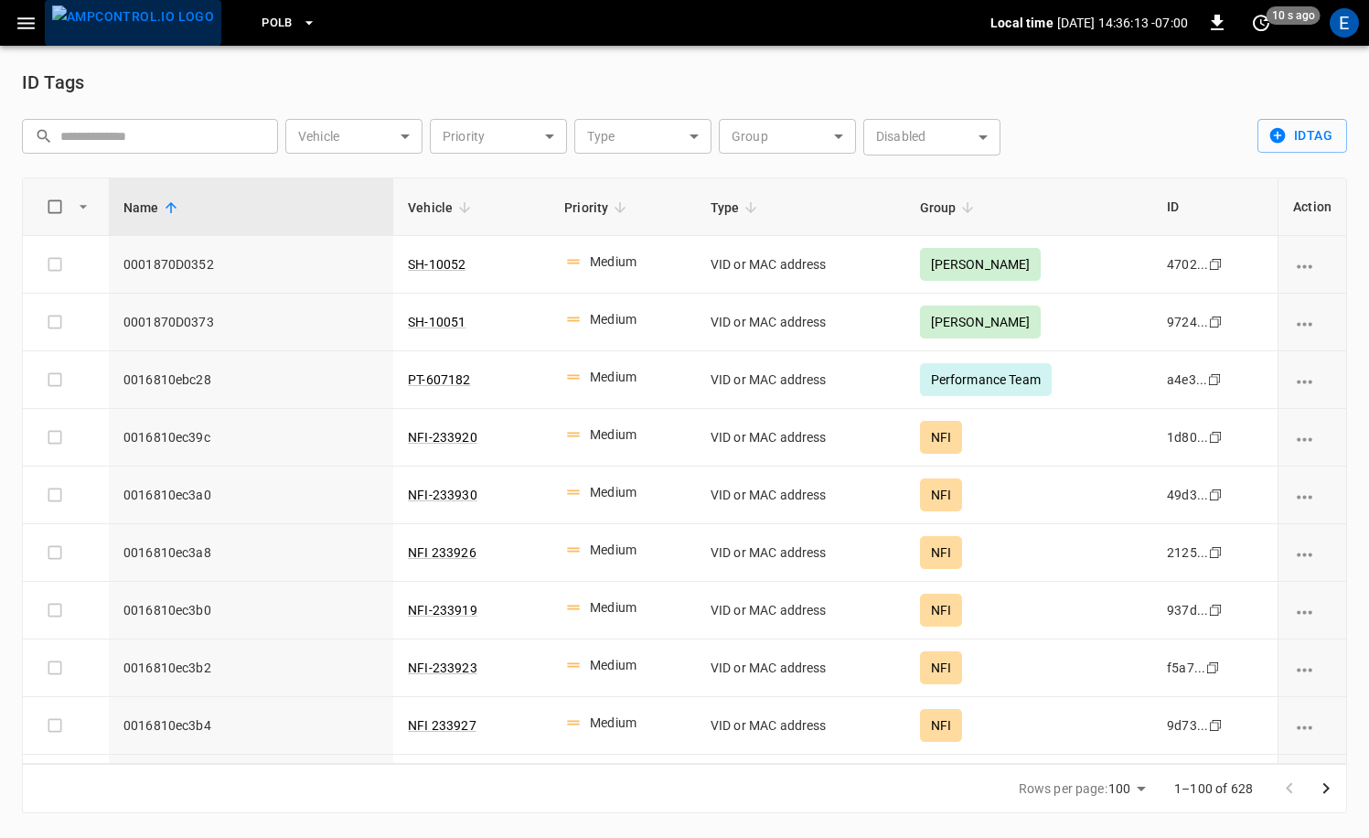
click at [154, 27] on img "menu" at bounding box center [133, 16] width 162 height 23
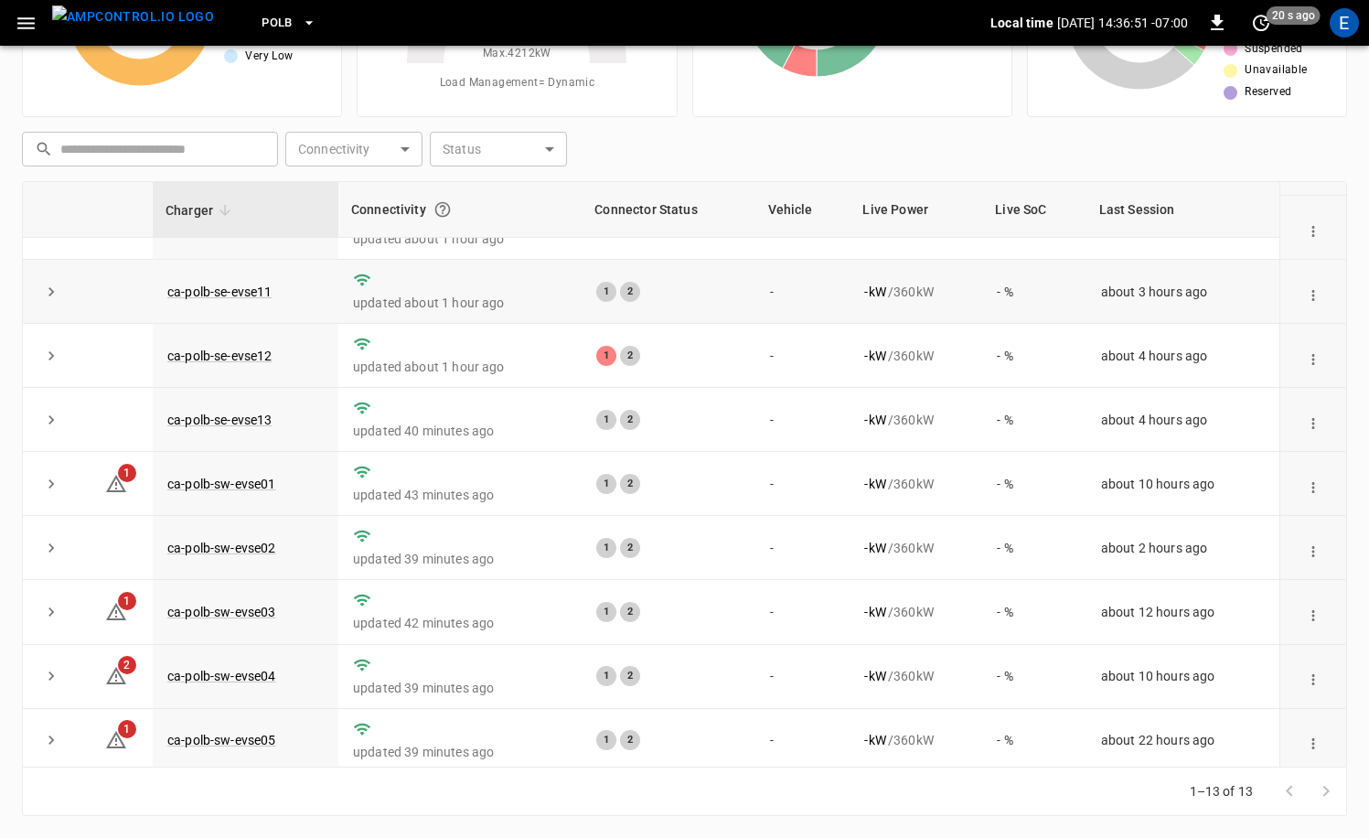
scroll to position [304, 0]
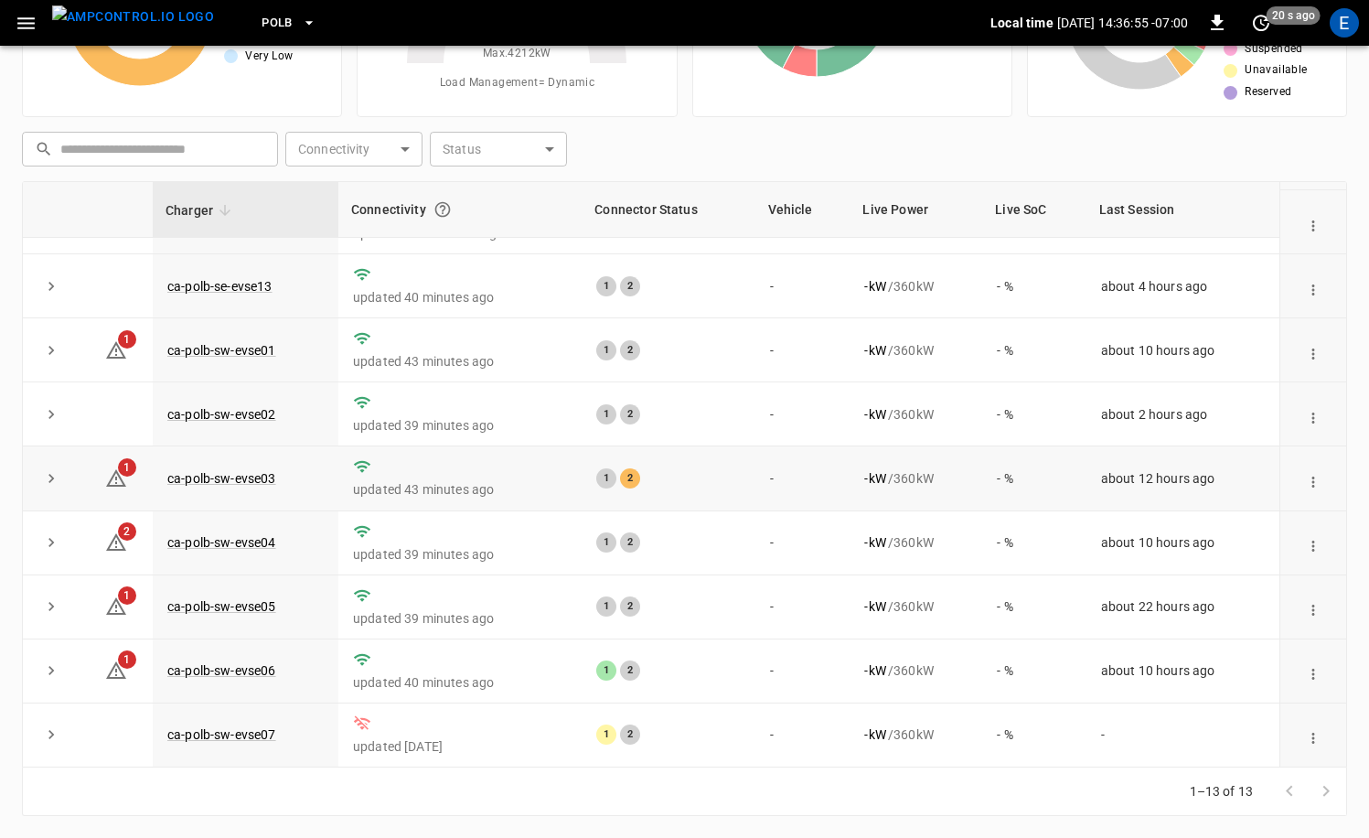
click at [252, 468] on td "ca-polb-sw-evse03" at bounding box center [246, 478] width 186 height 64
click at [250, 476] on link "ca-polb-sw-evse03" at bounding box center [222, 478] width 116 height 22
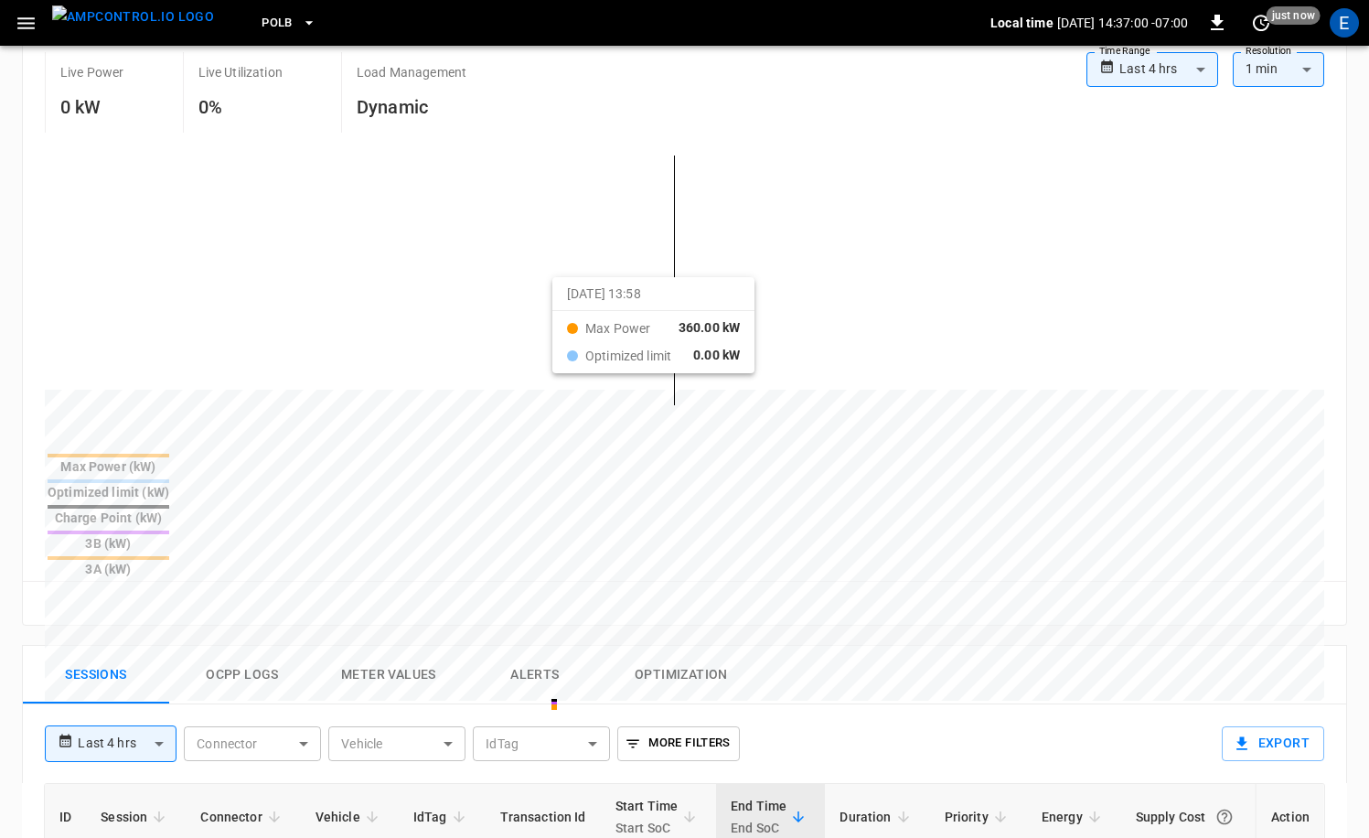
scroll to position [381, 0]
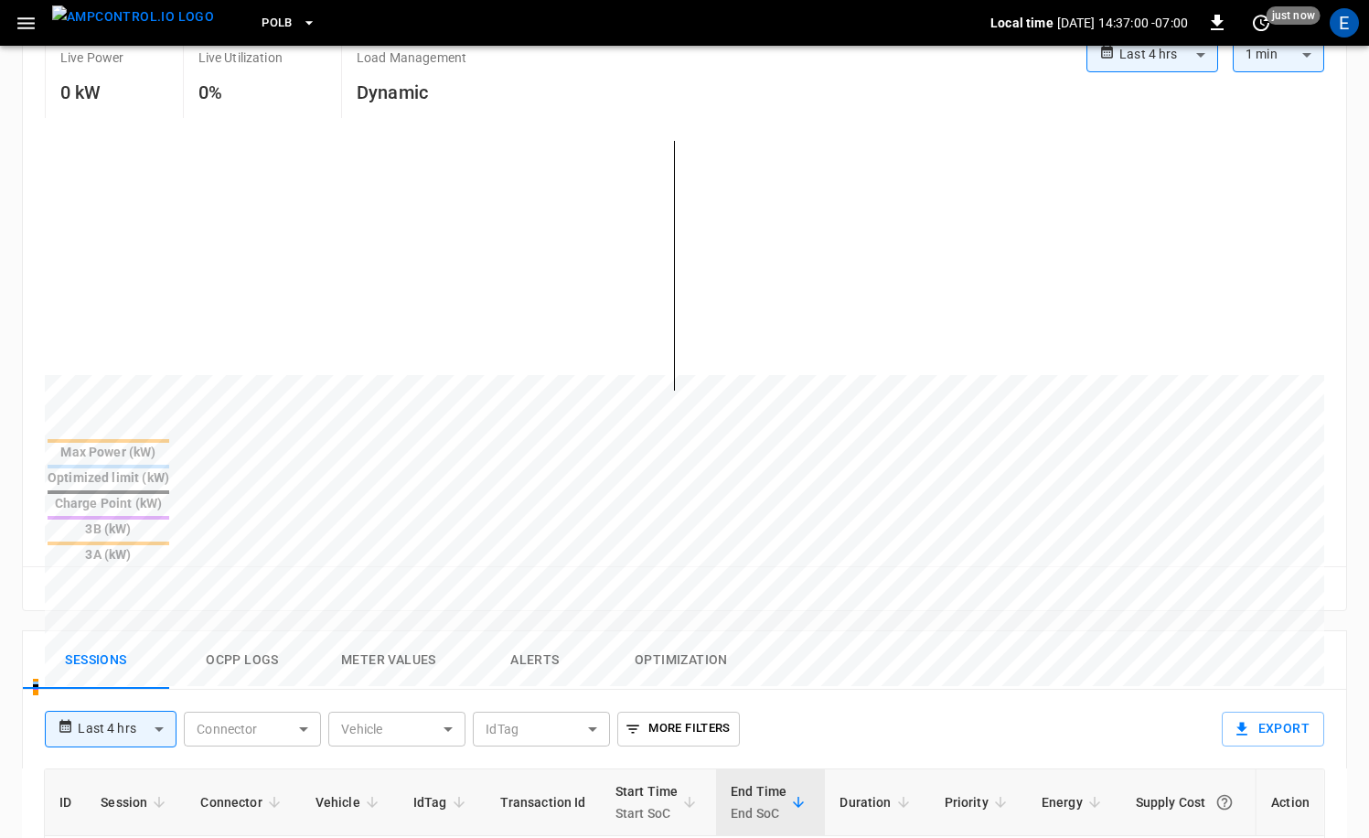
click at [256, 631] on button "Ocpp logs" at bounding box center [242, 660] width 146 height 59
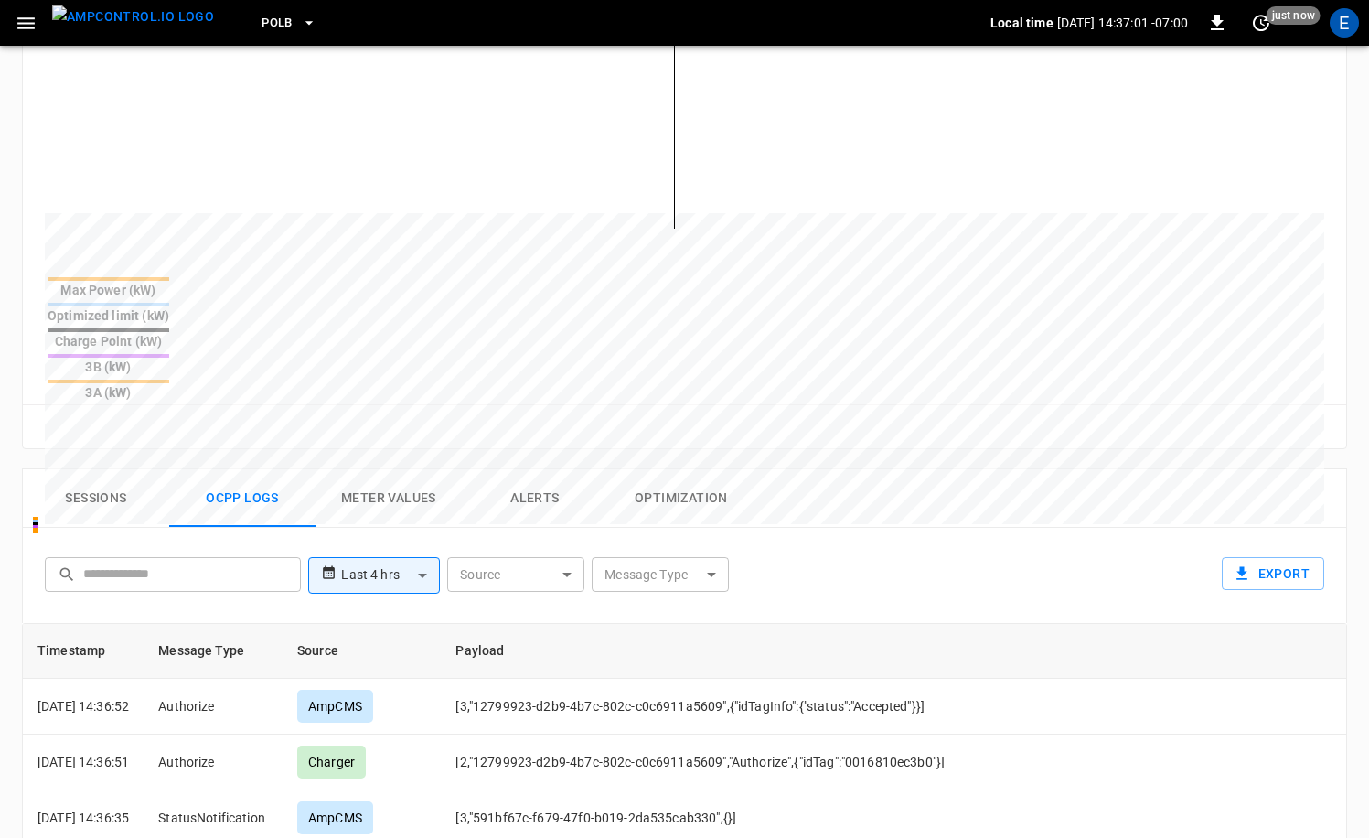
scroll to position [554, 0]
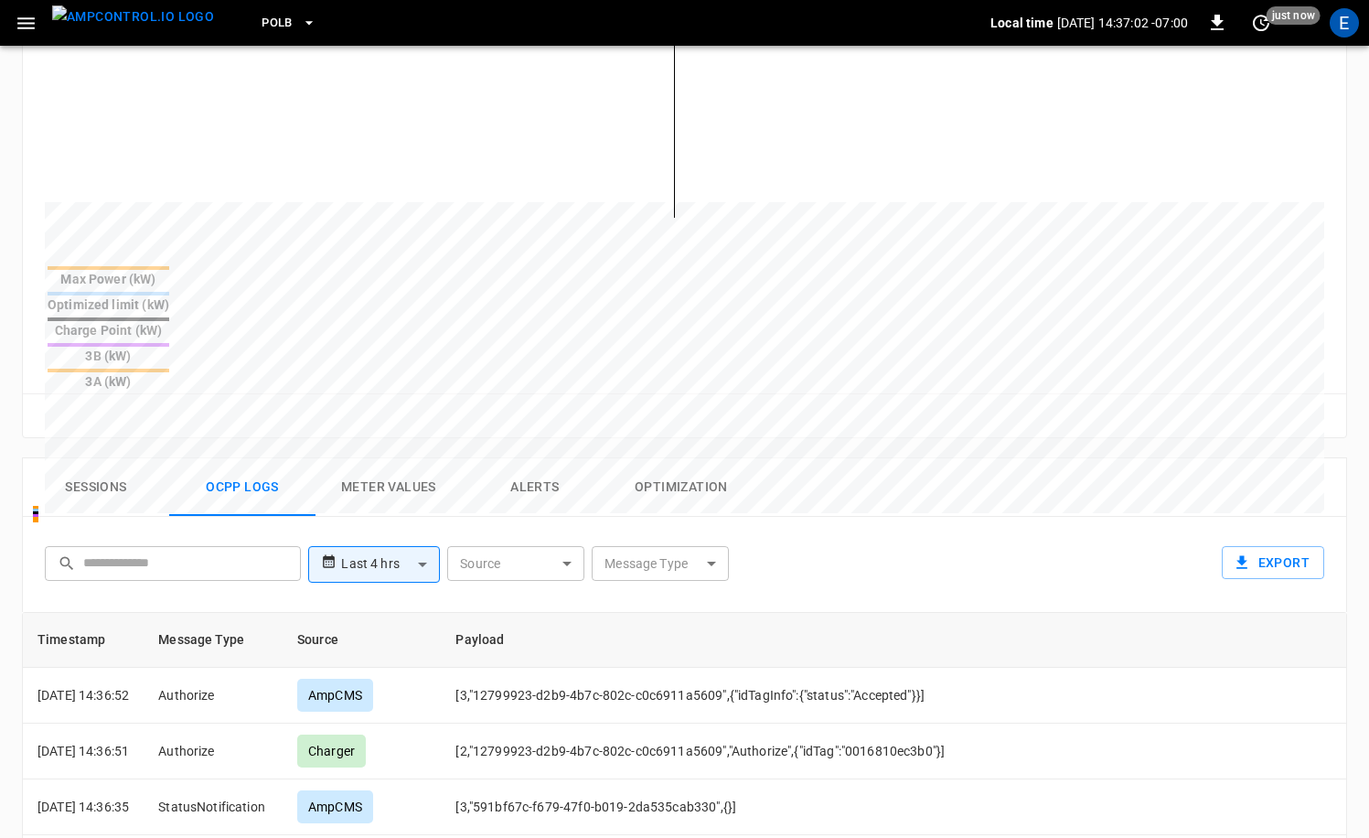
click at [121, 458] on button "Sessions" at bounding box center [96, 487] width 146 height 59
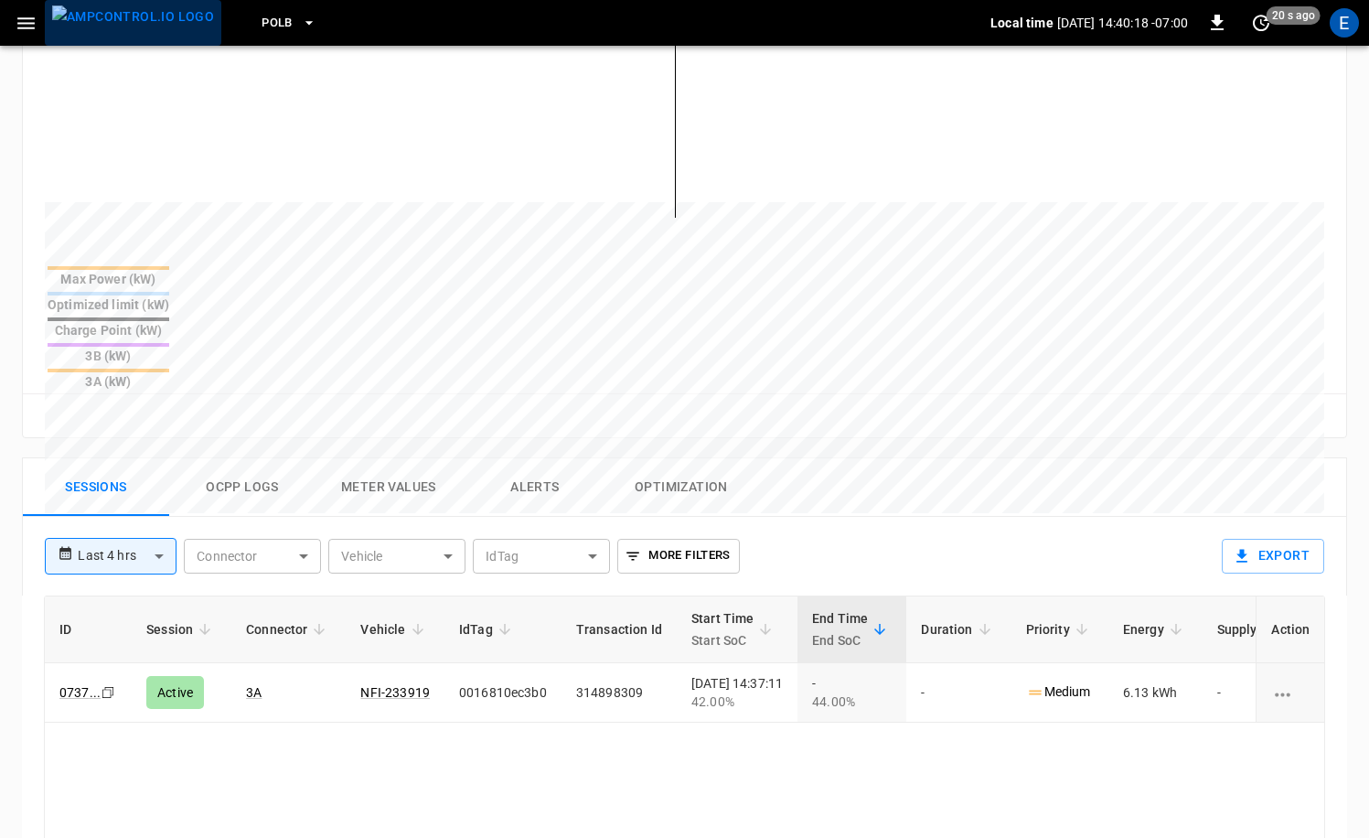
click at [144, 28] on img "menu" at bounding box center [133, 16] width 162 height 23
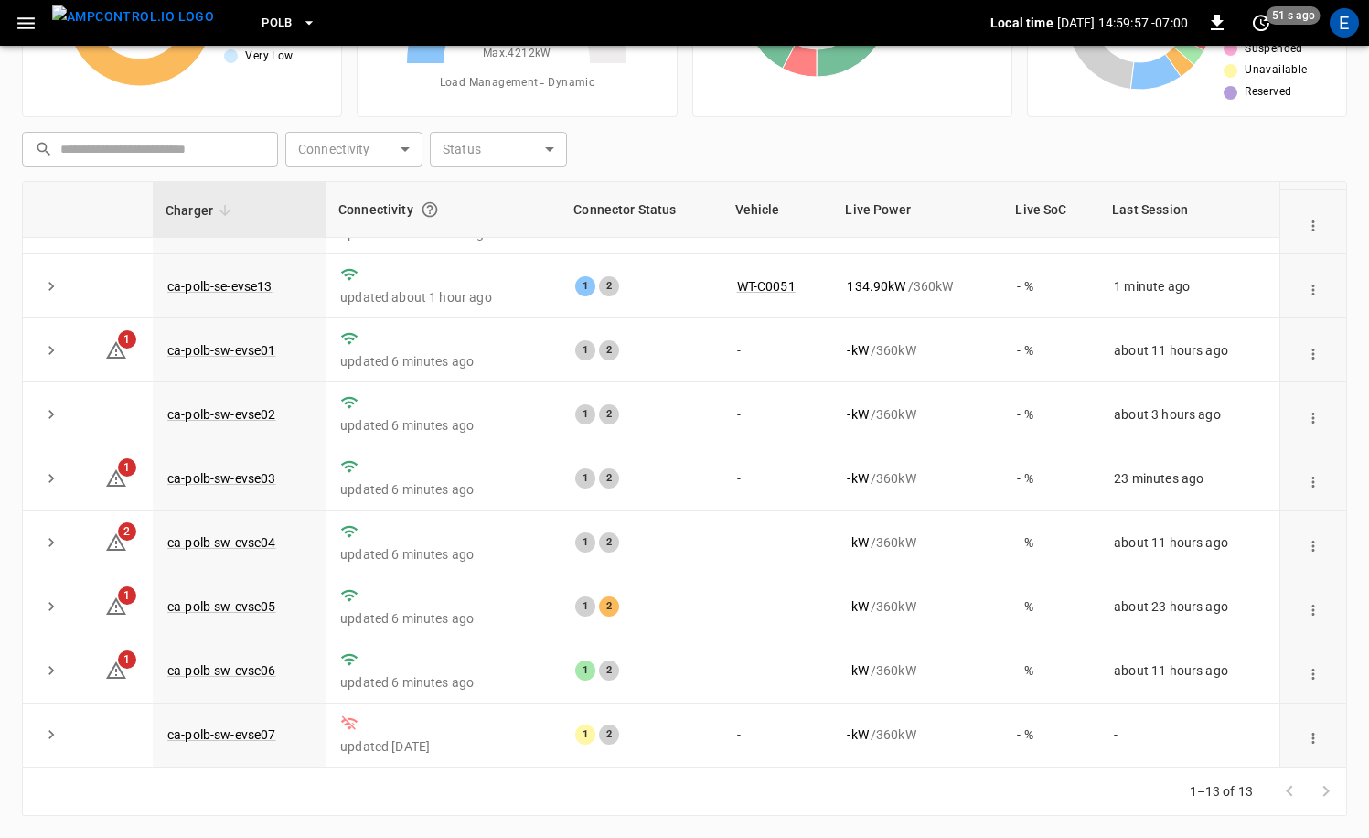
scroll to position [304, 0]
click at [253, 612] on link "ca-polb-sw-evse05" at bounding box center [222, 606] width 116 height 22
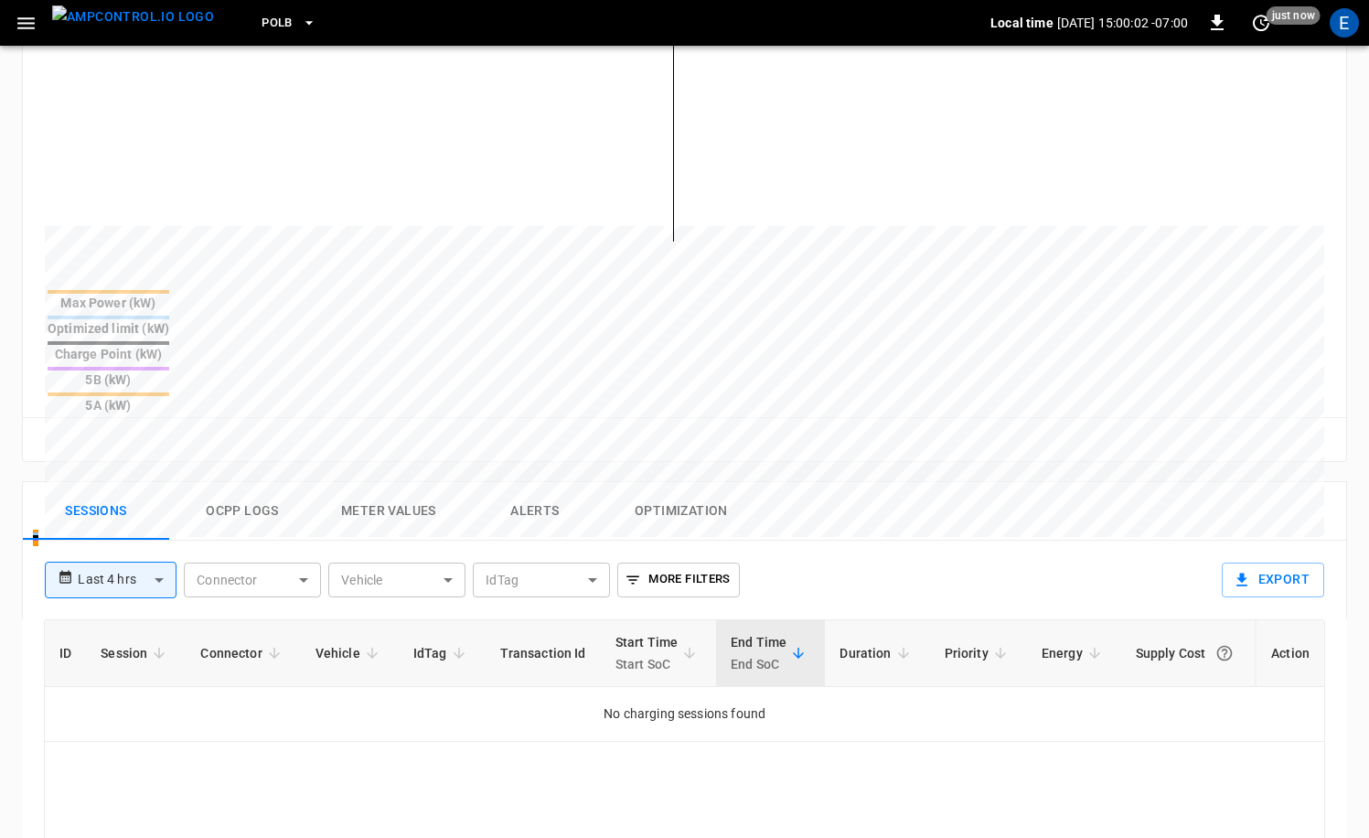
scroll to position [705, 0]
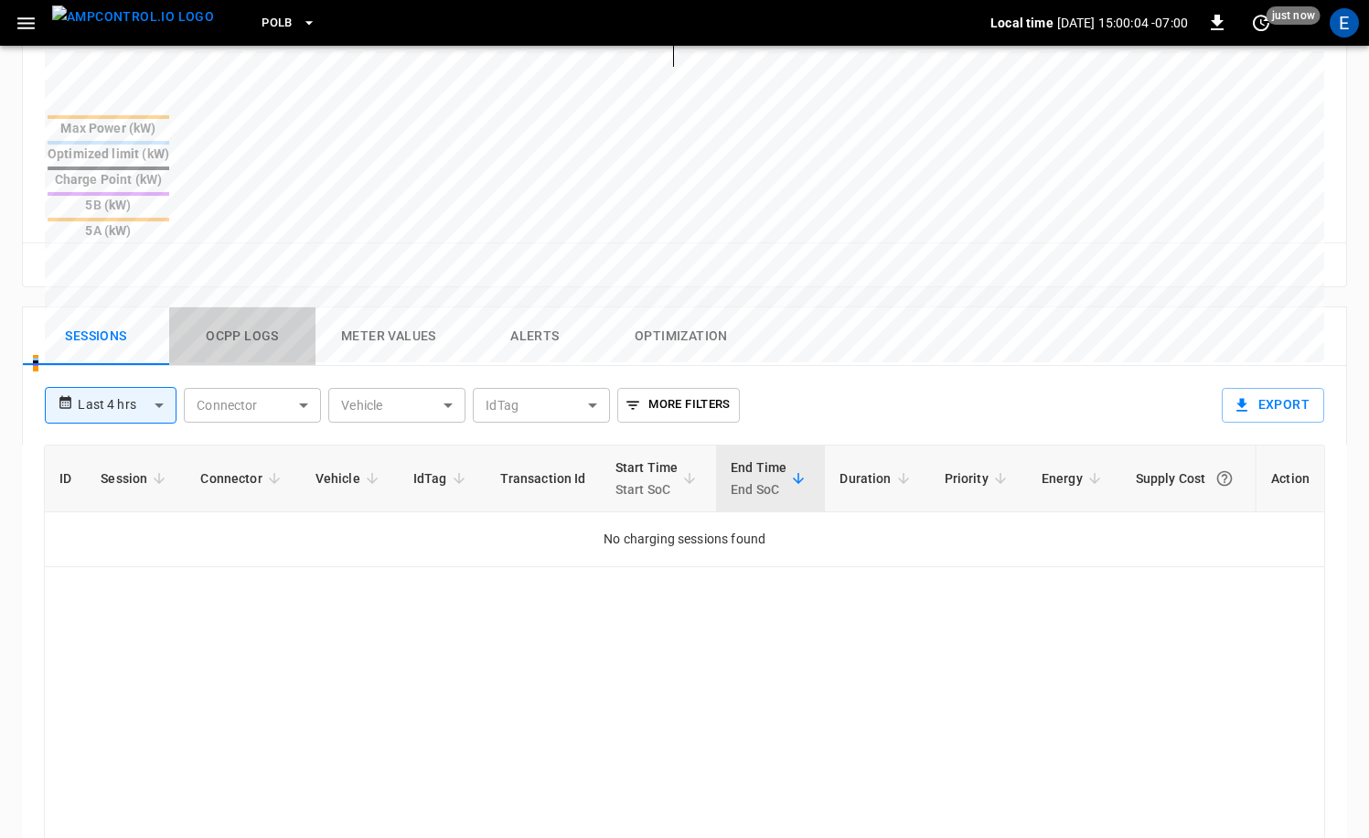
click at [261, 307] on button "Ocpp logs" at bounding box center [242, 336] width 146 height 59
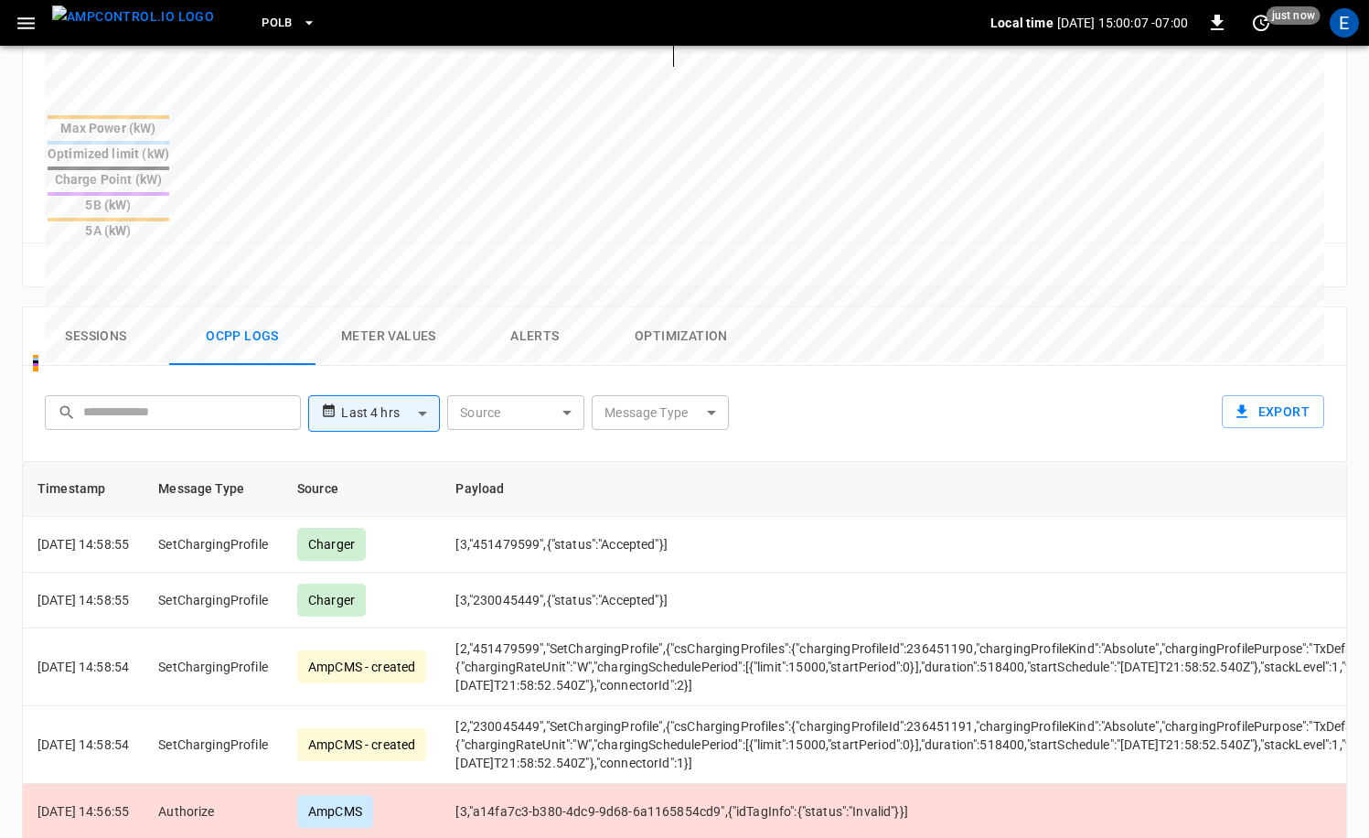
drag, startPoint x: 871, startPoint y: 744, endPoint x: 955, endPoint y: 742, distance: 84.1
copy td "0016810ec5c6"
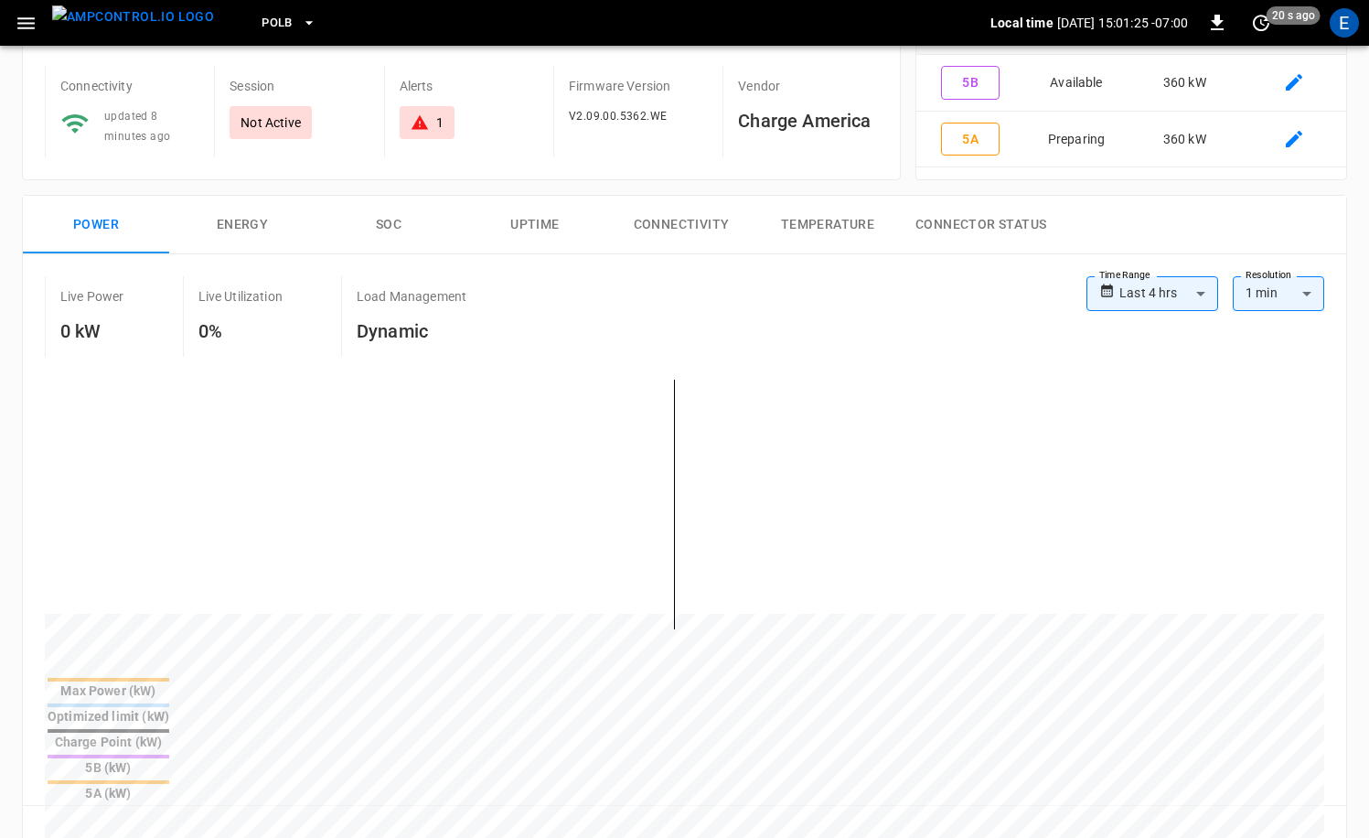
scroll to position [0, 0]
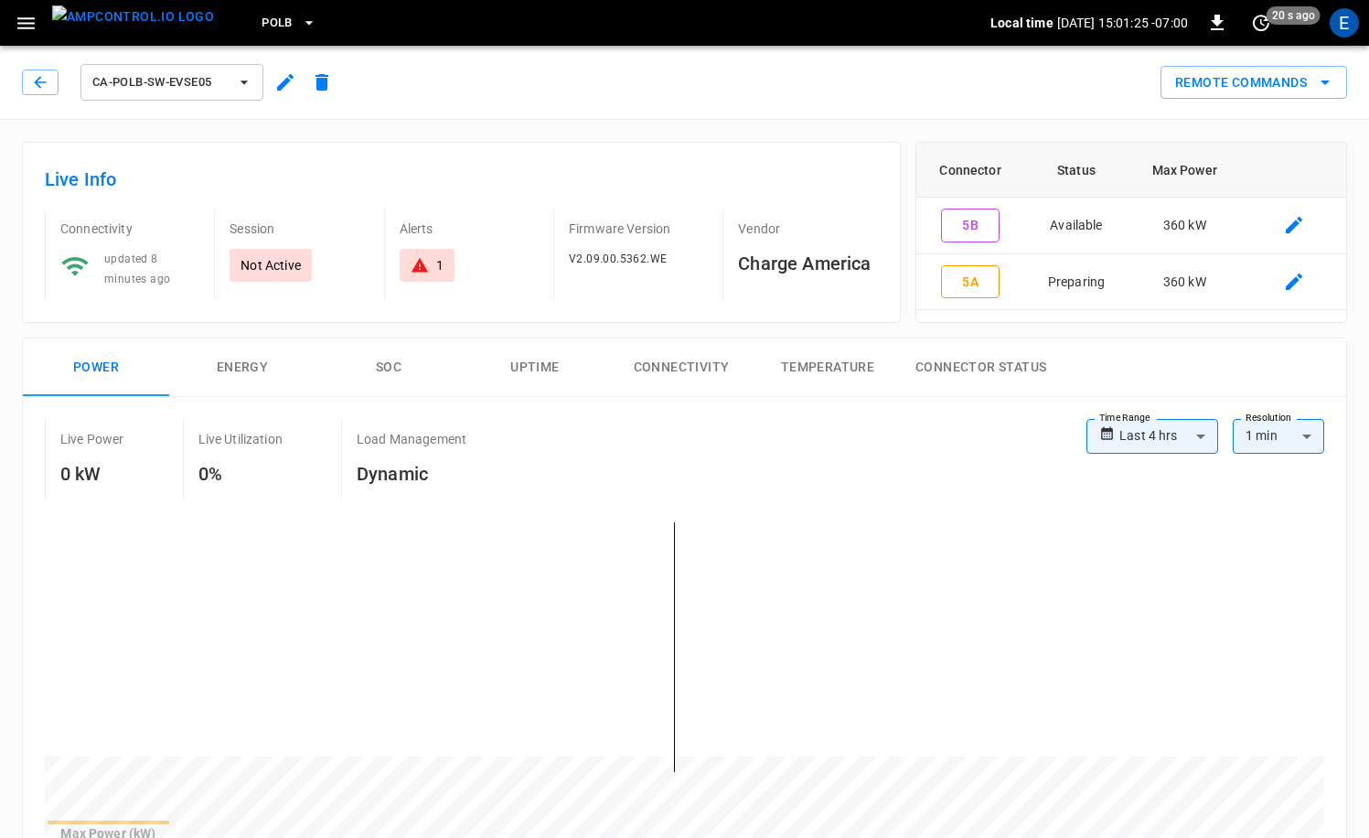
click at [132, 28] on img "menu" at bounding box center [133, 16] width 162 height 23
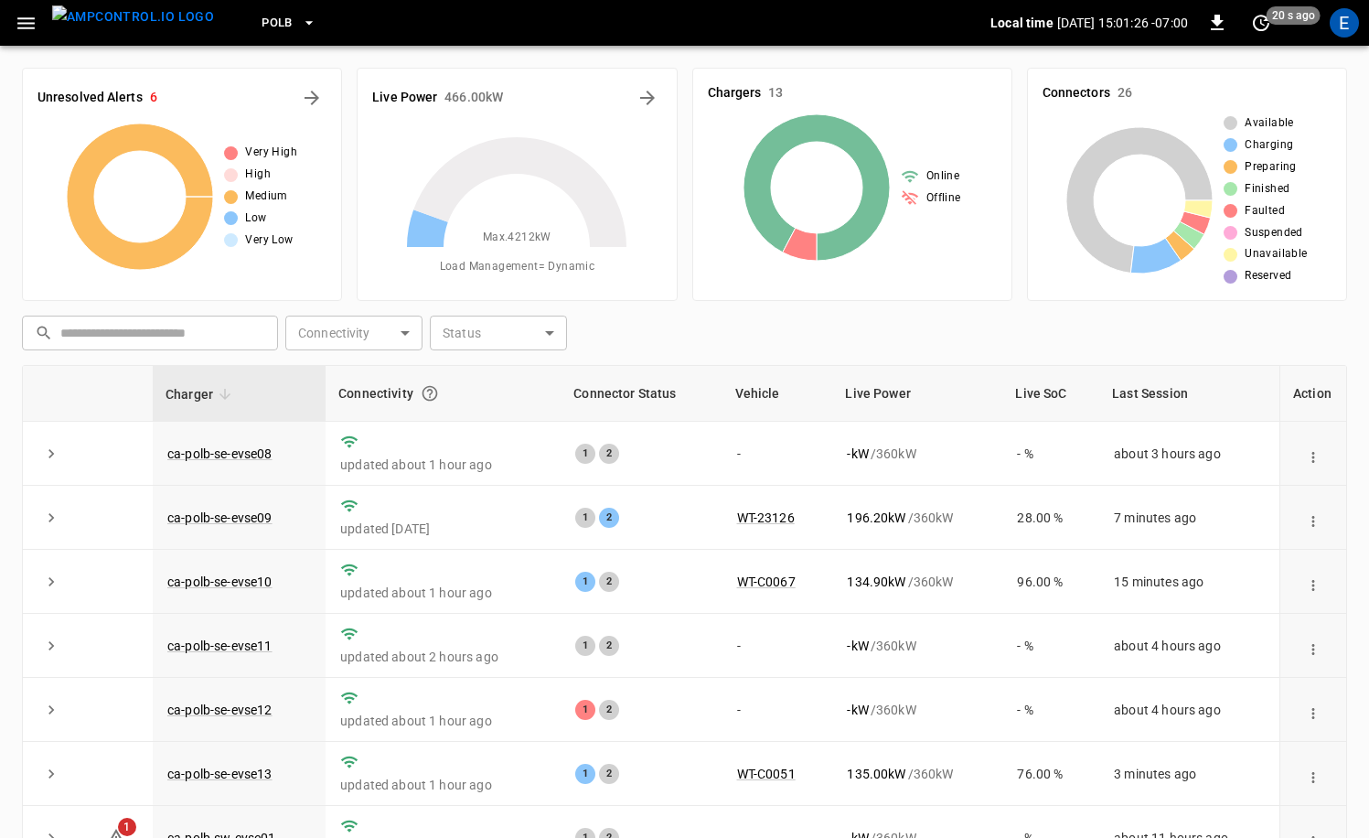
click at [36, 22] on icon "button" at bounding box center [26, 23] width 23 height 23
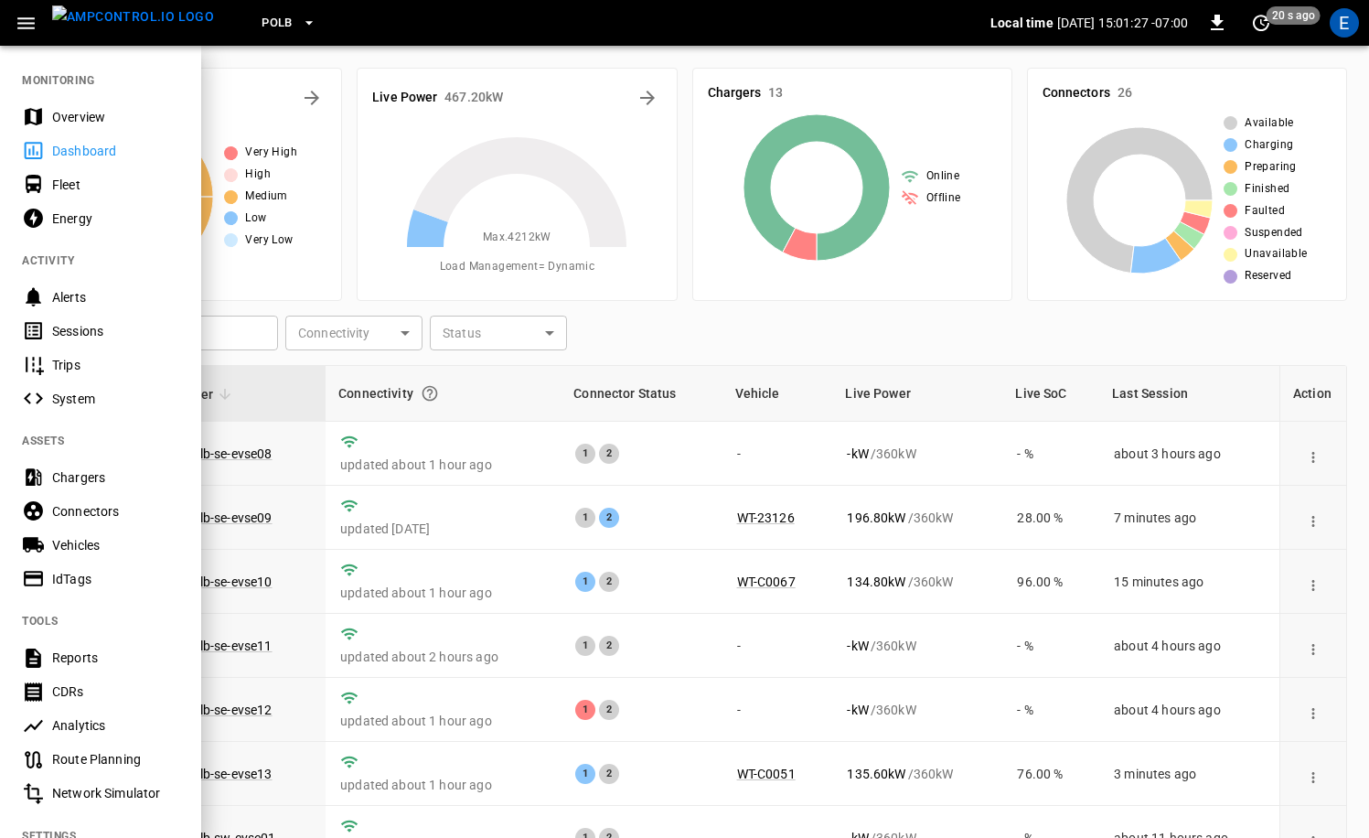
click at [74, 542] on div "Vehicles" at bounding box center [115, 545] width 127 height 18
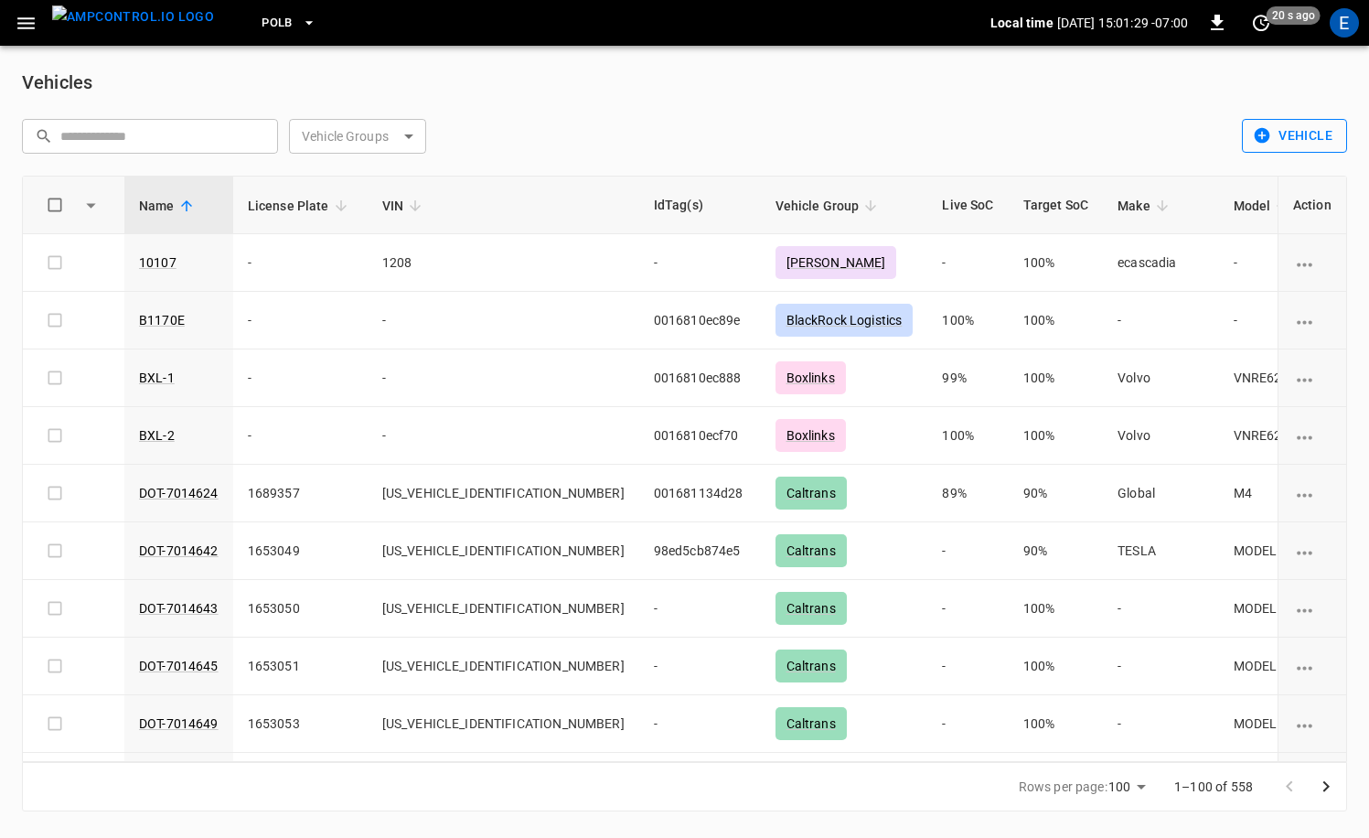
click at [1303, 135] on button "Vehicle" at bounding box center [1294, 136] width 105 height 34
click at [1300, 175] on li "Create" at bounding box center [1291, 175] width 96 height 30
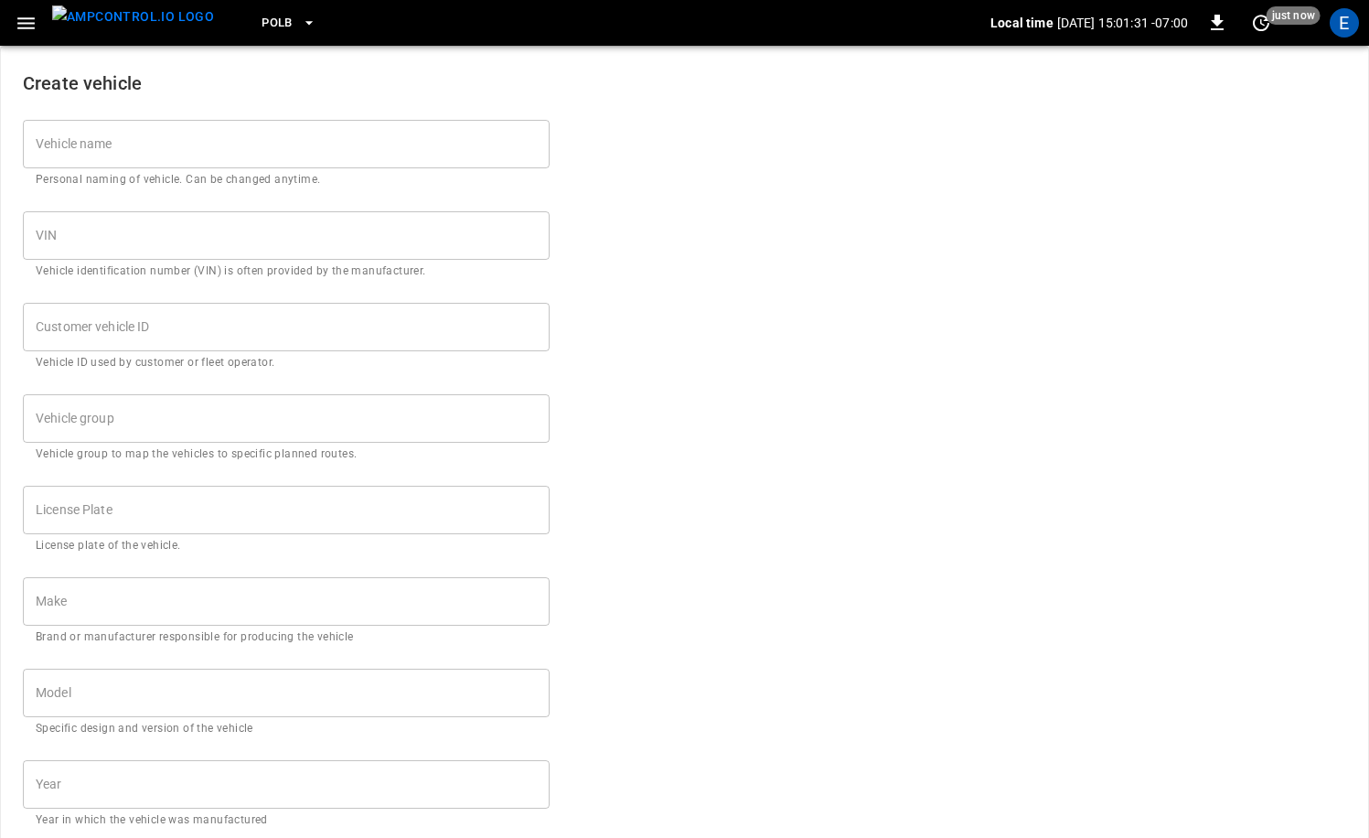
click at [242, 144] on input "Vehicle name" at bounding box center [286, 144] width 527 height 48
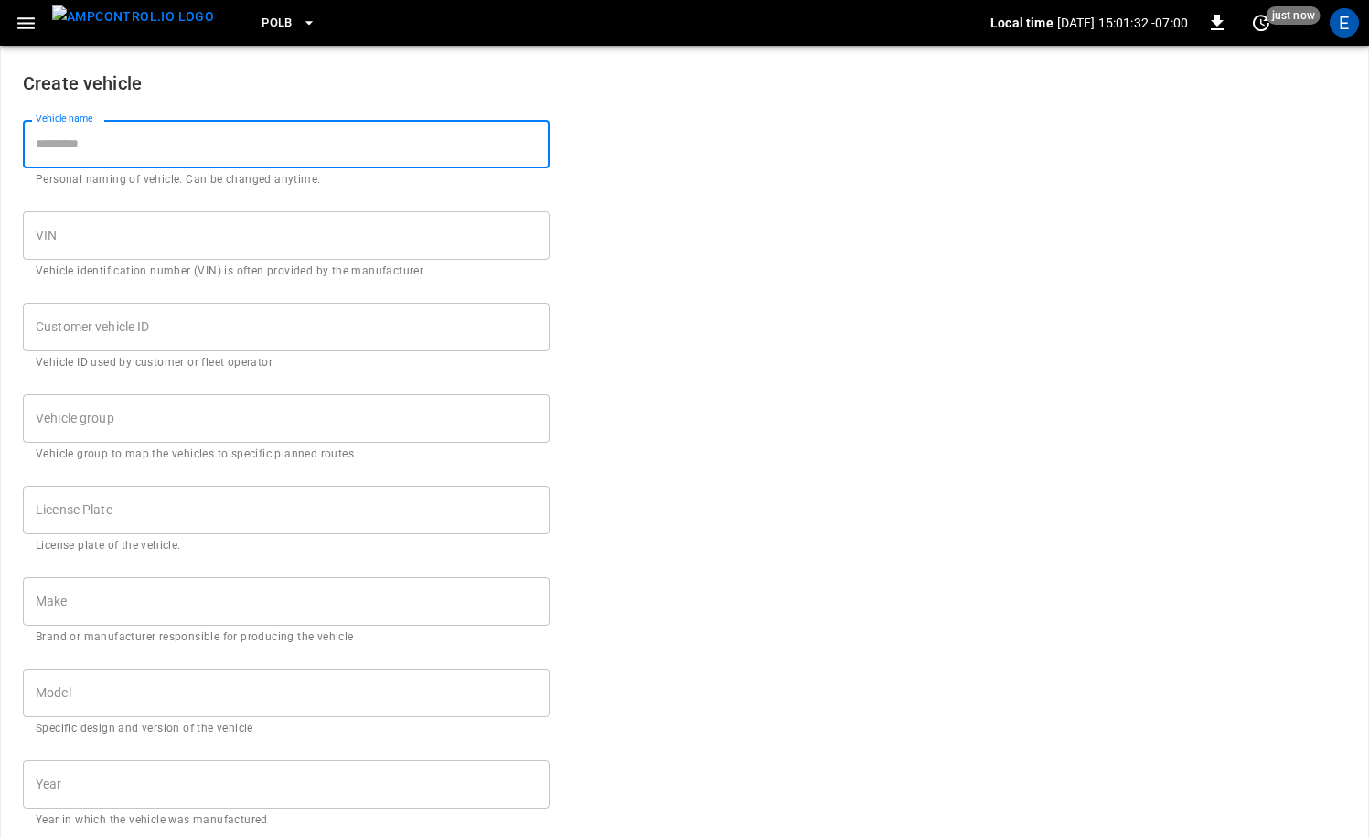
click at [883, 251] on form "Create vehicle Vehicle name Vehicle name Personal naming of vehicle. Can be cha…" at bounding box center [684, 692] width 1323 height 1290
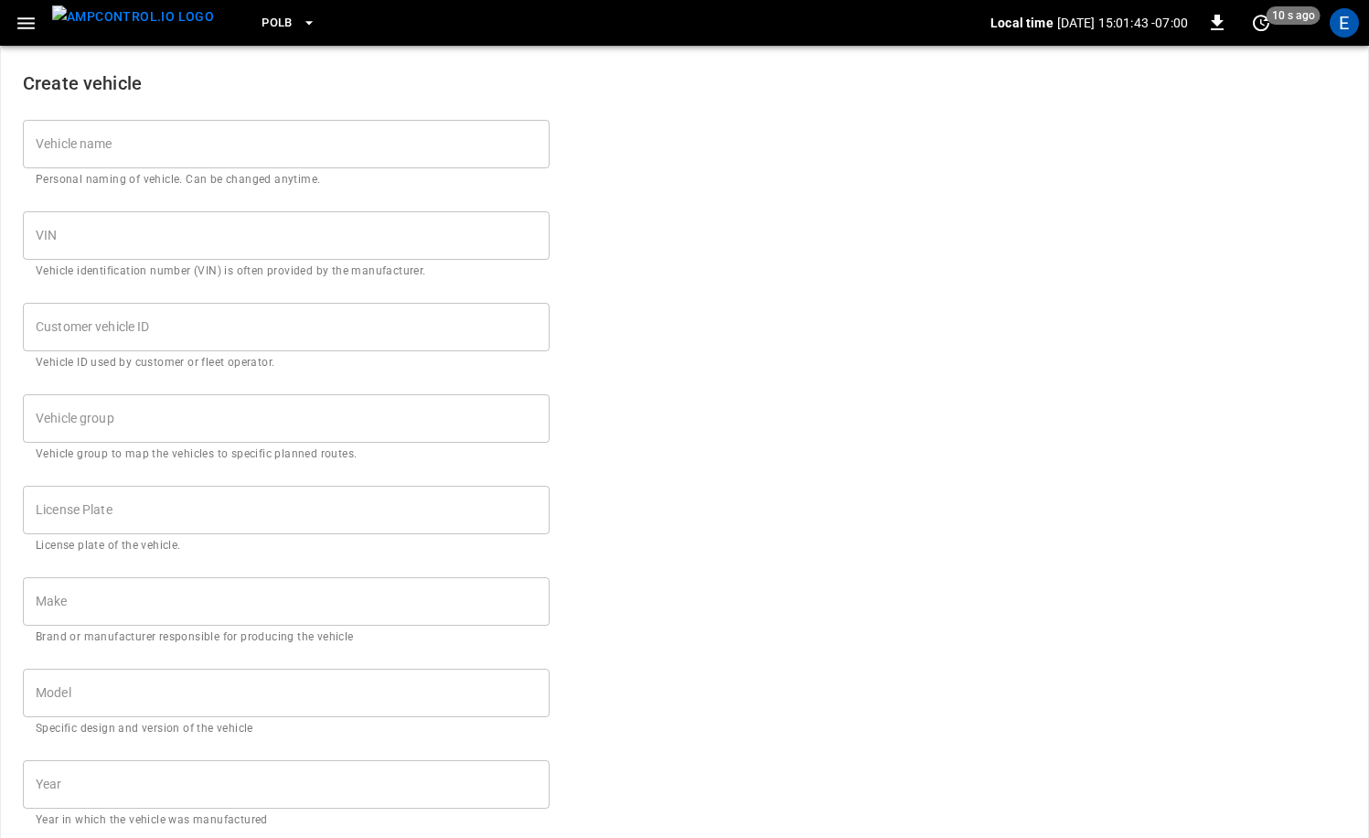
click at [188, 157] on input "Vehicle name" at bounding box center [286, 144] width 527 height 48
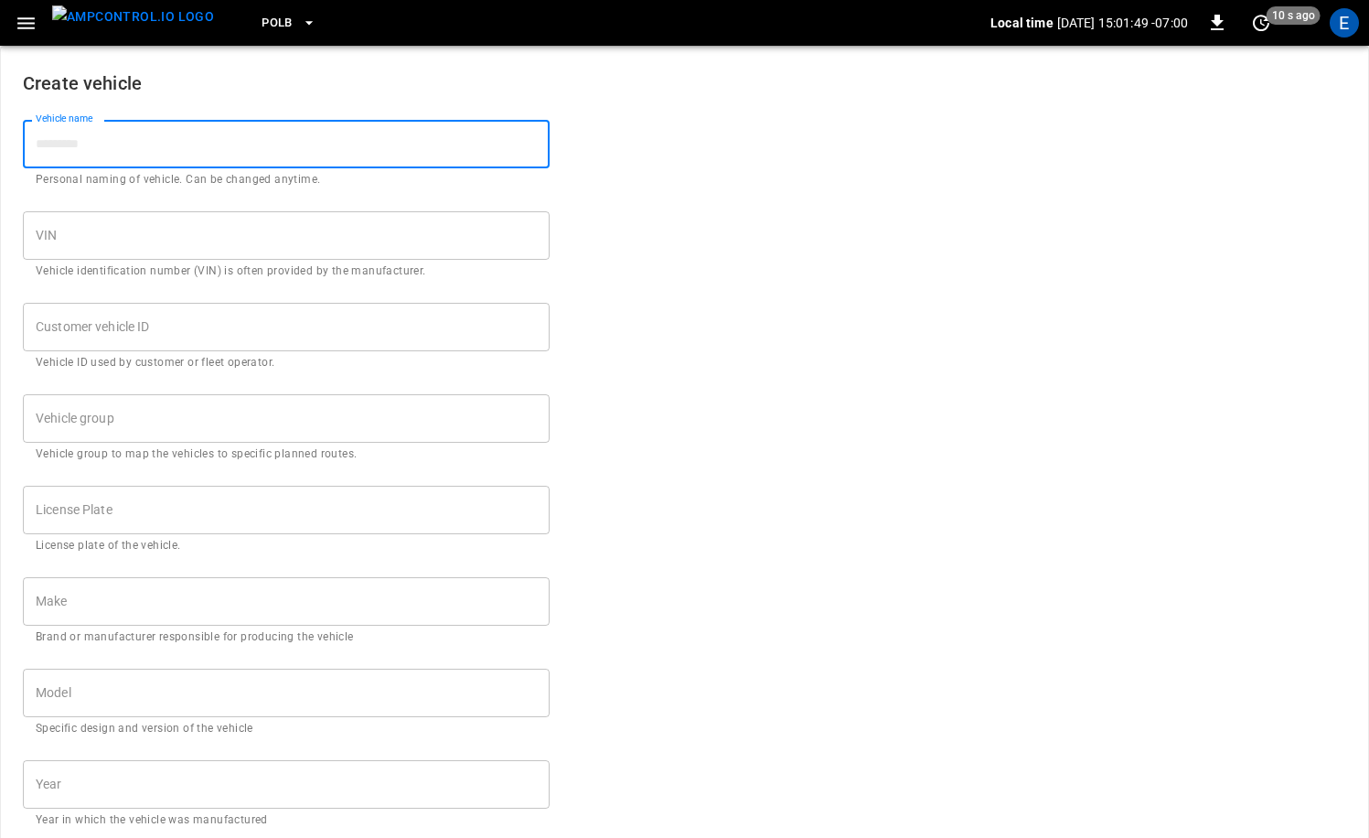
paste input "**********"
type input "**********"
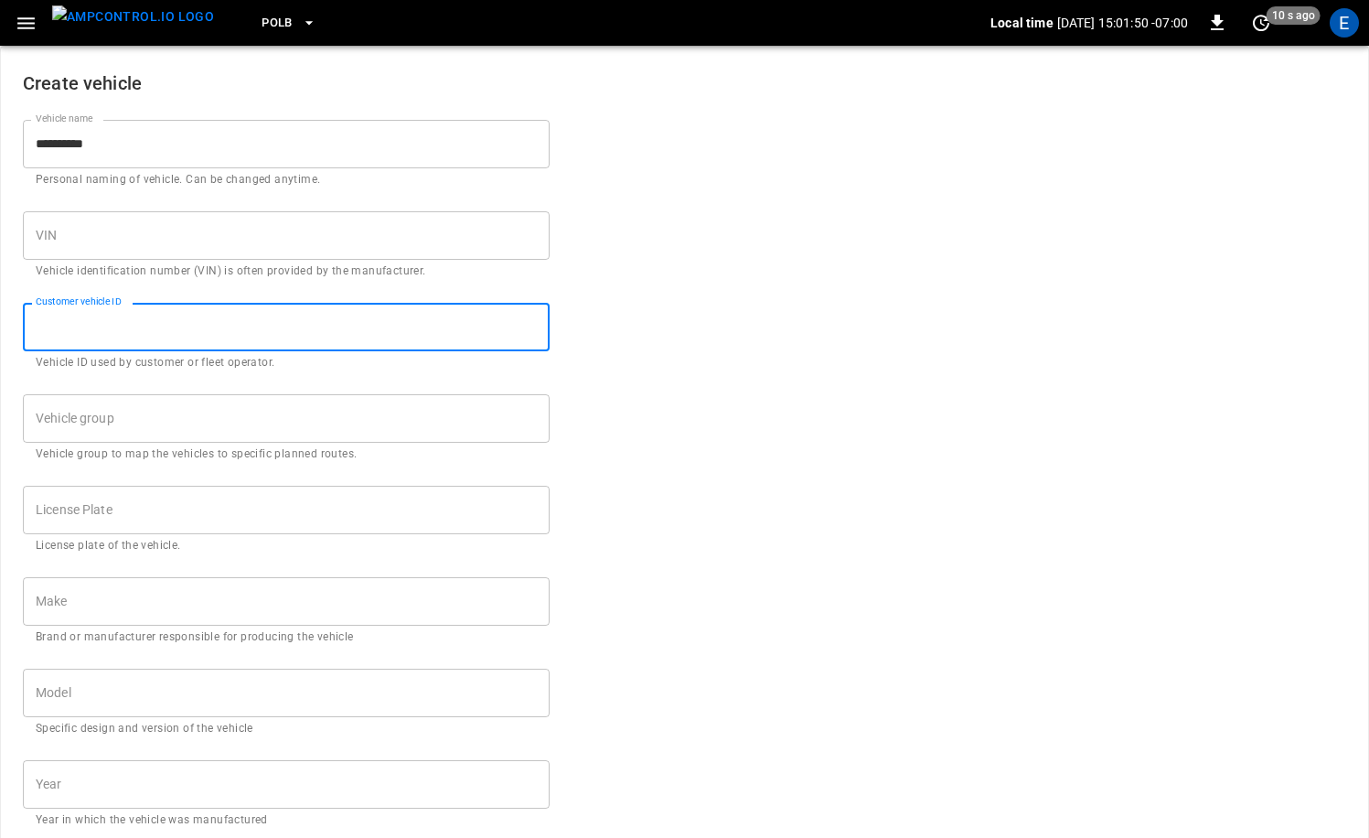
click at [121, 303] on div "Customer vehicle ID Customer vehicle ID Vehicle ID used by customer or fleet op…" at bounding box center [286, 337] width 527 height 69
paste input "**********"
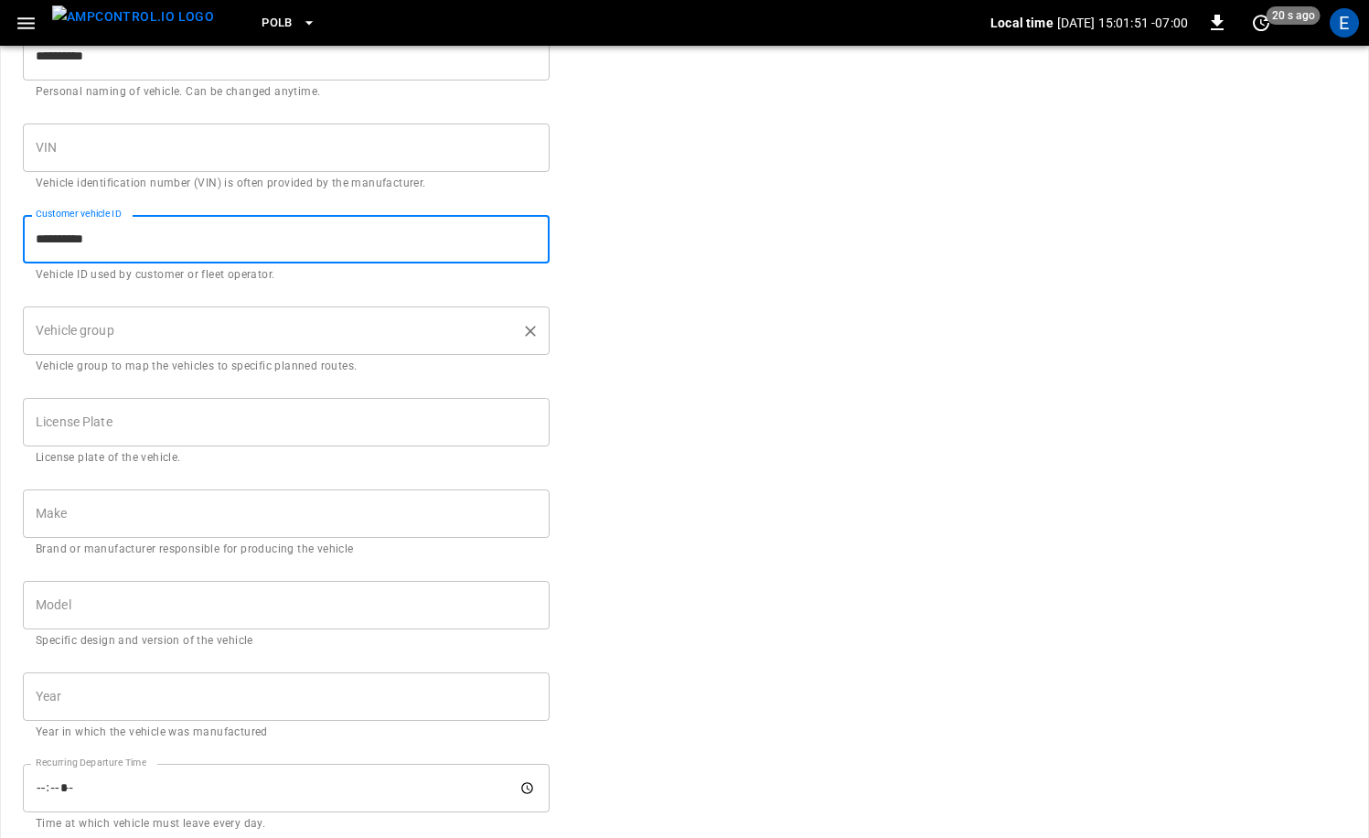
type input "**********"
click at [136, 335] on input "Vehicle group" at bounding box center [272, 331] width 483 height 32
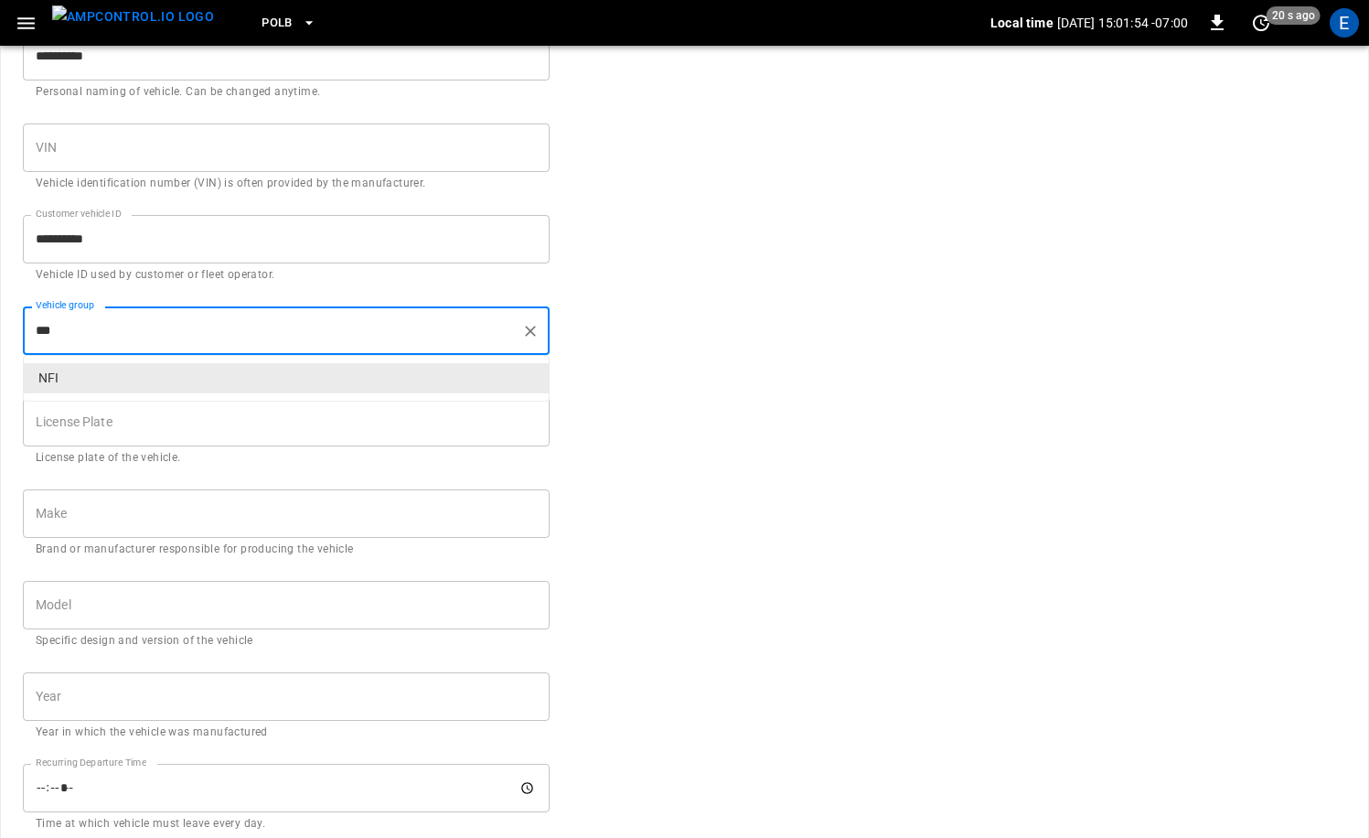
click at [117, 375] on p "NFI" at bounding box center [286, 378] width 525 height 30
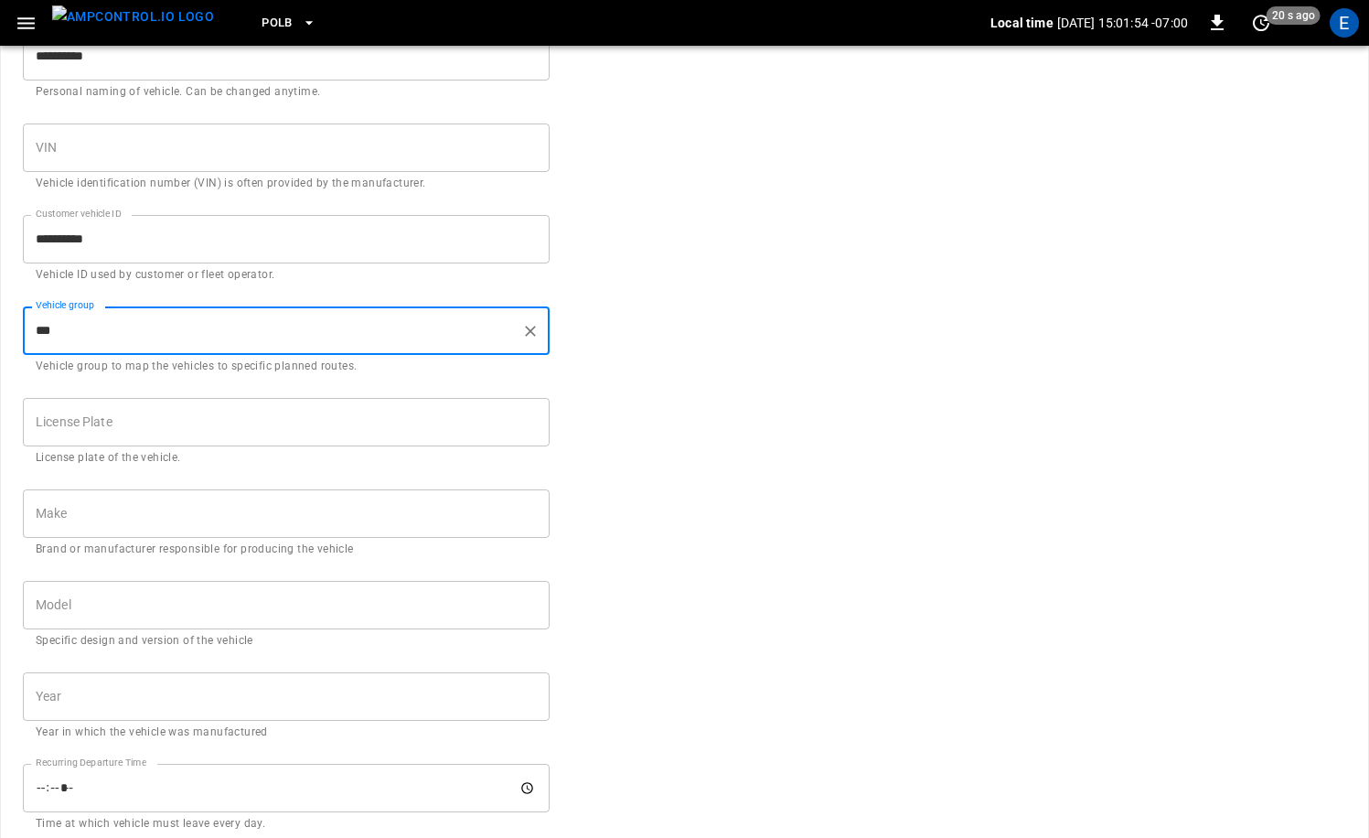
type input "***"
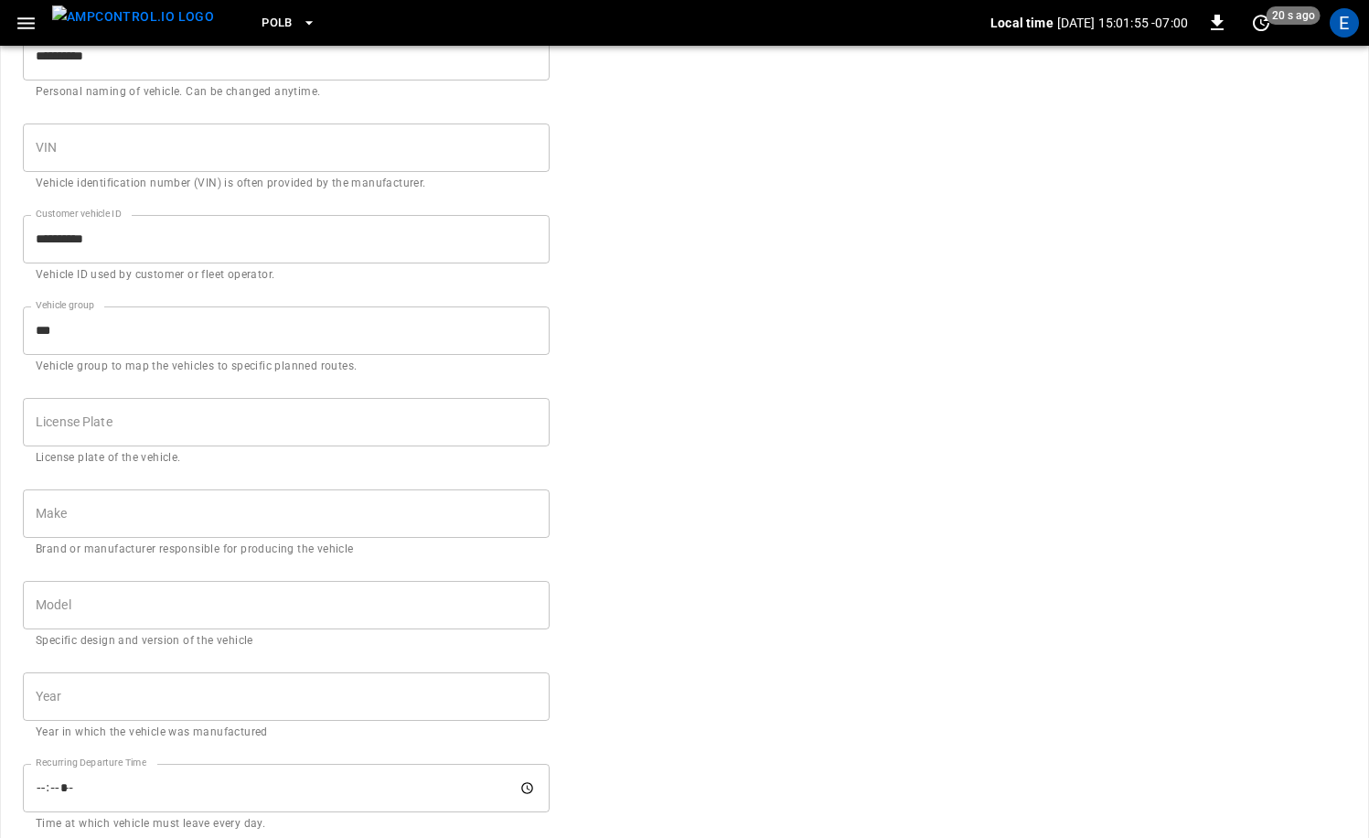
click at [657, 526] on form "**********" at bounding box center [684, 604] width 1323 height 1290
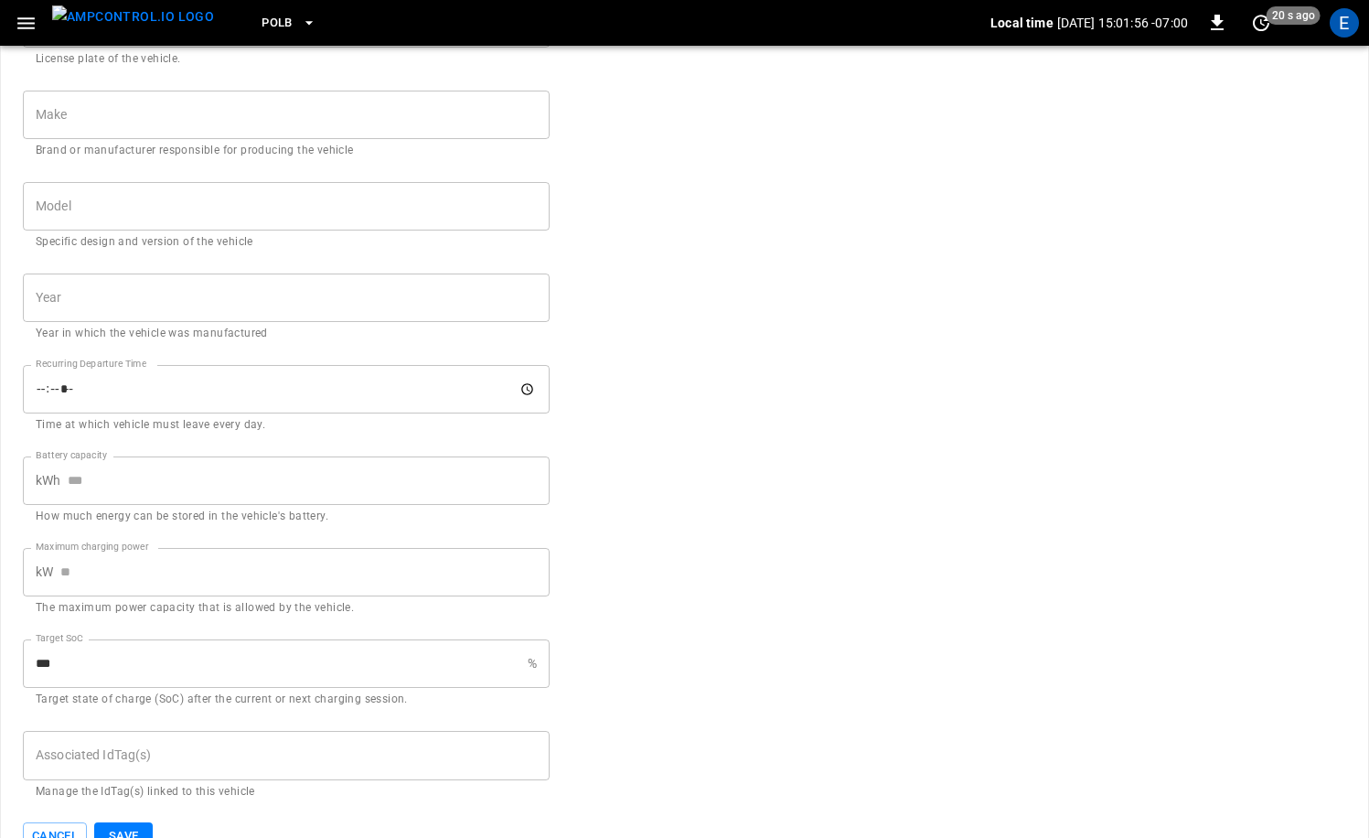
scroll to position [522, 0]
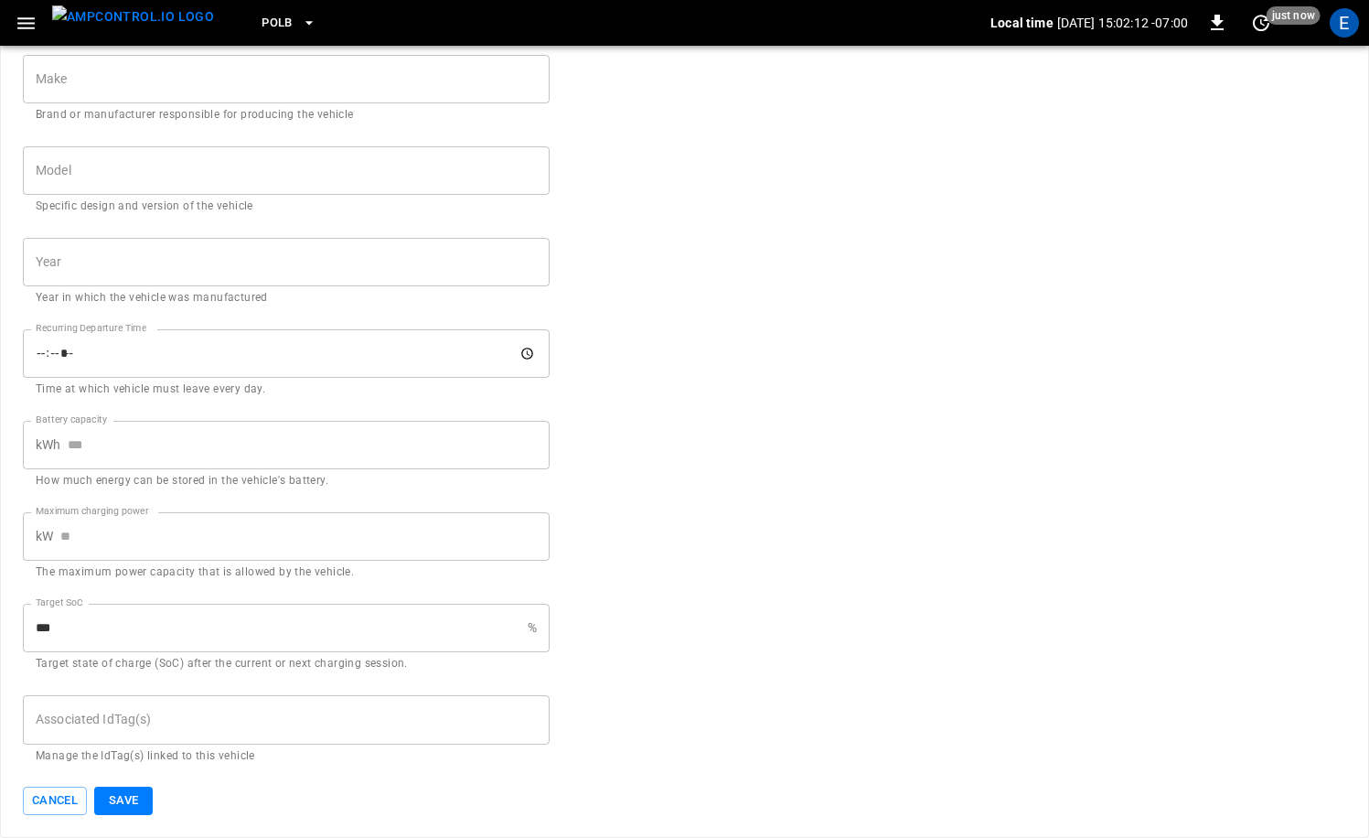
click at [178, 713] on input "Associated IdTag(s)" at bounding box center [286, 719] width 510 height 32
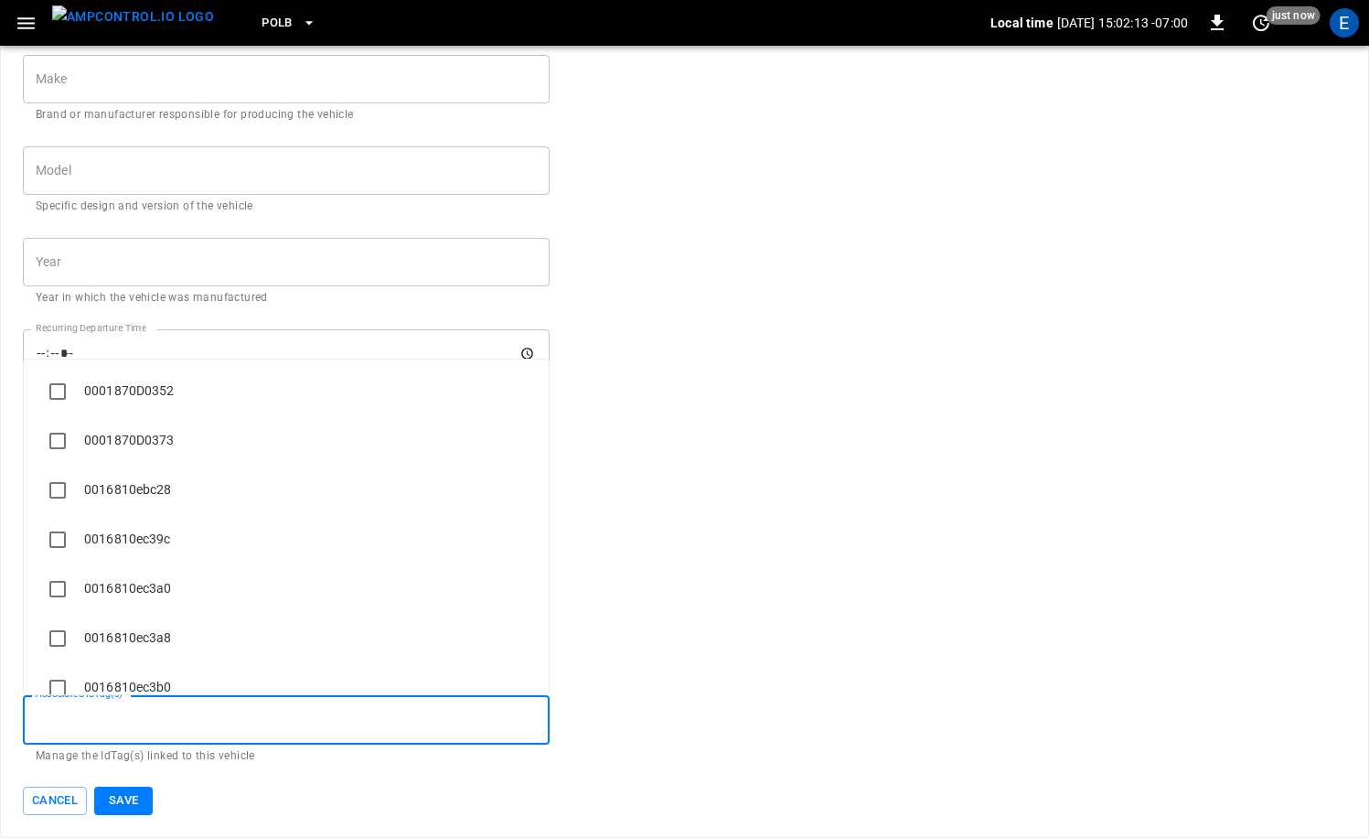
paste input "**********"
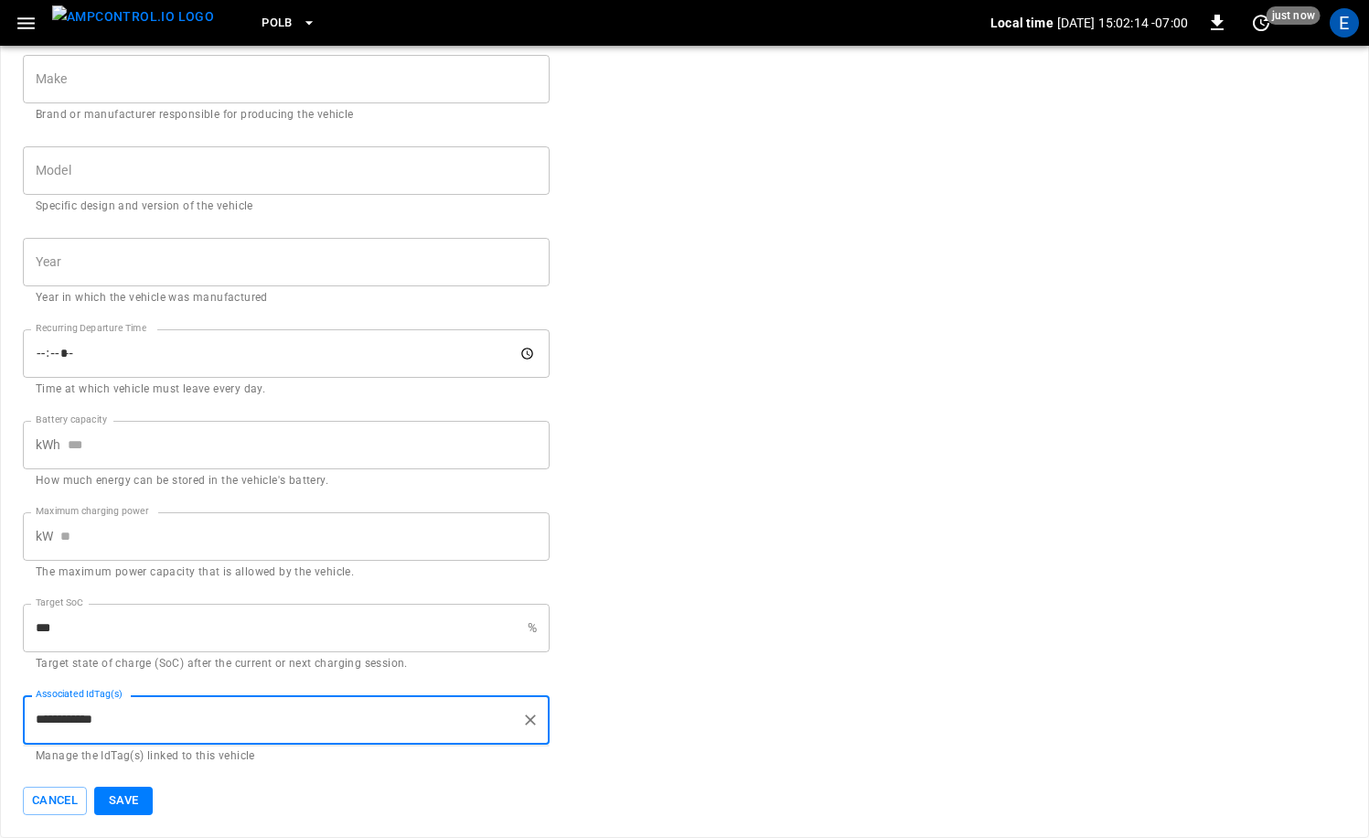
type input "**********"
click at [138, 792] on button "Save" at bounding box center [123, 800] width 59 height 28
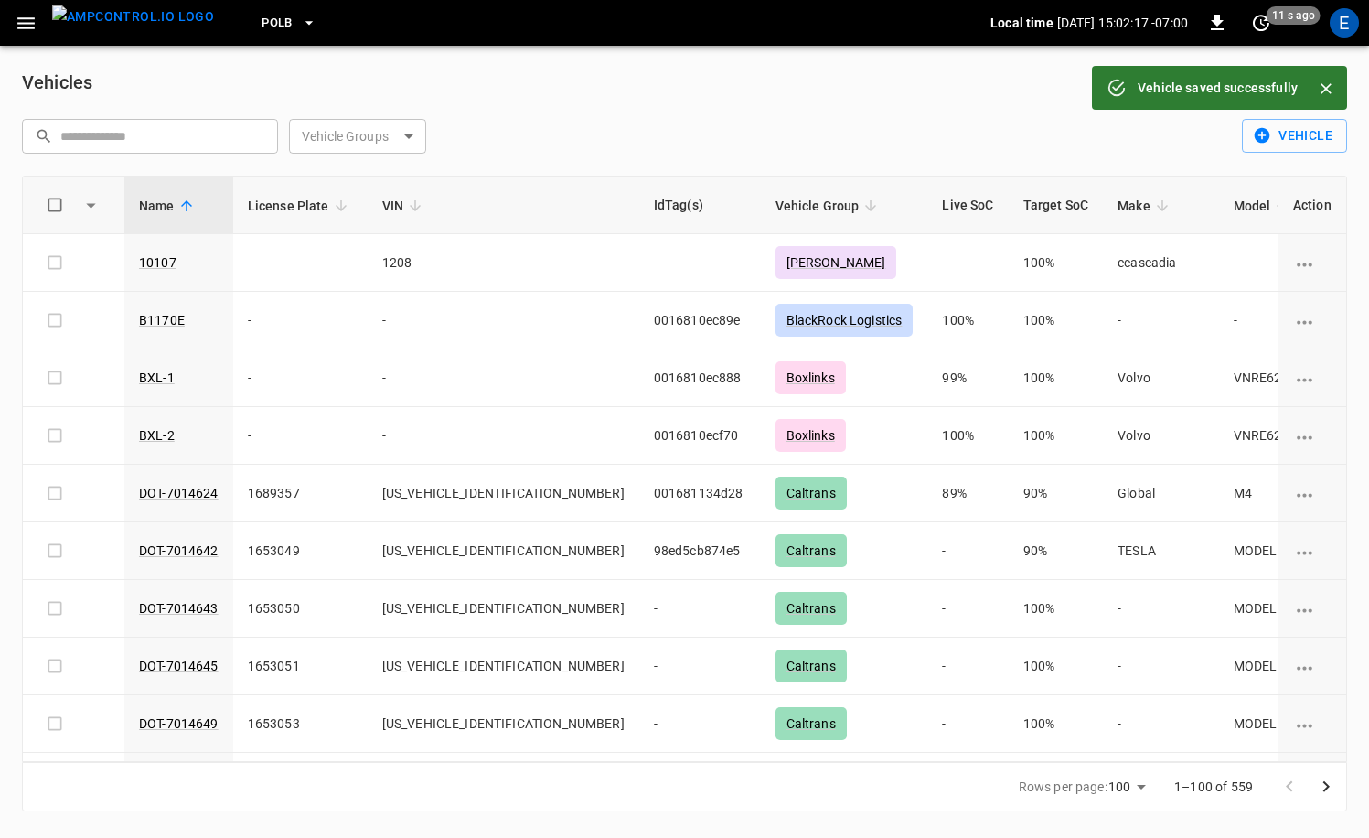
click at [27, 30] on icon "button" at bounding box center [26, 23] width 23 height 23
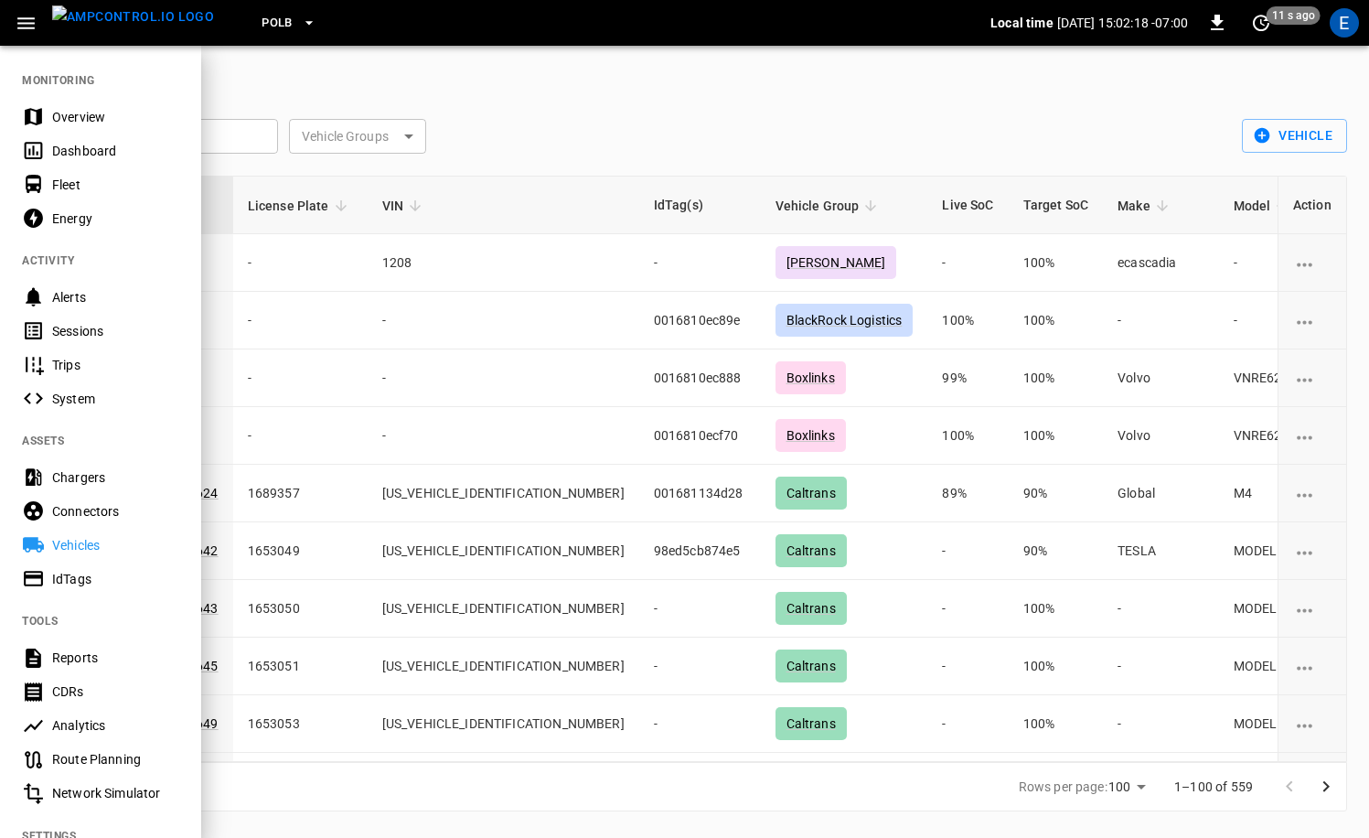
click at [80, 580] on div "IdTags" at bounding box center [115, 579] width 127 height 18
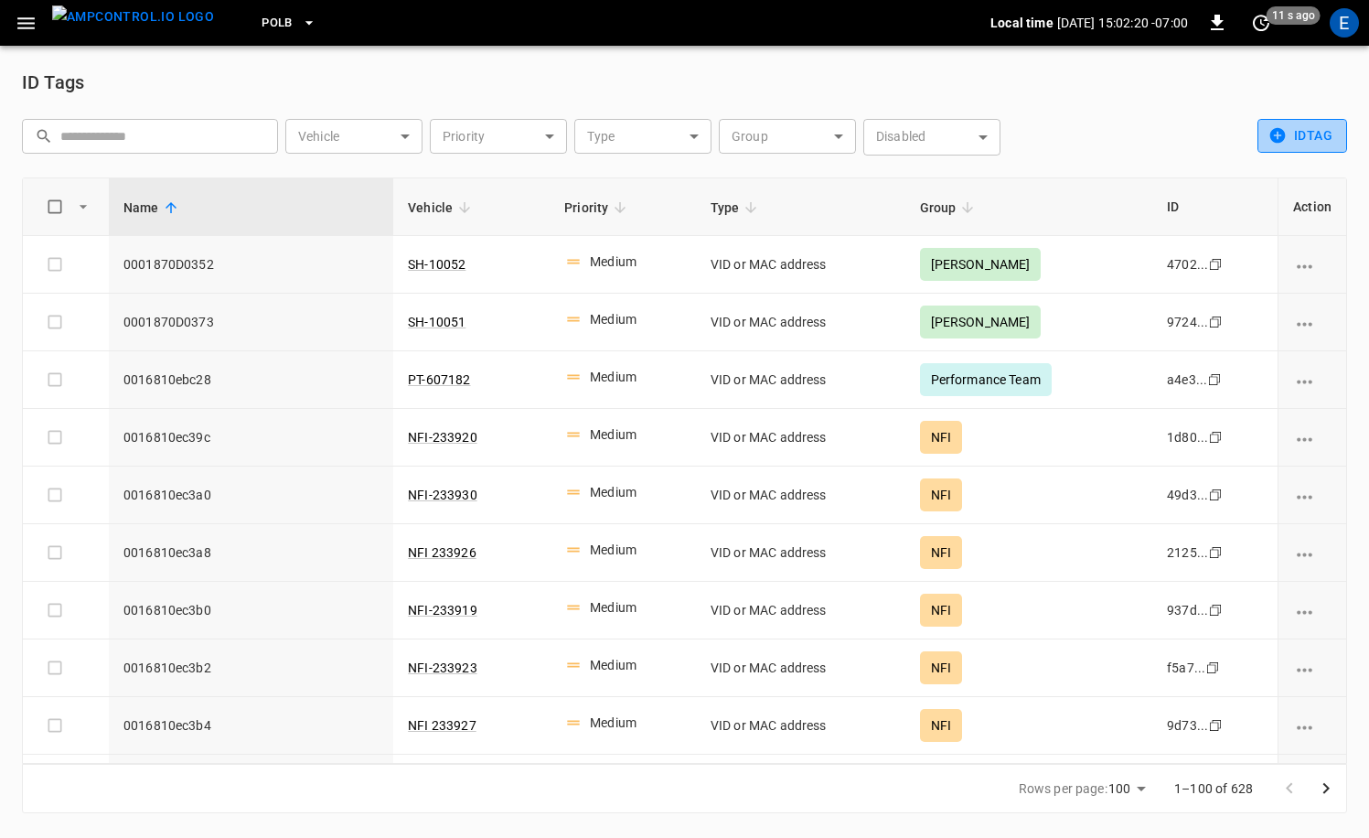
click at [1321, 145] on button "idTag" at bounding box center [1302, 136] width 90 height 34
click at [1305, 171] on li "Create" at bounding box center [1306, 175] width 96 height 30
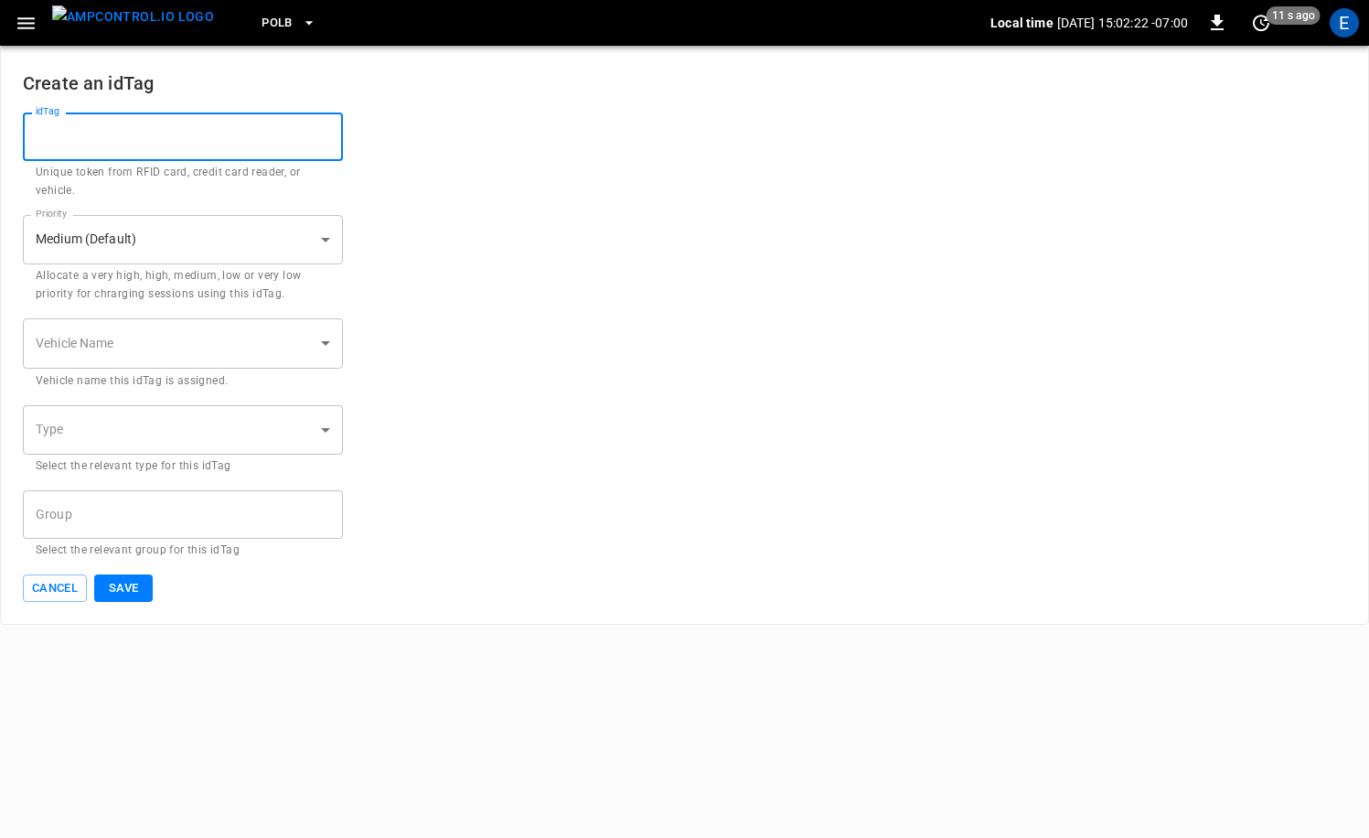
click at [284, 127] on input "idTag" at bounding box center [183, 136] width 320 height 48
paste input "**********"
type input "**********"
click at [231, 344] on body "**********" at bounding box center [684, 312] width 1369 height 625
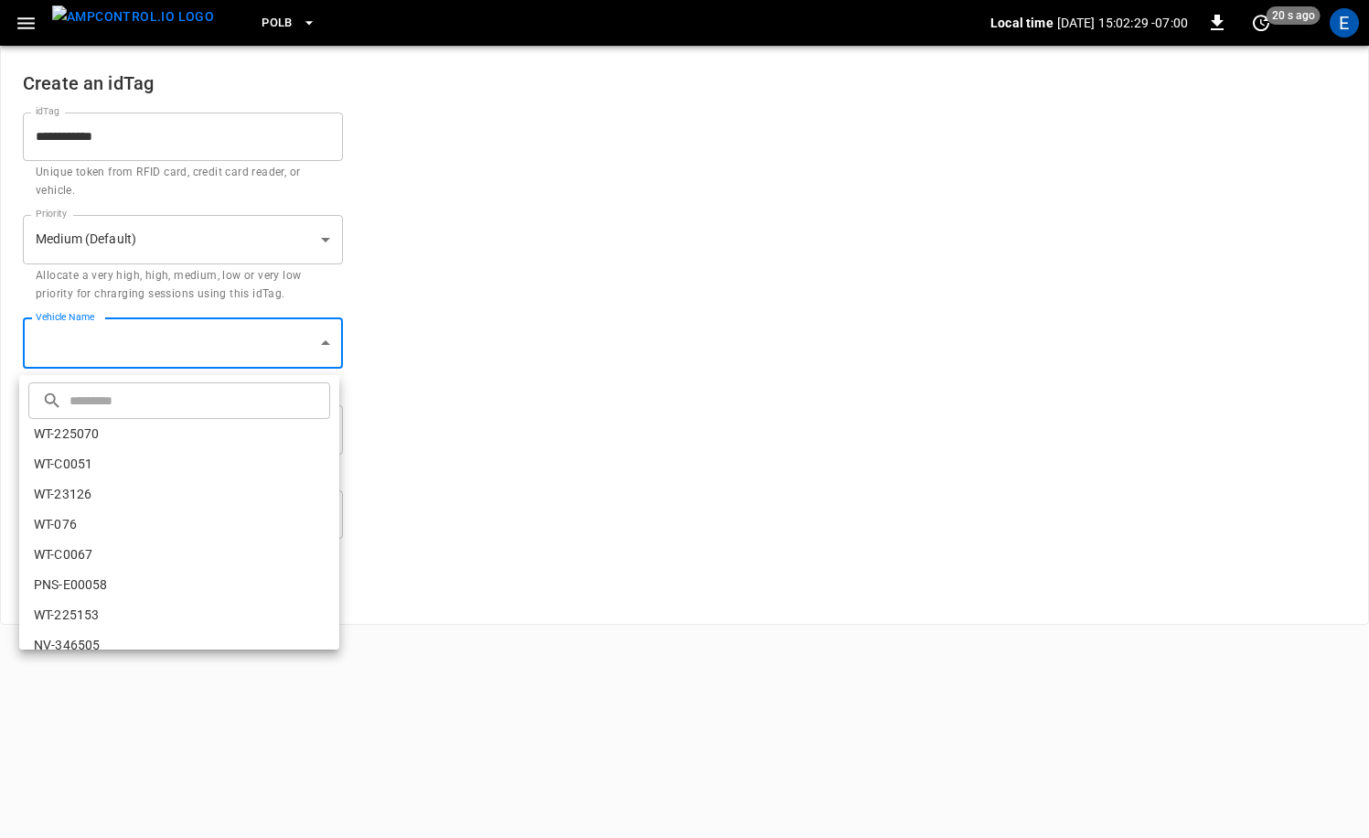
click at [155, 401] on input "text" at bounding box center [197, 400] width 256 height 48
paste input "**********"
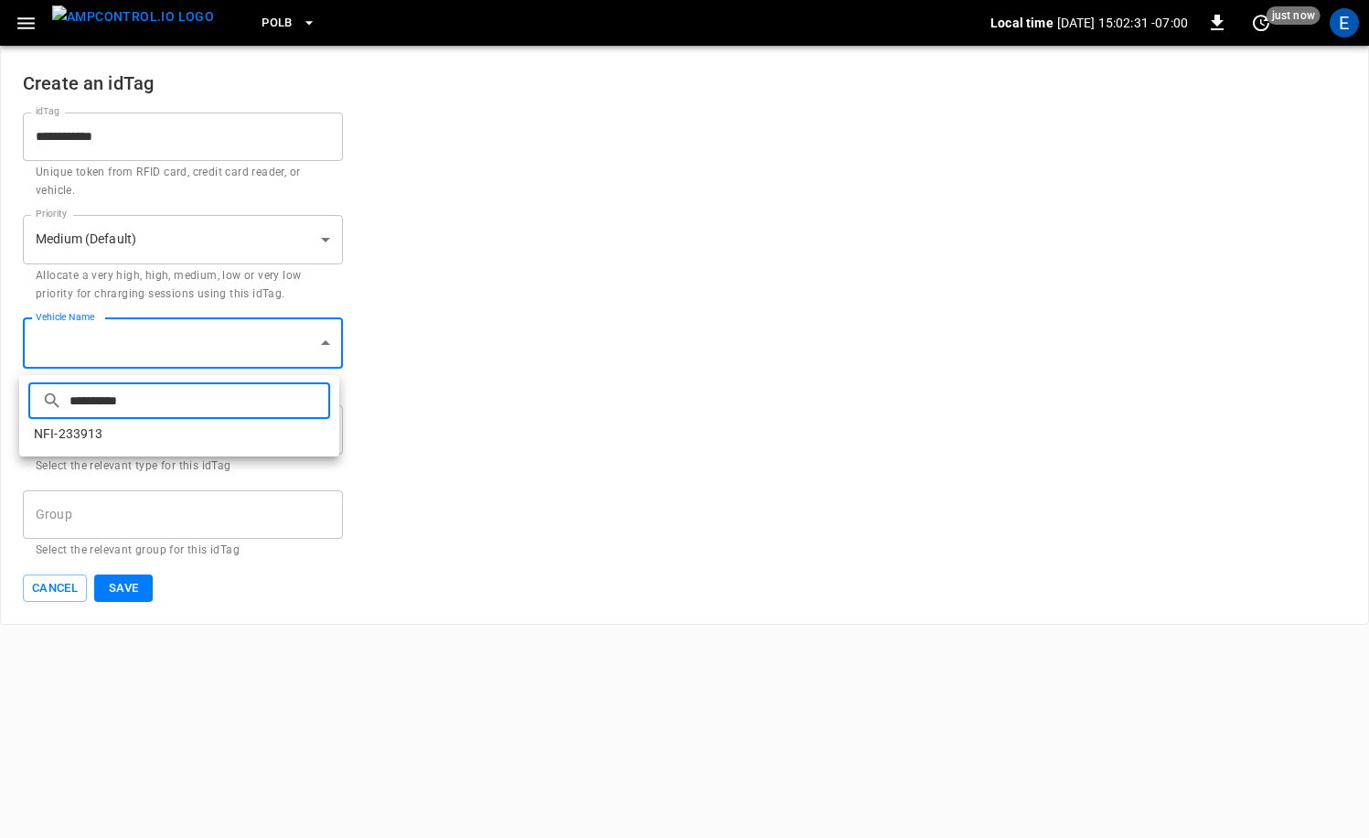
type input "**********"
click at [61, 439] on li "NFI-233913" at bounding box center [179, 434] width 320 height 30
type input "**********"
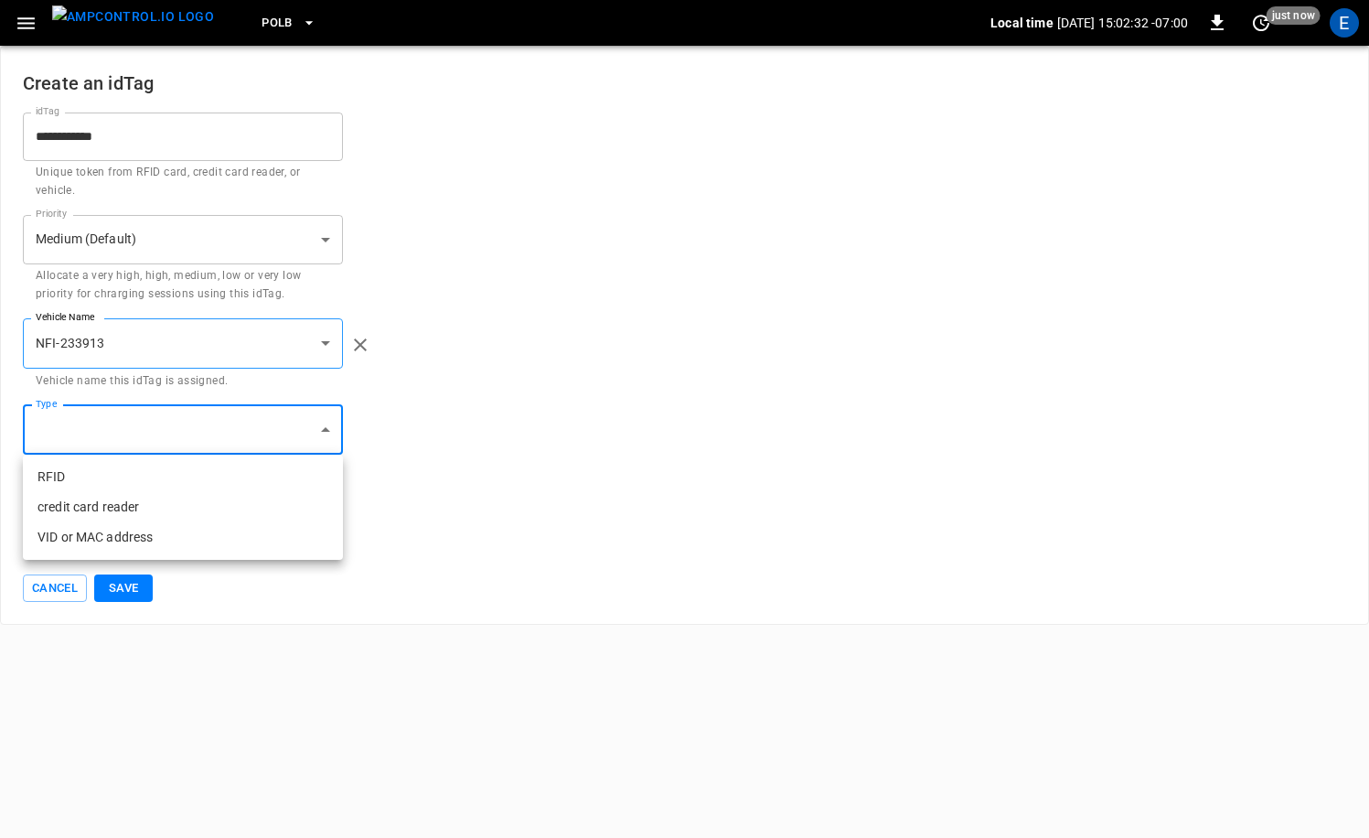
click at [83, 436] on body "**********" at bounding box center [684, 312] width 1369 height 625
click at [105, 531] on li "VID or MAC address" at bounding box center [183, 537] width 320 height 30
type input "**********"
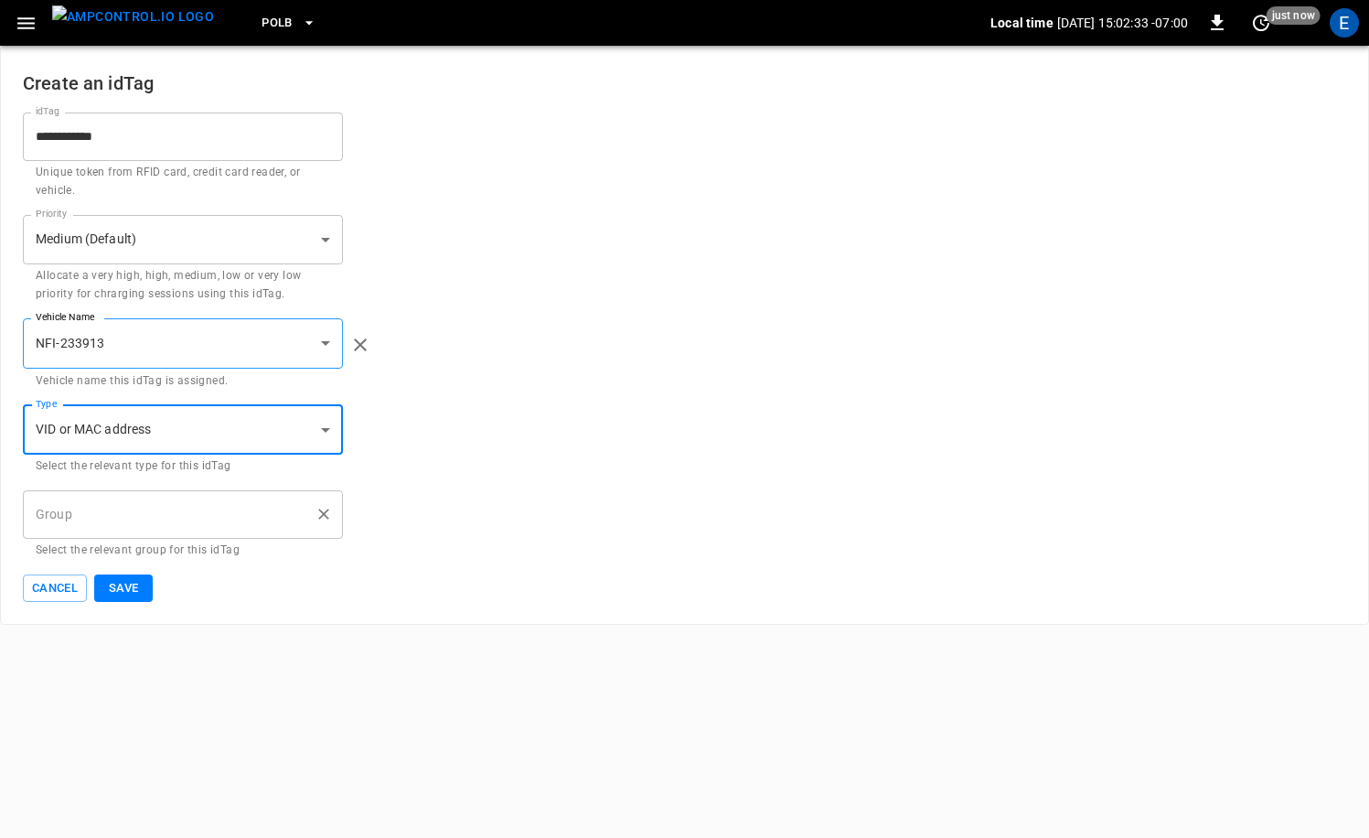
click at [109, 519] on input "Group" at bounding box center [169, 514] width 276 height 32
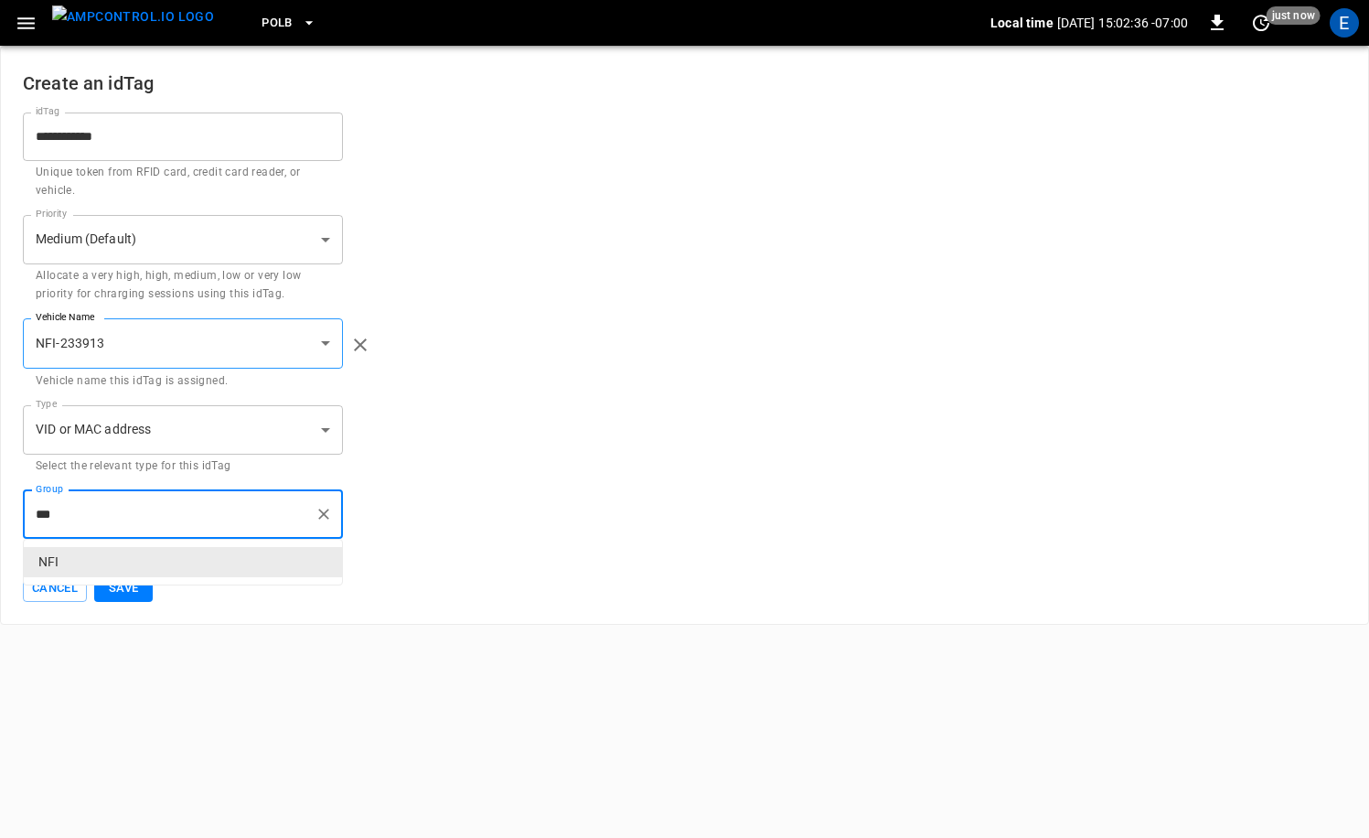
click at [99, 551] on p "NFI" at bounding box center [183, 562] width 318 height 30
type input "***"
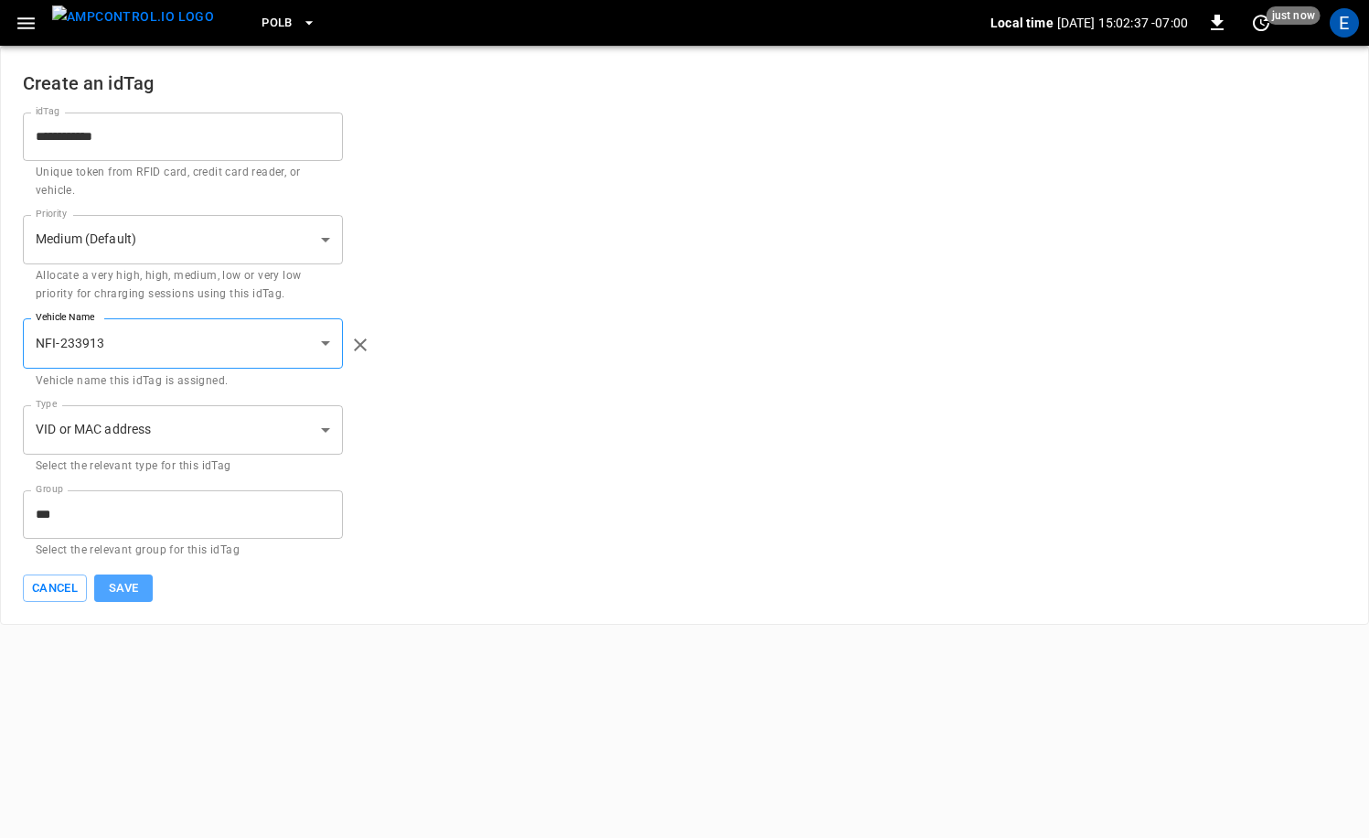
click at [140, 594] on button "Save" at bounding box center [123, 588] width 59 height 28
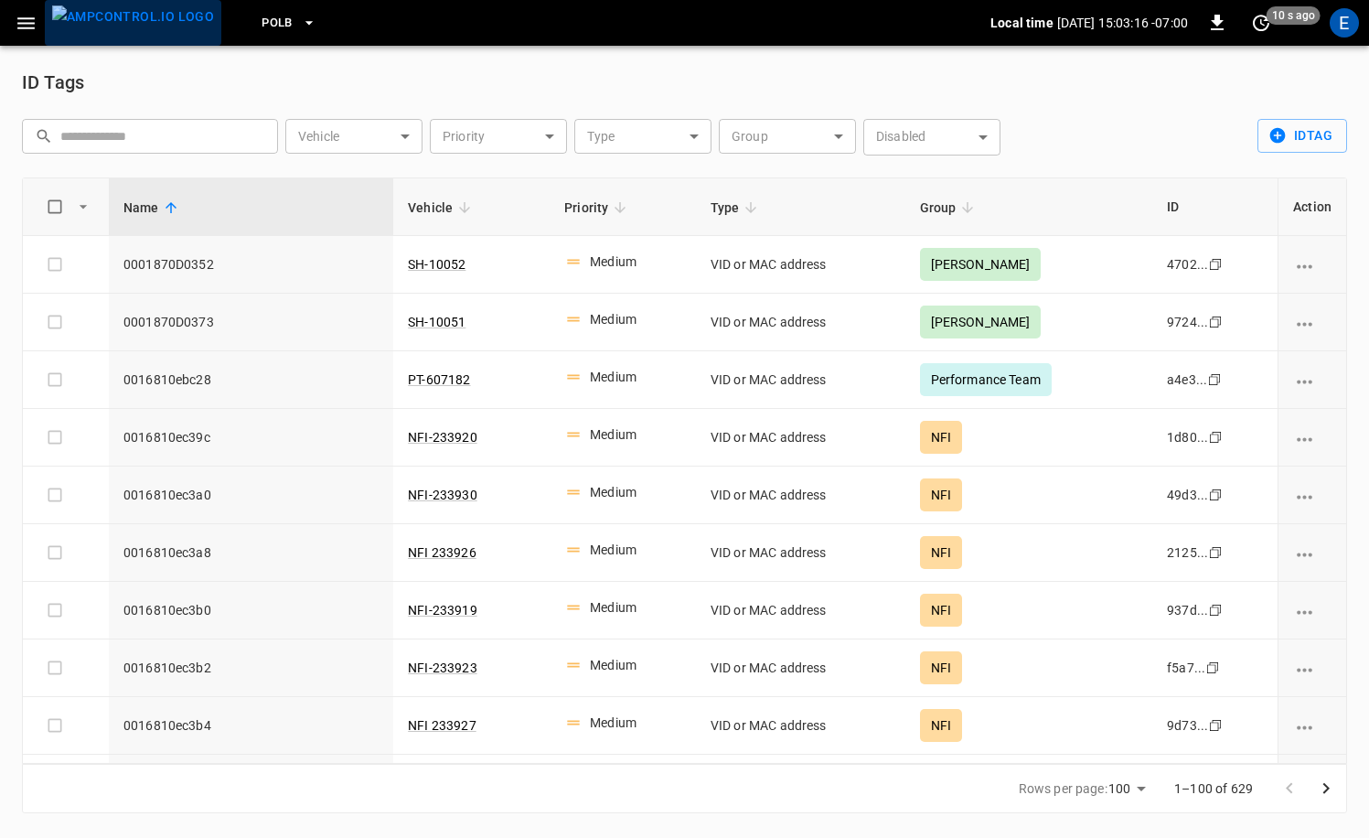
click at [167, 16] on img "menu" at bounding box center [133, 16] width 162 height 23
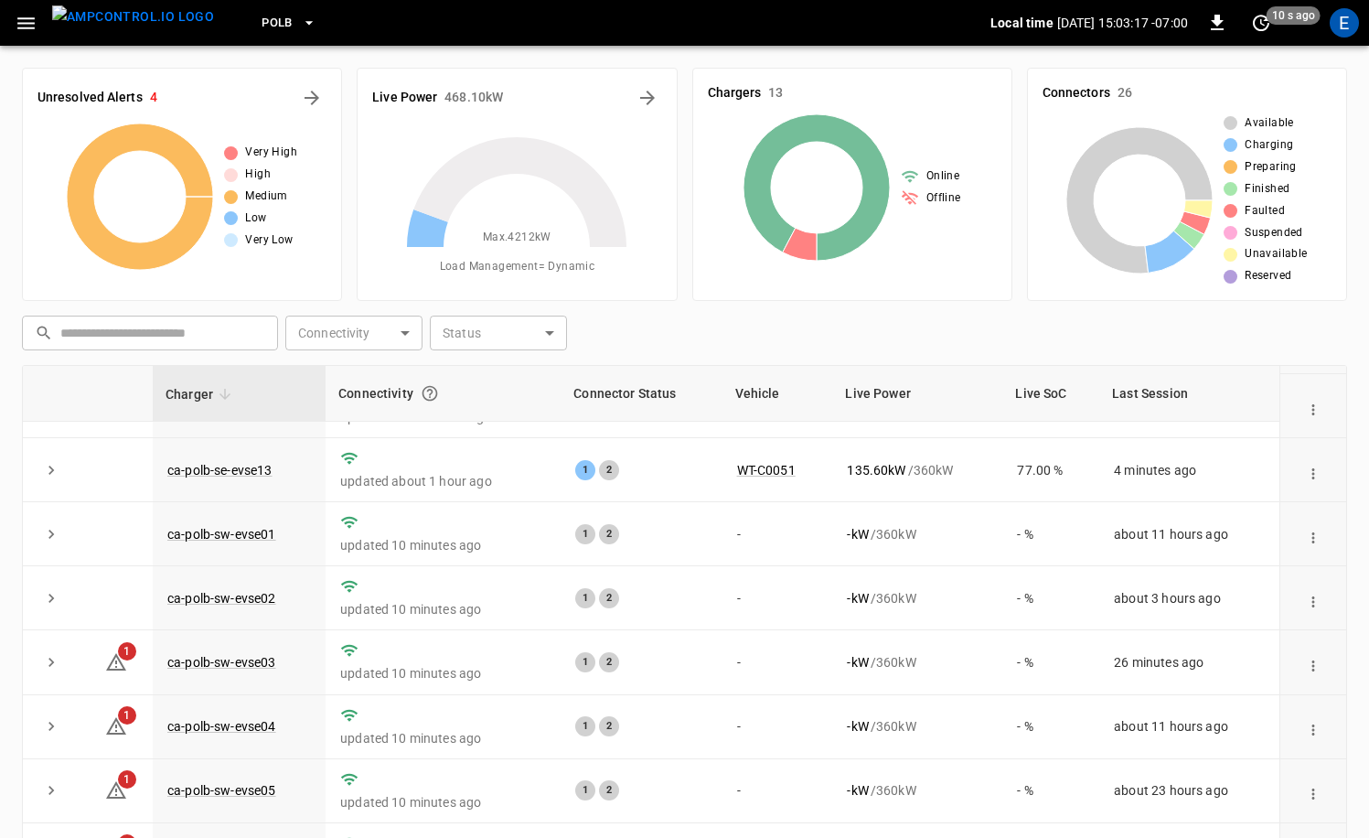
scroll to position [184, 0]
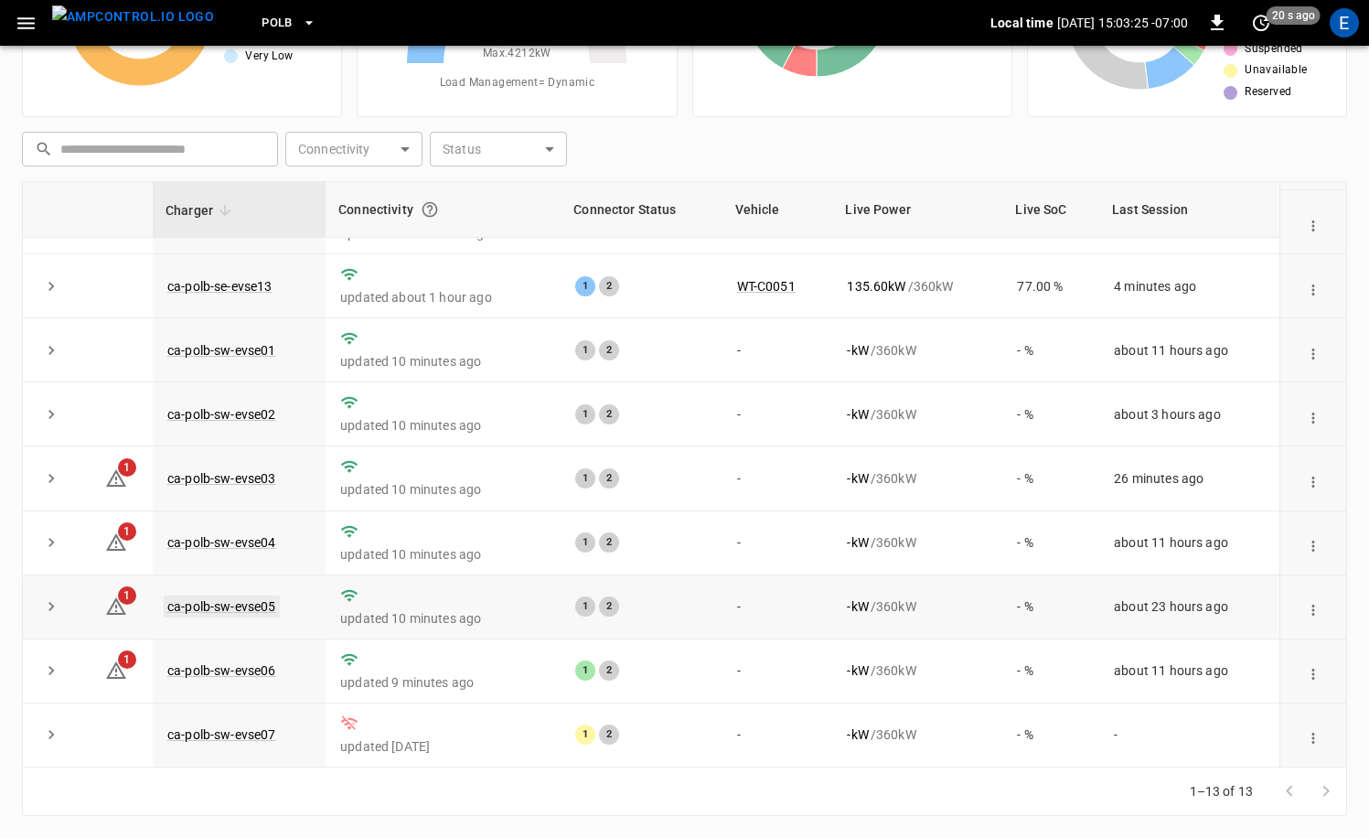
click at [266, 605] on link "ca-polb-sw-evse05" at bounding box center [222, 606] width 116 height 22
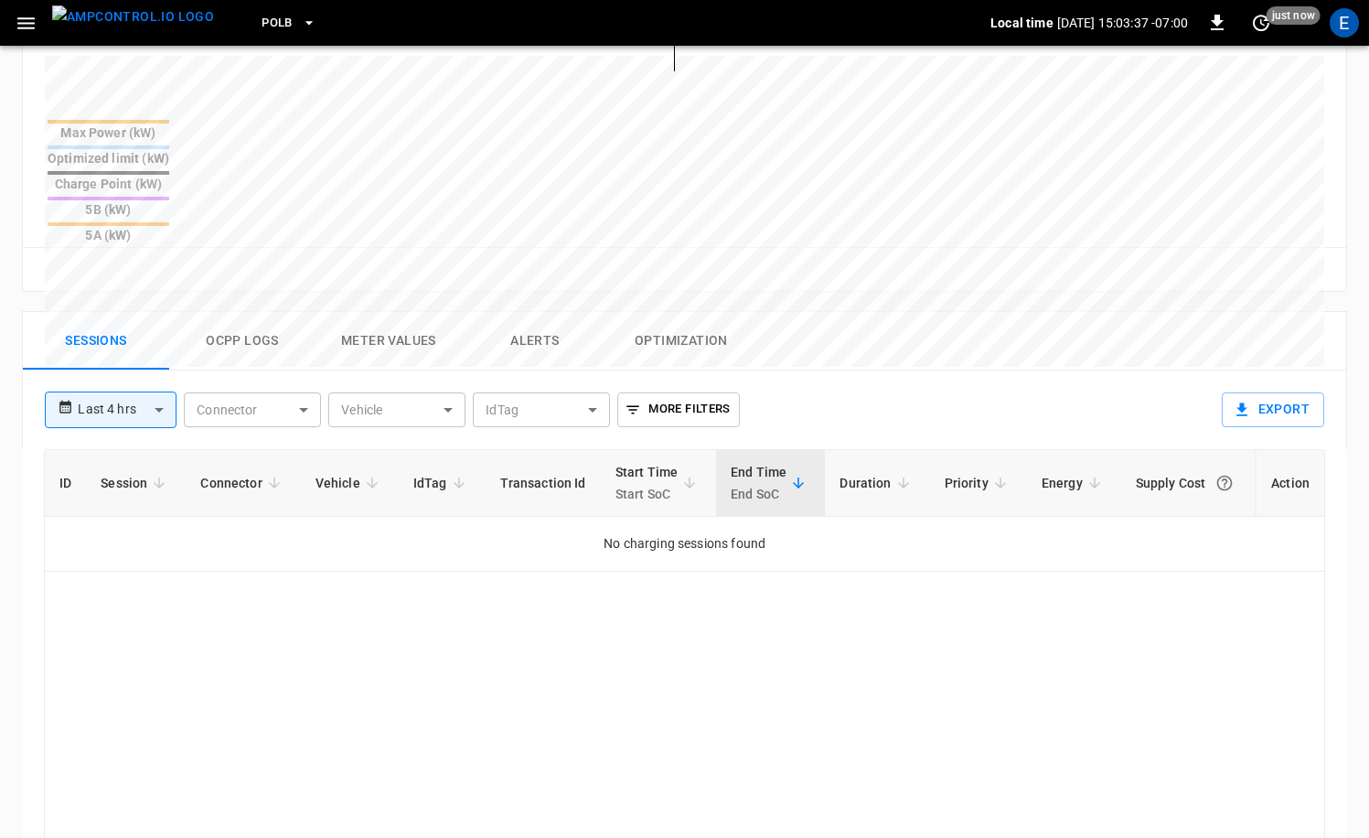
click at [117, 21] on img "menu" at bounding box center [133, 16] width 162 height 23
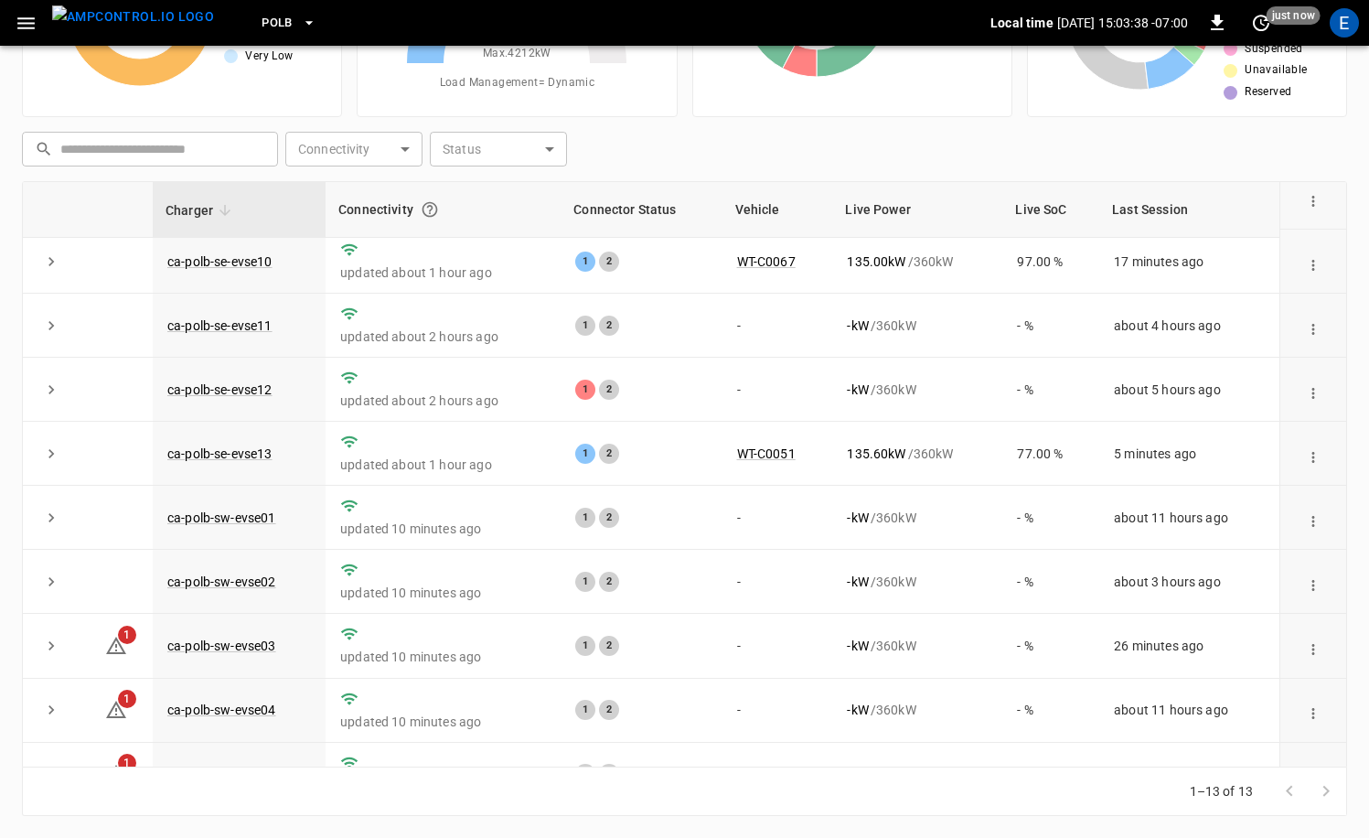
scroll to position [304, 0]
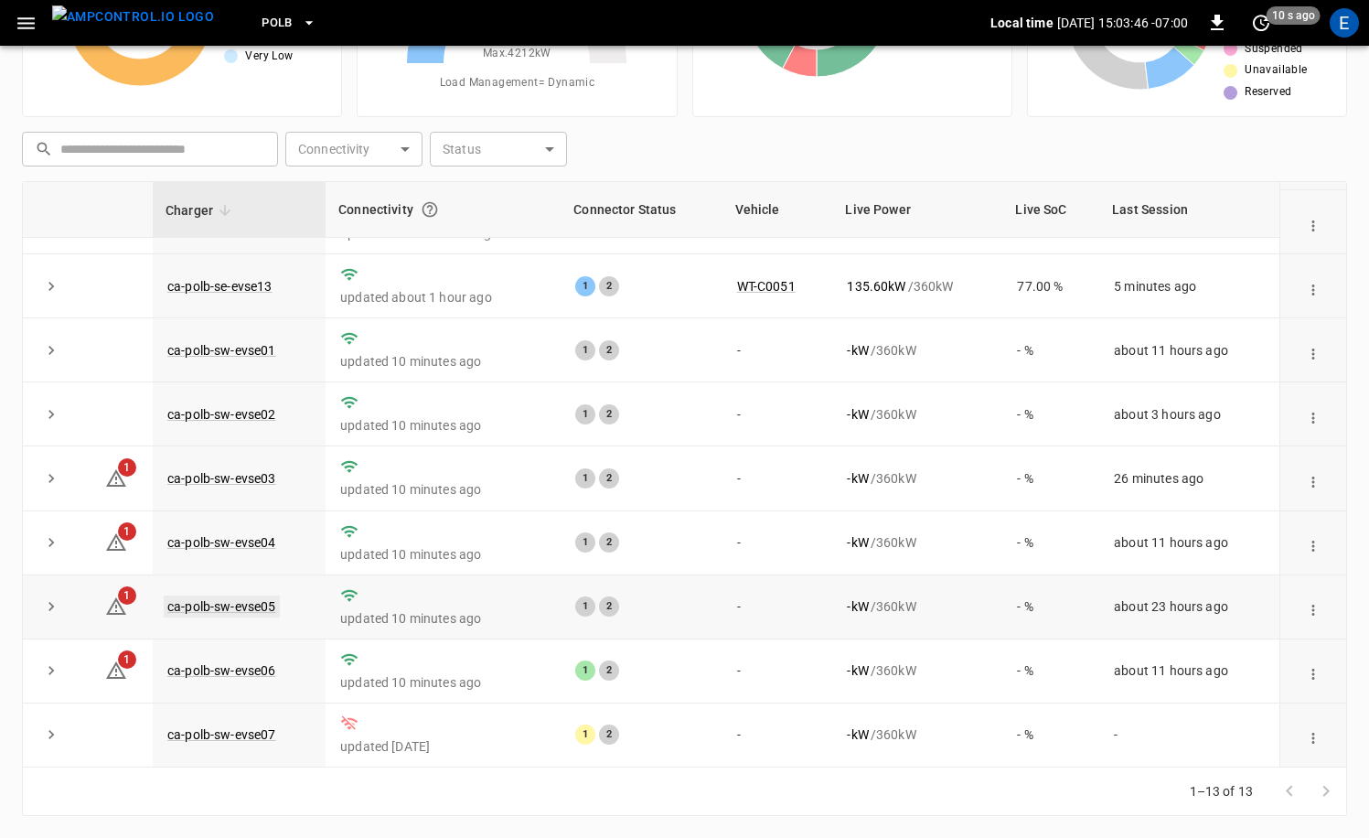
click at [249, 603] on link "ca-polb-sw-evse05" at bounding box center [222, 606] width 116 height 22
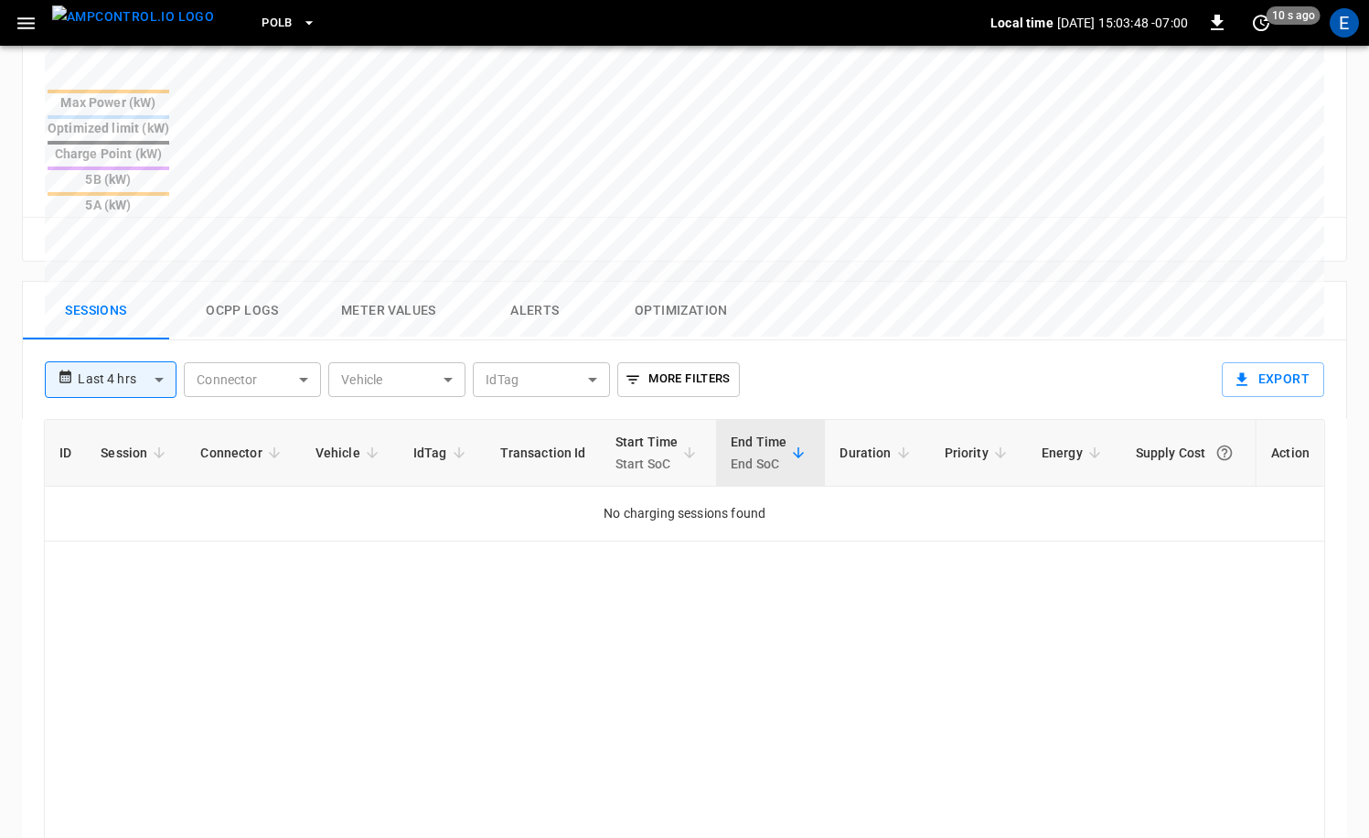
scroll to position [788, 0]
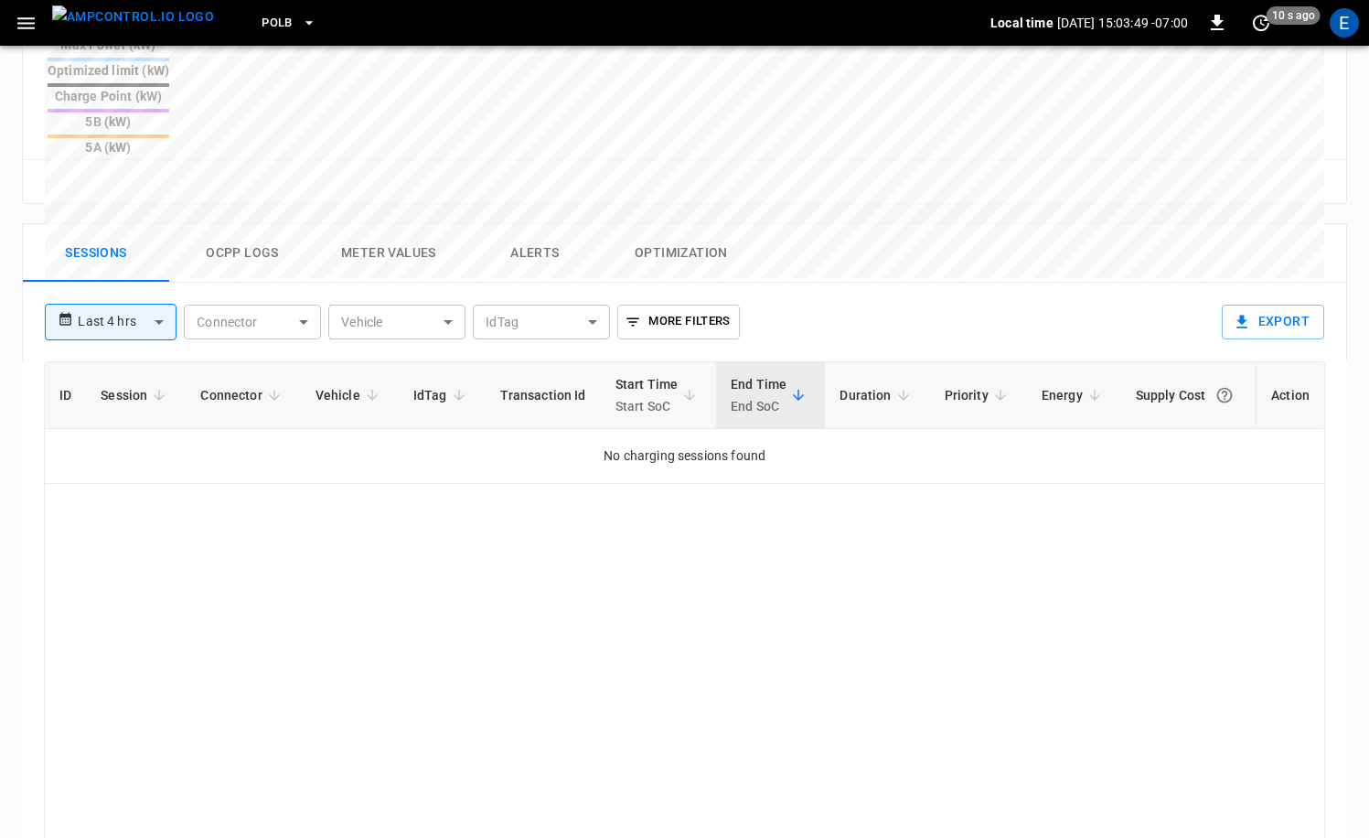
click at [138, 28] on img "menu" at bounding box center [133, 16] width 162 height 23
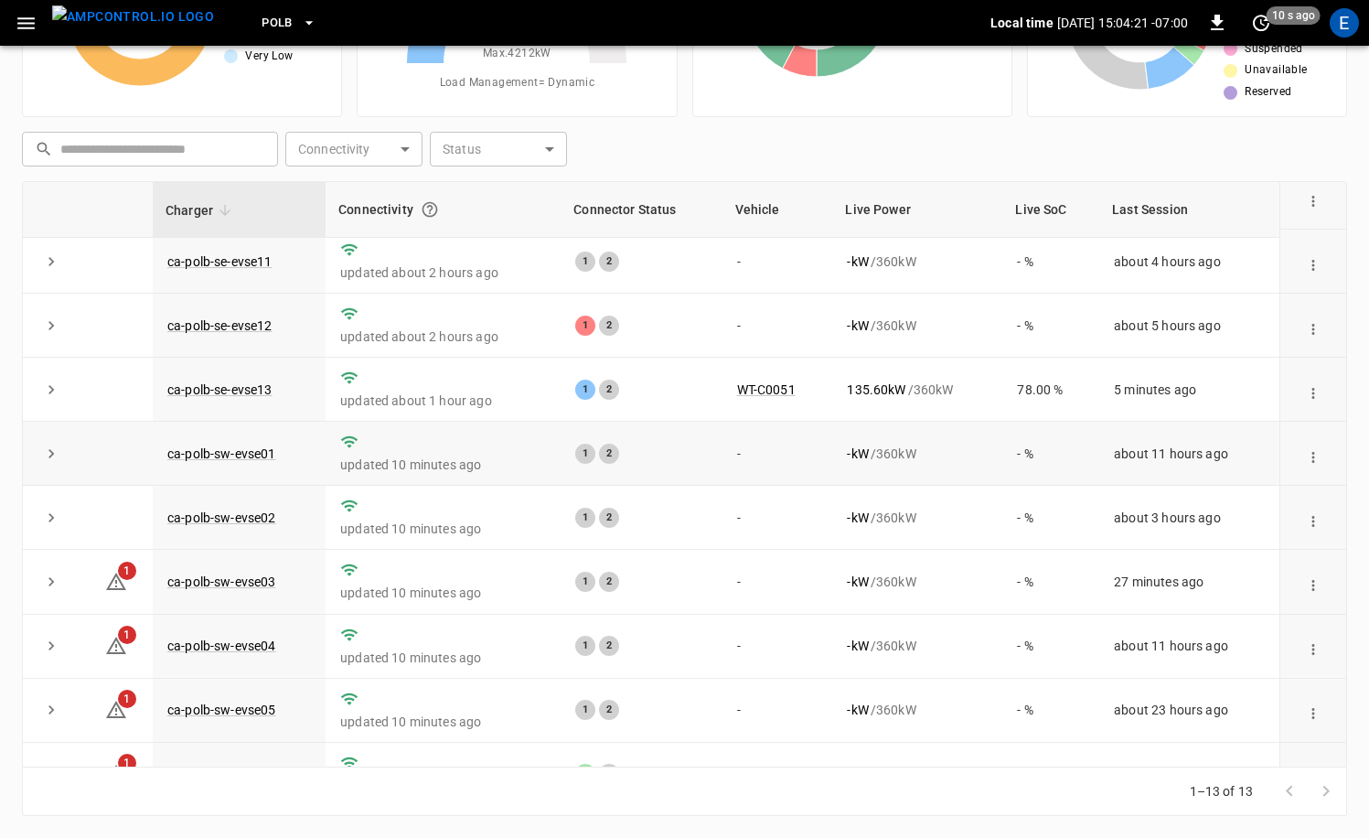
scroll to position [304, 0]
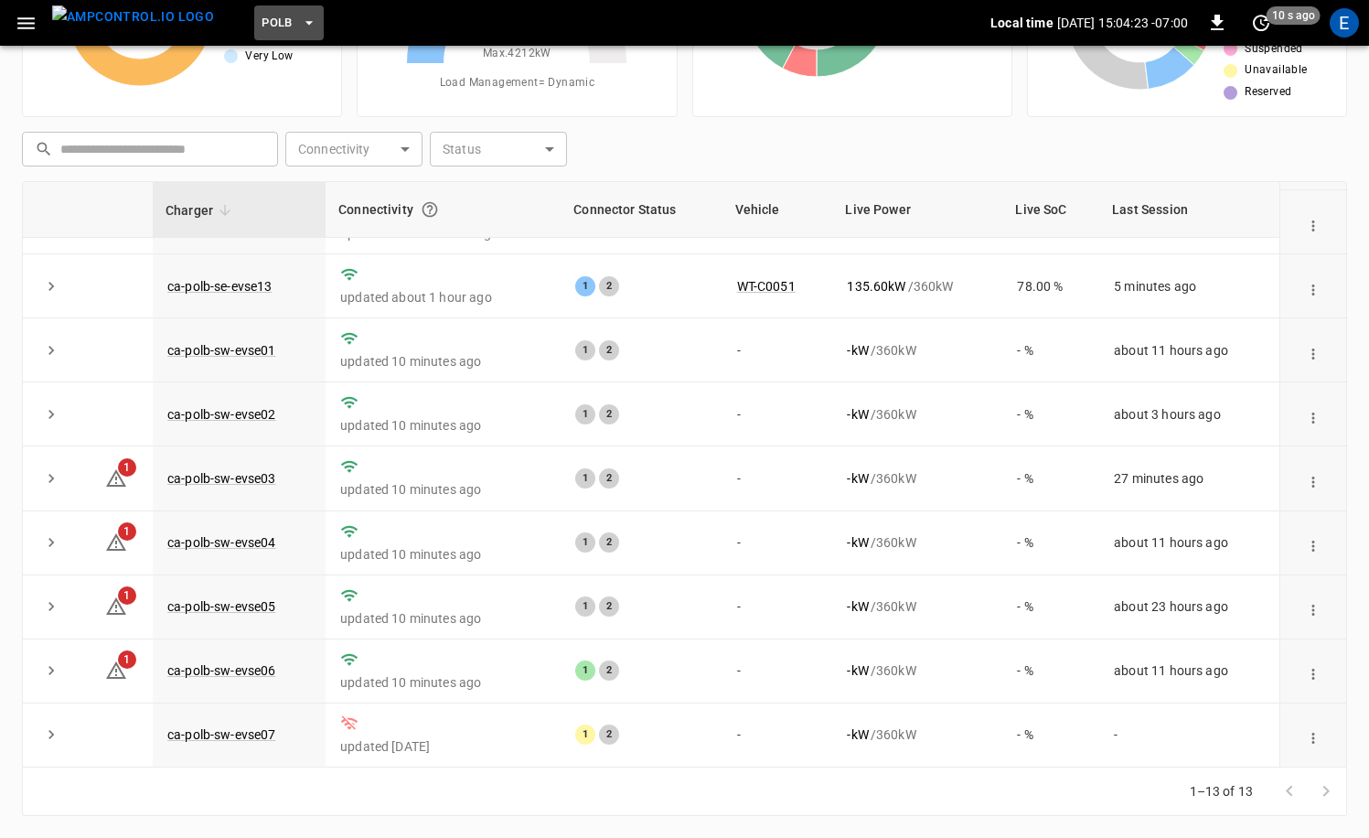
click at [300, 25] on icon "button" at bounding box center [309, 23] width 18 height 18
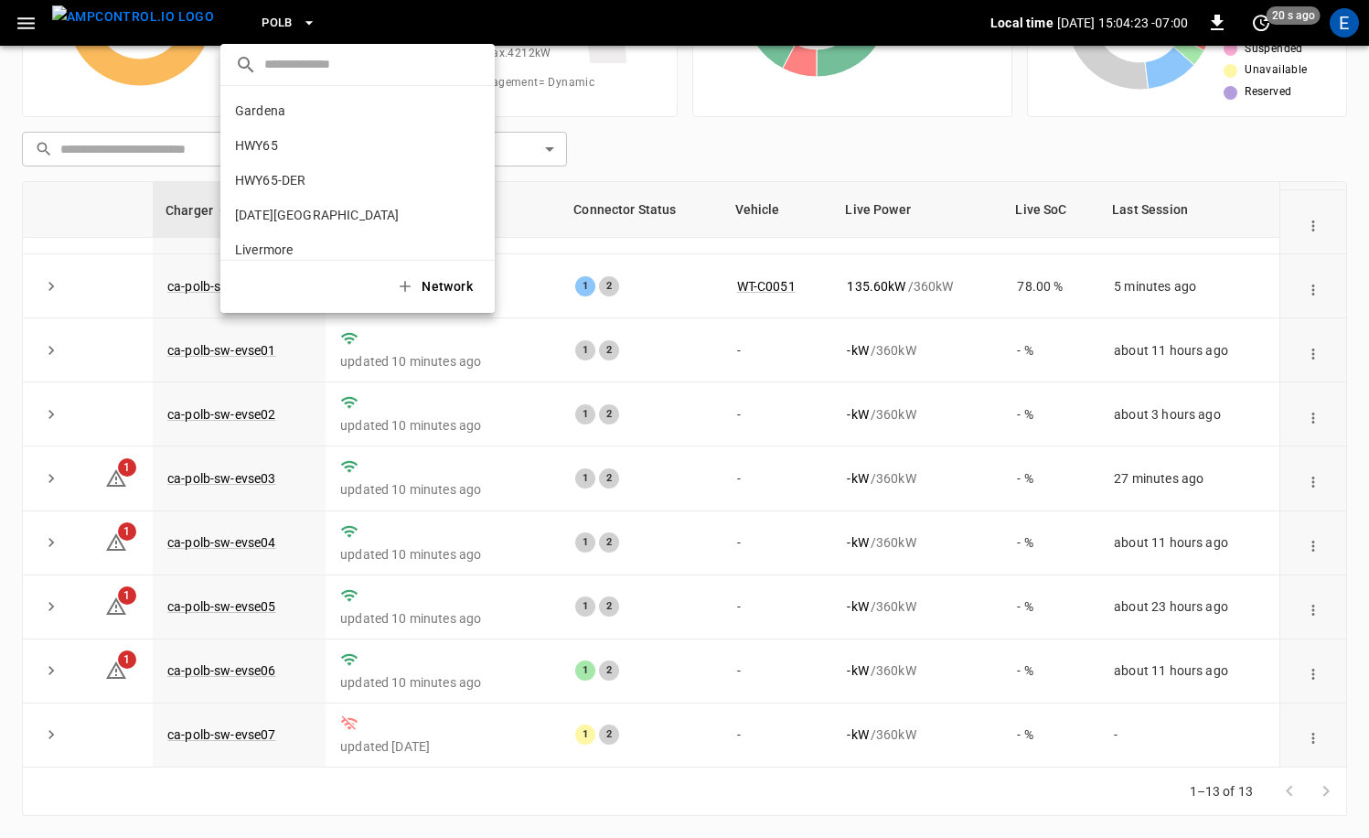
scroll to position [154, 0]
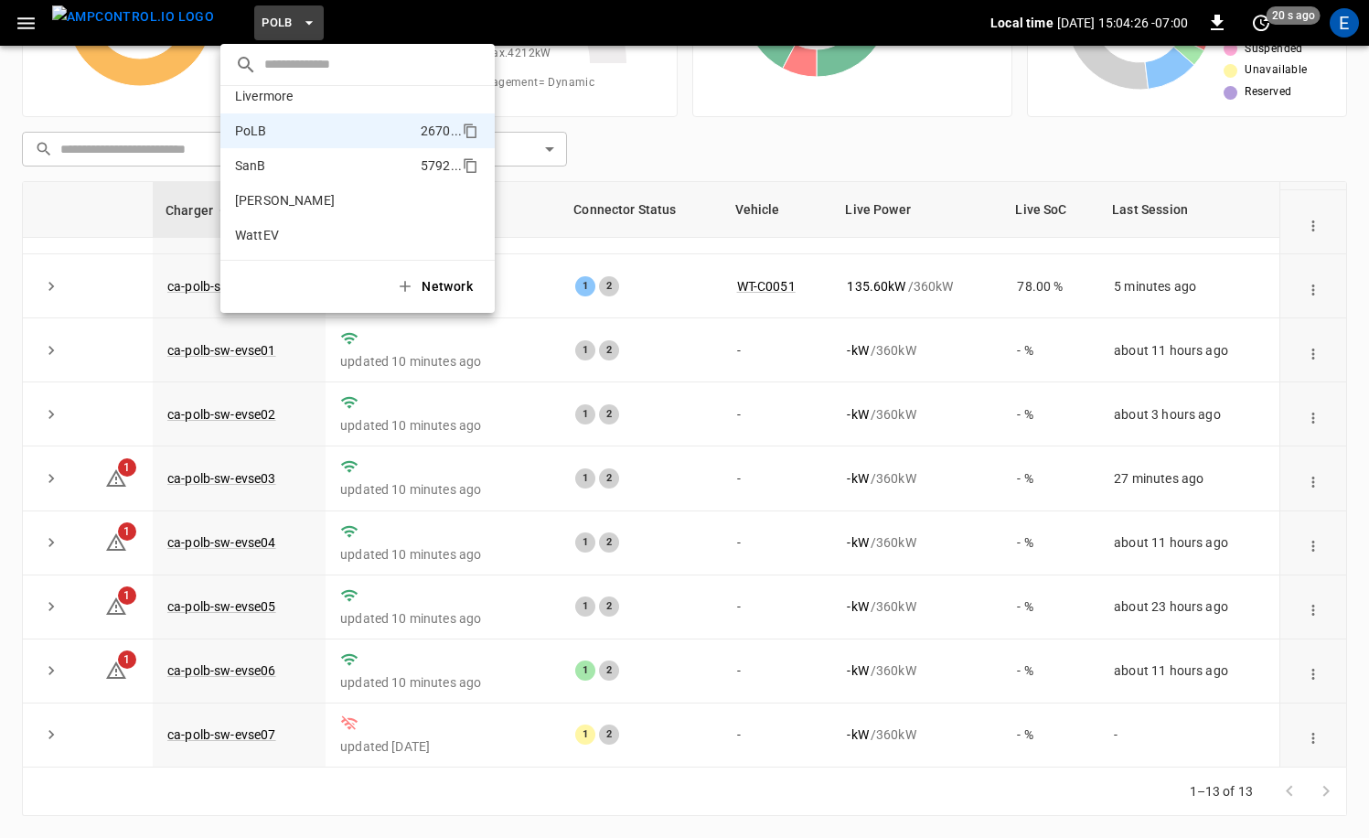
click at [271, 165] on li "SanB 5792 ..." at bounding box center [357, 165] width 274 height 35
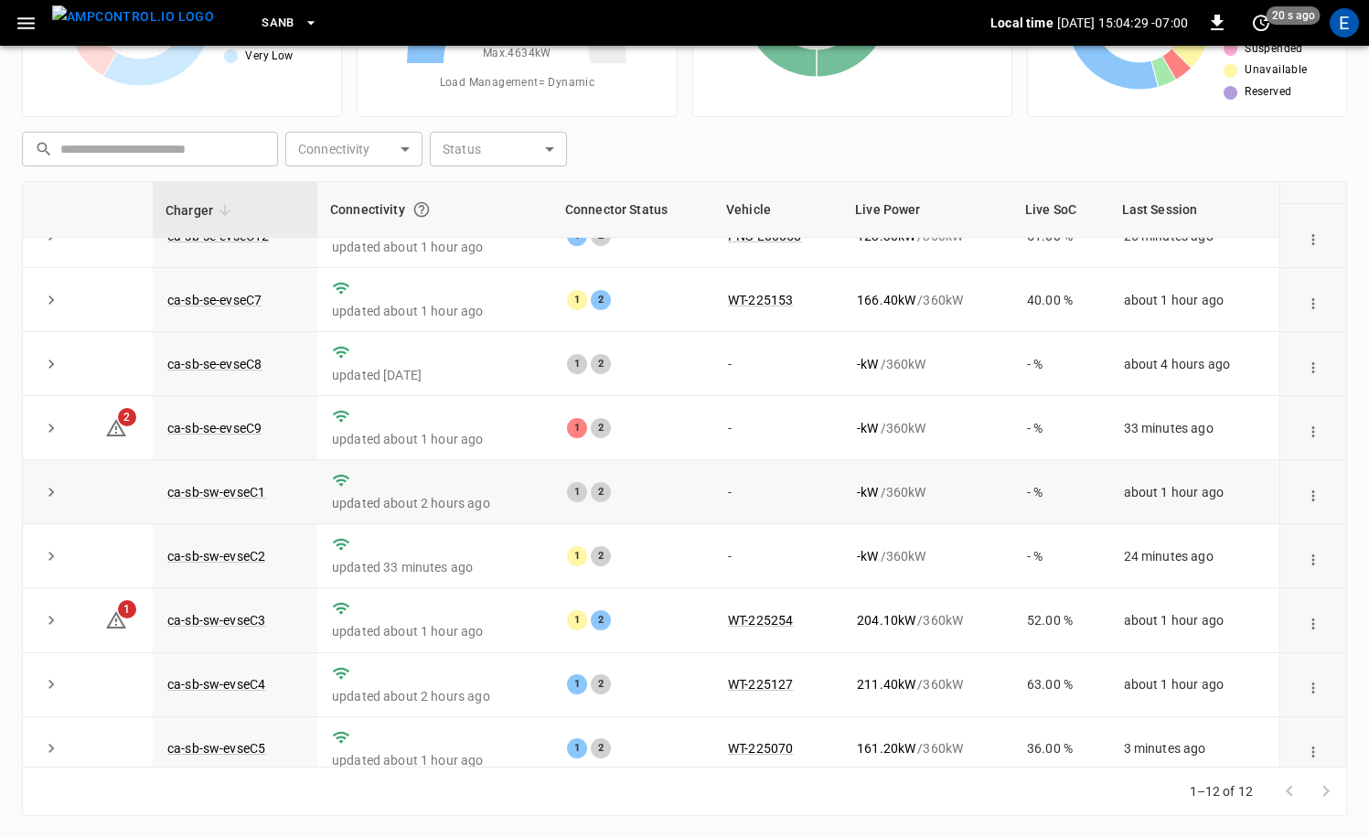
scroll to position [0, 0]
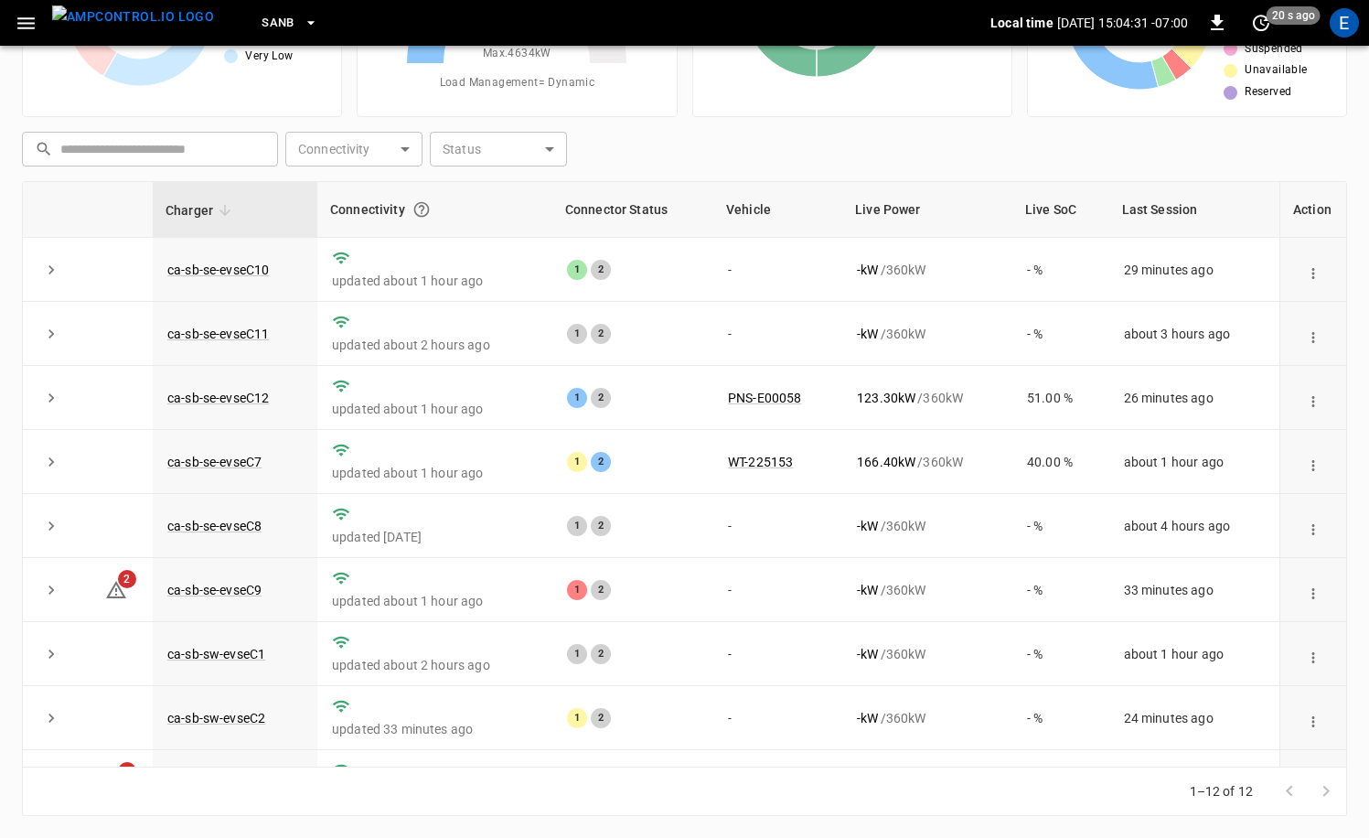
click at [262, 16] on span "SanB" at bounding box center [278, 23] width 33 height 21
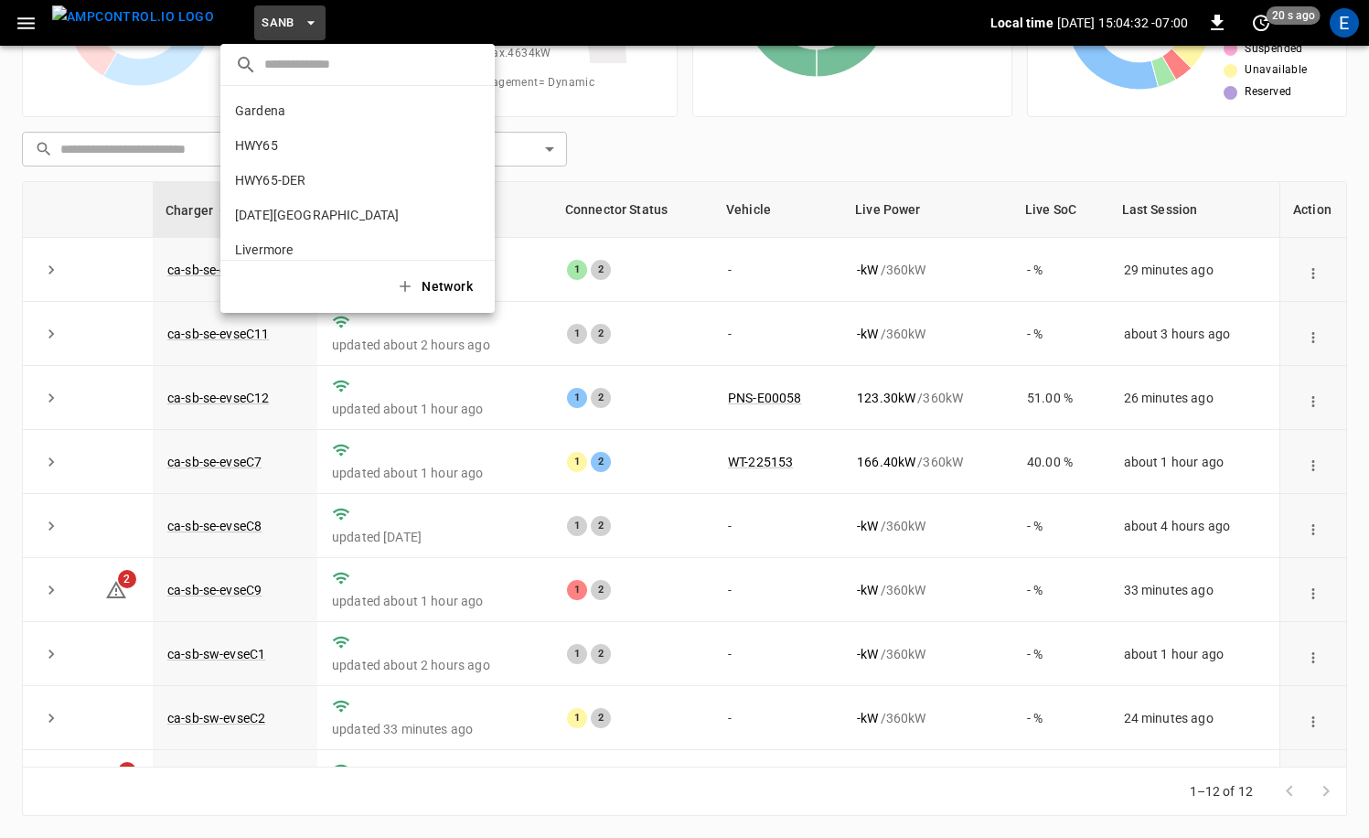
scroll to position [154, 0]
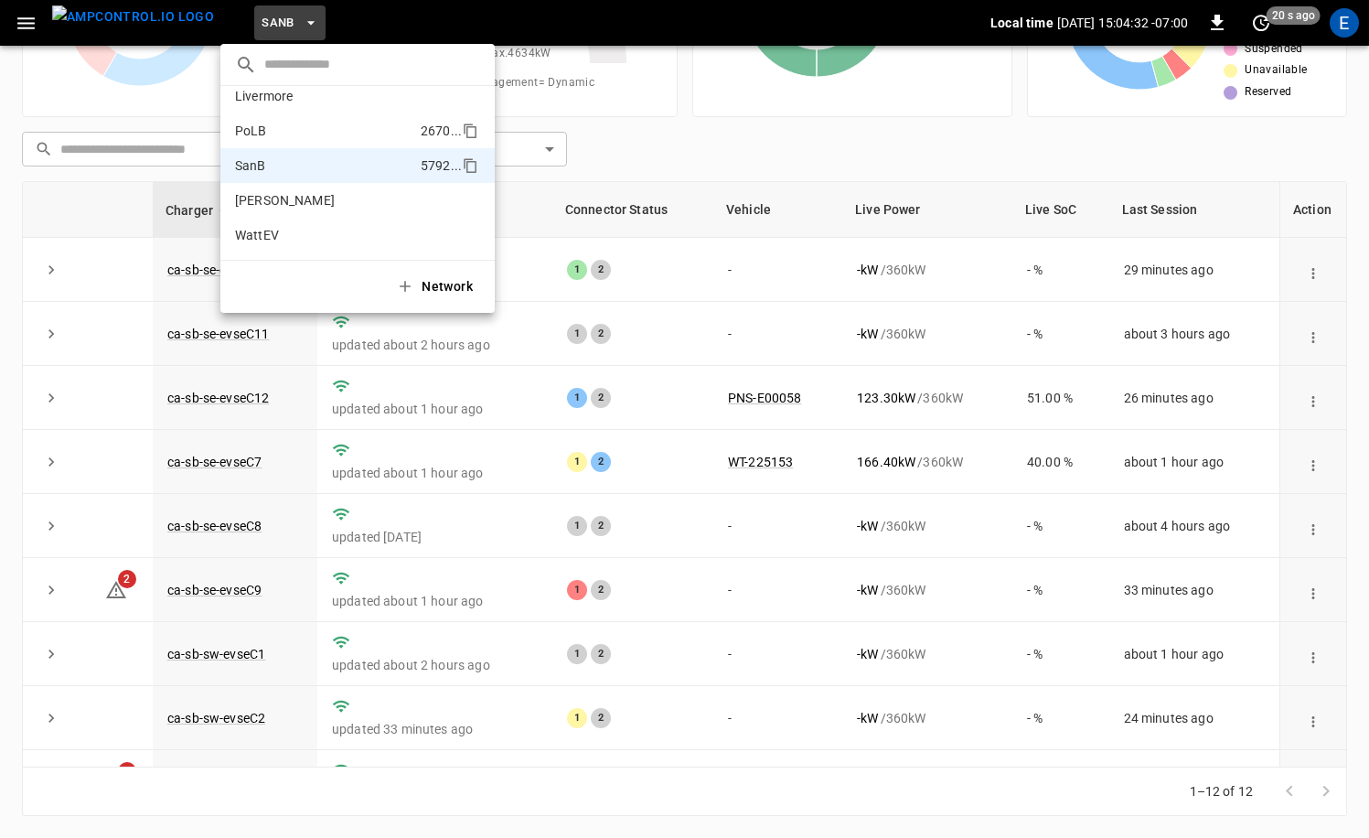
click at [307, 114] on li "PoLB 2670 ..." at bounding box center [357, 130] width 274 height 35
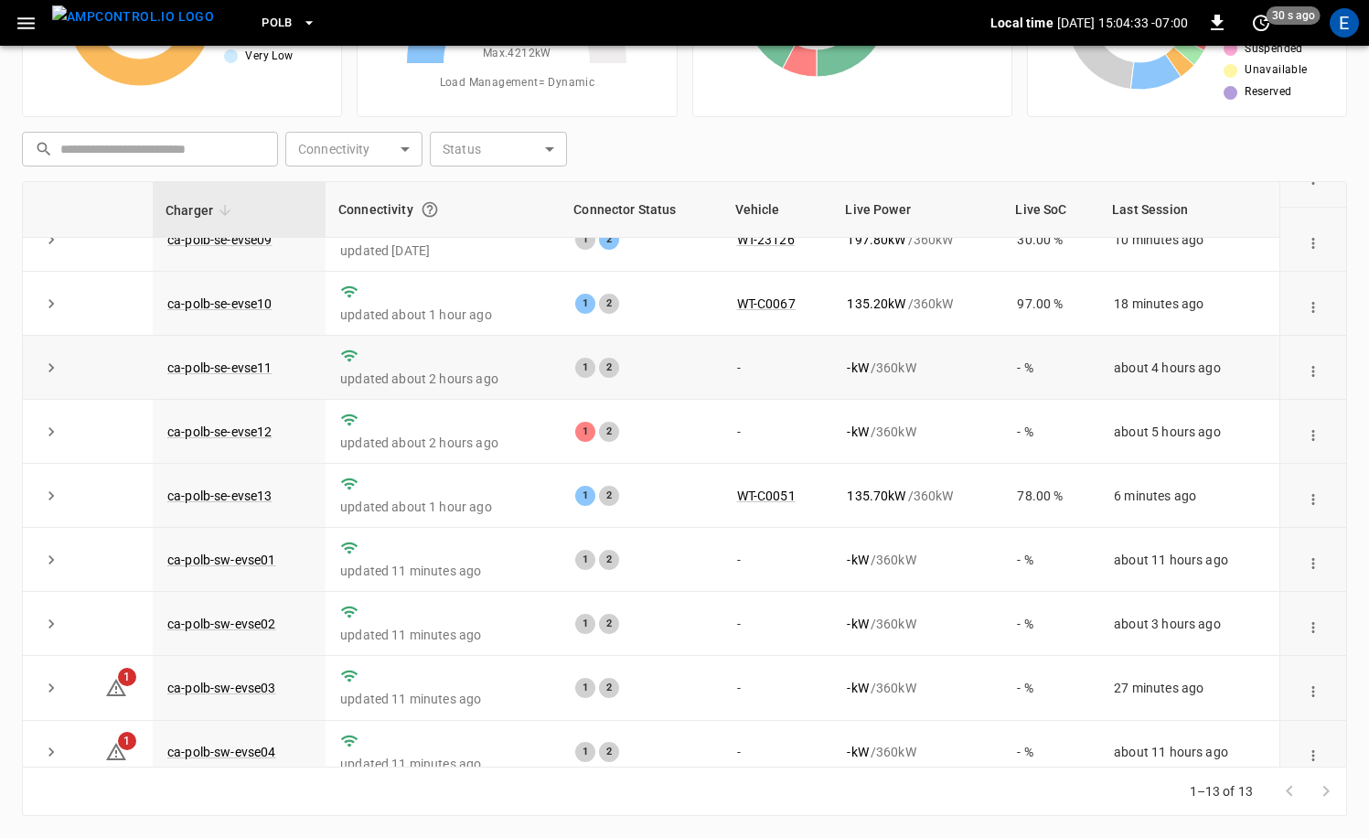
scroll to position [304, 0]
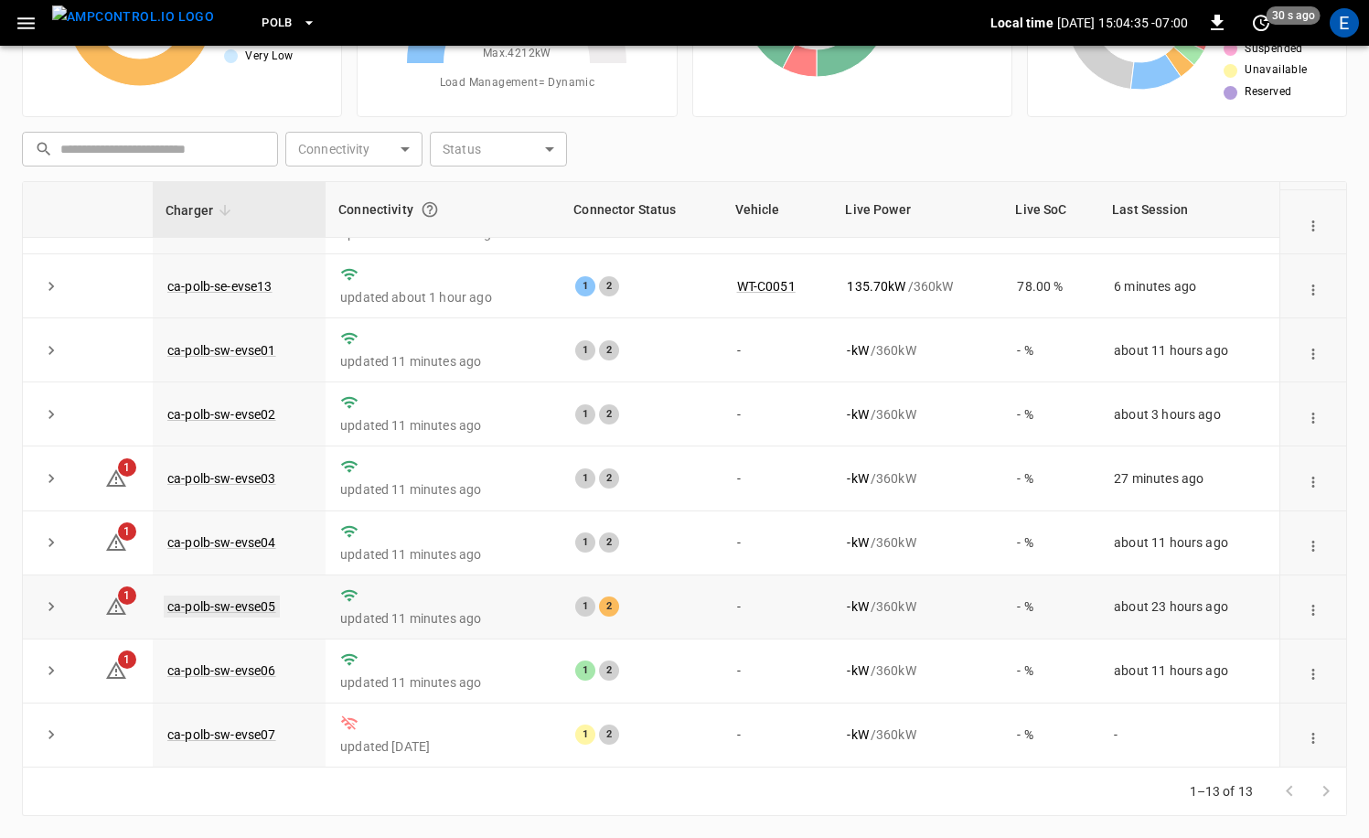
click at [261, 610] on link "ca-polb-sw-evse05" at bounding box center [222, 606] width 116 height 22
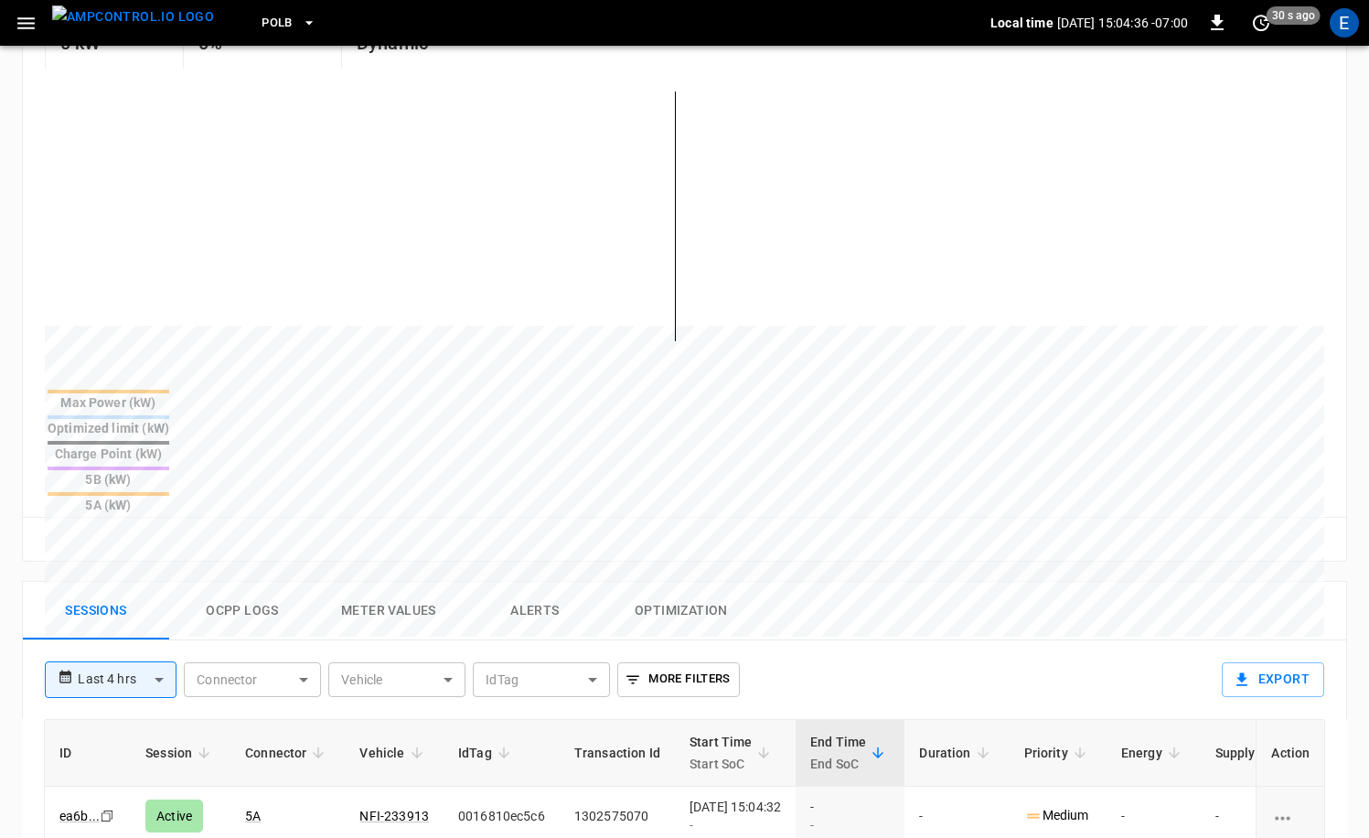
scroll to position [600, 0]
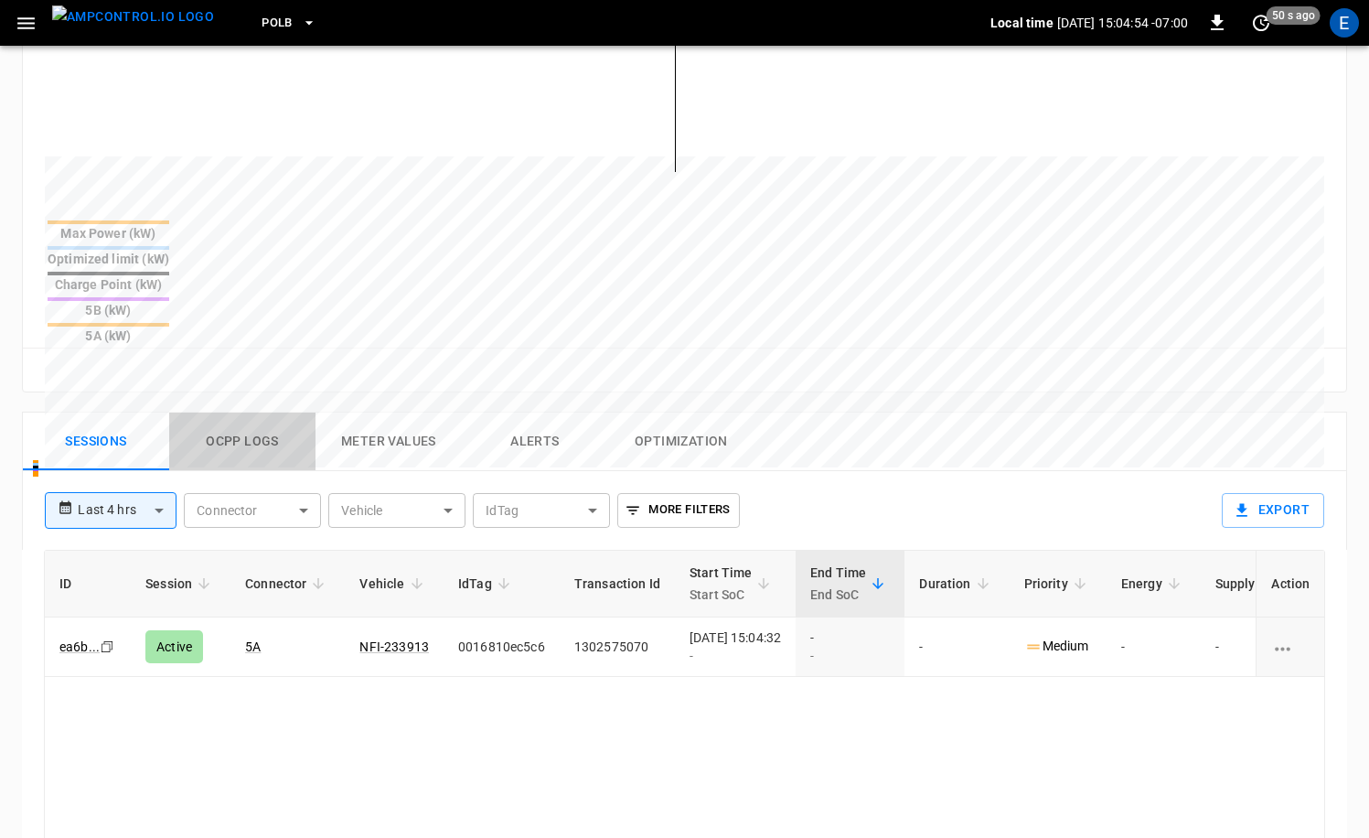
click at [278, 412] on button "Ocpp logs" at bounding box center [242, 441] width 146 height 59
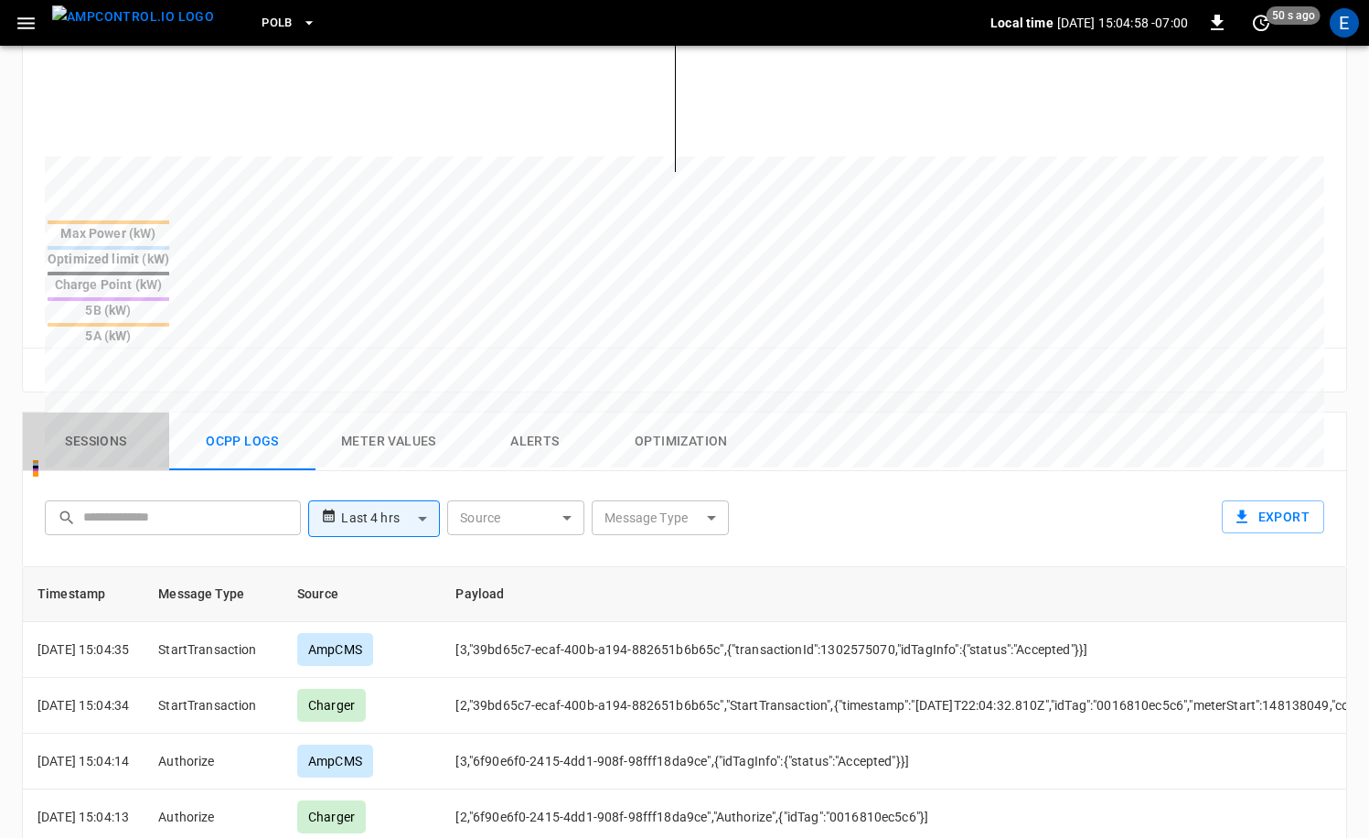
click at [131, 412] on button "Sessions" at bounding box center [96, 441] width 146 height 59
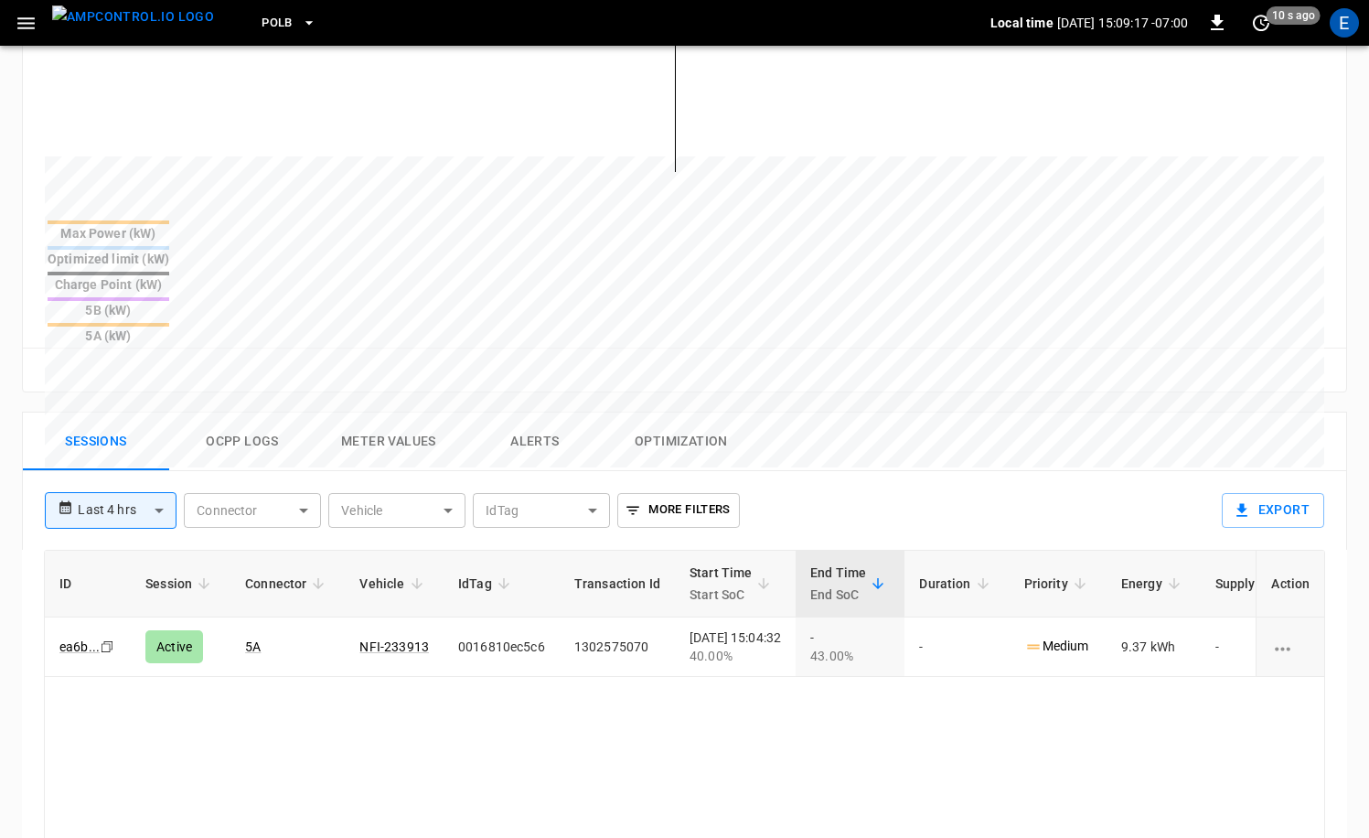
click at [1119, 630] on div "ID Session Connector Vehicle IdTag Transaction Id Start Time Start SoC End Time…" at bounding box center [684, 843] width 1281 height 586
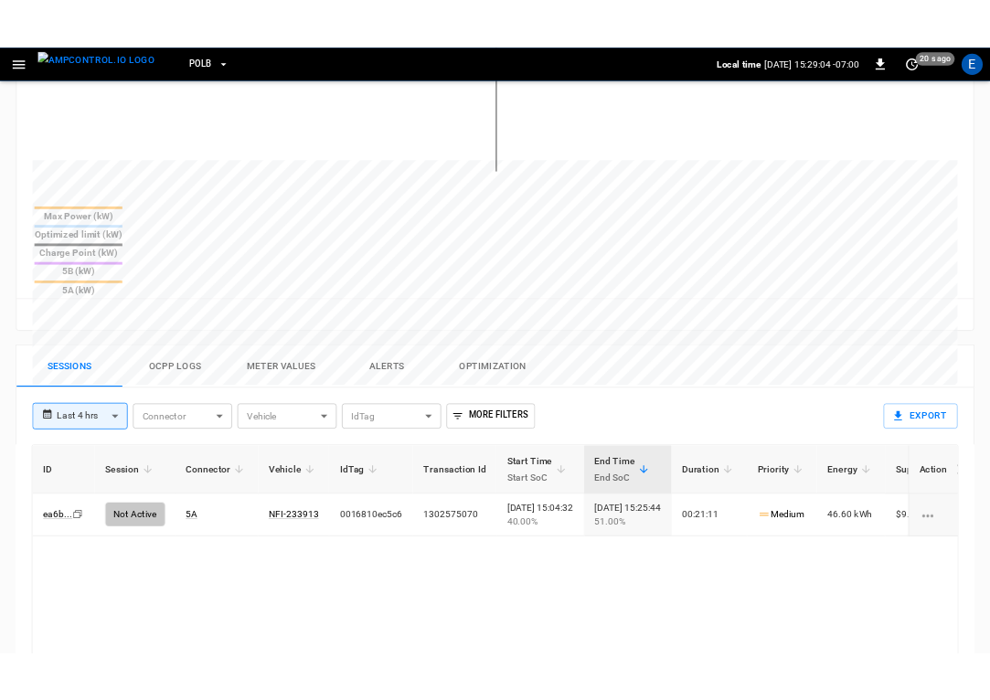
scroll to position [784, 0]
